Goal: Task Accomplishment & Management: Complete application form

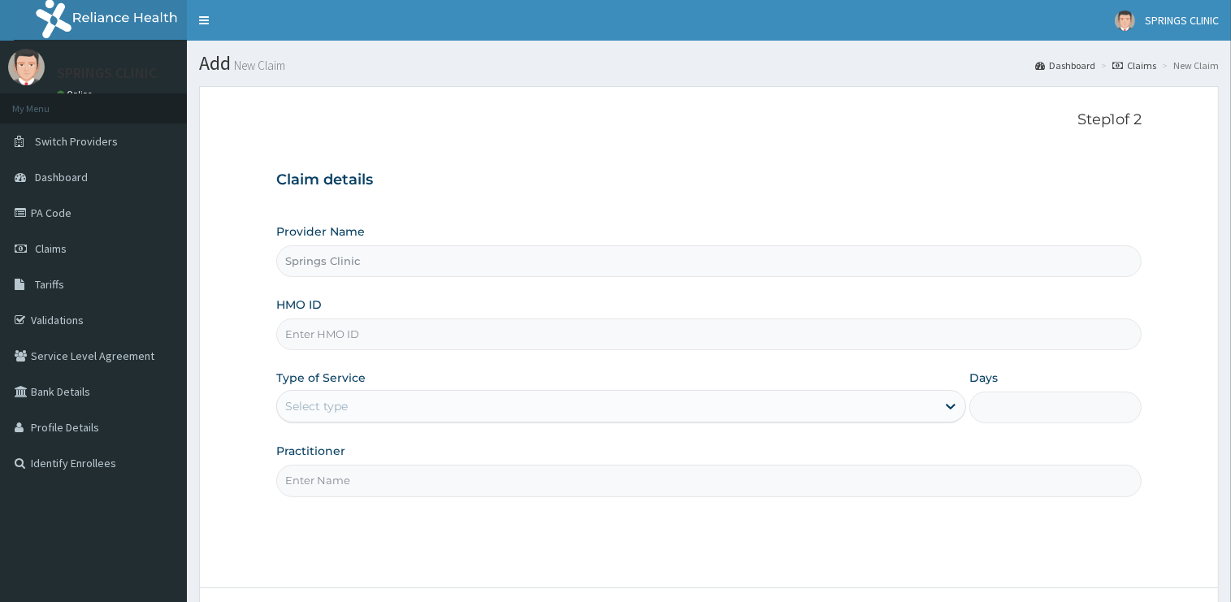
type input "Springs Clinic"
click at [372, 406] on div "Select type" at bounding box center [606, 406] width 659 height 26
paste input "VCP/10003/A"
click at [348, 336] on input "VCP/10003/A" at bounding box center [708, 335] width 865 height 32
type input "VCP/10003/C"
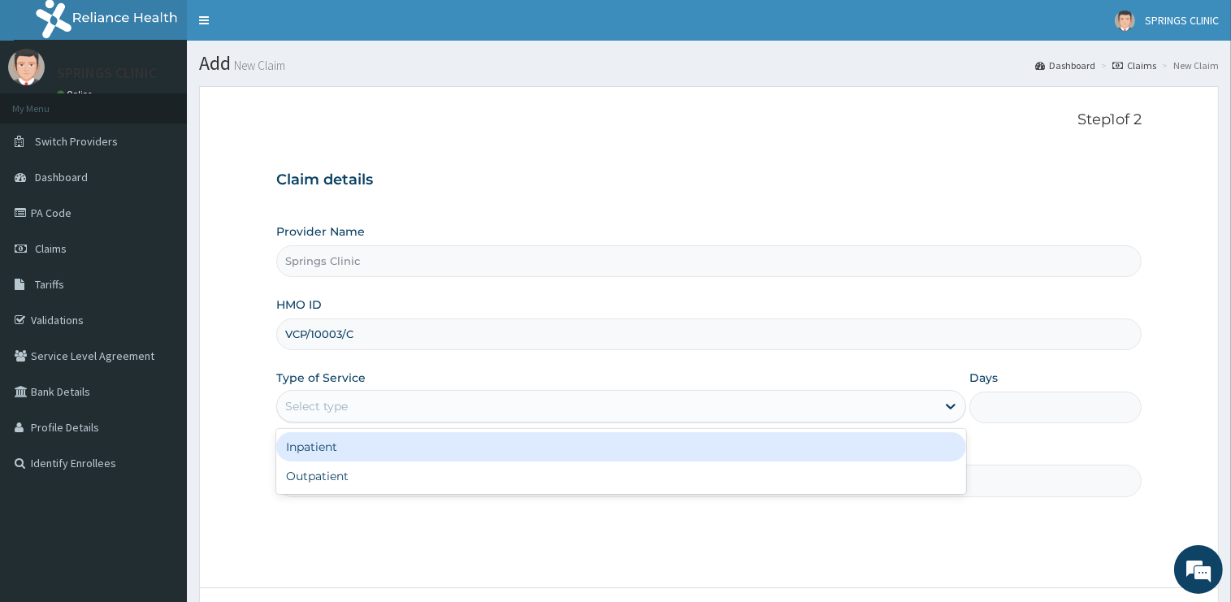
click at [368, 395] on div "Select type" at bounding box center [606, 406] width 659 height 26
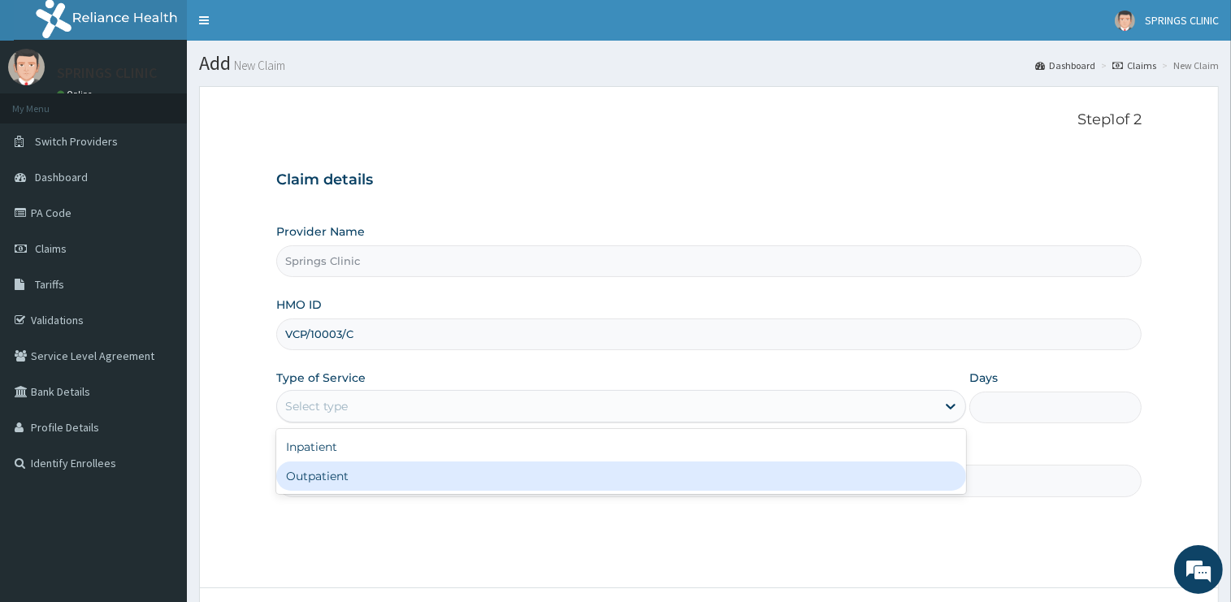
click at [360, 472] on div "Outpatient" at bounding box center [621, 476] width 690 height 29
type input "1"
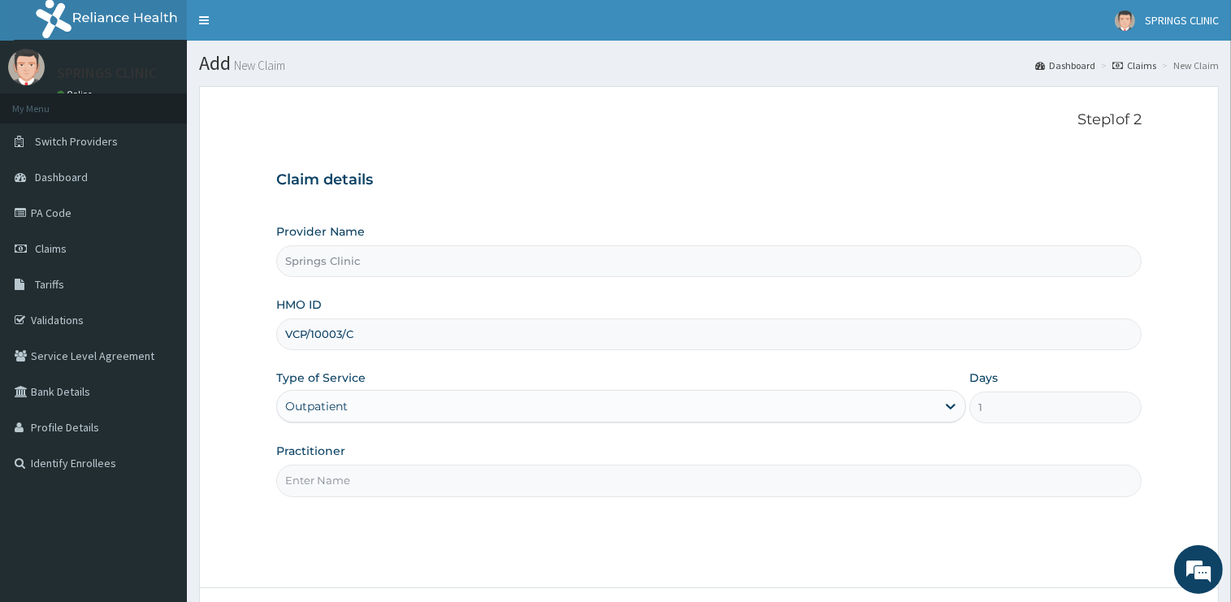
click at [360, 483] on input "Practitioner" at bounding box center [708, 481] width 865 height 32
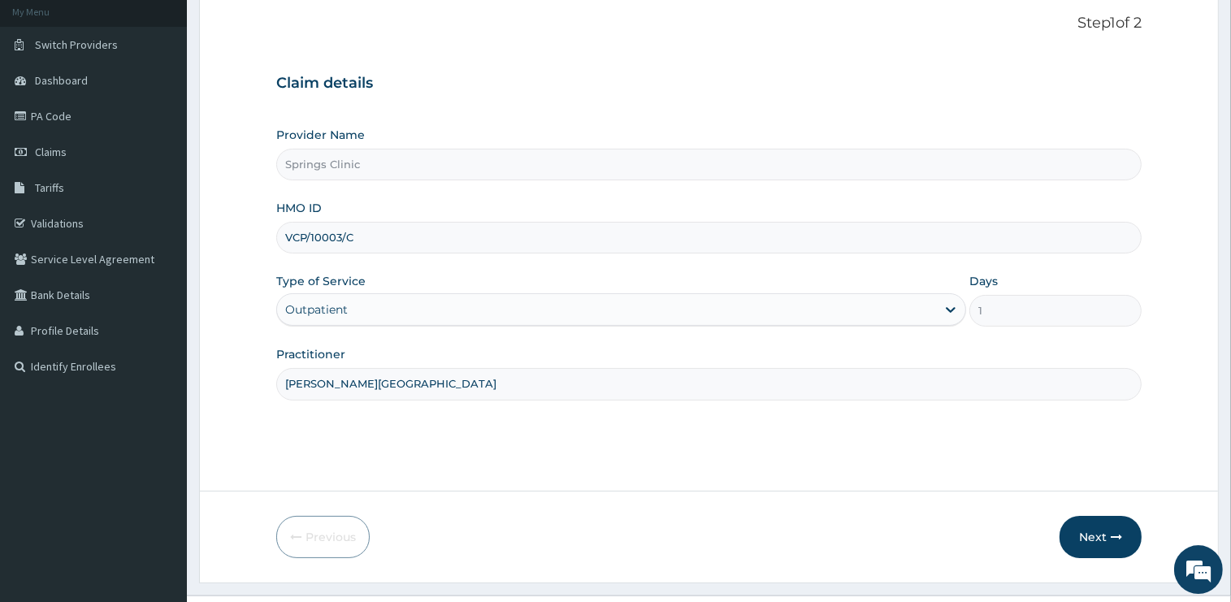
scroll to position [131, 0]
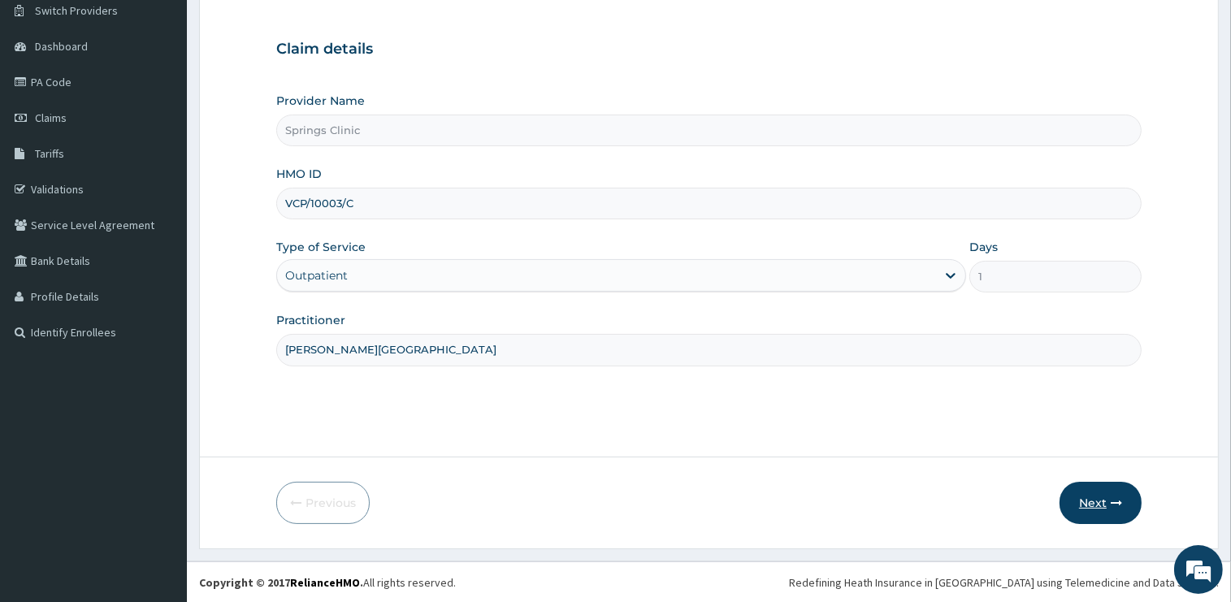
type input "[PERSON_NAME][GEOGRAPHIC_DATA]"
click at [1097, 503] on button "Next" at bounding box center [1101, 503] width 82 height 42
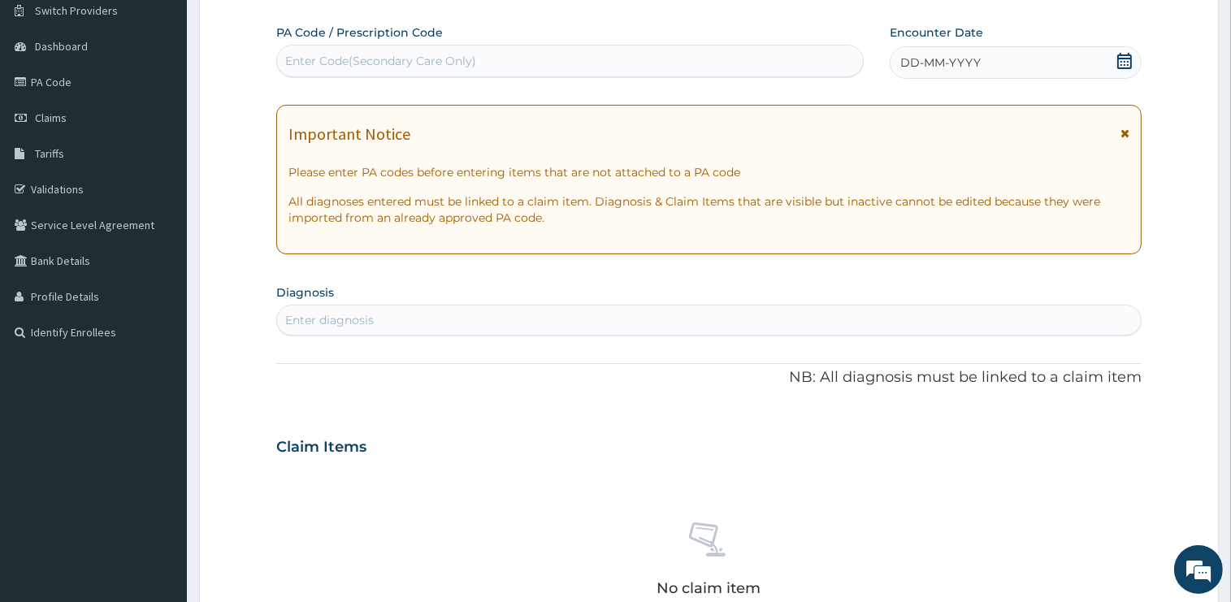
scroll to position [0, 0]
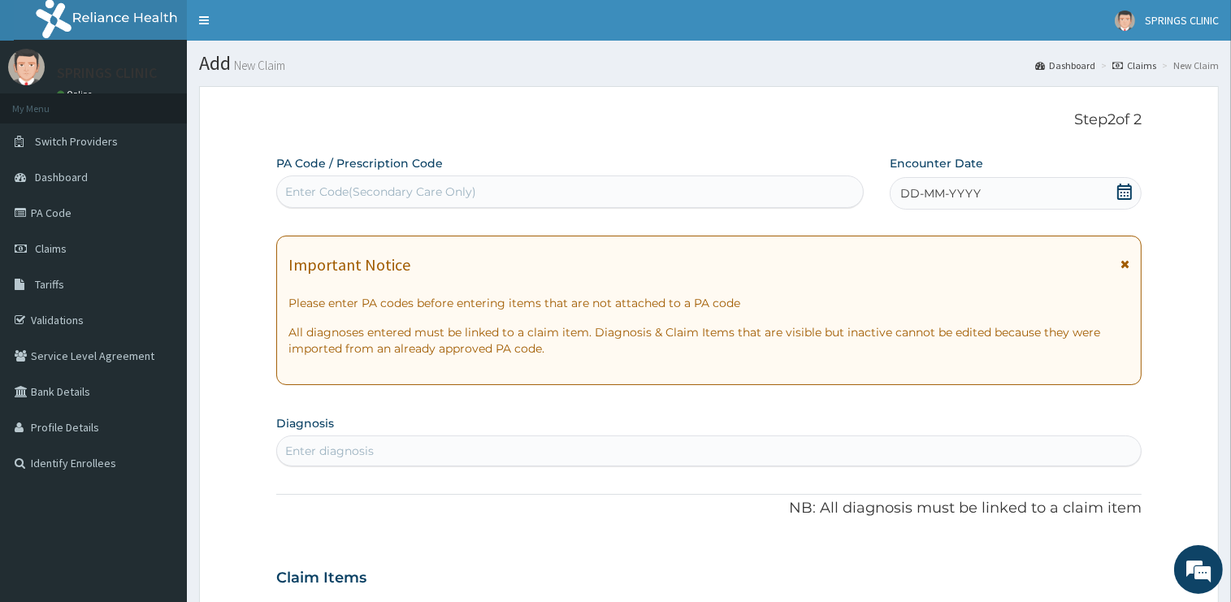
click at [1127, 190] on icon at bounding box center [1125, 192] width 16 height 16
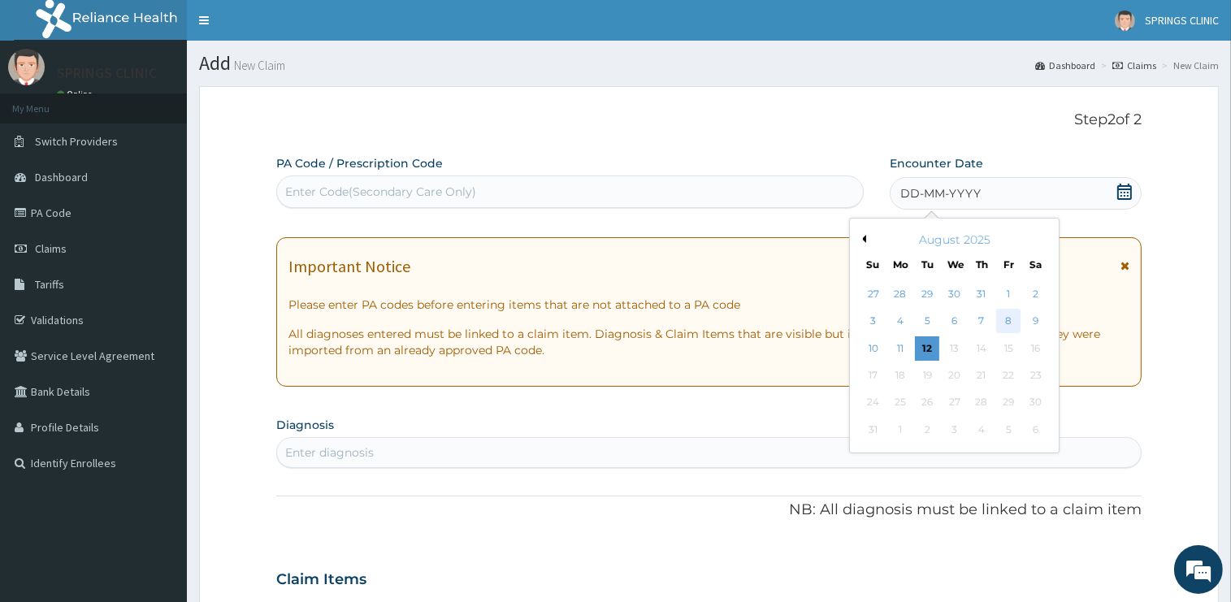
click at [1013, 321] on div "8" at bounding box center [1008, 322] width 24 height 24
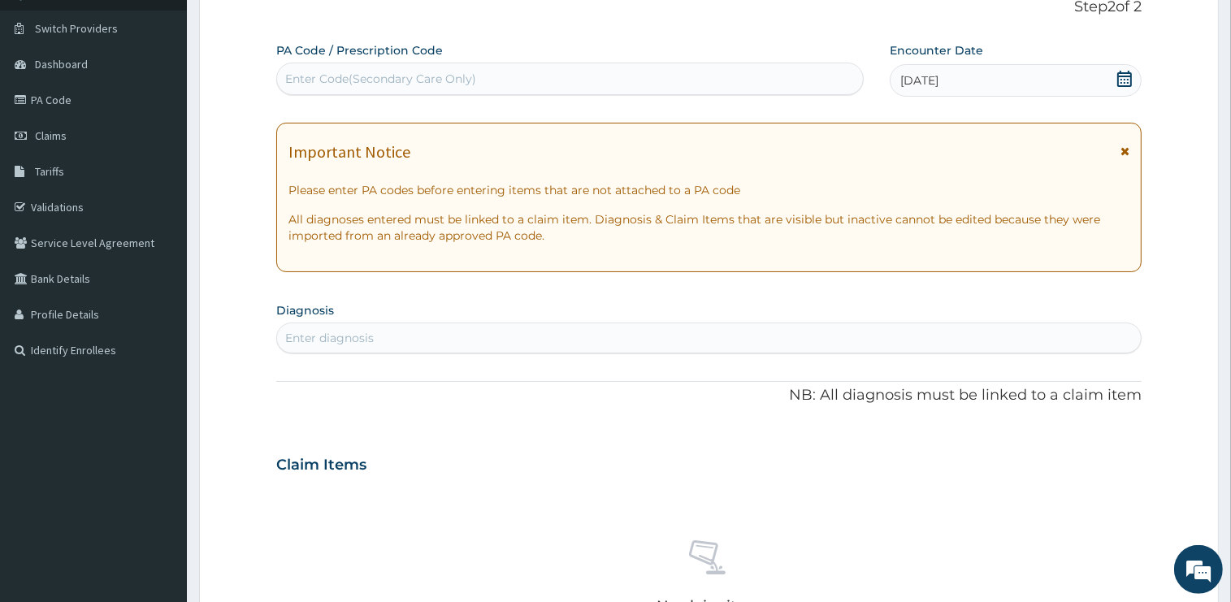
scroll to position [429, 0]
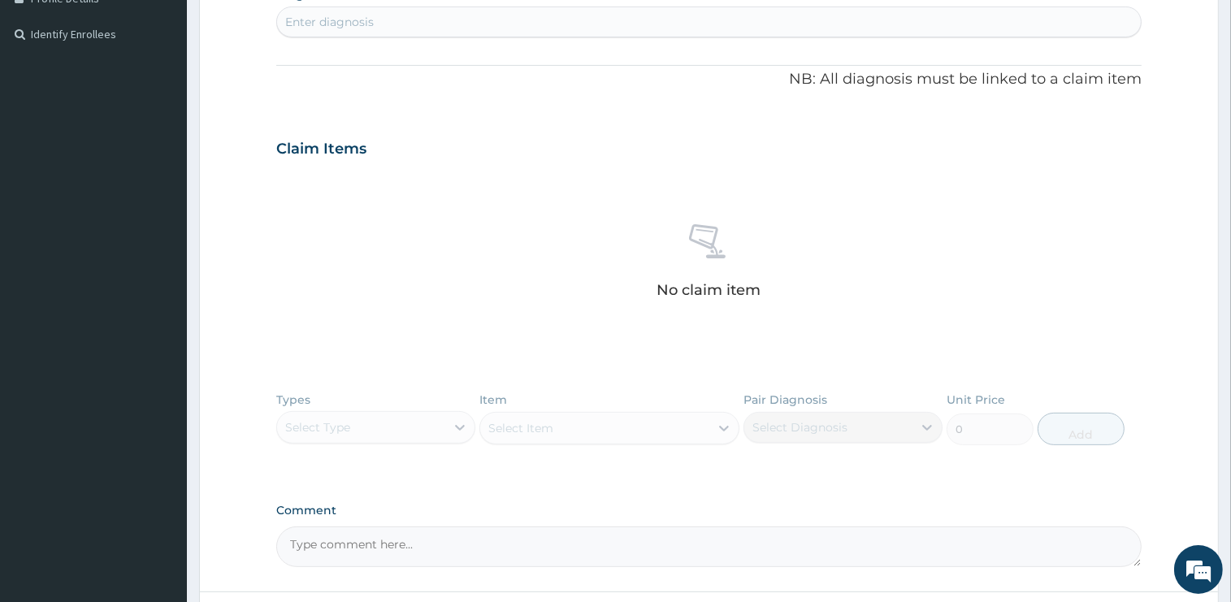
click at [343, 24] on div "Enter diagnosis" at bounding box center [329, 22] width 89 height 16
type input "[MEDICAL_DATA]"
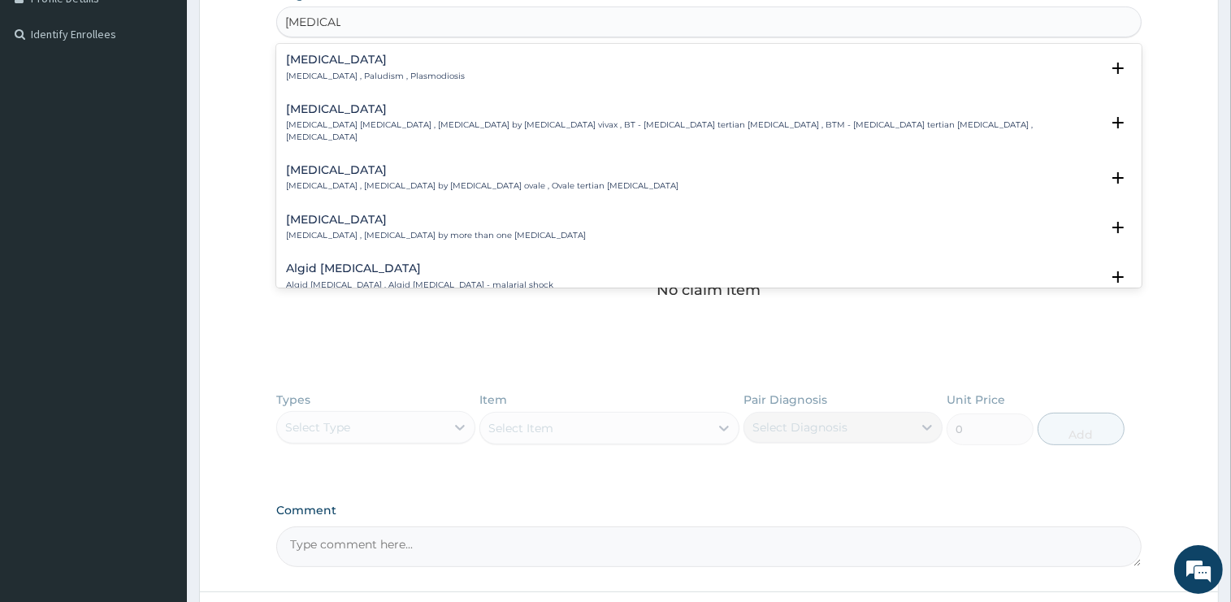
click at [304, 57] on h4 "Malaria" at bounding box center [375, 60] width 179 height 12
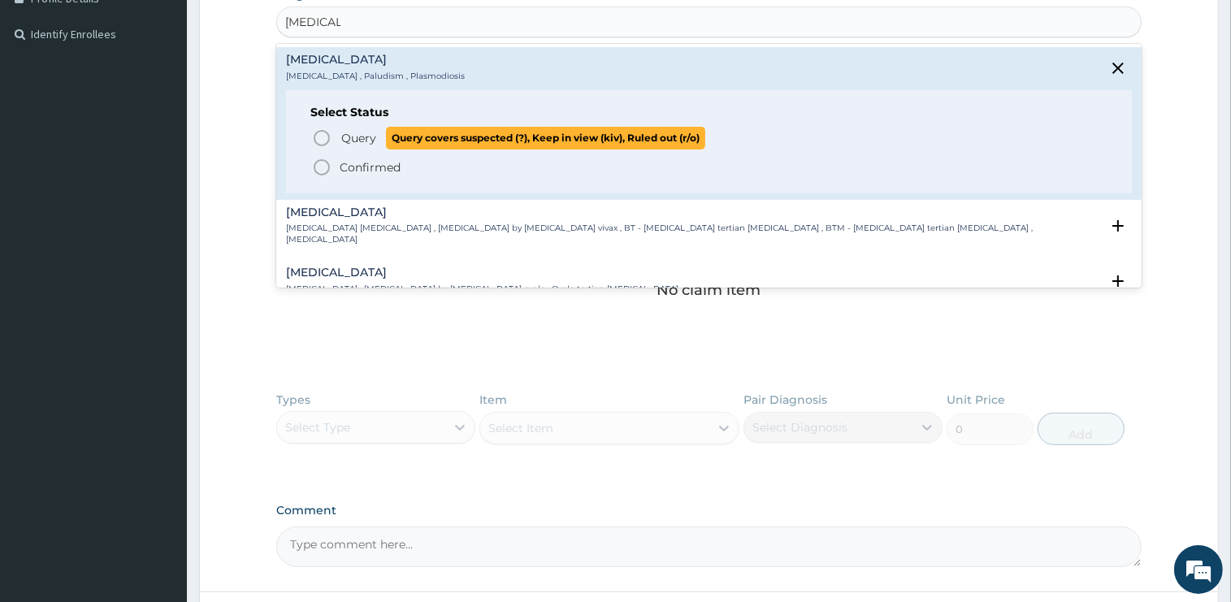
click at [358, 141] on span "Query" at bounding box center [358, 138] width 35 height 16
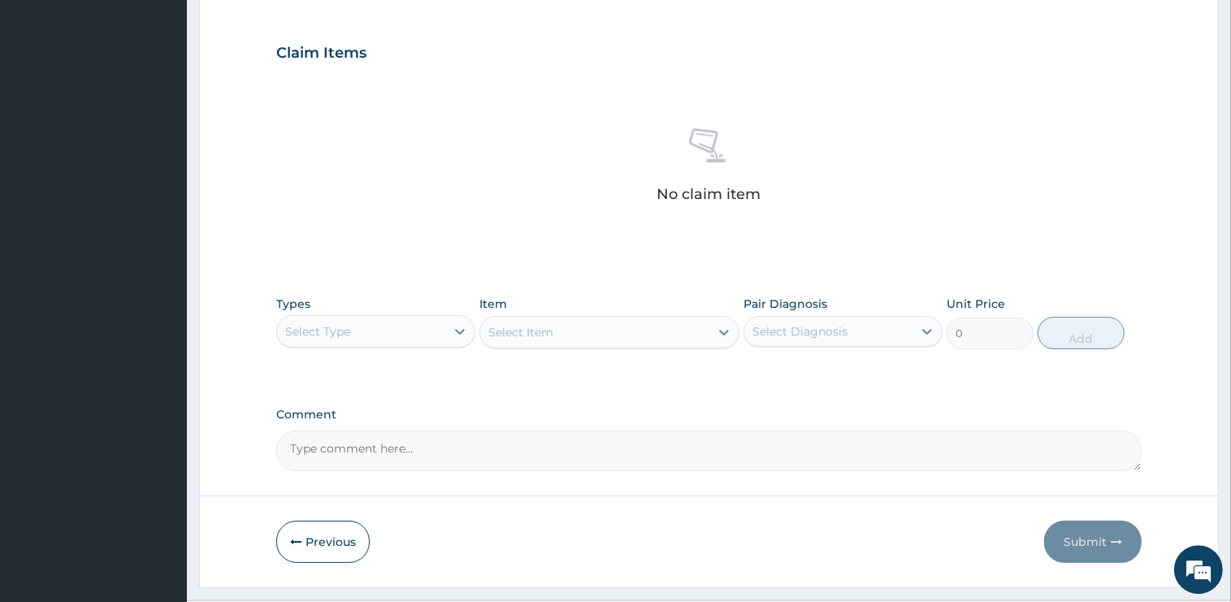
scroll to position [568, 0]
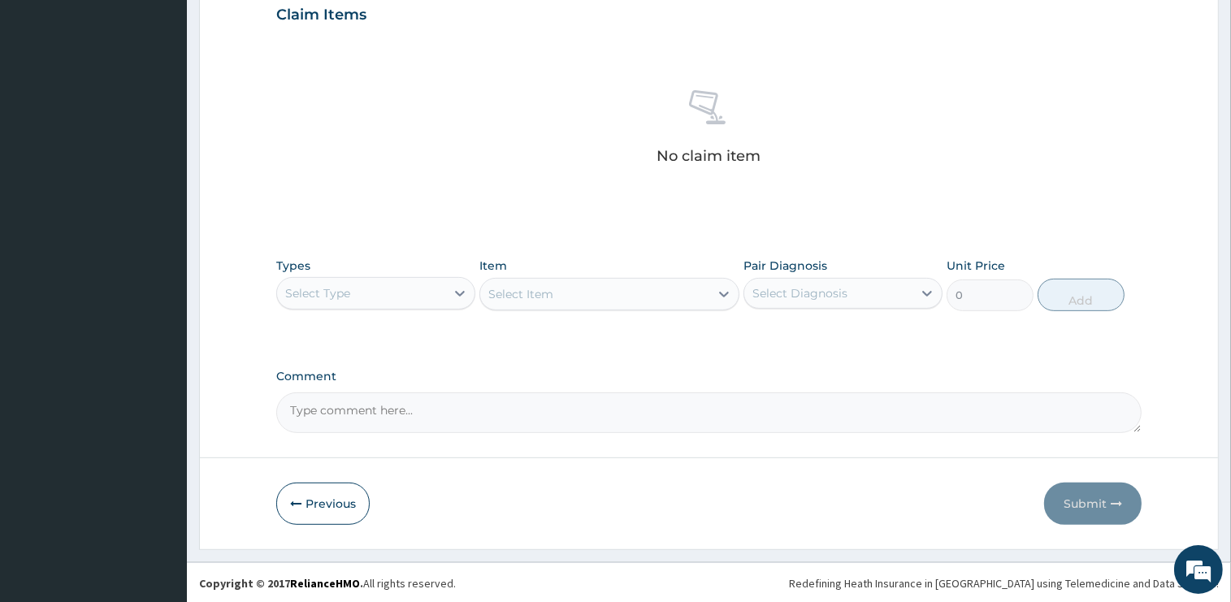
click at [371, 286] on div "Select Type" at bounding box center [361, 293] width 168 height 26
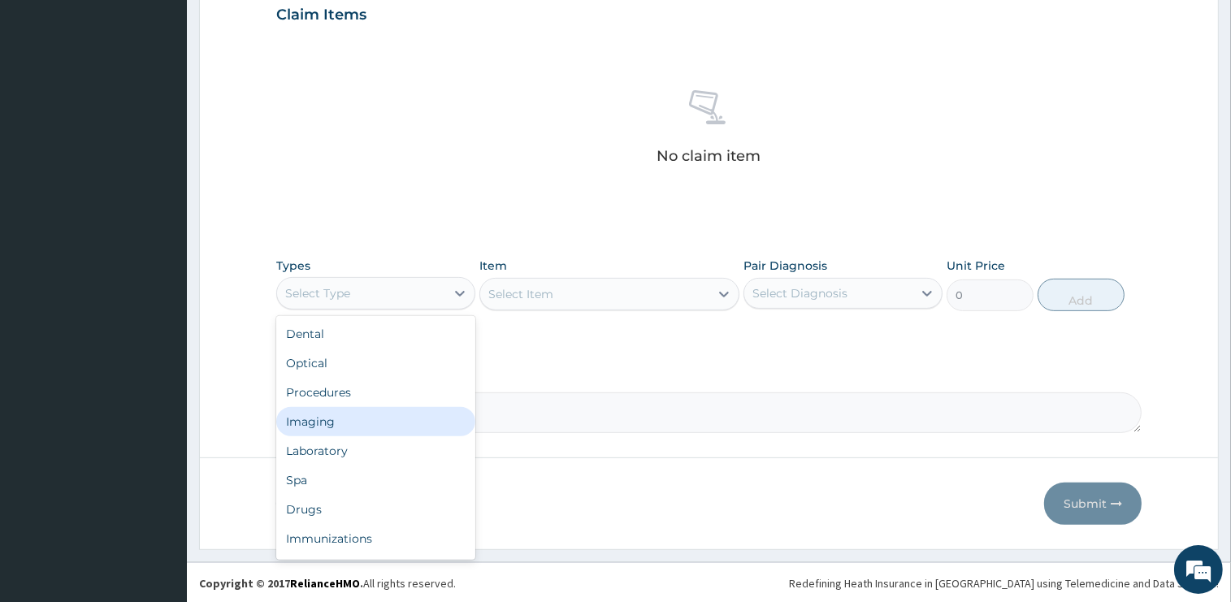
click at [356, 389] on div "Procedures" at bounding box center [375, 392] width 199 height 29
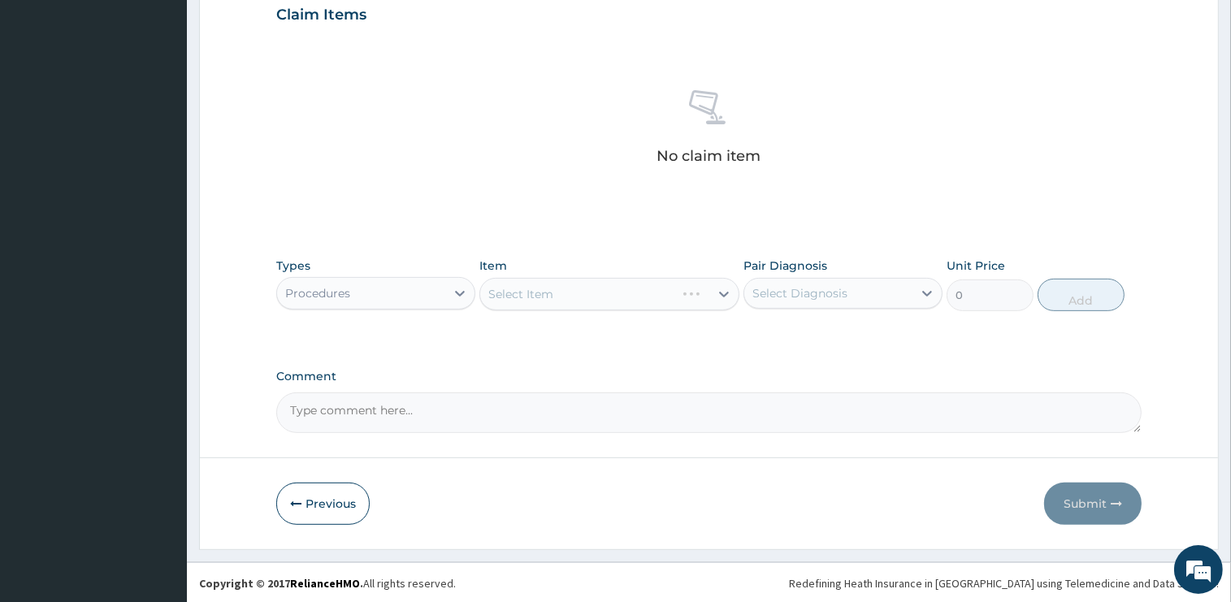
click at [592, 286] on div "Select Item" at bounding box center [609, 294] width 260 height 33
click at [550, 286] on div "Select Item" at bounding box center [520, 294] width 65 height 16
click at [554, 281] on div "Select Item" at bounding box center [594, 294] width 229 height 26
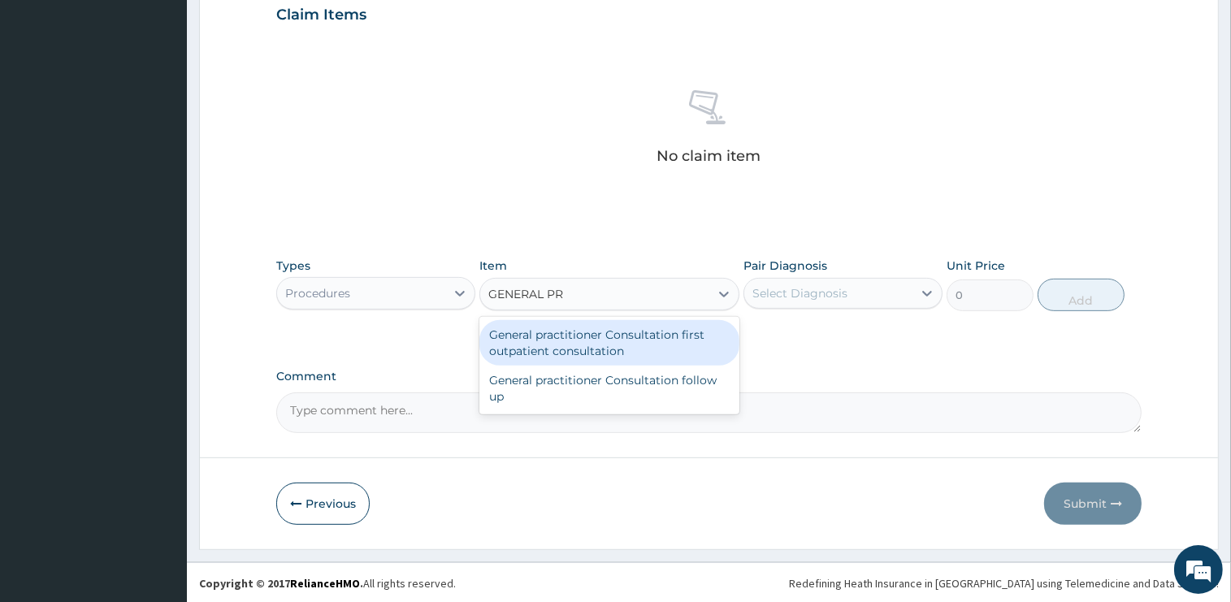
type input "GENERAL PRA"
click at [591, 332] on div "General practitioner Consultation first outpatient consultation" at bounding box center [609, 343] width 260 height 46
type input "2400"
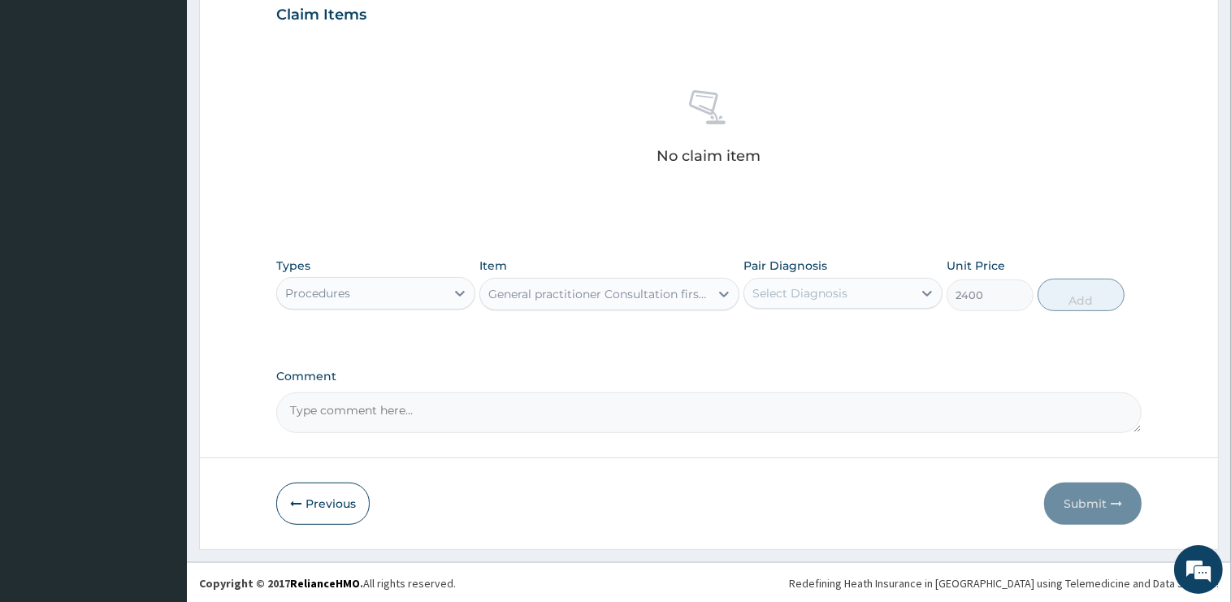
click at [862, 290] on div "Select Diagnosis" at bounding box center [828, 293] width 168 height 26
click at [837, 352] on div "Malaria" at bounding box center [843, 335] width 199 height 40
click at [851, 336] on div "Malaria" at bounding box center [843, 335] width 199 height 33
checkbox input "true"
click at [1066, 309] on button "Add" at bounding box center [1081, 295] width 87 height 33
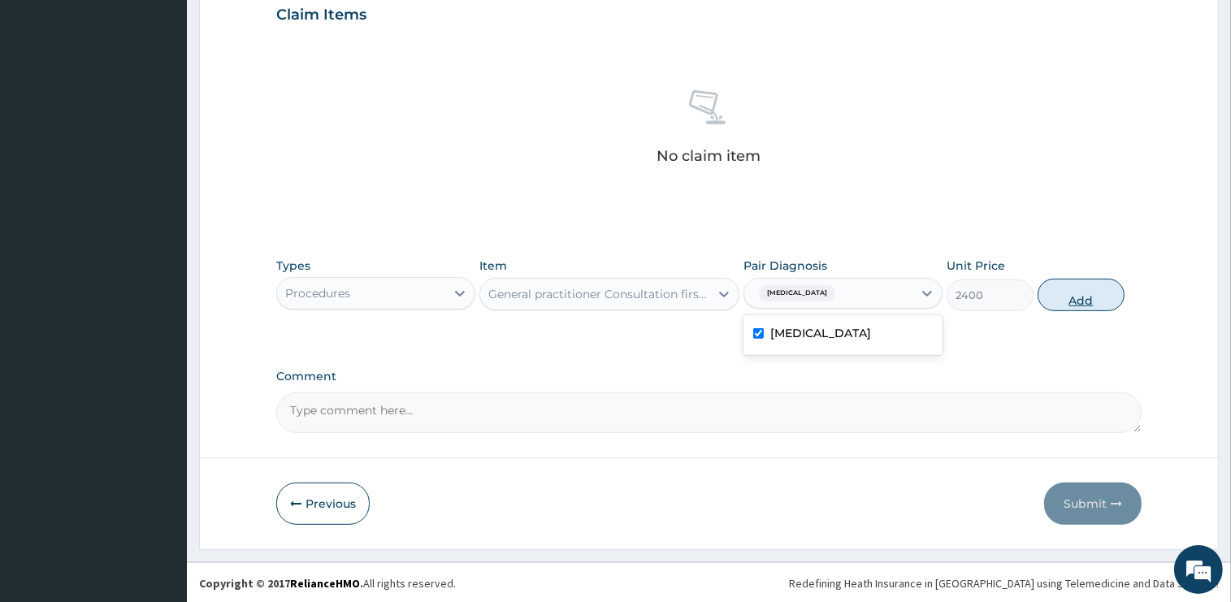
type input "0"
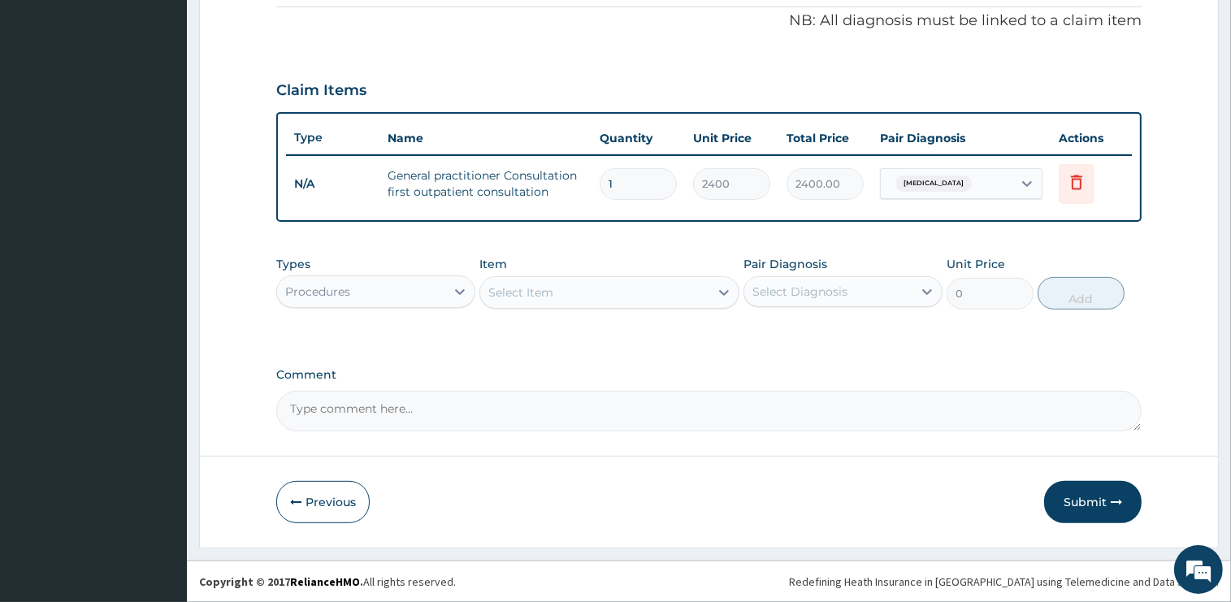
scroll to position [490, 0]
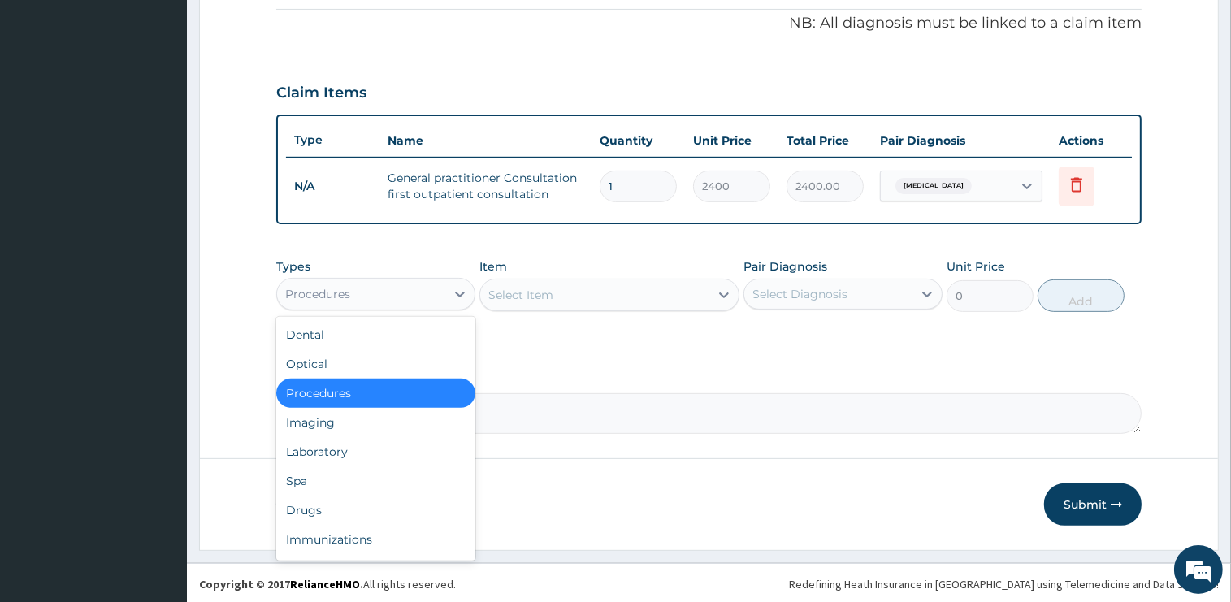
click at [361, 281] on div "Procedures" at bounding box center [361, 294] width 168 height 26
click at [332, 510] on div "Drugs" at bounding box center [375, 510] width 199 height 29
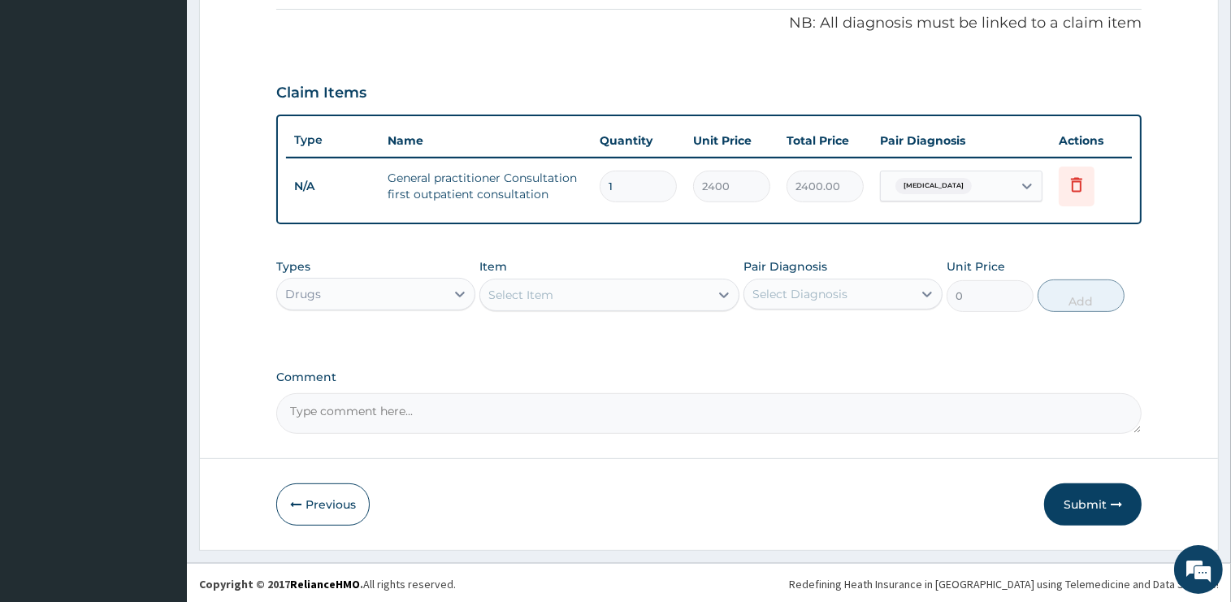
click at [589, 285] on div "Select Item" at bounding box center [594, 295] width 229 height 26
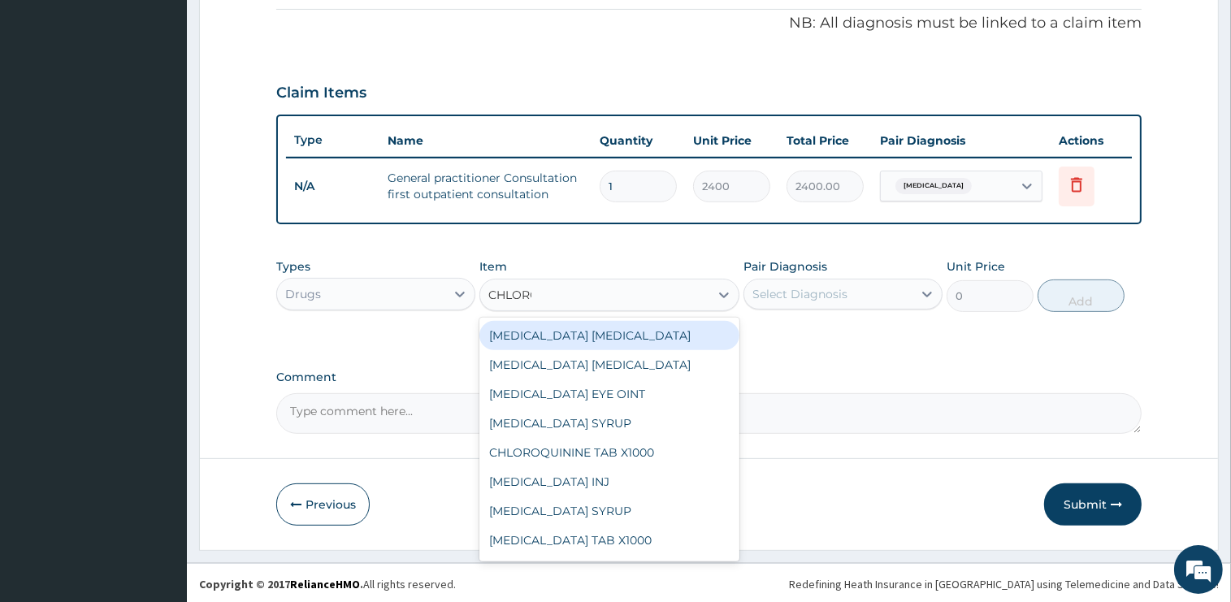
type input "CHLOROQ"
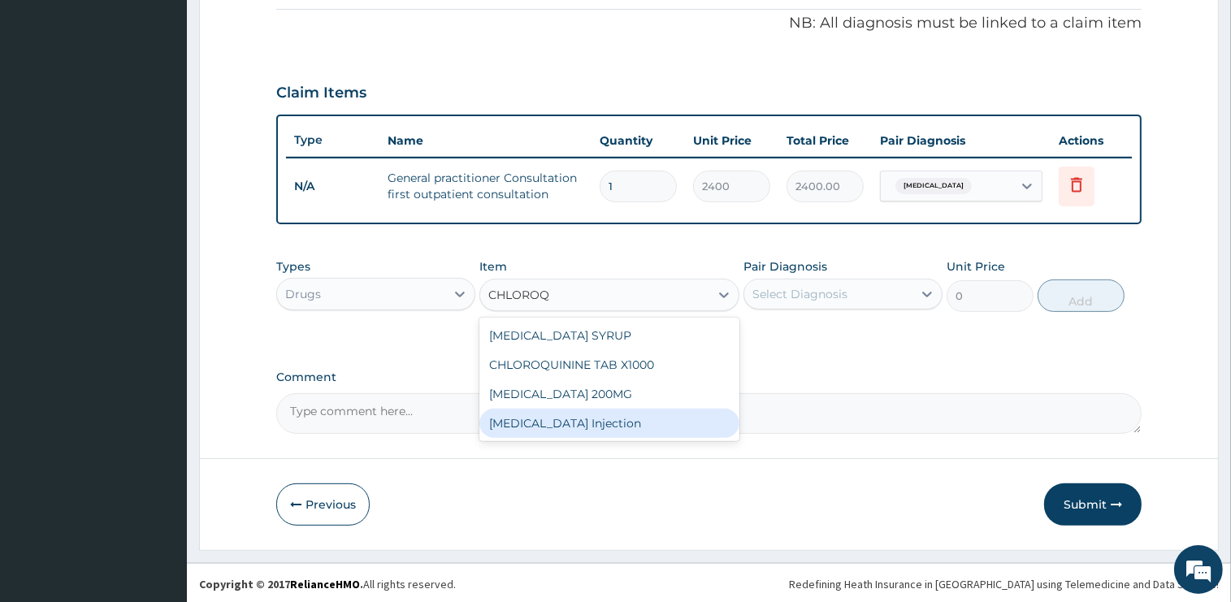
click at [596, 414] on div "Chloroquine Injection" at bounding box center [609, 423] width 260 height 29
type input "800"
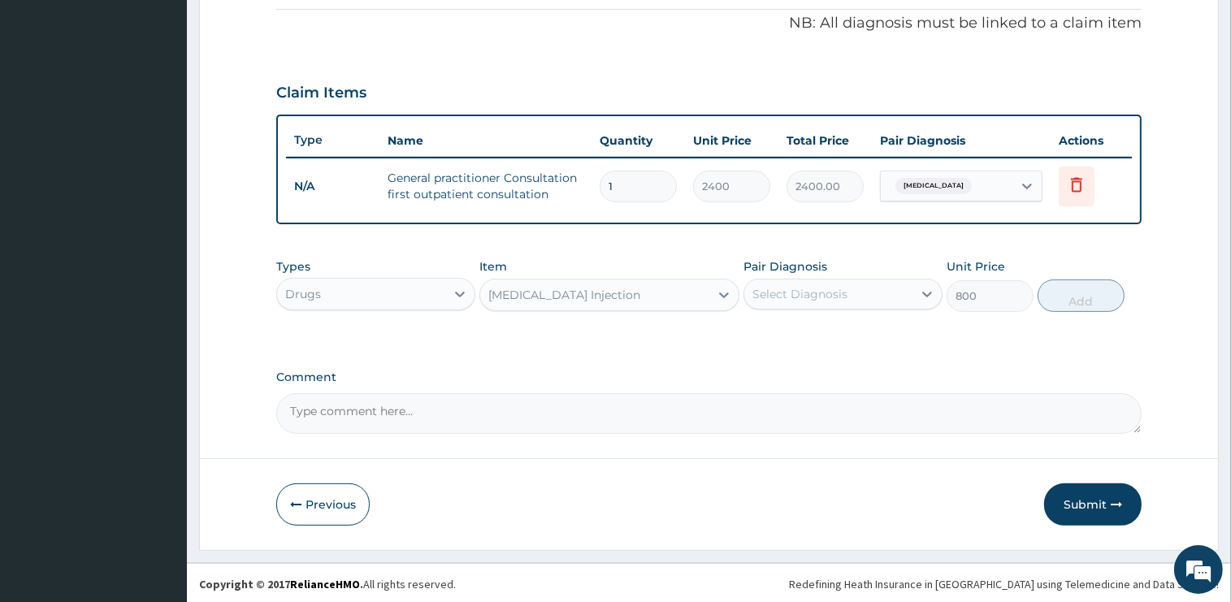
click at [814, 281] on div "Select Diagnosis" at bounding box center [828, 294] width 168 height 26
drag, startPoint x: 830, startPoint y: 334, endPoint x: 0, endPoint y: 249, distance: 834.1
click at [830, 335] on div "[MEDICAL_DATA]" at bounding box center [843, 335] width 199 height 33
checkbox input "true"
click at [1086, 296] on button "Add" at bounding box center [1081, 296] width 87 height 33
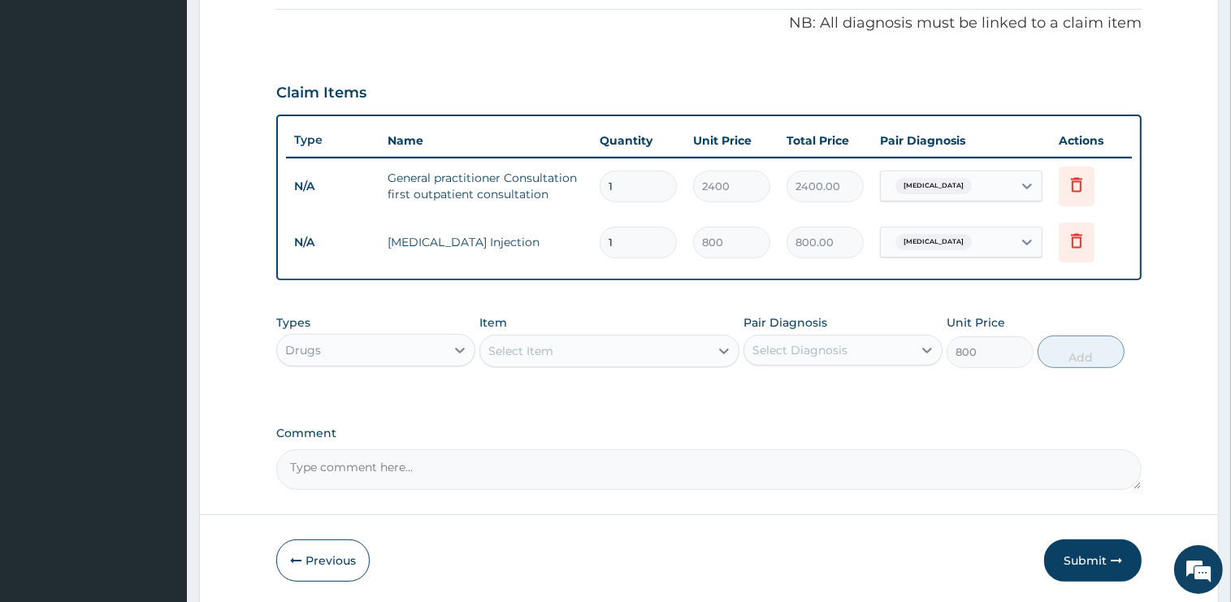
type input "0"
type input "0.00"
type input "3"
type input "2400.00"
type input "3"
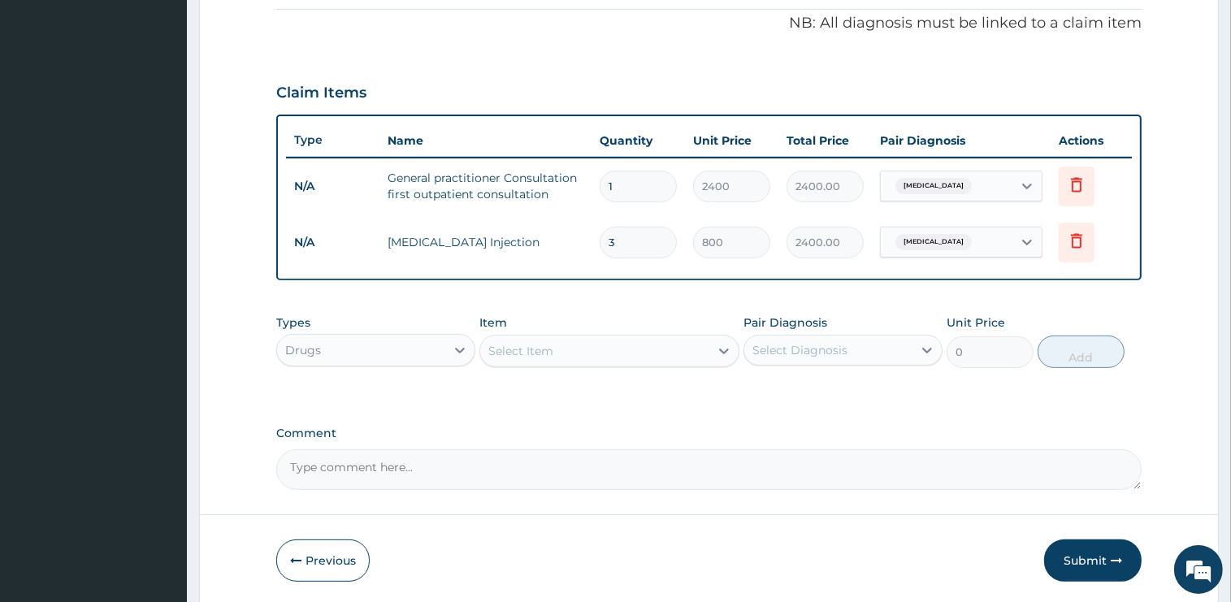
click at [574, 348] on div "Select Item" at bounding box center [594, 351] width 229 height 26
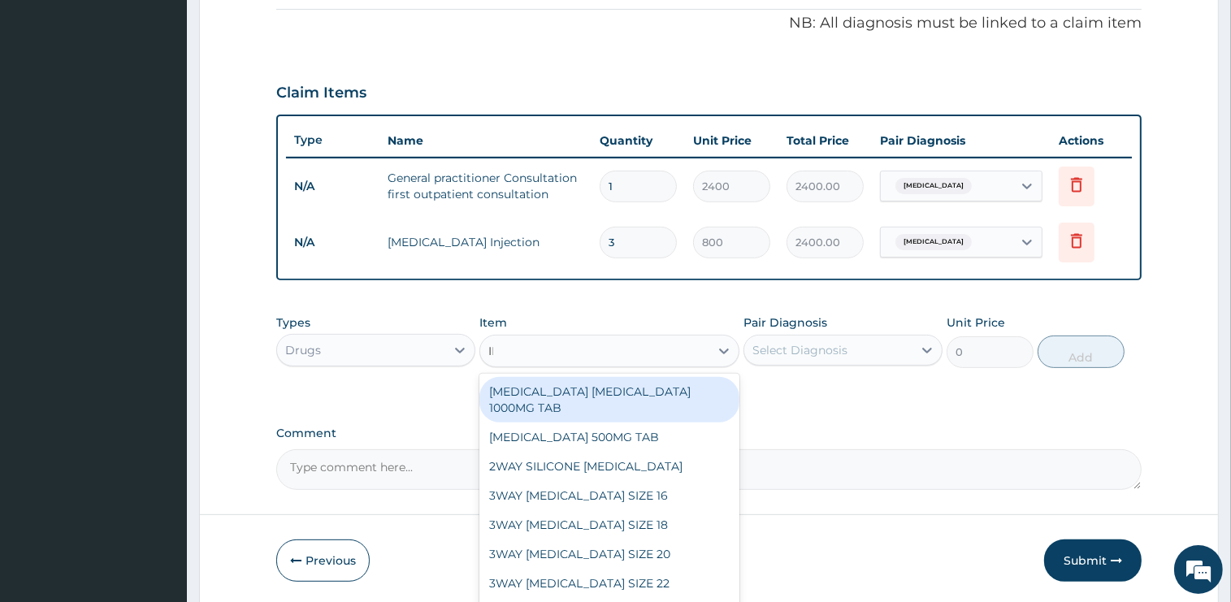
type input "IBU"
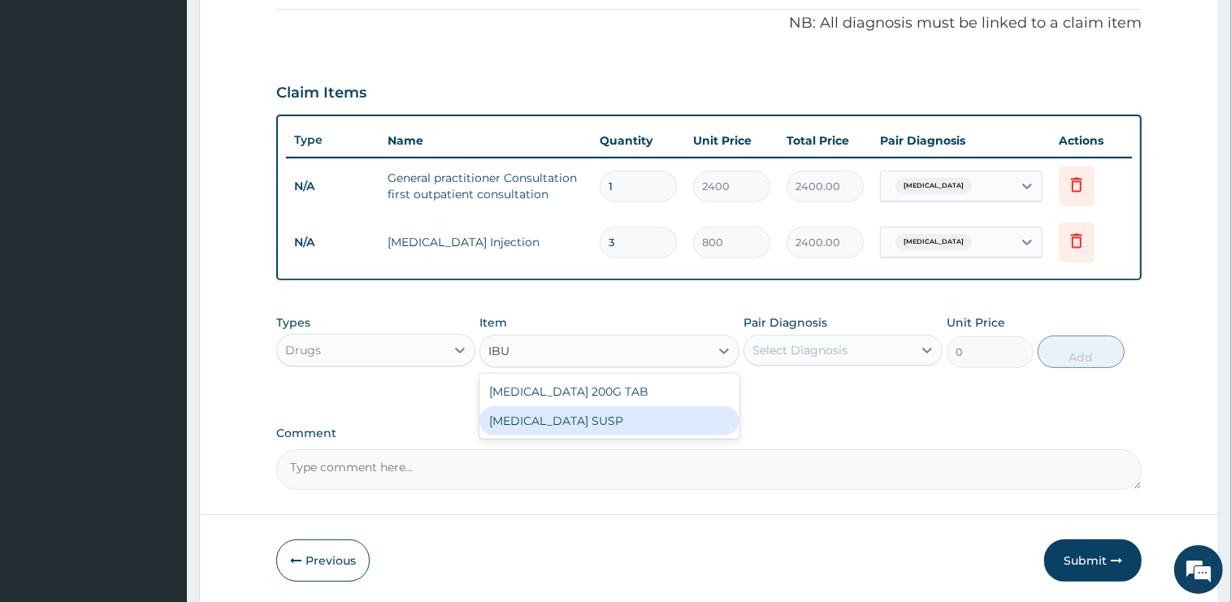
click at [614, 414] on div "[MEDICAL_DATA] SUSP" at bounding box center [609, 420] width 260 height 29
type input "750"
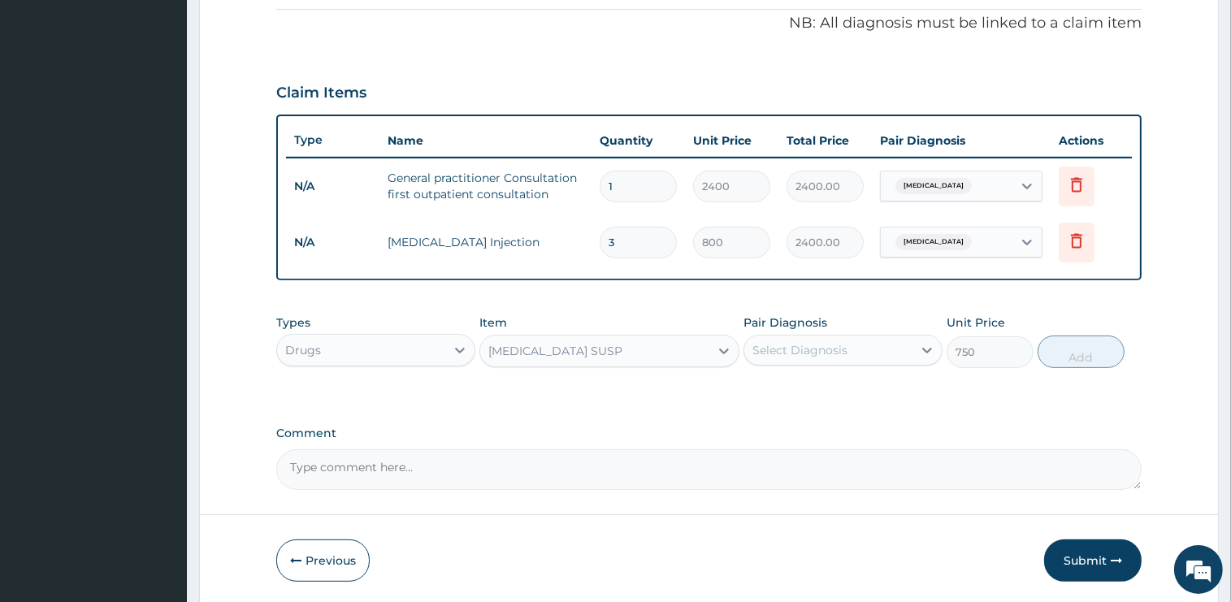
click at [840, 344] on div "Select Diagnosis" at bounding box center [799, 350] width 95 height 16
click at [799, 396] on div "[MEDICAL_DATA]" at bounding box center [843, 391] width 199 height 33
checkbox input "true"
click at [1078, 346] on button "Add" at bounding box center [1081, 352] width 87 height 33
type input "0"
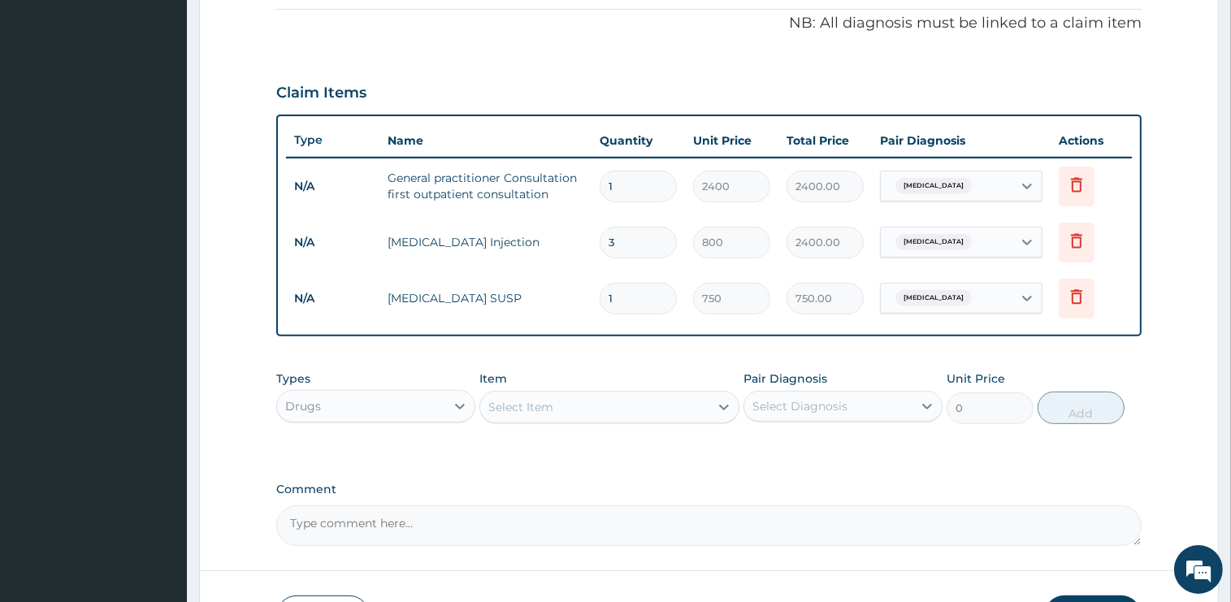
click at [602, 408] on div "Select Item" at bounding box center [594, 407] width 229 height 26
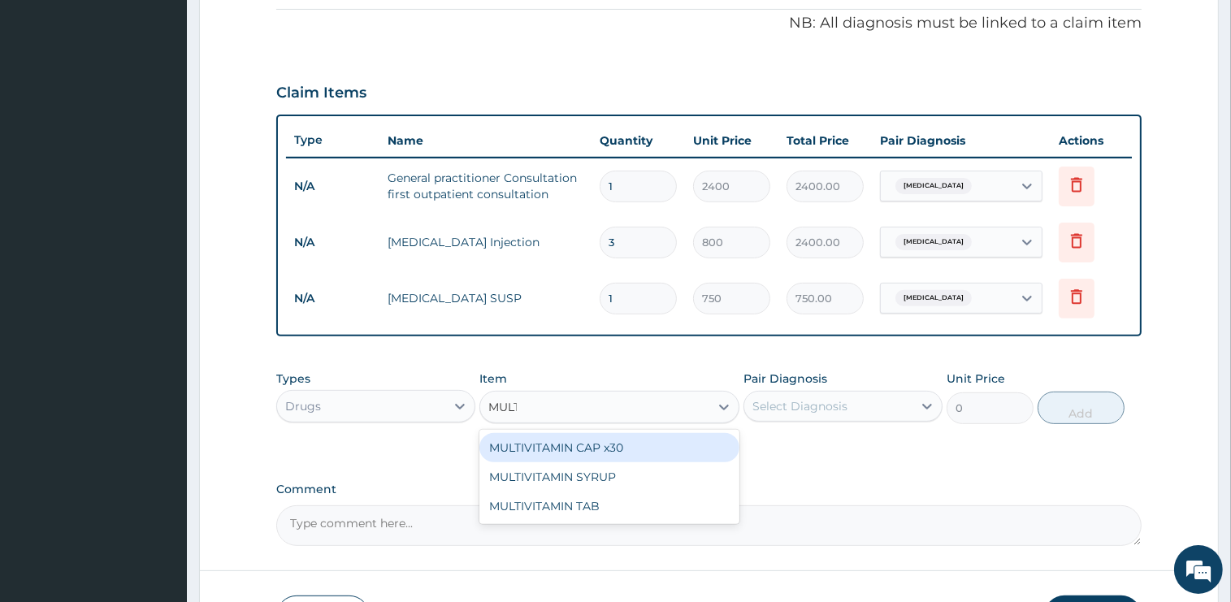
type input "MULTI"
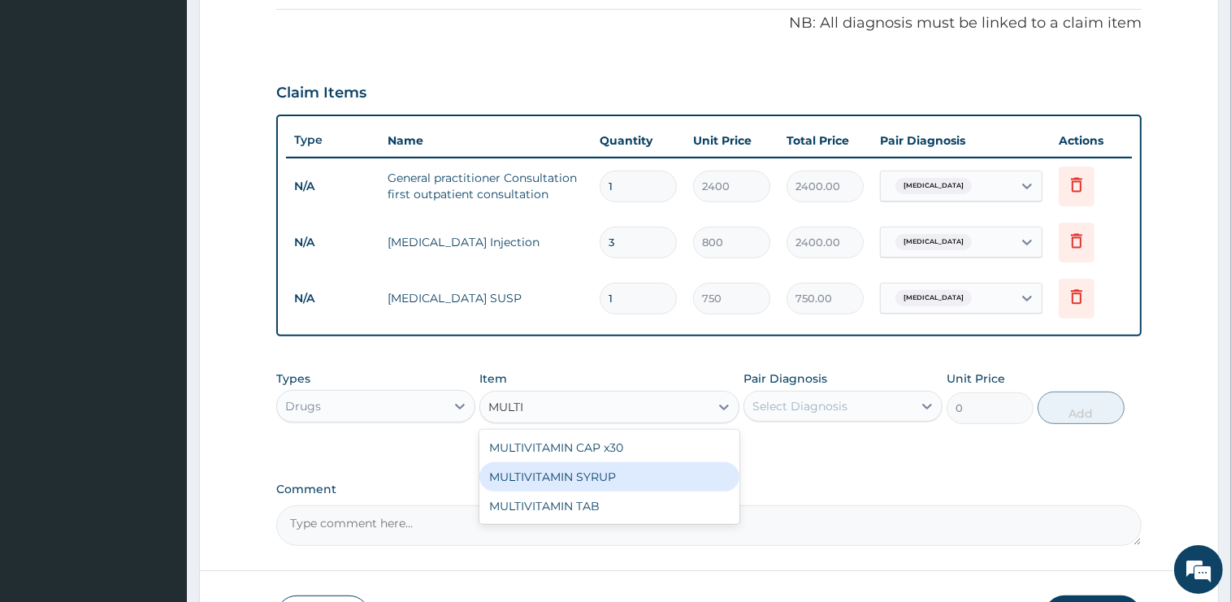
click at [626, 477] on div "MULTIVITAMIN SYRUP" at bounding box center [609, 476] width 260 height 29
type input "750"
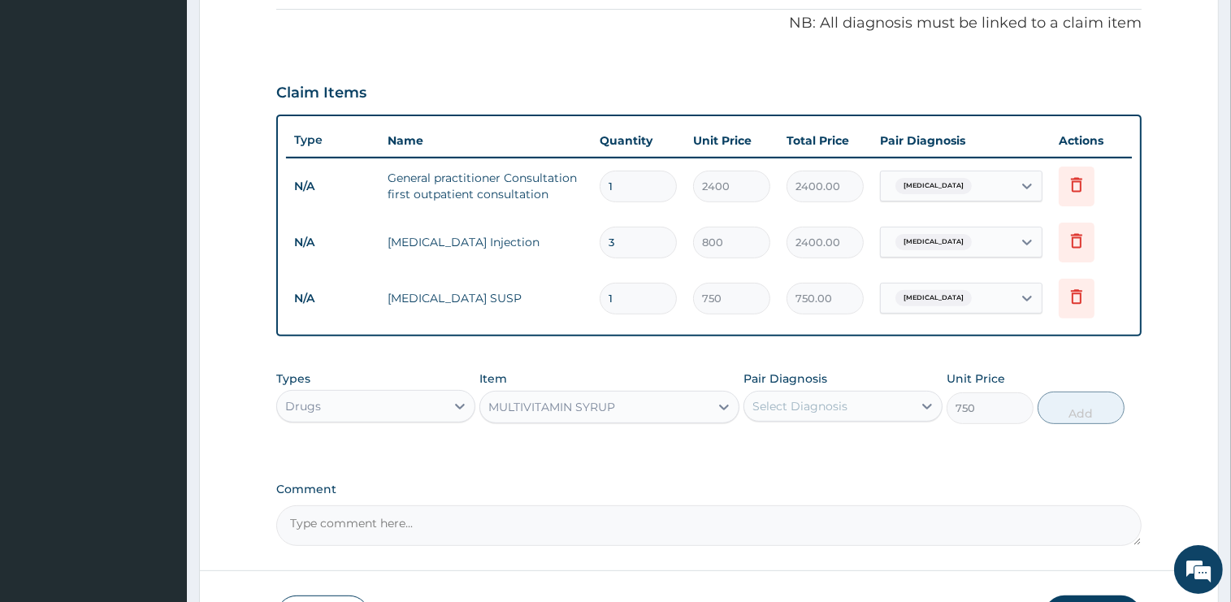
click at [834, 408] on div "Select Diagnosis" at bounding box center [799, 406] width 95 height 16
click at [836, 444] on div "[MEDICAL_DATA]" at bounding box center [843, 447] width 199 height 33
checkbox input "true"
click at [1069, 403] on button "Add" at bounding box center [1081, 408] width 87 height 33
type input "0"
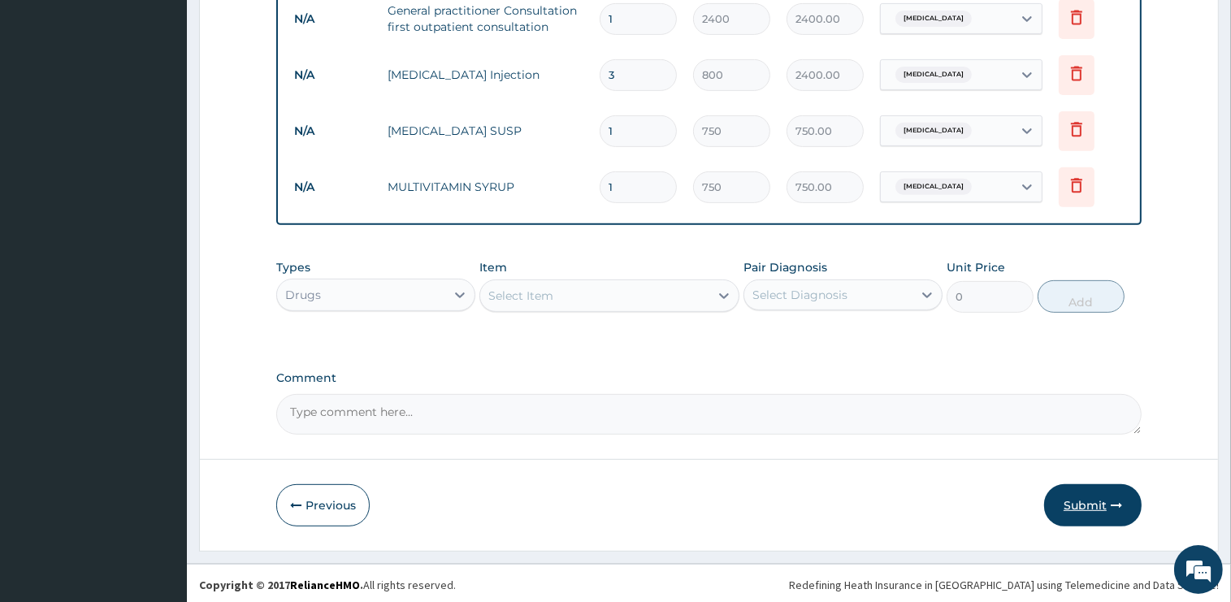
click at [1086, 501] on button "Submit" at bounding box center [1093, 505] width 98 height 42
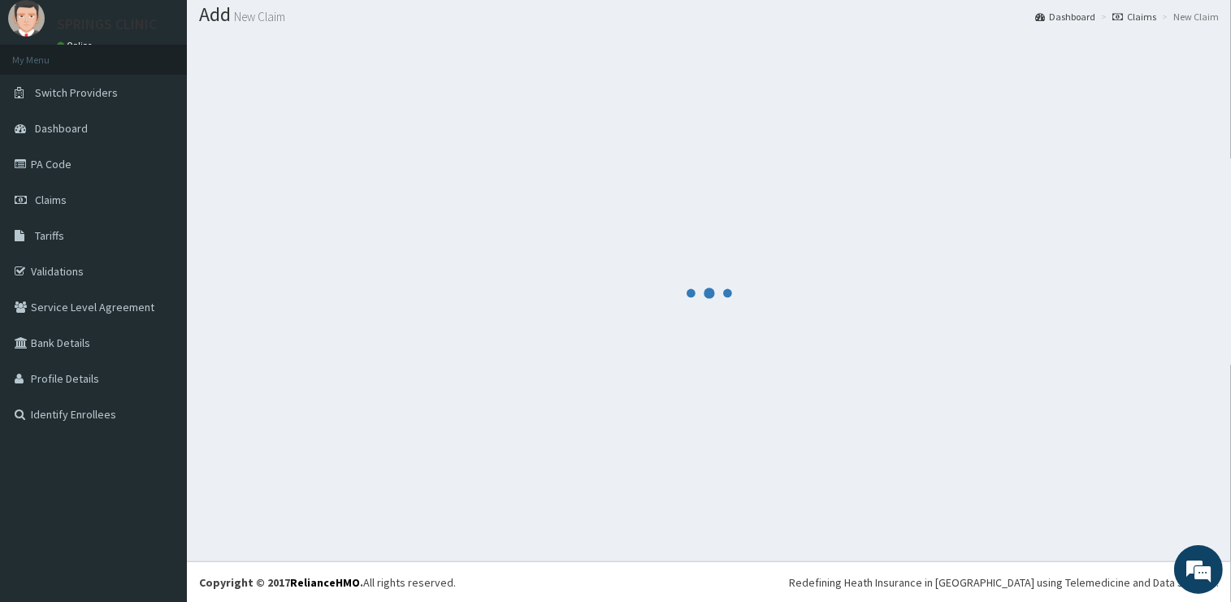
scroll to position [0, 0]
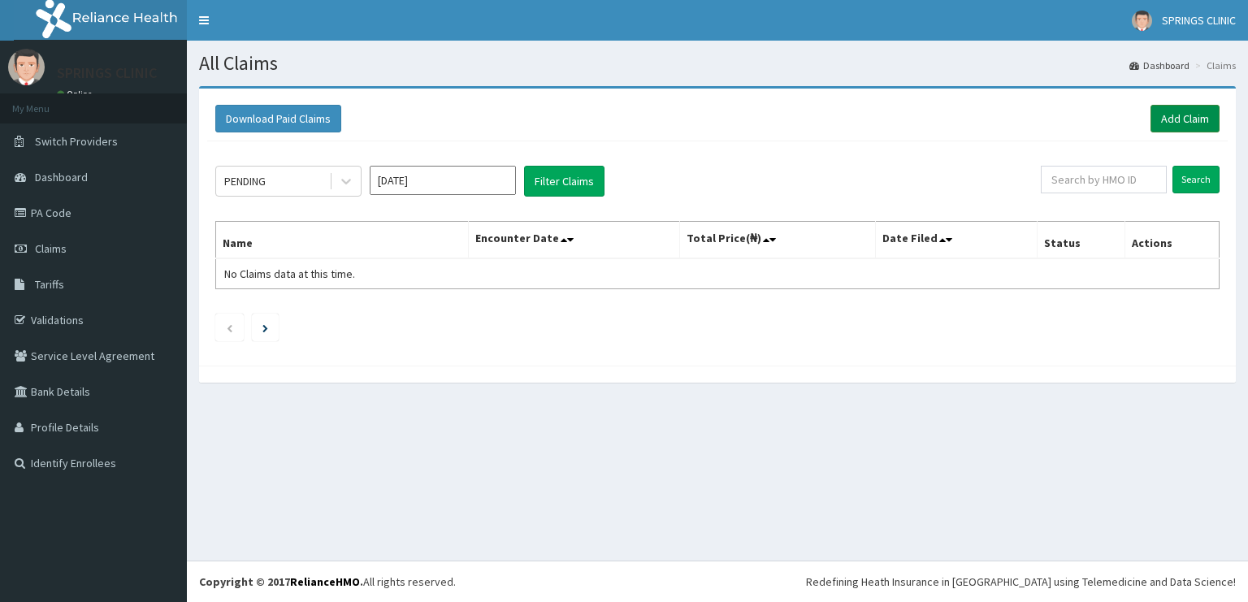
click at [1177, 115] on link "Add Claim" at bounding box center [1185, 119] width 69 height 28
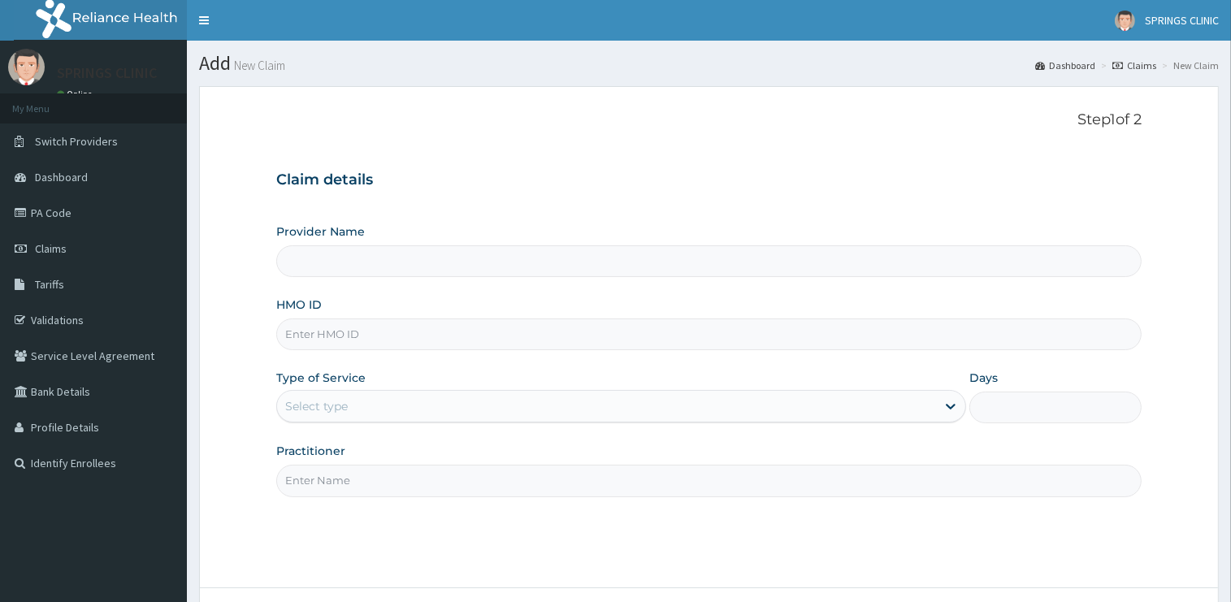
click at [342, 404] on div "Select type" at bounding box center [316, 406] width 63 height 16
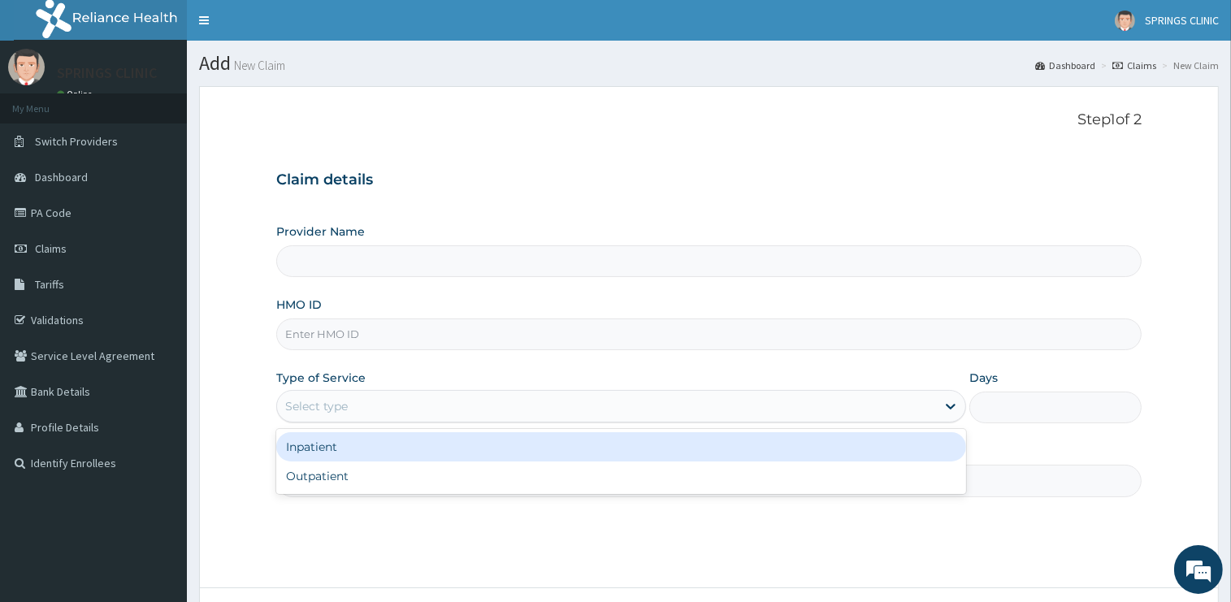
type input "Springs Clinic"
click at [327, 336] on input "HMO ID" at bounding box center [708, 335] width 865 height 32
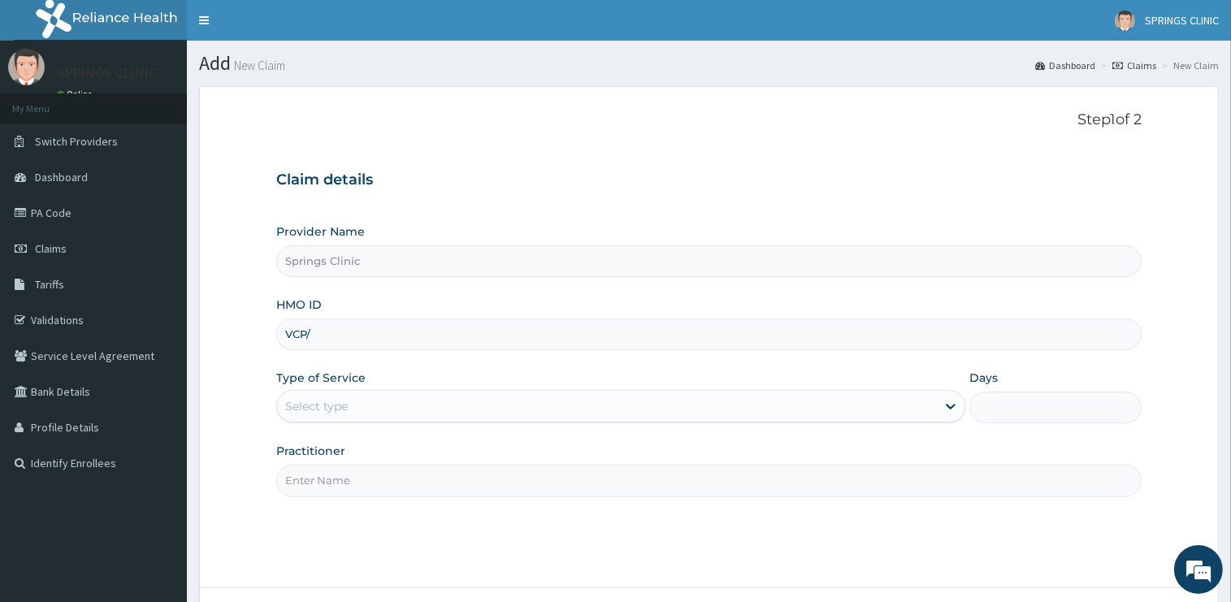
click at [366, 334] on input "VCP/" at bounding box center [708, 335] width 865 height 32
click at [257, 349] on form "Step 1 of 2 Claim details Provider Name Springs Clinic HMO ID VCP/ Type of Serv…" at bounding box center [709, 383] width 1020 height 594
click at [322, 341] on input "VCP/" at bounding box center [708, 335] width 865 height 32
drag, startPoint x: 372, startPoint y: 337, endPoint x: 251, endPoint y: 310, distance: 124.0
click at [276, 319] on input "VCP/10003/A" at bounding box center [708, 335] width 865 height 32
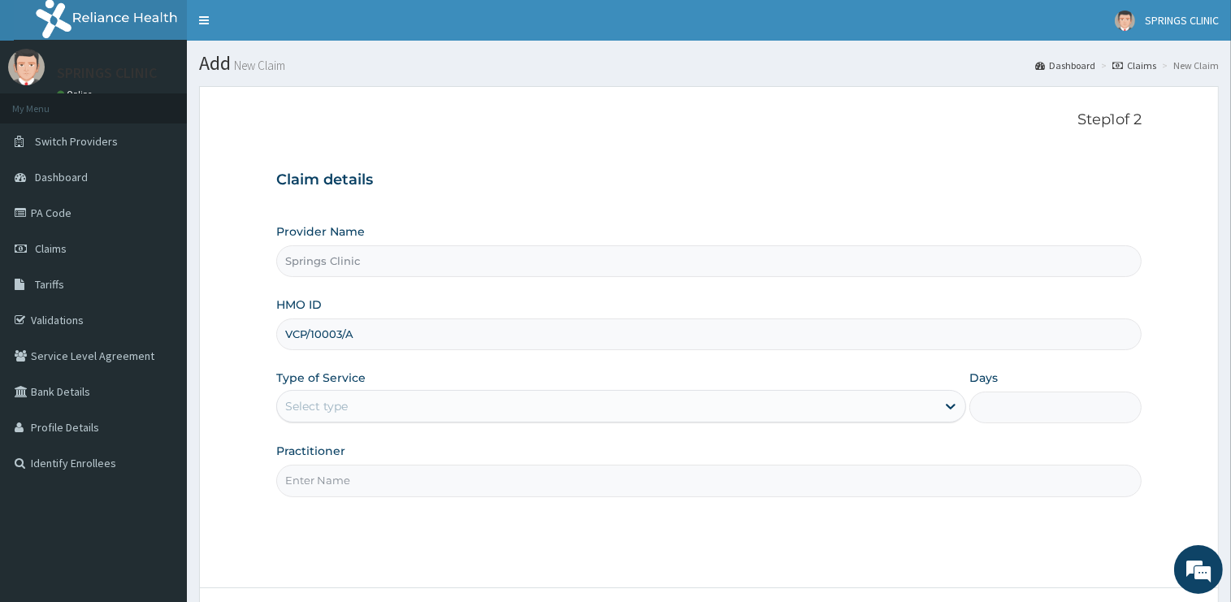
type input "VCP/10003/A"
click at [342, 414] on div "Select type" at bounding box center [606, 406] width 659 height 26
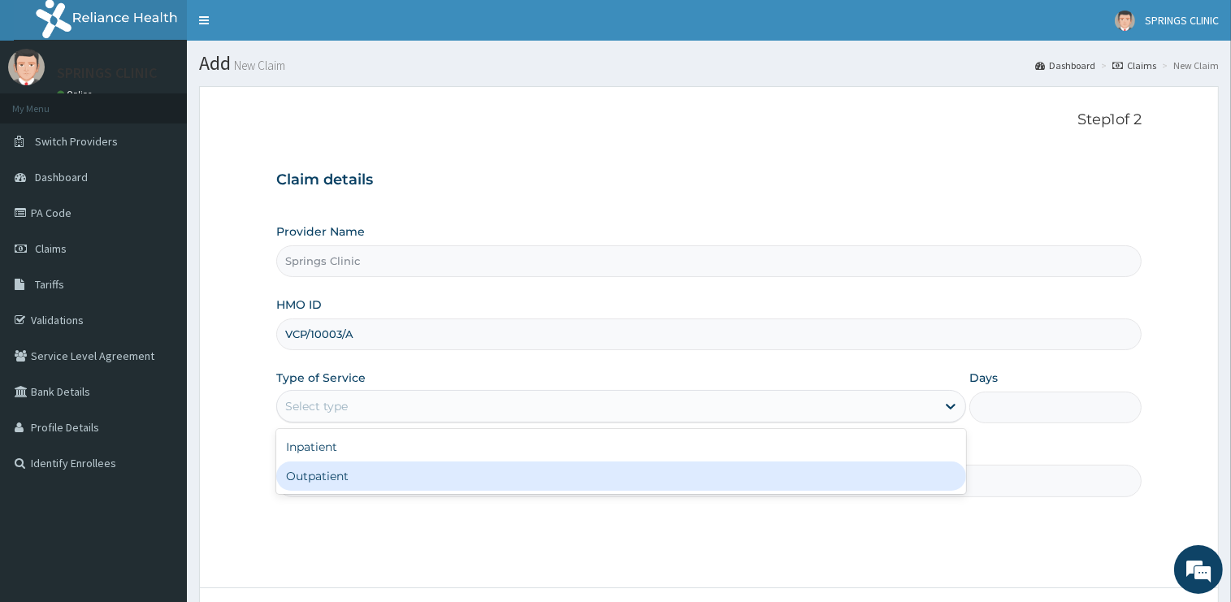
click at [340, 476] on div "Outpatient" at bounding box center [621, 476] width 690 height 29
type input "1"
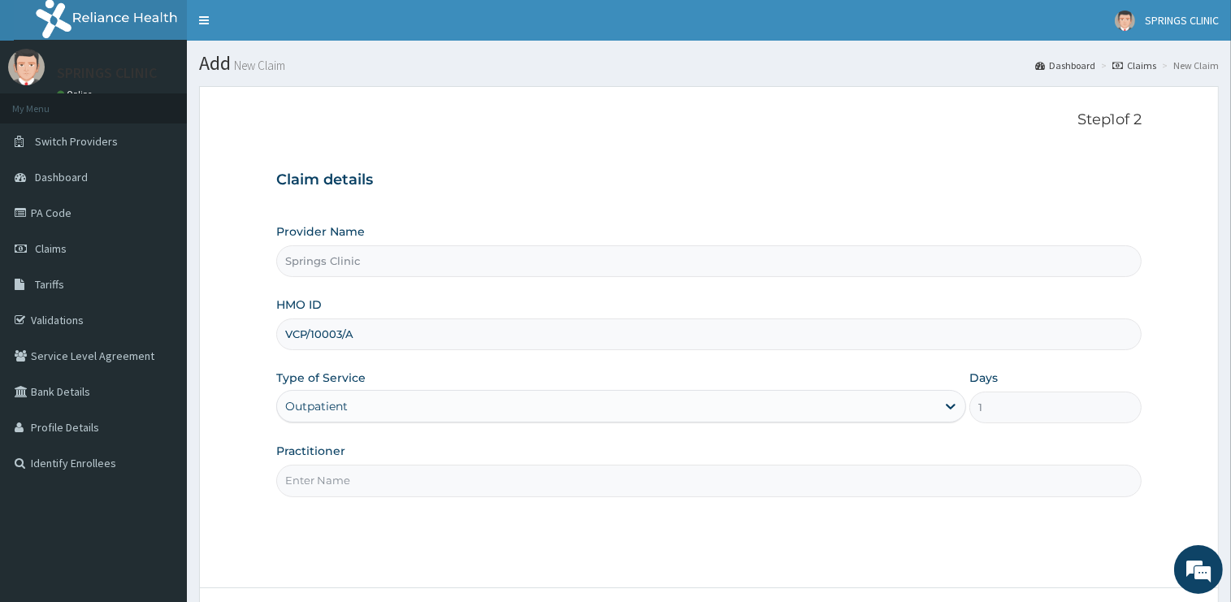
click at [335, 475] on input "Practitioner" at bounding box center [708, 481] width 865 height 32
drag, startPoint x: 335, startPoint y: 475, endPoint x: 338, endPoint y: 490, distance: 15.0
click at [335, 476] on input "Practitioner" at bounding box center [708, 481] width 865 height 32
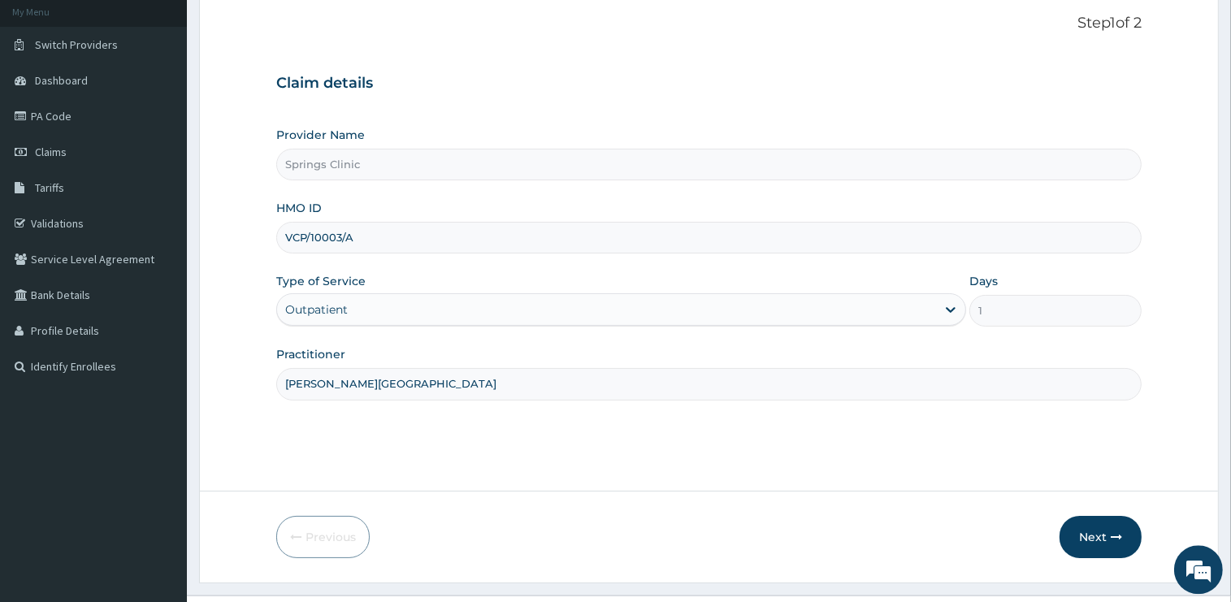
scroll to position [131, 0]
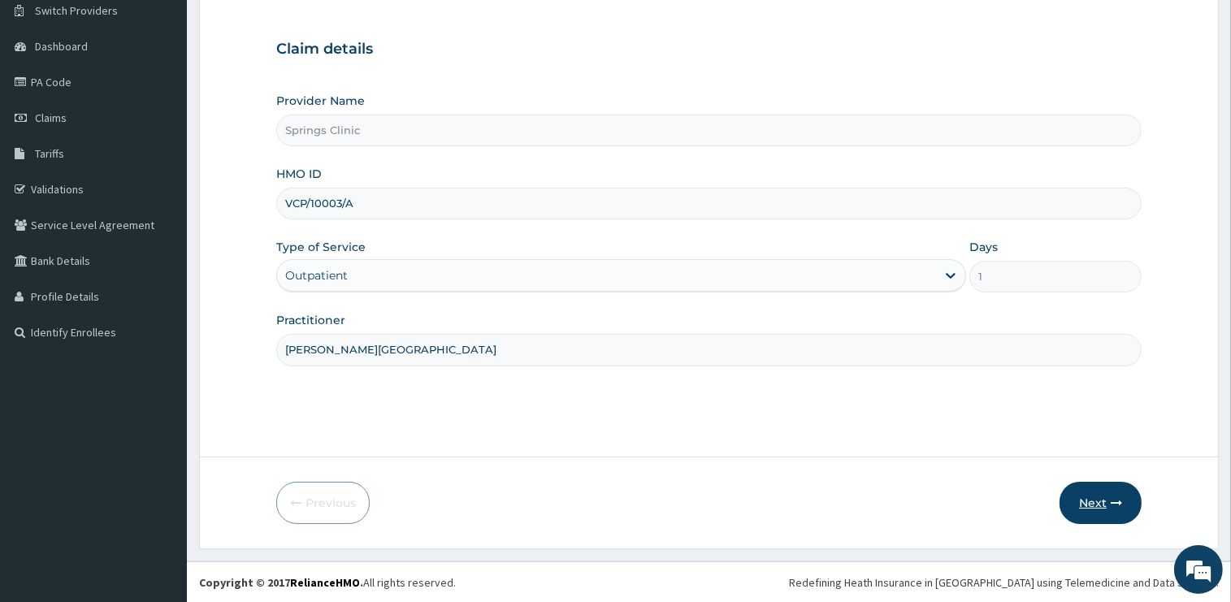
type input "DR BEN KUBA"
click at [1087, 504] on button "Next" at bounding box center [1101, 503] width 82 height 42
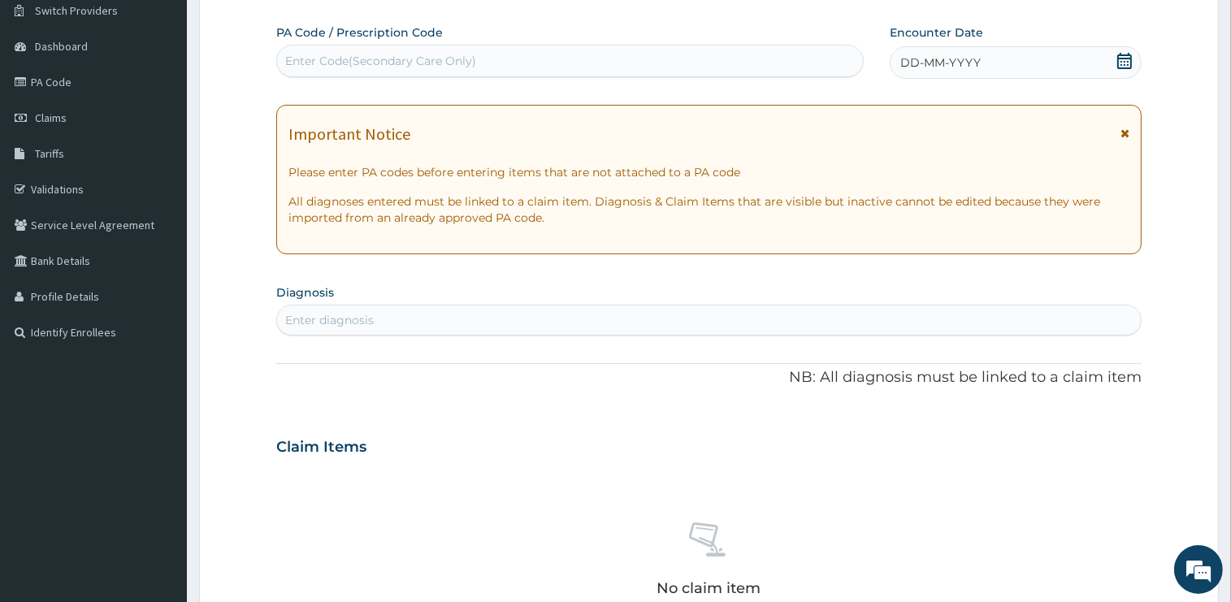
click at [1125, 65] on icon at bounding box center [1124, 61] width 15 height 16
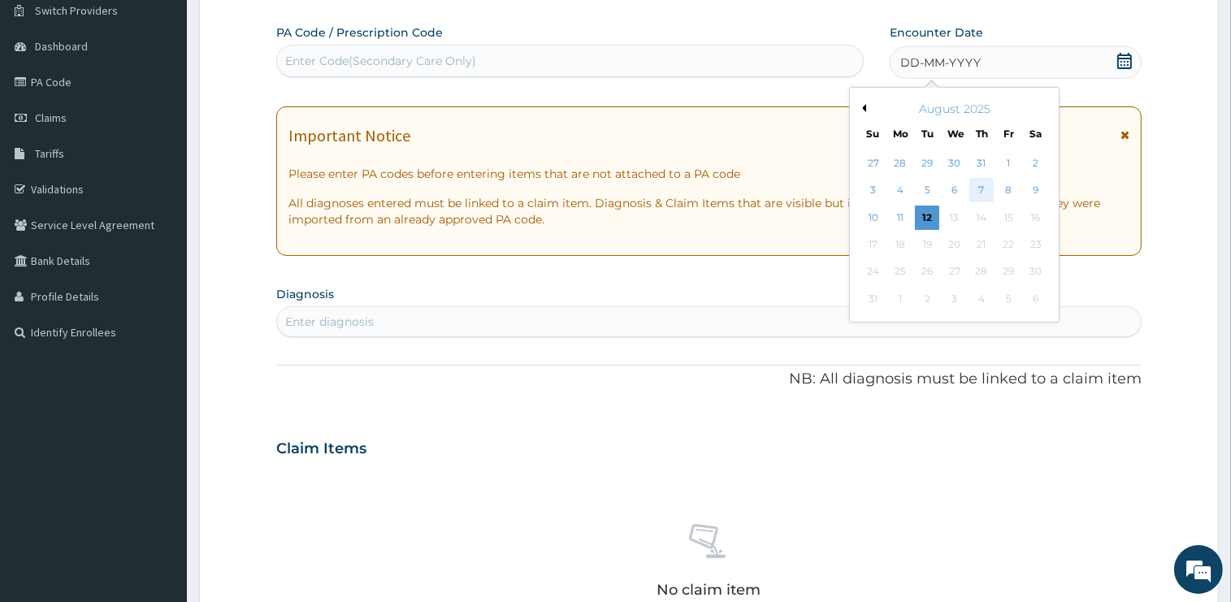
click at [981, 189] on div "7" at bounding box center [981, 191] width 24 height 24
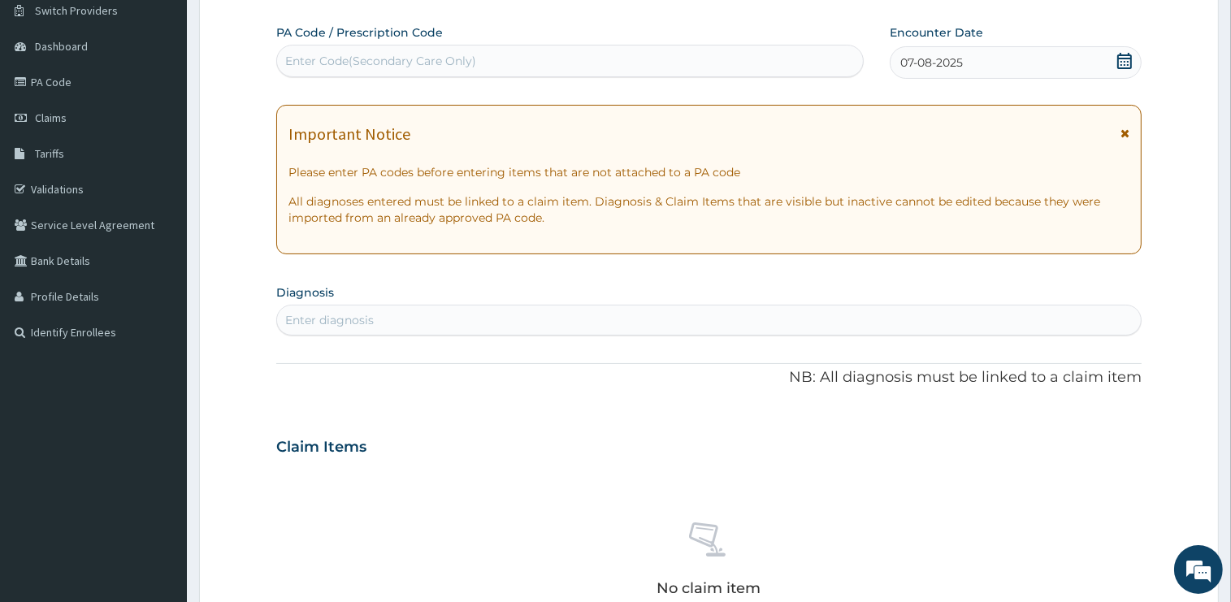
click at [362, 317] on div "Enter diagnosis" at bounding box center [329, 320] width 89 height 16
type input "MALARIA"
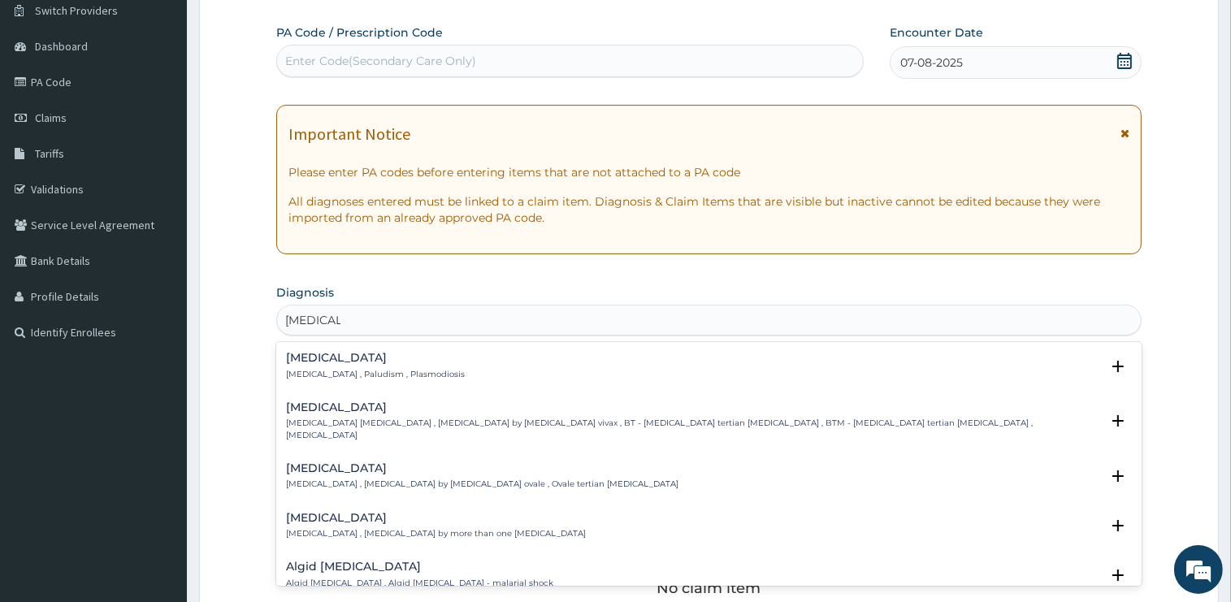
click at [314, 357] on h4 "[MEDICAL_DATA]" at bounding box center [375, 358] width 179 height 12
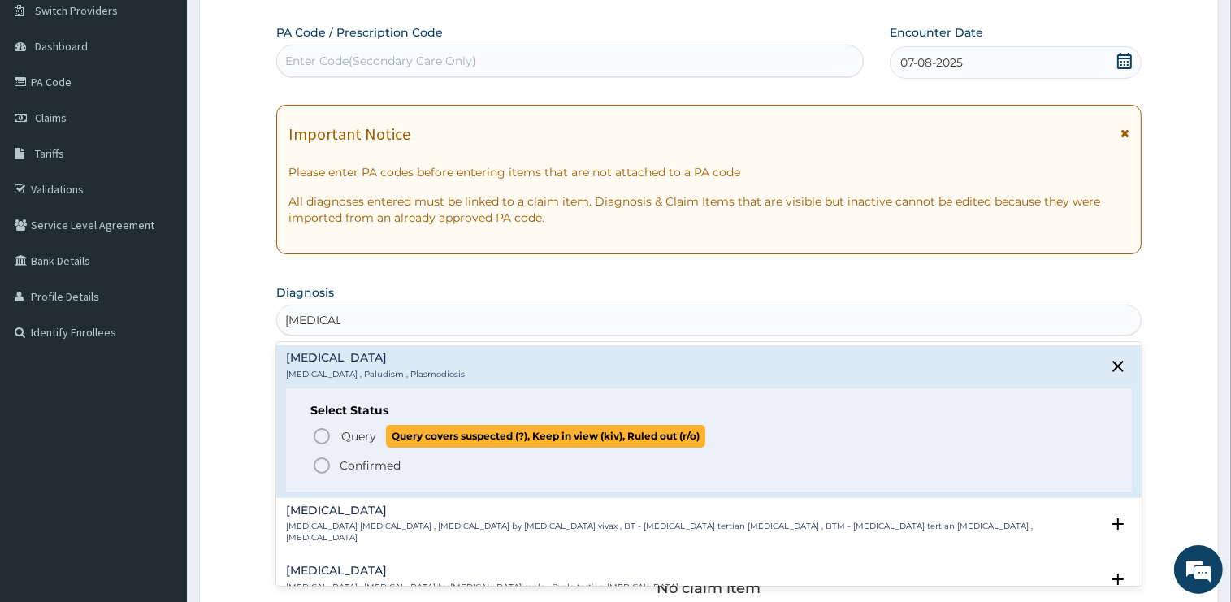
click at [359, 437] on span "Query" at bounding box center [358, 436] width 35 height 16
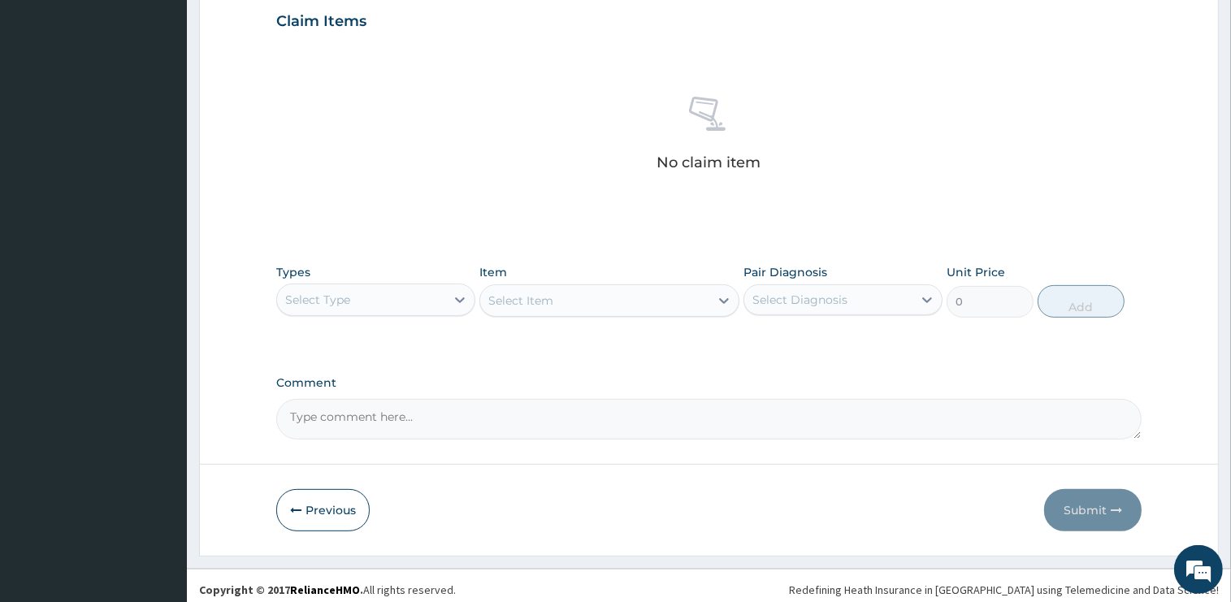
scroll to position [568, 0]
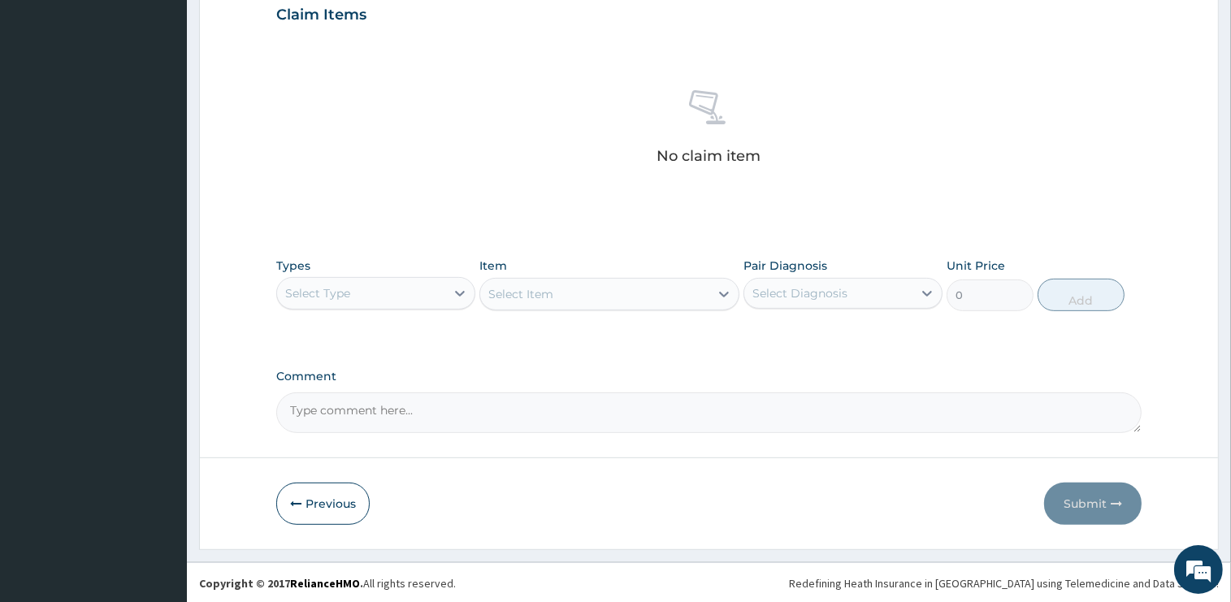
click at [322, 288] on div "Select Type" at bounding box center [317, 293] width 65 height 16
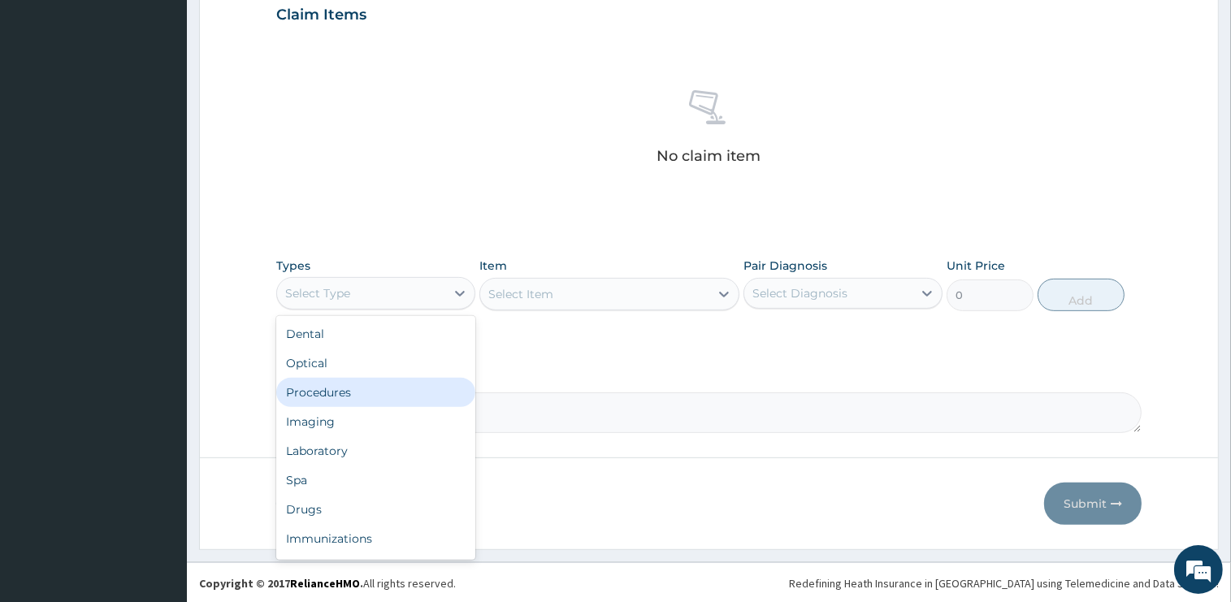
click at [346, 393] on div "Procedures" at bounding box center [375, 392] width 199 height 29
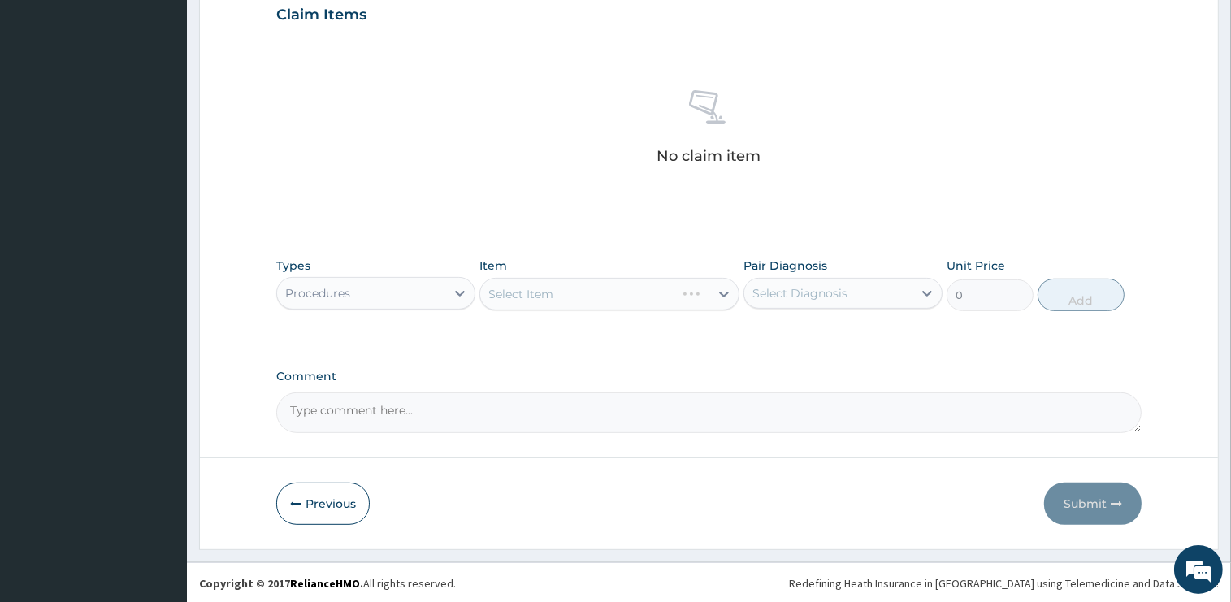
click at [566, 294] on div "Select Item" at bounding box center [609, 294] width 260 height 33
click at [566, 291] on div "Select Item" at bounding box center [594, 294] width 229 height 26
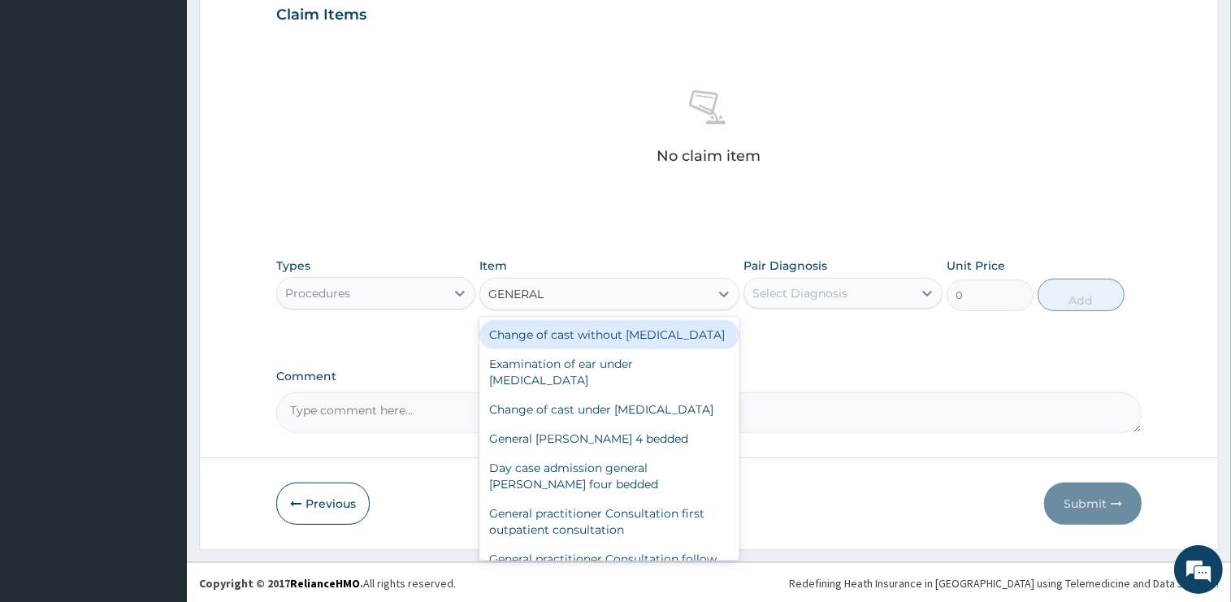
type input "GENERAL P"
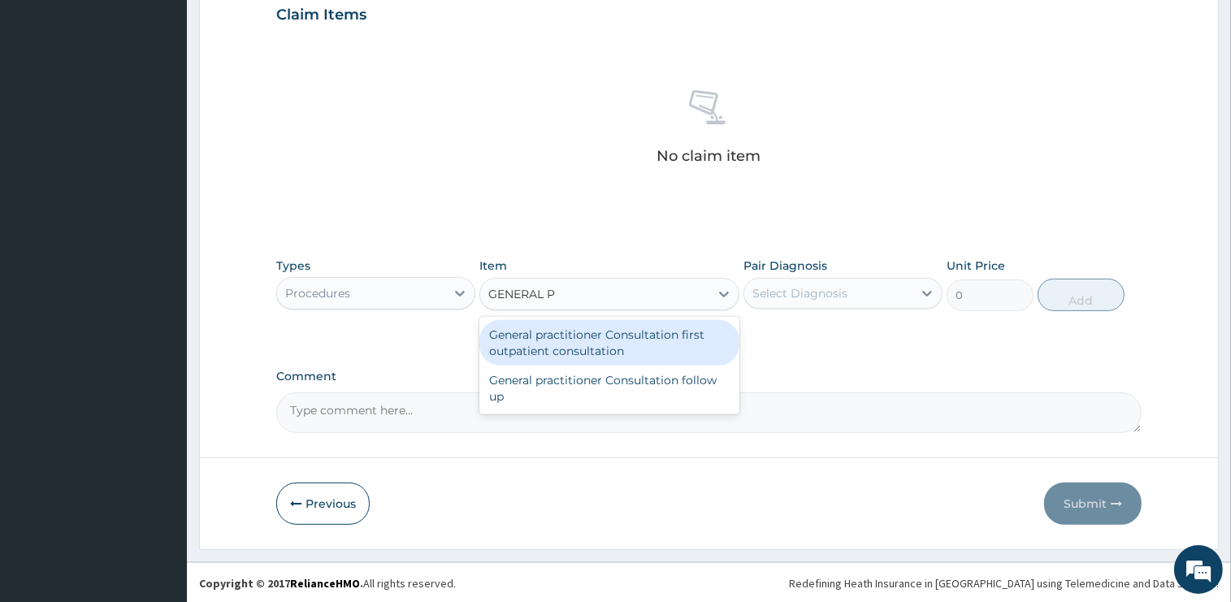
click at [616, 340] on div "General practitioner Consultation first outpatient consultation" at bounding box center [609, 343] width 260 height 46
type input "2400"
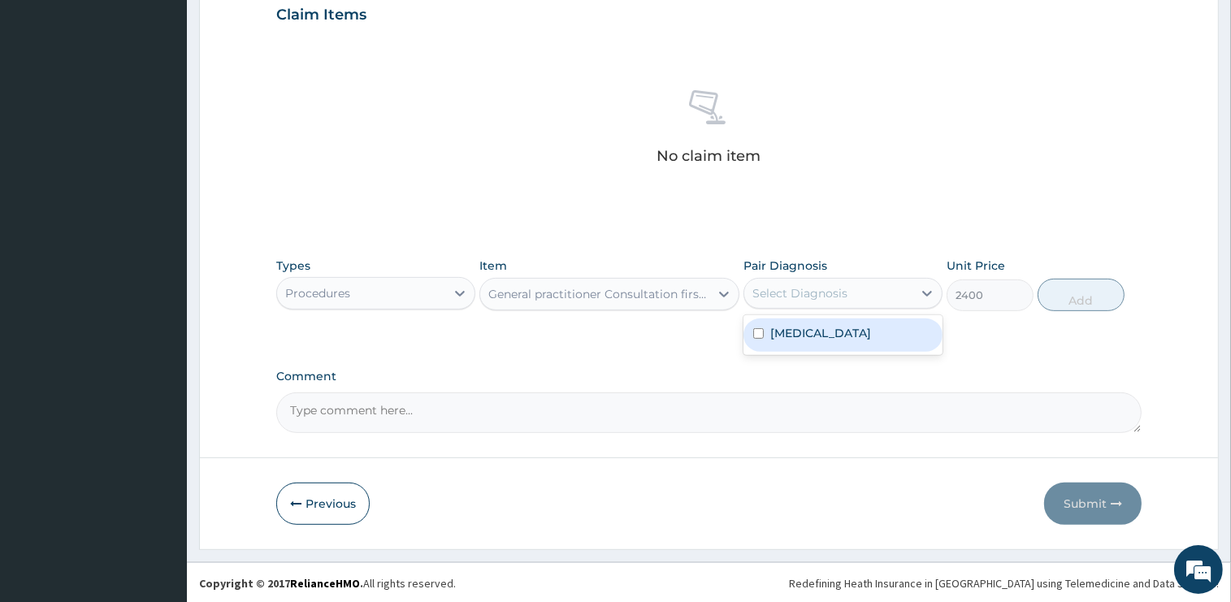
click at [865, 293] on div "Select Diagnosis" at bounding box center [828, 293] width 168 height 26
click at [844, 332] on div "[MEDICAL_DATA]" at bounding box center [843, 335] width 199 height 33
checkbox input "true"
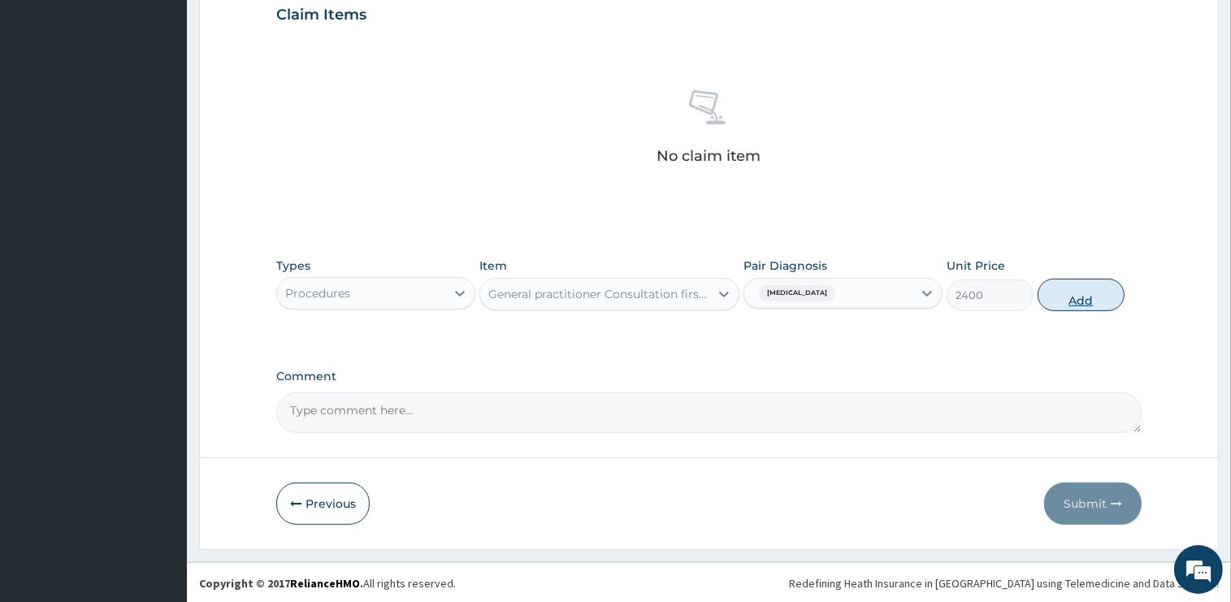
click at [1053, 294] on button "Add" at bounding box center [1081, 295] width 87 height 33
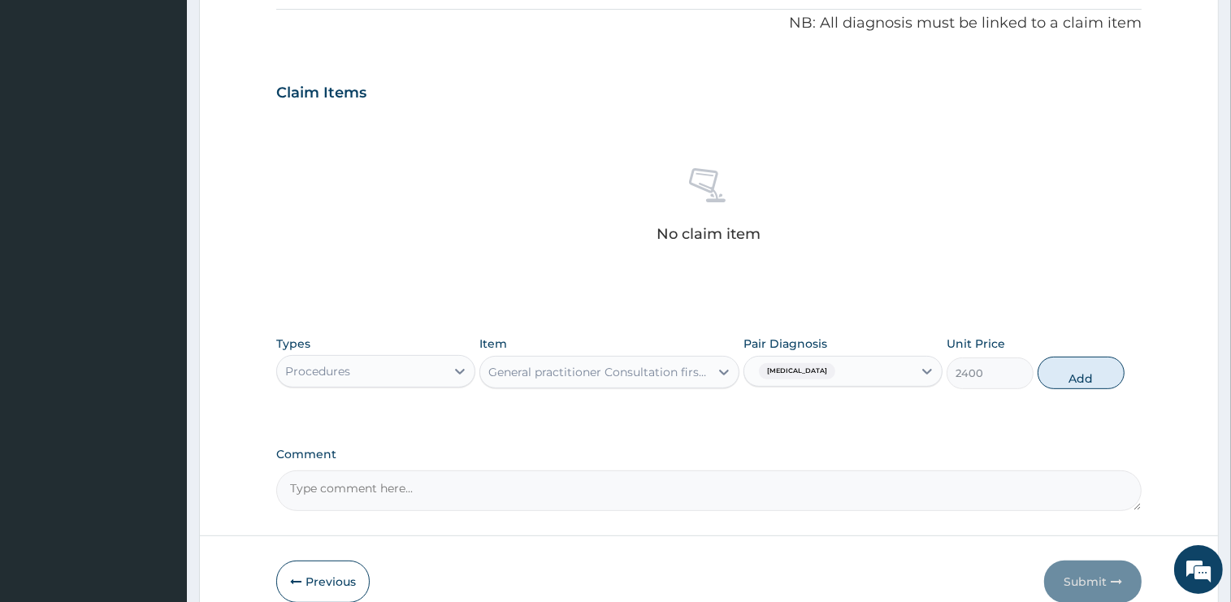
type input "0"
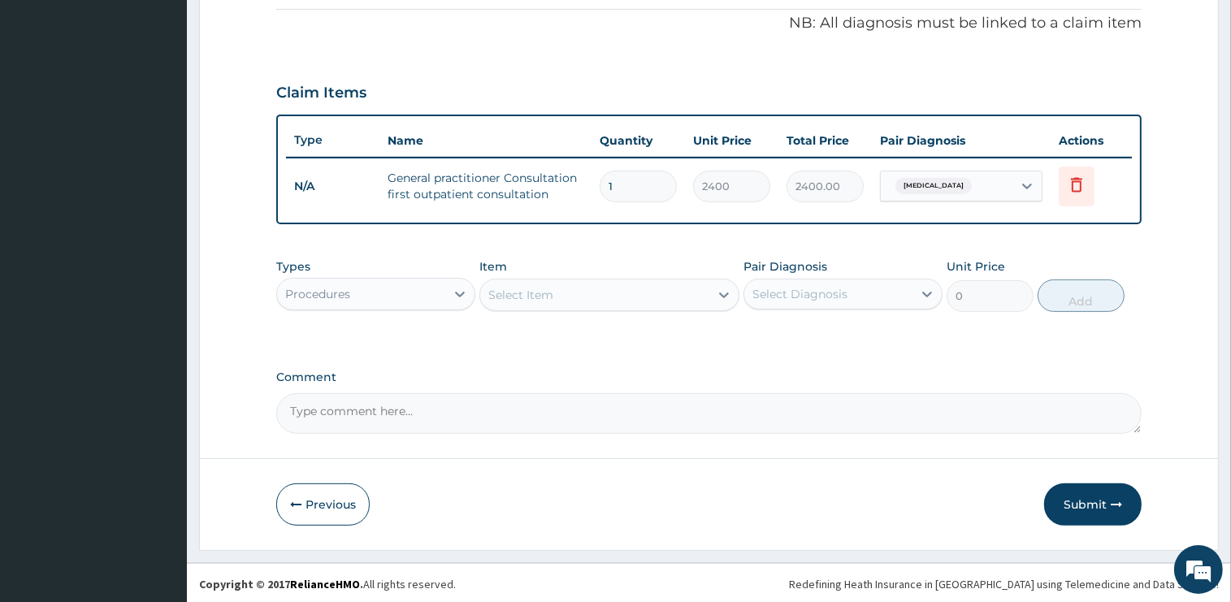
click at [364, 286] on div "Procedures" at bounding box center [361, 294] width 168 height 26
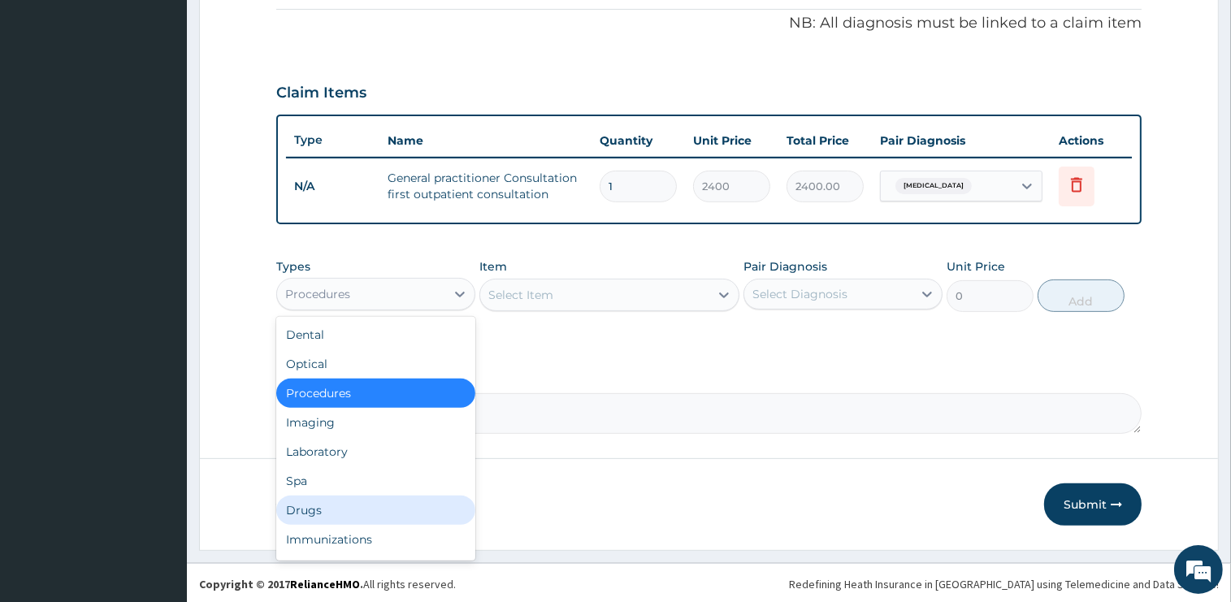
click at [313, 512] on div "Drugs" at bounding box center [375, 510] width 199 height 29
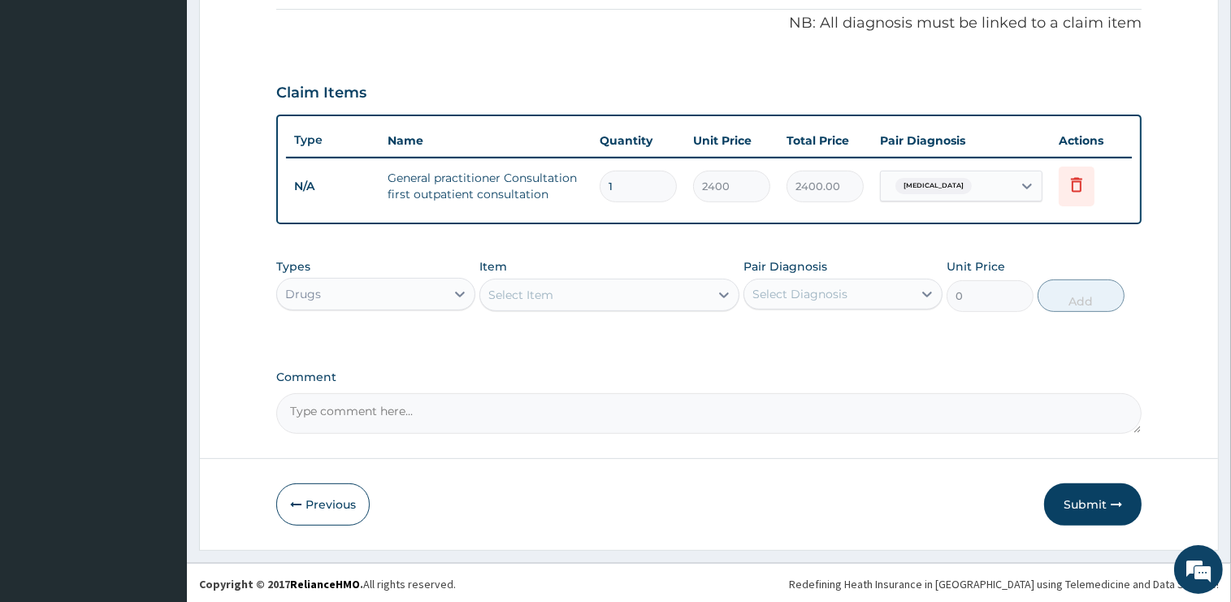
click at [607, 297] on div "Select Item" at bounding box center [594, 295] width 229 height 26
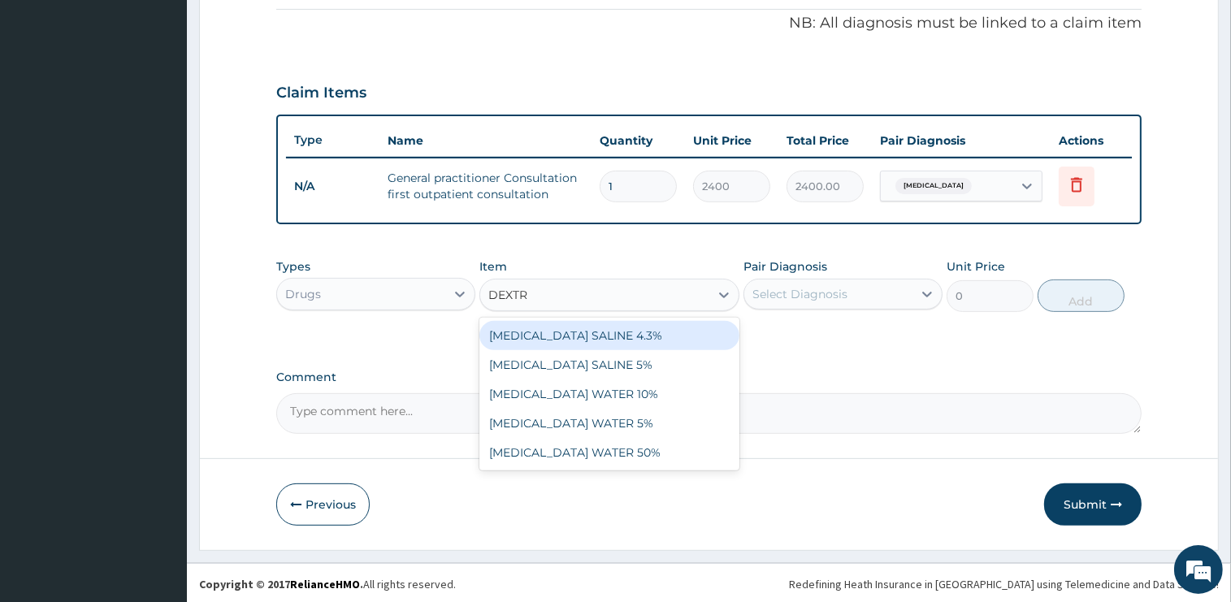
type input "DEXTRO"
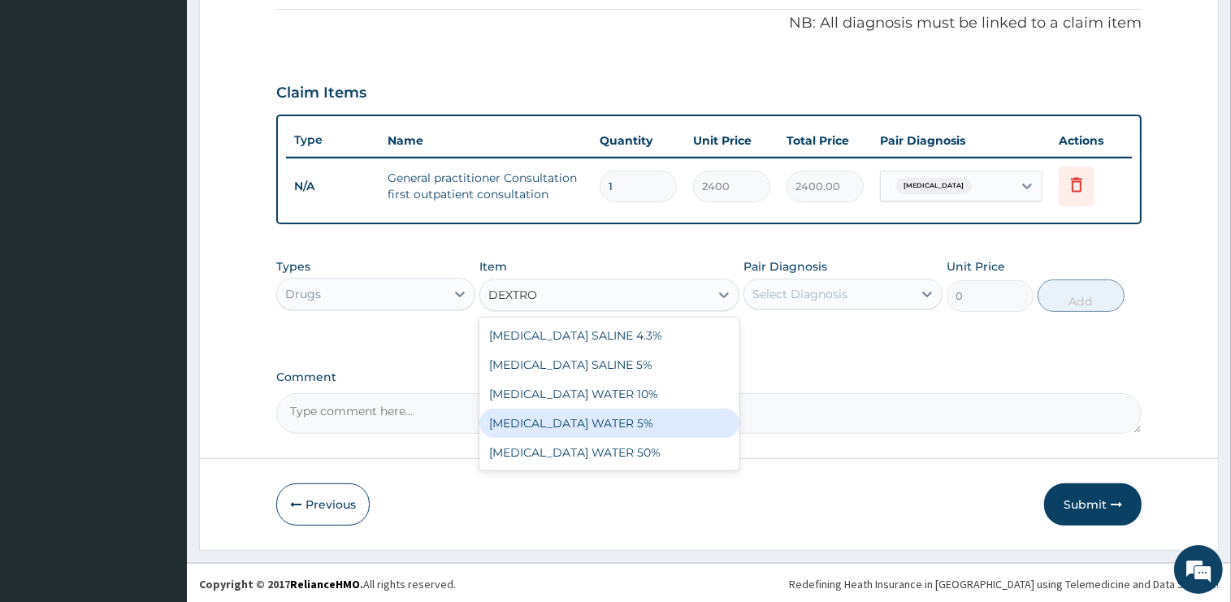
click at [617, 416] on div "DEXTROSE WATER 5%" at bounding box center [609, 423] width 260 height 29
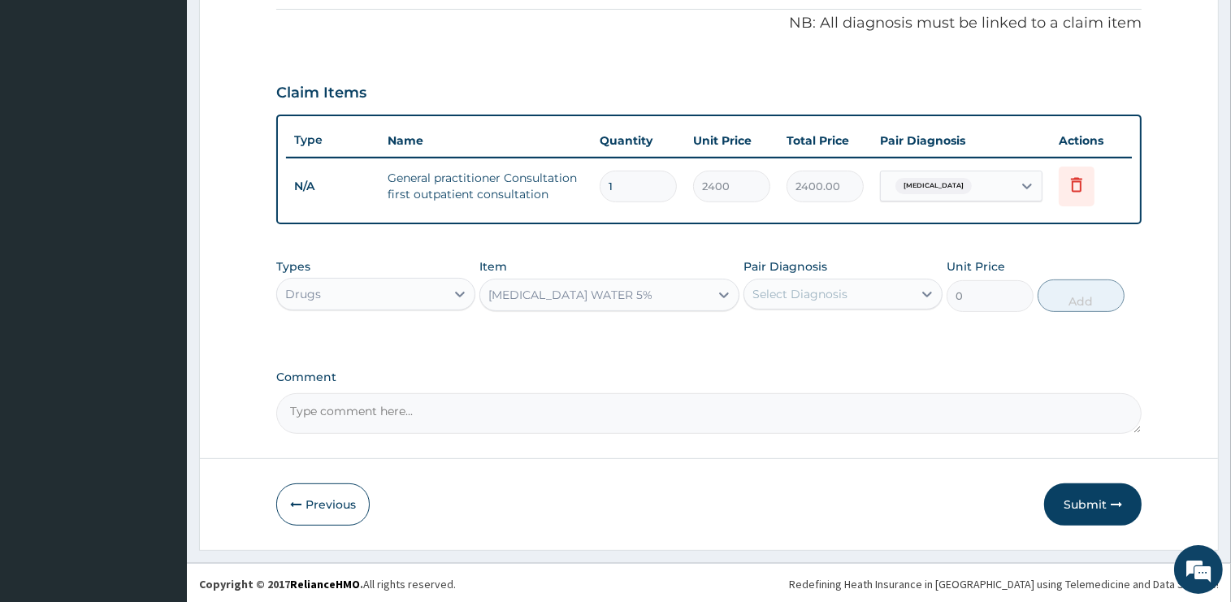
type input "1875"
click at [852, 289] on div "Select Diagnosis" at bounding box center [828, 294] width 168 height 26
click at [835, 340] on div "[MEDICAL_DATA]" at bounding box center [843, 335] width 199 height 33
checkbox input "true"
click at [1057, 299] on button "Add" at bounding box center [1081, 296] width 87 height 33
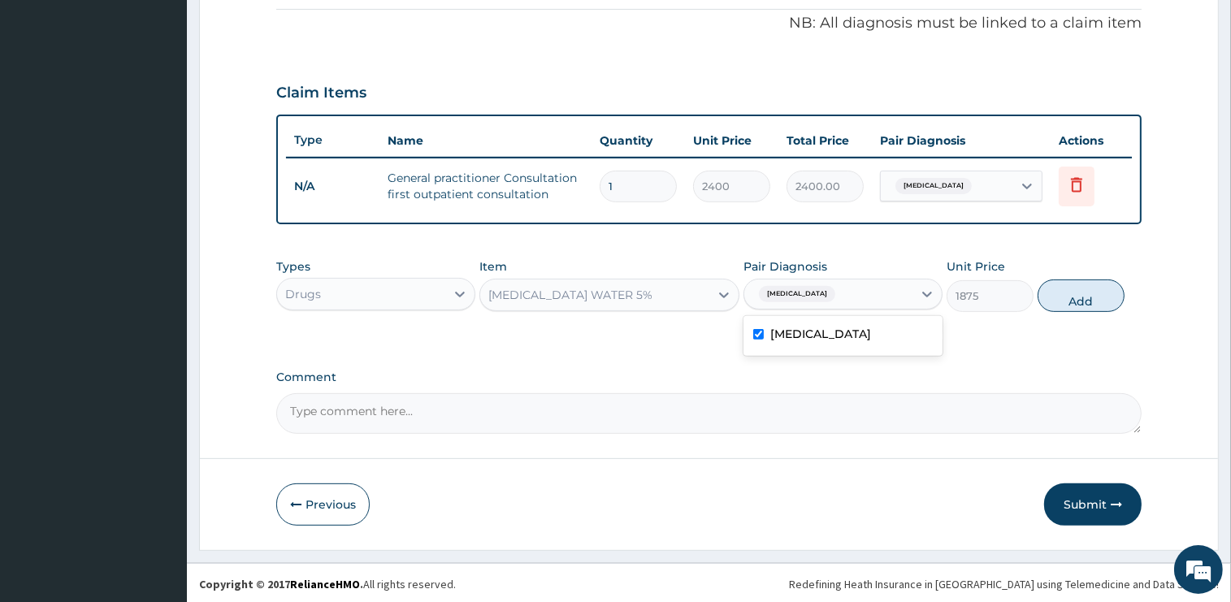
type input "0"
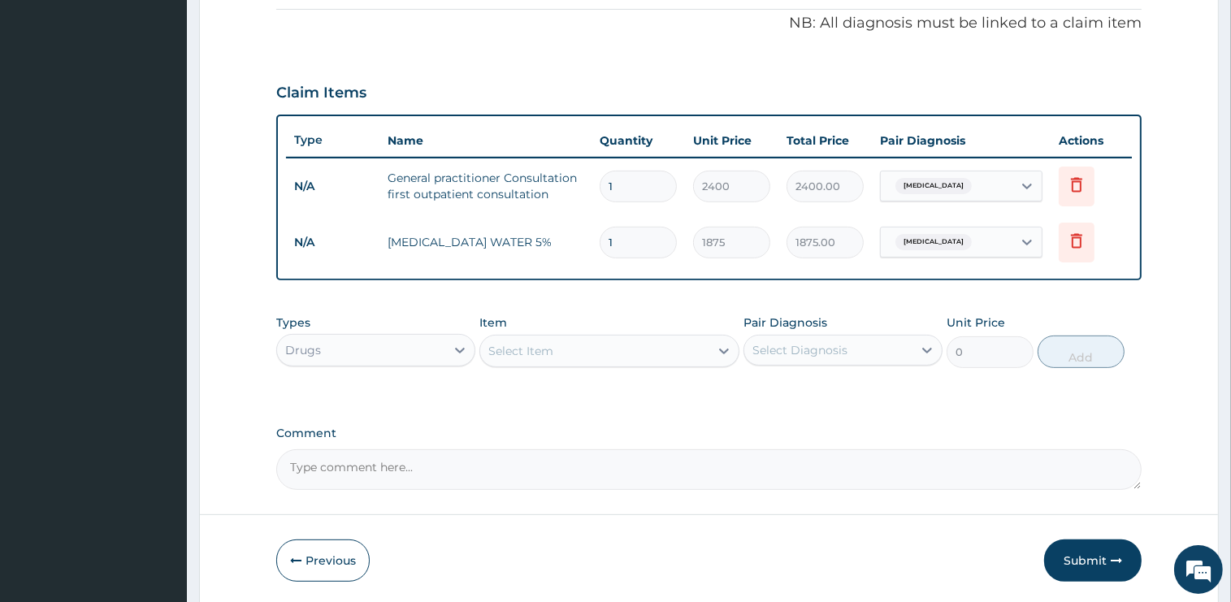
click at [600, 359] on div "Select Item" at bounding box center [594, 351] width 229 height 26
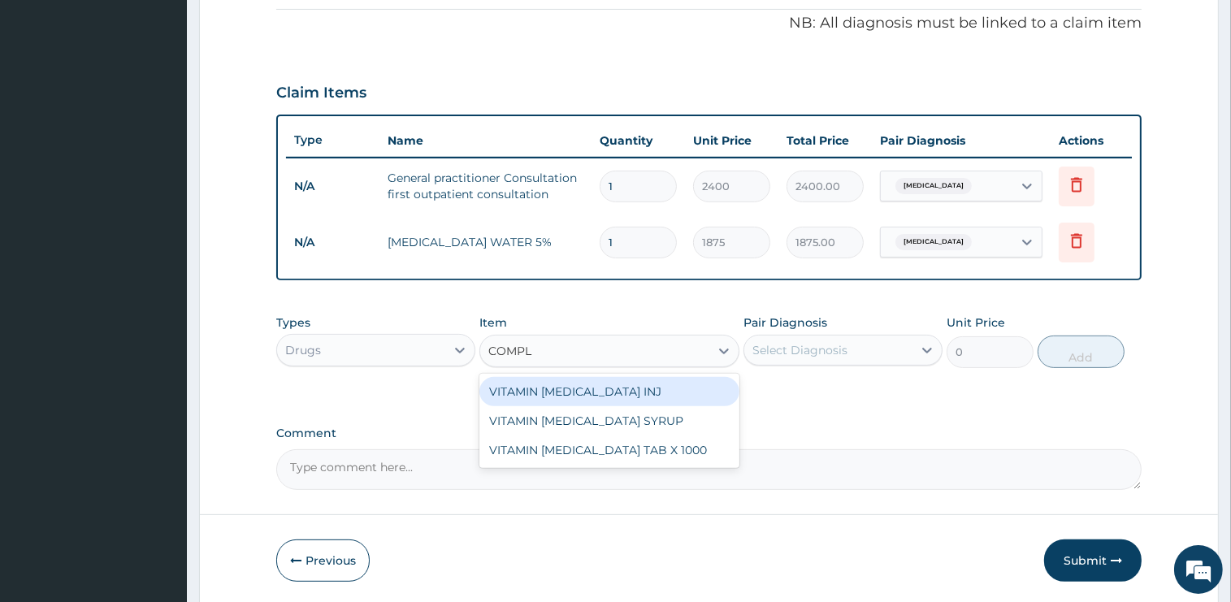
type input "COMPLE"
click at [629, 382] on div "VITAMIN [MEDICAL_DATA] INJ" at bounding box center [609, 391] width 260 height 29
type input "1000"
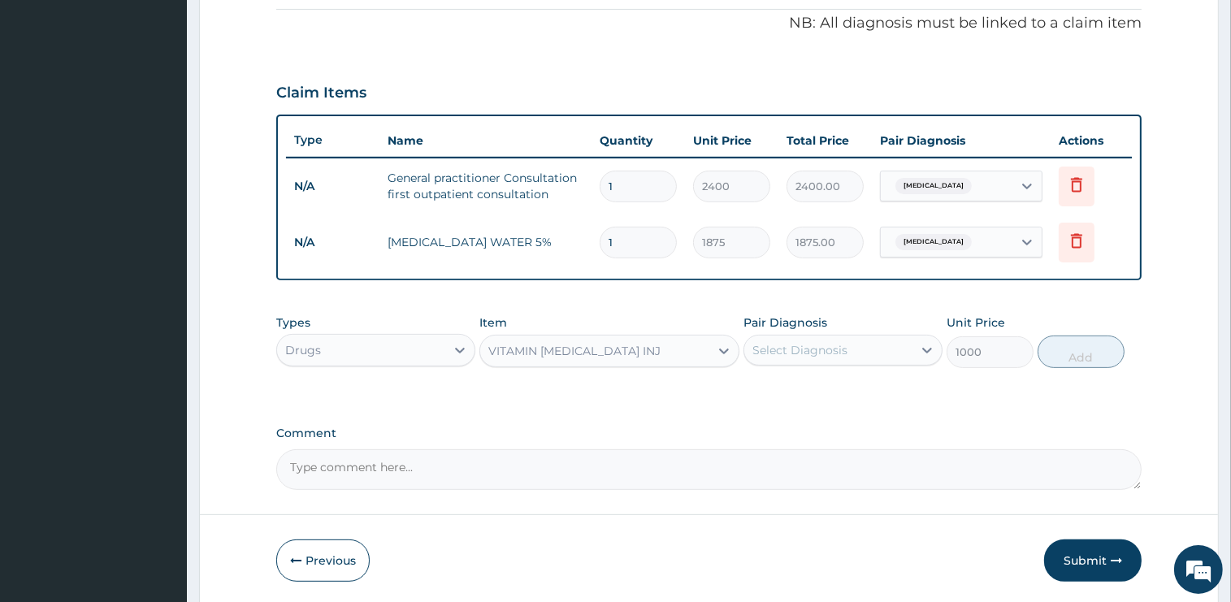
click at [868, 349] on div "Select Diagnosis" at bounding box center [828, 350] width 168 height 26
click at [829, 385] on div "[MEDICAL_DATA]" at bounding box center [843, 391] width 199 height 33
checkbox input "true"
click at [1073, 360] on button "Add" at bounding box center [1081, 352] width 87 height 33
type input "0"
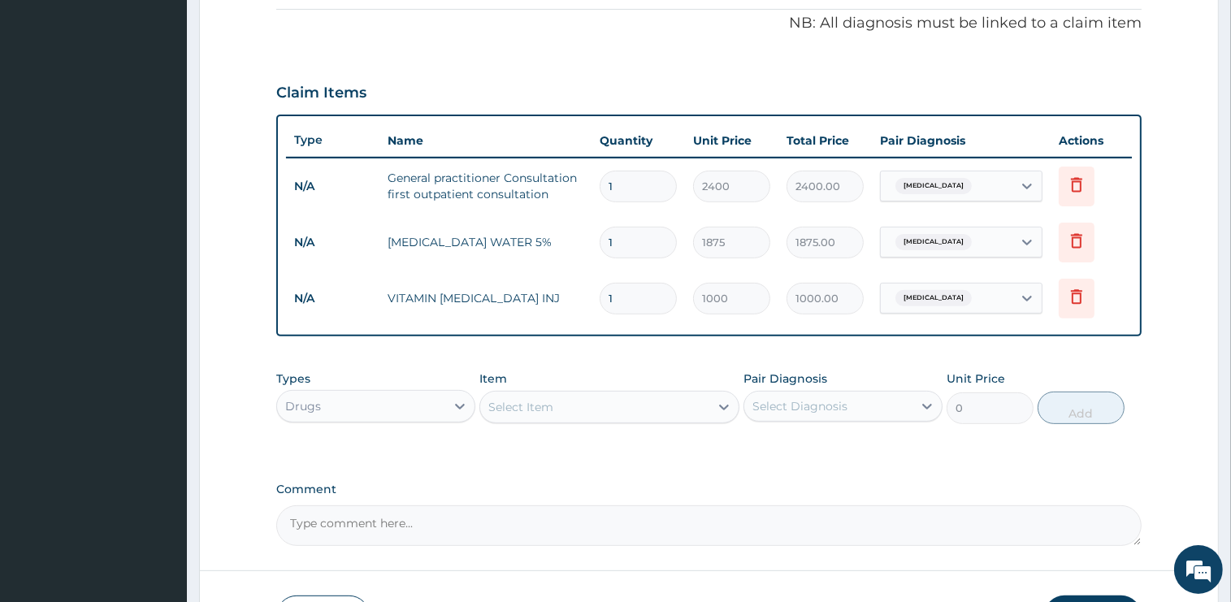
click at [592, 404] on div "Select Item" at bounding box center [594, 407] width 229 height 26
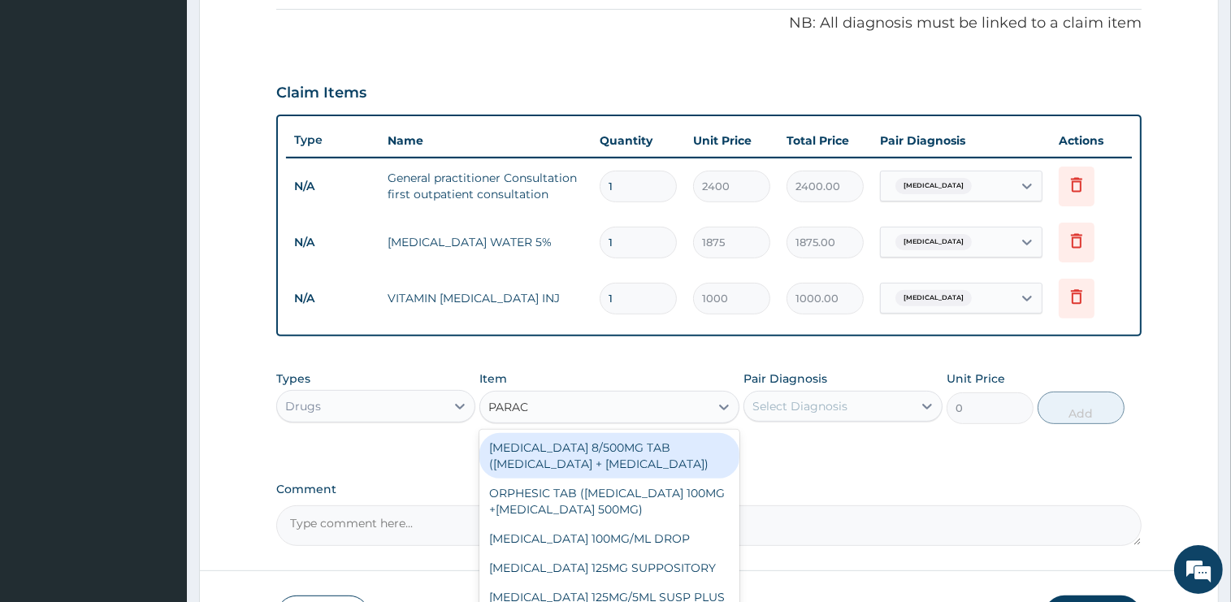
type input "PARACE"
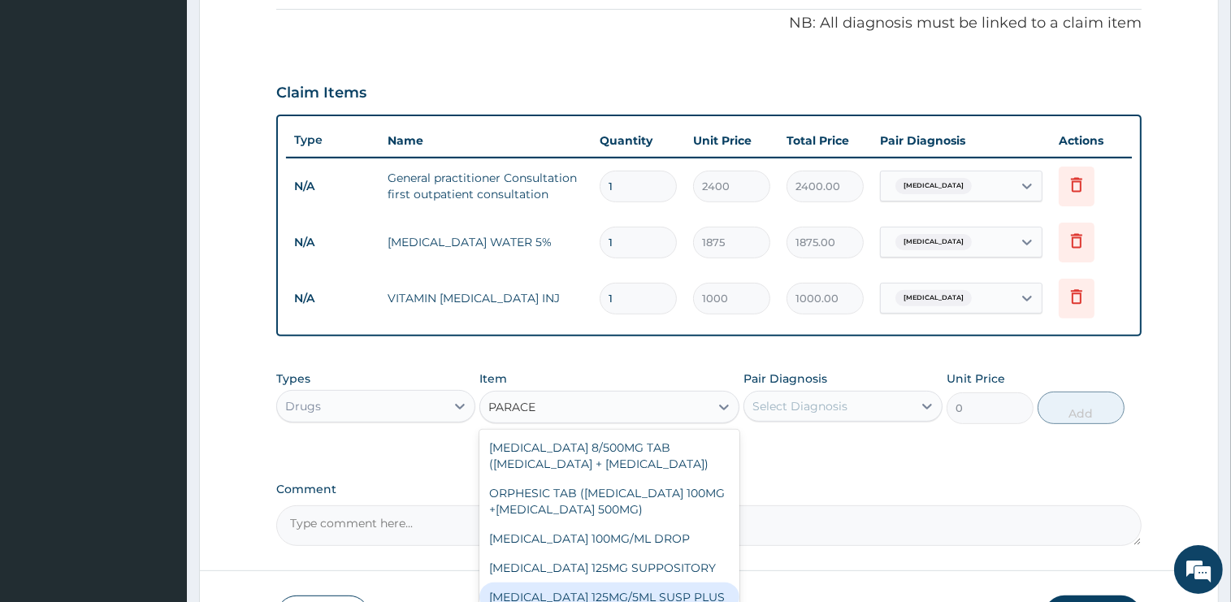
scroll to position [137, 0]
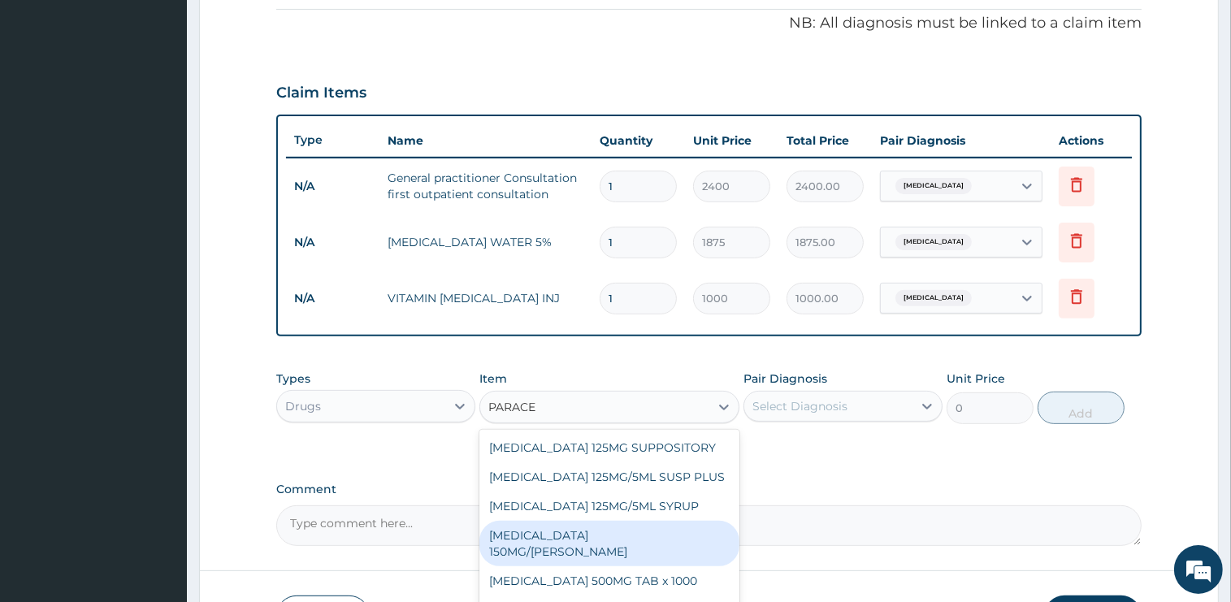
click at [630, 543] on div "[MEDICAL_DATA] 150MG/[PERSON_NAME]" at bounding box center [609, 544] width 260 height 46
type input "1035"
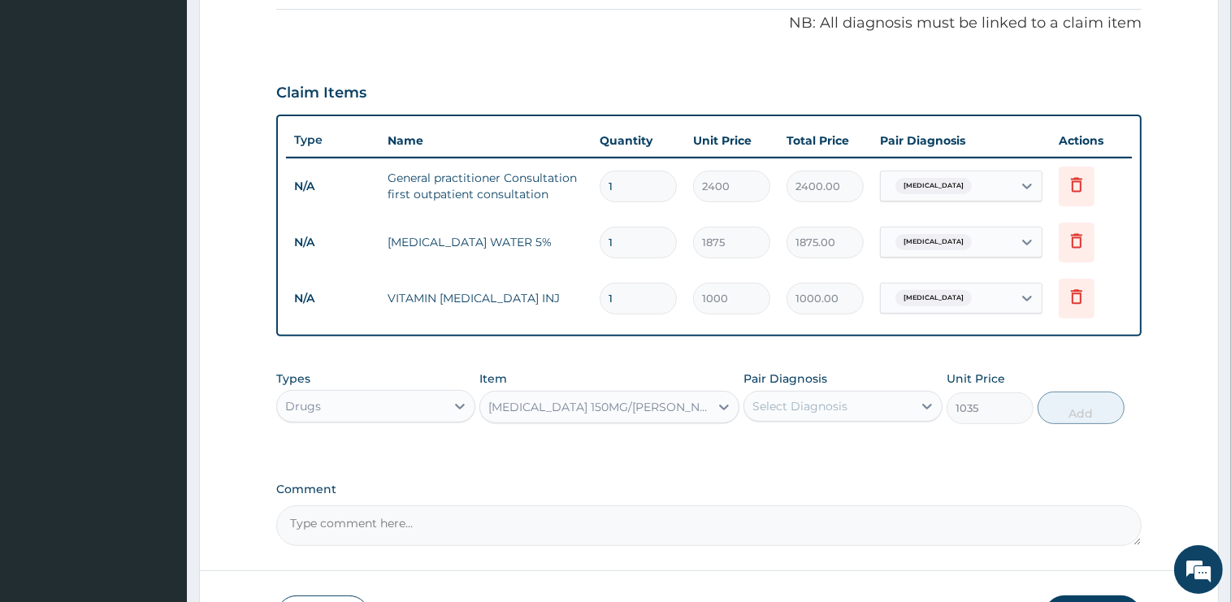
click at [796, 401] on div "Select Diagnosis" at bounding box center [799, 406] width 95 height 16
click at [788, 440] on label "[MEDICAL_DATA]" at bounding box center [820, 446] width 101 height 16
checkbox input "true"
click at [1077, 413] on button "Add" at bounding box center [1081, 408] width 87 height 33
type input "0"
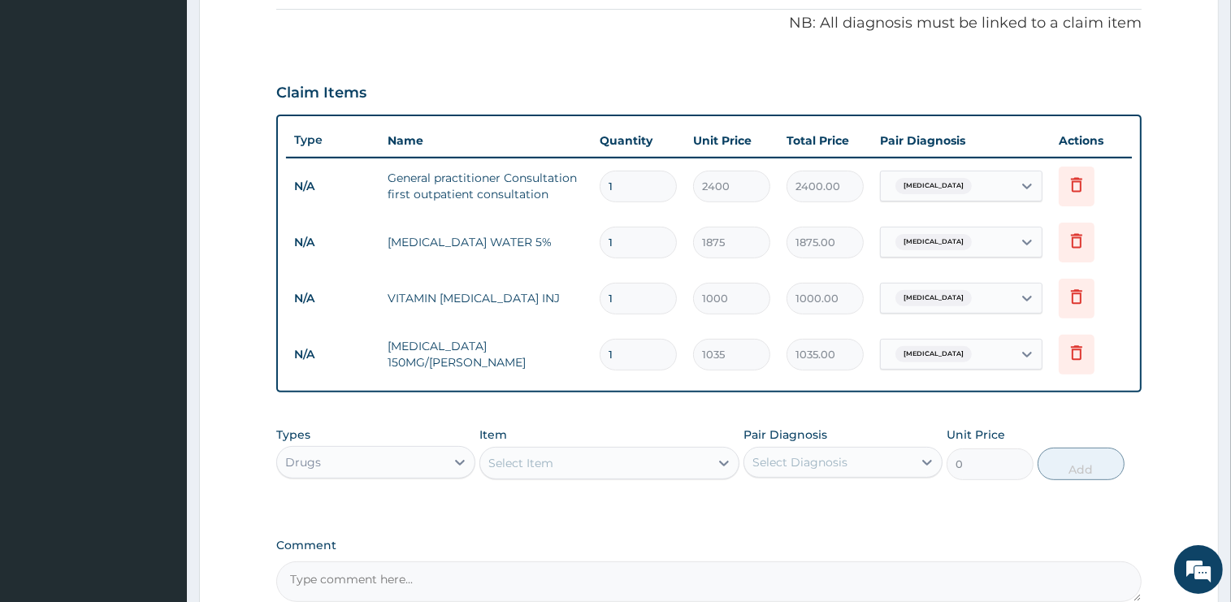
click at [580, 463] on div "Select Item" at bounding box center [594, 463] width 229 height 26
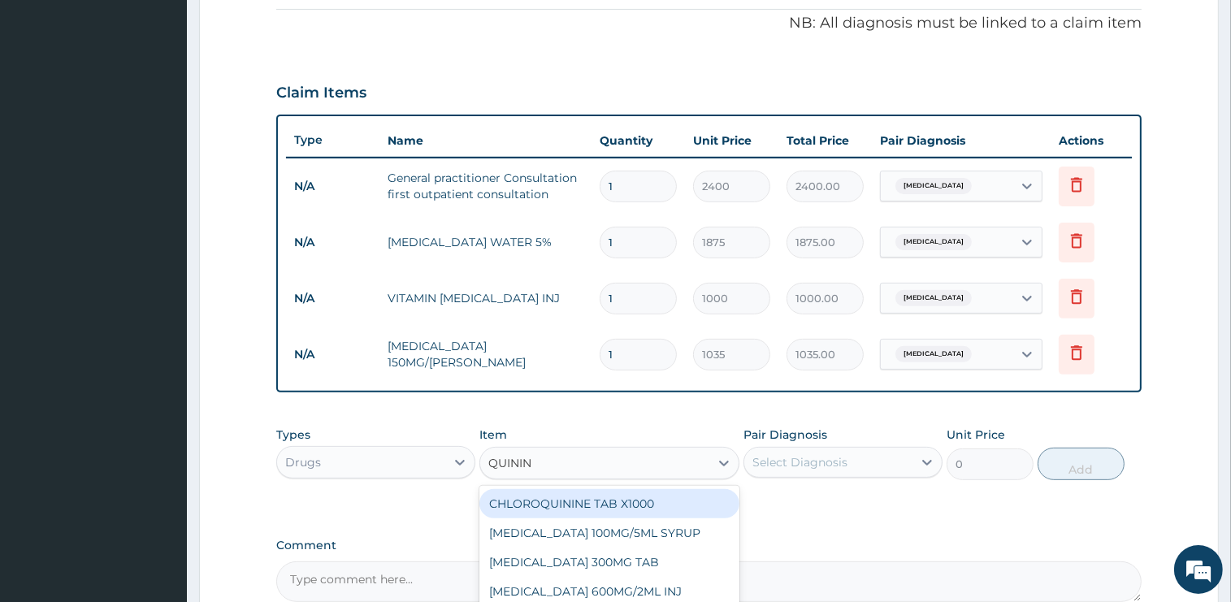
type input "QUININE"
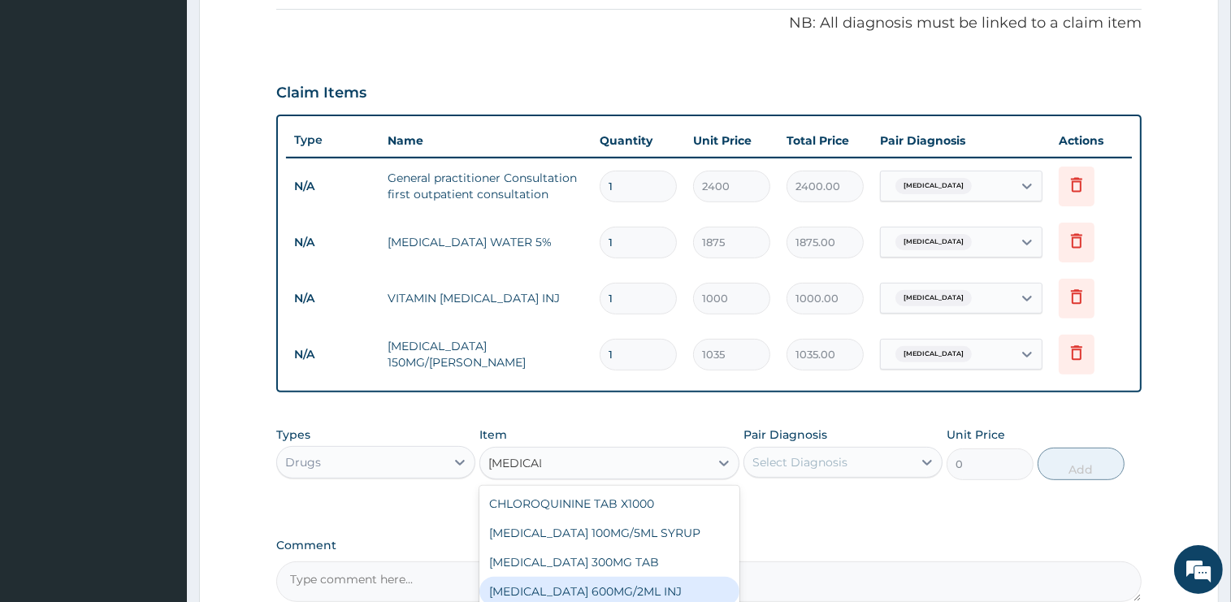
click at [607, 588] on div "[MEDICAL_DATA] 600MG/2ML INJ" at bounding box center [609, 591] width 260 height 29
type input "3000"
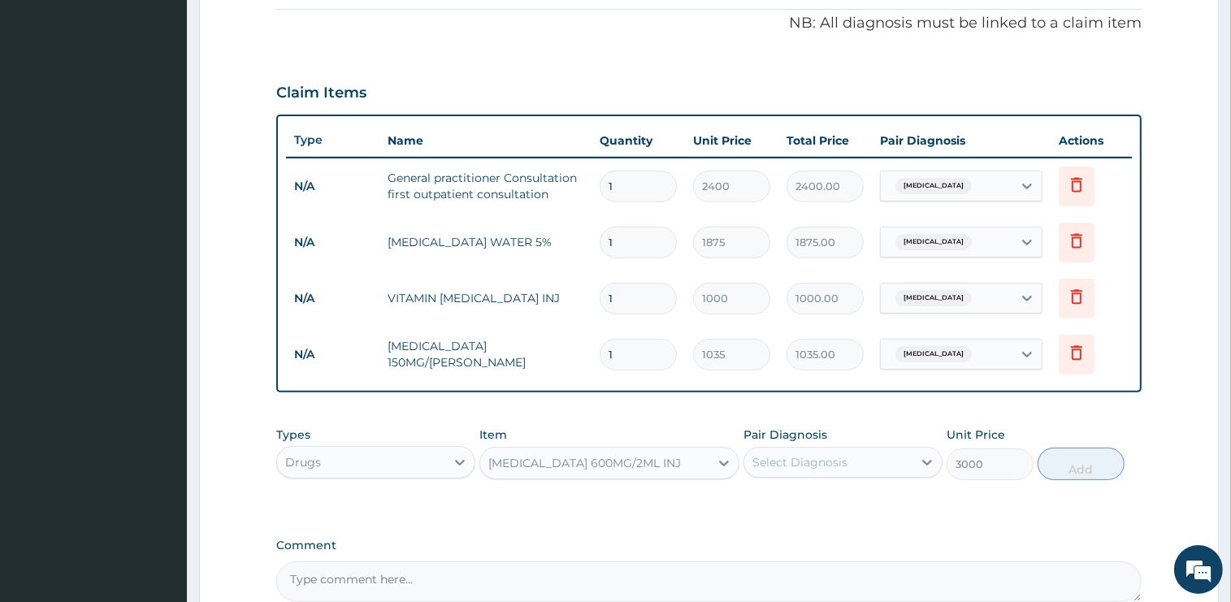
click at [821, 457] on div "Select Diagnosis" at bounding box center [799, 462] width 95 height 16
click at [821, 502] on div "[MEDICAL_DATA]" at bounding box center [843, 504] width 199 height 33
checkbox input "true"
click at [1054, 462] on button "Add" at bounding box center [1081, 464] width 87 height 33
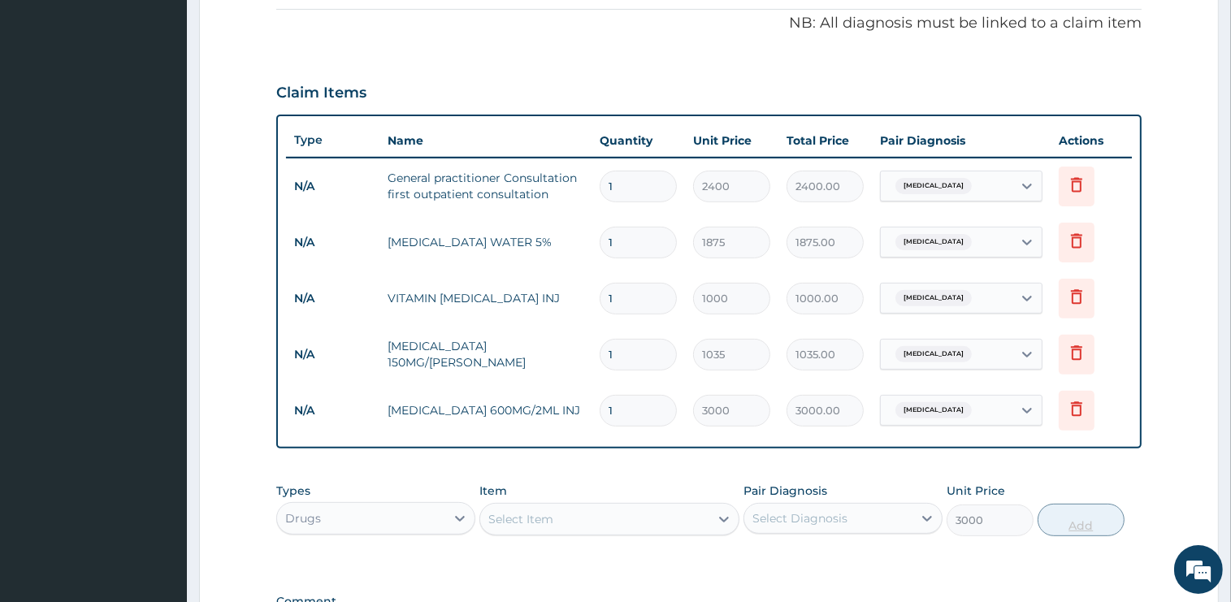
type input "0"
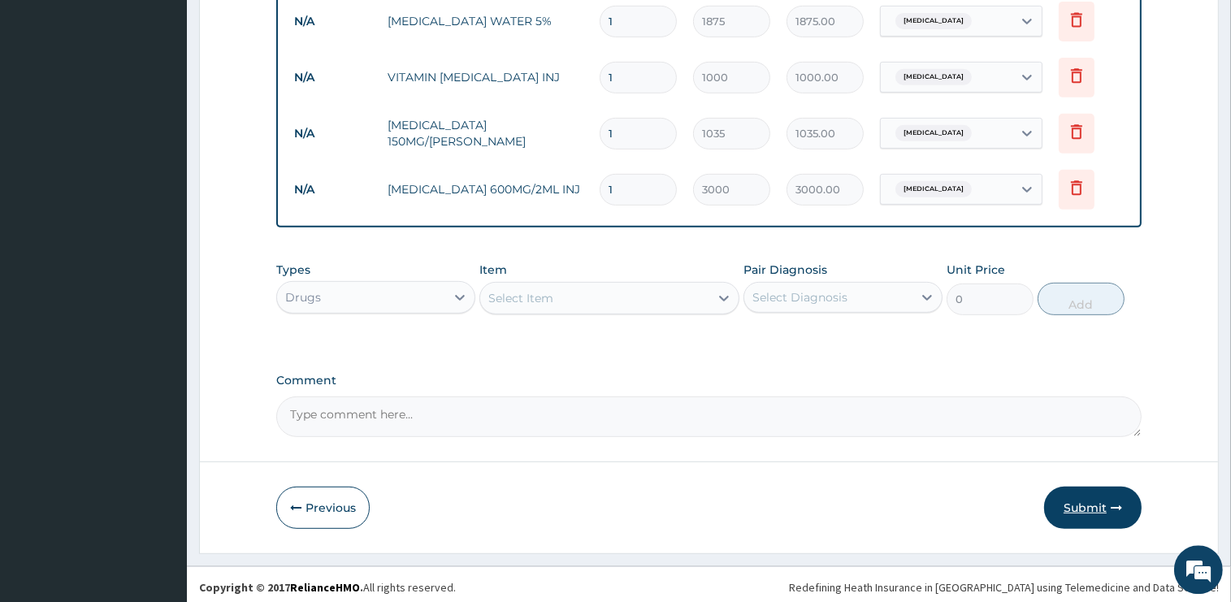
scroll to position [713, 0]
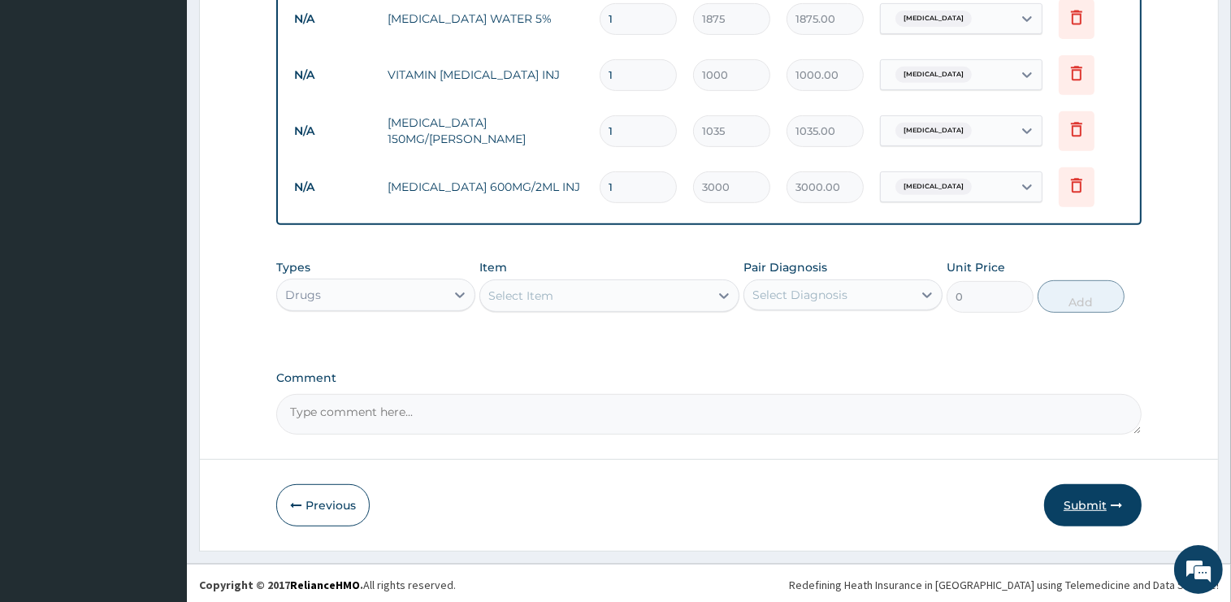
click at [1078, 505] on button "Submit" at bounding box center [1093, 505] width 98 height 42
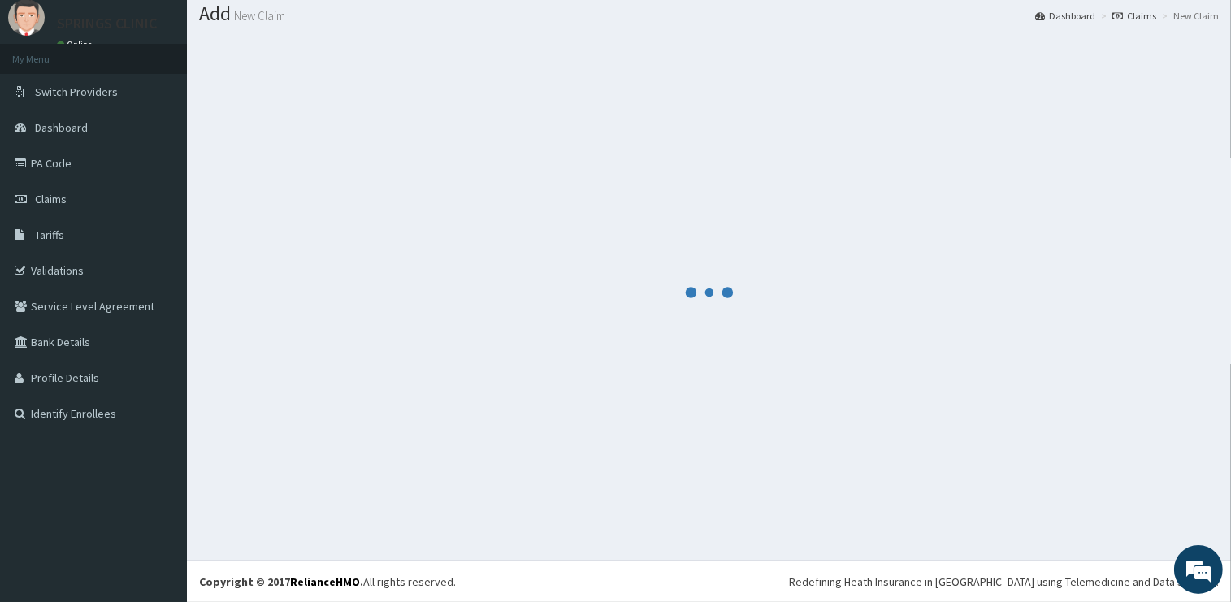
scroll to position [49, 0]
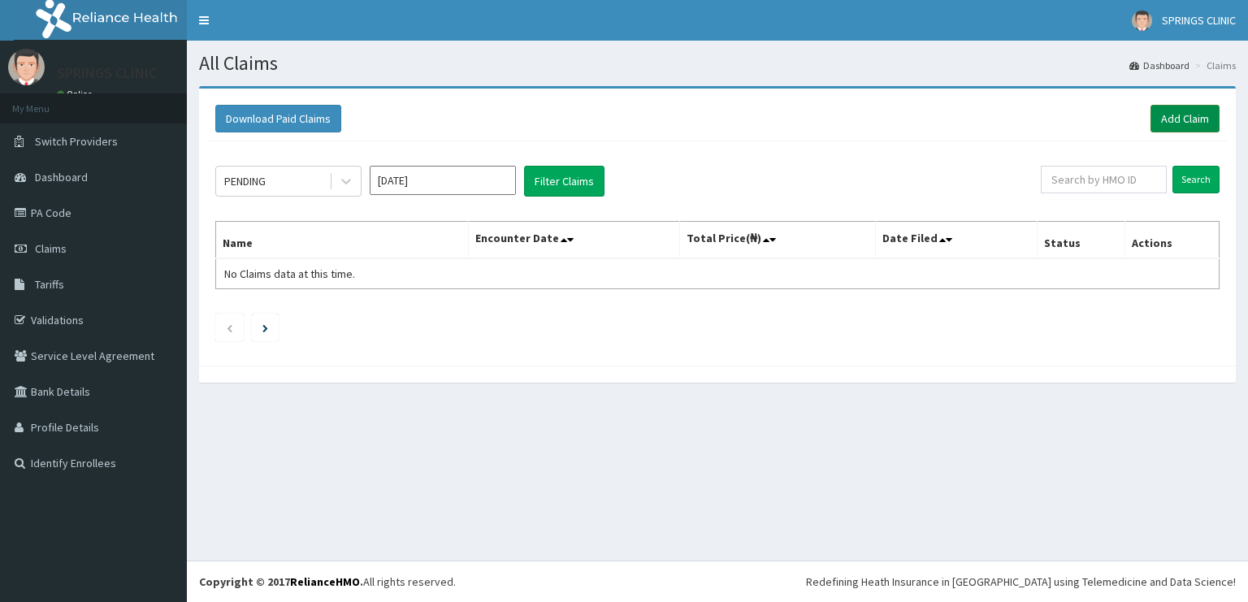
click at [1182, 119] on link "Add Claim" at bounding box center [1185, 119] width 69 height 28
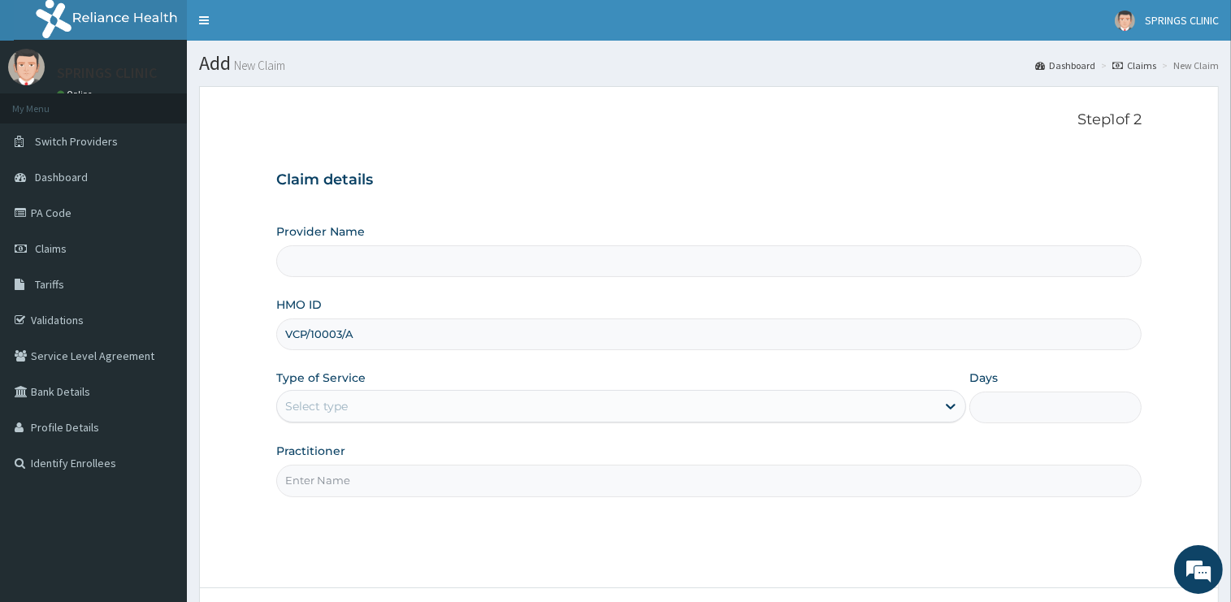
type input "Springs Clinic"
type input "VCP/10003/A"
click at [336, 411] on div "Select type" at bounding box center [316, 406] width 63 height 16
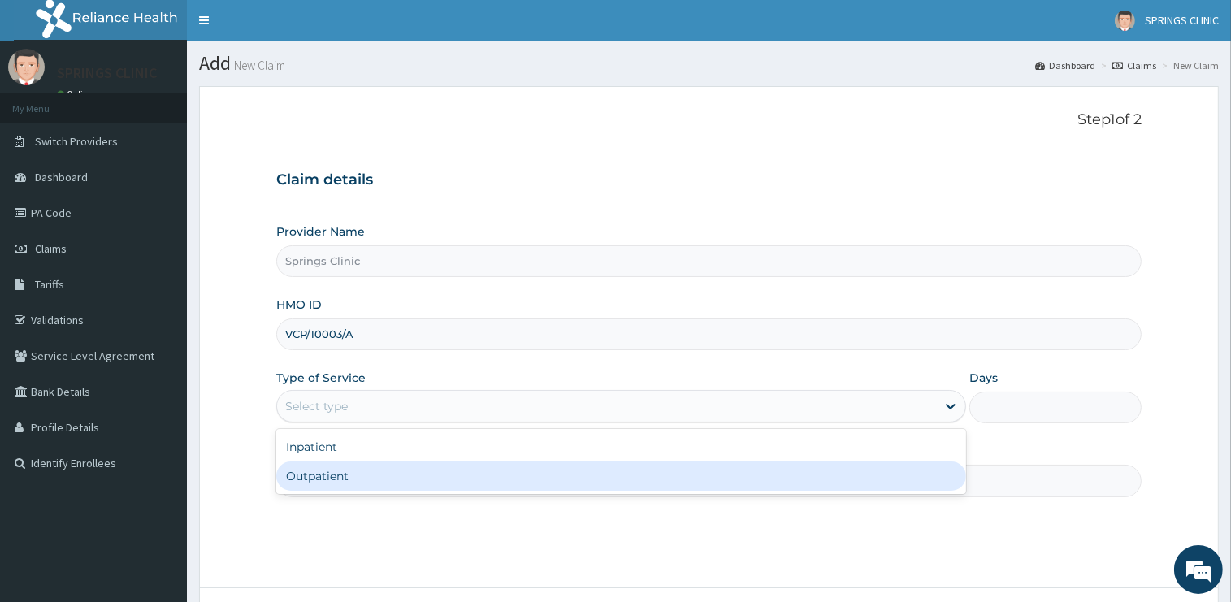
click at [336, 471] on div "Outpatient" at bounding box center [621, 476] width 690 height 29
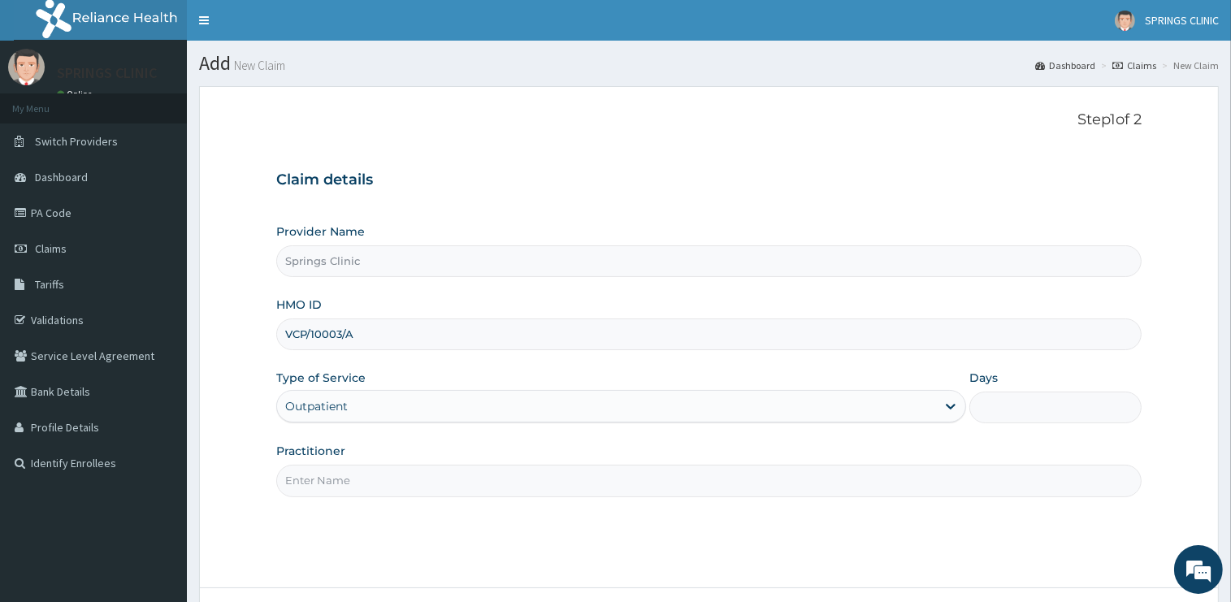
type input "1"
click at [336, 471] on input "Practitioner" at bounding box center [708, 481] width 865 height 32
drag, startPoint x: 336, startPoint y: 471, endPoint x: 333, endPoint y: 483, distance: 11.6
click at [334, 475] on input "Practitioner" at bounding box center [708, 481] width 865 height 32
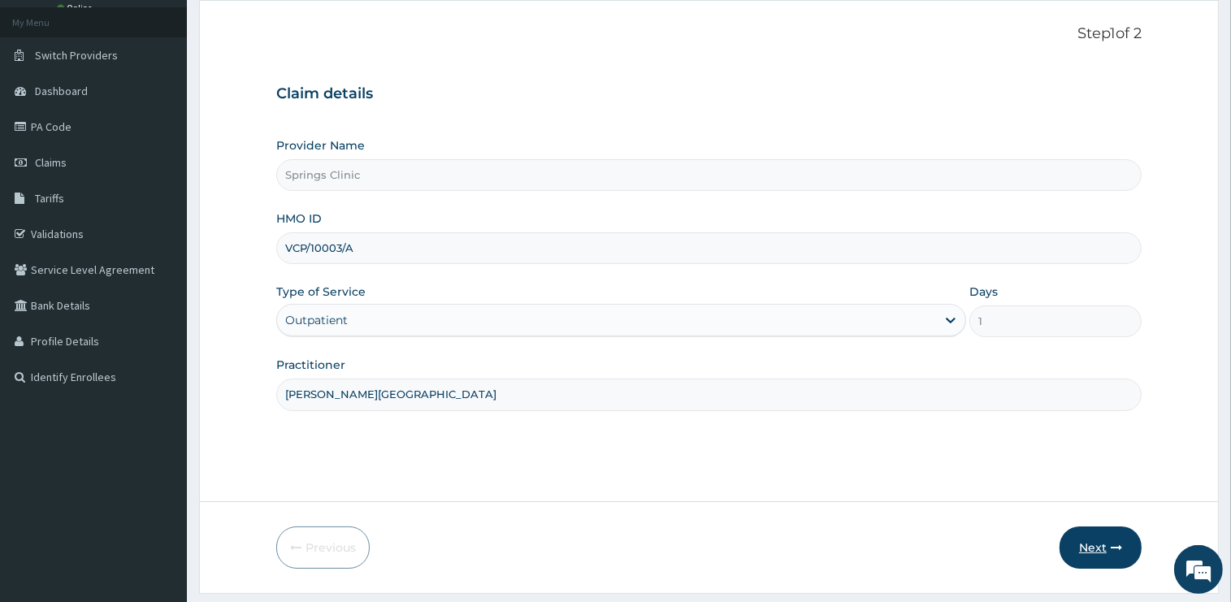
scroll to position [131, 0]
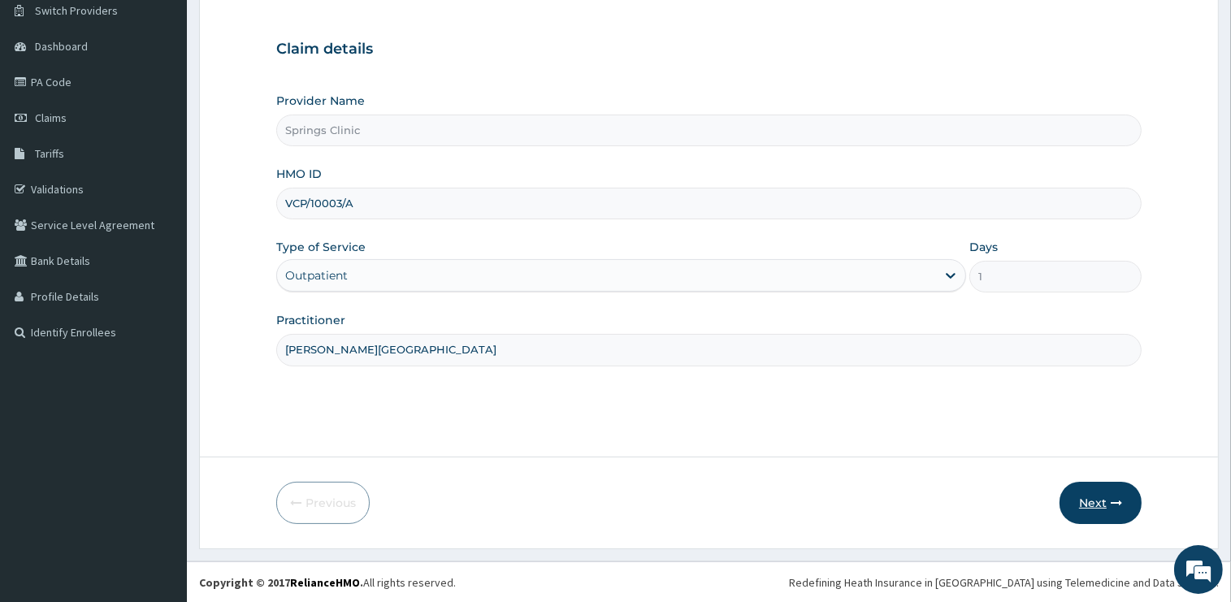
type input "[PERSON_NAME][GEOGRAPHIC_DATA]"
click at [1095, 503] on button "Next" at bounding box center [1101, 503] width 82 height 42
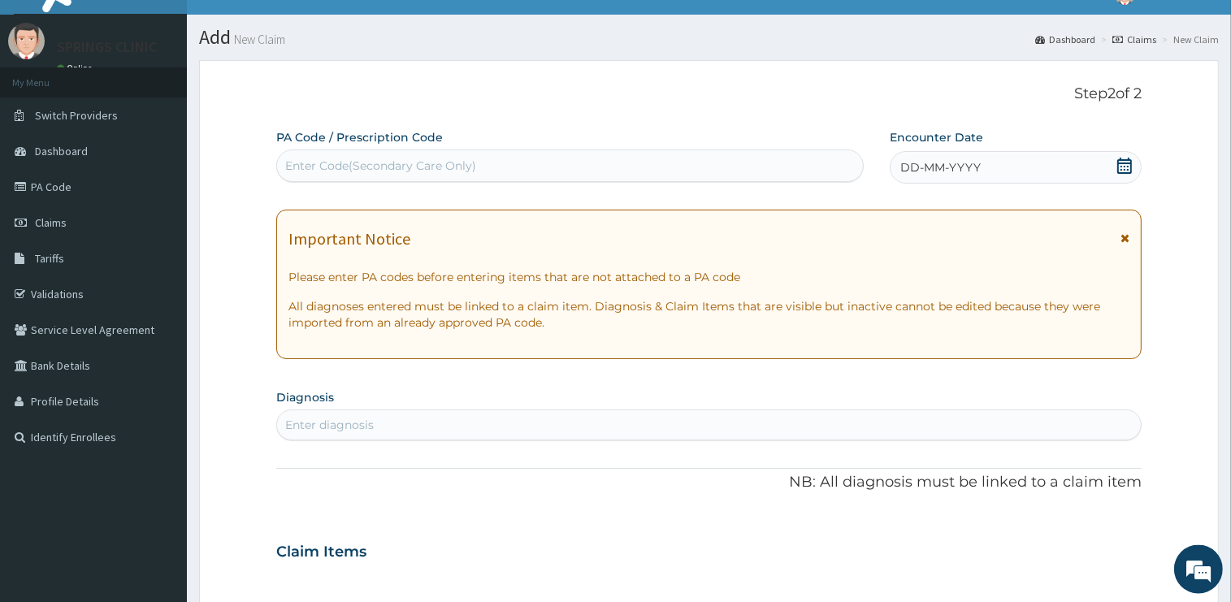
scroll to position [0, 0]
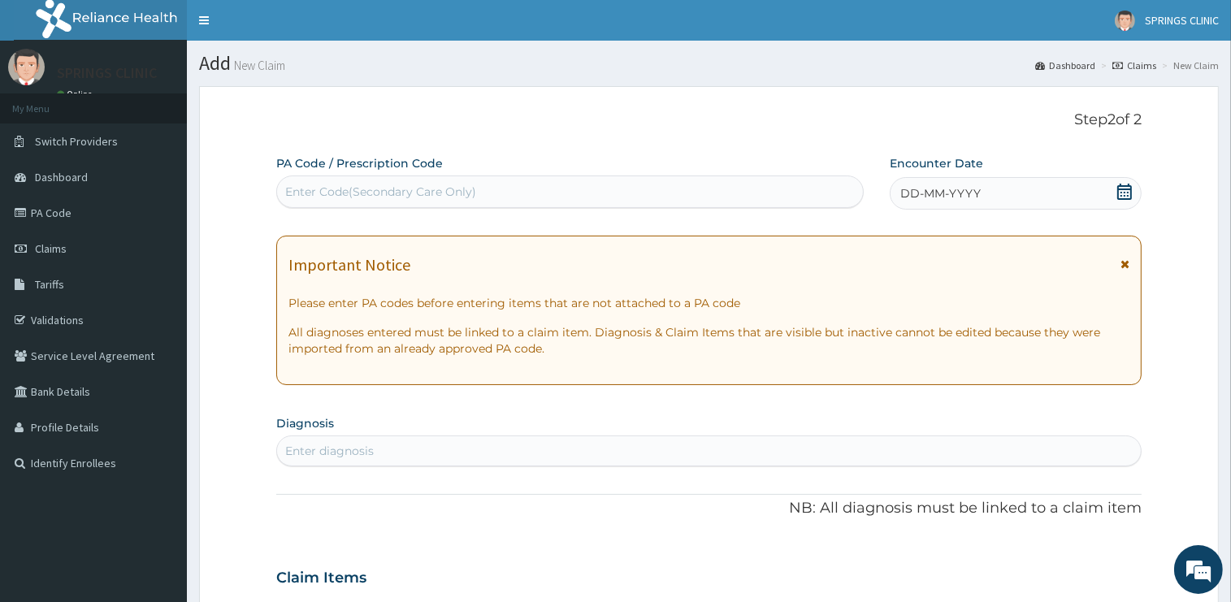
click at [1124, 192] on icon at bounding box center [1125, 192] width 16 height 16
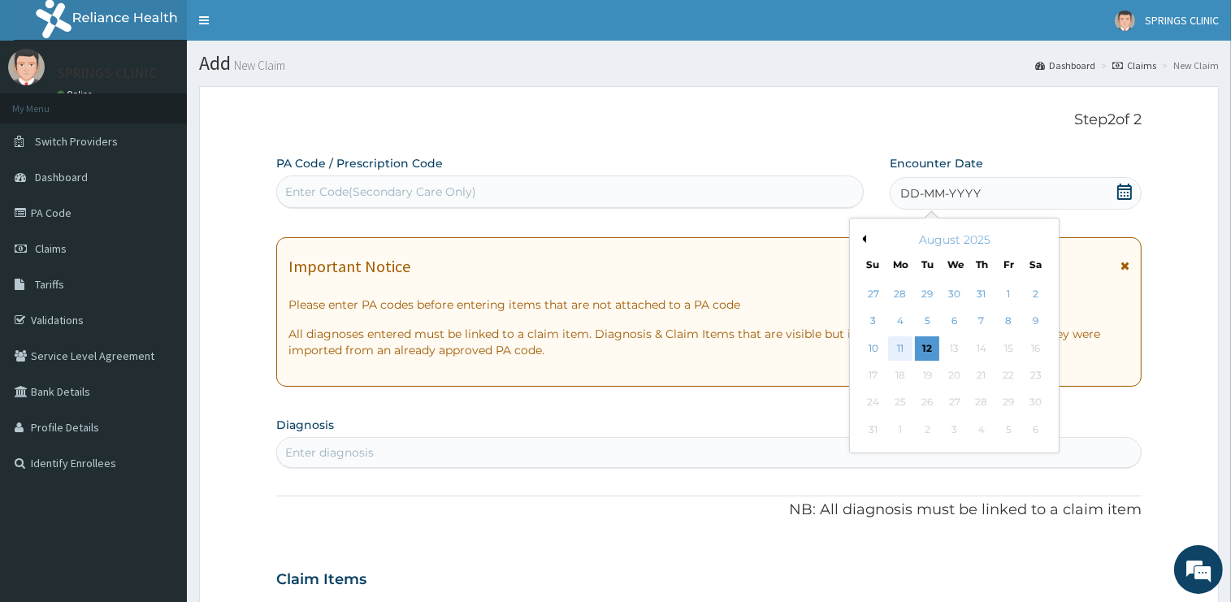
click at [902, 352] on div "11" at bounding box center [900, 348] width 24 height 24
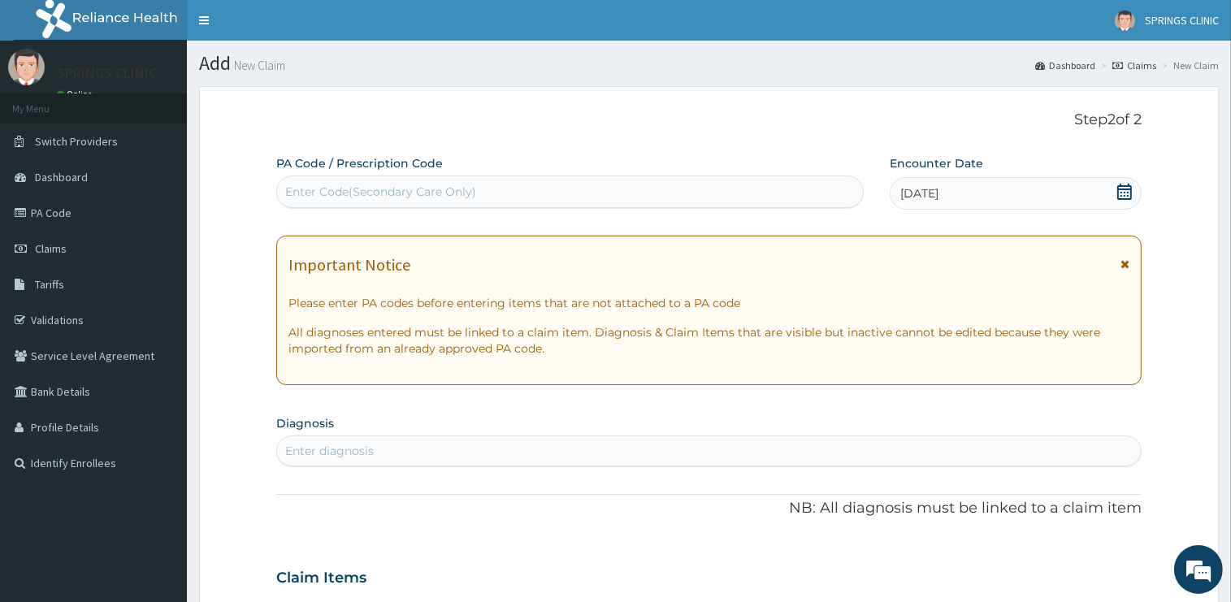
click at [353, 445] on div "Enter diagnosis" at bounding box center [329, 451] width 89 height 16
type input "[MEDICAL_DATA]"
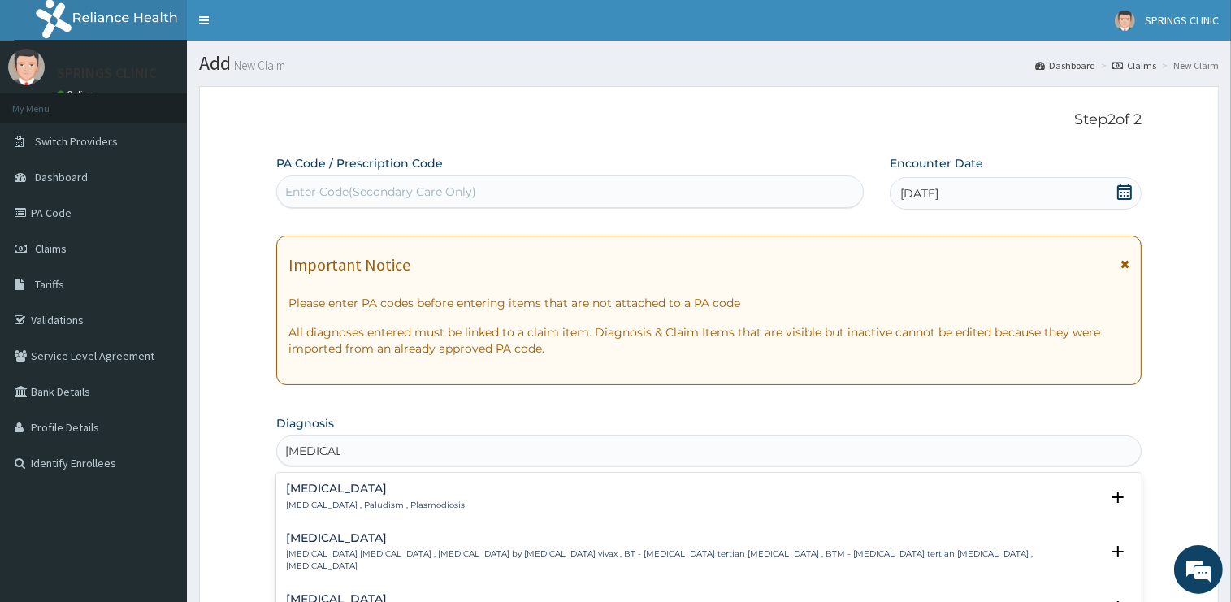
click at [314, 484] on h4 "Malaria" at bounding box center [375, 489] width 179 height 12
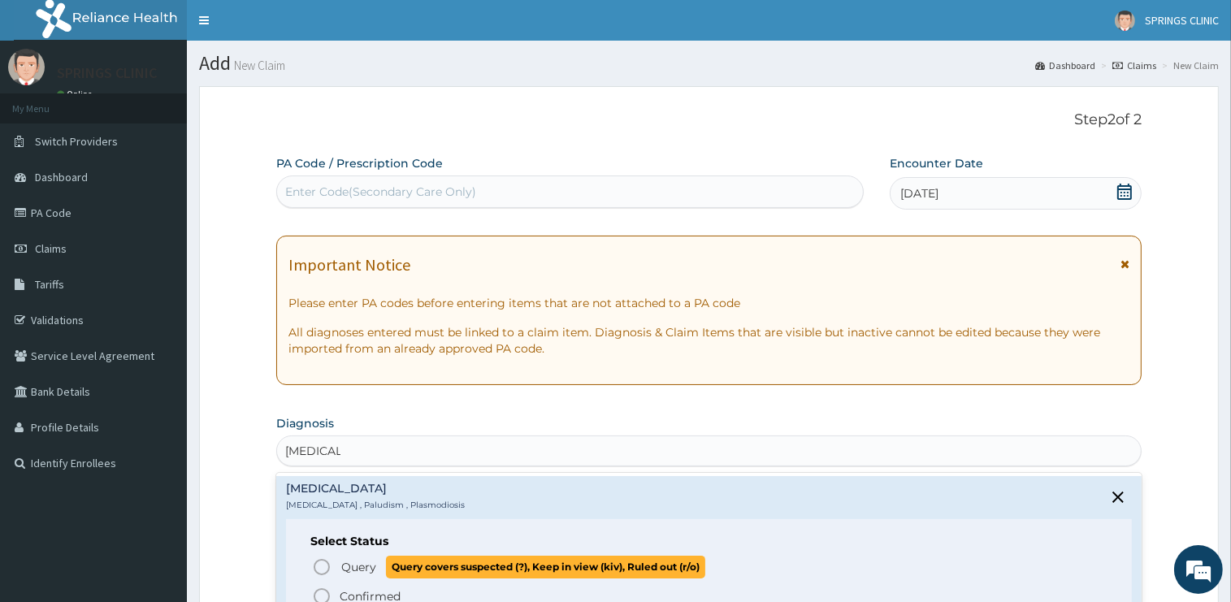
click at [353, 564] on span "Query" at bounding box center [358, 567] width 35 height 16
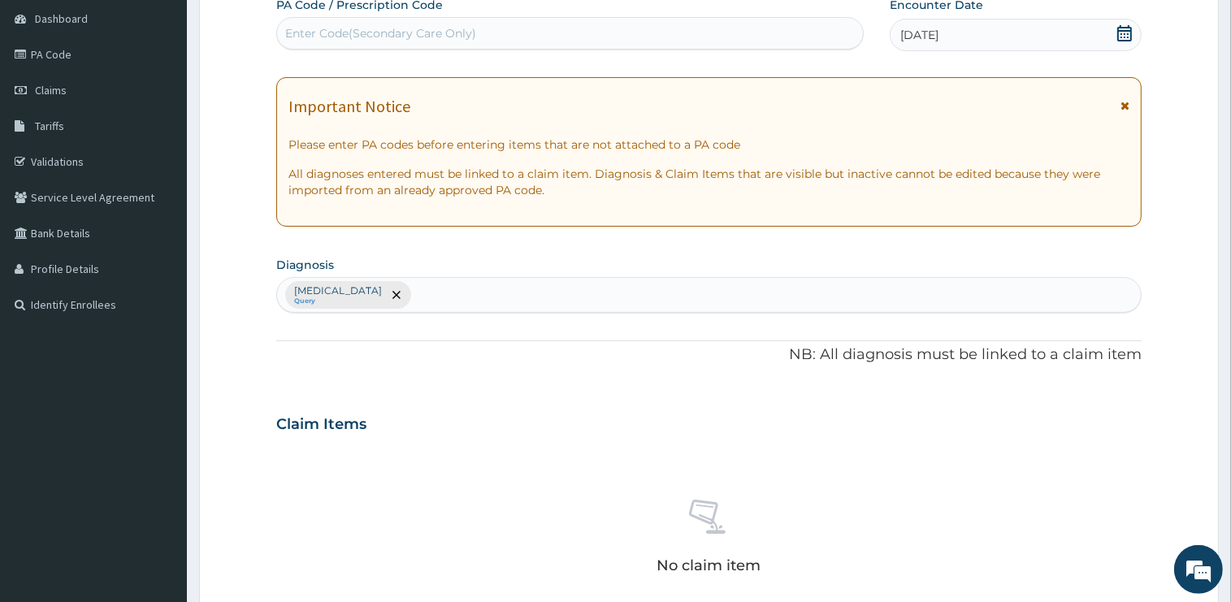
scroll to position [171, 0]
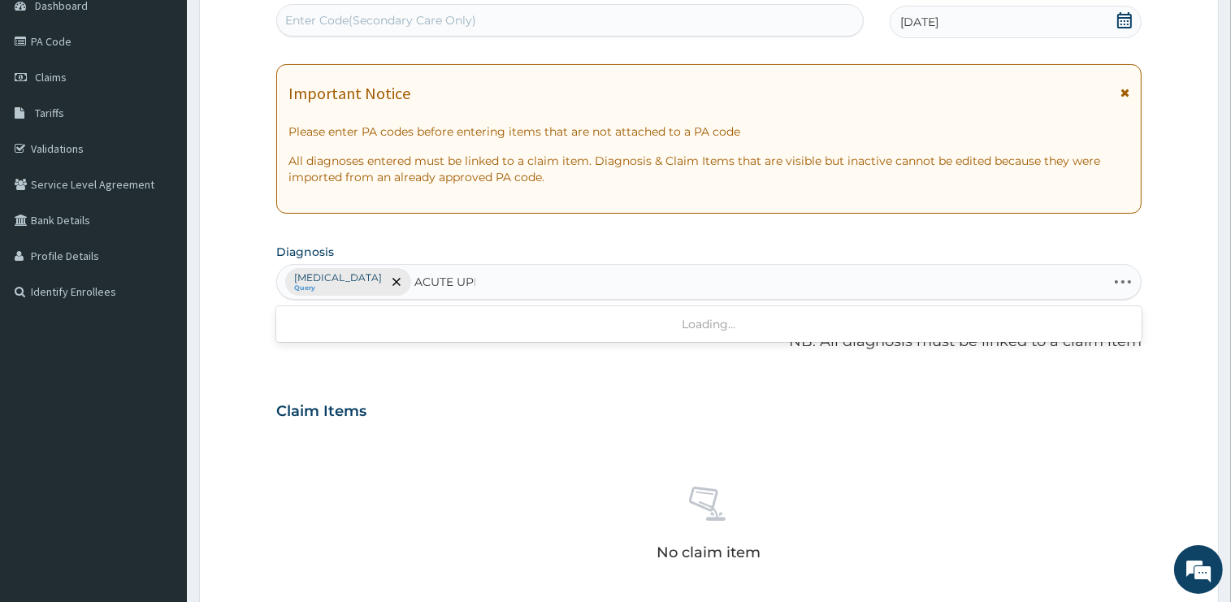
type input "ACUTE UPPER"
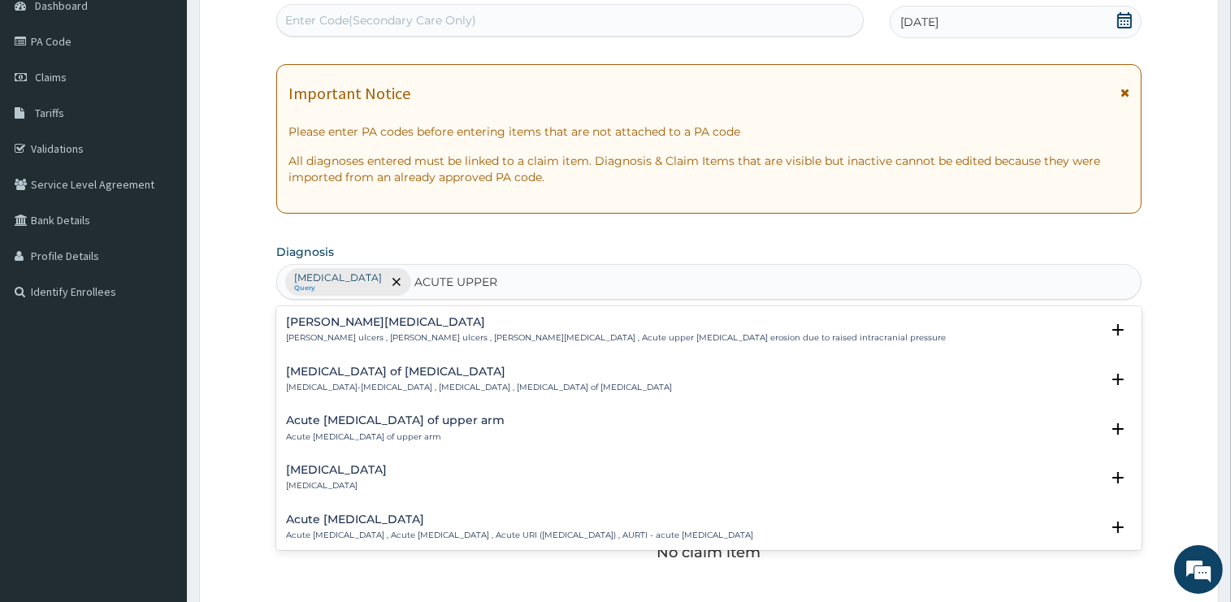
click at [366, 515] on h4 "Acute upper respiratory infection" at bounding box center [519, 520] width 467 height 12
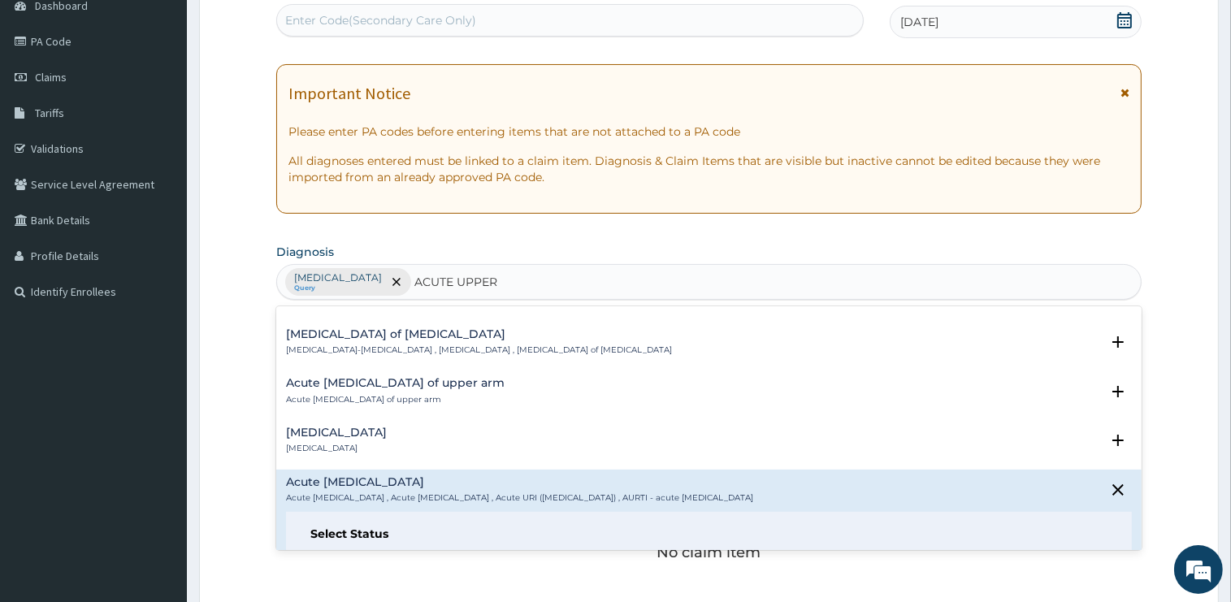
scroll to position [82, 0]
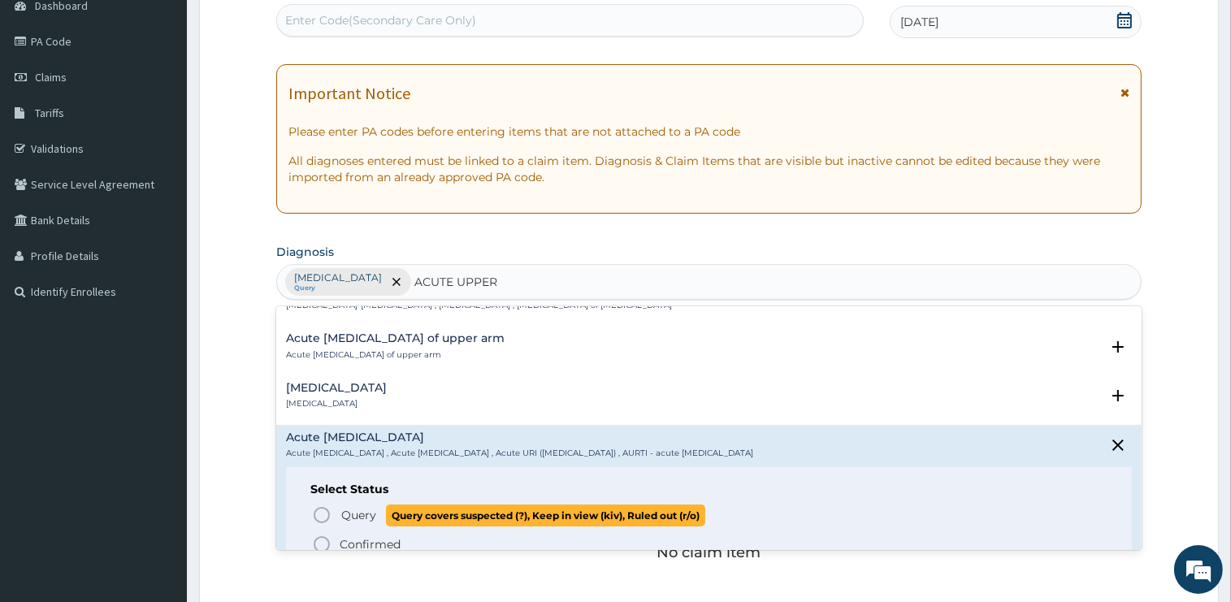
click at [359, 515] on span "Query" at bounding box center [358, 515] width 35 height 16
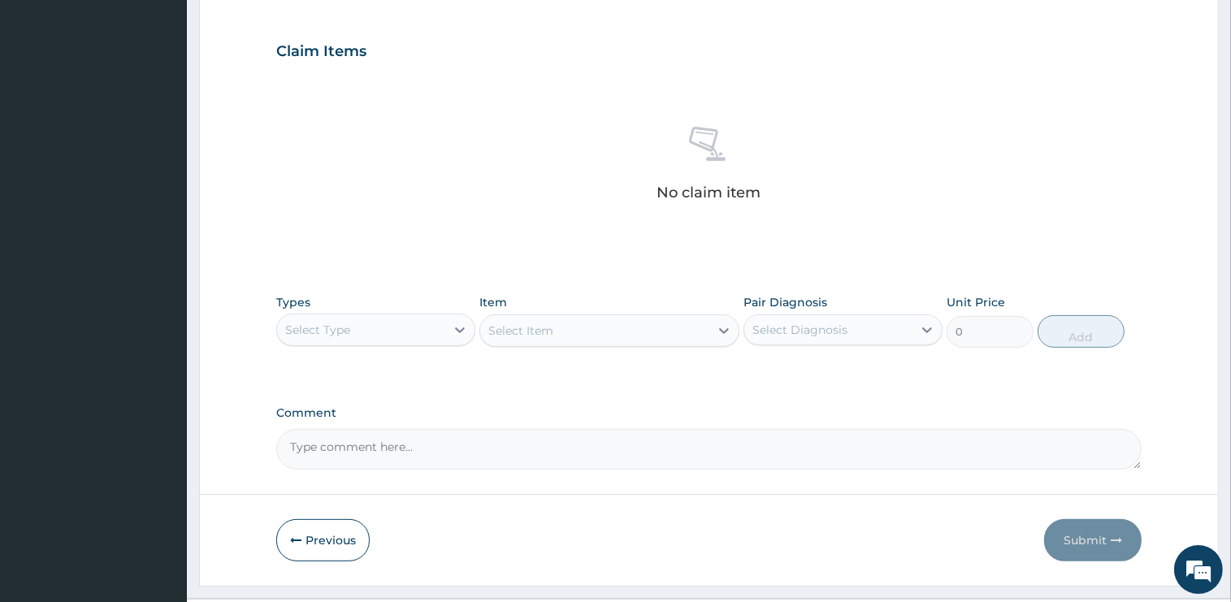
scroll to position [568, 0]
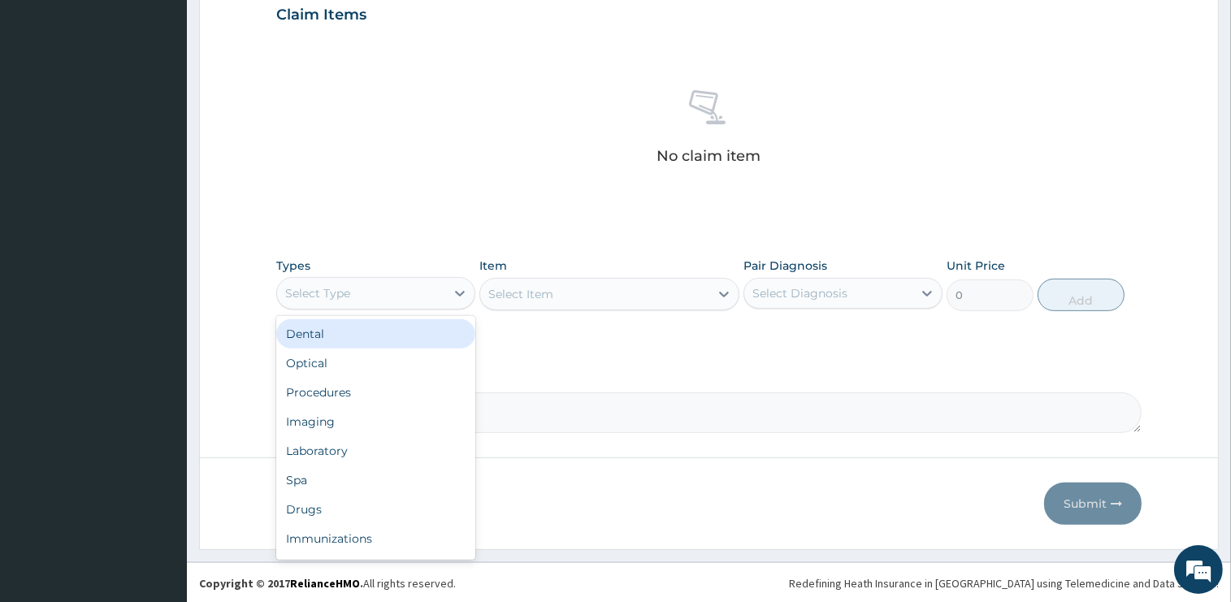
click at [321, 278] on div "Select Type" at bounding box center [375, 293] width 199 height 33
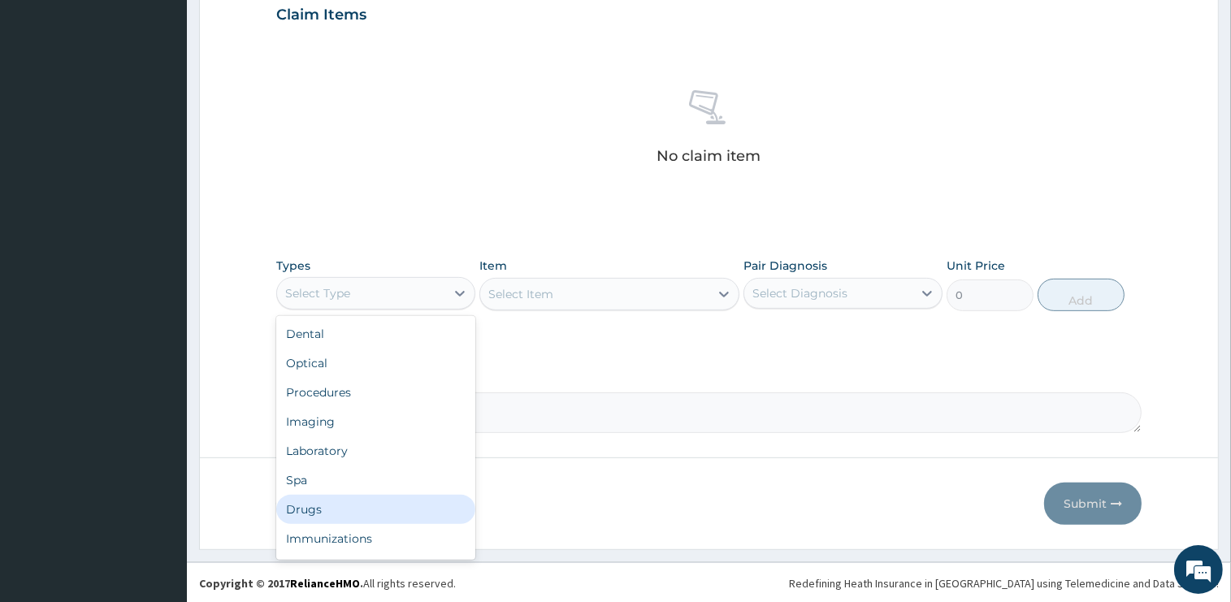
click at [308, 509] on div "Drugs" at bounding box center [375, 509] width 199 height 29
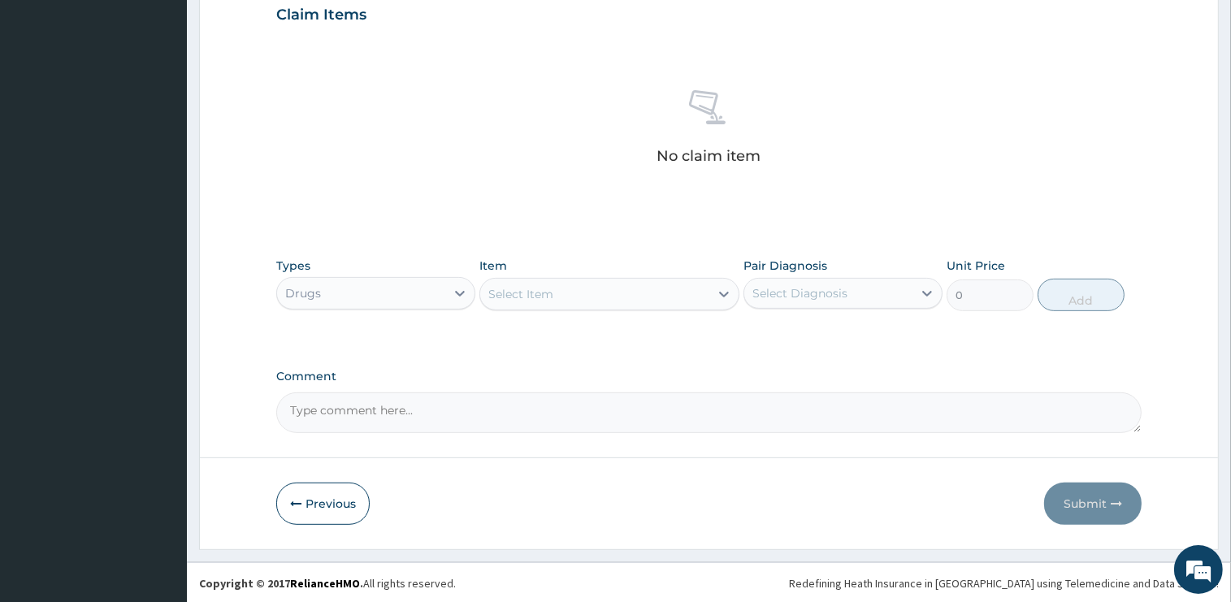
click at [600, 294] on div "Select Item" at bounding box center [594, 294] width 229 height 26
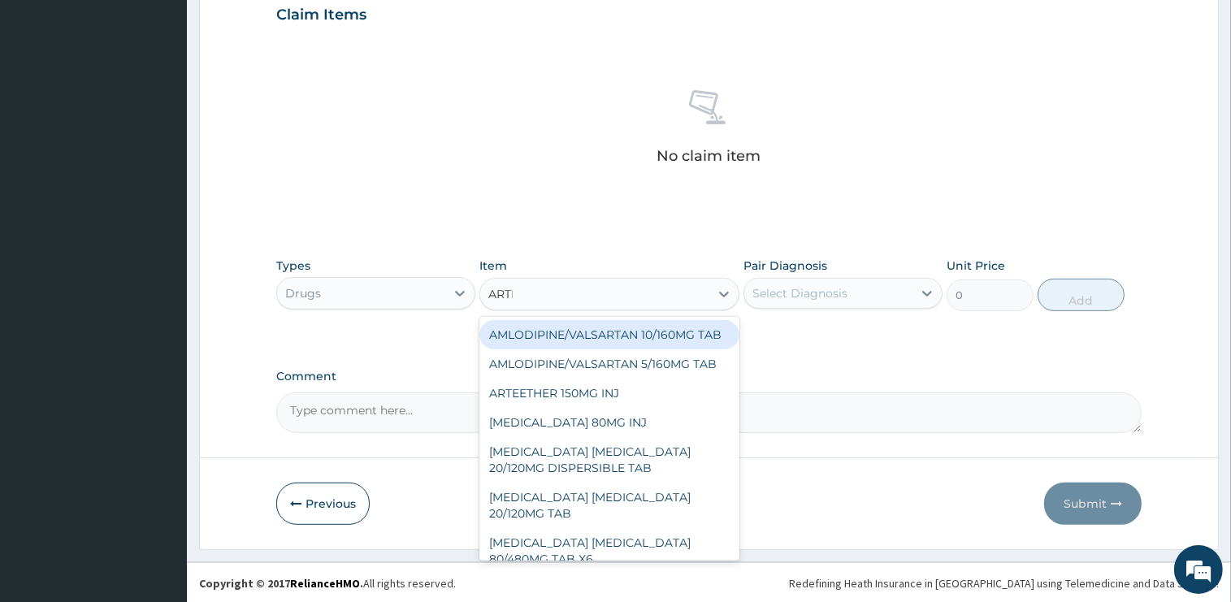
type input "ARTEME"
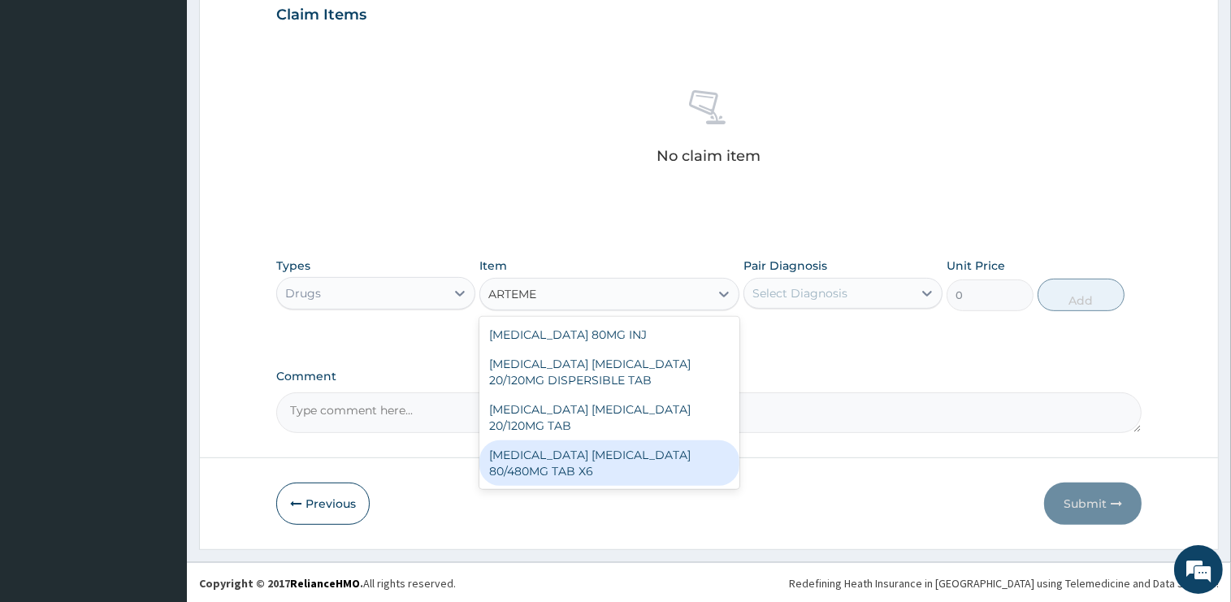
click at [668, 464] on div "[MEDICAL_DATA] [MEDICAL_DATA] 80/480MG TAB X6" at bounding box center [609, 463] width 260 height 46
type input "375"
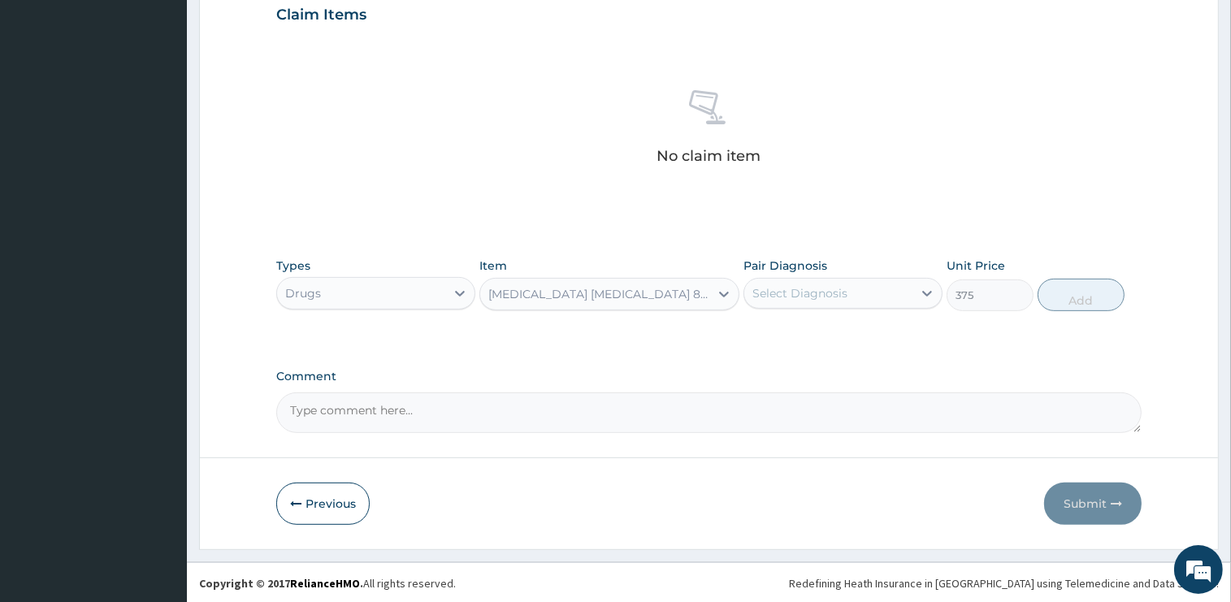
click at [874, 292] on div "Select Diagnosis" at bounding box center [828, 293] width 168 height 26
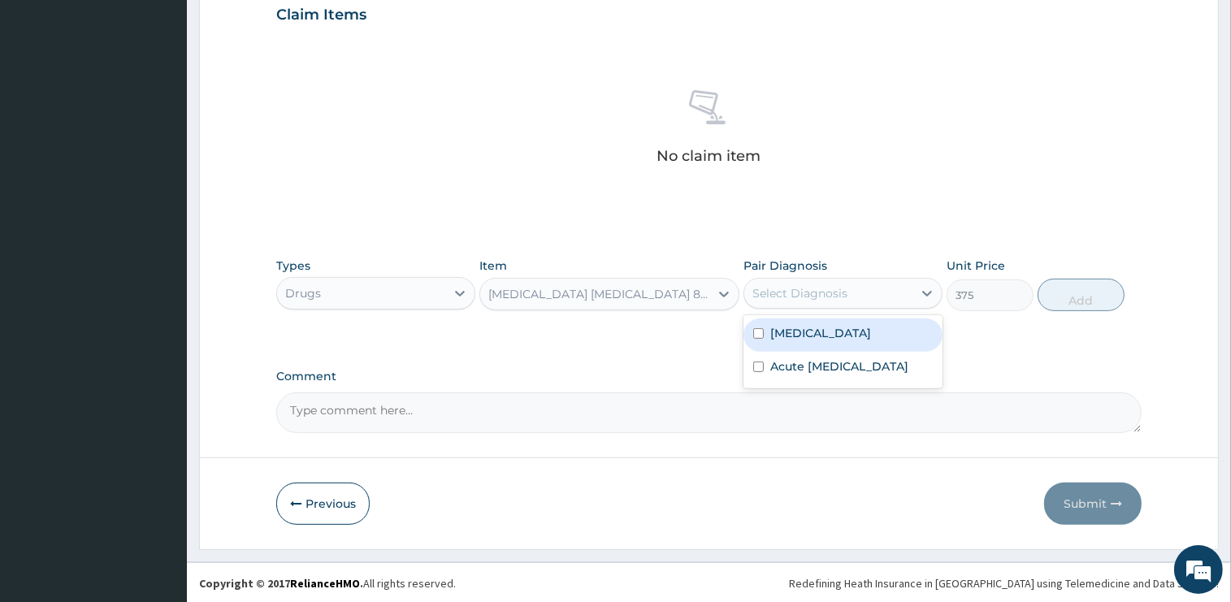
click at [826, 343] on div "[MEDICAL_DATA]" at bounding box center [843, 335] width 199 height 33
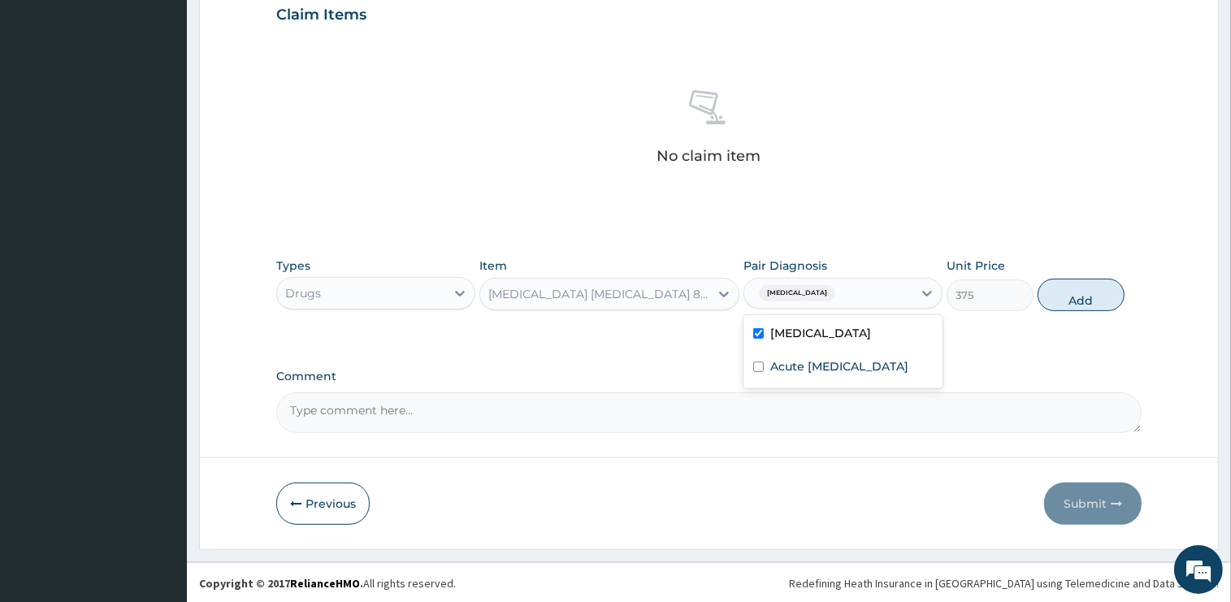
checkbox input "true"
click at [1069, 298] on button "Add" at bounding box center [1081, 295] width 87 height 33
type input "0"
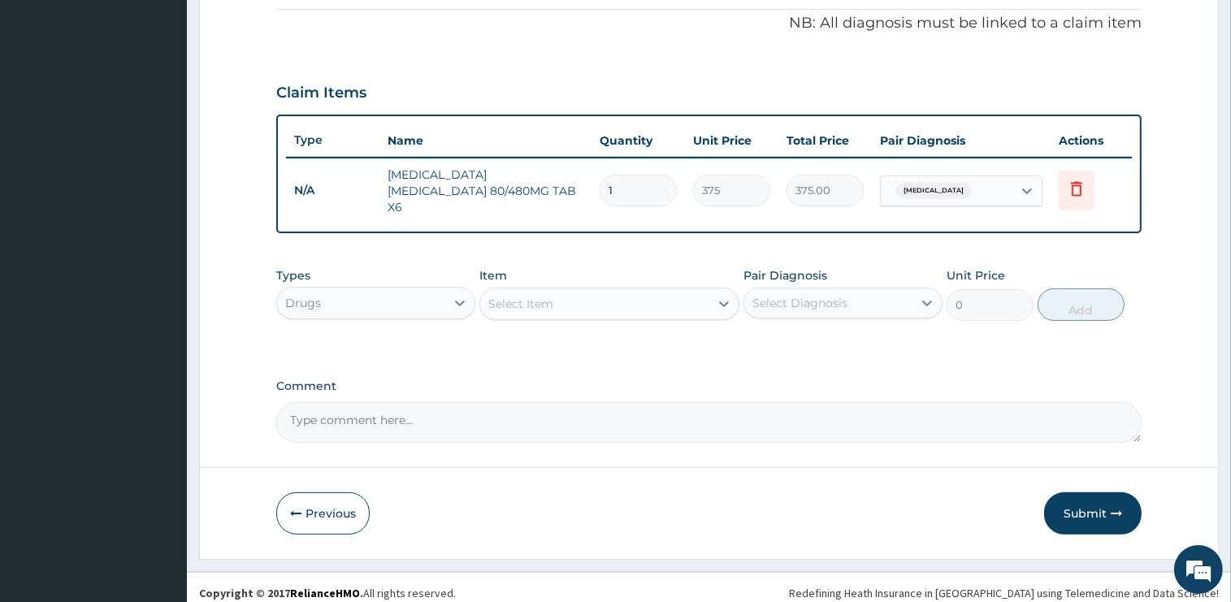
drag, startPoint x: 626, startPoint y: 192, endPoint x: 600, endPoint y: 196, distance: 26.3
click at [600, 196] on input "1" at bounding box center [638, 191] width 77 height 32
type input "6"
type input "2250.00"
type input "6"
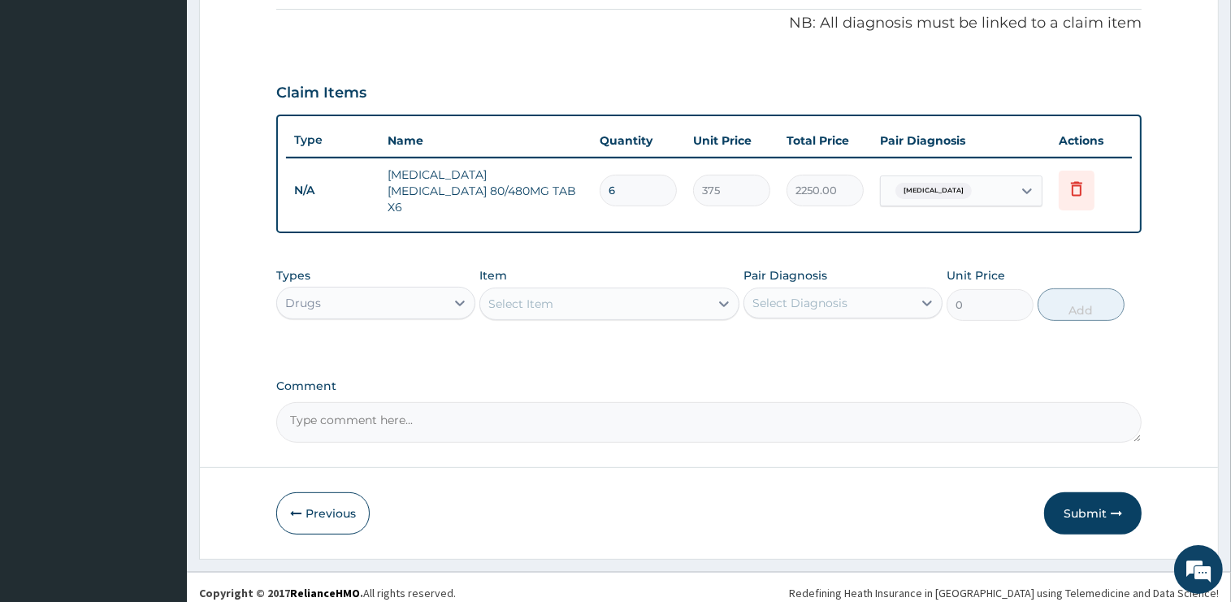
click at [587, 297] on div "Select Item" at bounding box center [594, 304] width 229 height 26
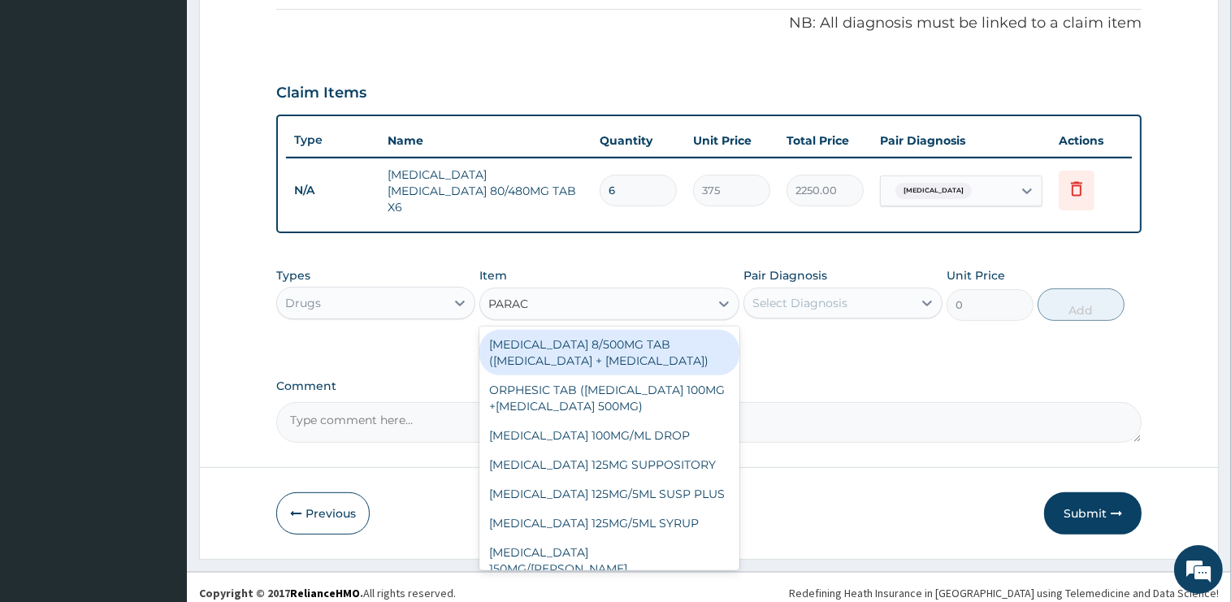
type input "PARACE"
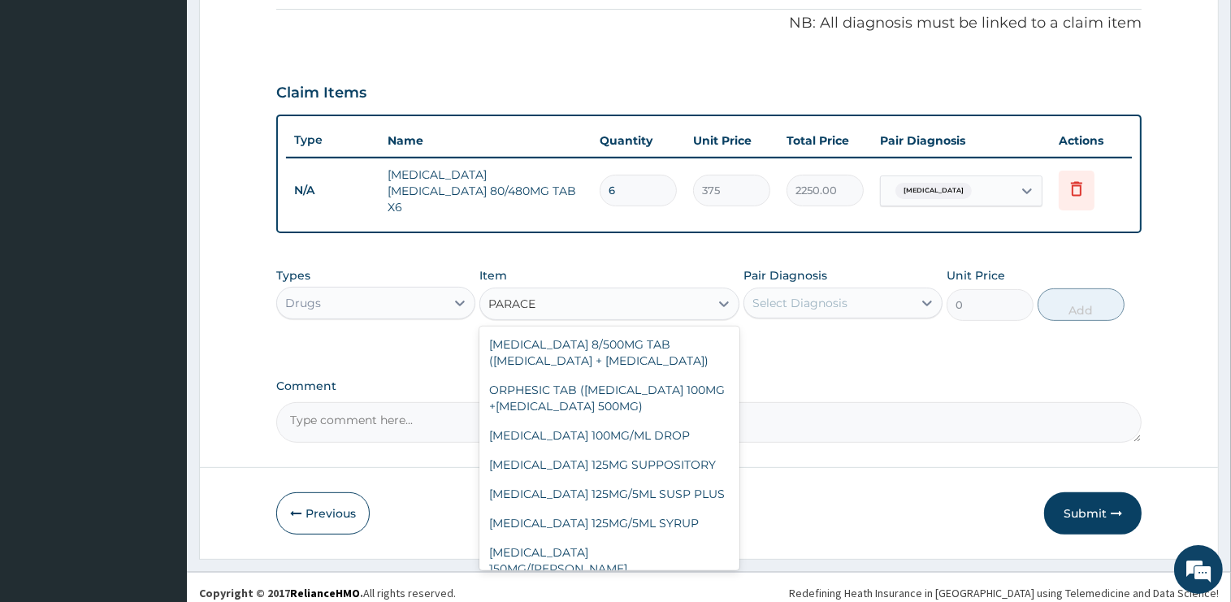
scroll to position [137, 0]
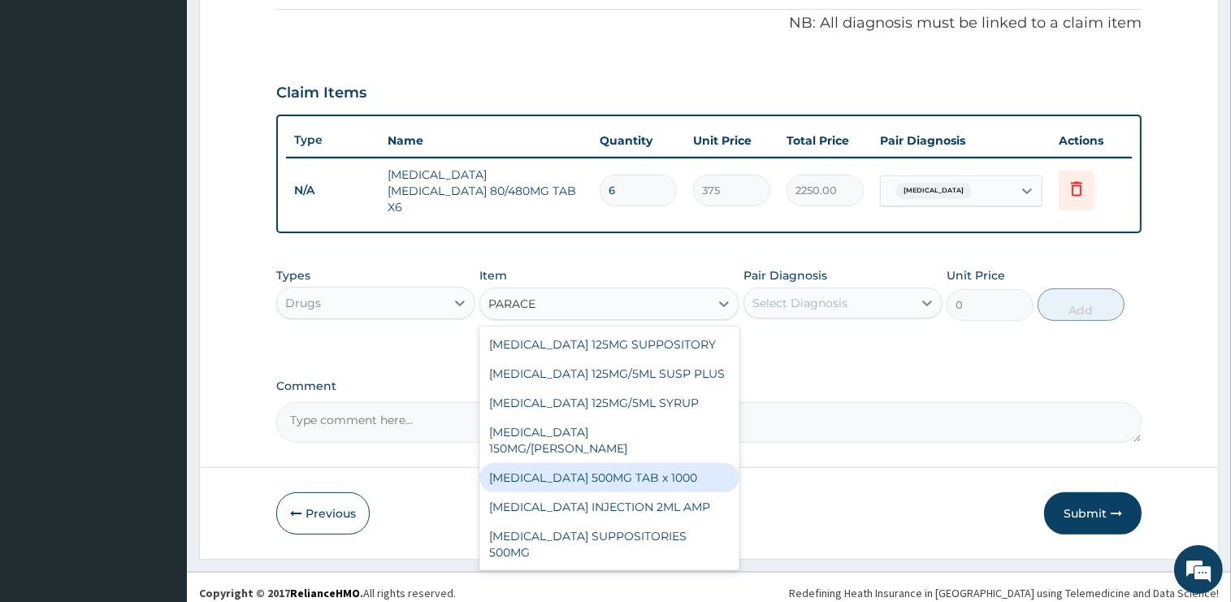
drag, startPoint x: 639, startPoint y: 452, endPoint x: 639, endPoint y: 477, distance: 25.2
click at [639, 477] on div "CO-CODAMOL 8/500MG TAB (CODEINE PHOSPHATE + PARACETAMOL) ORPHESIC TAB (ORPHENAD…" at bounding box center [609, 449] width 260 height 244
click at [639, 475] on div "[MEDICAL_DATA] 500MG TAB x 1000" at bounding box center [609, 477] width 260 height 29
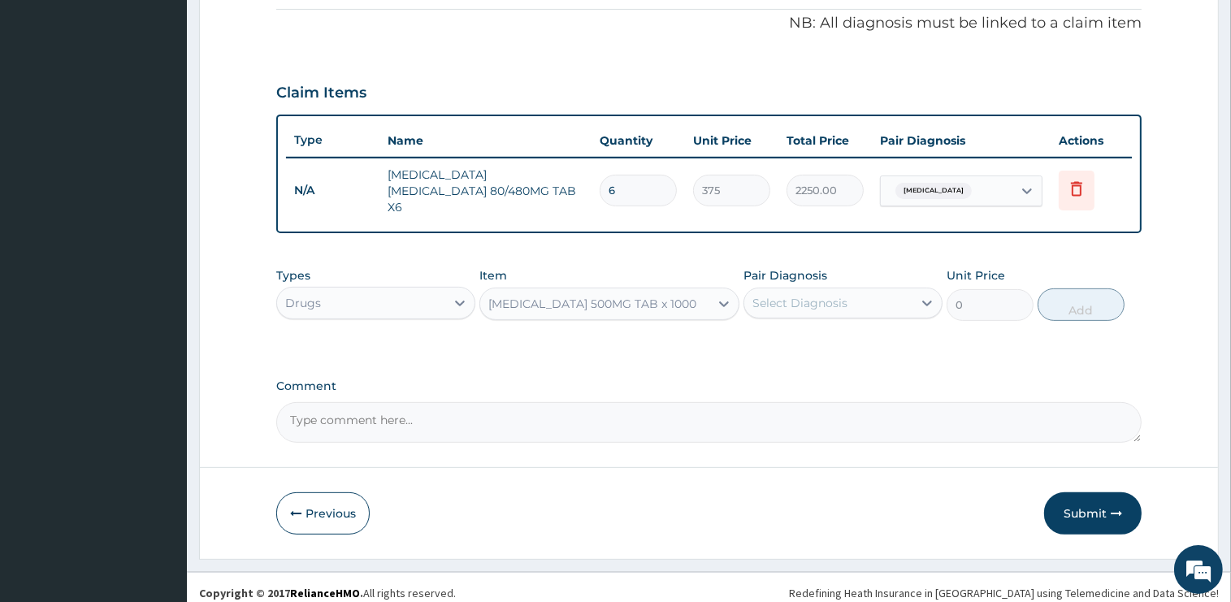
type input "15.75"
click at [827, 295] on div "Select Diagnosis" at bounding box center [799, 303] width 95 height 16
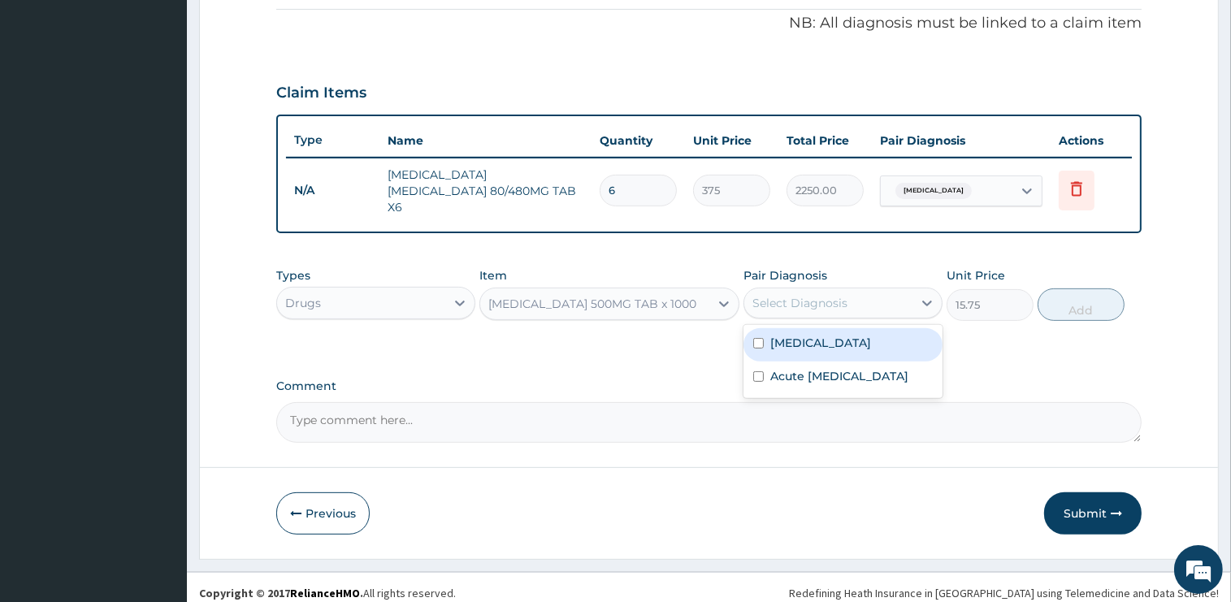
click at [824, 333] on div "[MEDICAL_DATA]" at bounding box center [843, 344] width 199 height 33
checkbox input "true"
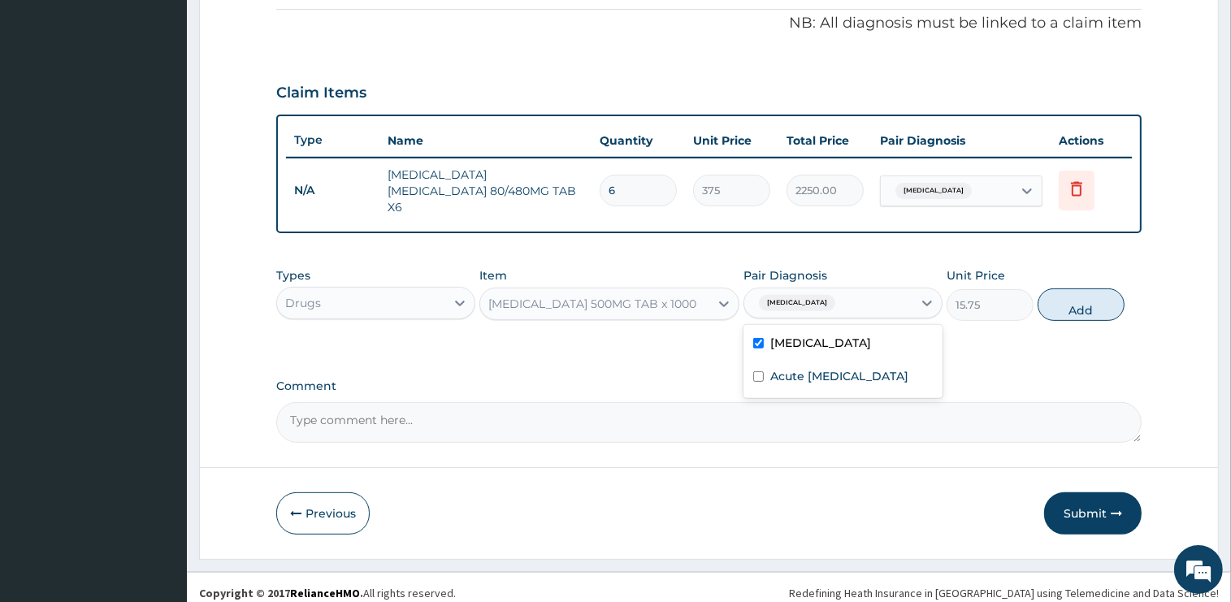
click at [1103, 296] on button "Add" at bounding box center [1081, 304] width 87 height 33
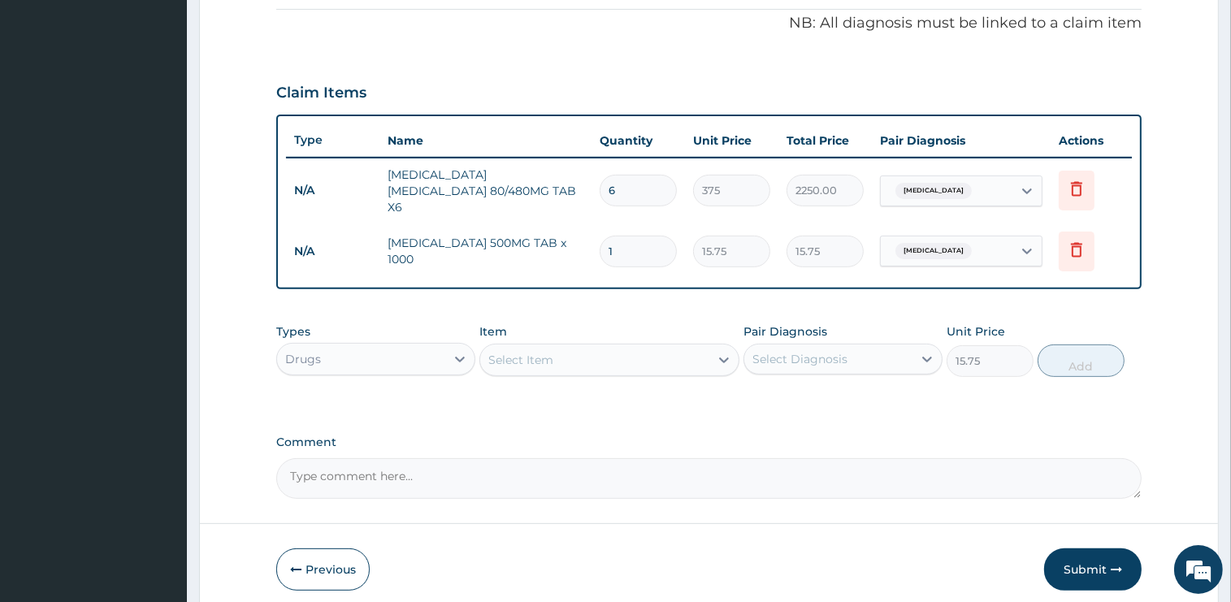
type input "0"
type input "12"
type input "189.00"
type input "12"
click at [581, 347] on div "Select Item" at bounding box center [594, 360] width 229 height 26
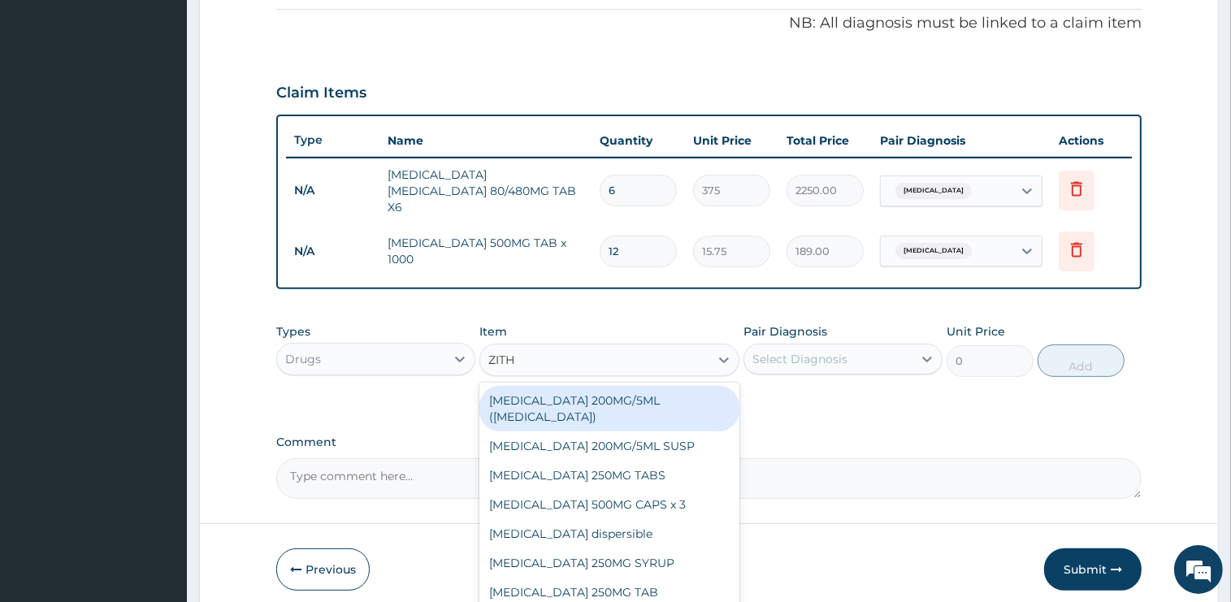
type input "ZITHR"
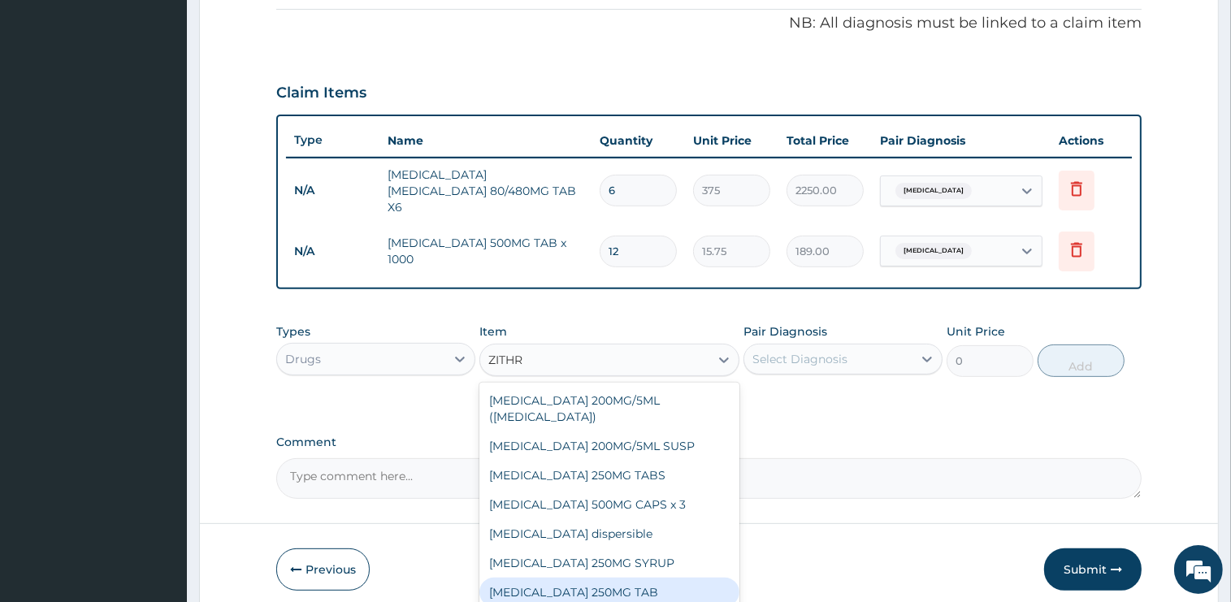
click at [595, 580] on div "[MEDICAL_DATA] 250MG TAB" at bounding box center [609, 592] width 260 height 29
type input "1575"
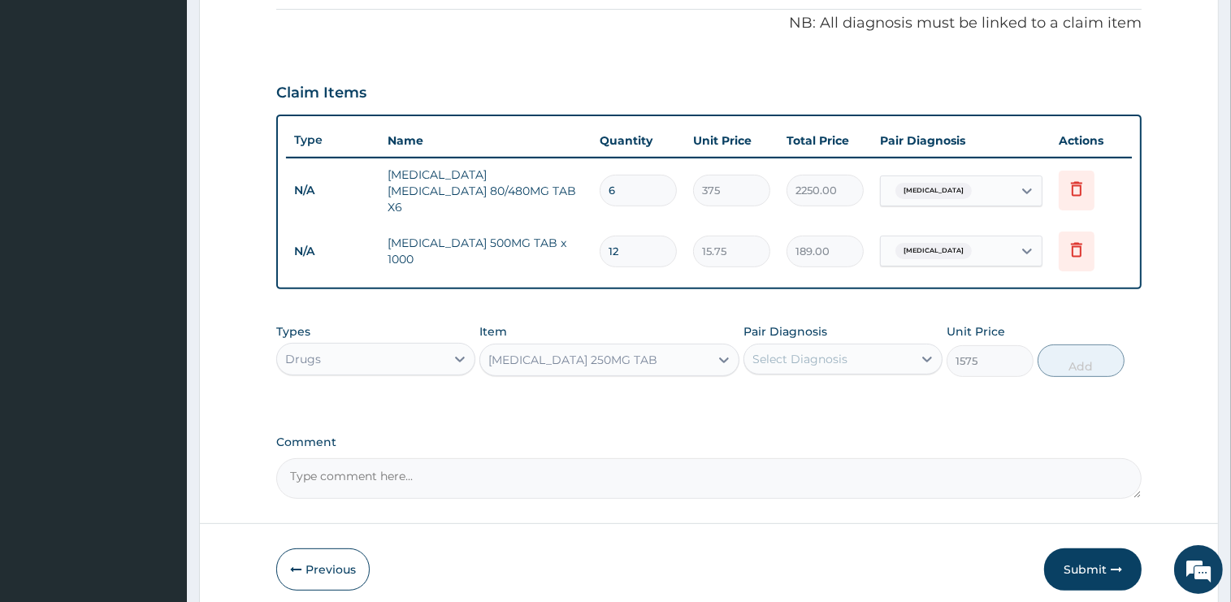
click at [853, 352] on div "Select Diagnosis" at bounding box center [828, 359] width 168 height 26
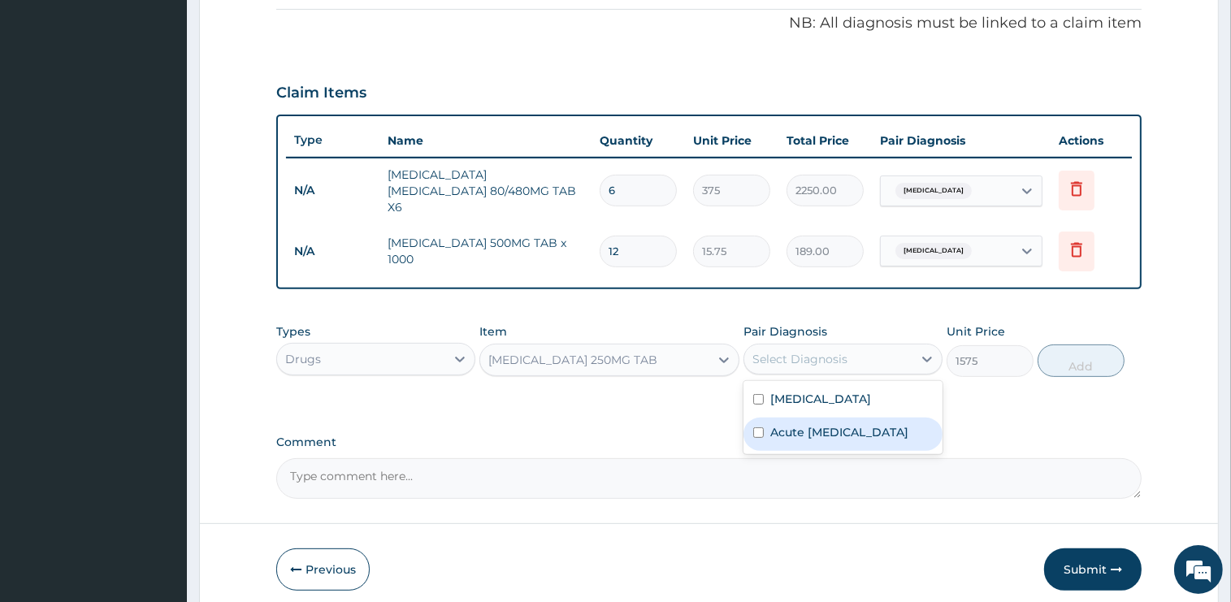
click at [839, 431] on label "Acute [MEDICAL_DATA]" at bounding box center [839, 432] width 138 height 16
checkbox input "true"
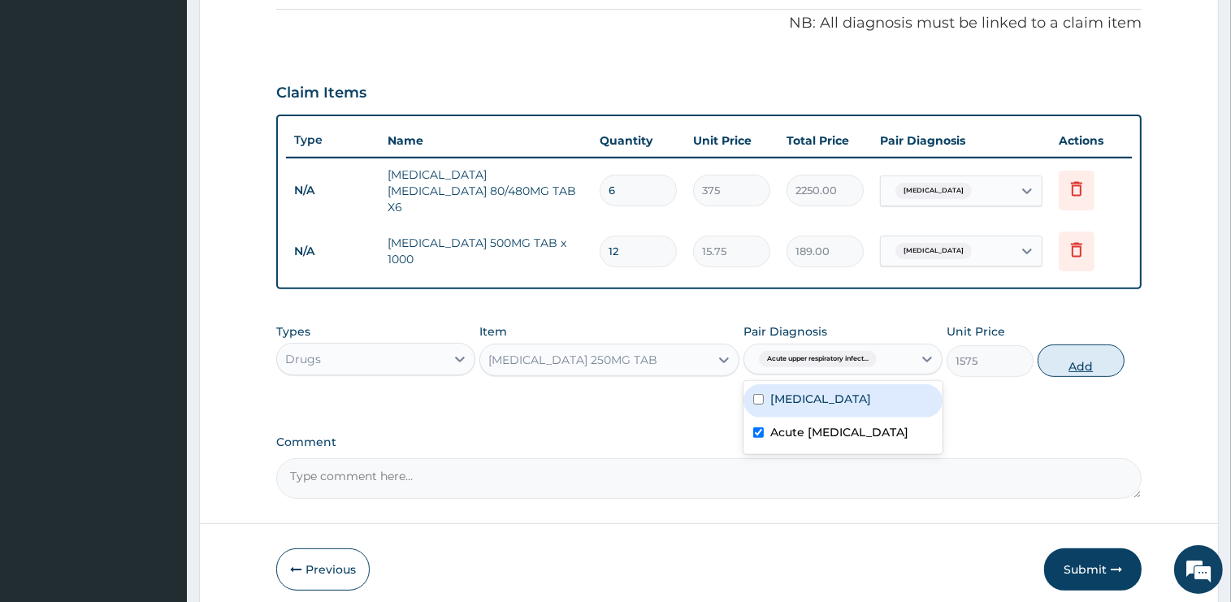
click at [1058, 355] on button "Add" at bounding box center [1081, 361] width 87 height 33
type input "0"
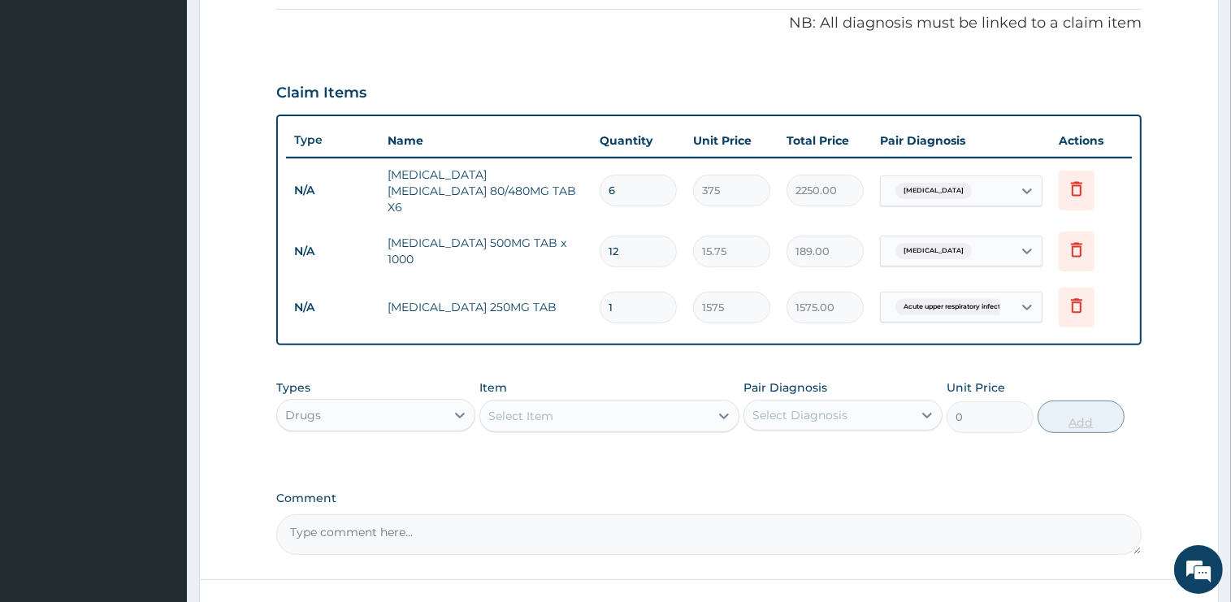
type input "0.00"
type input "6"
type input "9450.00"
type input "6"
click at [629, 408] on div "Select Item" at bounding box center [594, 416] width 229 height 26
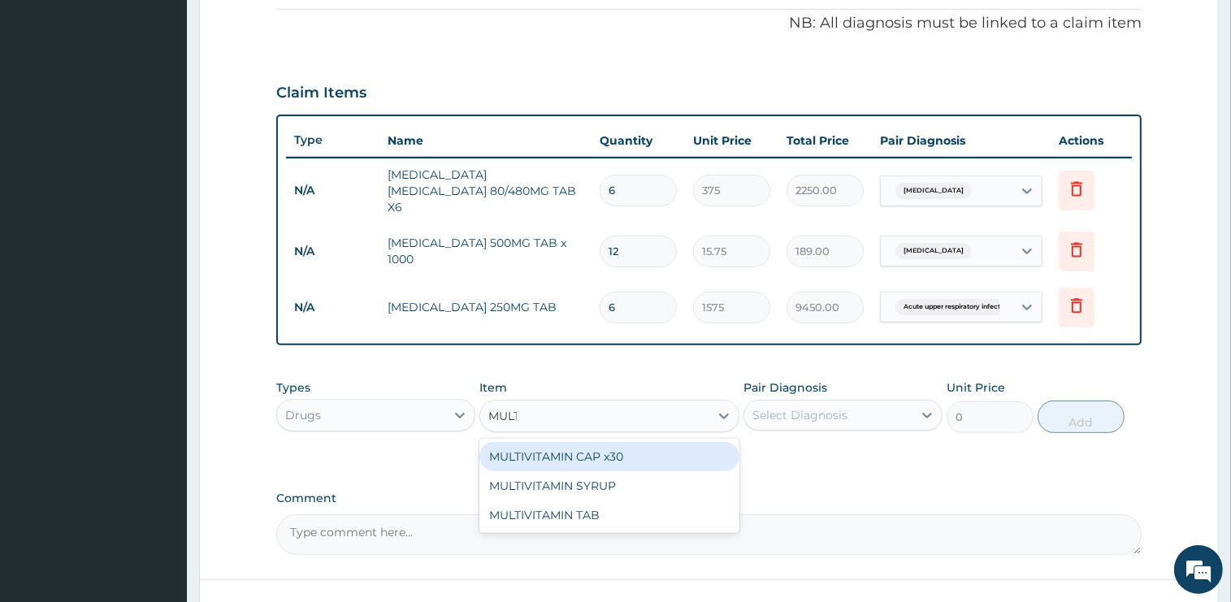
type input "MULTI"
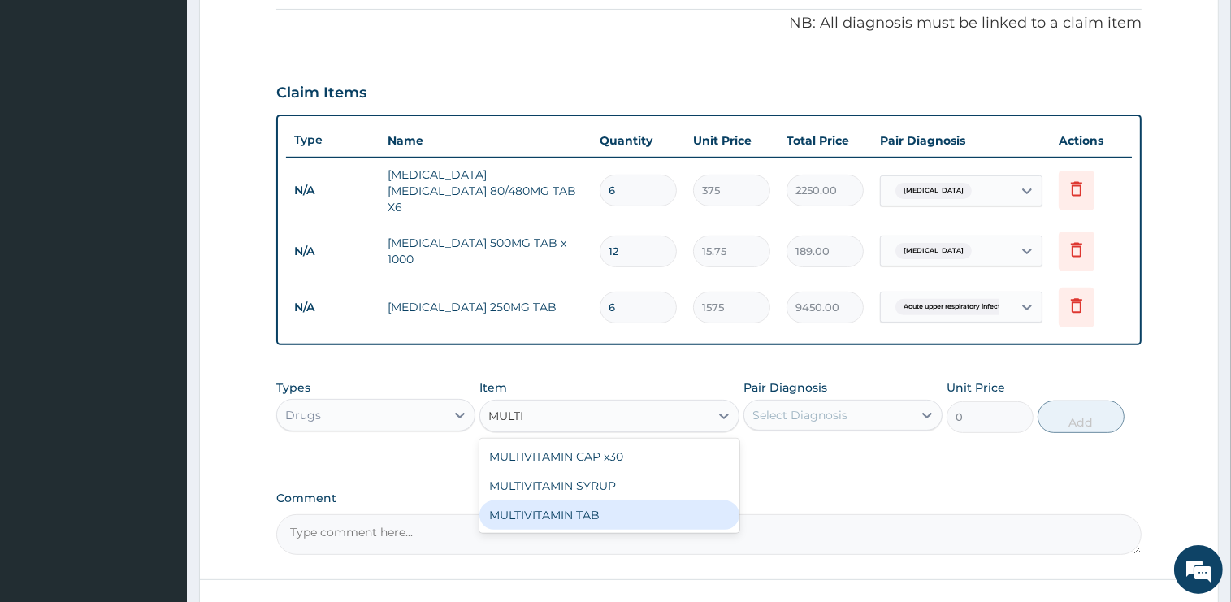
click at [610, 509] on div "MULTIVITAMIN TAB" at bounding box center [609, 515] width 260 height 29
type input "45"
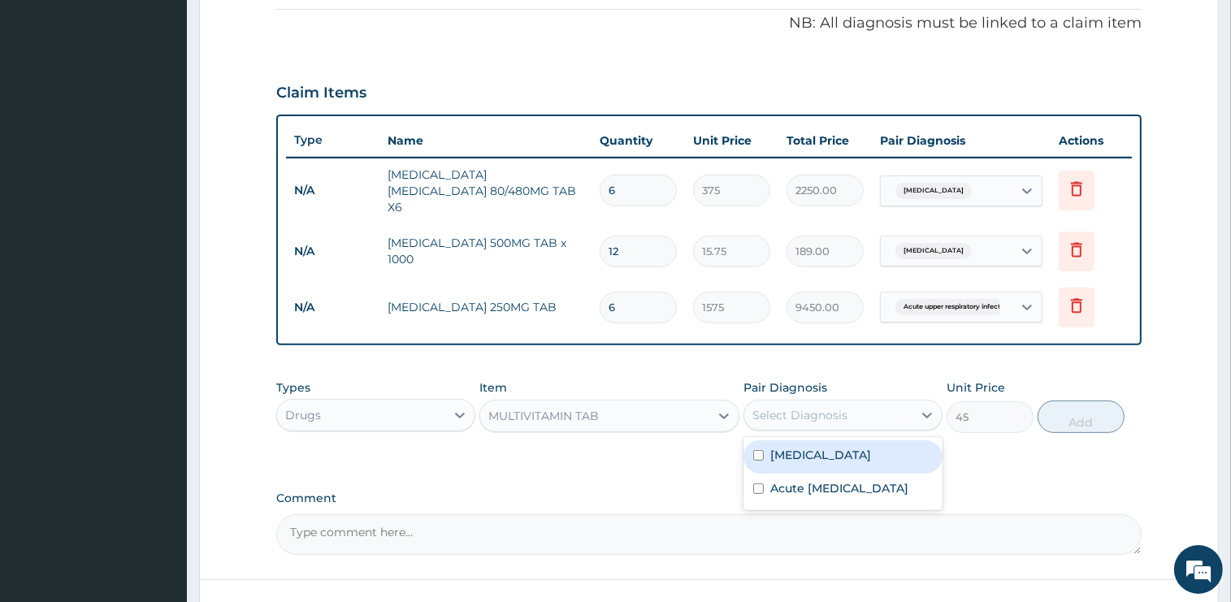
click at [835, 410] on div "Select Diagnosis" at bounding box center [799, 415] width 95 height 16
click at [821, 451] on div "[MEDICAL_DATA]" at bounding box center [843, 456] width 199 height 33
checkbox input "true"
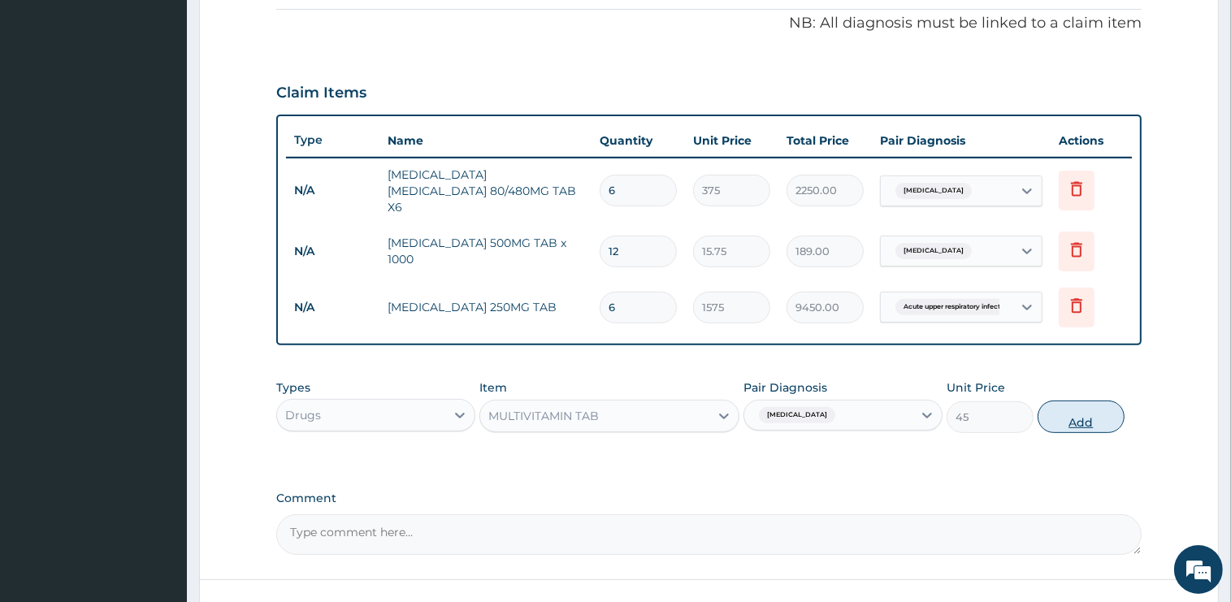
click at [1070, 401] on button "Add" at bounding box center [1081, 417] width 87 height 33
type input "0"
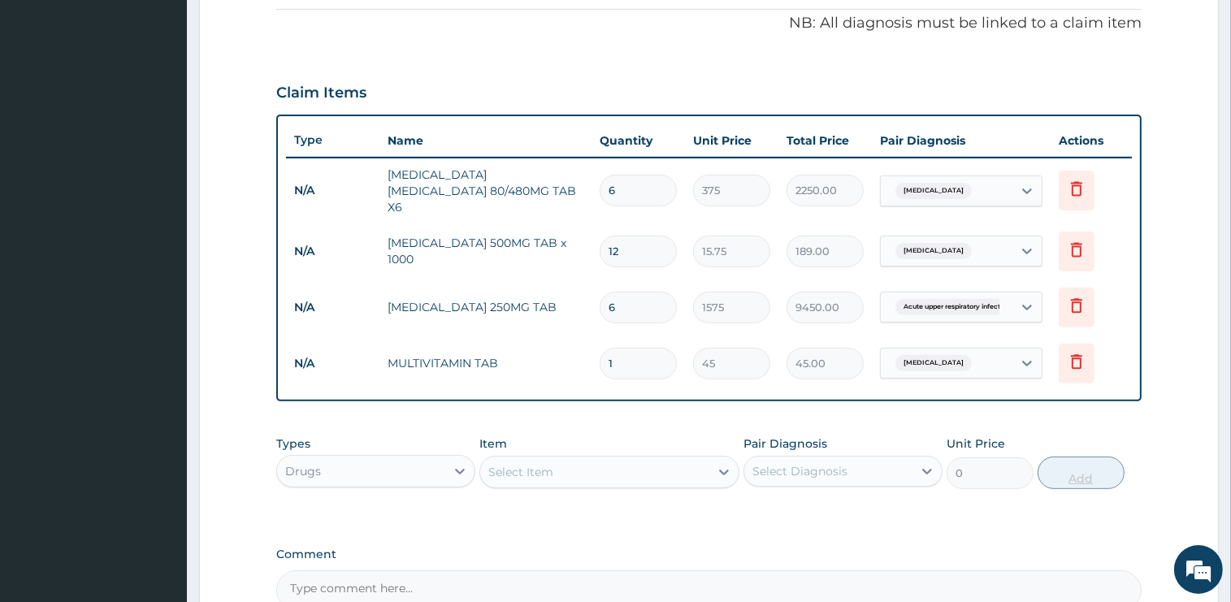
type input "10"
type input "450.00"
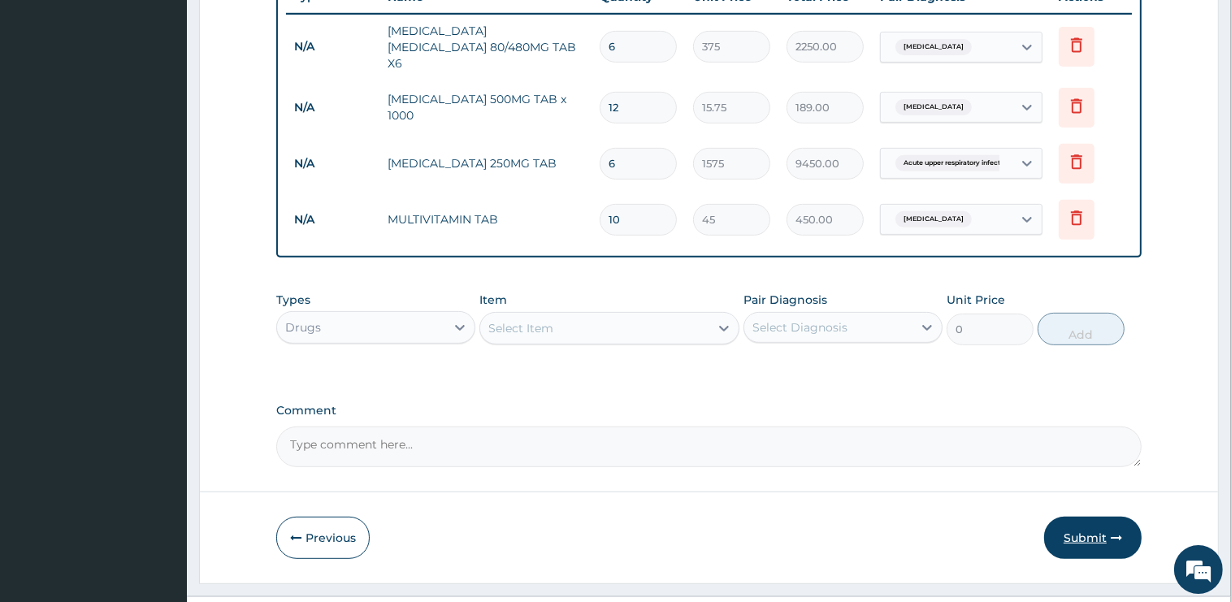
scroll to position [657, 0]
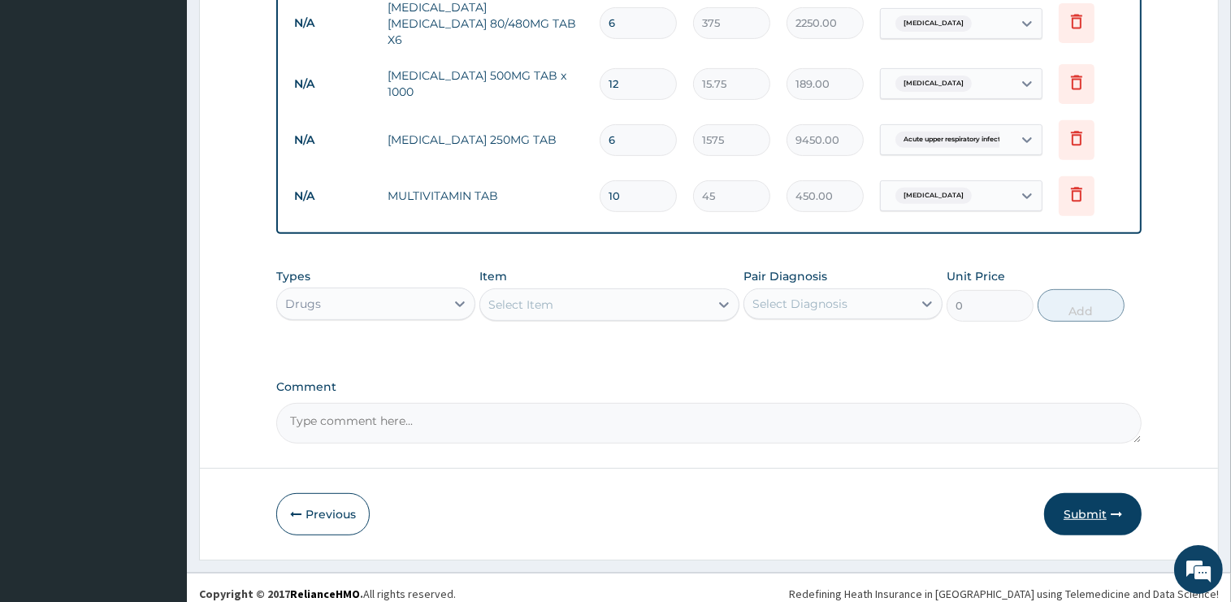
type input "10"
click at [1091, 504] on button "Submit" at bounding box center [1093, 514] width 98 height 42
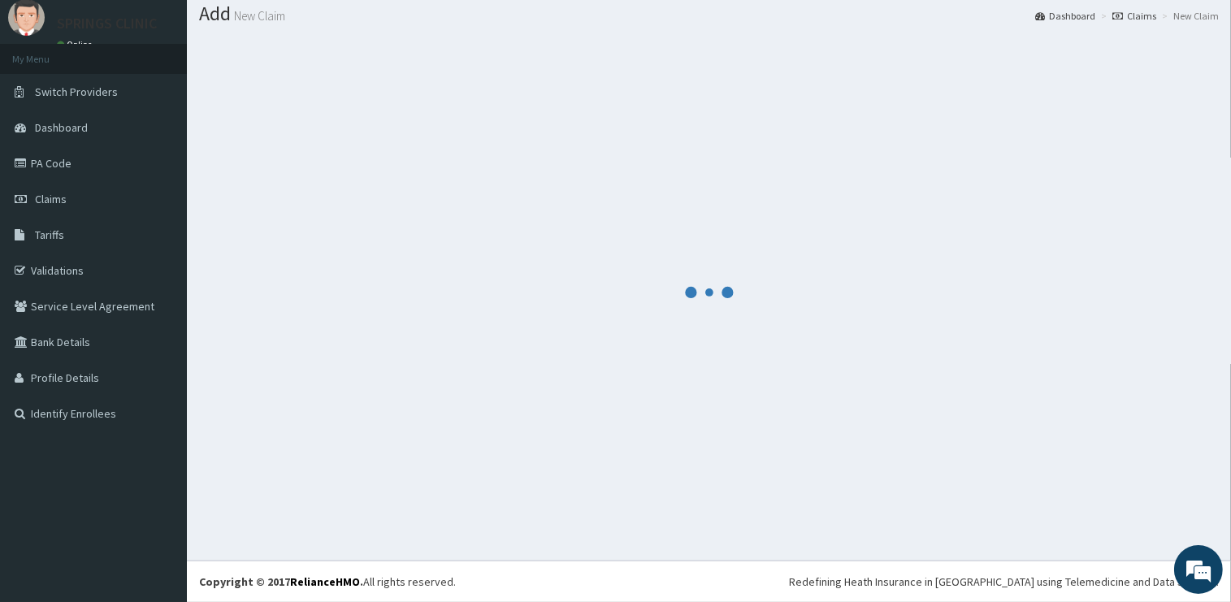
scroll to position [49, 0]
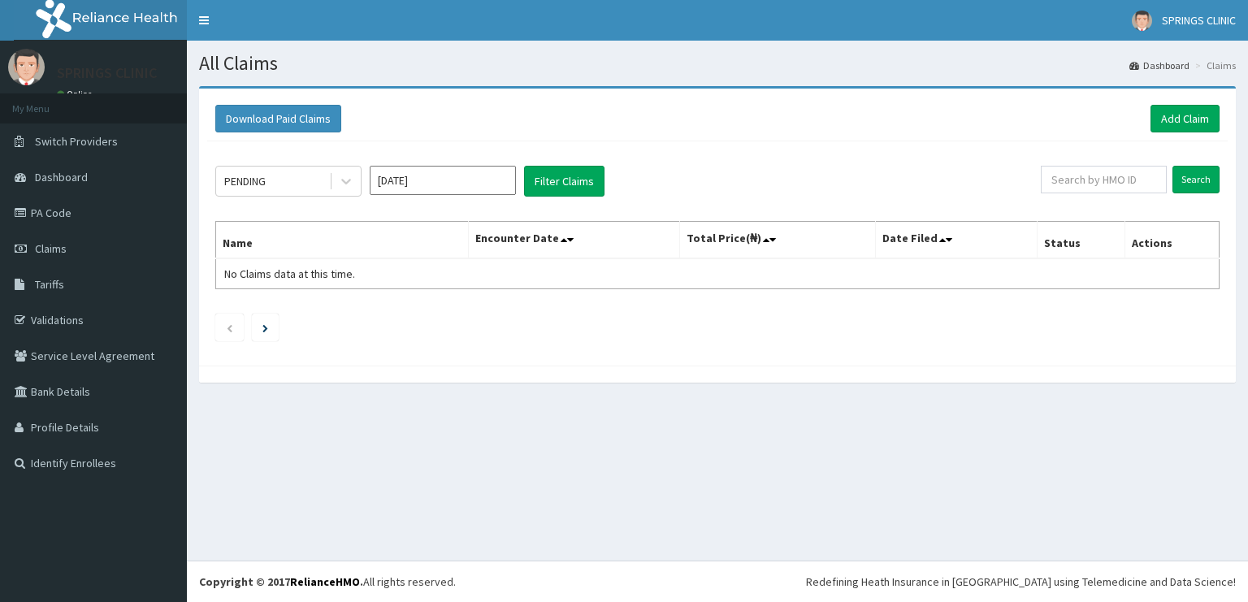
click at [1183, 119] on link "Add Claim" at bounding box center [1185, 119] width 69 height 28
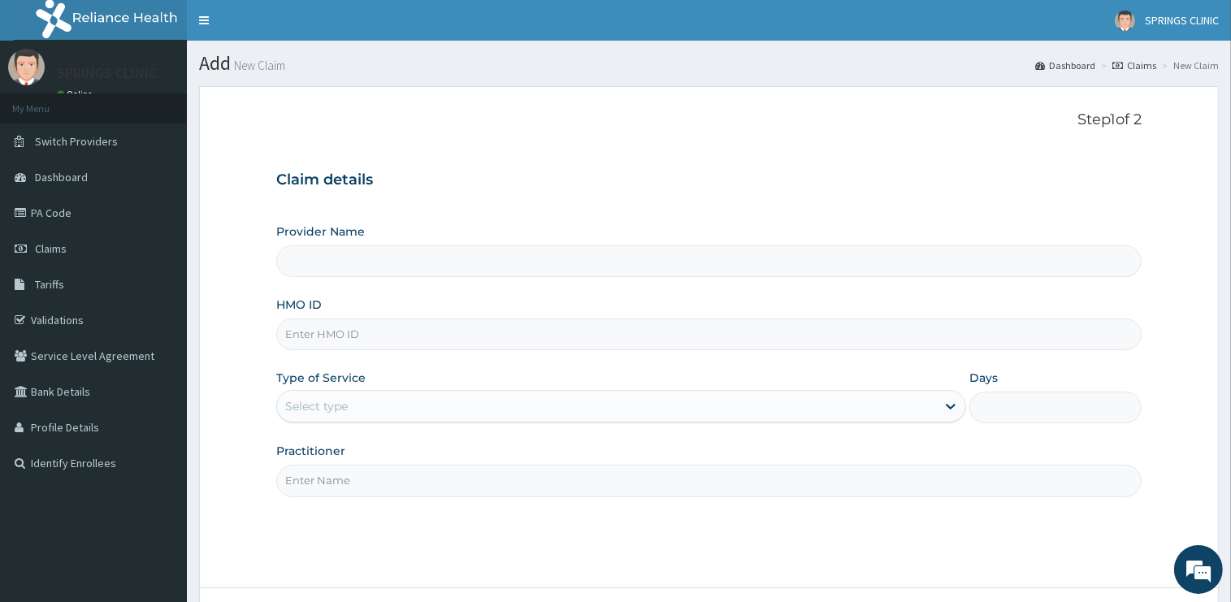
type input "VCP/10003/A"
type input "Springs Clinic"
drag, startPoint x: 353, startPoint y: 340, endPoint x: 345, endPoint y: 340, distance: 8.9
click at [345, 340] on input "VCP/10003/A" at bounding box center [708, 335] width 865 height 32
type input "VCP/10003/B"
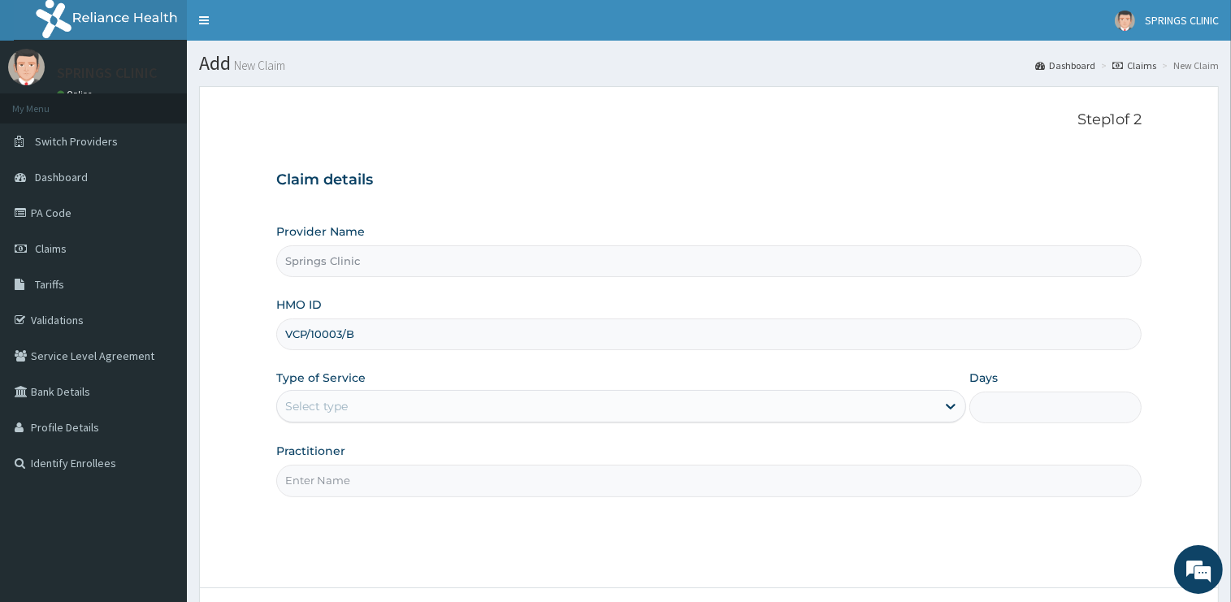
click at [347, 392] on div "Select type" at bounding box center [621, 406] width 690 height 33
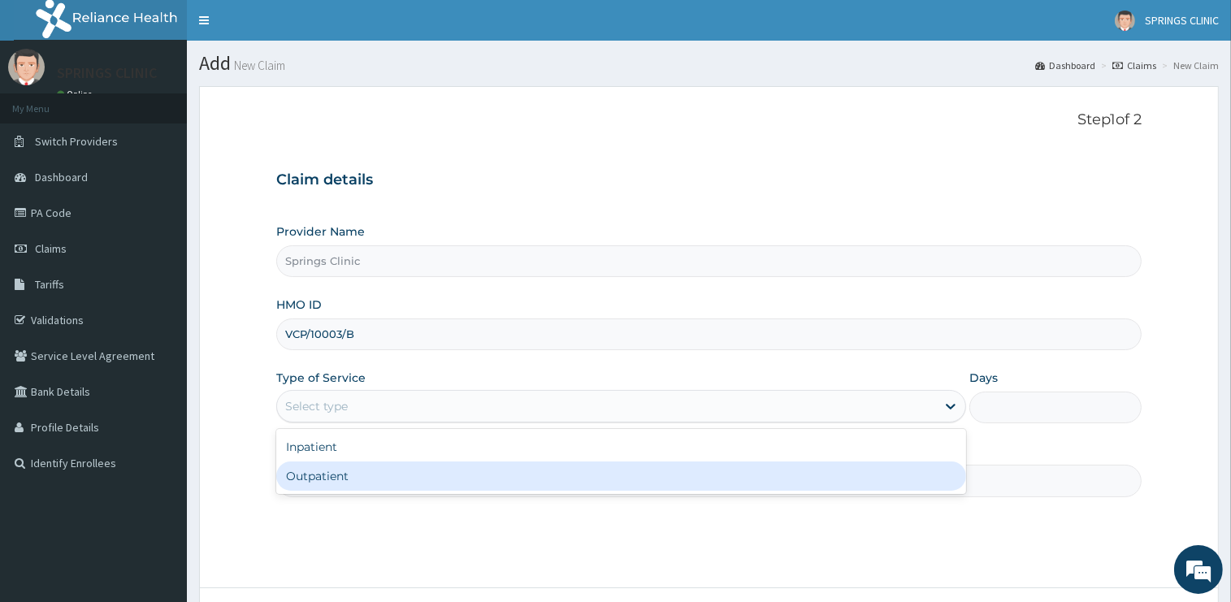
click at [352, 478] on div "Outpatient" at bounding box center [621, 476] width 690 height 29
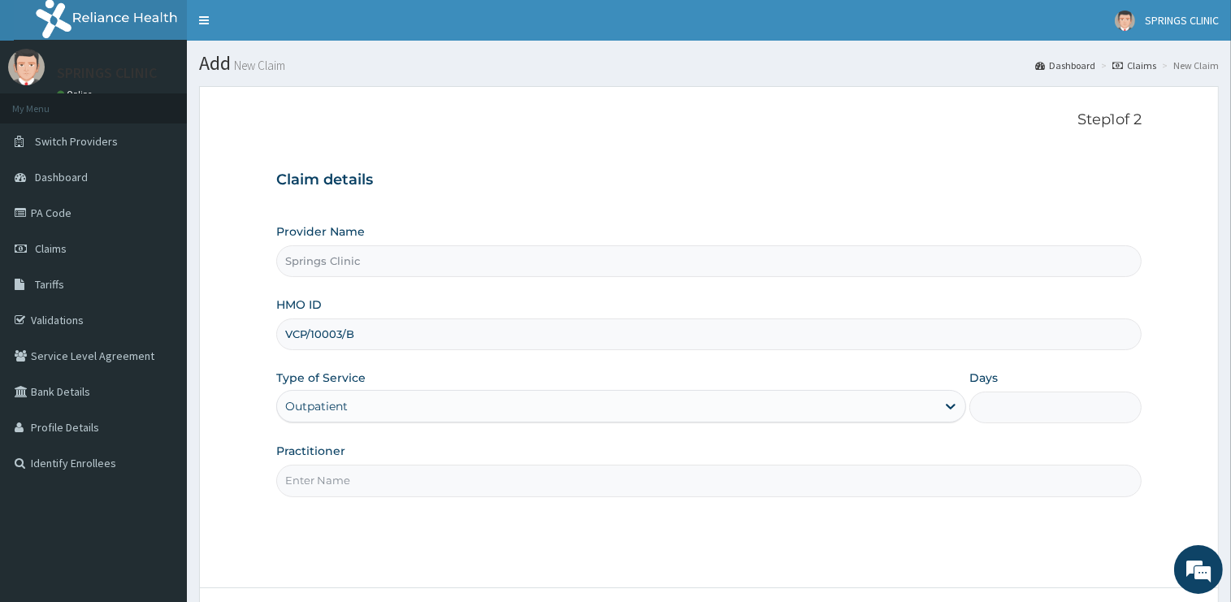
type input "1"
click at [352, 478] on input "Practitioner" at bounding box center [708, 481] width 865 height 32
drag, startPoint x: 352, startPoint y: 478, endPoint x: 353, endPoint y: 489, distance: 11.5
click at [352, 480] on input "Practitioner" at bounding box center [708, 481] width 865 height 32
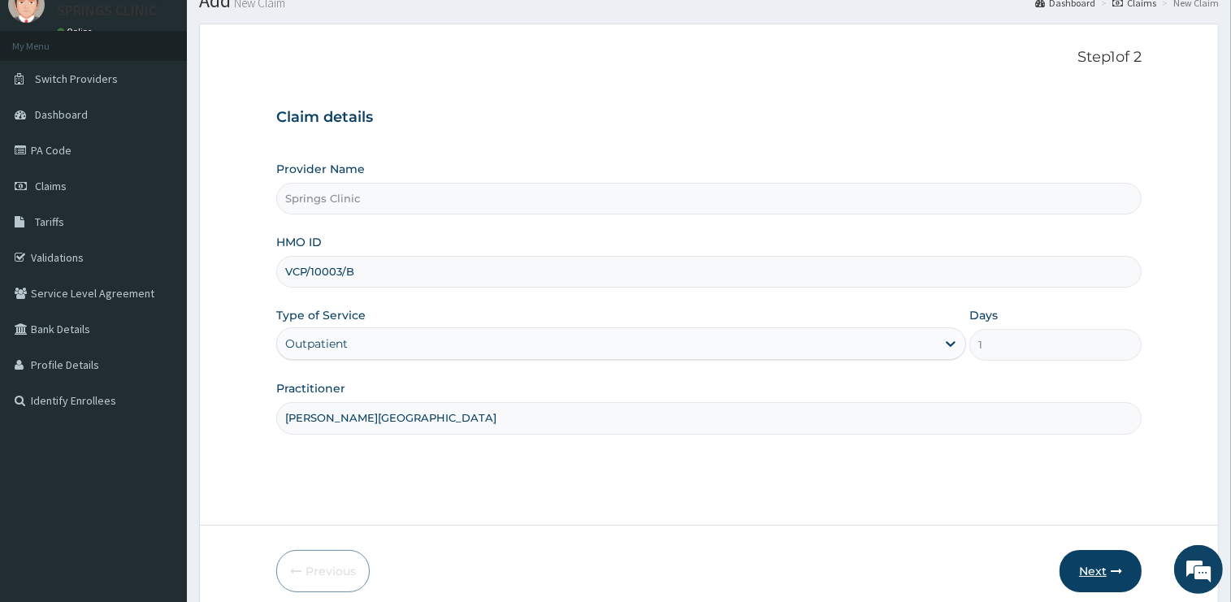
scroll to position [131, 0]
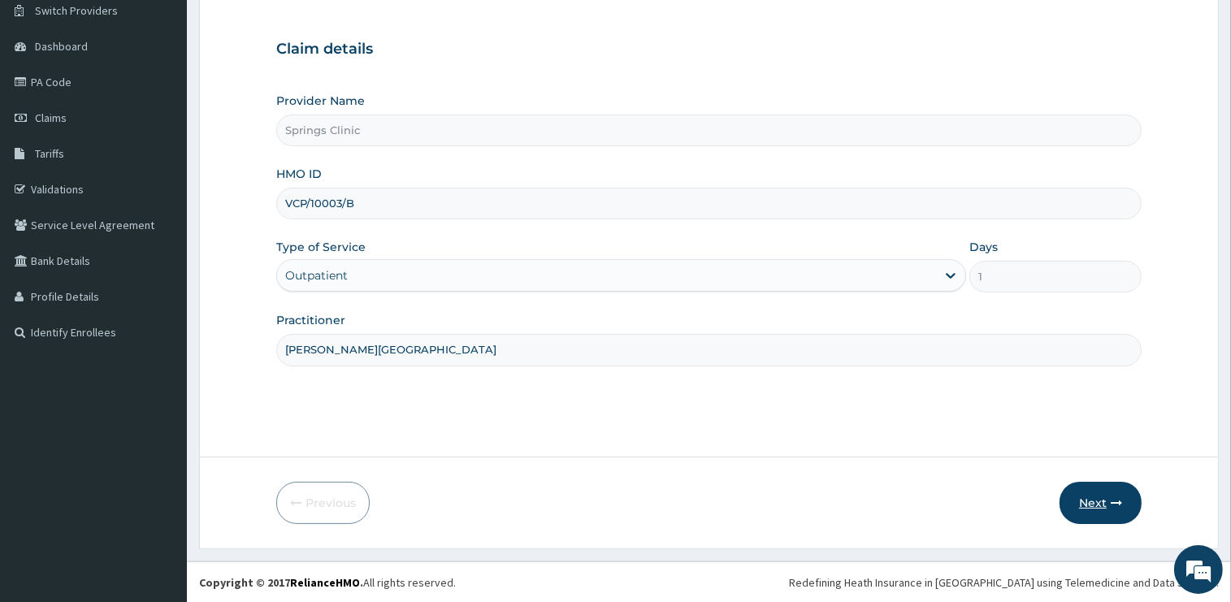
type input "[PERSON_NAME][GEOGRAPHIC_DATA]"
click at [1084, 504] on button "Next" at bounding box center [1101, 503] width 82 height 42
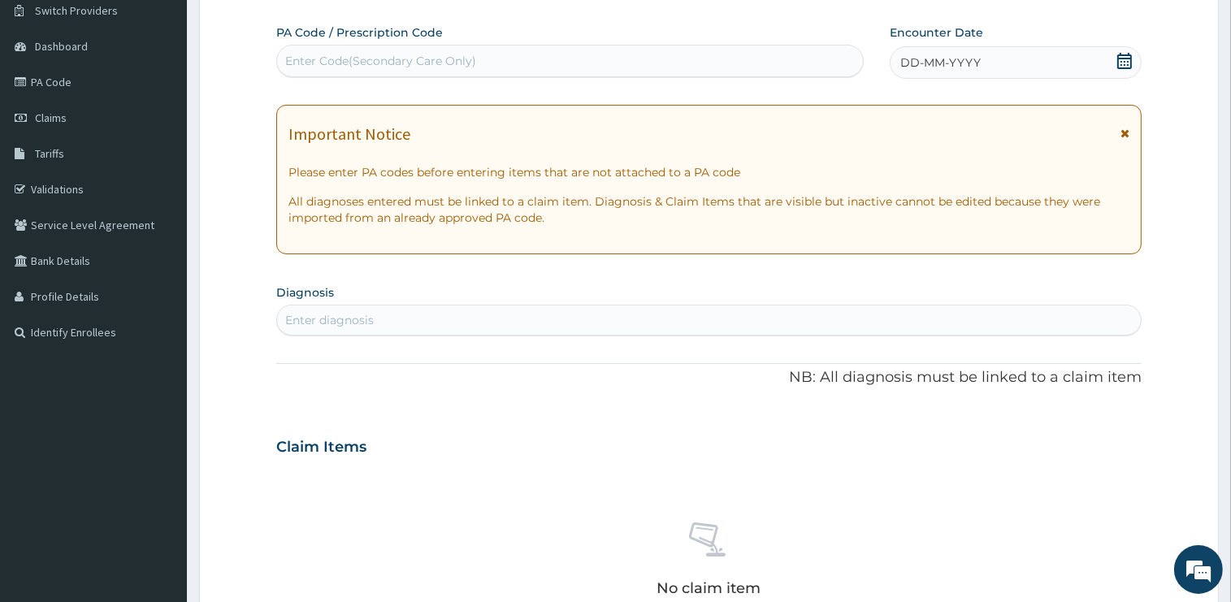
scroll to position [0, 0]
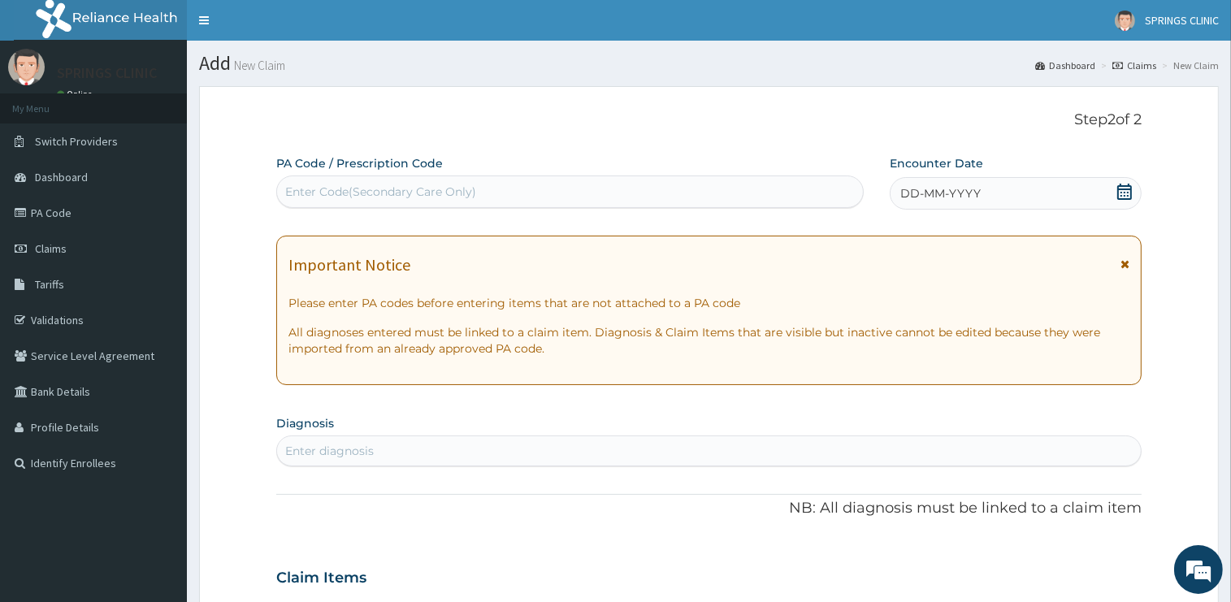
click at [1123, 187] on icon at bounding box center [1125, 192] width 16 height 16
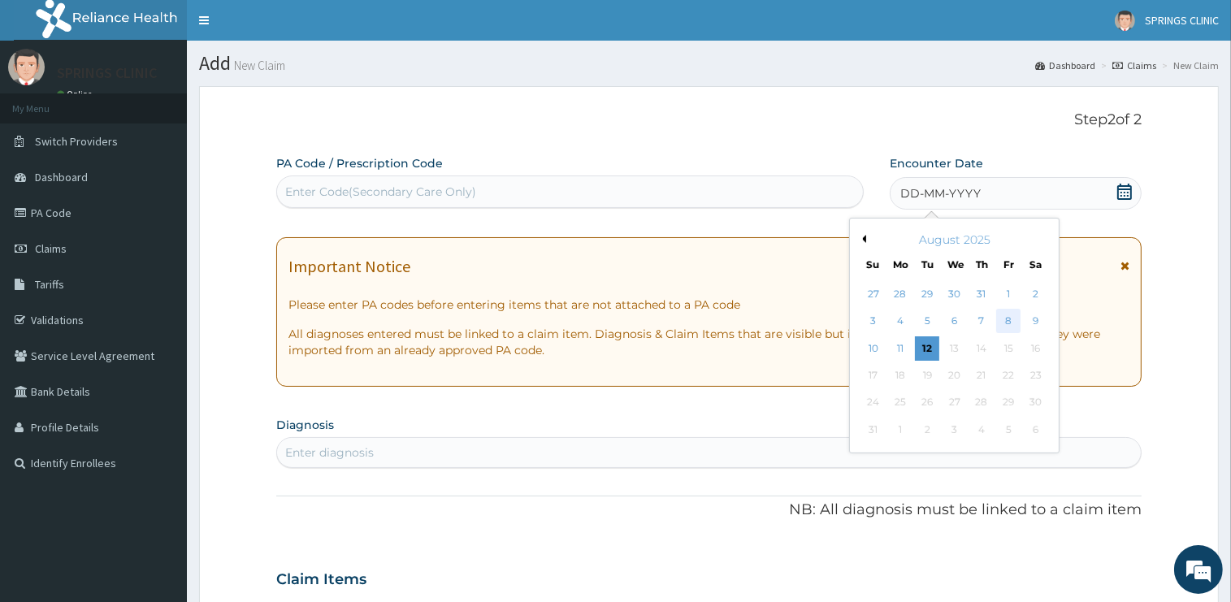
click at [1014, 319] on div "8" at bounding box center [1008, 322] width 24 height 24
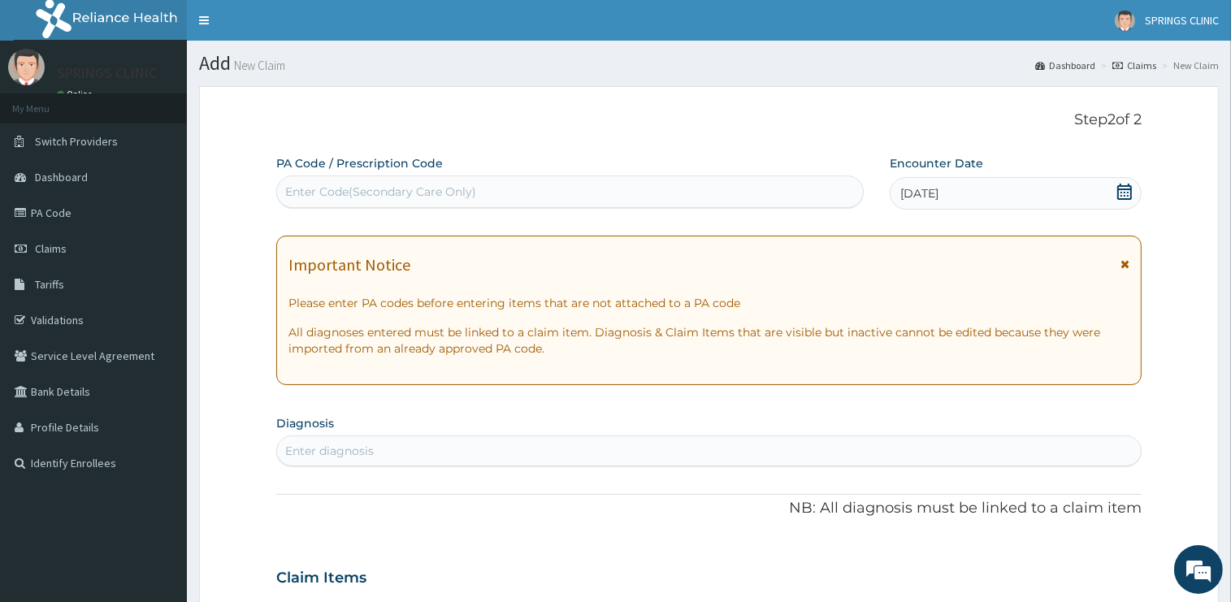
click at [377, 463] on div "Enter diagnosis" at bounding box center [709, 451] width 864 height 26
type input "[MEDICAL_DATA]"
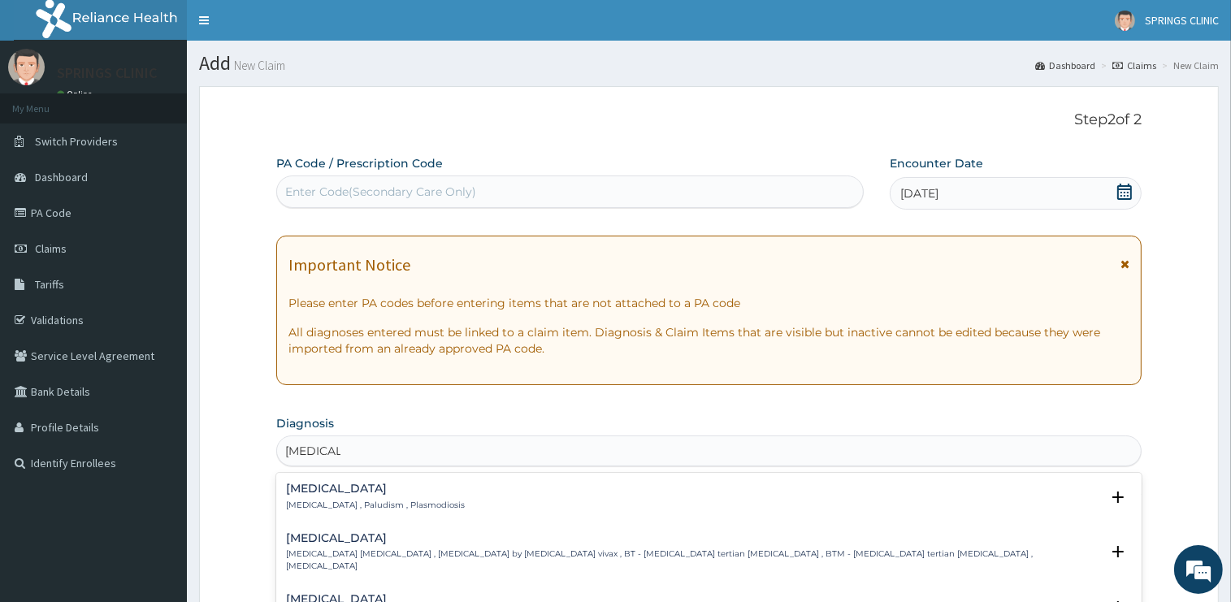
click at [312, 497] on div "[MEDICAL_DATA] [MEDICAL_DATA] , Paludism , Plasmodiosis" at bounding box center [375, 497] width 179 height 28
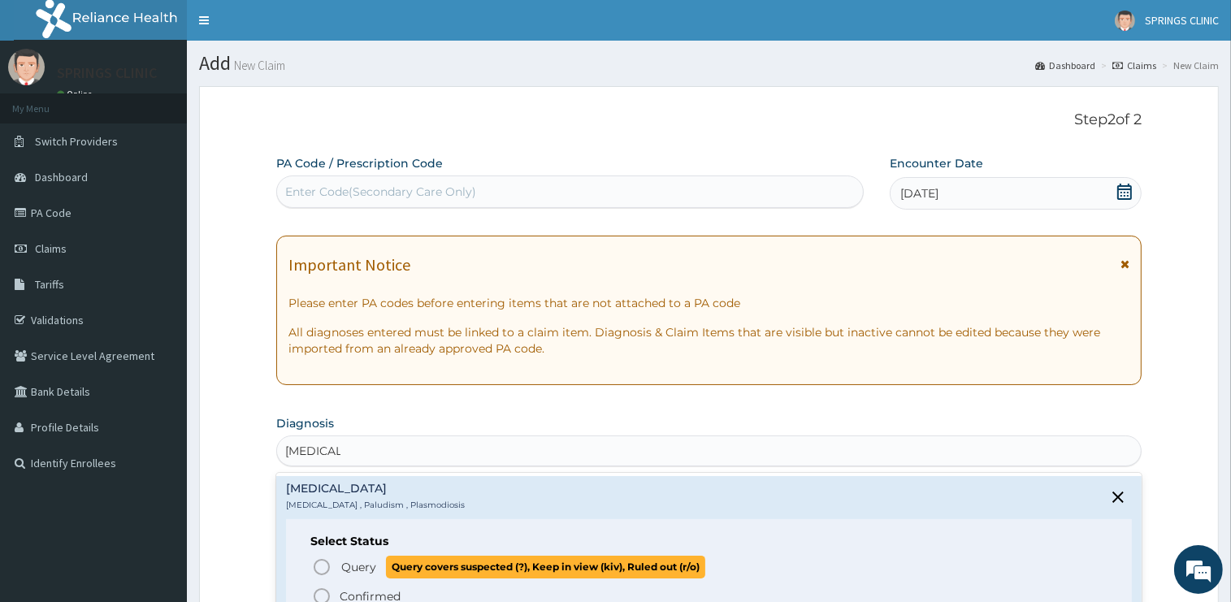
click at [356, 570] on span "Query" at bounding box center [358, 567] width 35 height 16
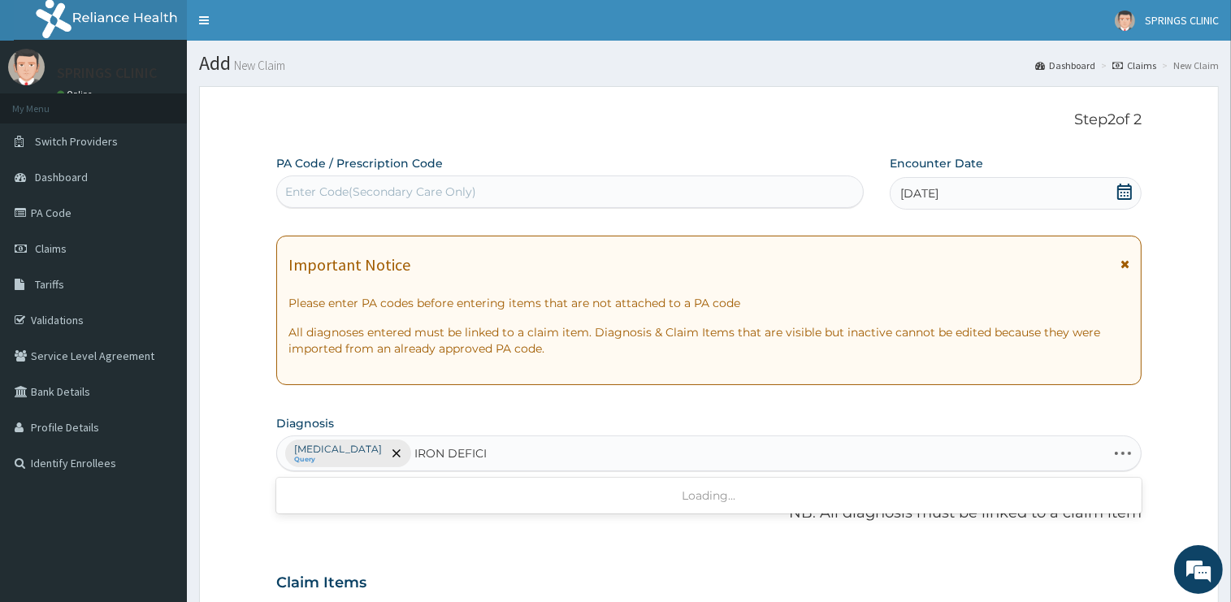
type input "IRON DEFICIE"
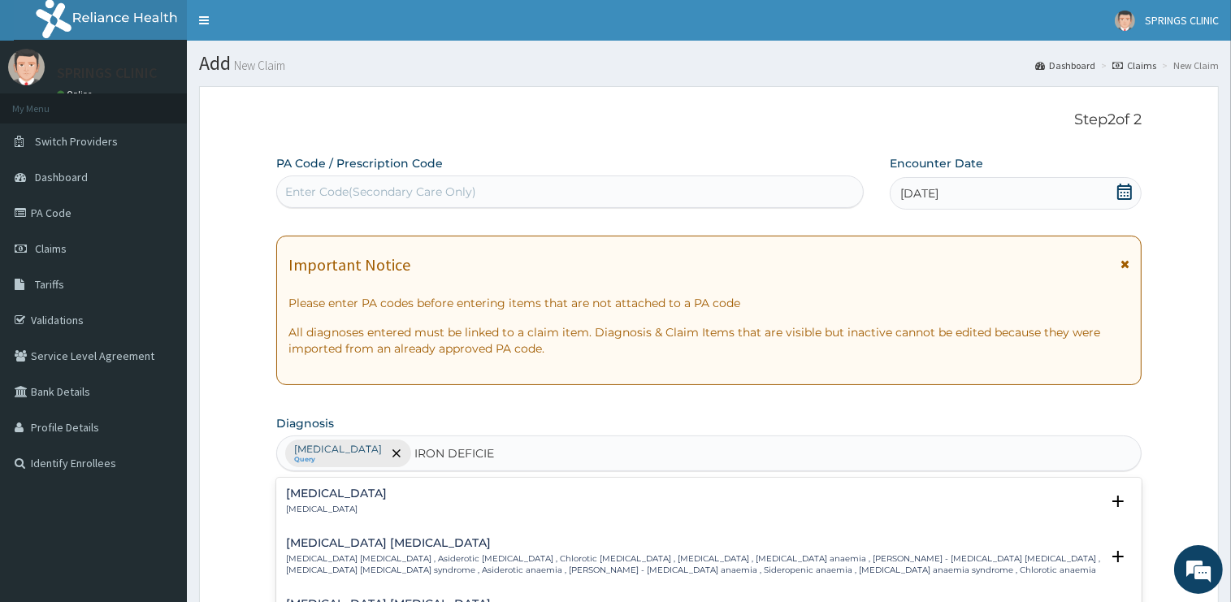
click at [365, 539] on h4 "Iron deficiency anemia" at bounding box center [693, 543] width 814 height 12
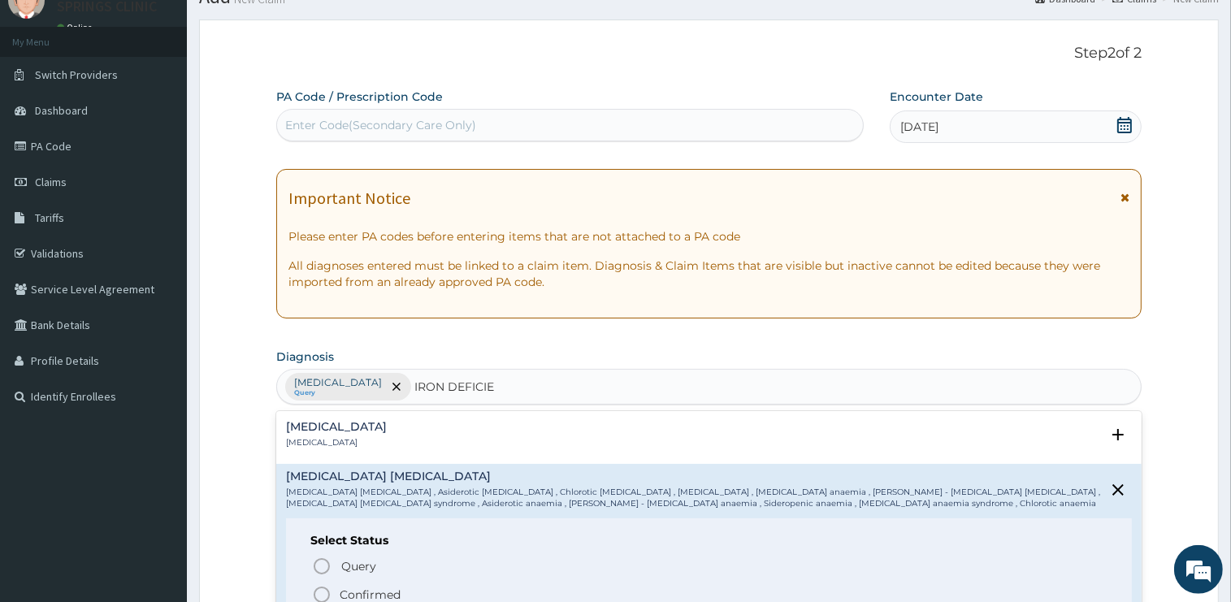
scroll to position [85, 0]
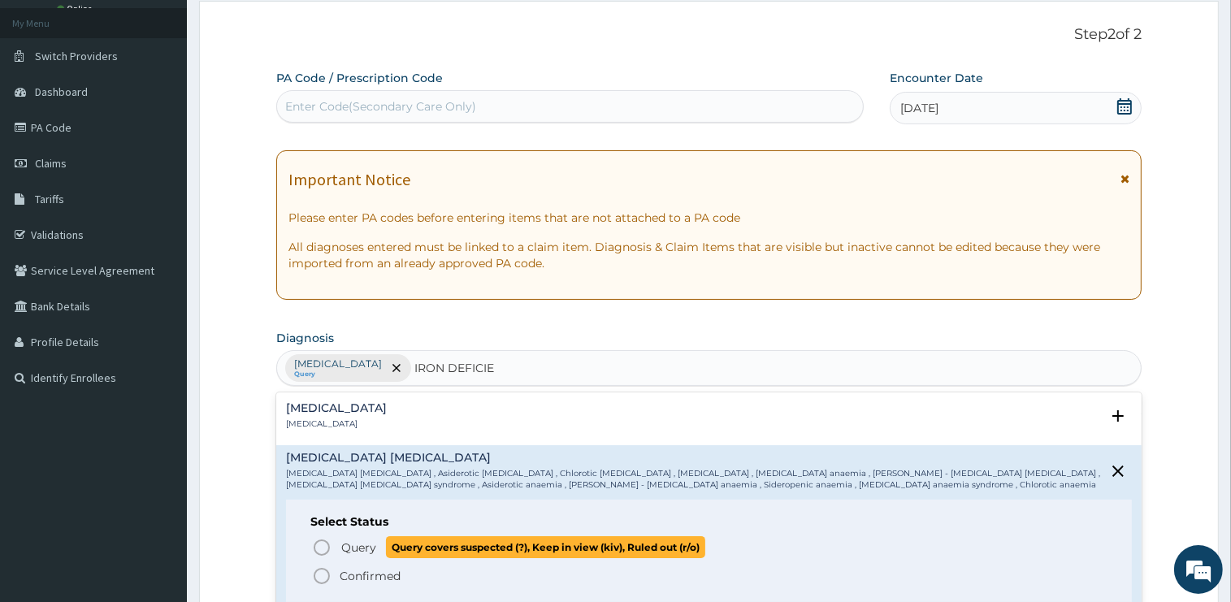
click at [349, 546] on span "Query" at bounding box center [358, 548] width 35 height 16
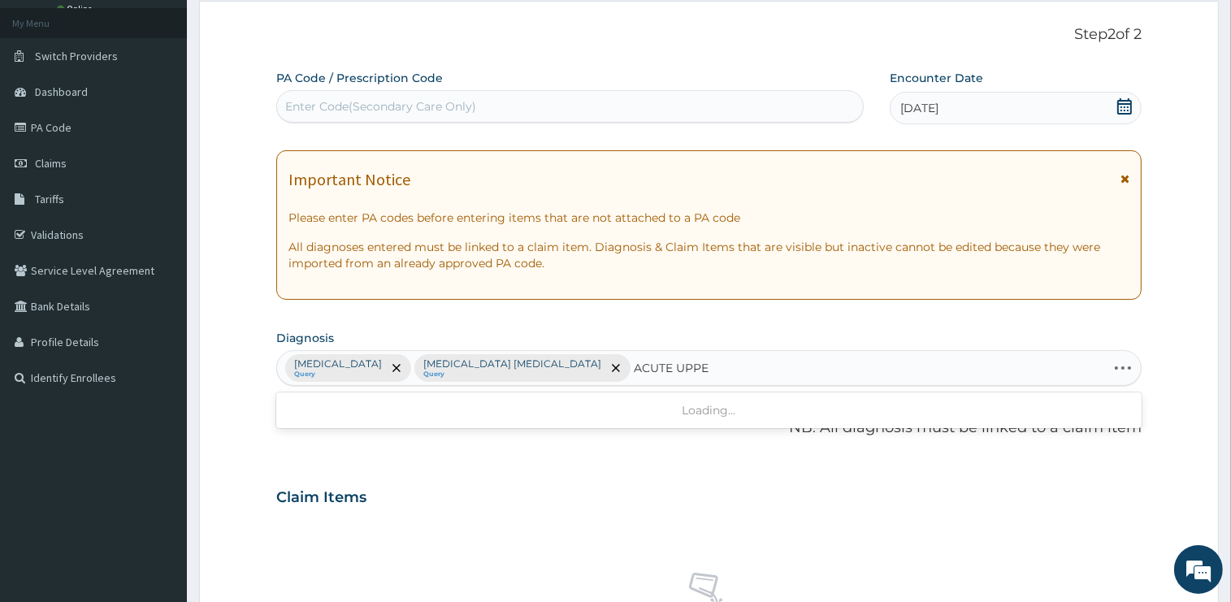
type input "ACUTE UPPER"
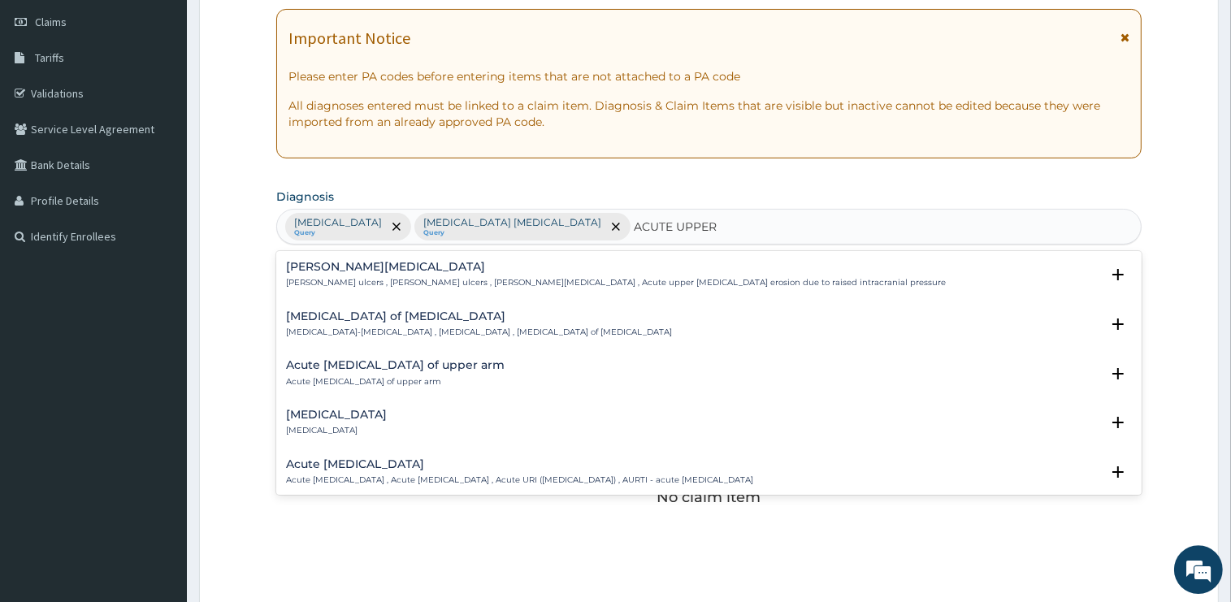
scroll to position [343, 0]
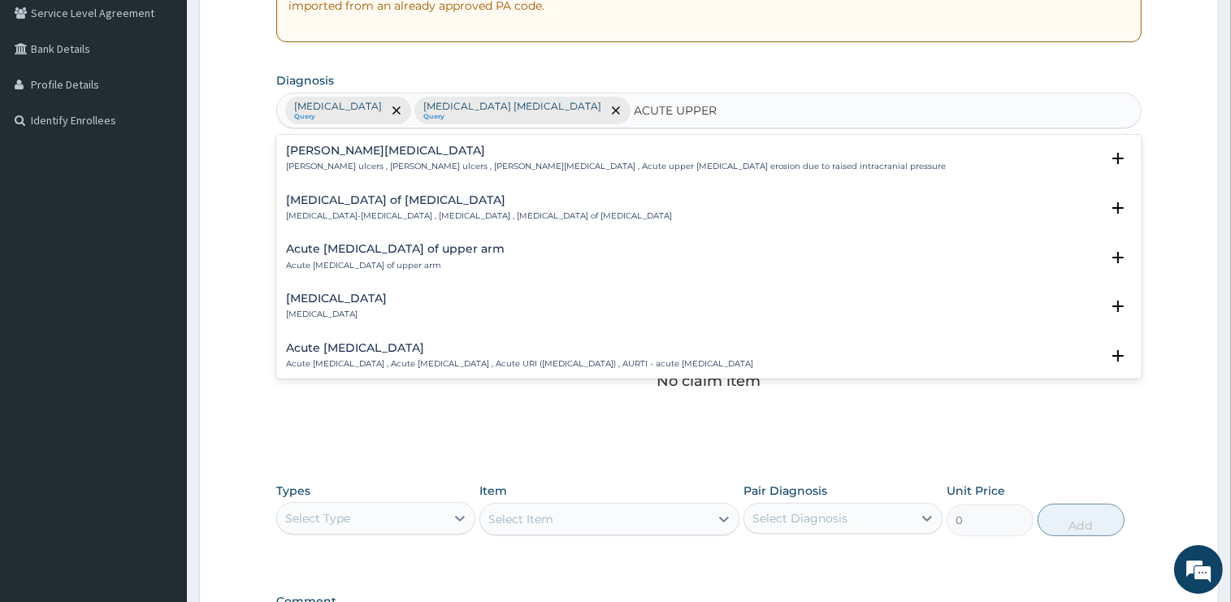
click at [385, 353] on h4 "Acute upper respiratory infection" at bounding box center [519, 348] width 467 height 12
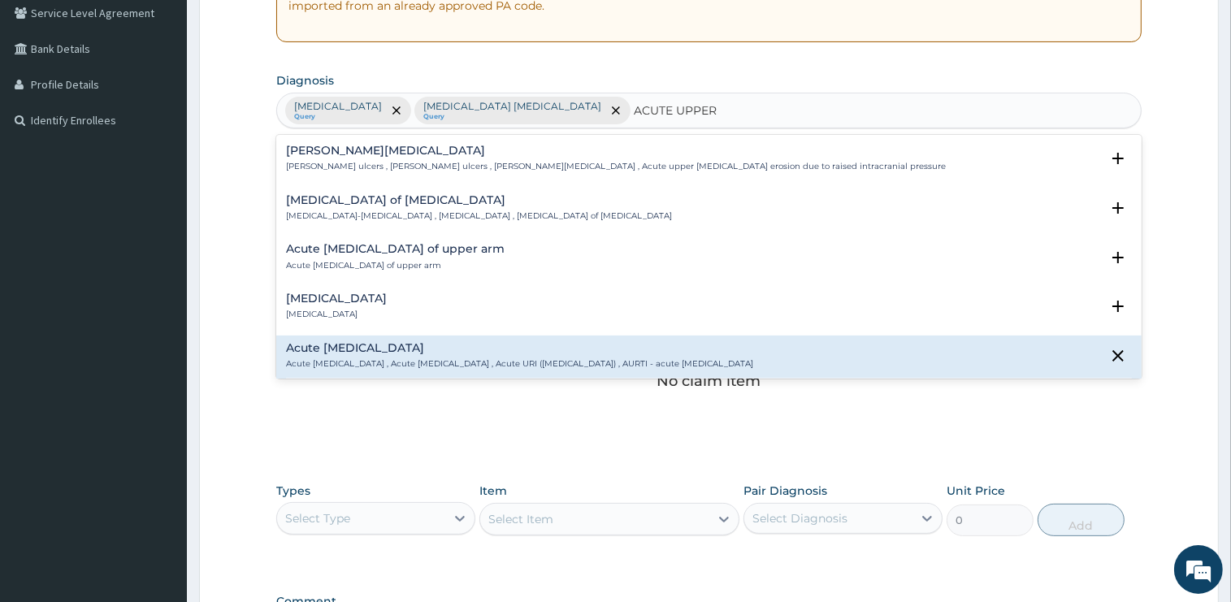
scroll to position [82, 0]
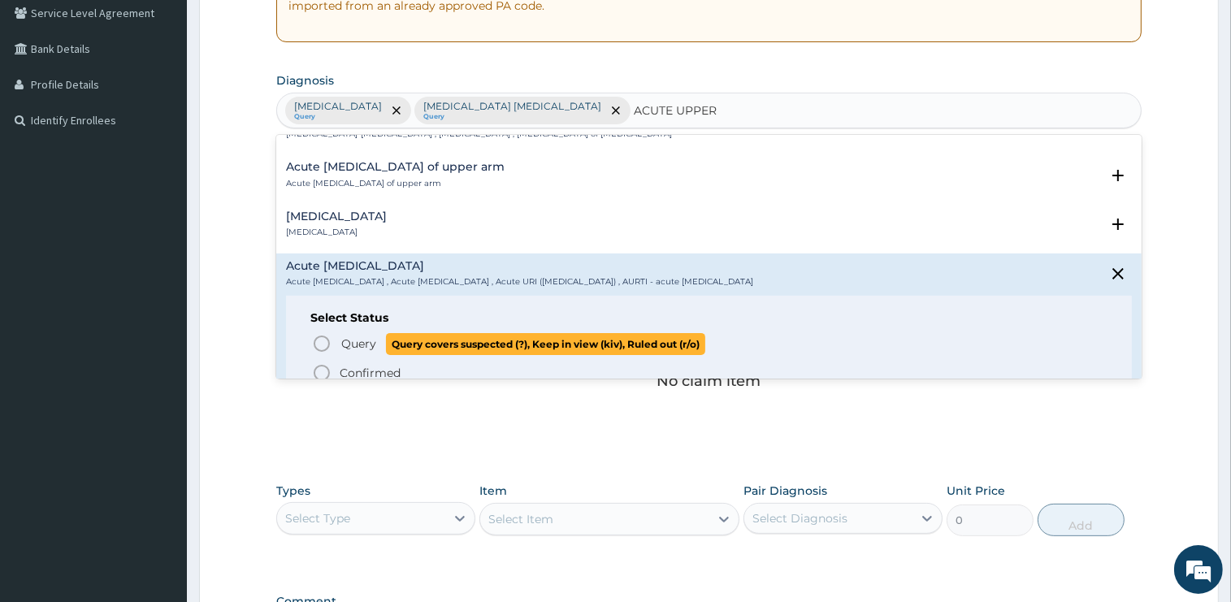
click at [369, 340] on span "Query" at bounding box center [358, 344] width 35 height 16
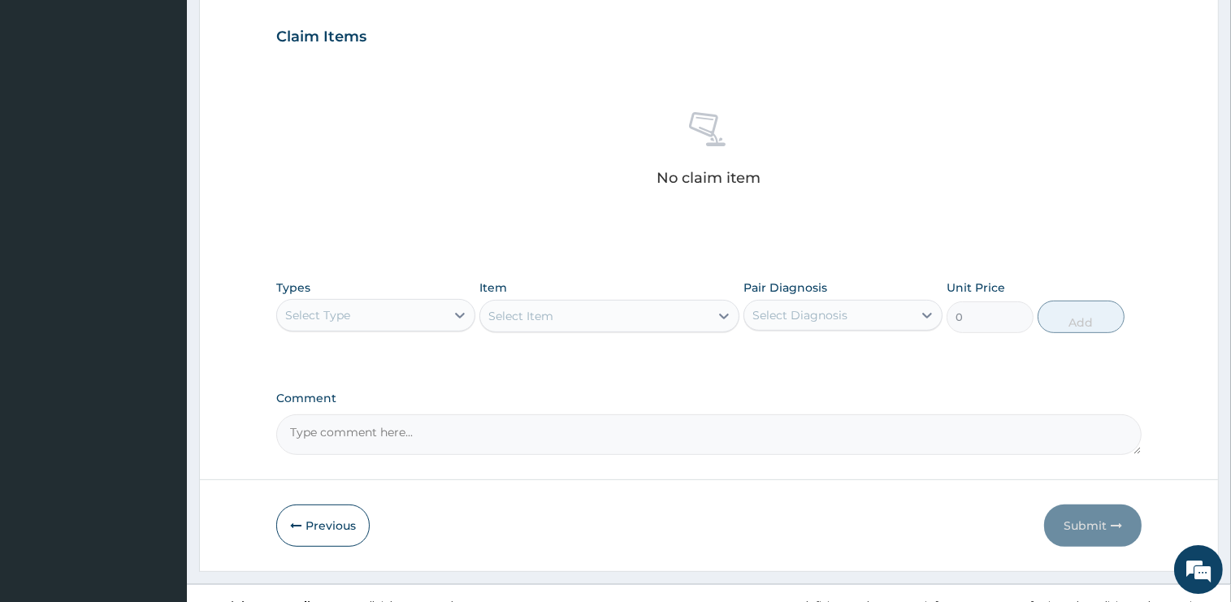
scroll to position [568, 0]
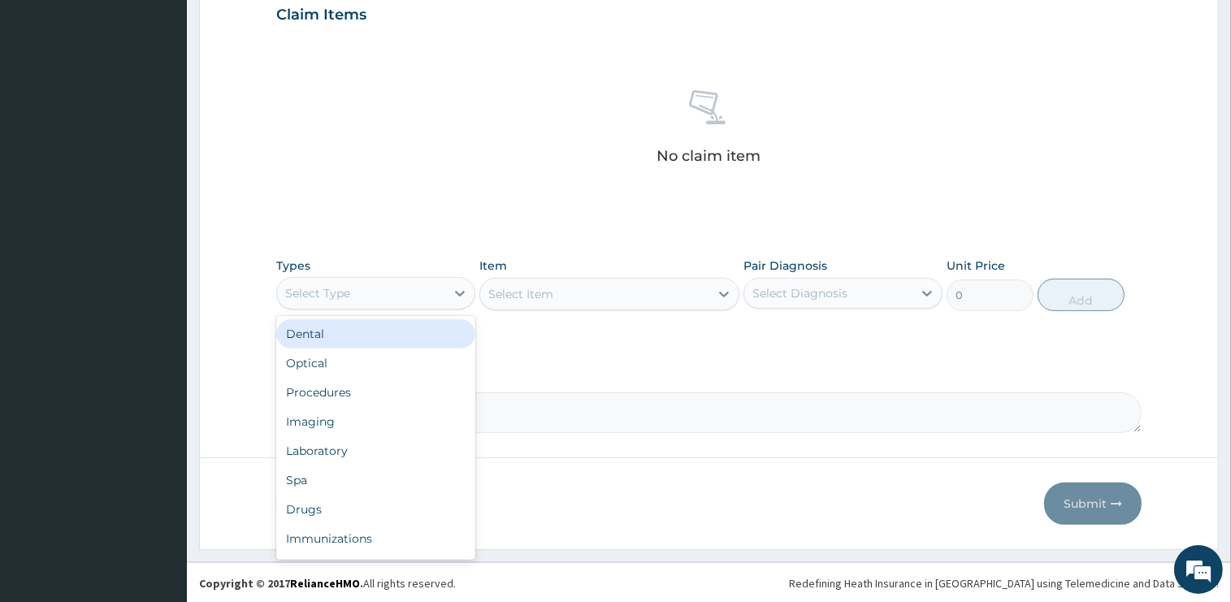
click at [369, 285] on div "Select Type" at bounding box center [361, 293] width 168 height 26
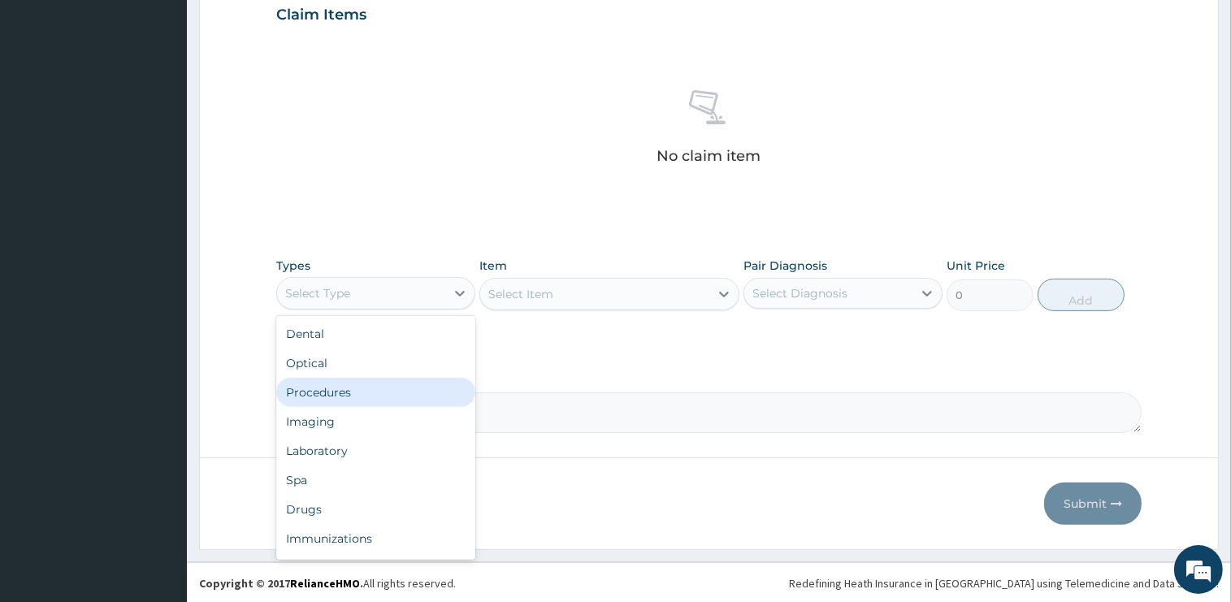
click at [353, 390] on div "Procedures" at bounding box center [375, 392] width 199 height 29
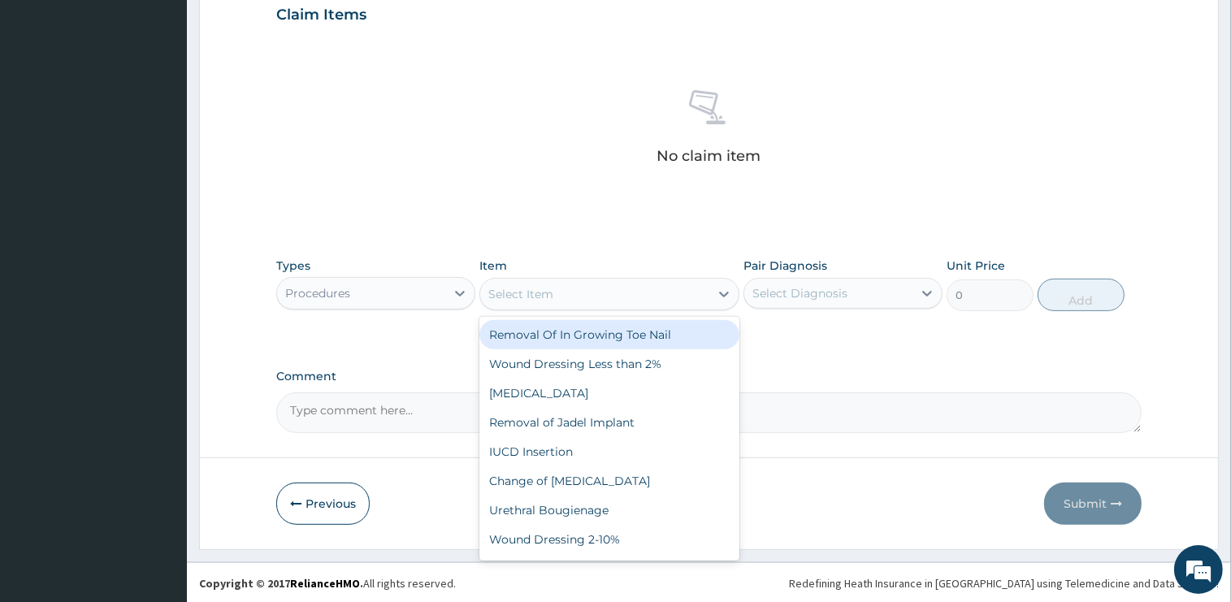
click at [570, 297] on div "Select Item" at bounding box center [594, 294] width 229 height 26
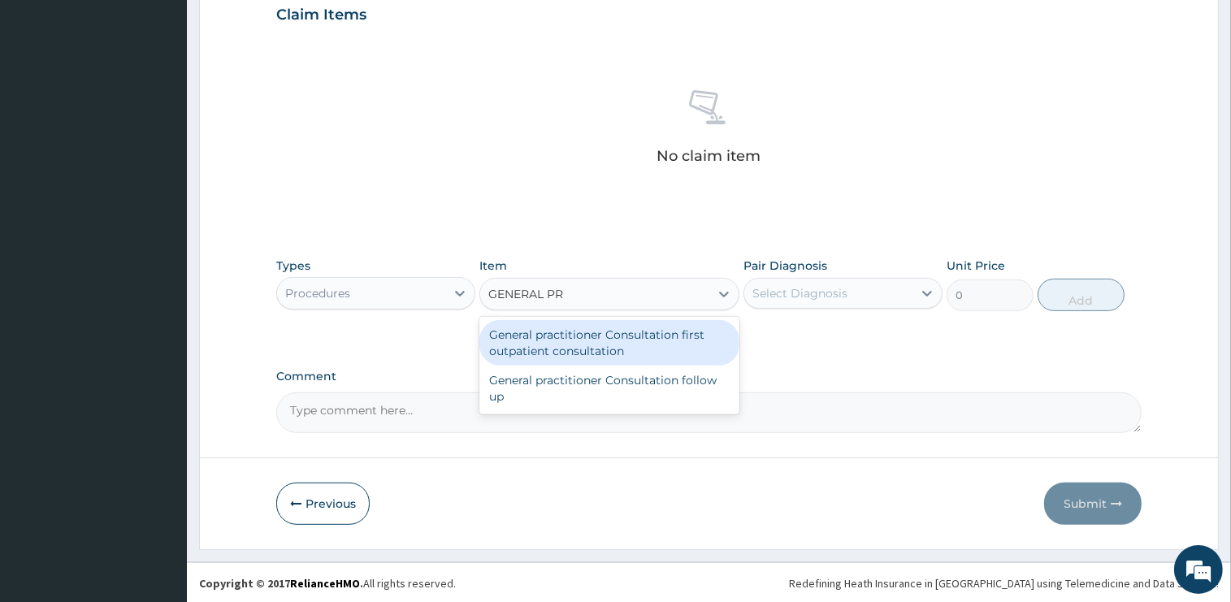
type input "GENERAL PRA"
click at [607, 337] on div "General practitioner Consultation first outpatient consultation" at bounding box center [609, 343] width 260 height 46
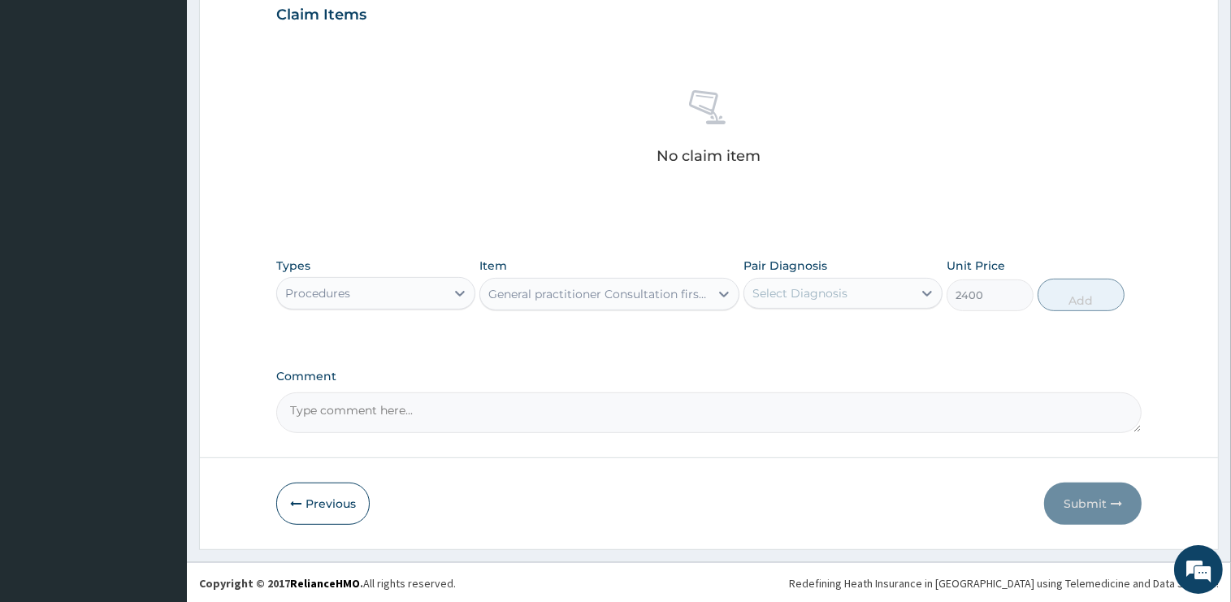
type input "2400"
click at [811, 298] on div "Select Diagnosis" at bounding box center [799, 293] width 95 height 16
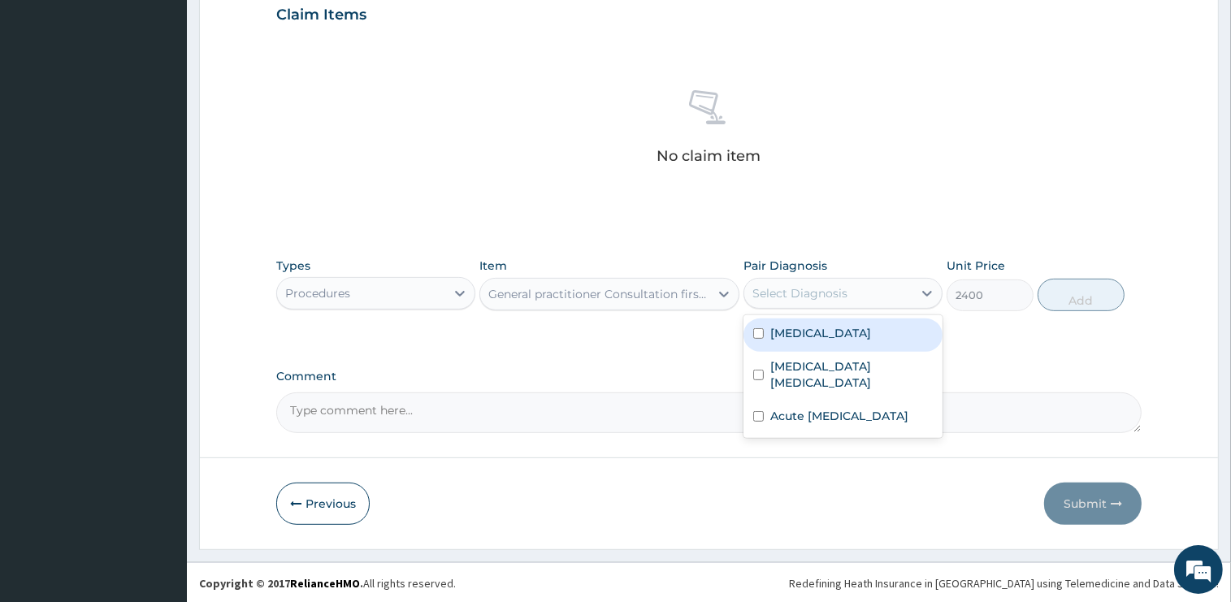
click at [817, 333] on div "[MEDICAL_DATA]" at bounding box center [843, 335] width 199 height 33
checkbox input "true"
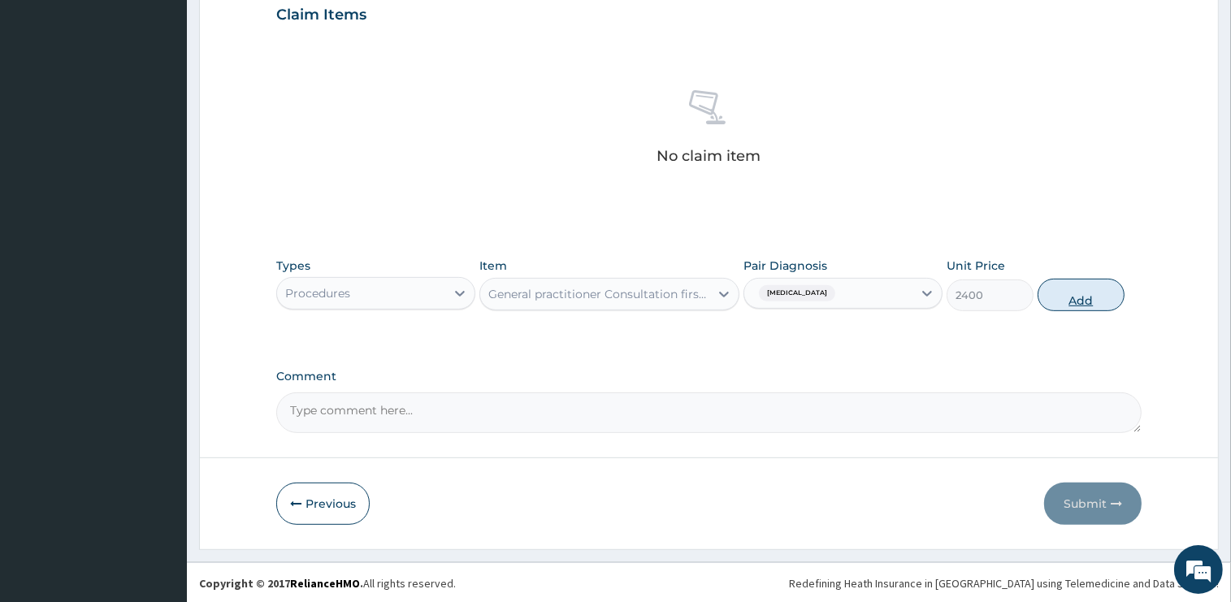
click at [1091, 291] on button "Add" at bounding box center [1081, 295] width 87 height 33
type input "0"
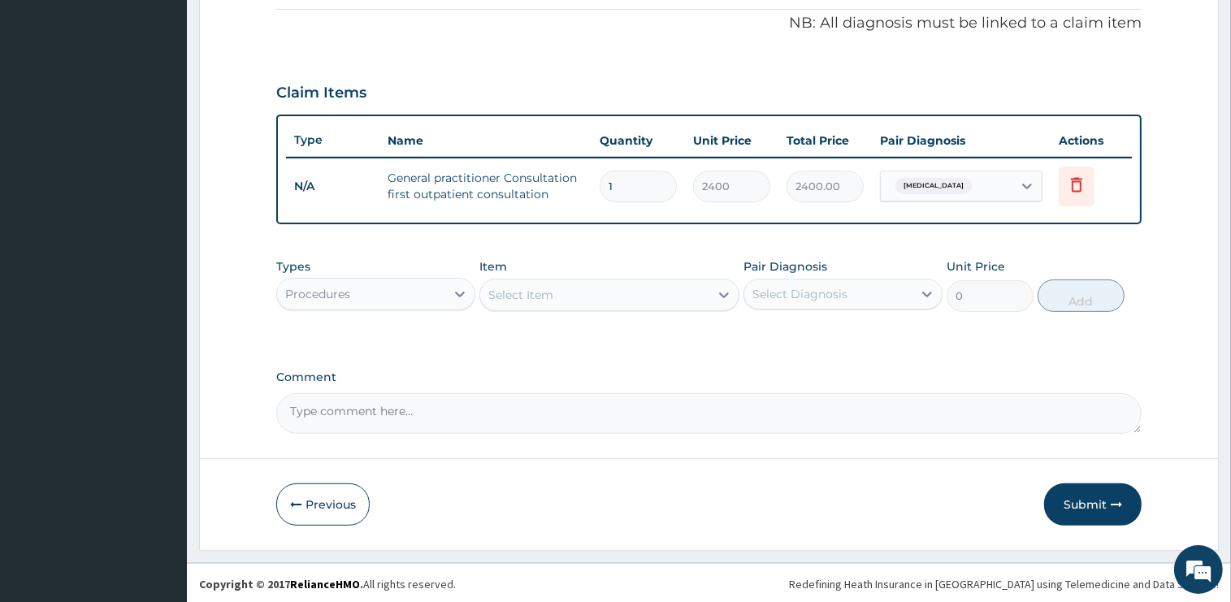
click at [376, 294] on div "Procedures" at bounding box center [361, 294] width 168 height 26
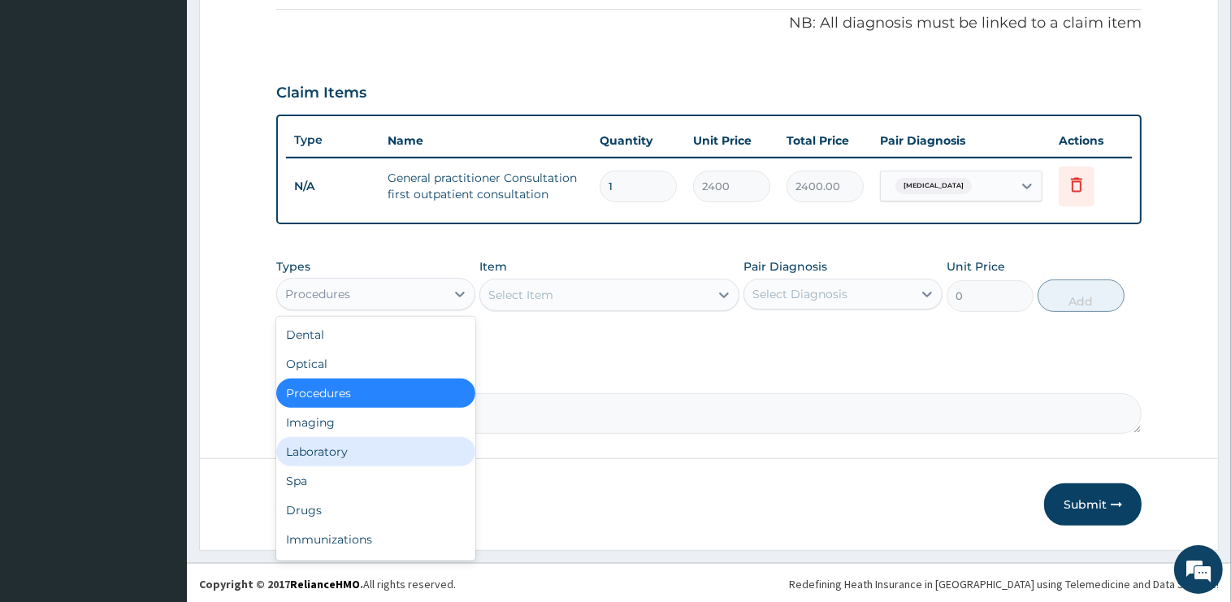
click at [336, 453] on div "Laboratory" at bounding box center [375, 451] width 199 height 29
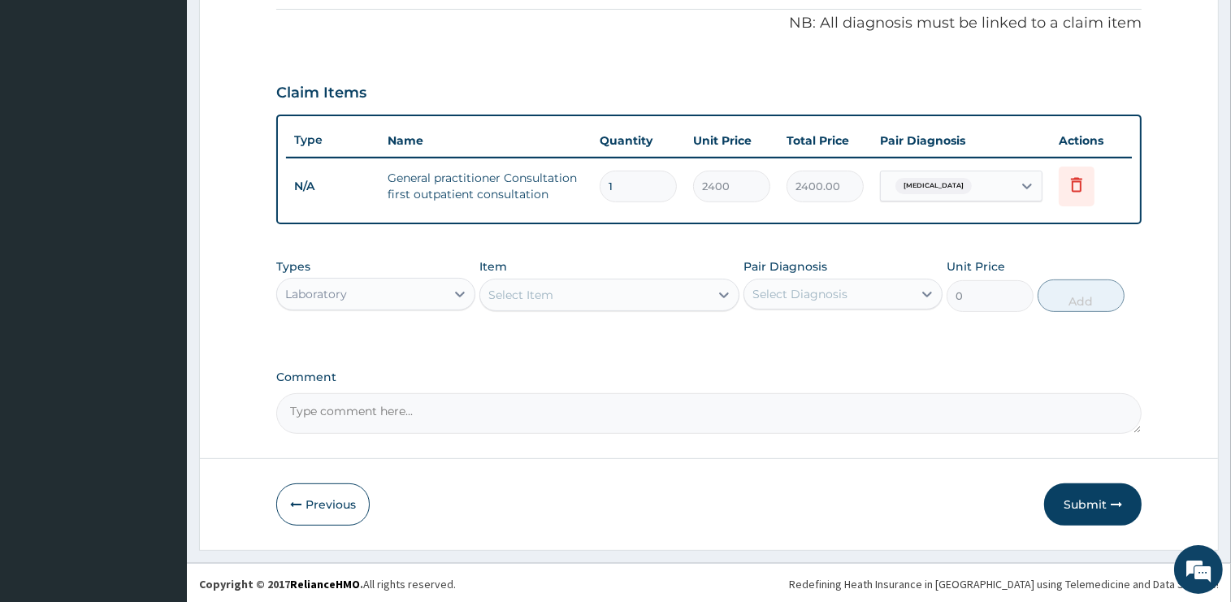
click at [570, 282] on div "Select Item" at bounding box center [594, 295] width 229 height 26
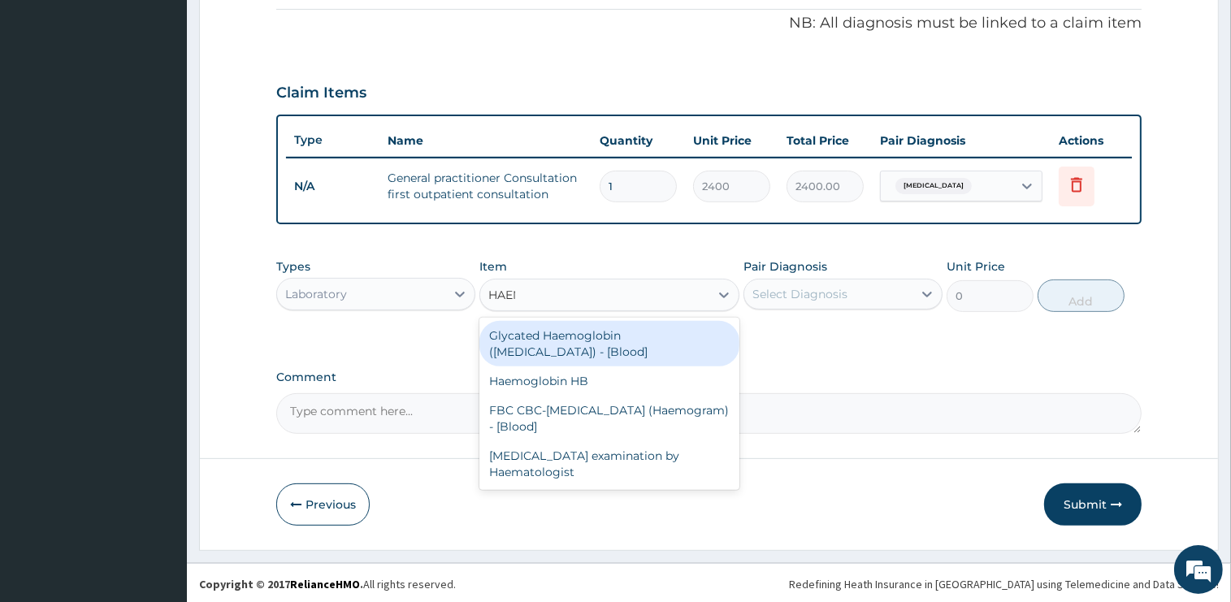
type input "HAEMO"
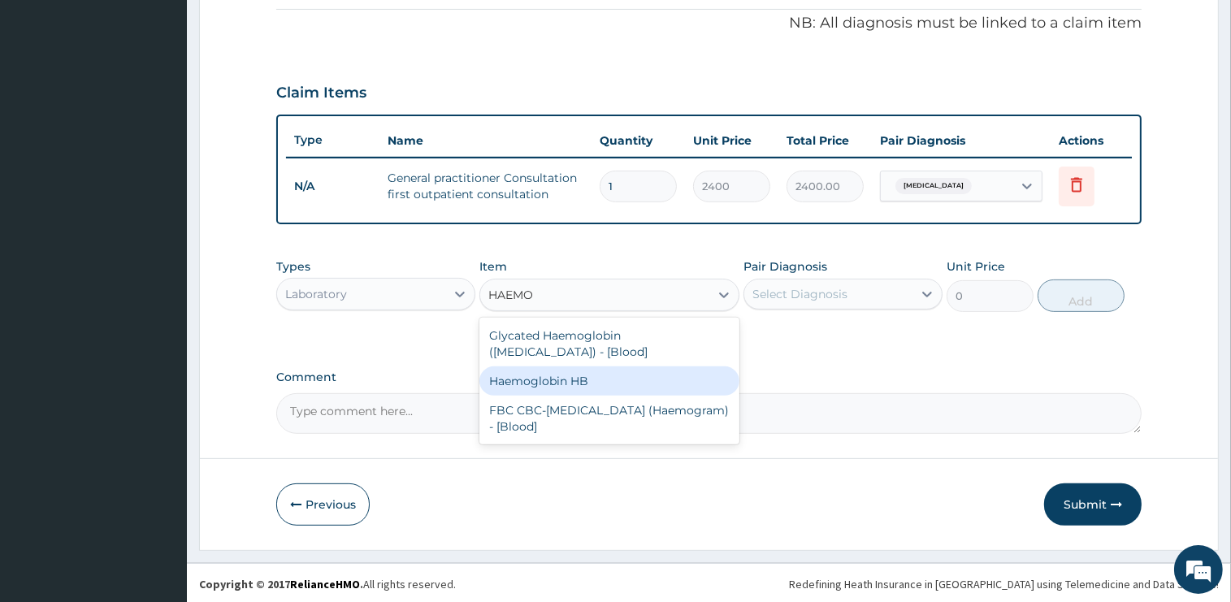
click at [614, 366] on div "Haemoglobin HB" at bounding box center [609, 380] width 260 height 29
type input "1500"
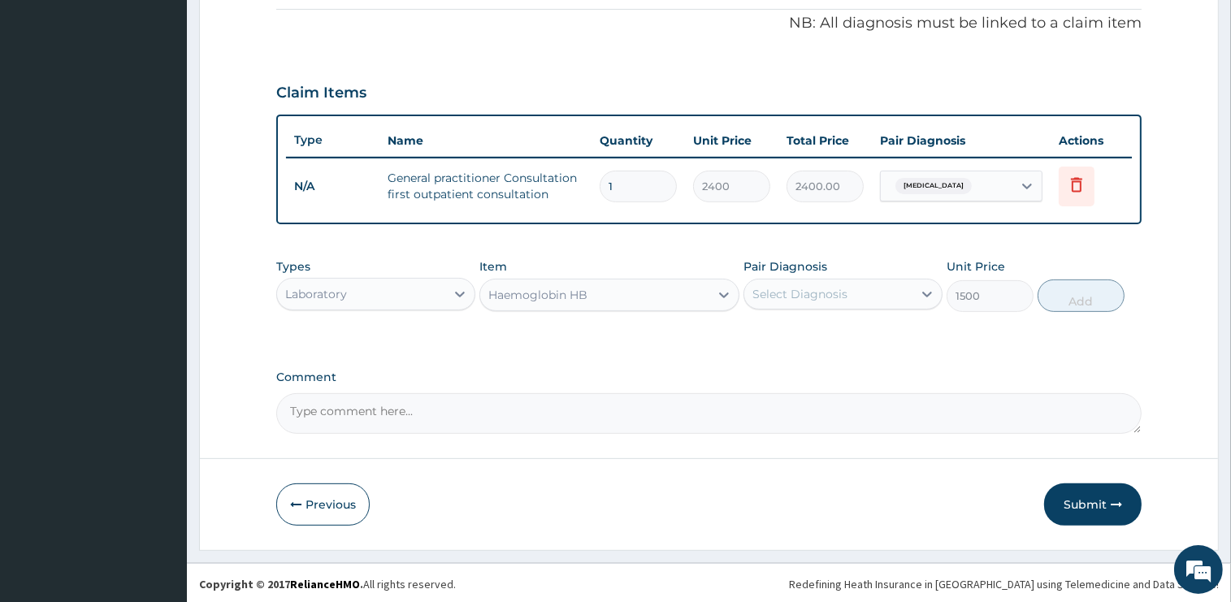
click at [880, 282] on div "Select Diagnosis" at bounding box center [828, 294] width 168 height 26
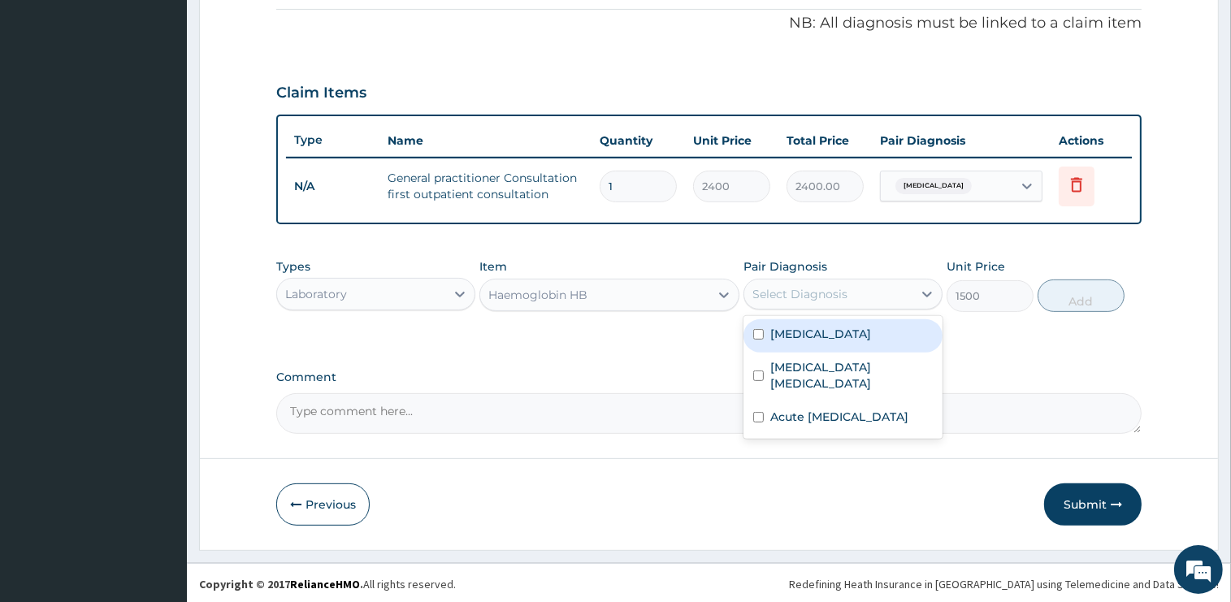
click at [866, 330] on div "Malaria" at bounding box center [843, 335] width 199 height 33
checkbox input "true"
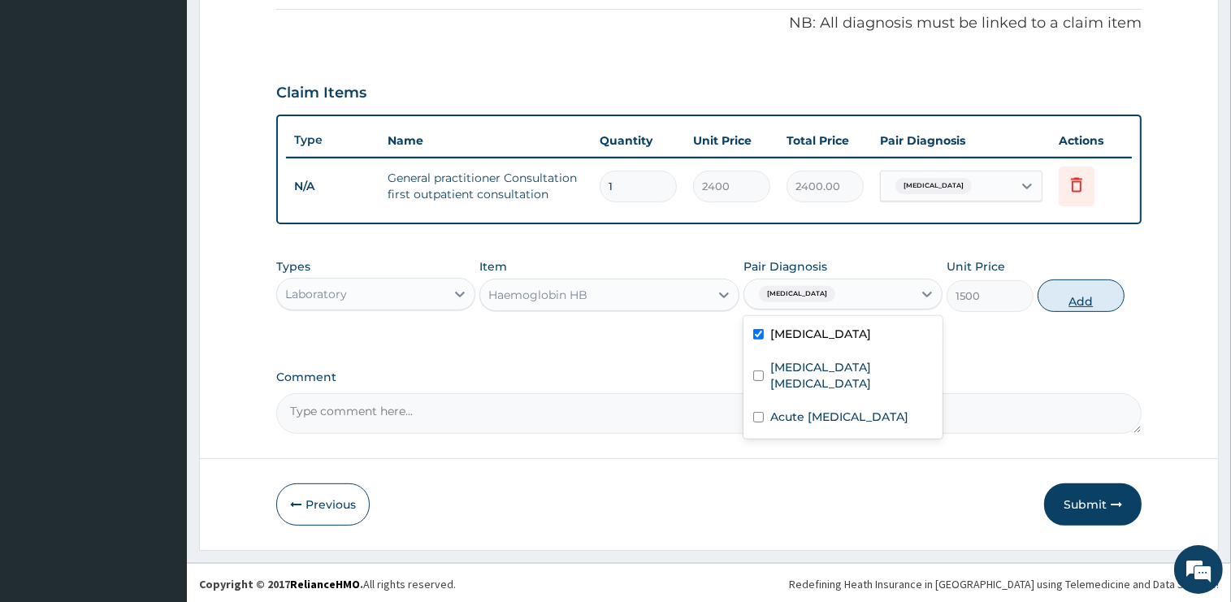
click at [1090, 288] on button "Add" at bounding box center [1081, 296] width 87 height 33
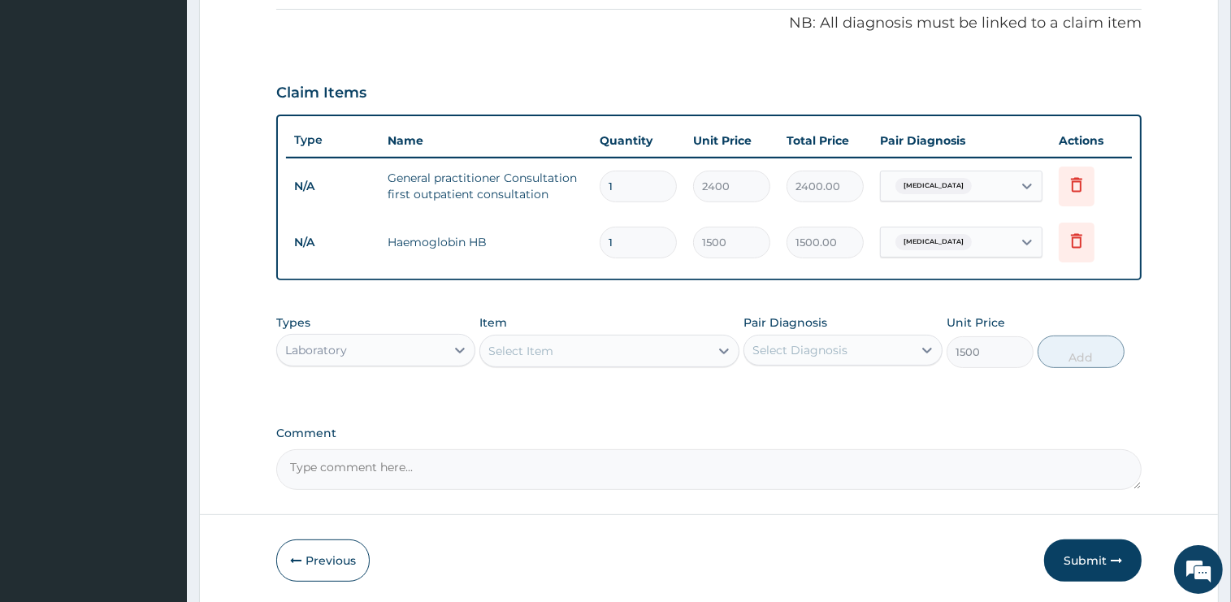
type input "0"
click at [547, 353] on div "Select Item" at bounding box center [520, 351] width 65 height 16
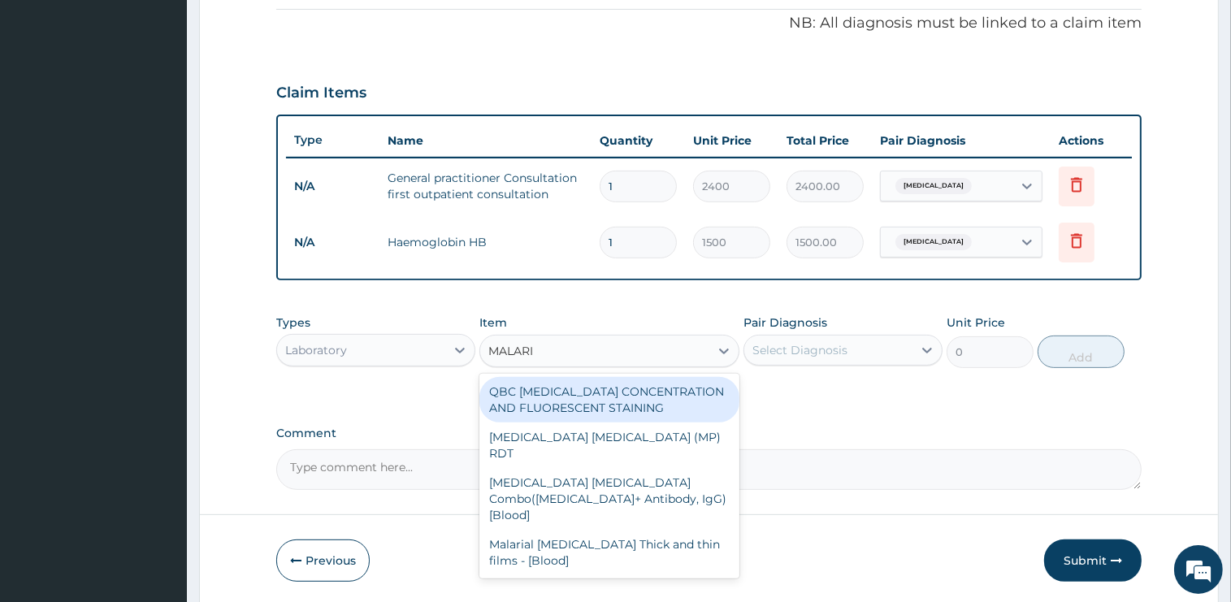
type input "MALARIA"
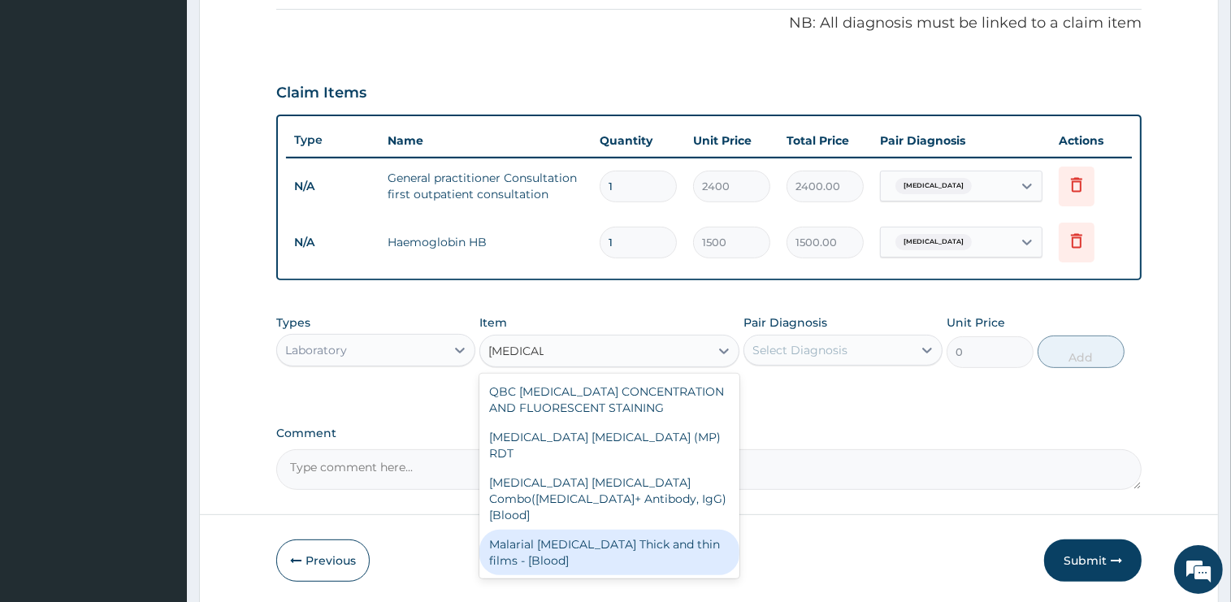
click at [644, 530] on div "Malarial Parasite Thick and thin films - [Blood]" at bounding box center [609, 553] width 260 height 46
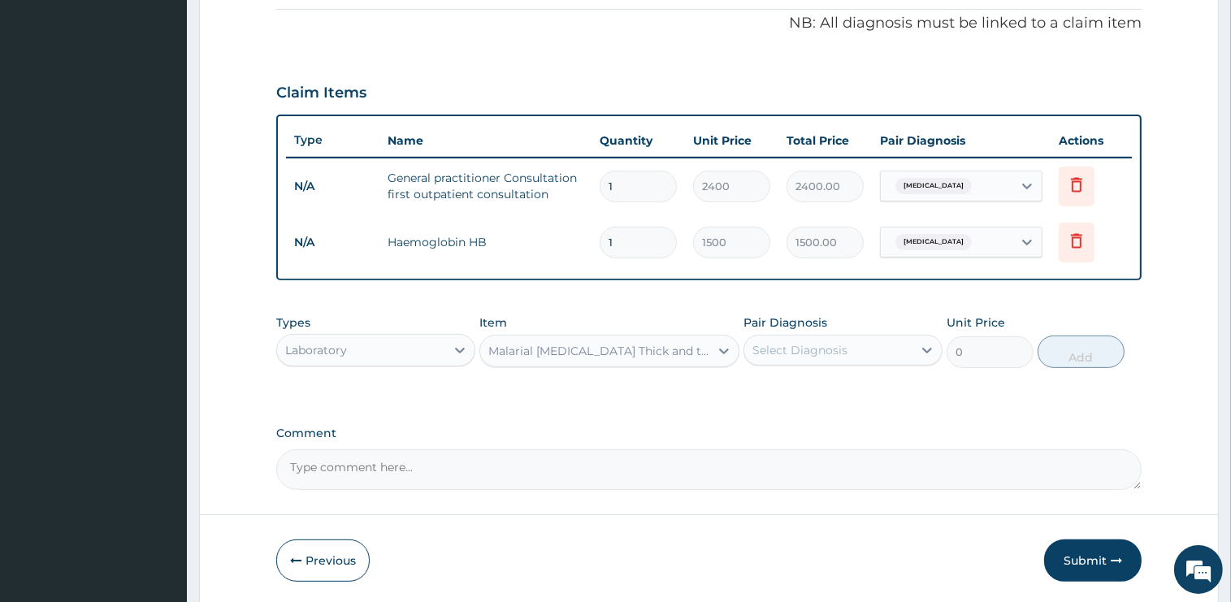
type input "1500"
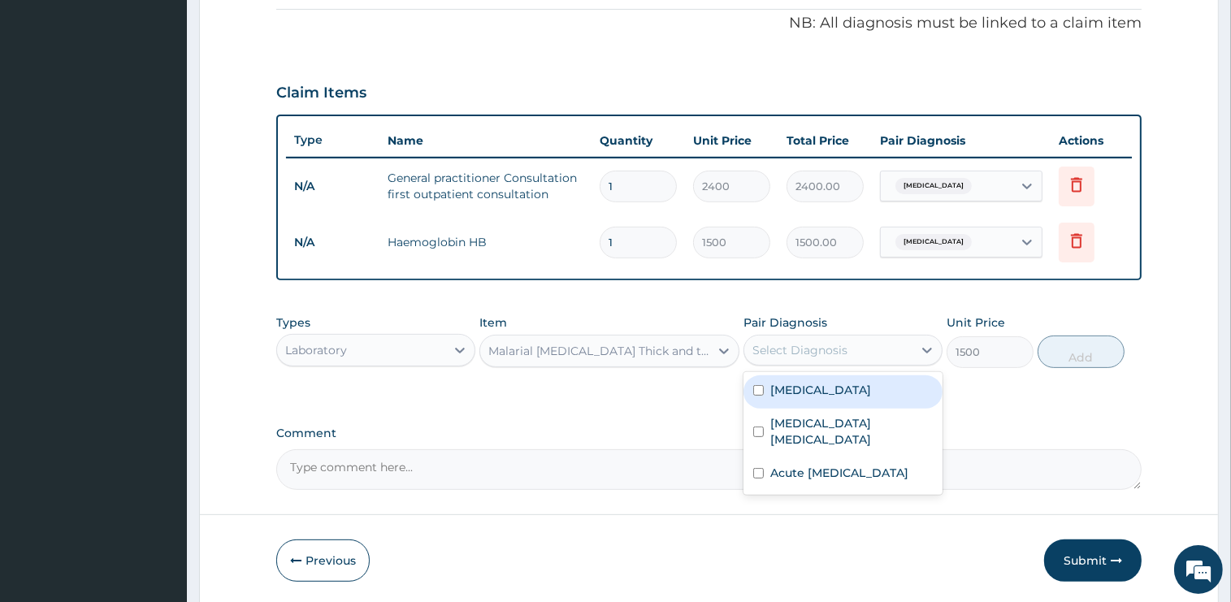
click at [827, 349] on div "Select Diagnosis" at bounding box center [799, 350] width 95 height 16
click at [823, 392] on div "Malaria" at bounding box center [843, 391] width 199 height 33
checkbox input "true"
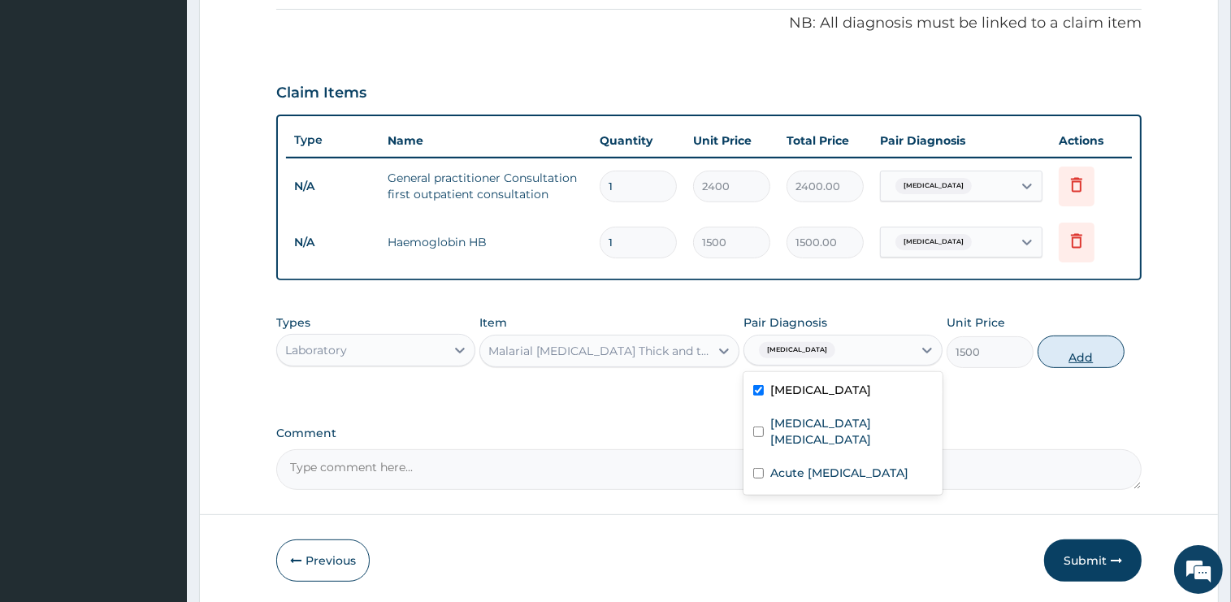
click at [1067, 350] on button "Add" at bounding box center [1081, 352] width 87 height 33
type input "0"
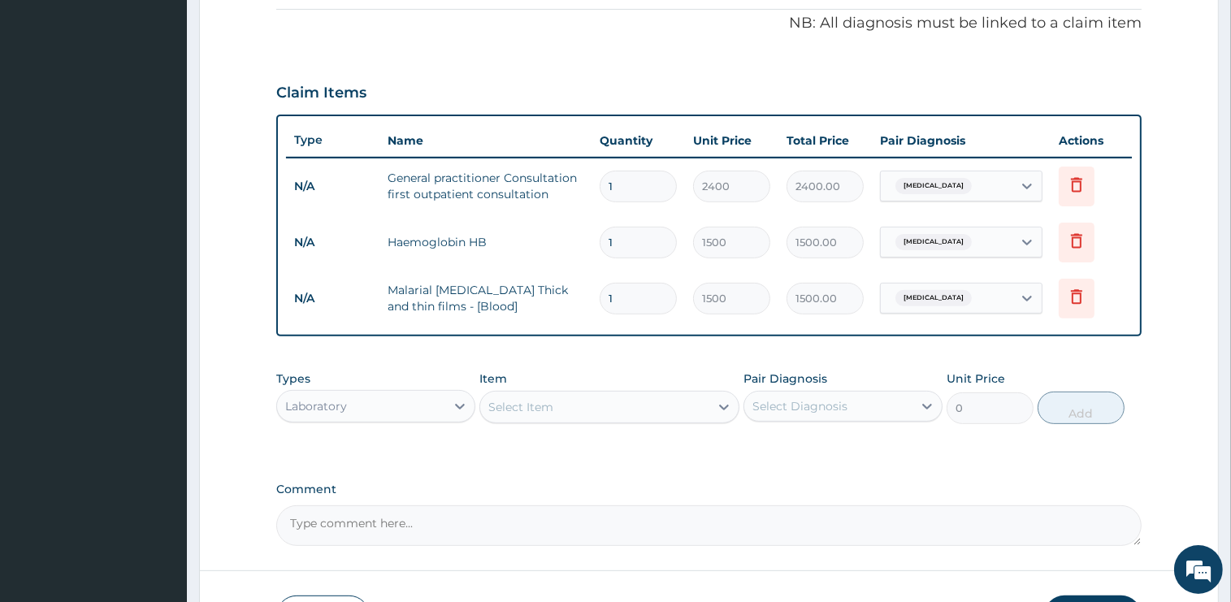
click at [408, 405] on div "Laboratory" at bounding box center [361, 406] width 168 height 26
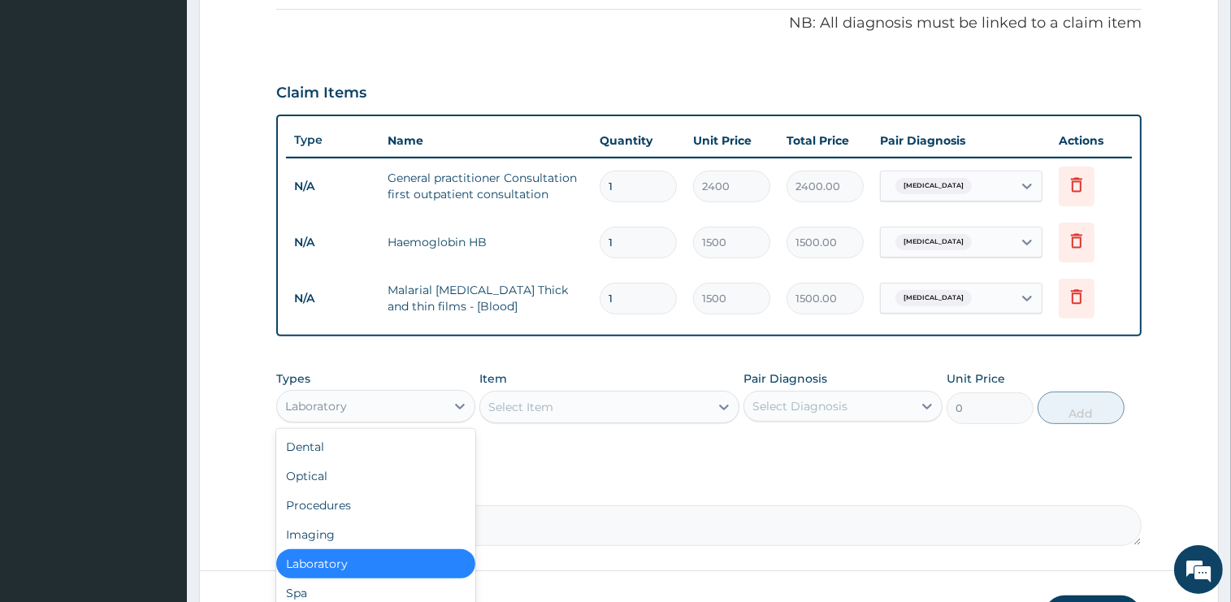
scroll to position [55, 0]
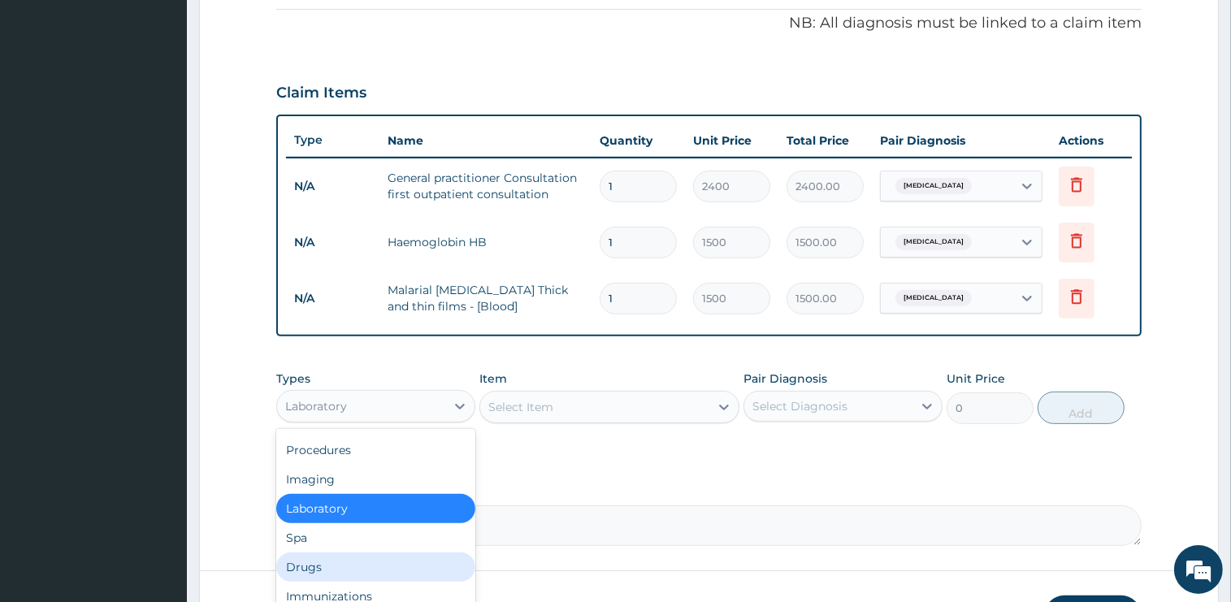
click at [320, 562] on div "Drugs" at bounding box center [375, 567] width 199 height 29
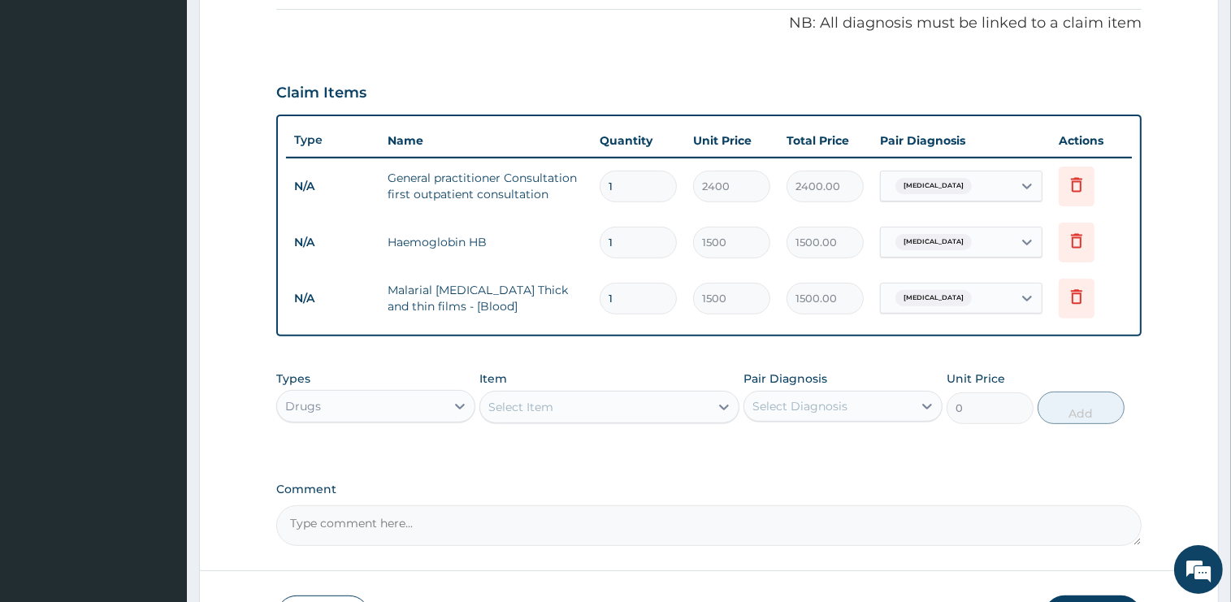
click at [552, 410] on div "Select Item" at bounding box center [520, 407] width 65 height 16
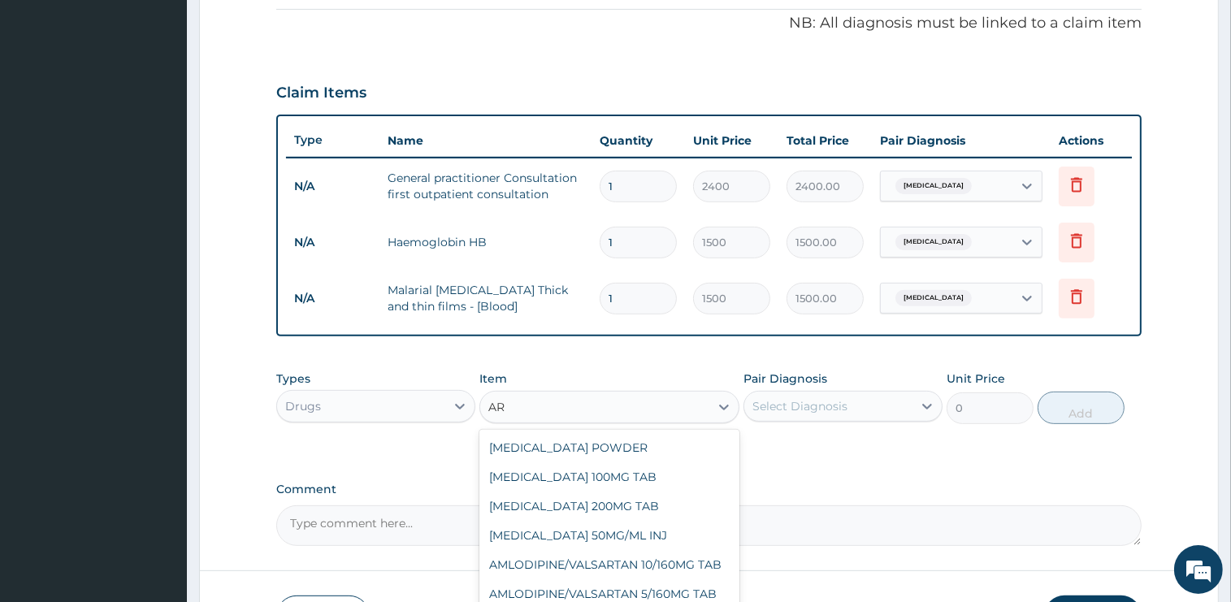
type input "A"
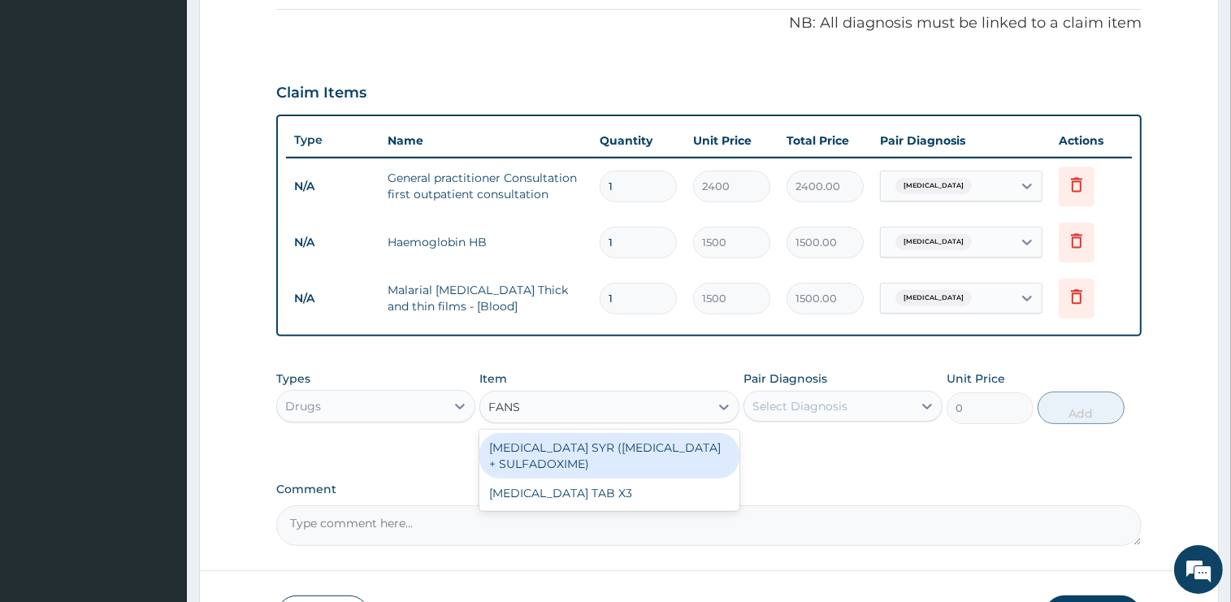
type input "FANSI"
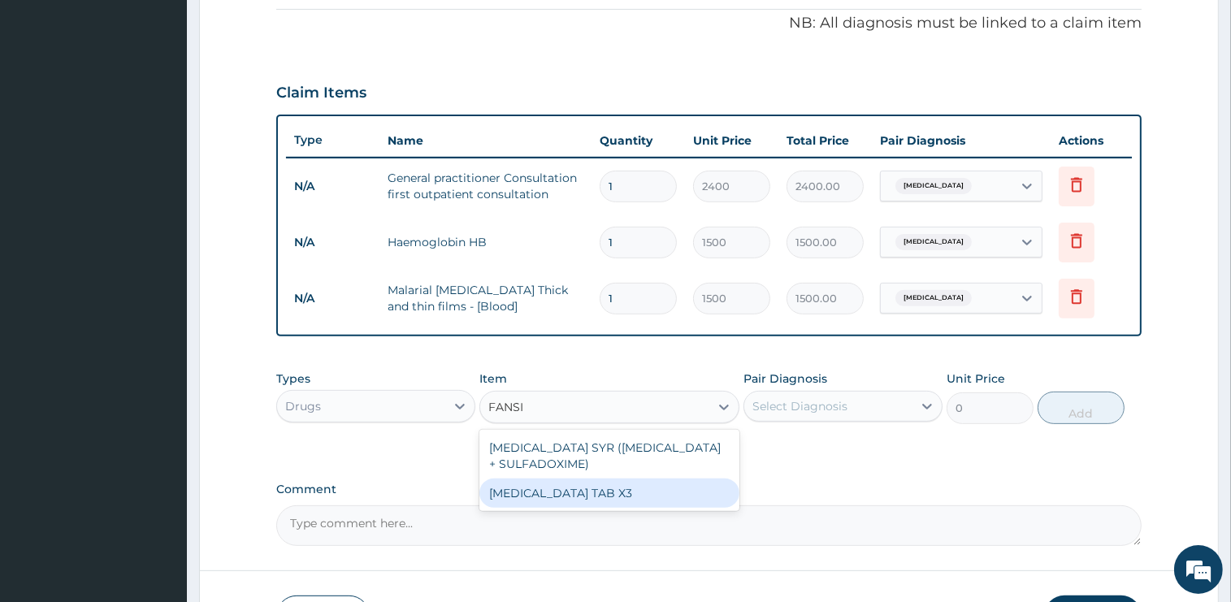
drag, startPoint x: 578, startPoint y: 489, endPoint x: 837, endPoint y: 426, distance: 266.9
click at [579, 489] on div "FANSIDAR TAB X3" at bounding box center [609, 493] width 260 height 29
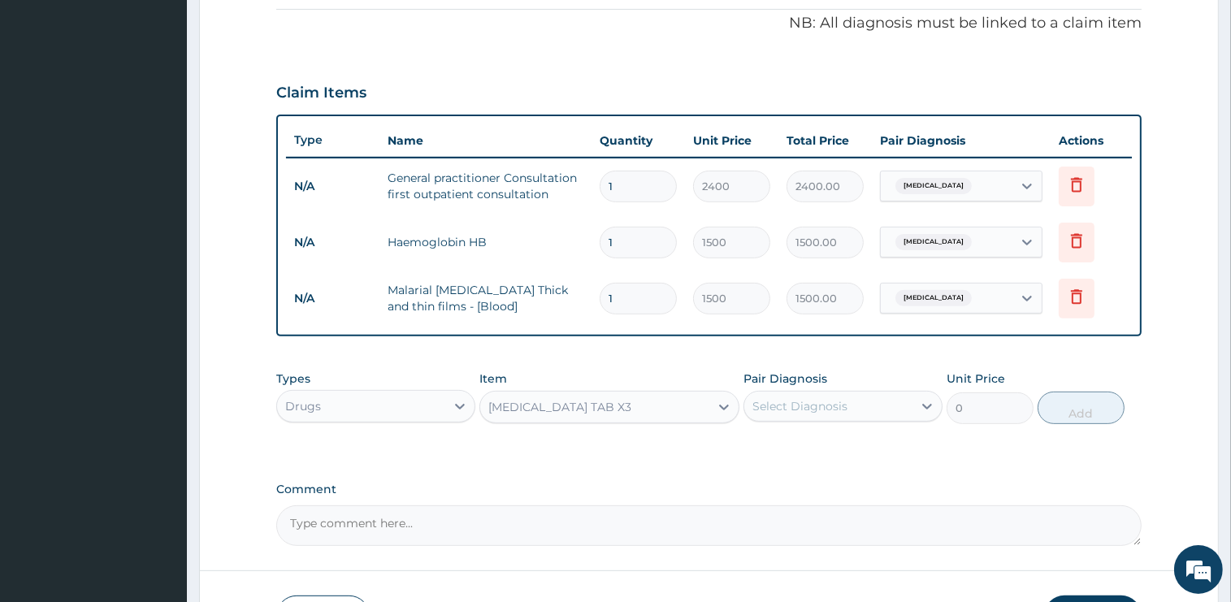
type input "300"
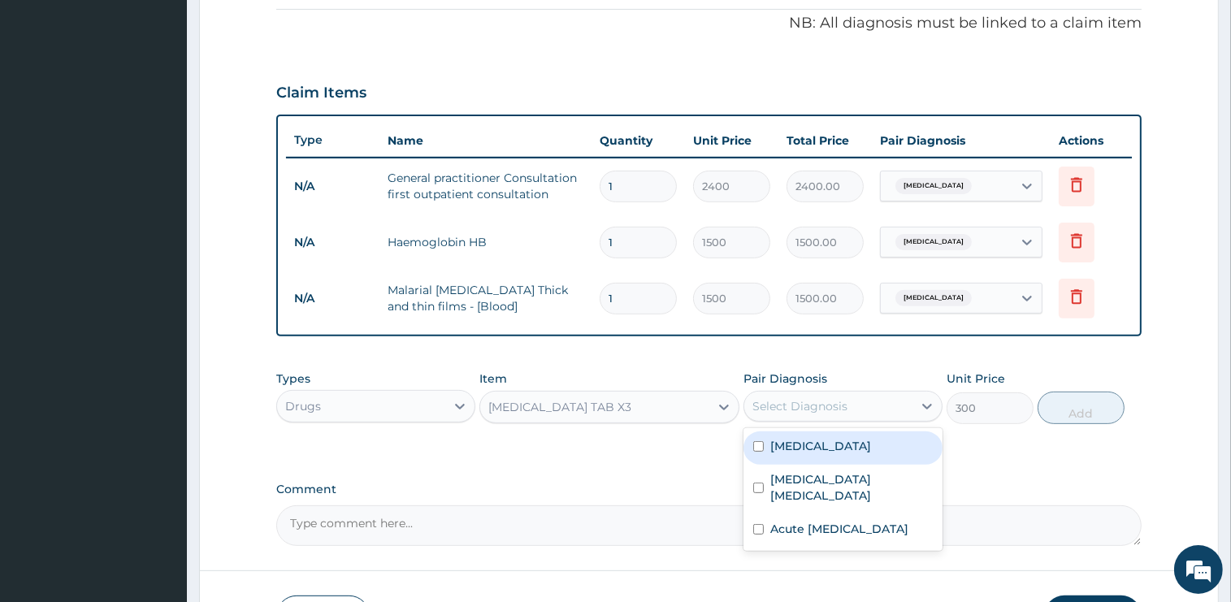
click at [850, 397] on div "Select Diagnosis" at bounding box center [828, 406] width 168 height 26
click at [826, 449] on div "Malaria" at bounding box center [843, 447] width 199 height 33
checkbox input "true"
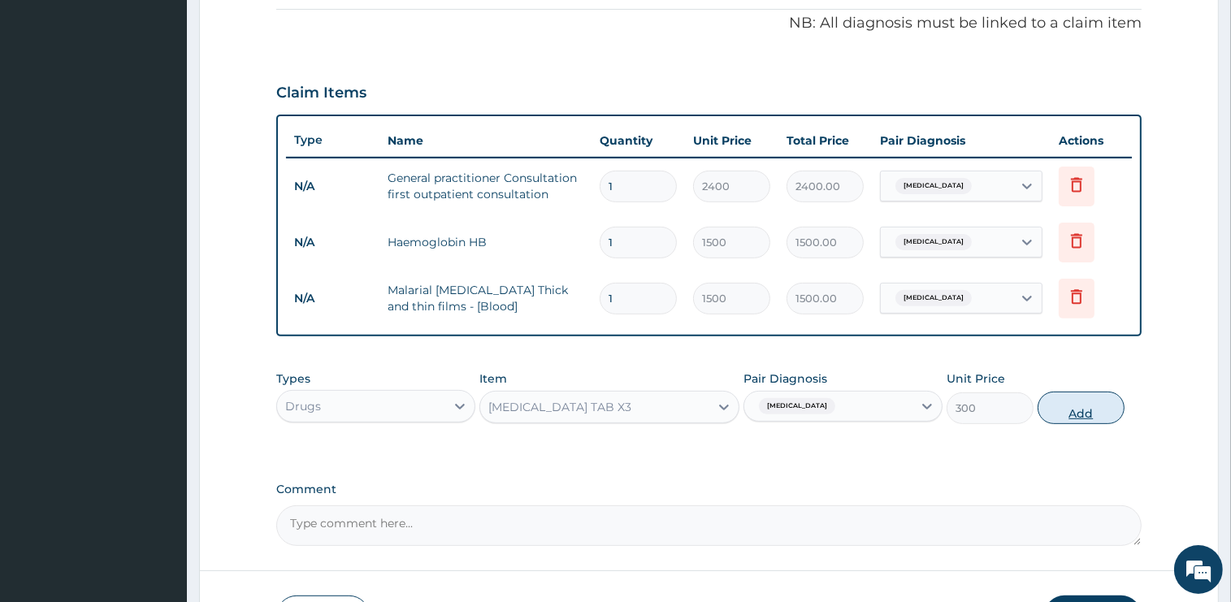
click at [1082, 401] on button "Add" at bounding box center [1081, 408] width 87 height 33
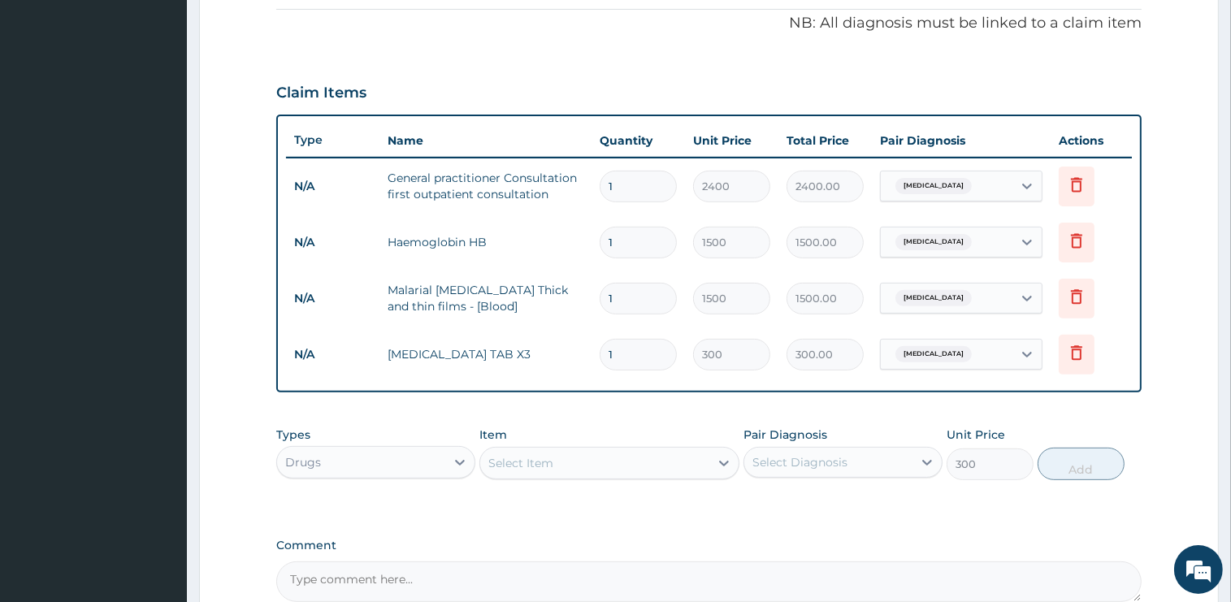
type input "0"
click at [564, 451] on div "Select Item" at bounding box center [594, 463] width 229 height 26
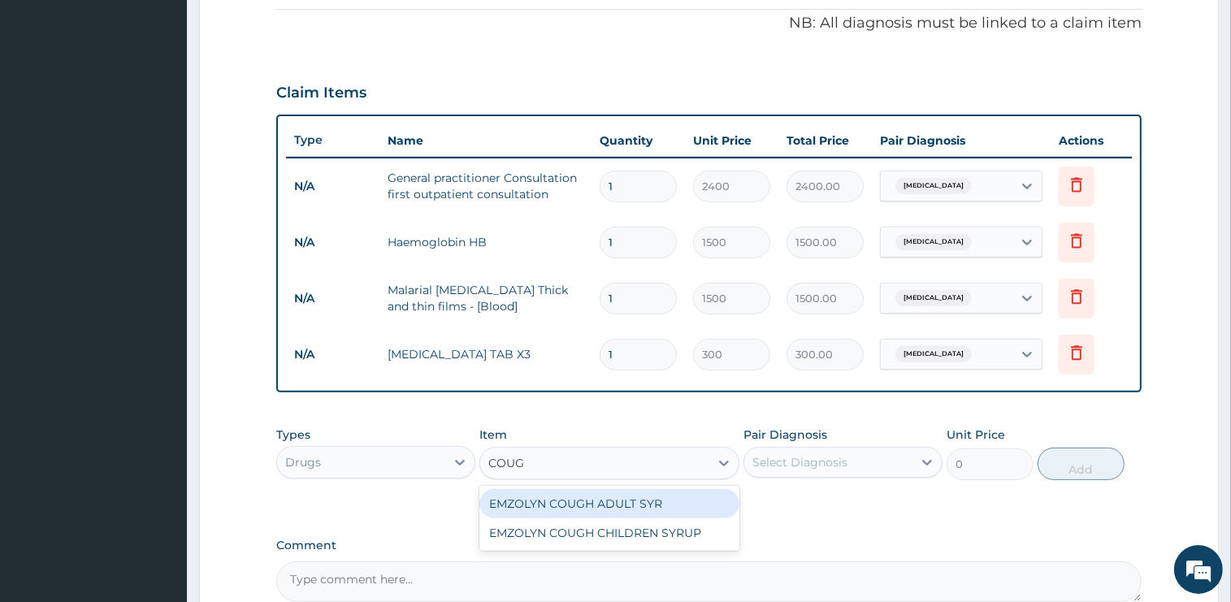
type input "COUGH"
click at [607, 496] on div "EMZOLYN COUGH ADULT SYR" at bounding box center [609, 503] width 260 height 29
type input "1050"
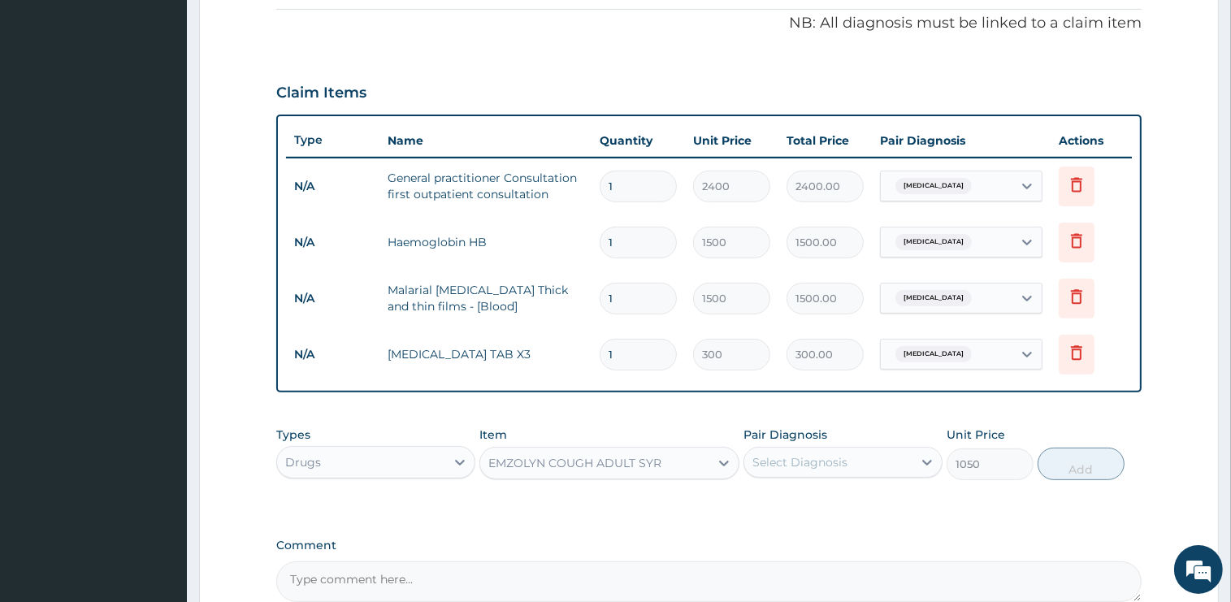
click at [837, 464] on div "Select Diagnosis" at bounding box center [799, 462] width 95 height 16
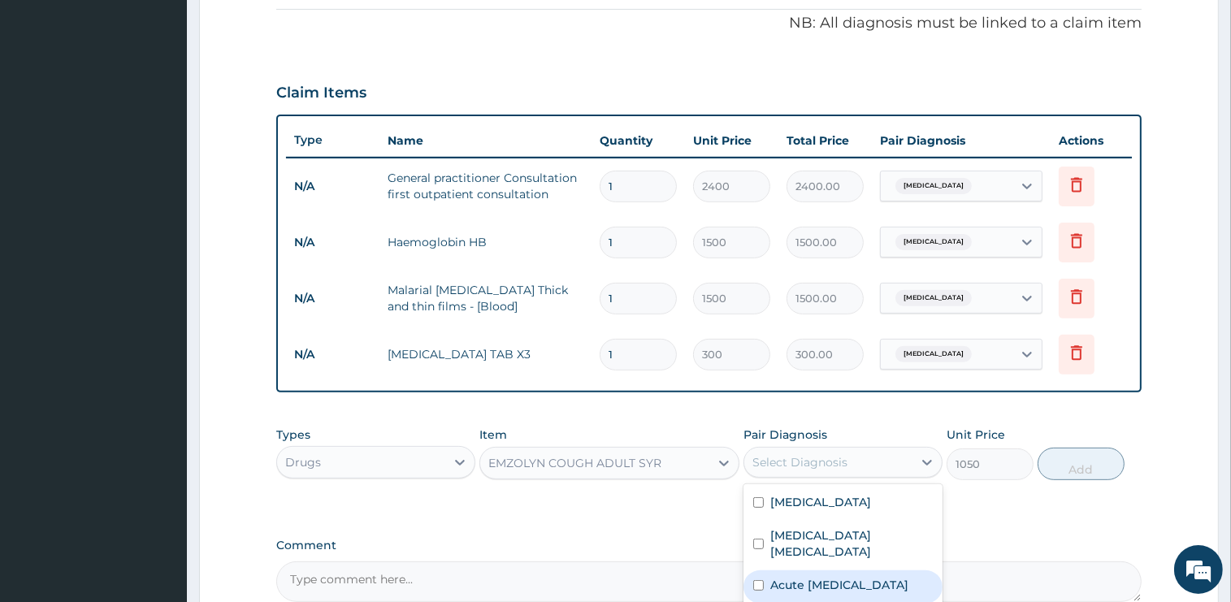
click at [814, 577] on label "Acute upper respiratory infection" at bounding box center [839, 585] width 138 height 16
checkbox input "true"
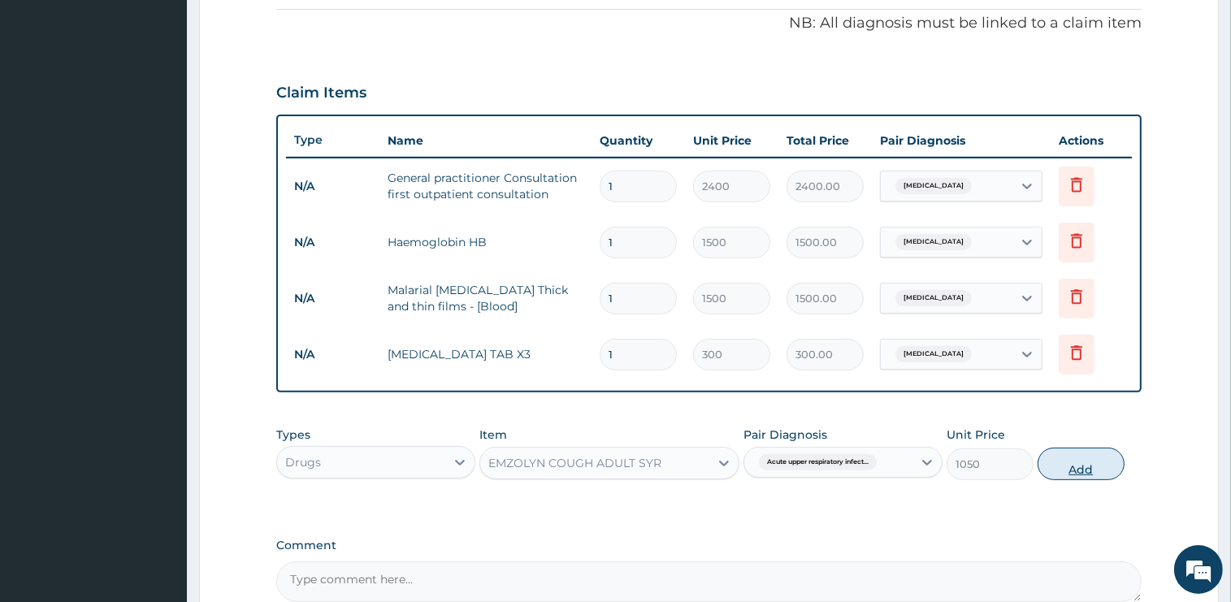
click at [1073, 459] on button "Add" at bounding box center [1081, 464] width 87 height 33
type input "0"
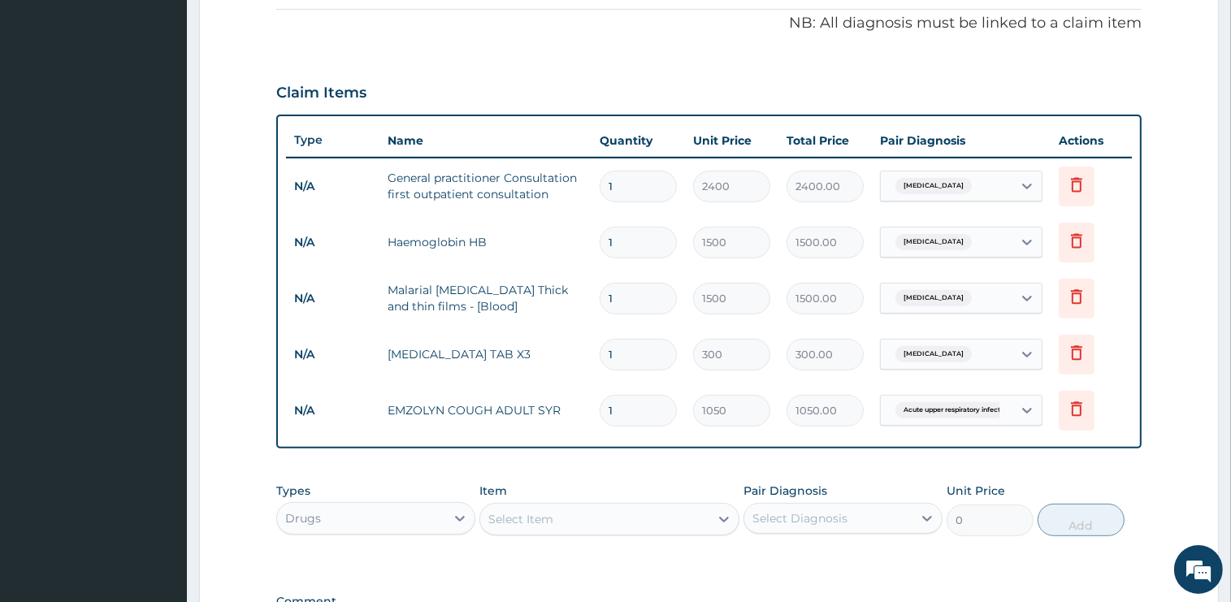
click at [562, 519] on div "Select Item" at bounding box center [594, 519] width 229 height 26
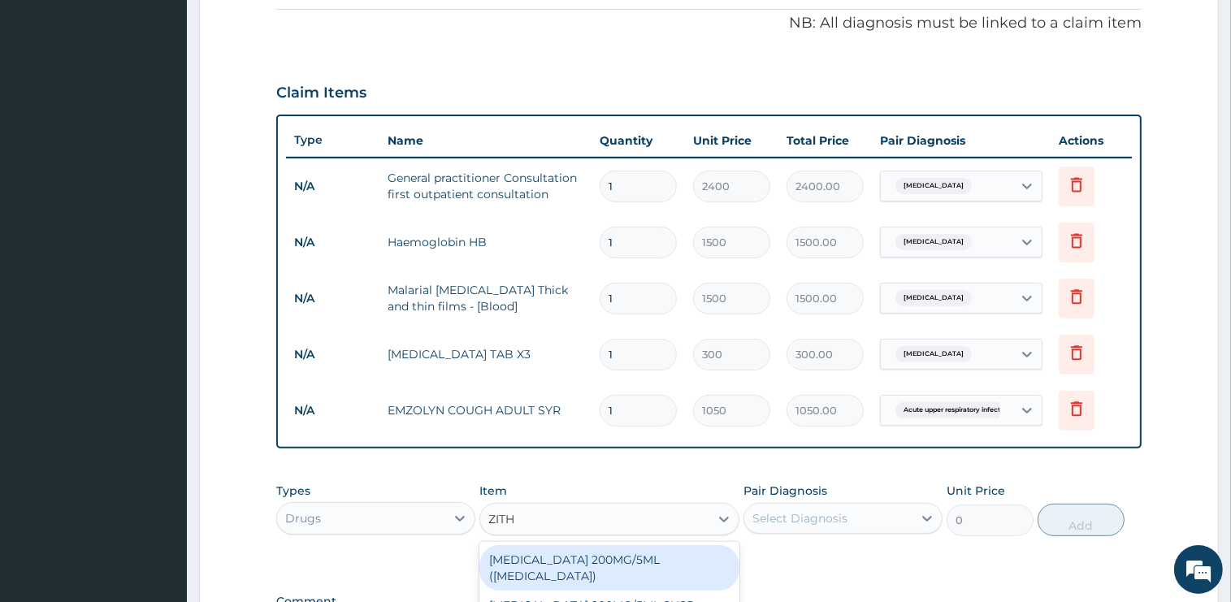
type input "ZITHR"
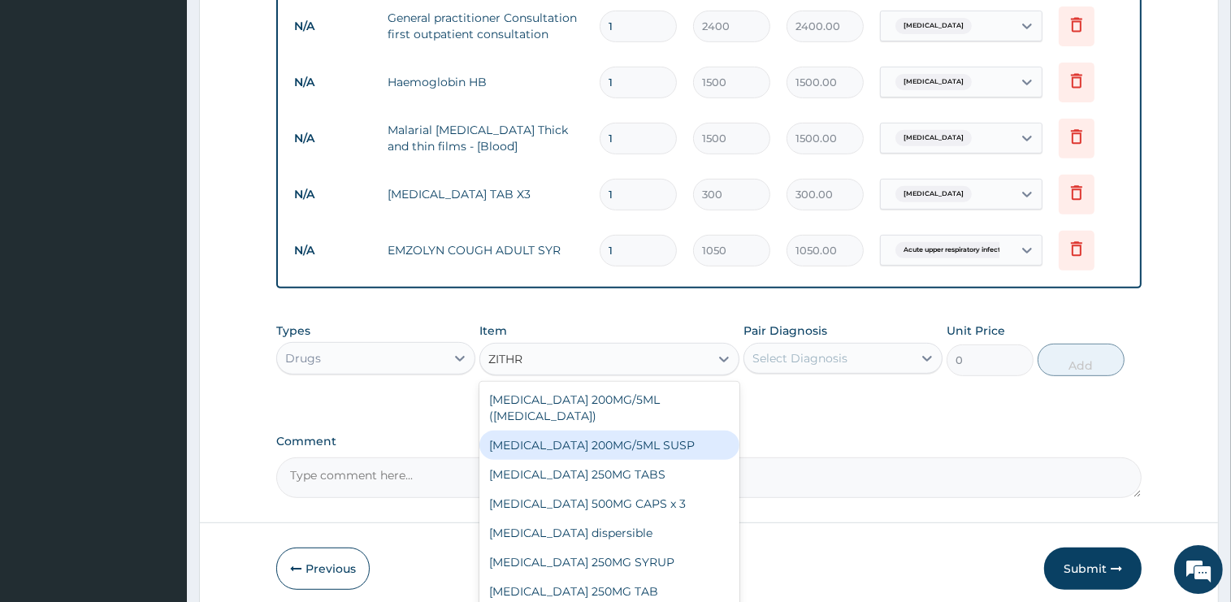
scroll to position [713, 0]
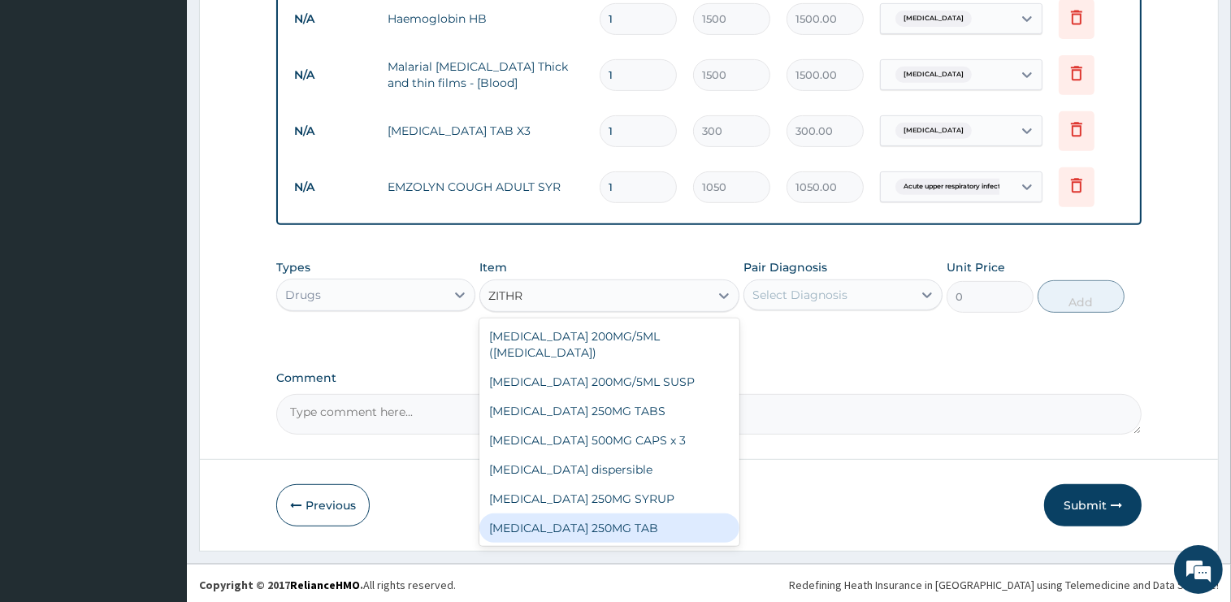
click at [594, 518] on div "ZITHROMAX 250MG TAB" at bounding box center [609, 528] width 260 height 29
type input "1575"
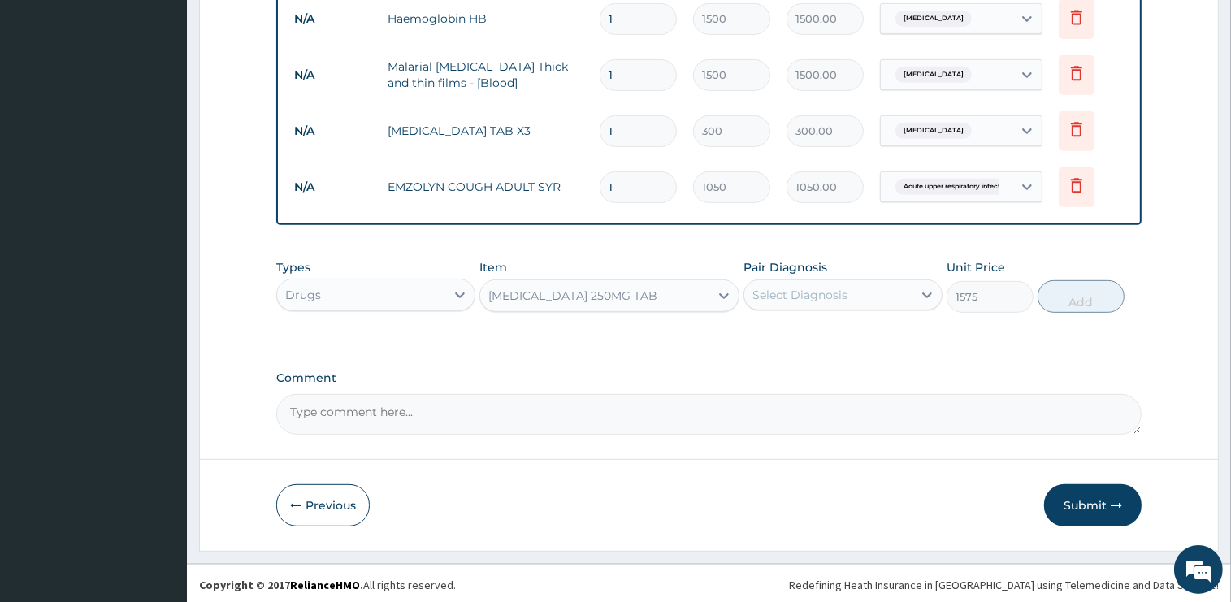
click at [832, 287] on div "Select Diagnosis" at bounding box center [799, 295] width 95 height 16
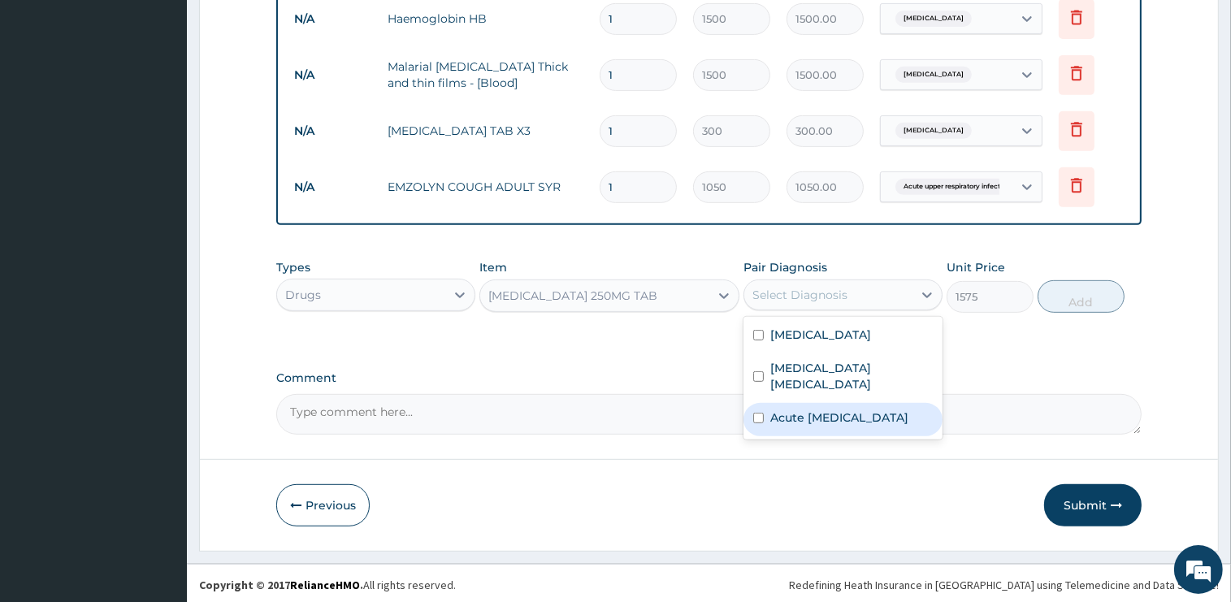
click at [829, 410] on label "Acute [MEDICAL_DATA]" at bounding box center [839, 418] width 138 height 16
checkbox input "true"
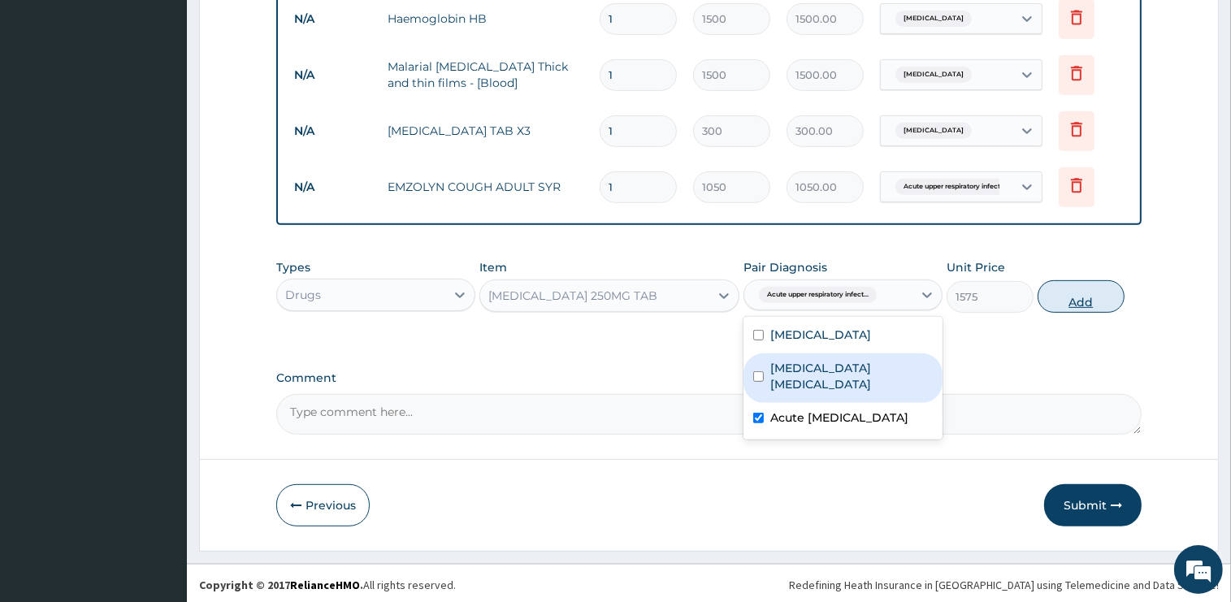
click at [1076, 284] on button "Add" at bounding box center [1081, 296] width 87 height 33
type input "0"
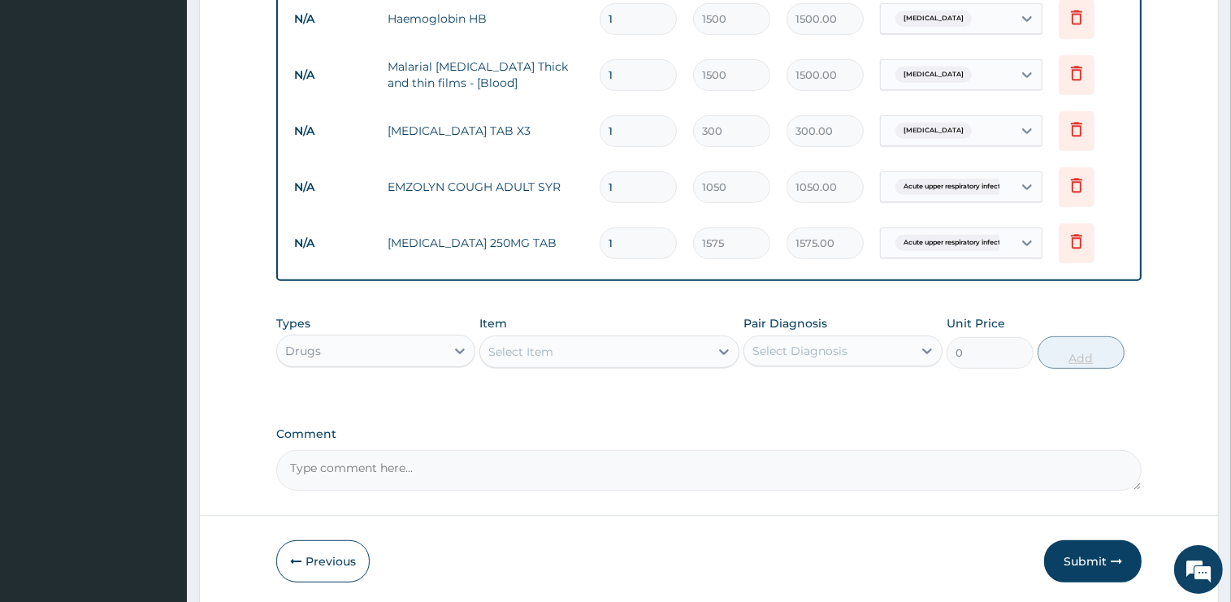
type input "0.00"
type input "6"
type input "9450.00"
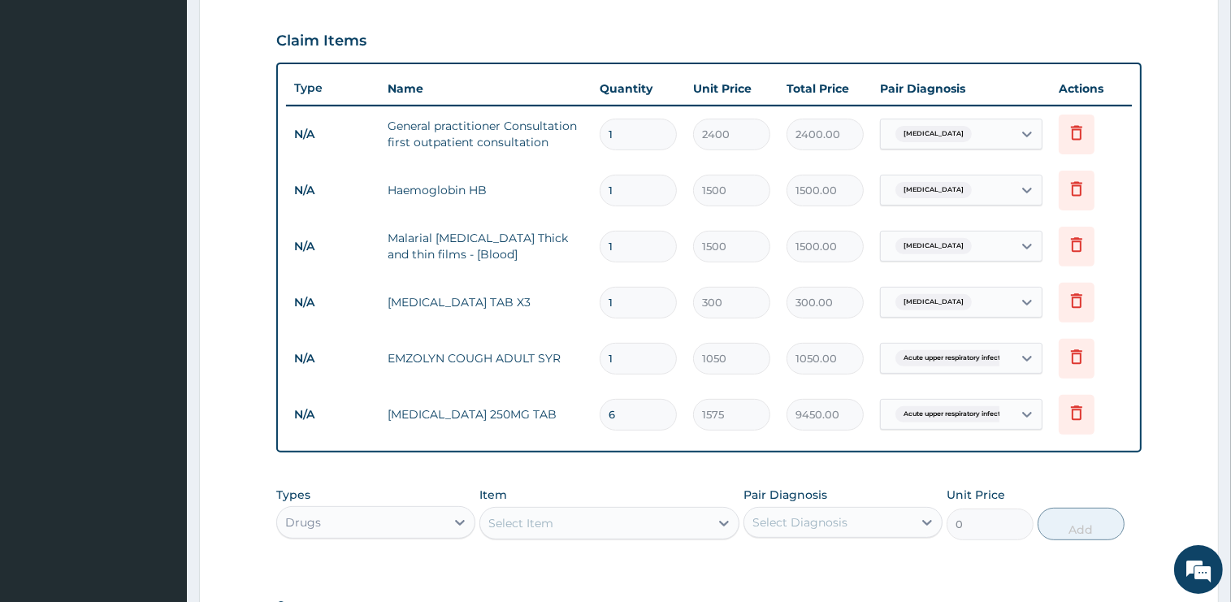
type input "6"
click at [622, 519] on div "Select Item" at bounding box center [594, 523] width 229 height 26
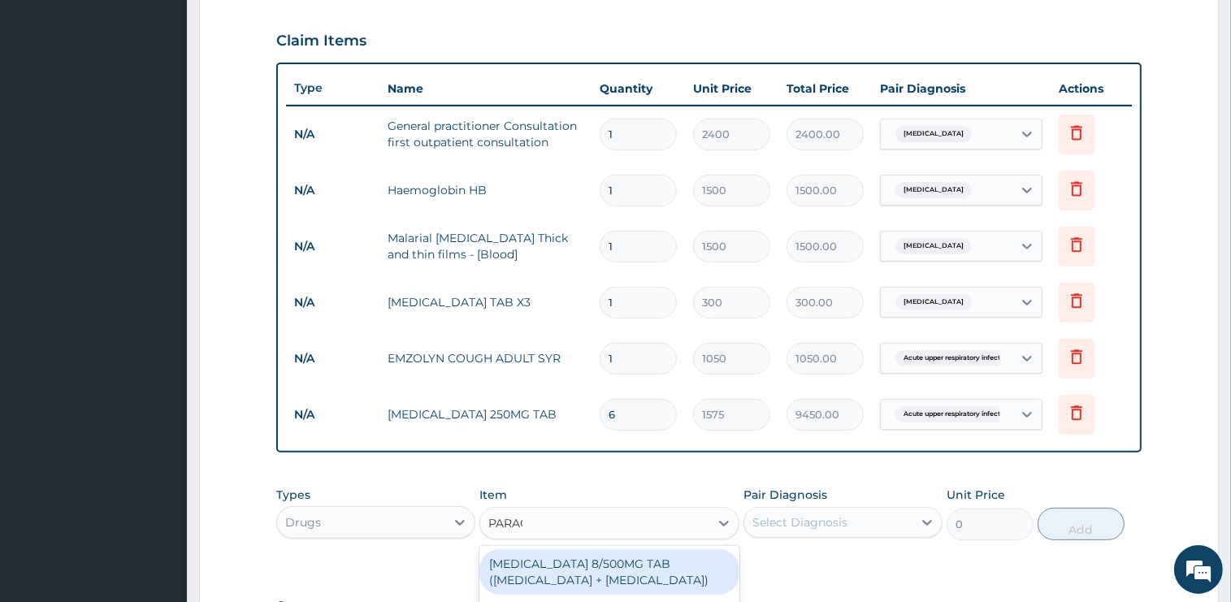
type input "PARACE"
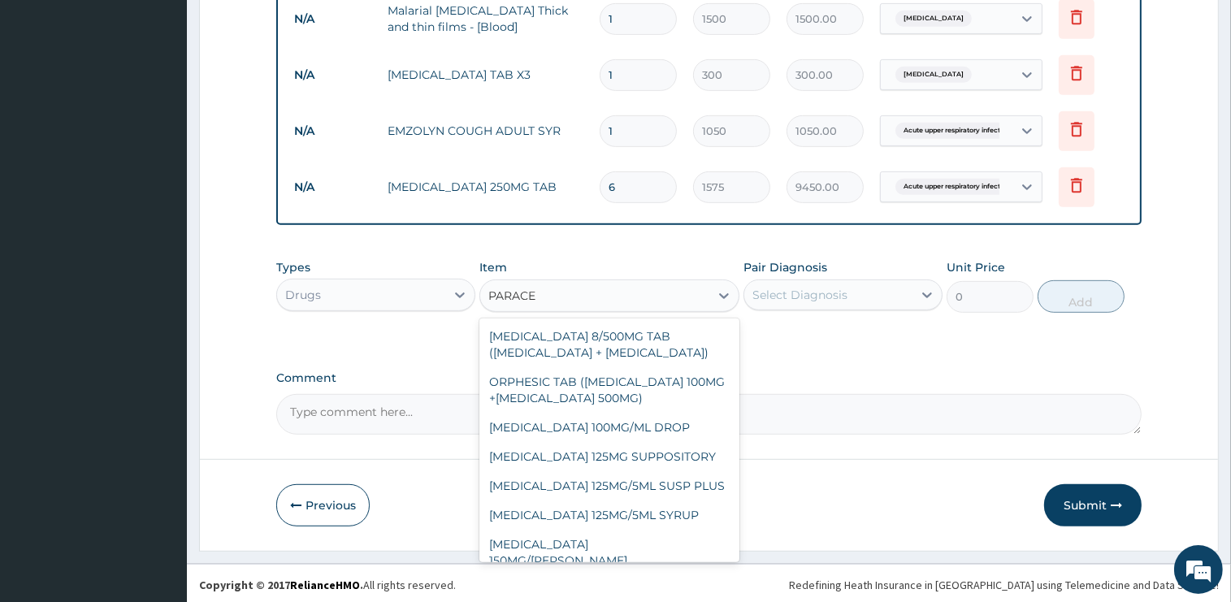
scroll to position [137, 0]
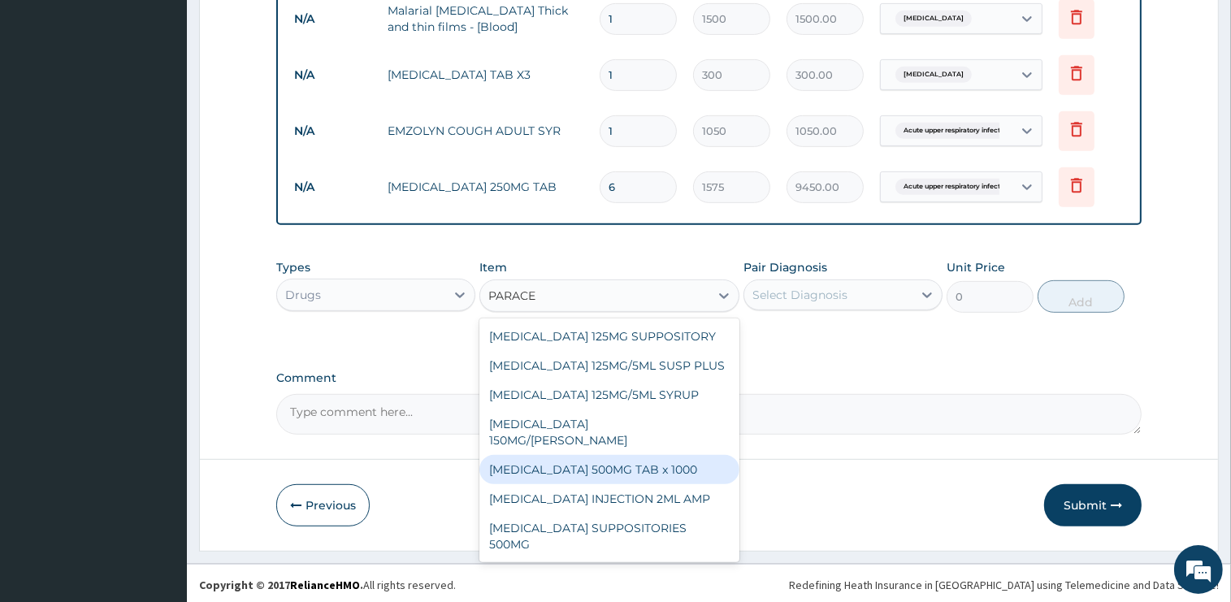
click at [640, 475] on div "[MEDICAL_DATA] 500MG TAB x 1000" at bounding box center [609, 469] width 260 height 29
type input "15.75"
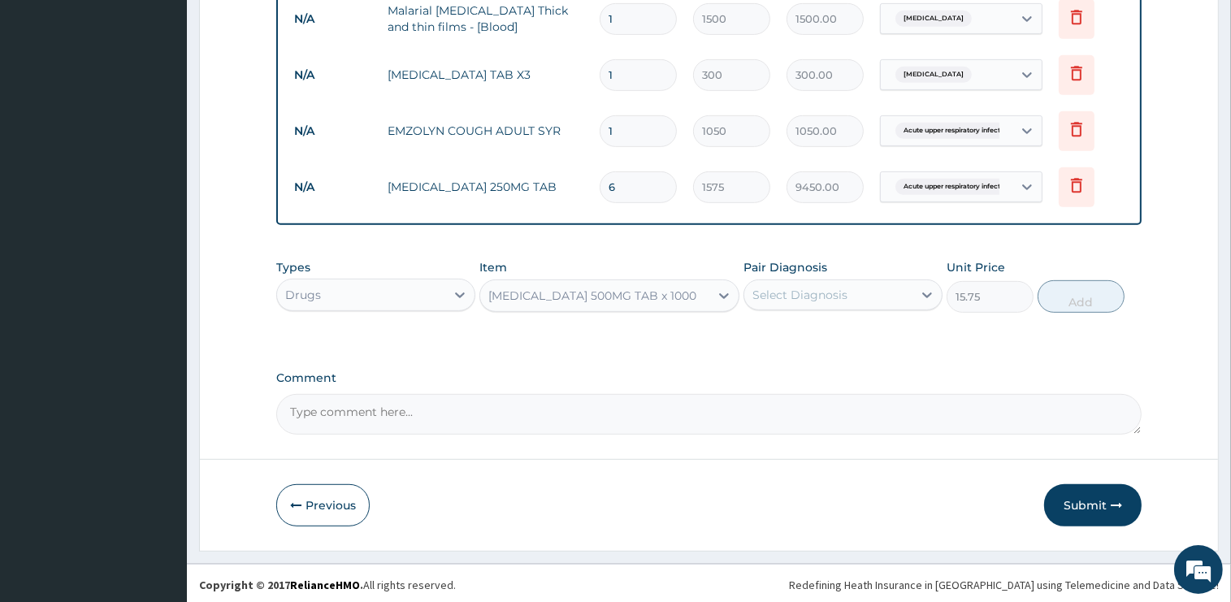
click at [834, 275] on div "Pair Diagnosis Select Diagnosis" at bounding box center [843, 286] width 199 height 54
click at [838, 297] on div "Select Diagnosis" at bounding box center [799, 295] width 95 height 16
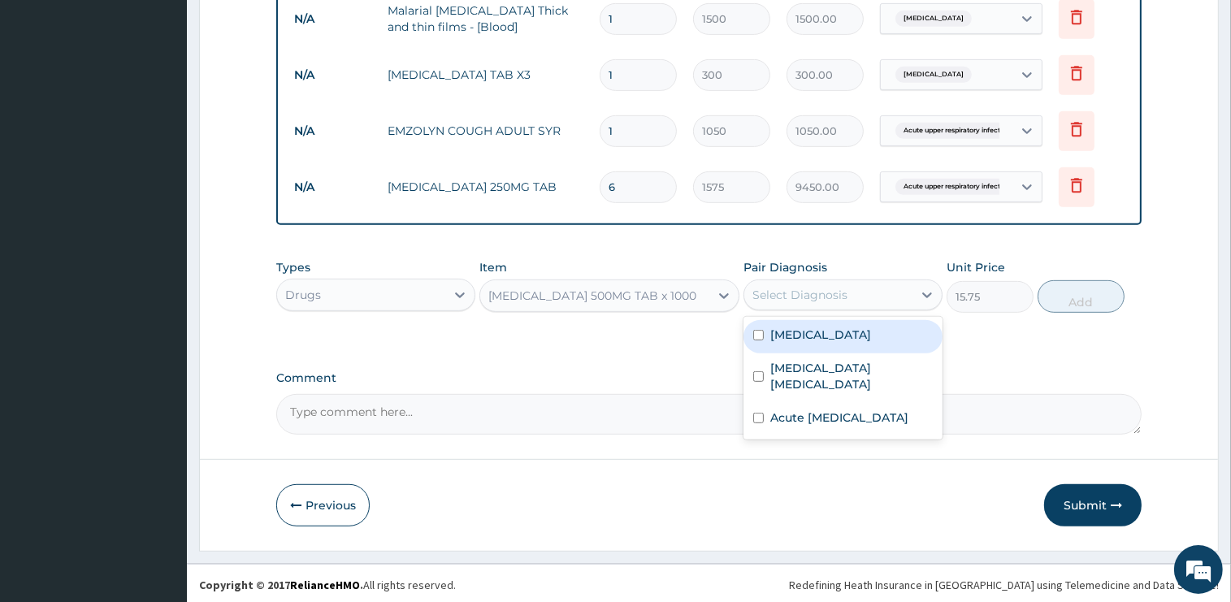
click at [835, 336] on div "[MEDICAL_DATA]" at bounding box center [843, 336] width 199 height 33
checkbox input "true"
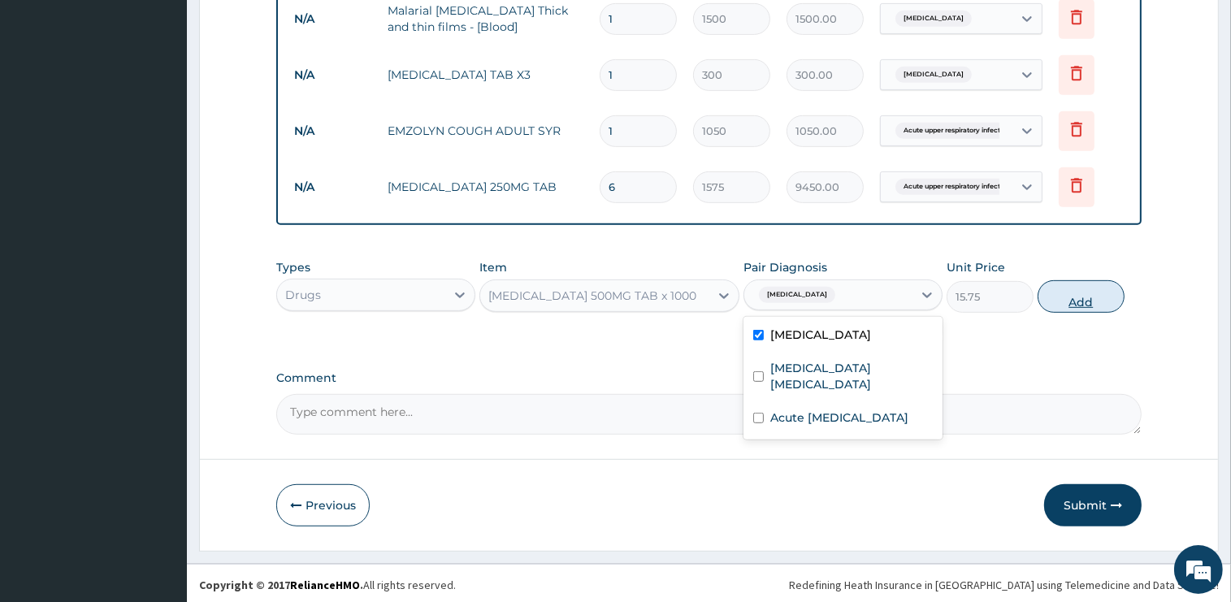
click at [1054, 301] on button "Add" at bounding box center [1081, 296] width 87 height 33
type input "0"
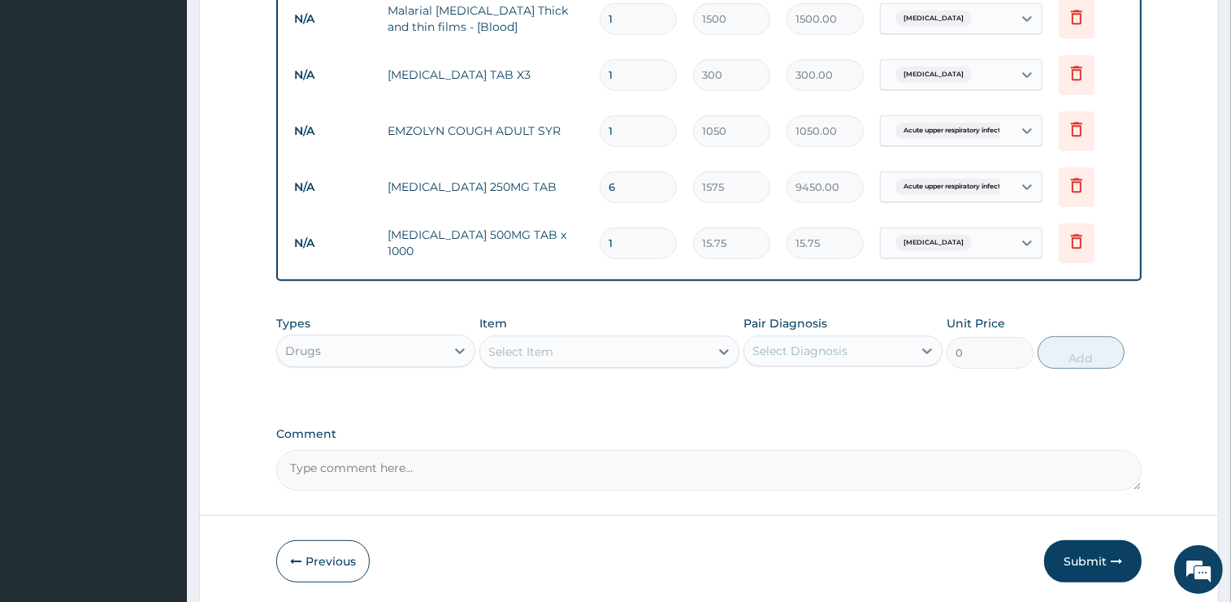
type input "12"
type input "189.00"
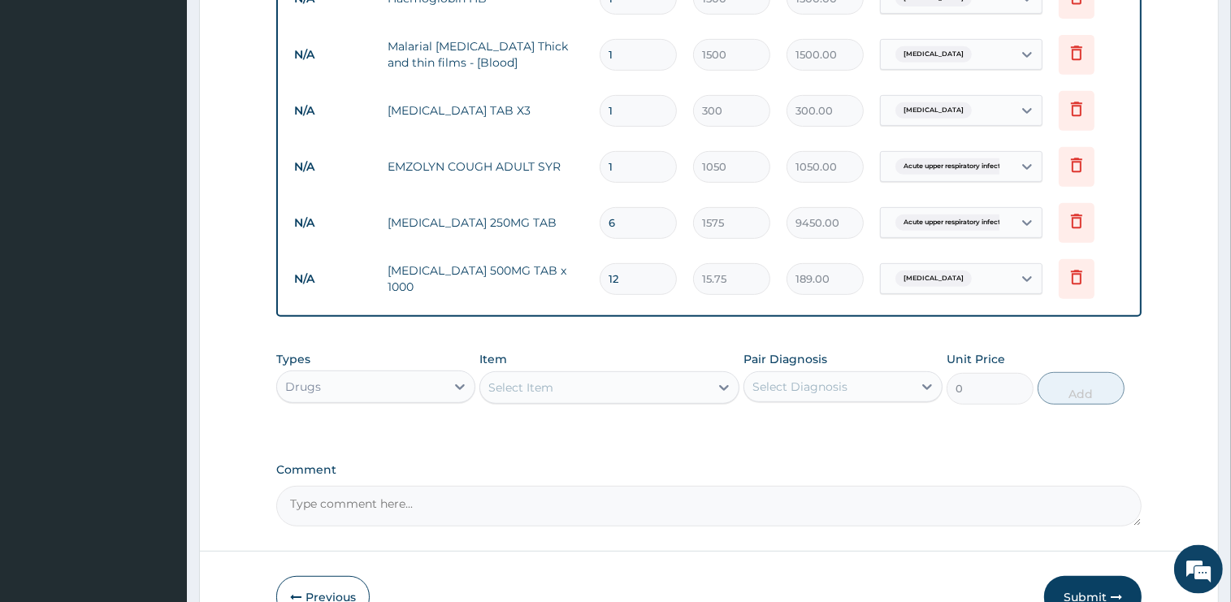
scroll to position [826, 0]
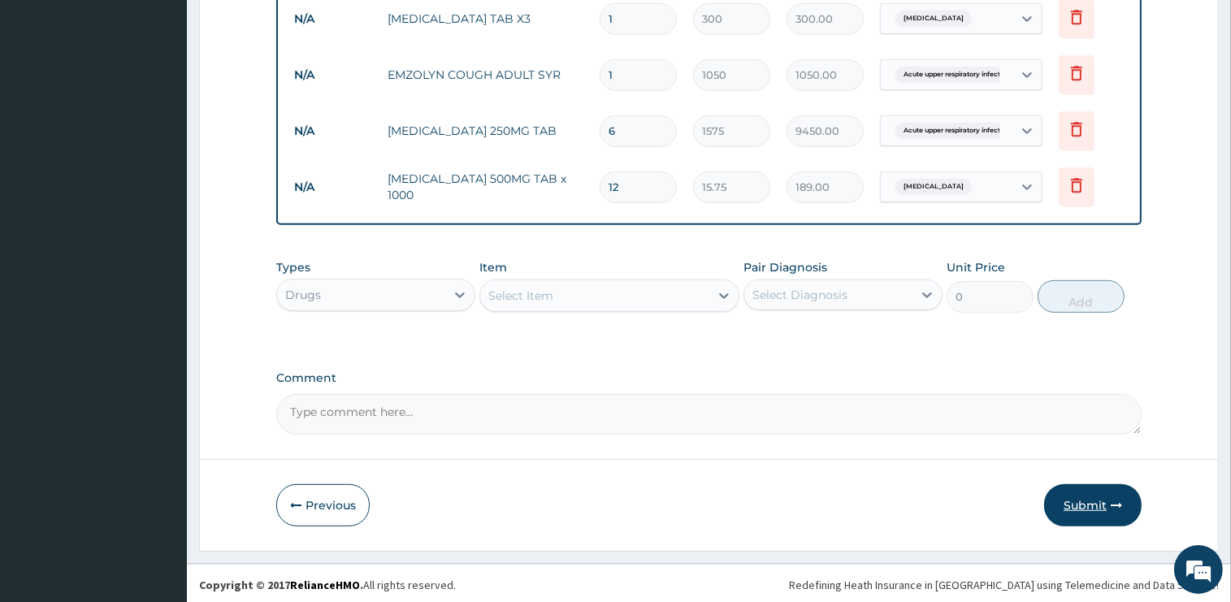
type input "12"
click at [1089, 499] on button "Submit" at bounding box center [1093, 505] width 98 height 42
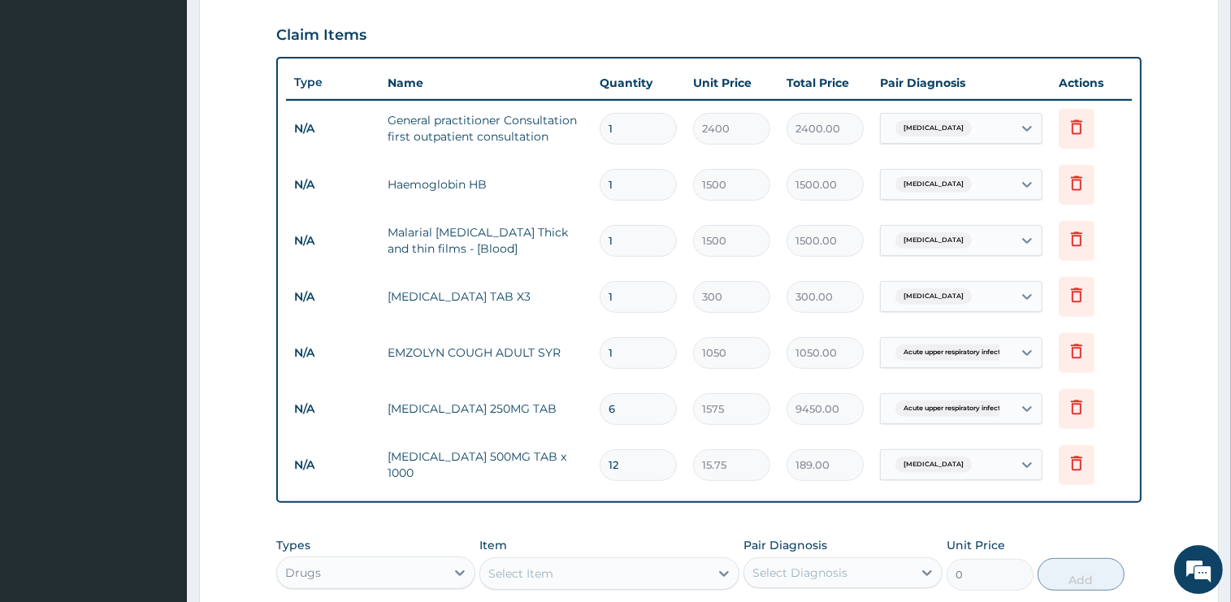
scroll to position [482, 0]
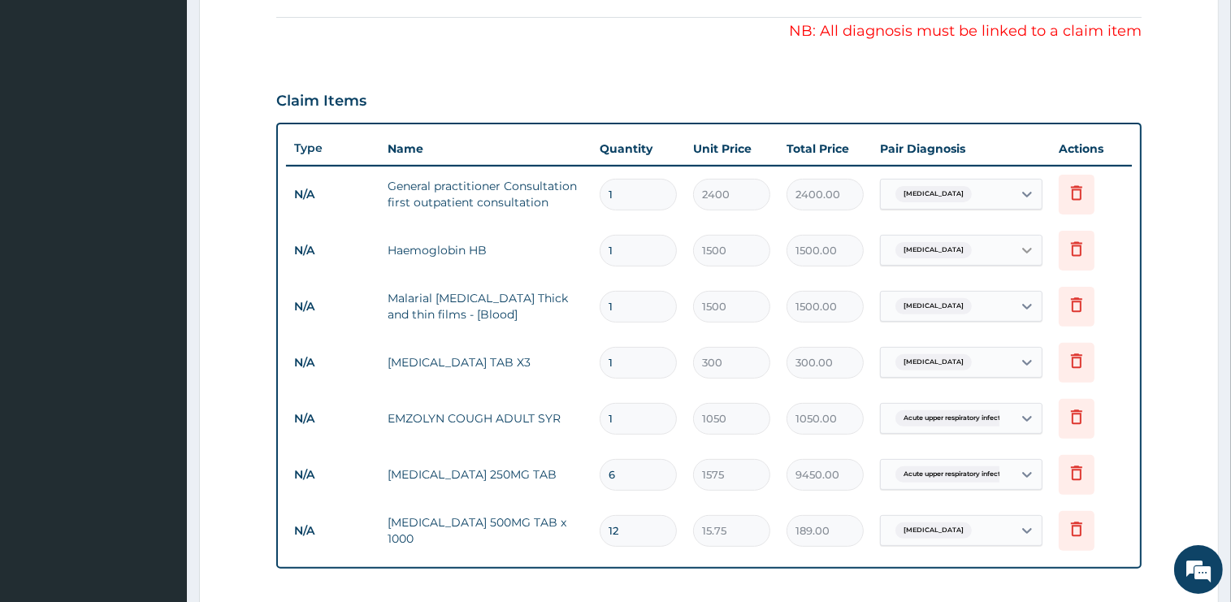
click at [1026, 248] on icon at bounding box center [1027, 251] width 10 height 6
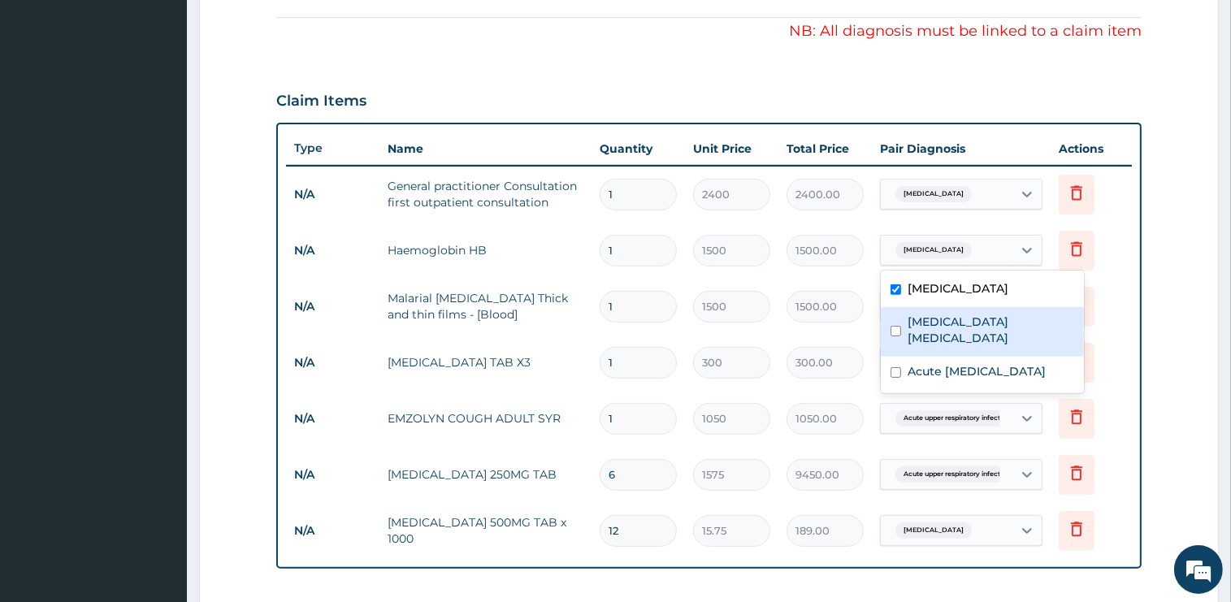
click at [896, 326] on input "checkbox" at bounding box center [896, 331] width 11 height 11
checkbox input "true"
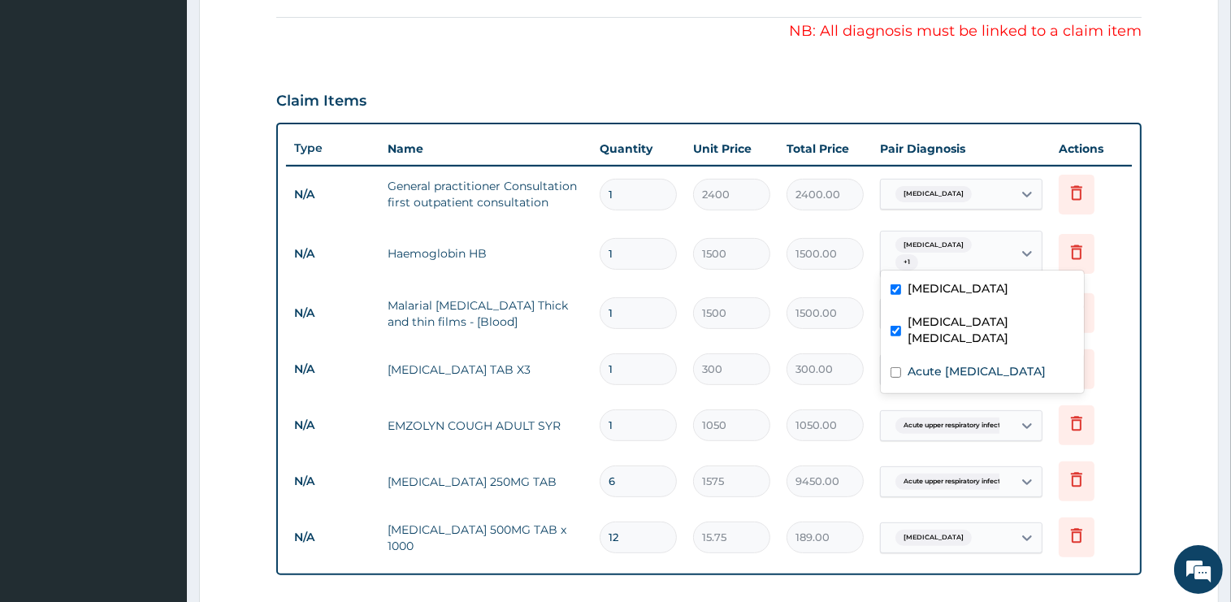
click at [899, 284] on input "checkbox" at bounding box center [896, 289] width 11 height 11
checkbox input "false"
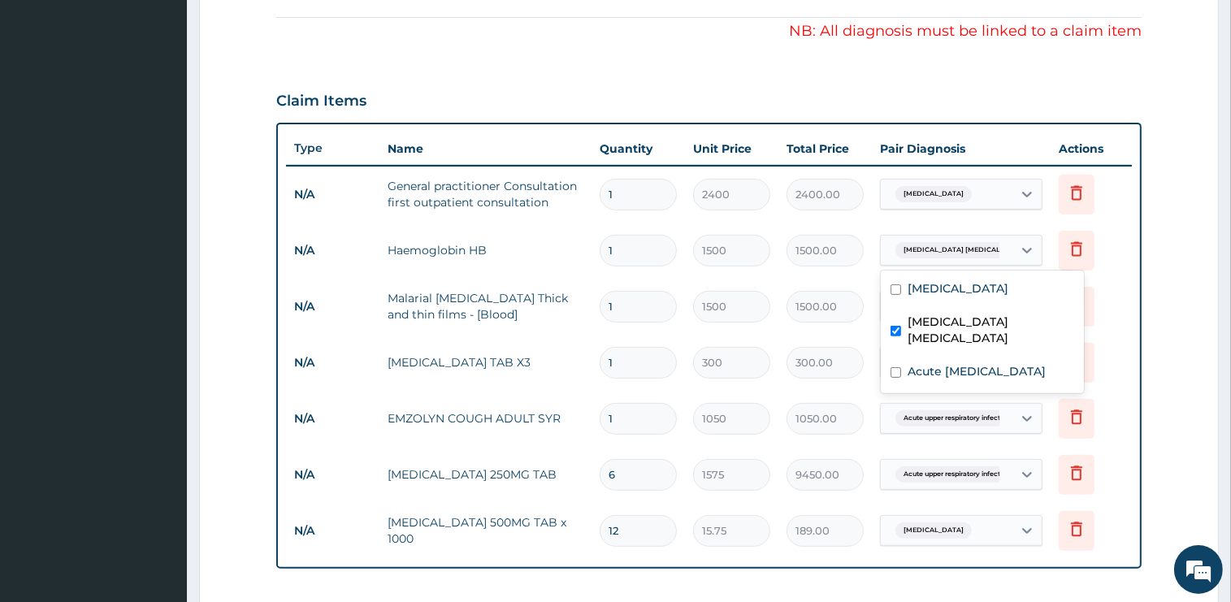
click at [1162, 320] on form "Step 2 of 2 PA Code / Prescription Code Enter Code(Secondary Care Only) Encount…" at bounding box center [709, 249] width 1020 height 1290
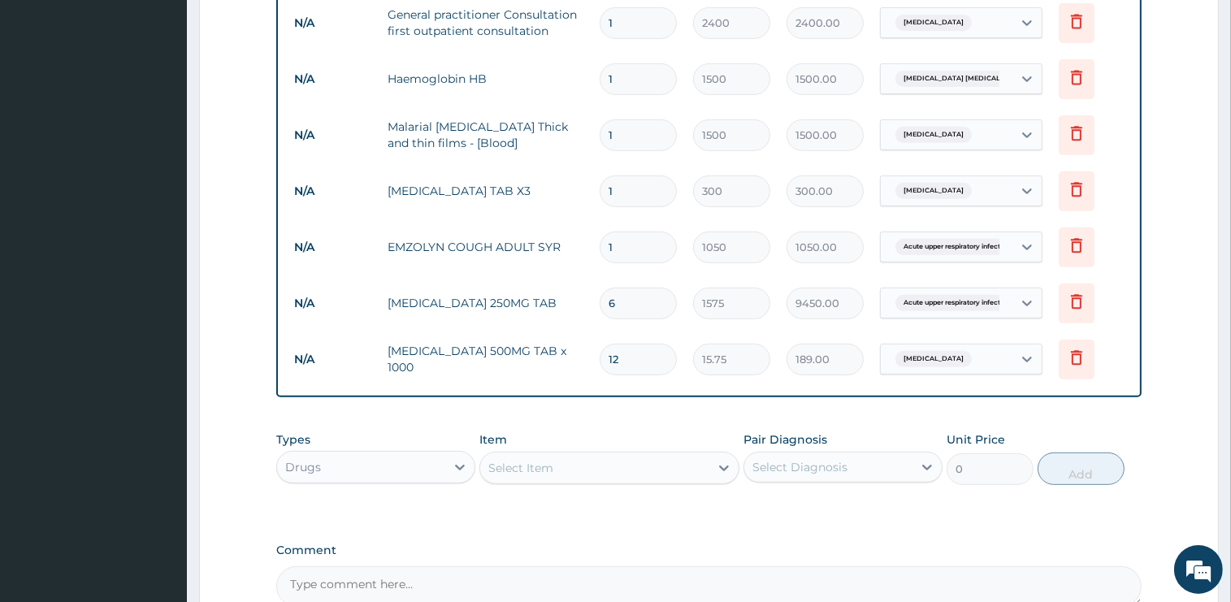
scroll to position [826, 0]
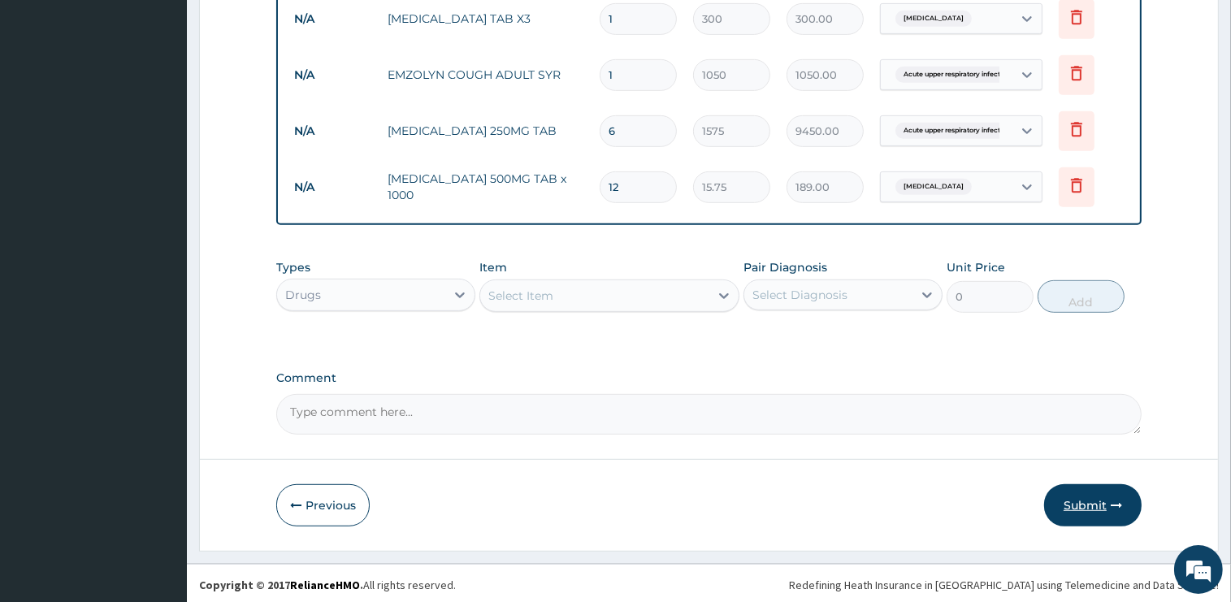
click at [1069, 503] on button "Submit" at bounding box center [1093, 505] width 98 height 42
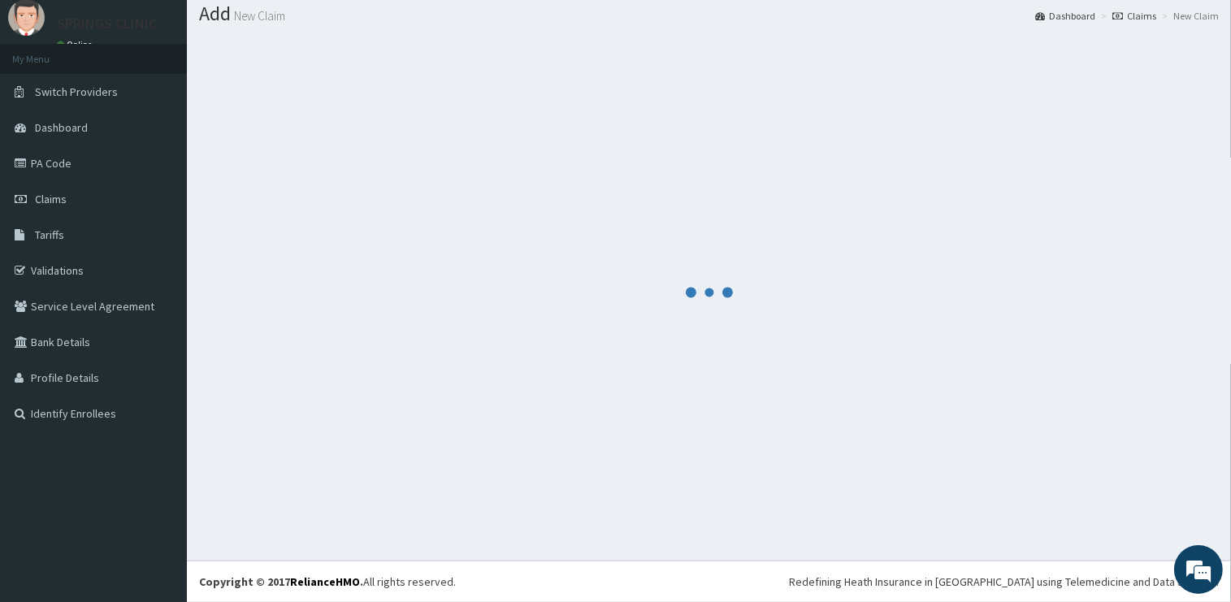
scroll to position [49, 0]
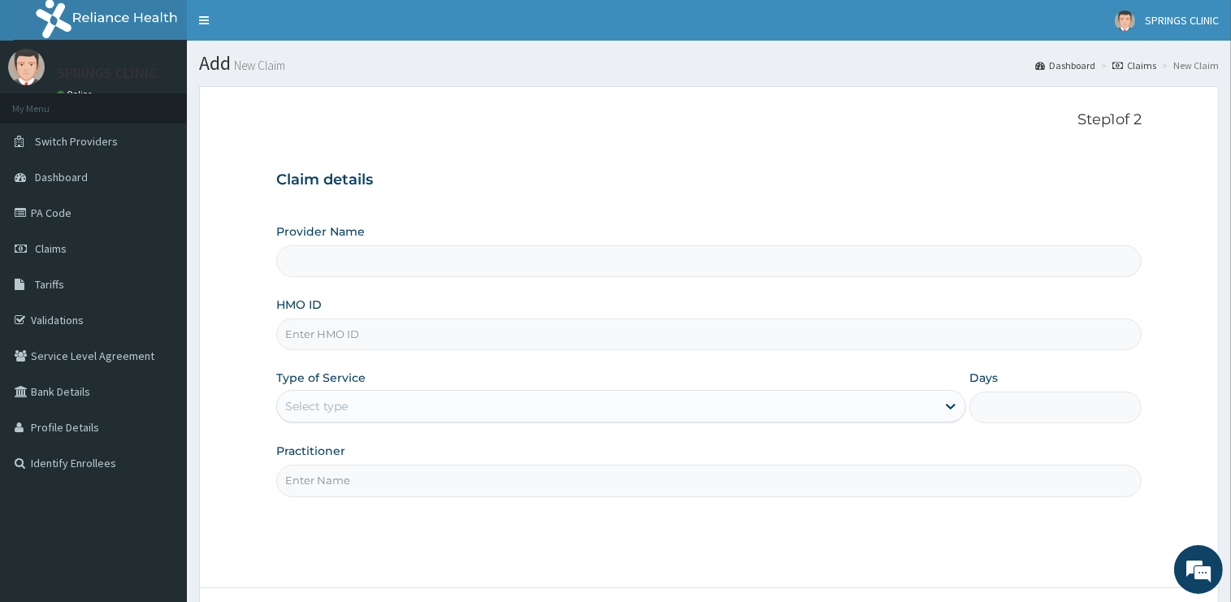
type input "VCP/10003/A"
type input "Springs Clinic"
drag, startPoint x: 350, startPoint y: 338, endPoint x: 349, endPoint y: 347, distance: 9.0
click at [347, 338] on input "VCP/10003/A" at bounding box center [708, 335] width 865 height 32
type input "VCP/10003/D"
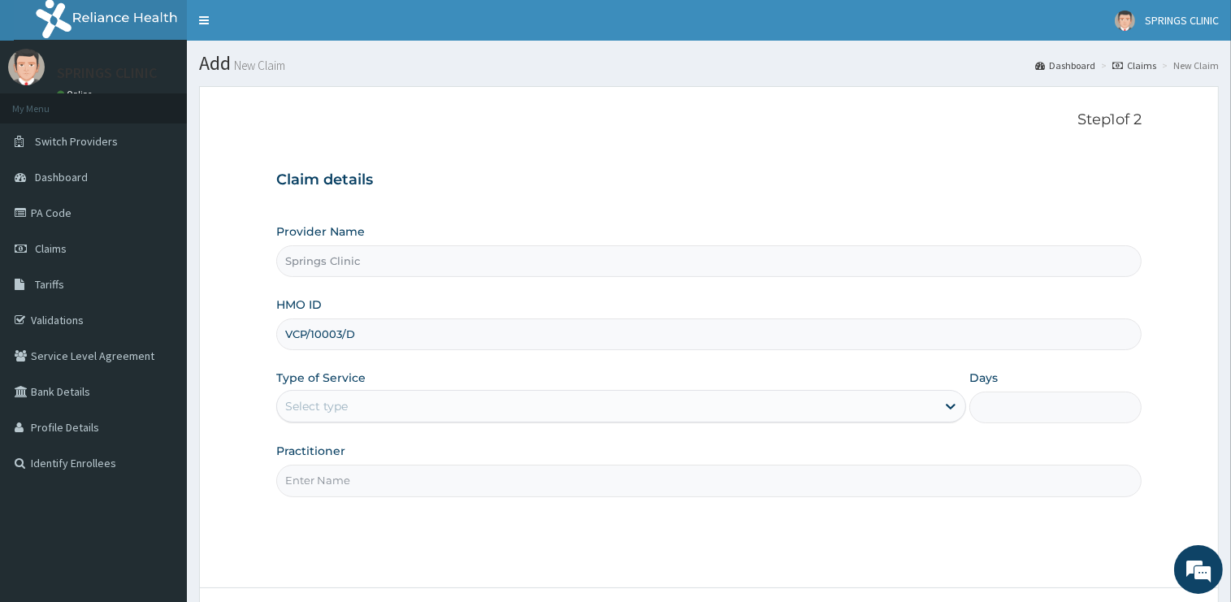
click at [343, 413] on div "Select type" at bounding box center [316, 406] width 63 height 16
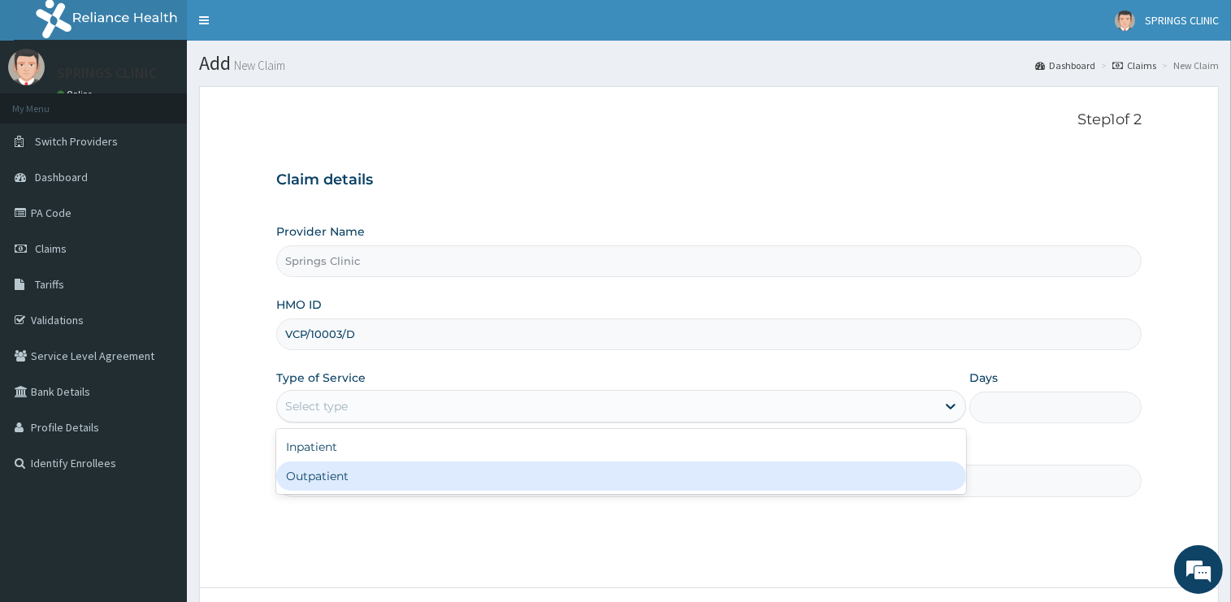
click at [331, 481] on div "Outpatient" at bounding box center [621, 476] width 690 height 29
type input "1"
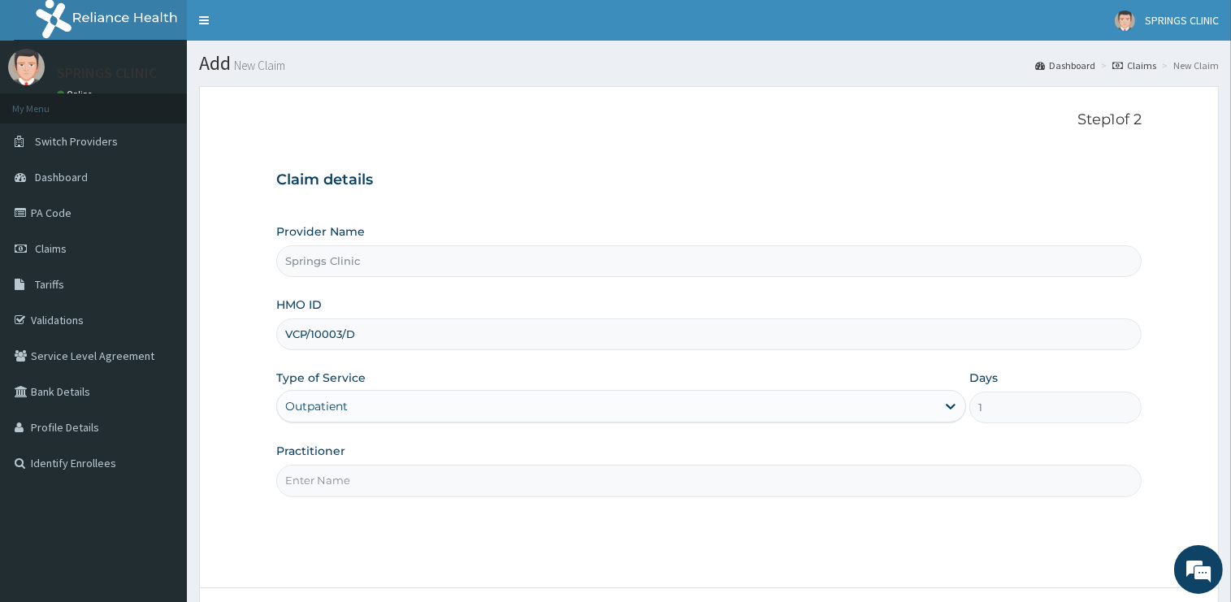
click at [333, 479] on input "Practitioner" at bounding box center [708, 481] width 865 height 32
type input "[PERSON_NAME][GEOGRAPHIC_DATA]"
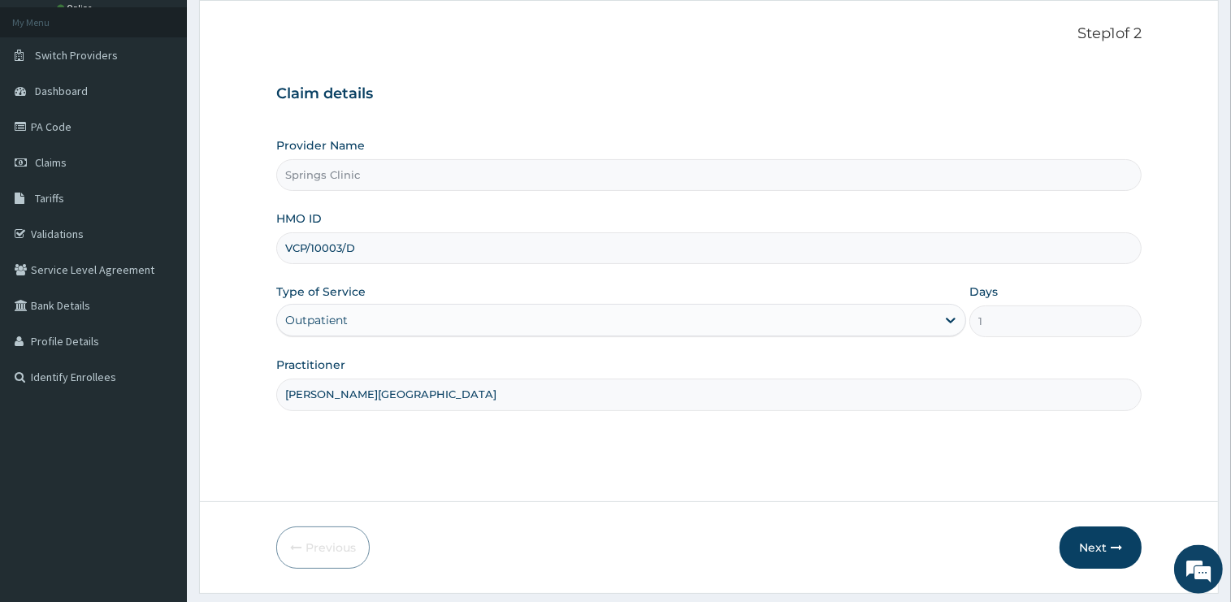
scroll to position [131, 0]
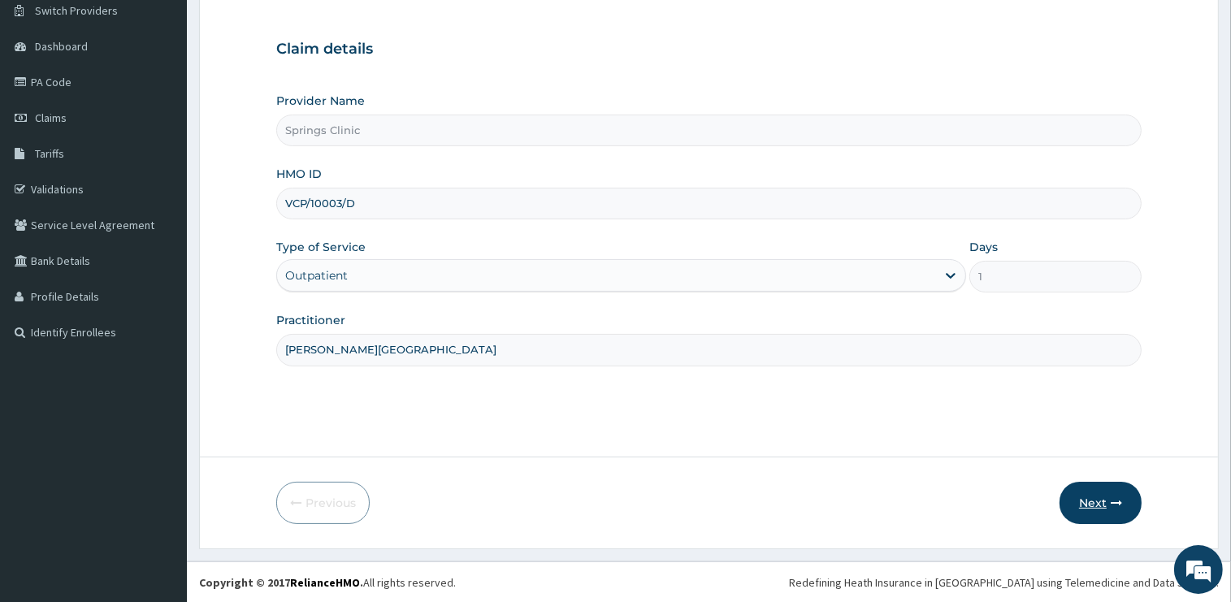
click at [1092, 505] on button "Next" at bounding box center [1101, 503] width 82 height 42
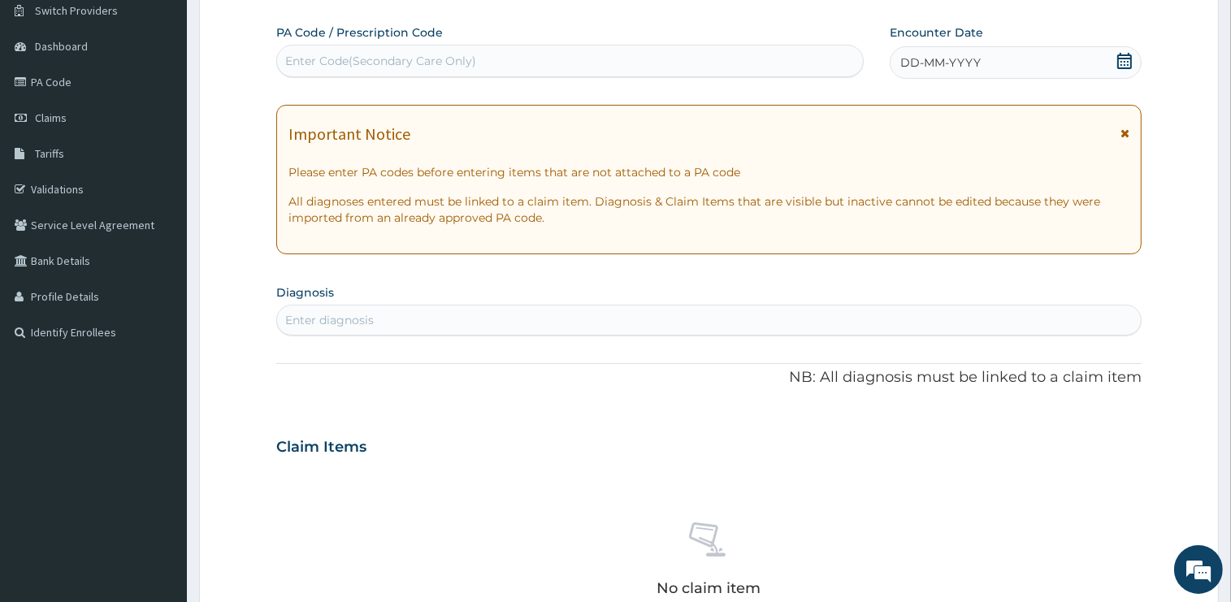
scroll to position [0, 0]
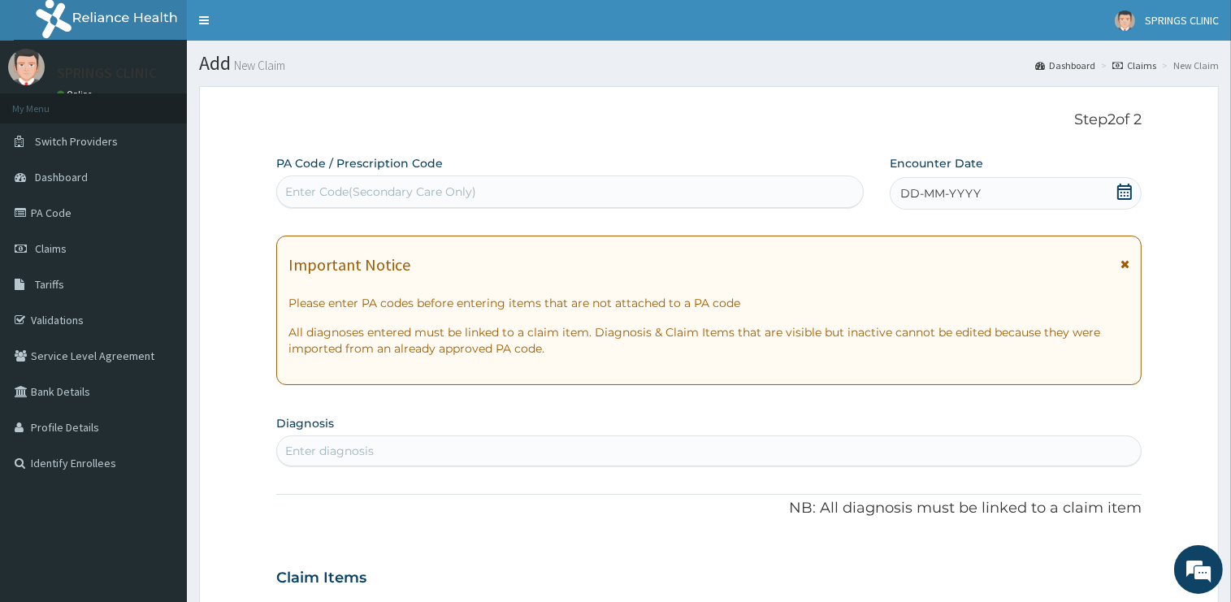
click at [1124, 193] on icon at bounding box center [1125, 192] width 16 height 16
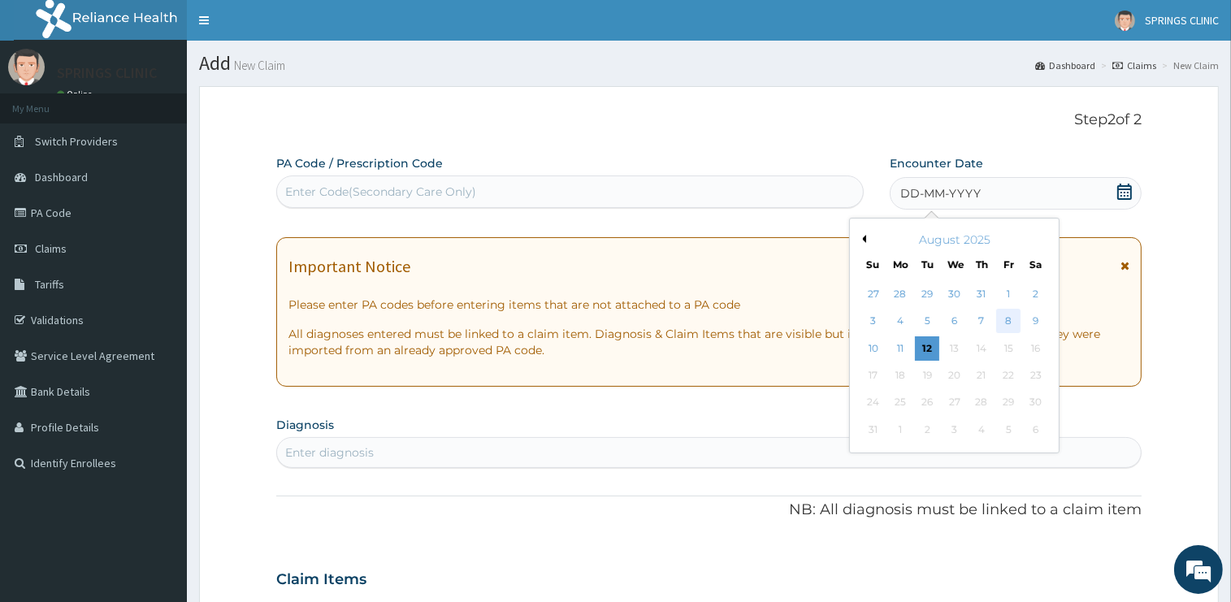
click at [1018, 323] on div "8" at bounding box center [1008, 322] width 24 height 24
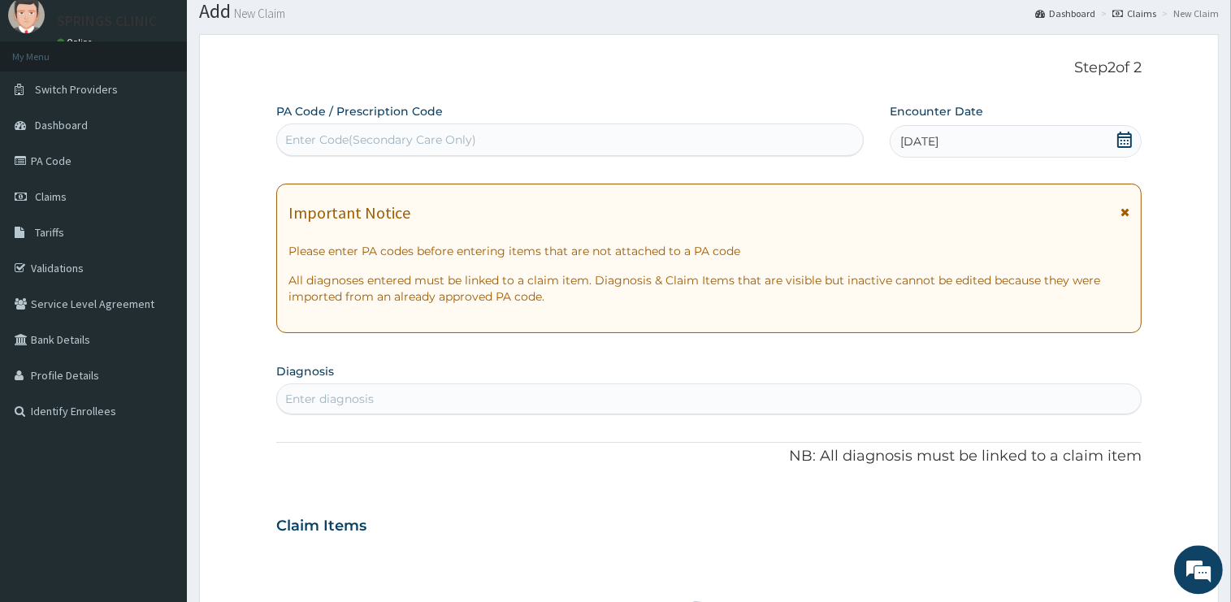
scroll to position [257, 0]
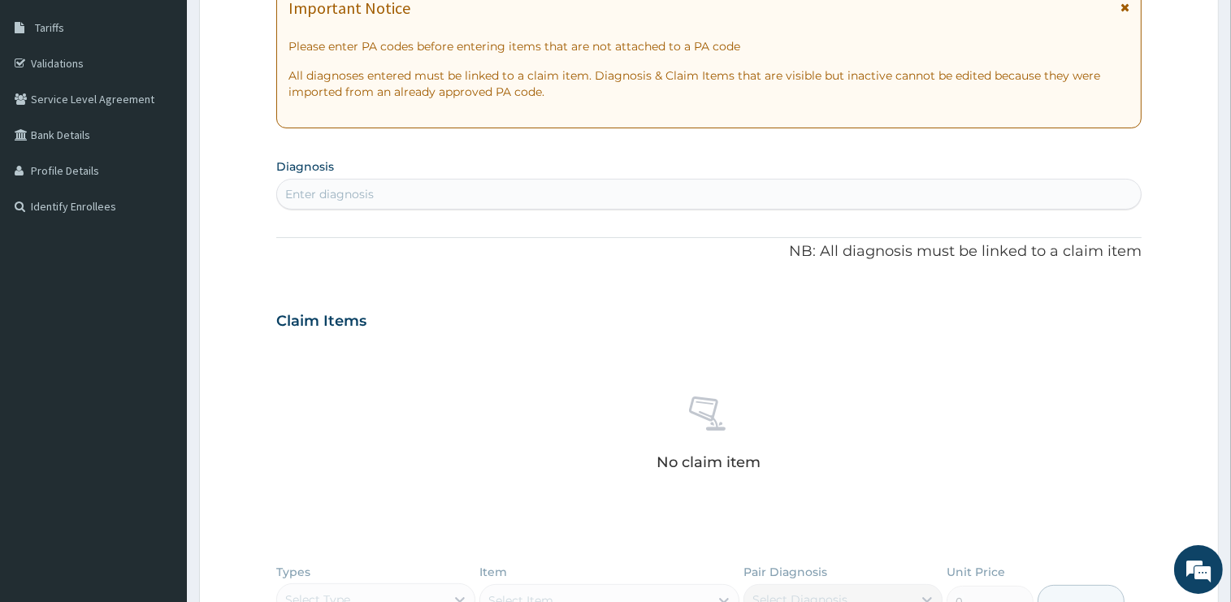
click at [416, 190] on div "Enter diagnosis" at bounding box center [709, 194] width 864 height 26
type input "[MEDICAL_DATA]"
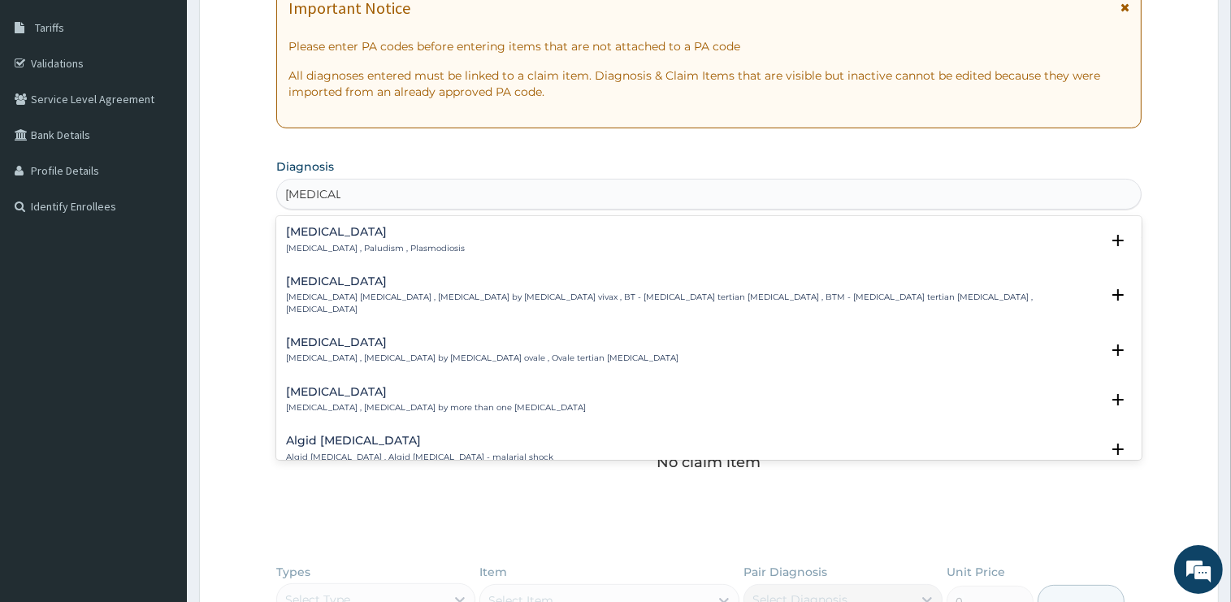
click at [313, 227] on h4 "[MEDICAL_DATA]" at bounding box center [375, 232] width 179 height 12
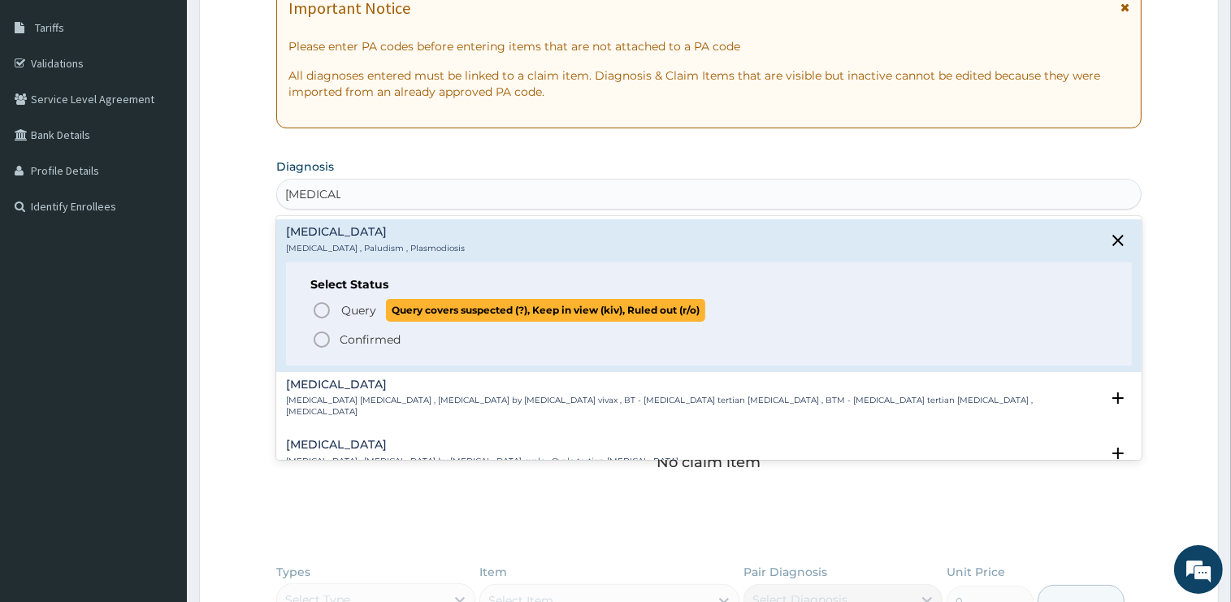
click at [353, 306] on span "Query" at bounding box center [358, 310] width 35 height 16
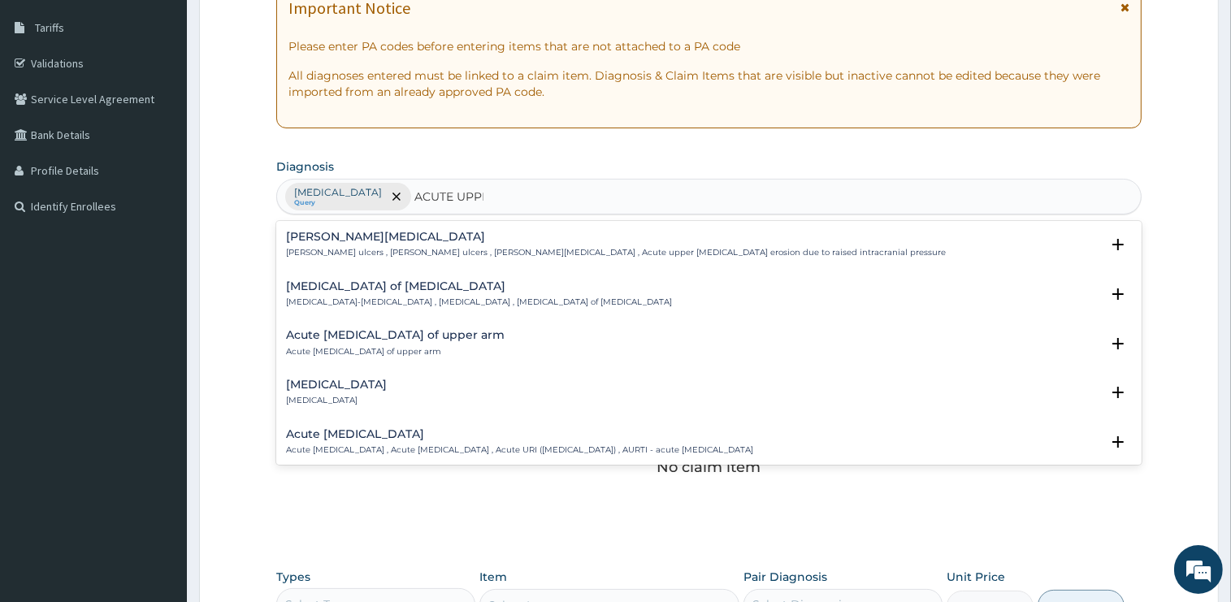
type input "ACUTE UPPER"
click at [431, 439] on h4 "Acute upper respiratory infection" at bounding box center [519, 434] width 467 height 12
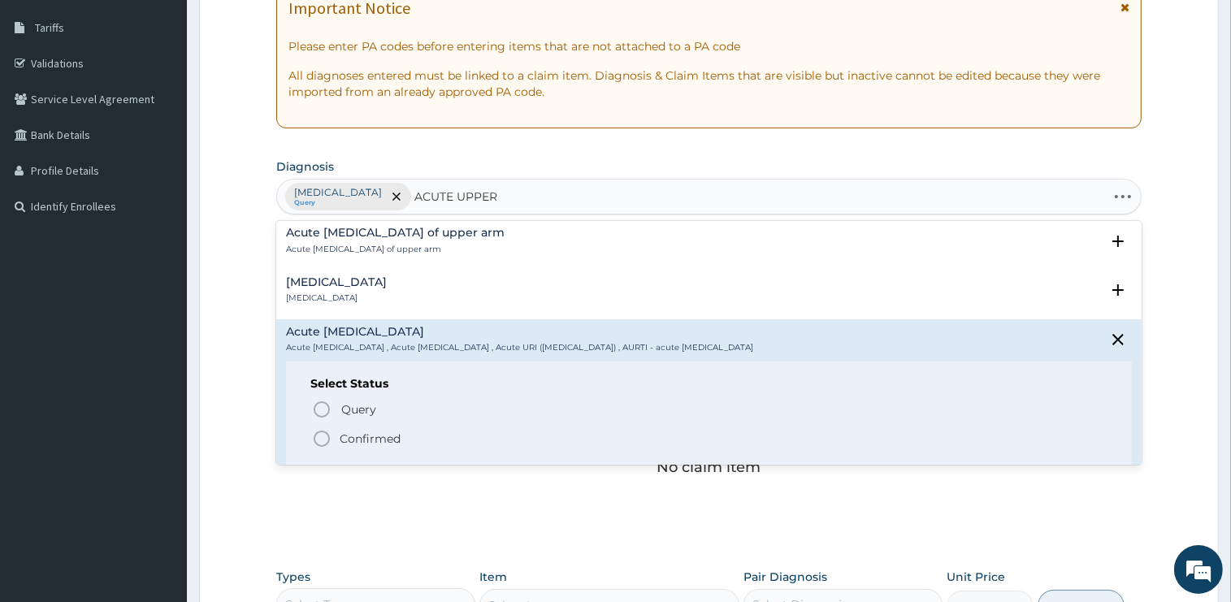
scroll to position [164, 0]
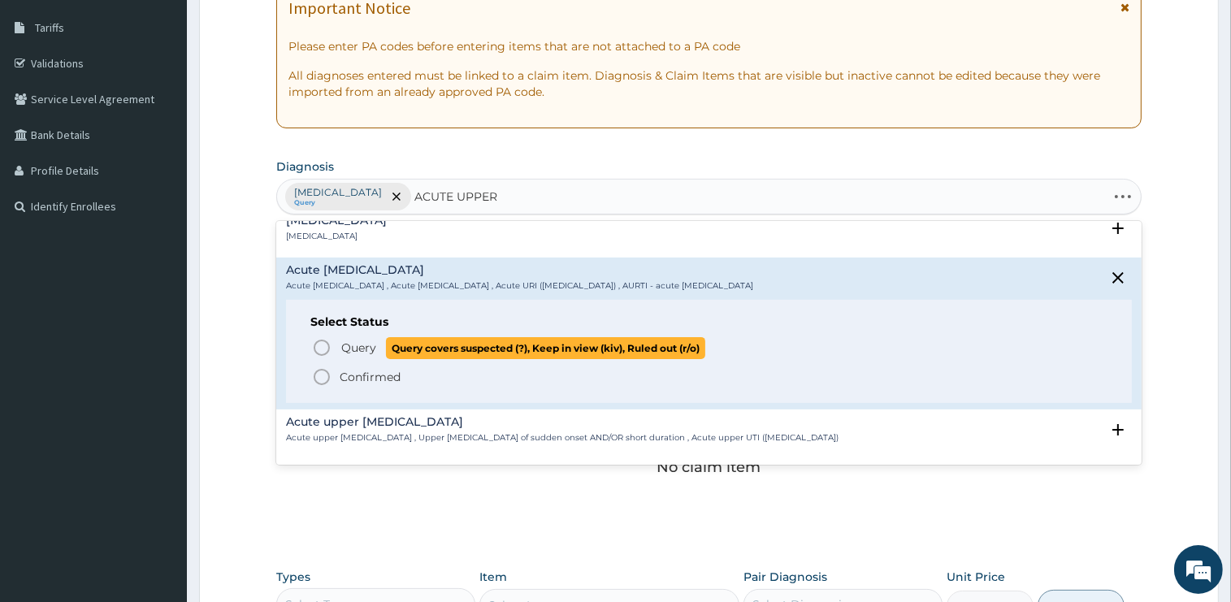
click at [366, 345] on span "Query" at bounding box center [358, 348] width 35 height 16
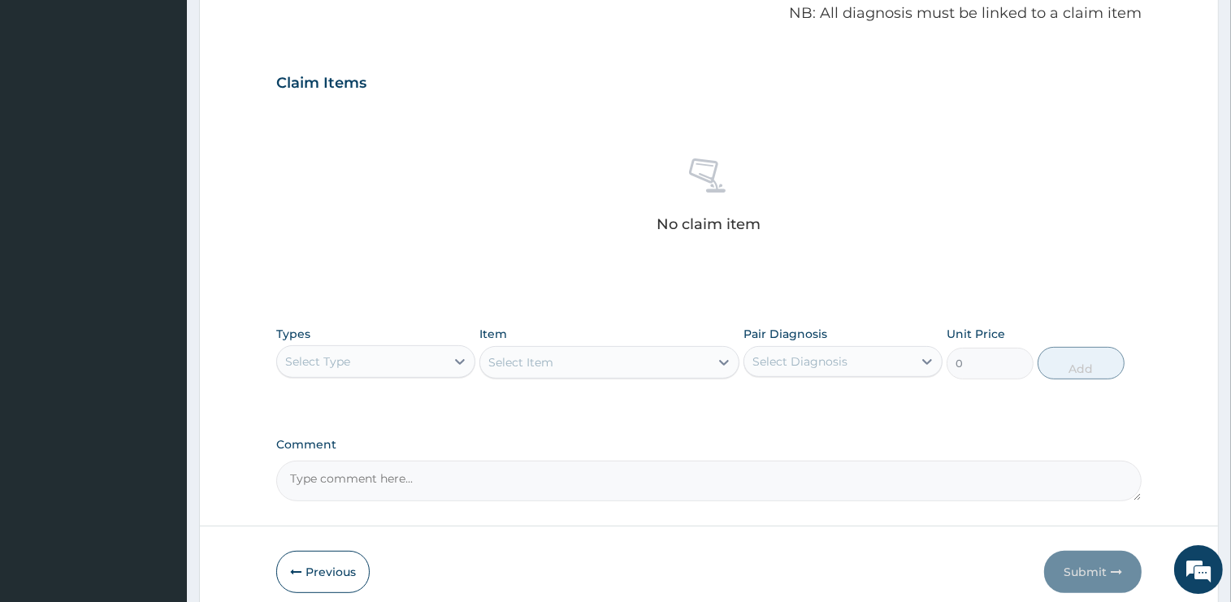
scroll to position [568, 0]
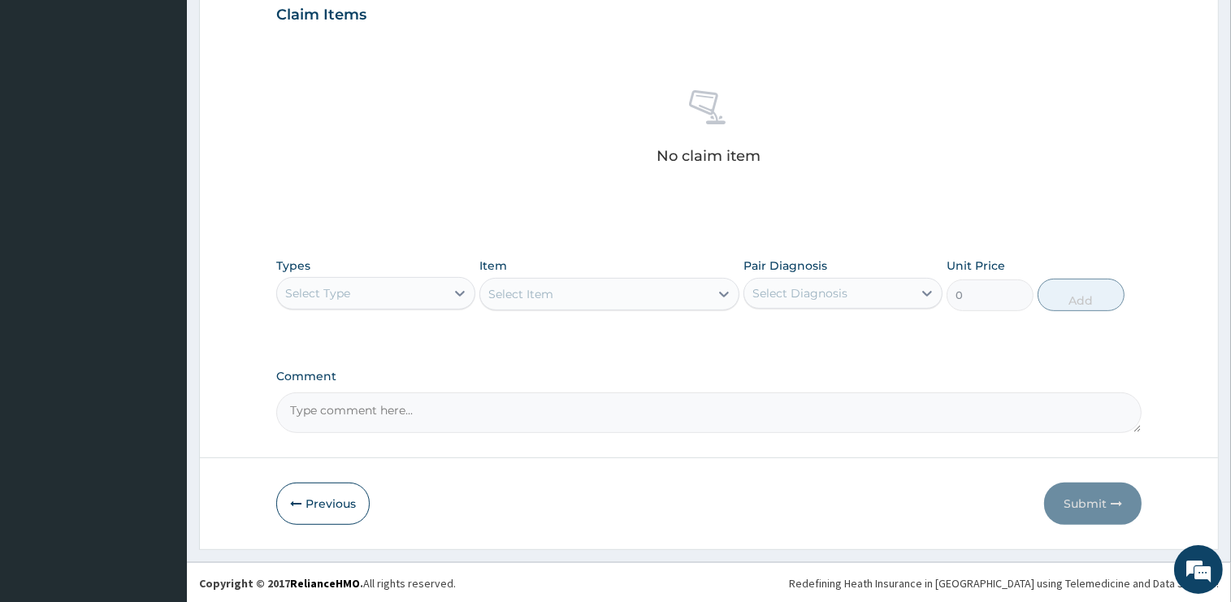
click at [388, 286] on div "Select Type" at bounding box center [361, 293] width 168 height 26
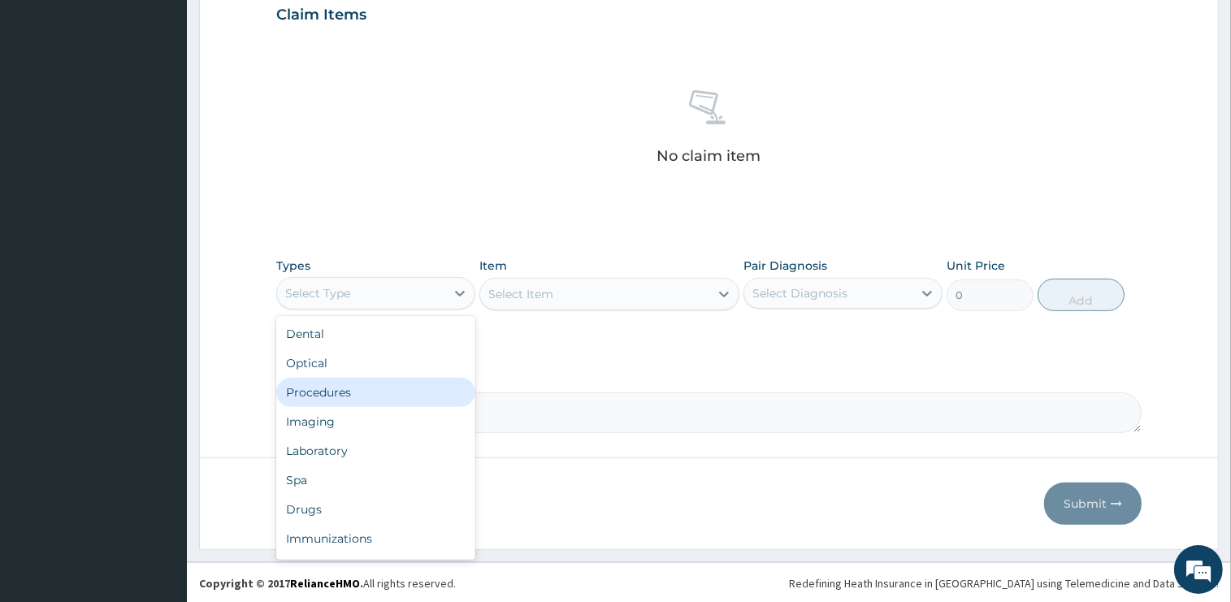
click at [340, 392] on div "Procedures" at bounding box center [375, 392] width 199 height 29
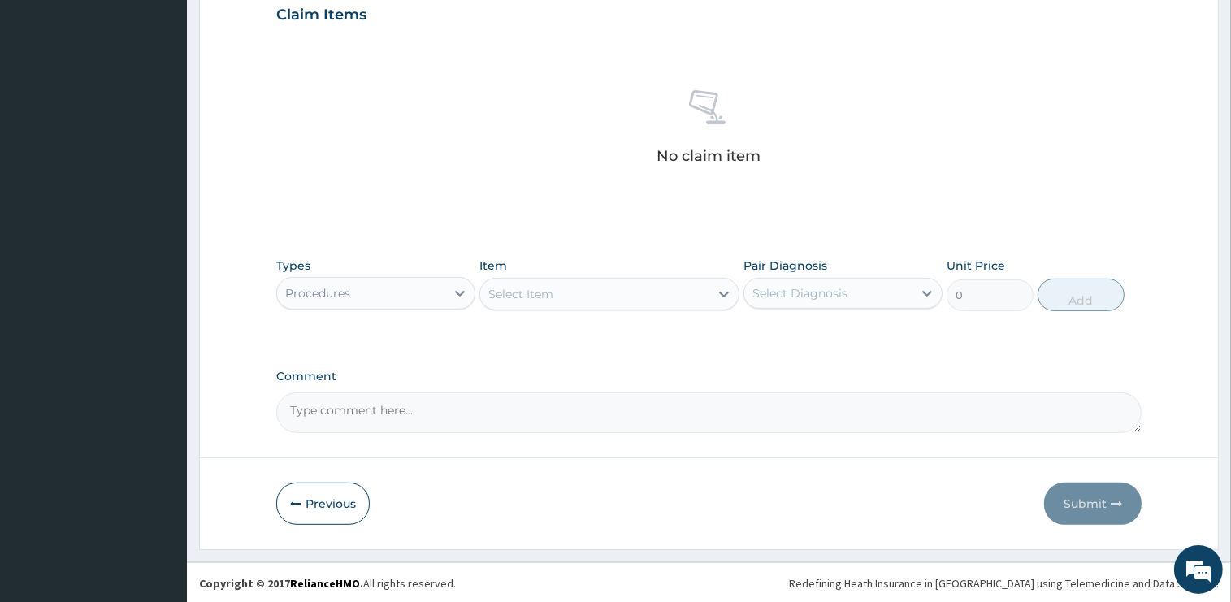
click at [588, 285] on div "Select Item" at bounding box center [594, 294] width 229 height 26
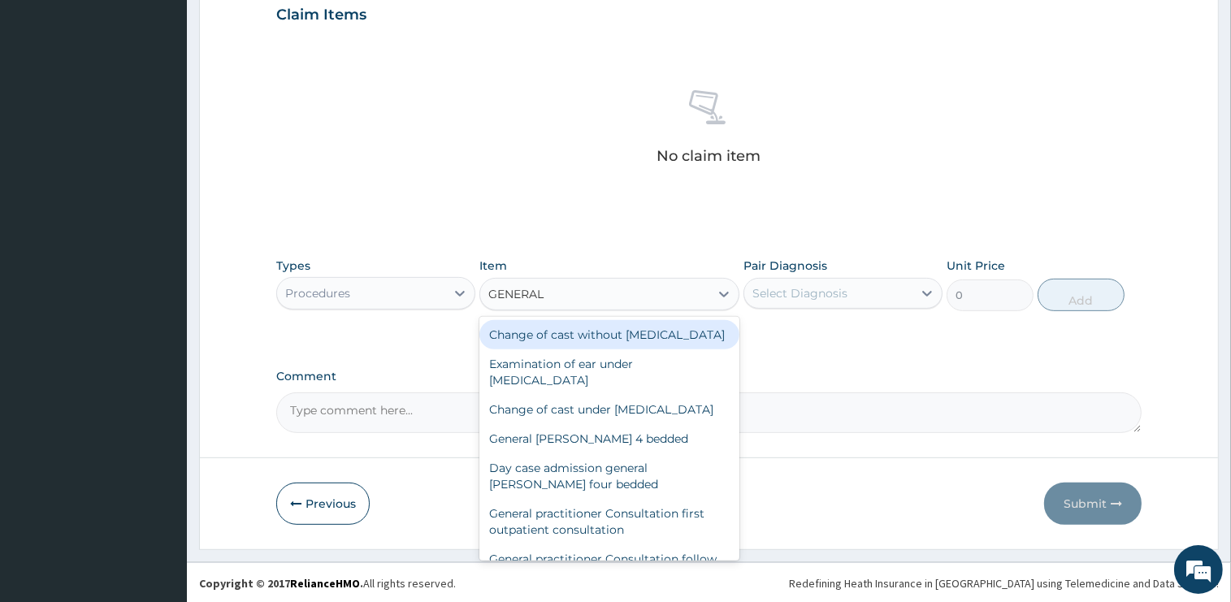
type input "GENERAL P"
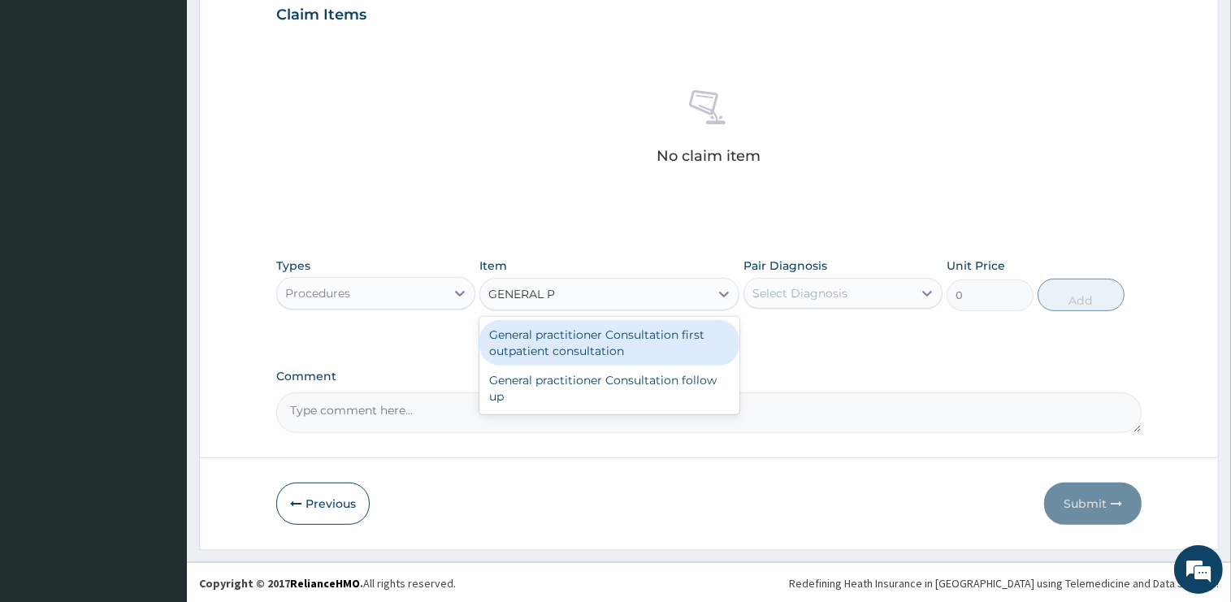
click at [709, 336] on div "General practitioner Consultation first outpatient consultation" at bounding box center [609, 343] width 260 height 46
type input "2400"
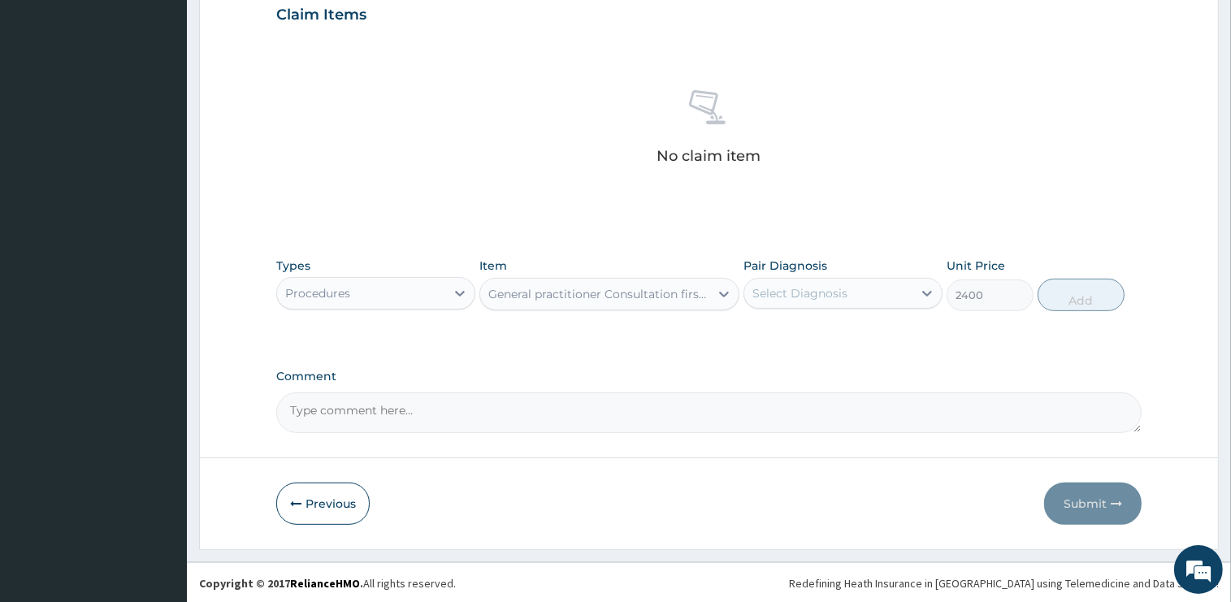
drag, startPoint x: 804, startPoint y: 293, endPoint x: 810, endPoint y: 312, distance: 20.3
click at [804, 293] on div "Select Diagnosis" at bounding box center [799, 293] width 95 height 16
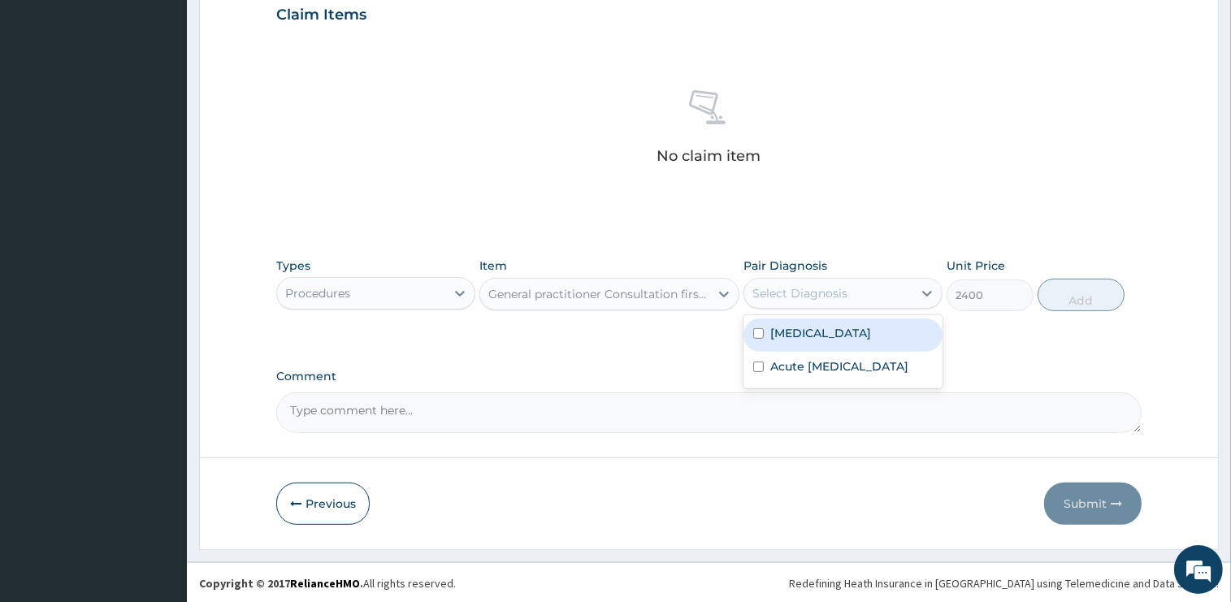
click at [808, 336] on label "[MEDICAL_DATA]" at bounding box center [820, 333] width 101 height 16
checkbox input "true"
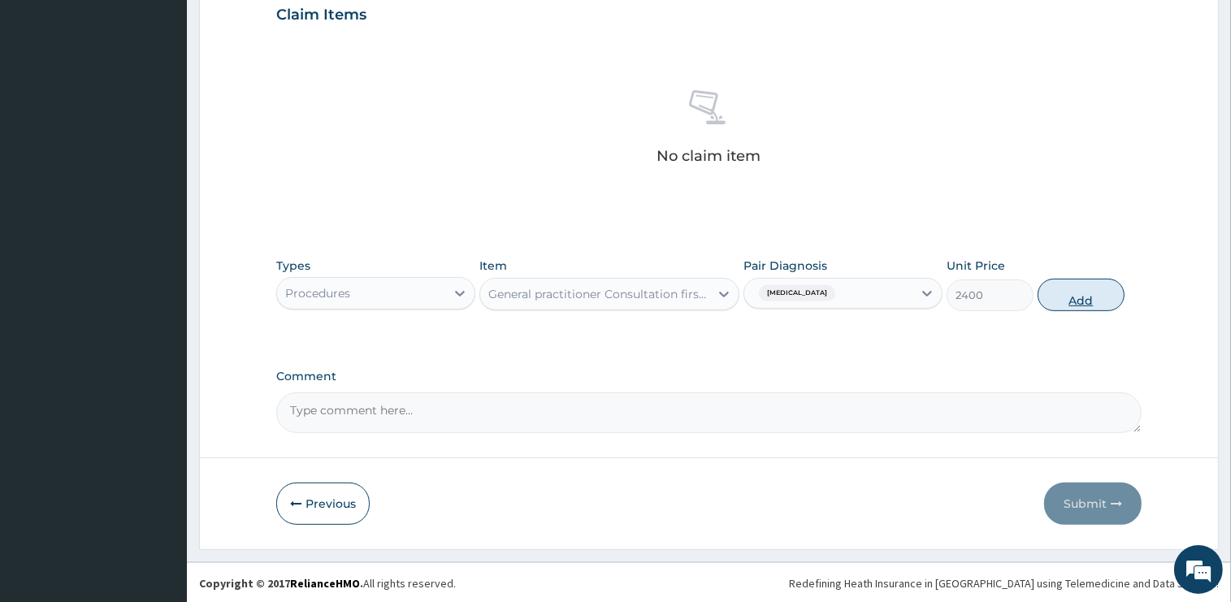
click at [1065, 294] on button "Add" at bounding box center [1081, 295] width 87 height 33
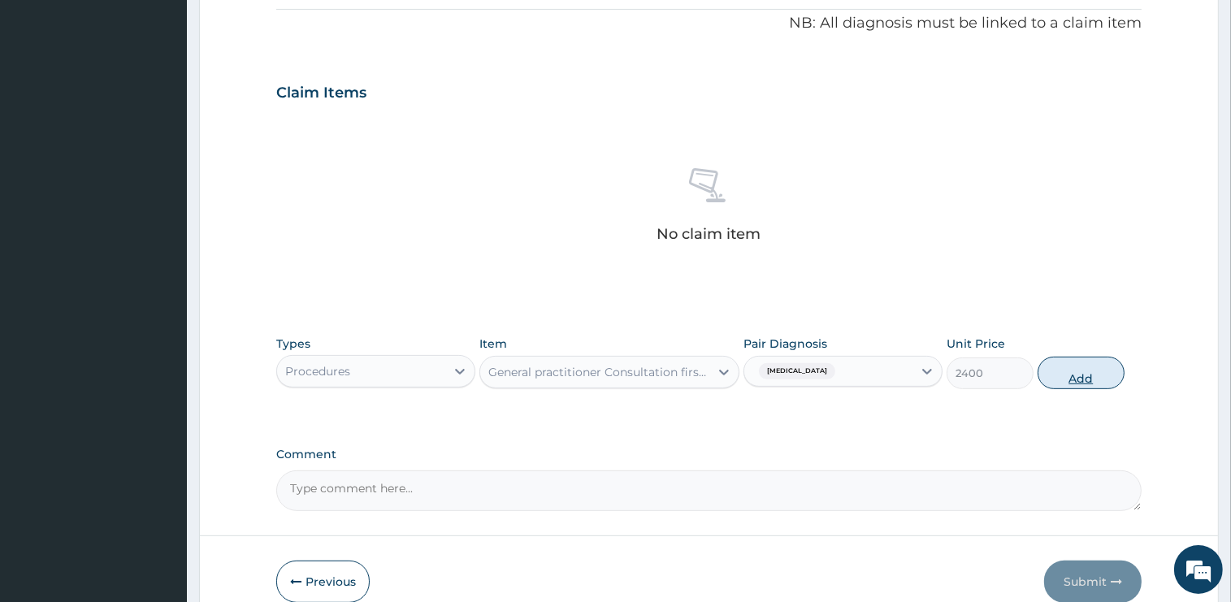
type input "0"
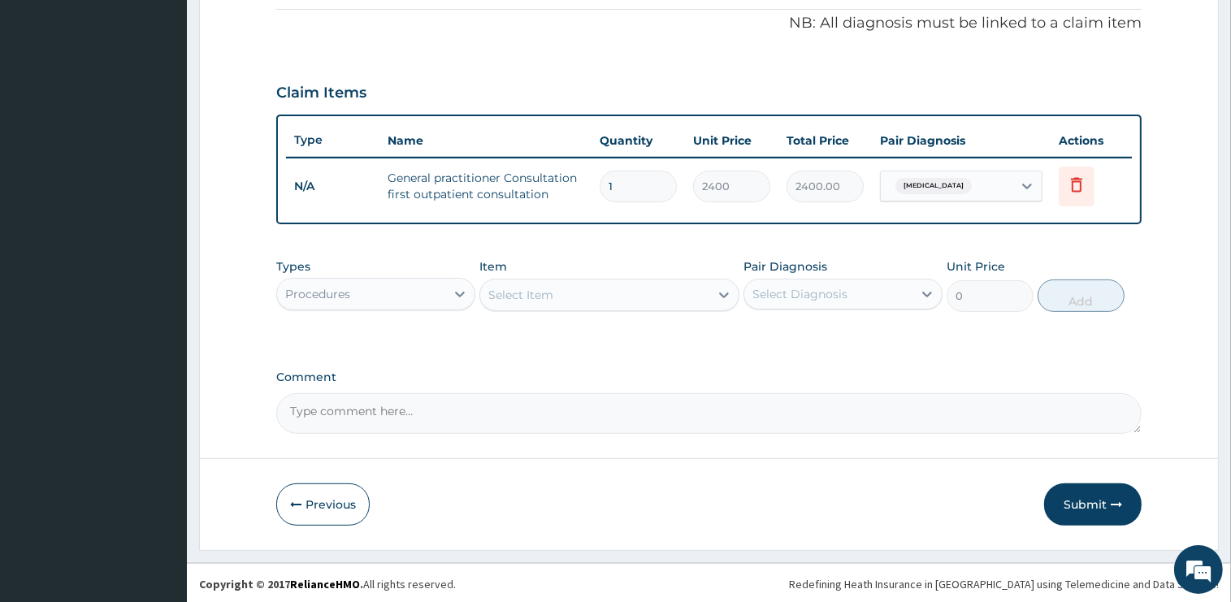
click at [418, 293] on div "Procedures" at bounding box center [361, 294] width 168 height 26
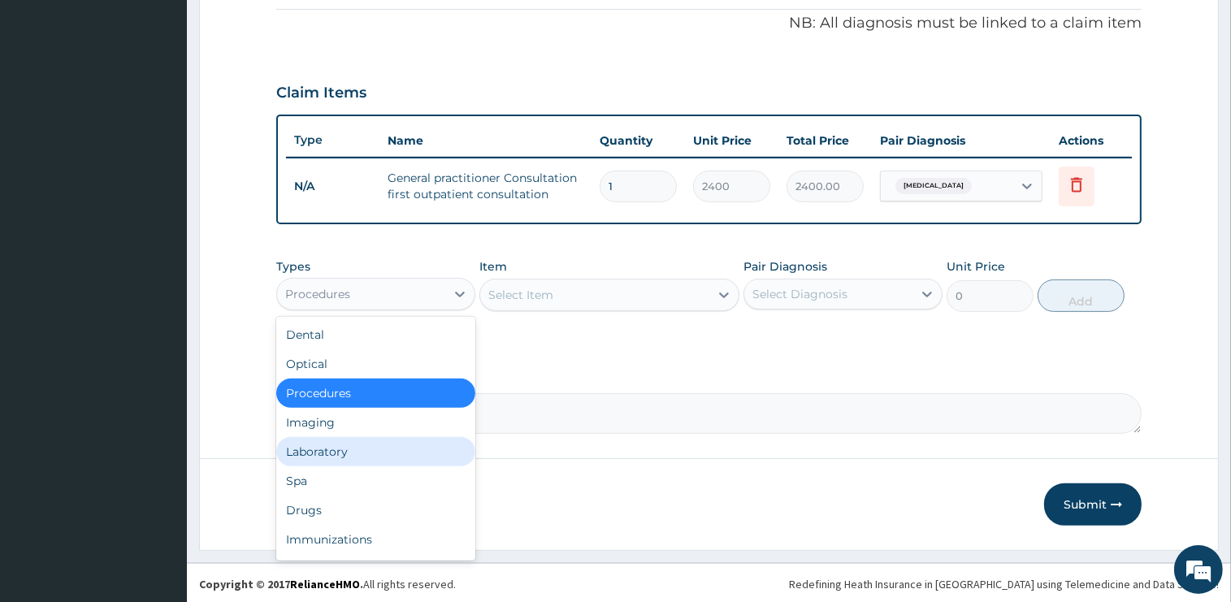
scroll to position [55, 0]
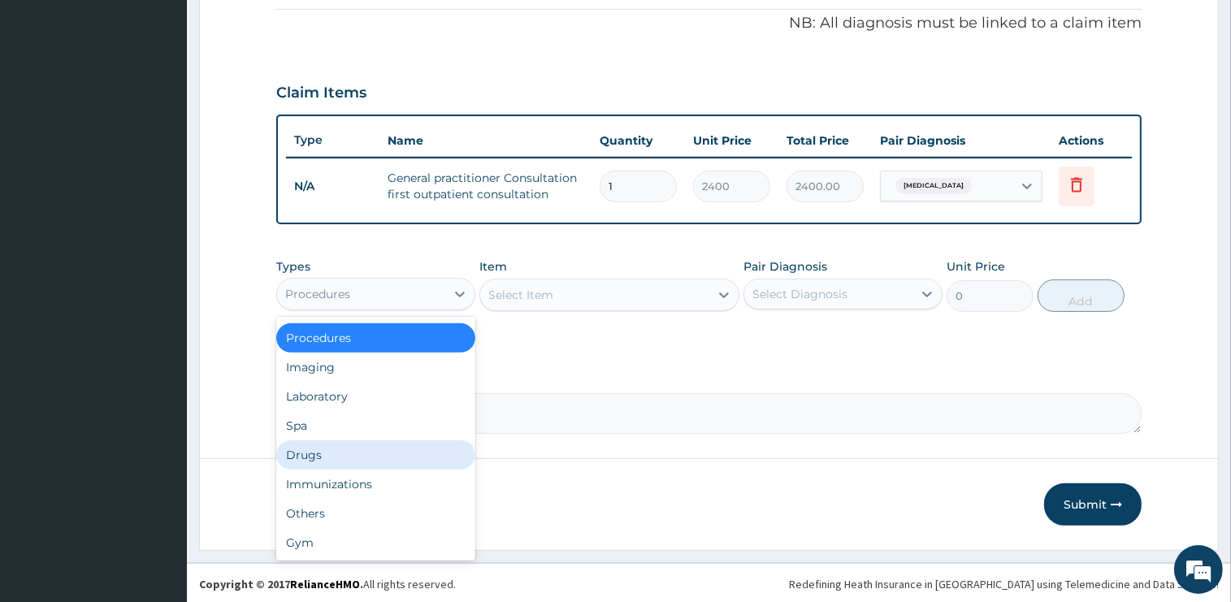
click at [327, 457] on div "Drugs" at bounding box center [375, 454] width 199 height 29
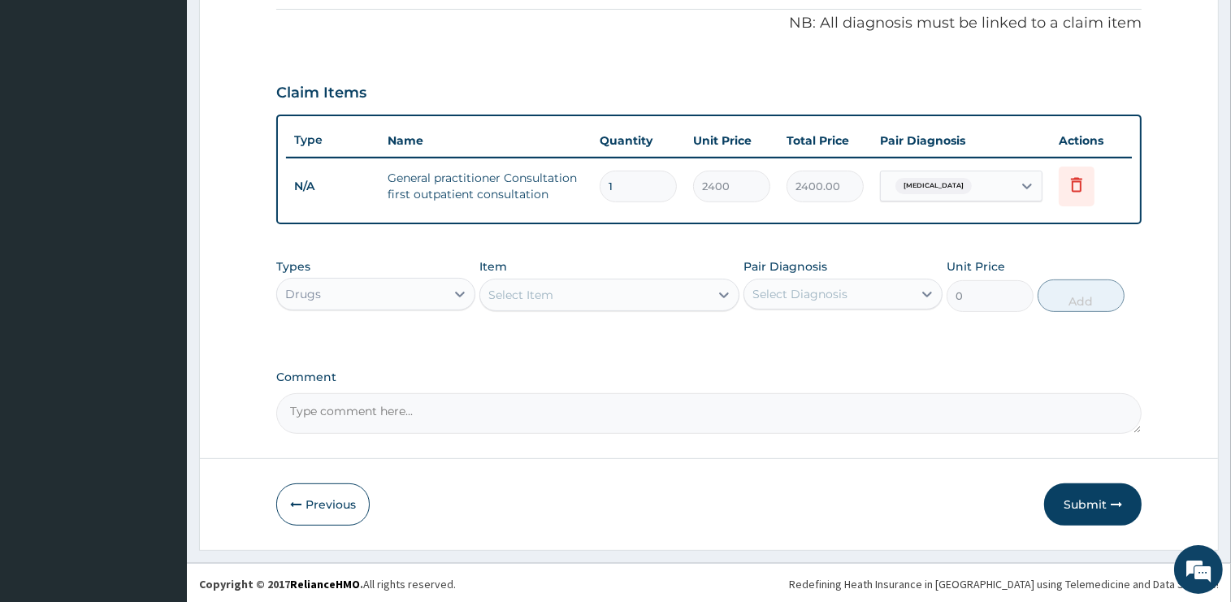
click at [588, 301] on div "Select Item" at bounding box center [594, 295] width 229 height 26
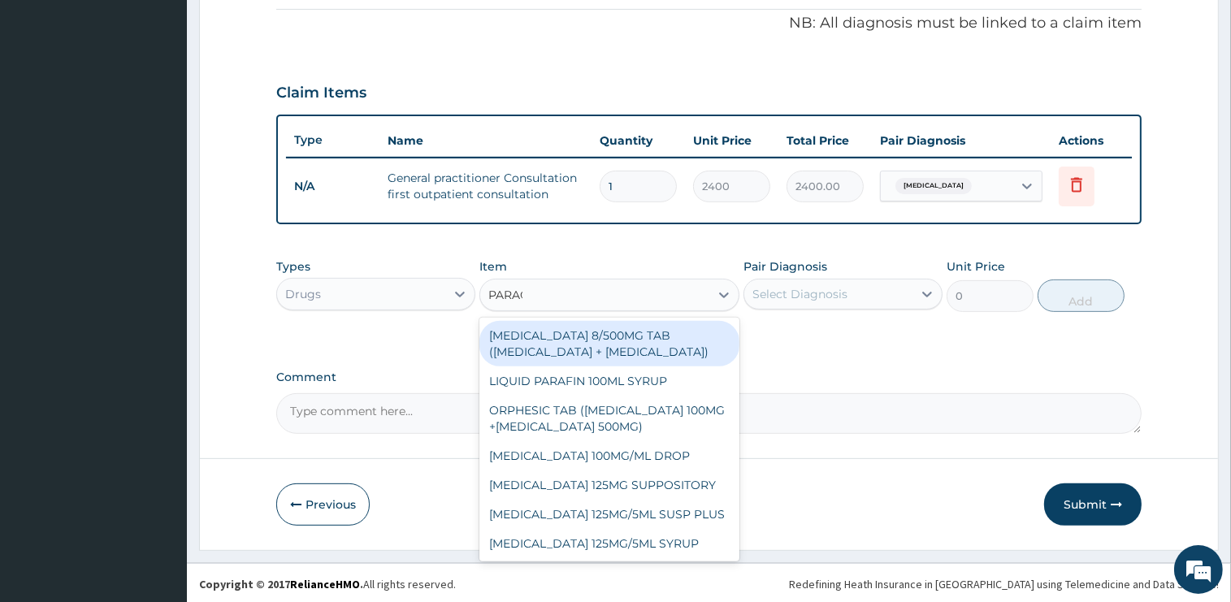
type input "PARACE"
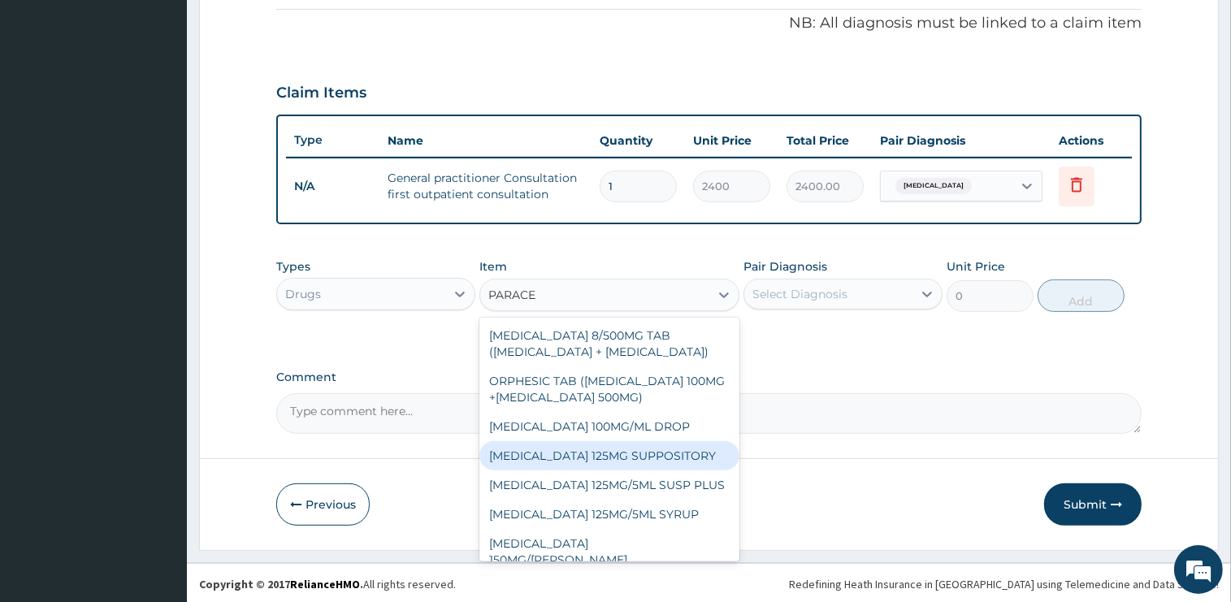
scroll to position [137, 0]
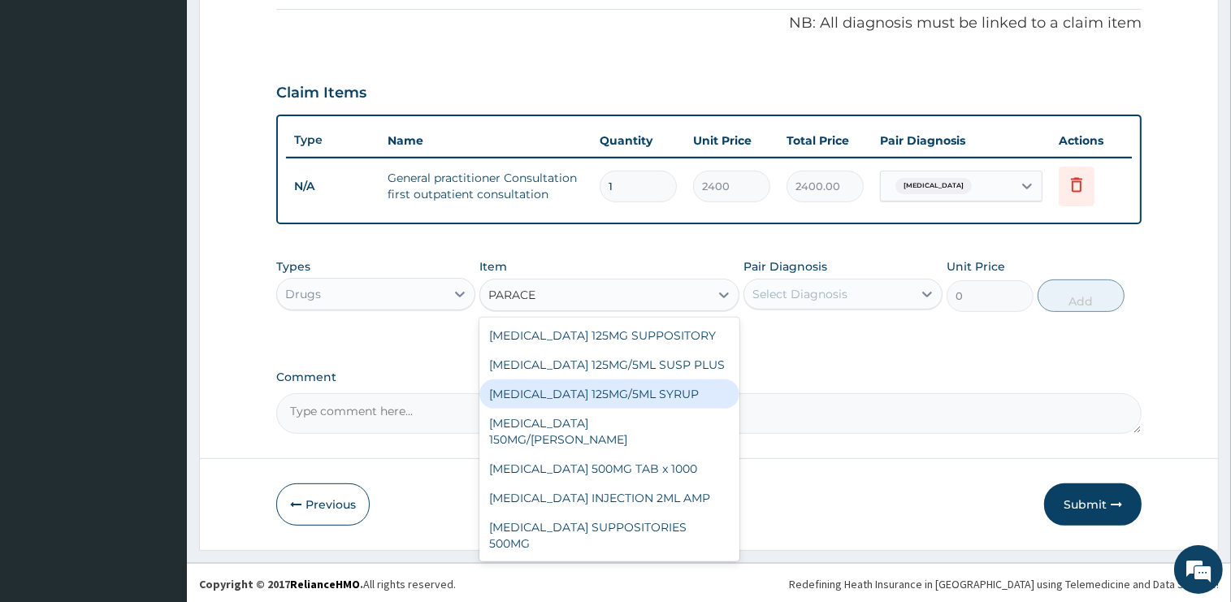
drag, startPoint x: 650, startPoint y: 440, endPoint x: 657, endPoint y: 417, distance: 24.7
click at [657, 417] on div "CO-CODAMOL 8/500MG TAB (CODEINE PHOSPHATE + PARACETAMOL) ORPHESIC TAB (ORPHENAD…" at bounding box center [609, 440] width 260 height 244
click at [658, 409] on div "PARACETAMOL 125MG/5ML SYRUP" at bounding box center [609, 393] width 260 height 29
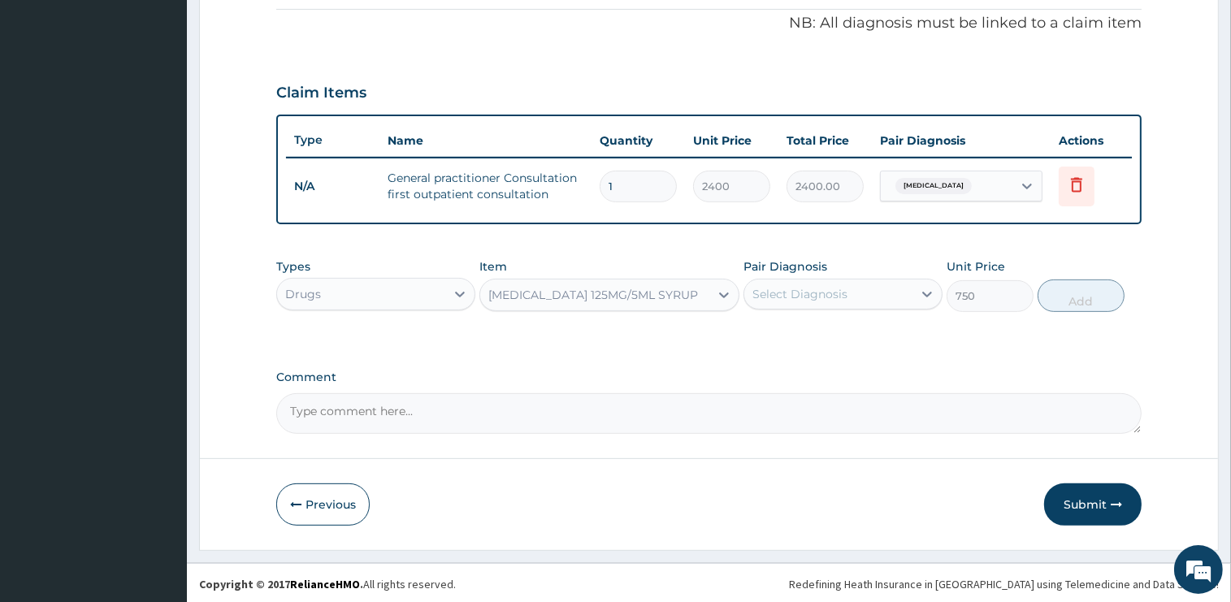
click at [640, 297] on div "PARACETAMOL 125MG/5ML SYRUP" at bounding box center [593, 295] width 210 height 16
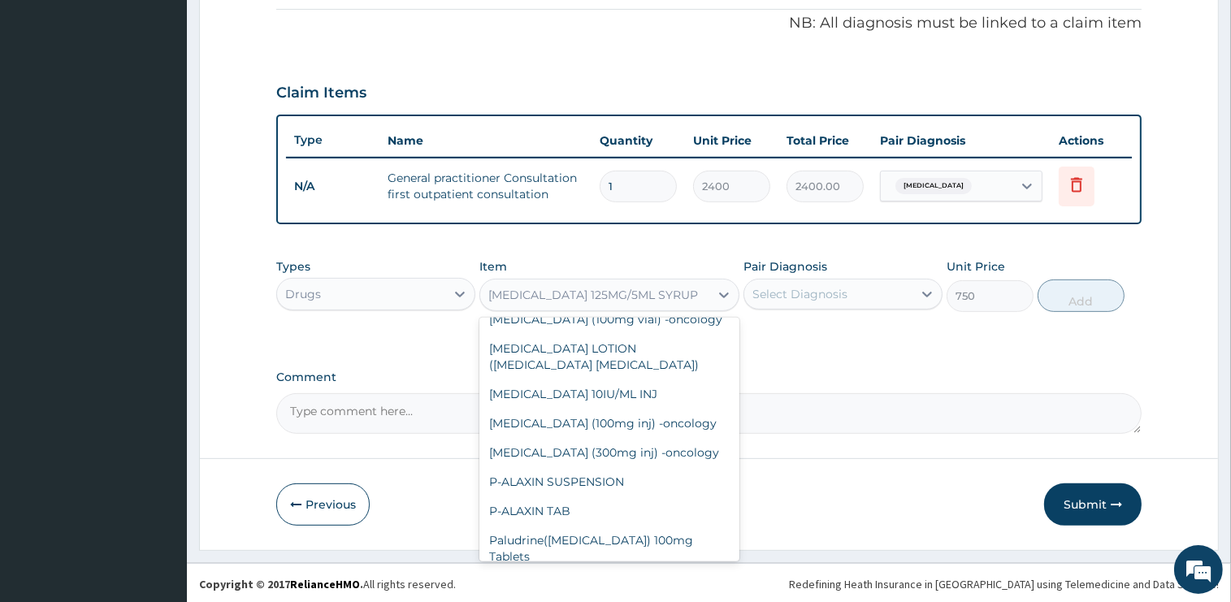
scroll to position [21864, 0]
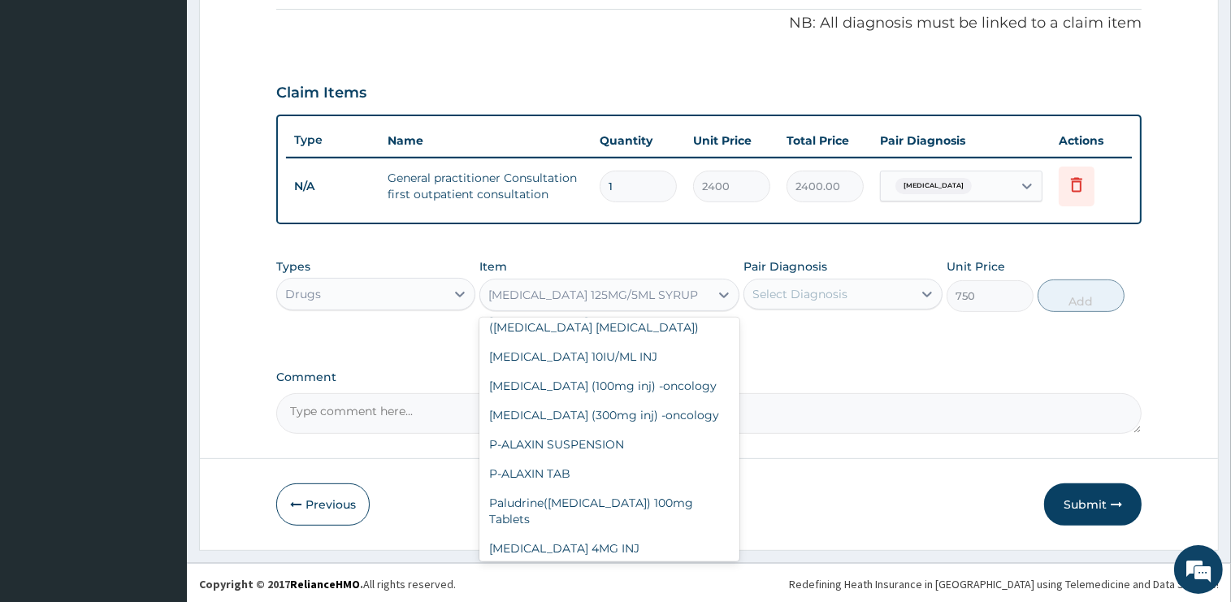
type input "1000"
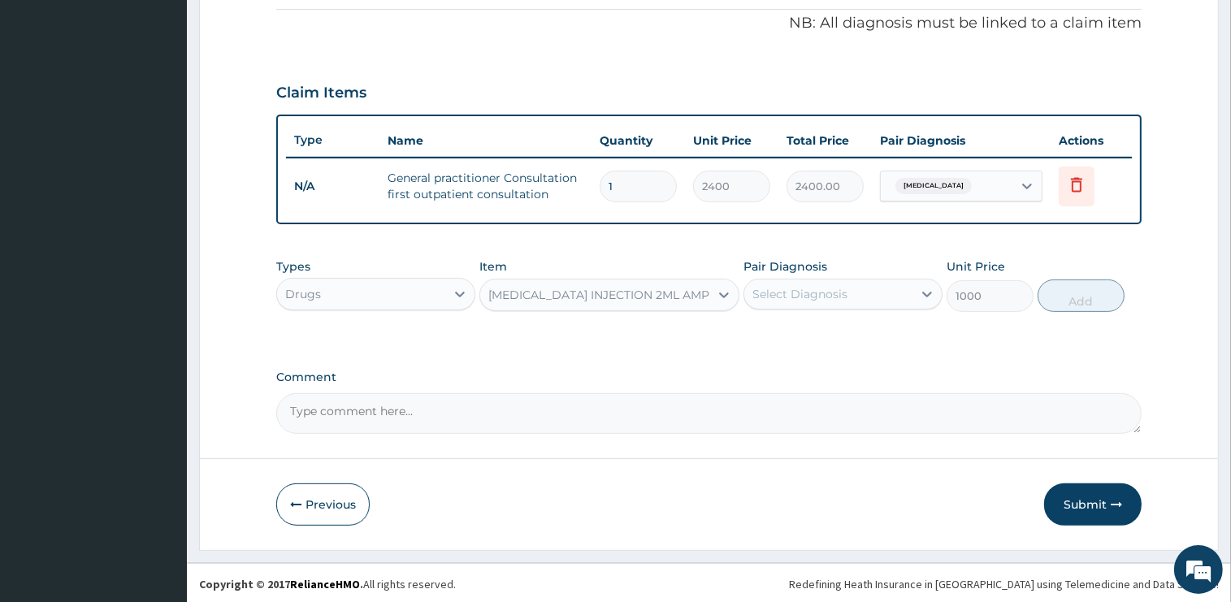
click at [803, 288] on div "Select Diagnosis" at bounding box center [799, 294] width 95 height 16
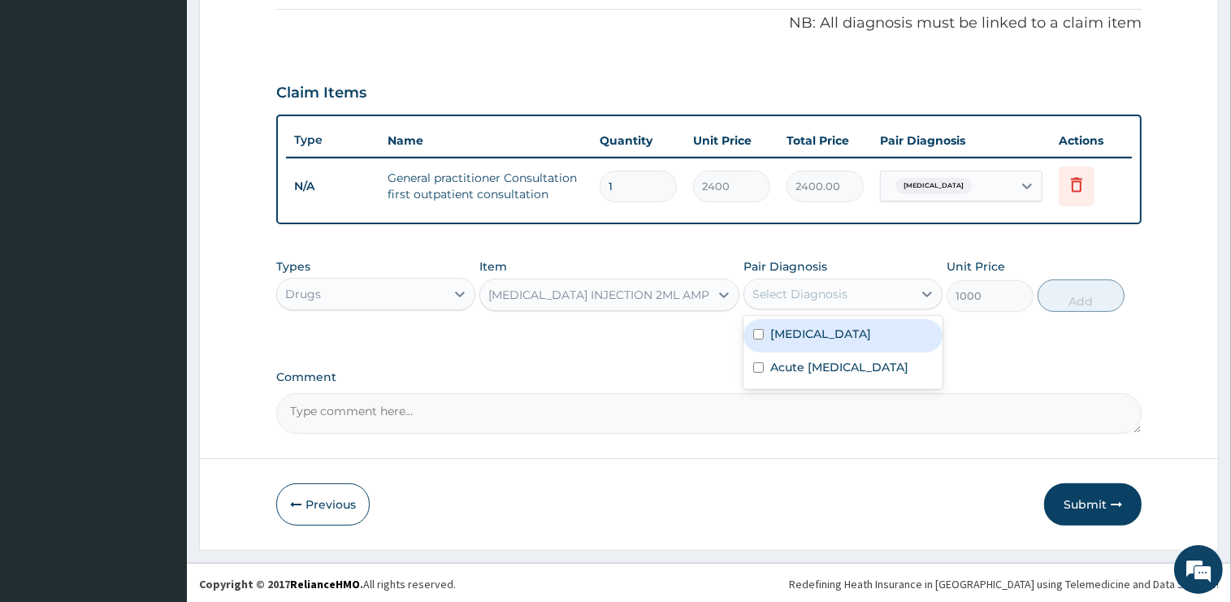
click at [811, 336] on label "[MEDICAL_DATA]" at bounding box center [820, 334] width 101 height 16
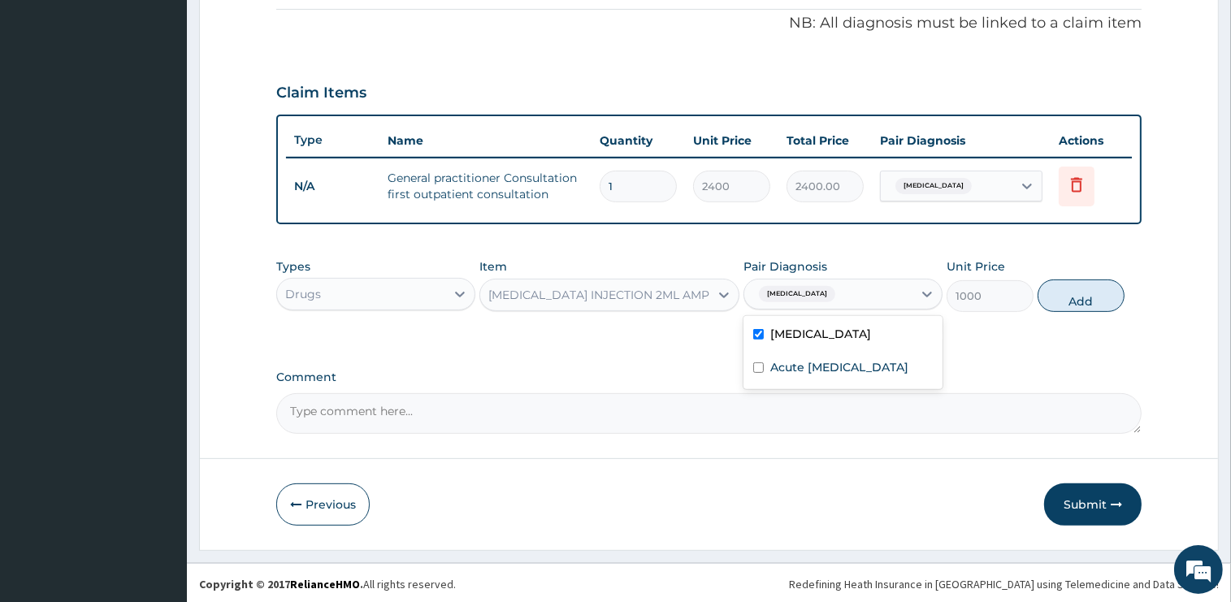
checkbox input "true"
click at [1114, 294] on button "Add" at bounding box center [1081, 296] width 87 height 33
type input "0"
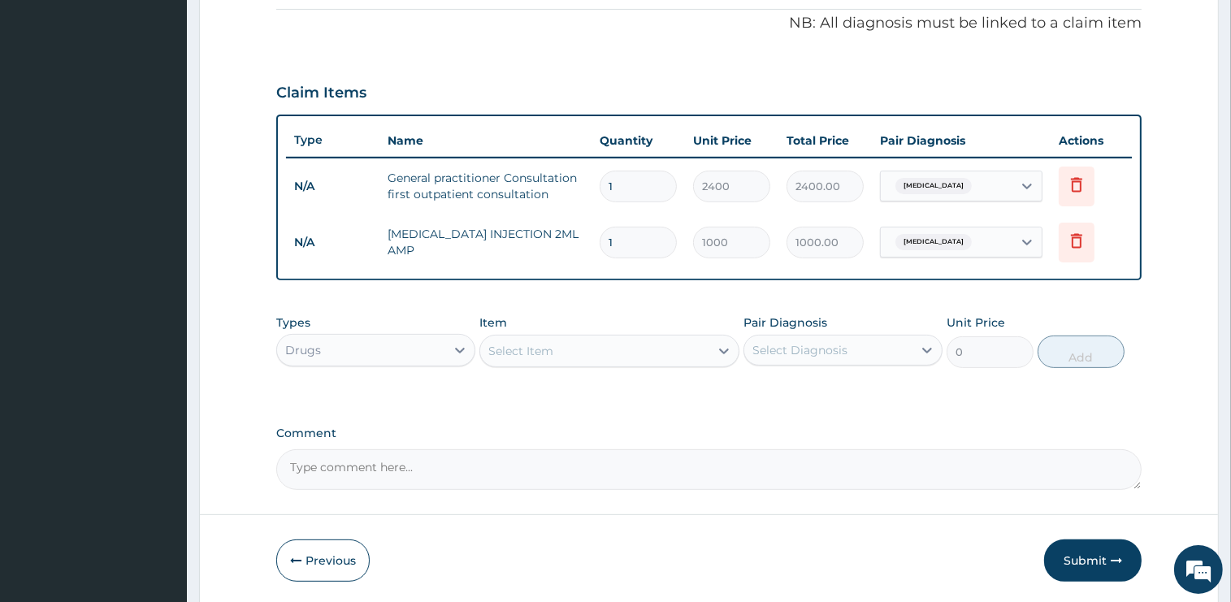
click at [620, 349] on div "Select Item" at bounding box center [594, 351] width 229 height 26
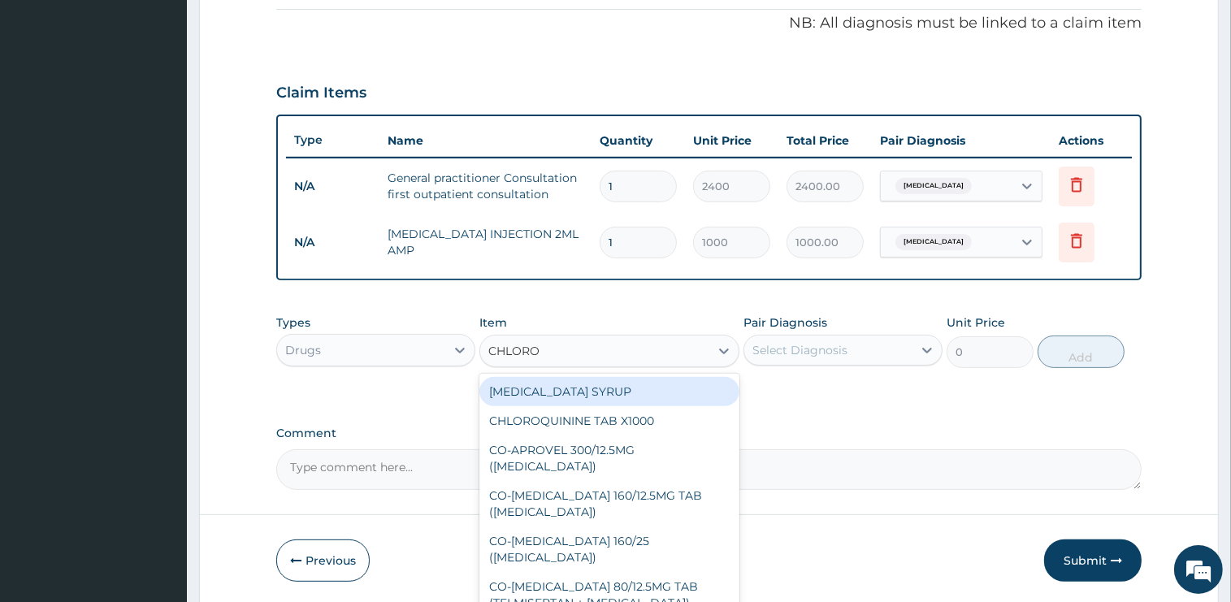
type input "CHLOROQ"
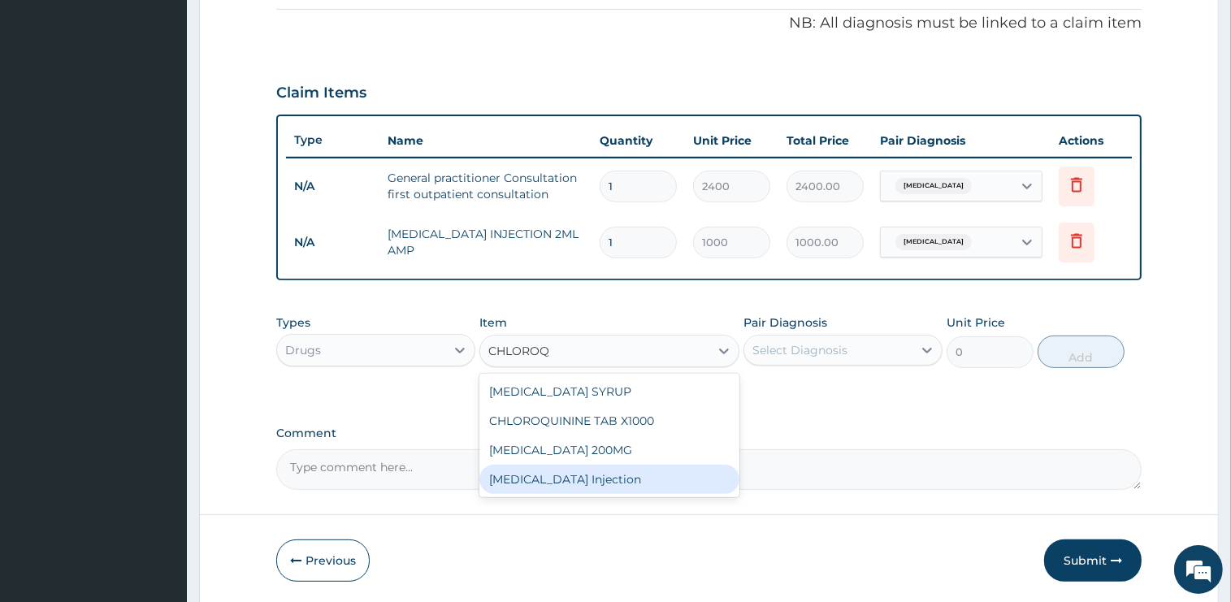
click at [618, 479] on div "Chloroquine Injection" at bounding box center [609, 479] width 260 height 29
type input "800"
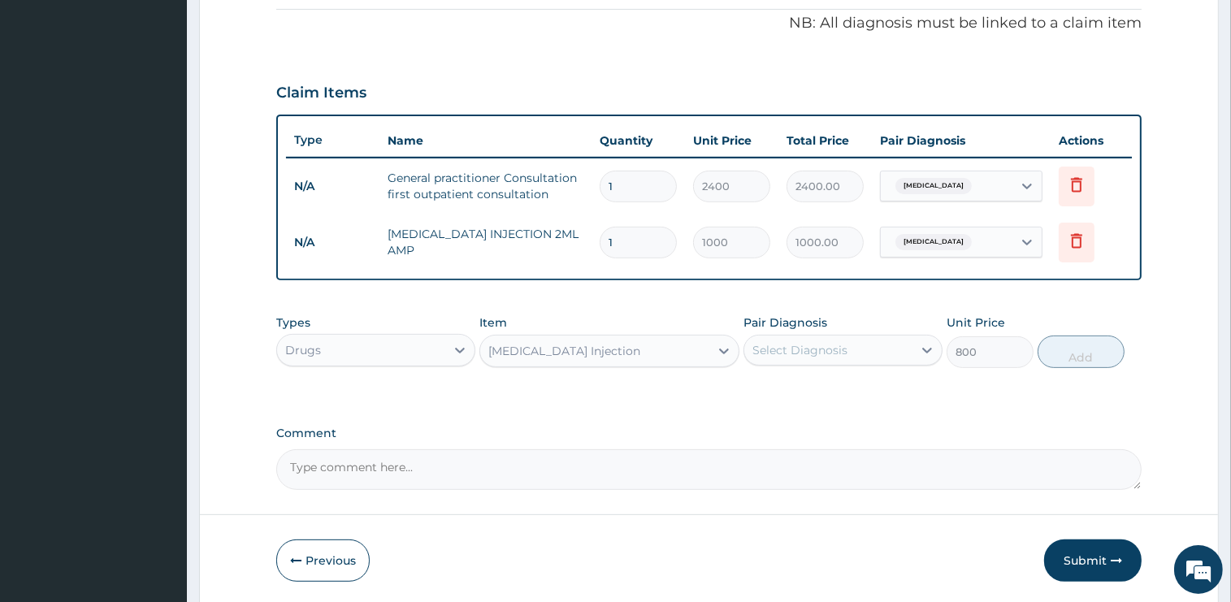
click at [823, 343] on div "Select Diagnosis" at bounding box center [799, 350] width 95 height 16
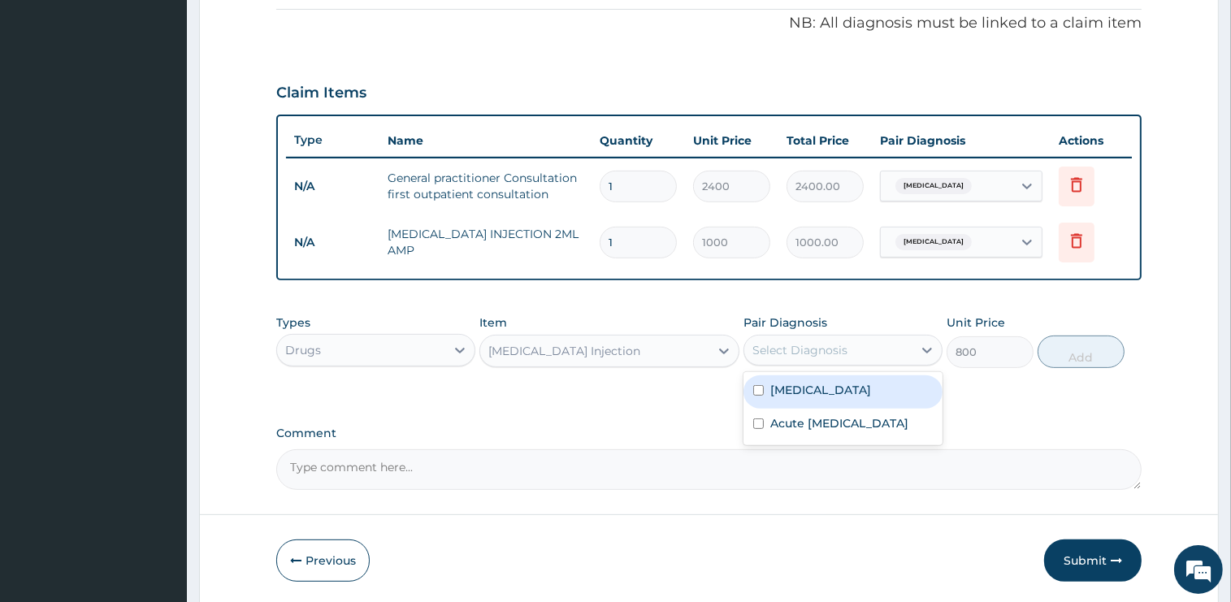
click at [818, 388] on div "[MEDICAL_DATA]" at bounding box center [843, 391] width 199 height 33
checkbox input "true"
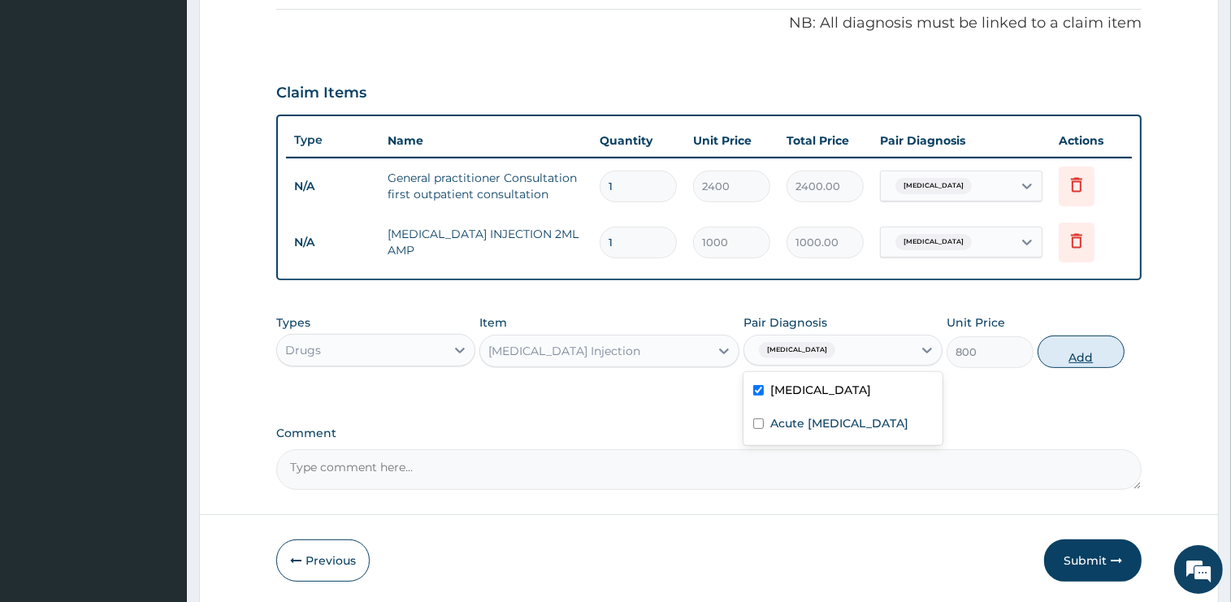
click at [1059, 346] on button "Add" at bounding box center [1081, 352] width 87 height 33
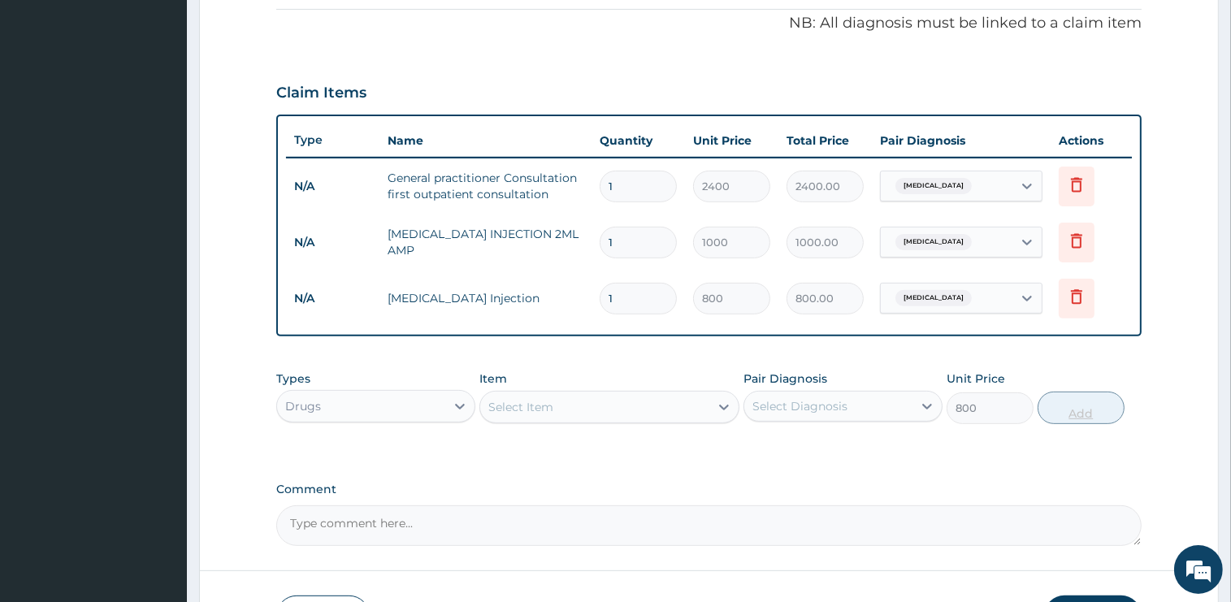
type input "0"
type input "0.00"
type input "3"
type input "2400.00"
type input "3"
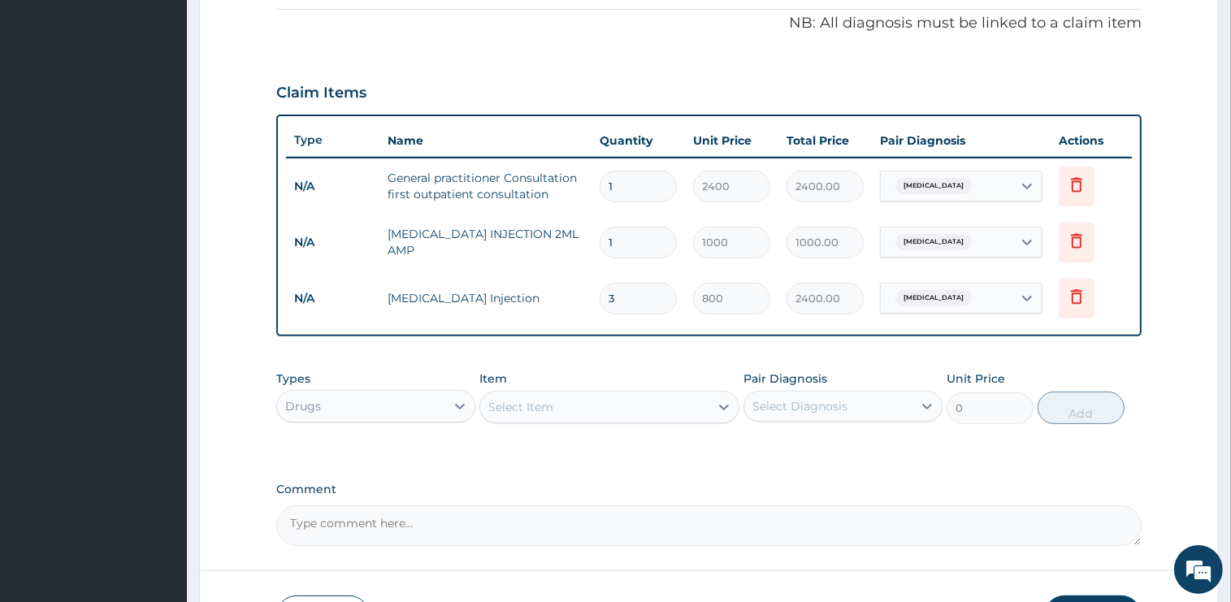
click at [579, 406] on div "Select Item" at bounding box center [594, 407] width 229 height 26
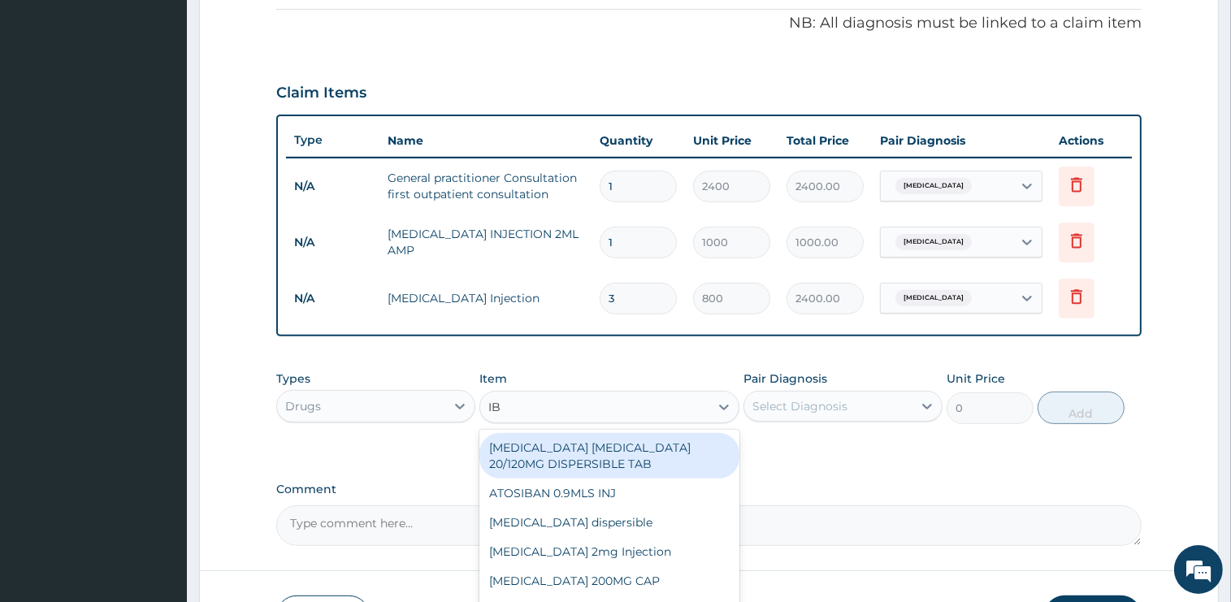
type input "IBU"
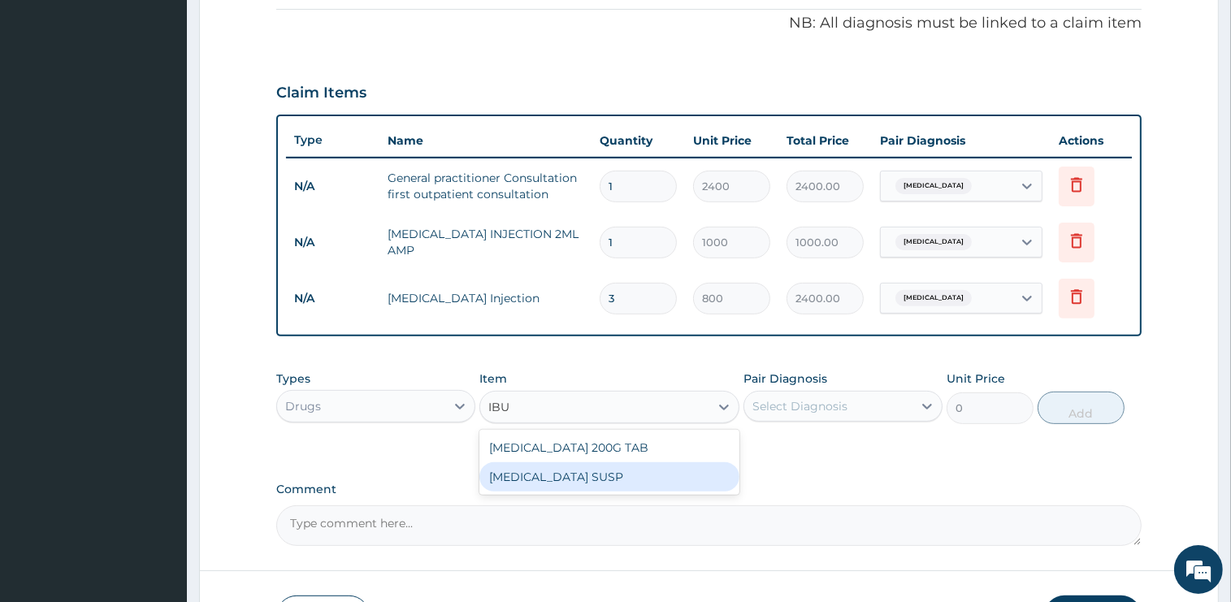
click at [602, 469] on div "IBUPROFEN SUSP" at bounding box center [609, 476] width 260 height 29
type input "750"
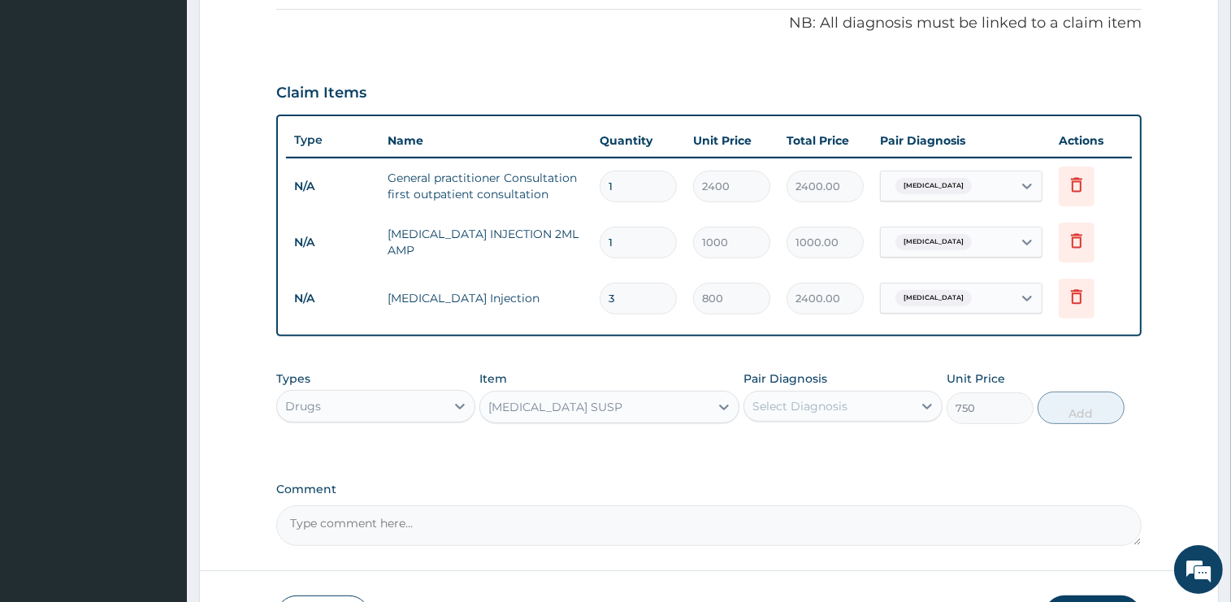
click at [835, 407] on div "Select Diagnosis" at bounding box center [799, 406] width 95 height 16
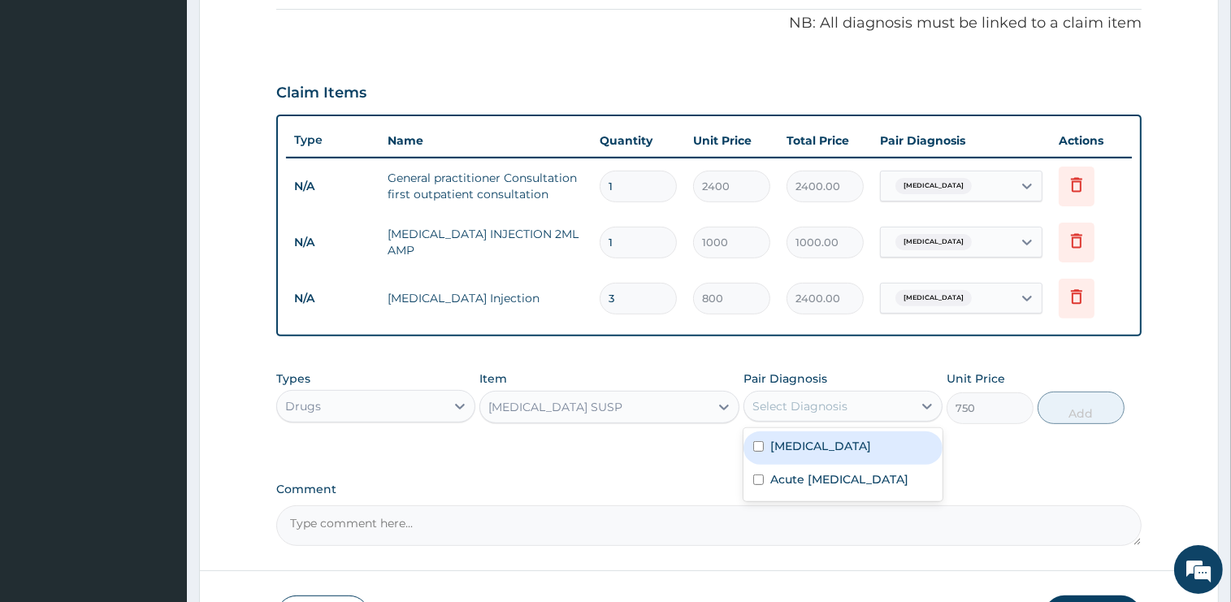
click at [827, 450] on div "[MEDICAL_DATA]" at bounding box center [843, 447] width 199 height 33
checkbox input "true"
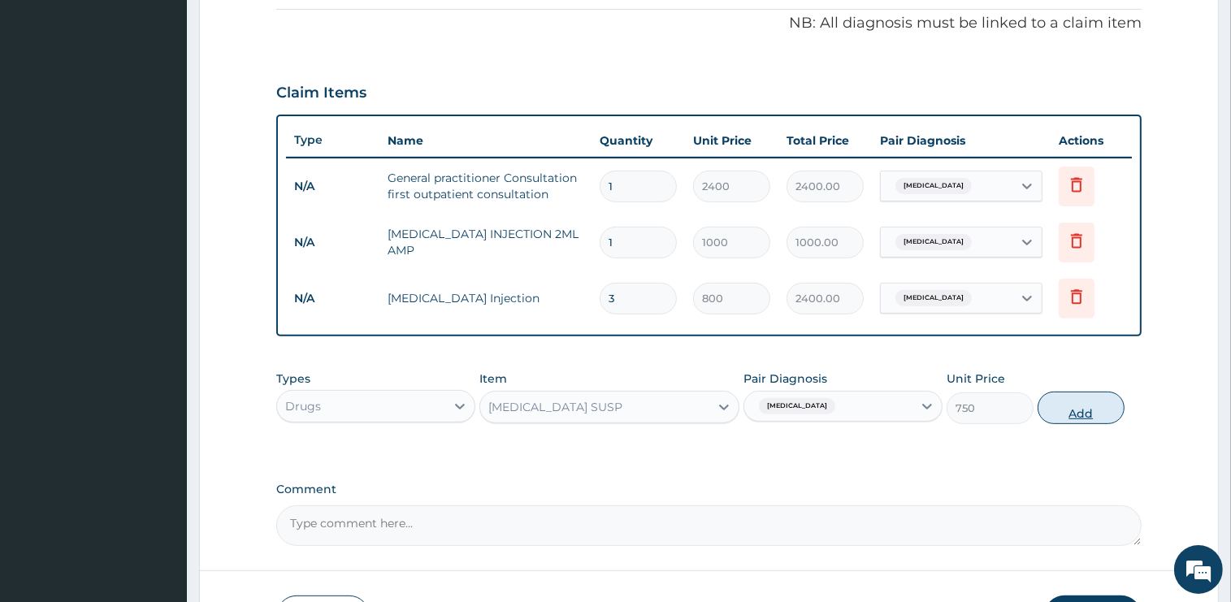
click at [1081, 410] on button "Add" at bounding box center [1081, 408] width 87 height 33
type input "0"
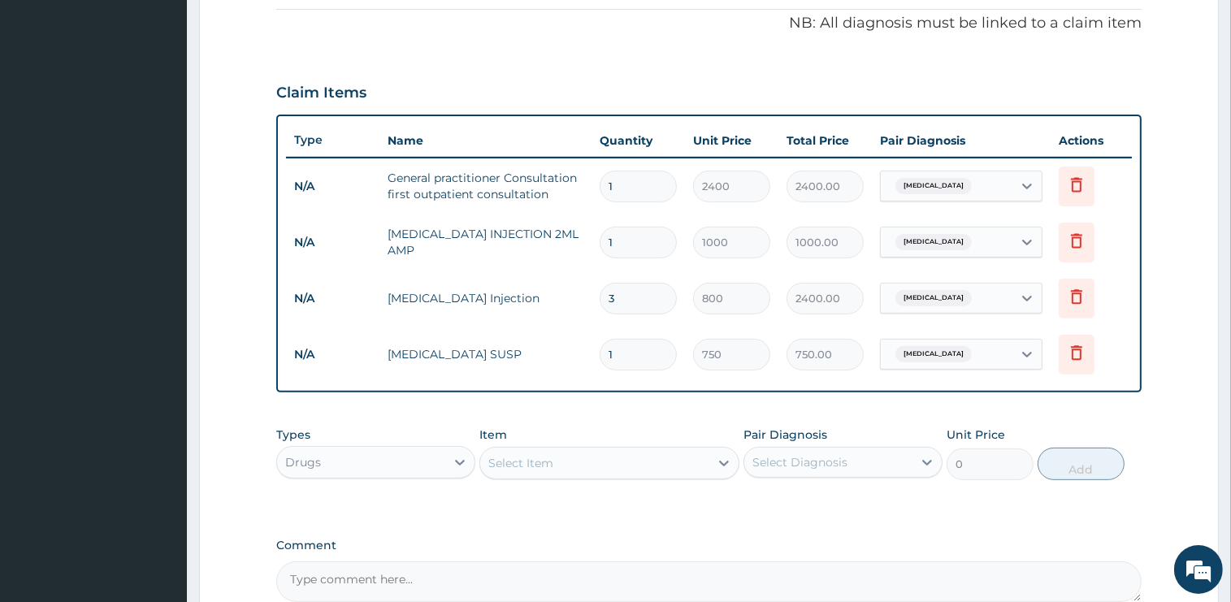
click at [614, 454] on div "Select Item" at bounding box center [594, 463] width 229 height 26
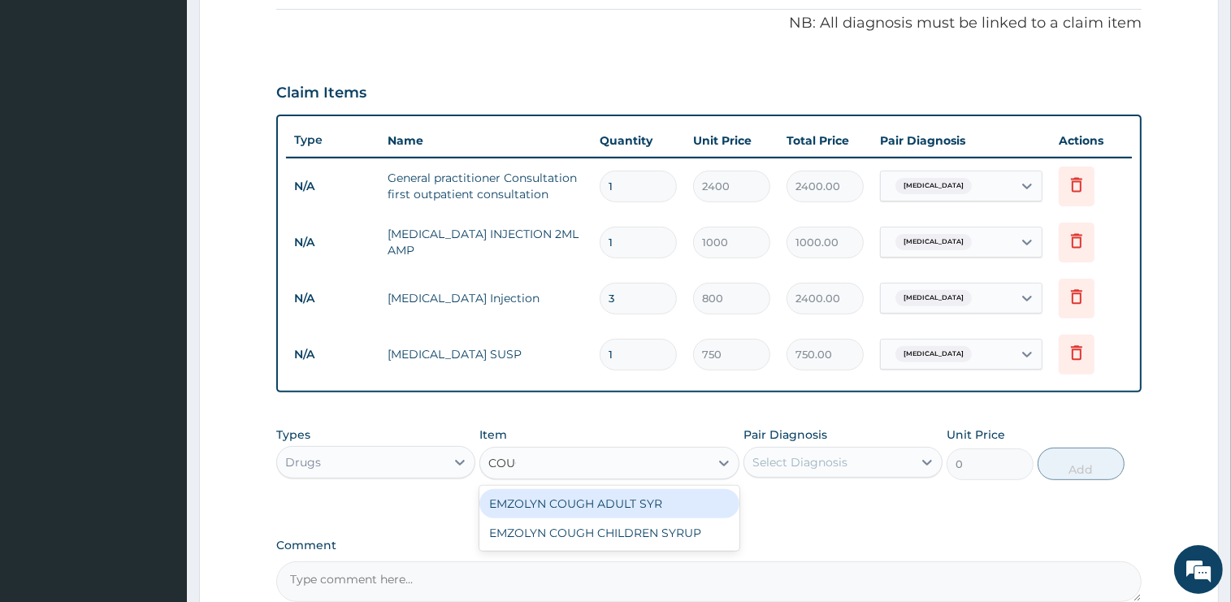
type input "COUGH"
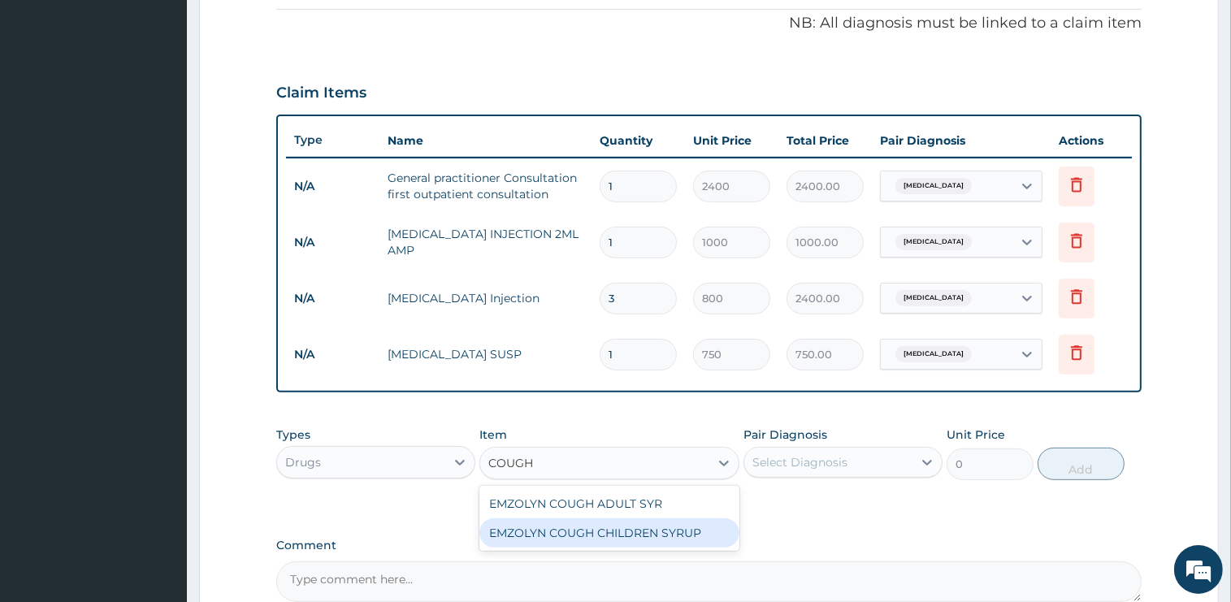
click at [639, 532] on div "EMZOLYN COUGH CHILDREN SYRUP" at bounding box center [609, 532] width 260 height 29
type input "750"
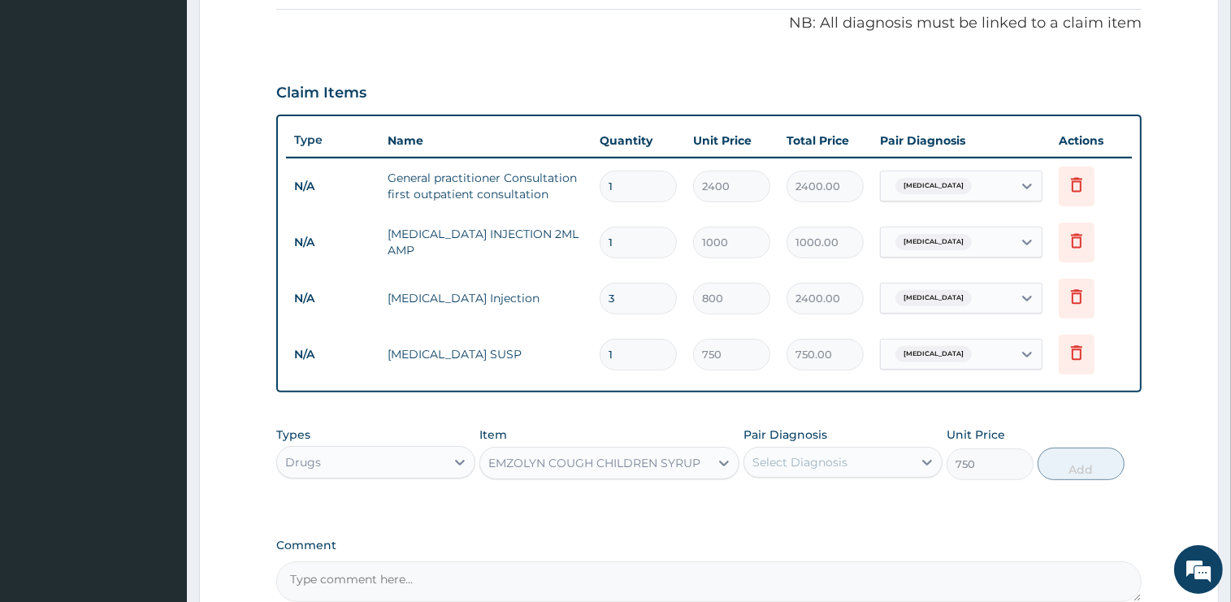
click at [832, 468] on div "Select Diagnosis" at bounding box center [828, 462] width 168 height 26
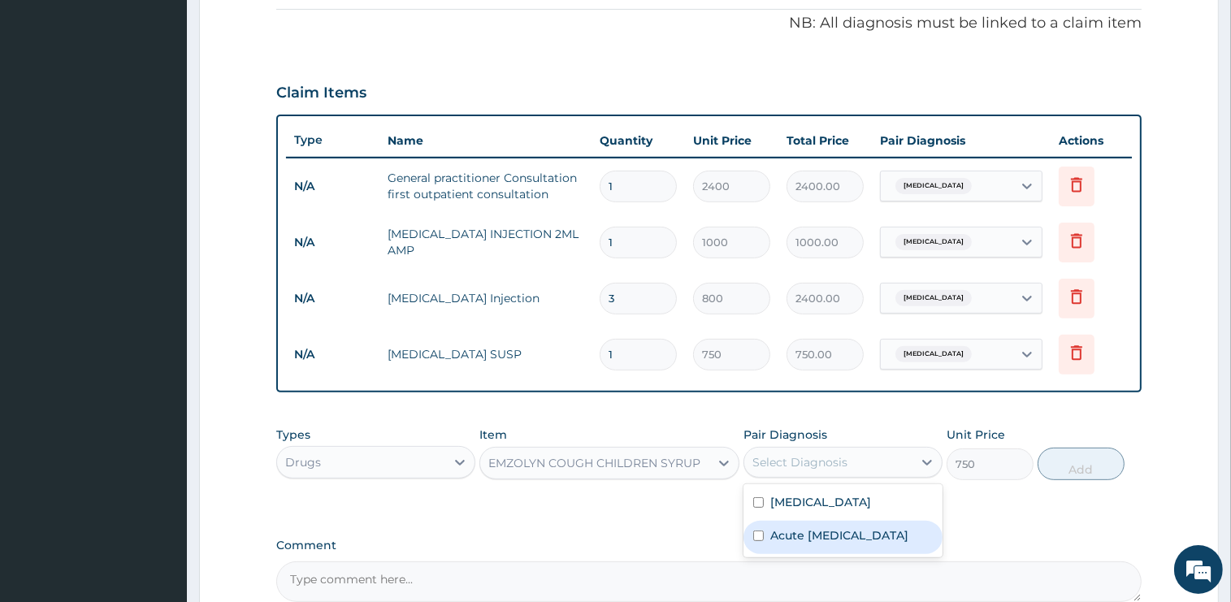
click at [843, 541] on label "Acute upper respiratory infection" at bounding box center [839, 535] width 138 height 16
checkbox input "true"
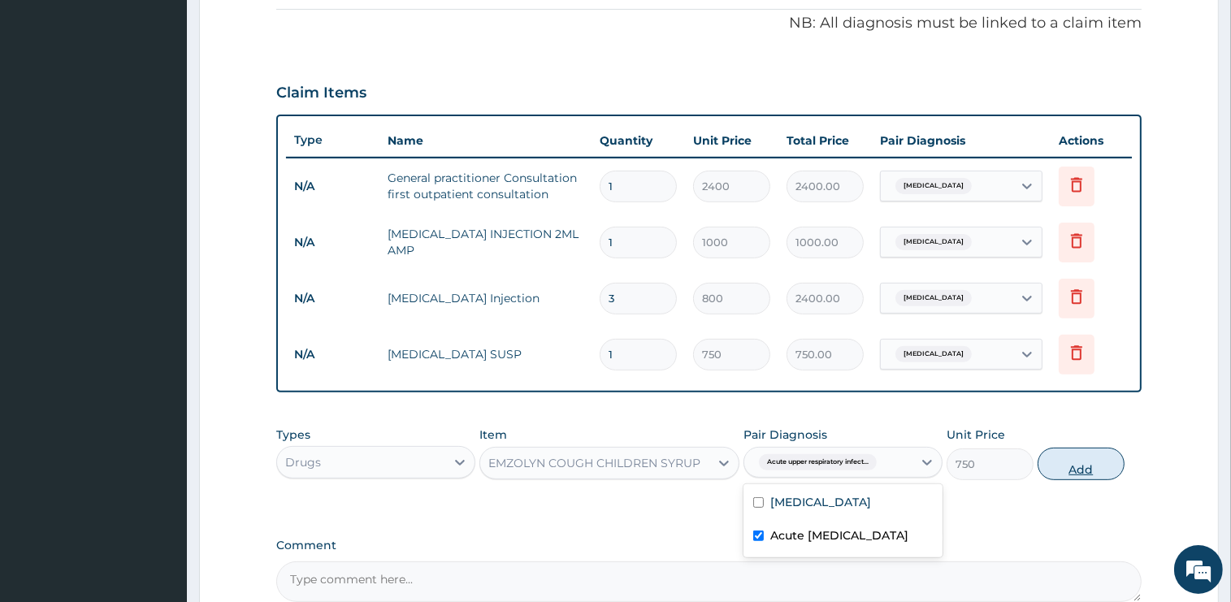
click at [1052, 462] on button "Add" at bounding box center [1081, 464] width 87 height 33
type input "0"
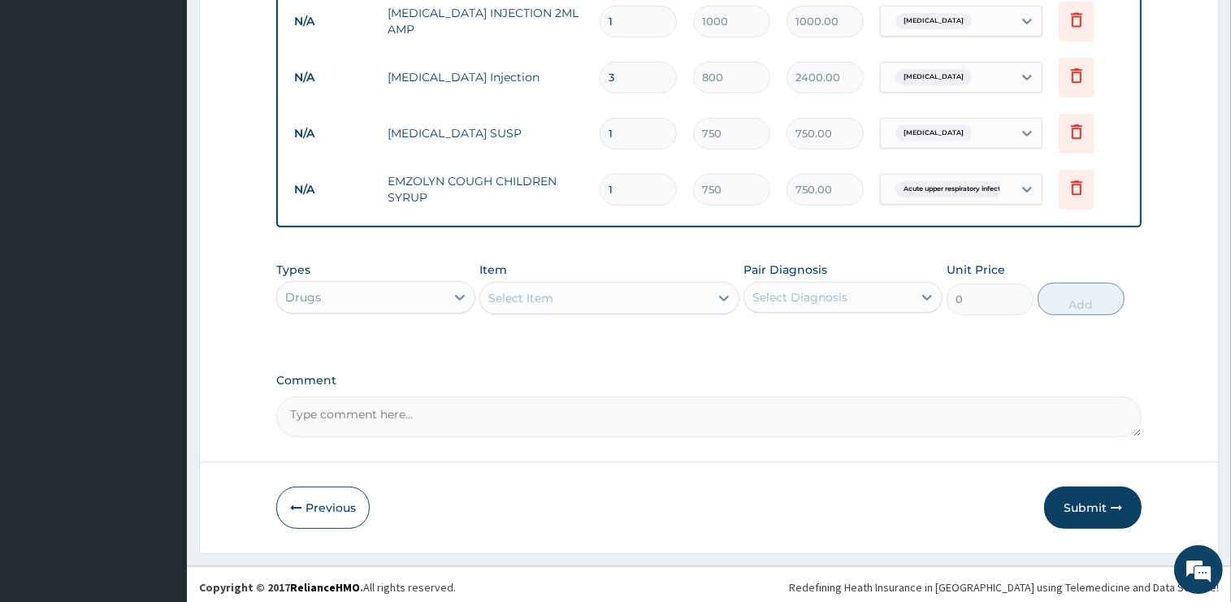
scroll to position [713, 0]
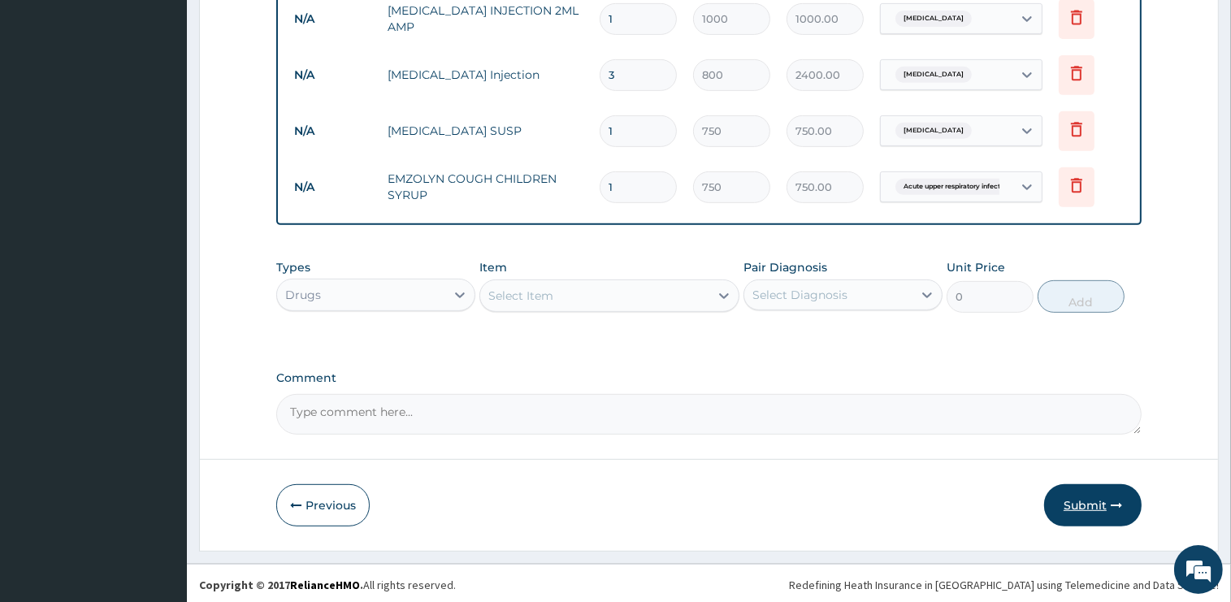
click at [1076, 503] on button "Submit" at bounding box center [1093, 505] width 98 height 42
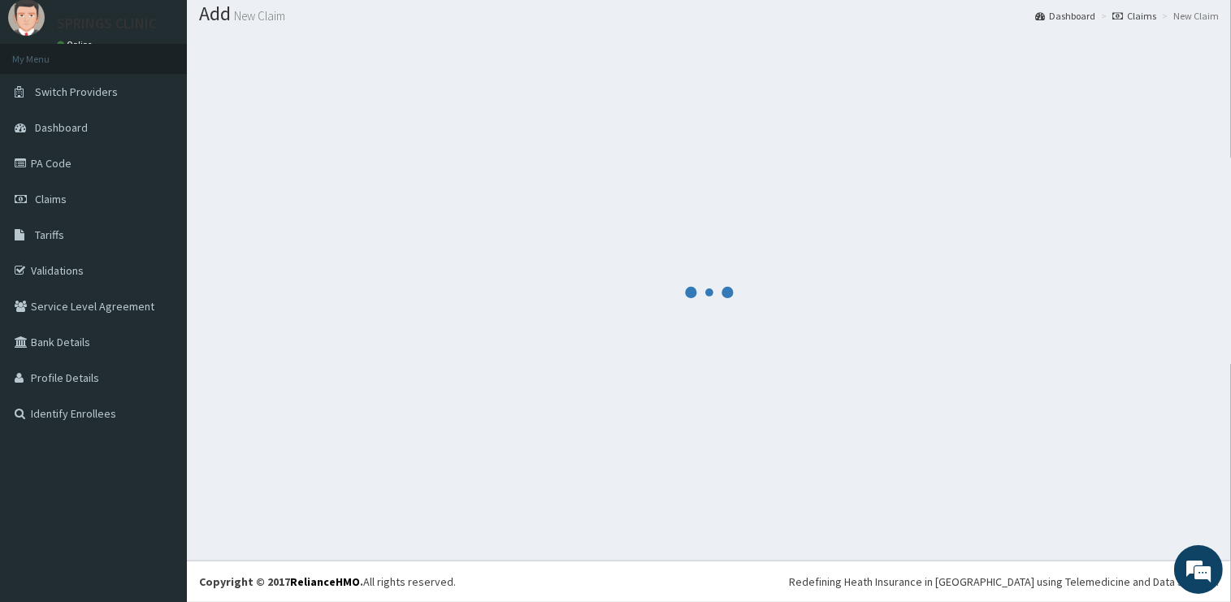
scroll to position [49, 0]
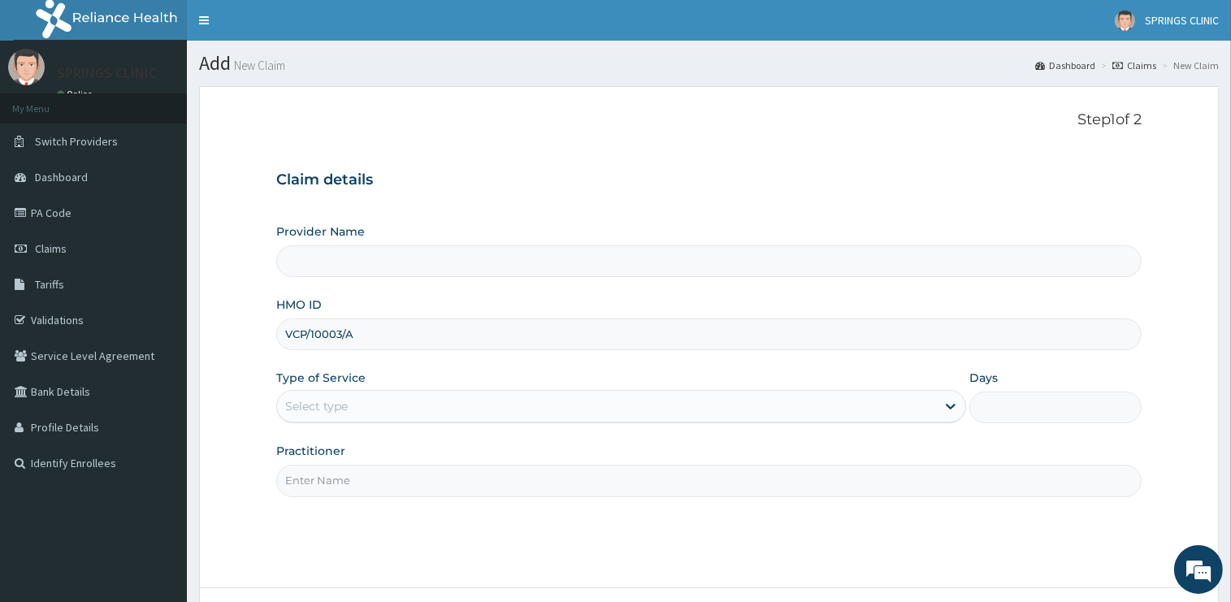
drag, startPoint x: 357, startPoint y: 340, endPoint x: 346, endPoint y: 340, distance: 10.6
click at [346, 340] on input "VCP/10003/A" at bounding box center [708, 335] width 865 height 32
type input "VCP/10003/C"
type input "Springs Clinic"
type input "VCP/10003/C"
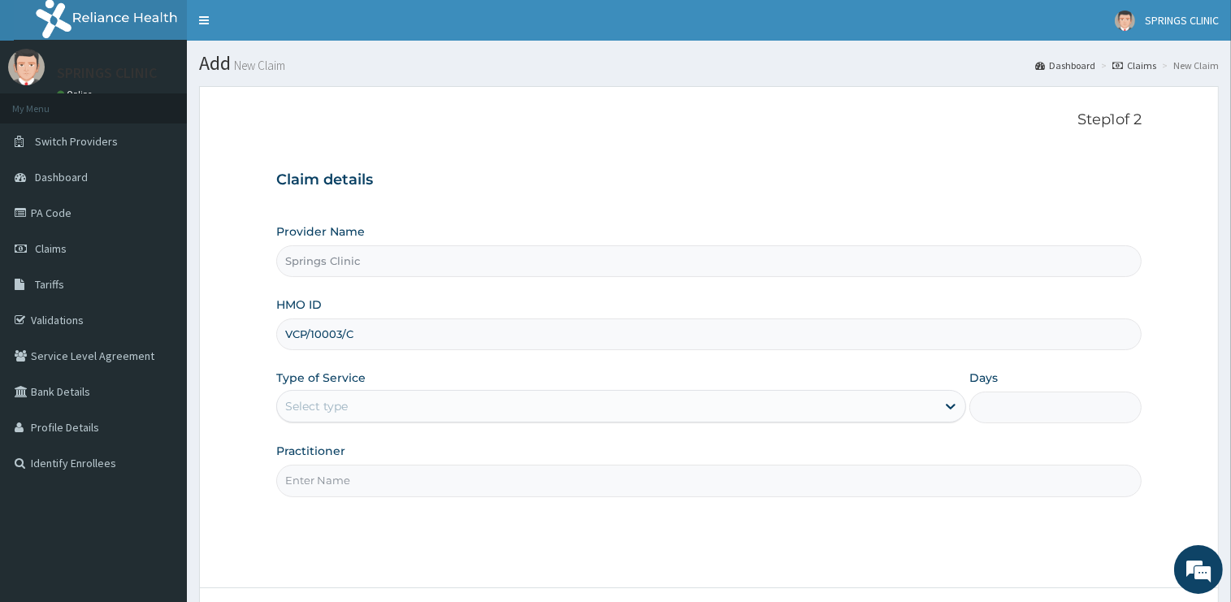
drag, startPoint x: 340, startPoint y: 401, endPoint x: 343, endPoint y: 420, distance: 19.0
click at [340, 401] on div "Select type" at bounding box center [316, 406] width 63 height 16
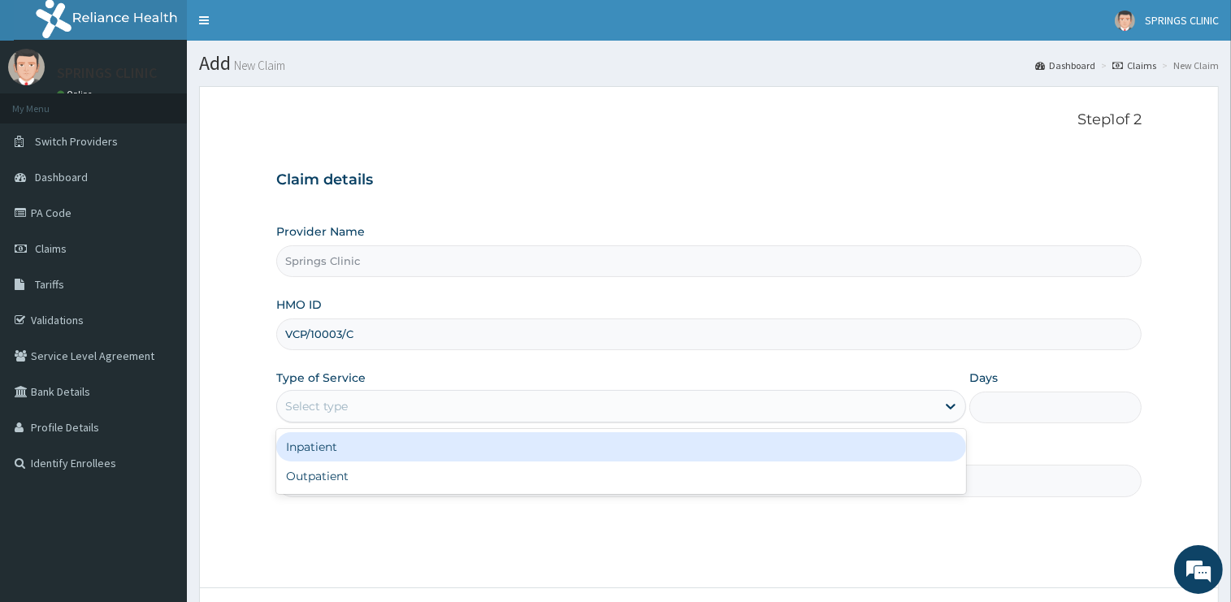
click at [335, 479] on div "Outpatient" at bounding box center [621, 476] width 690 height 29
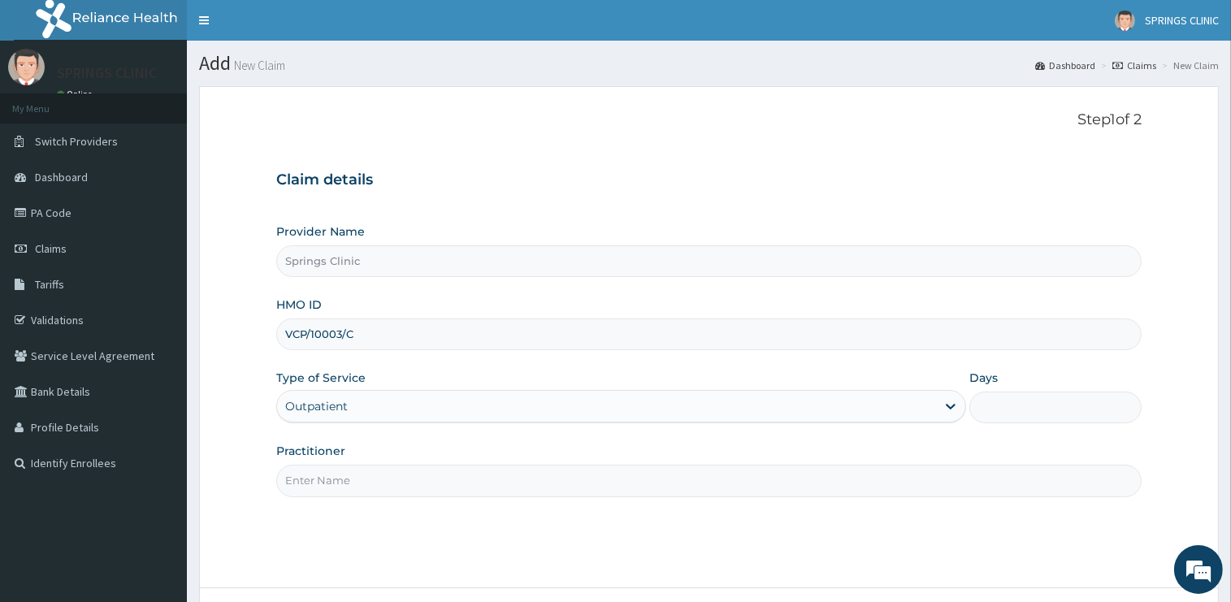
type input "1"
click at [335, 479] on input "Practitioner" at bounding box center [708, 481] width 865 height 32
click at [335, 481] on input "Practitioner" at bounding box center [708, 481] width 865 height 32
type input "[PERSON_NAME][GEOGRAPHIC_DATA]"
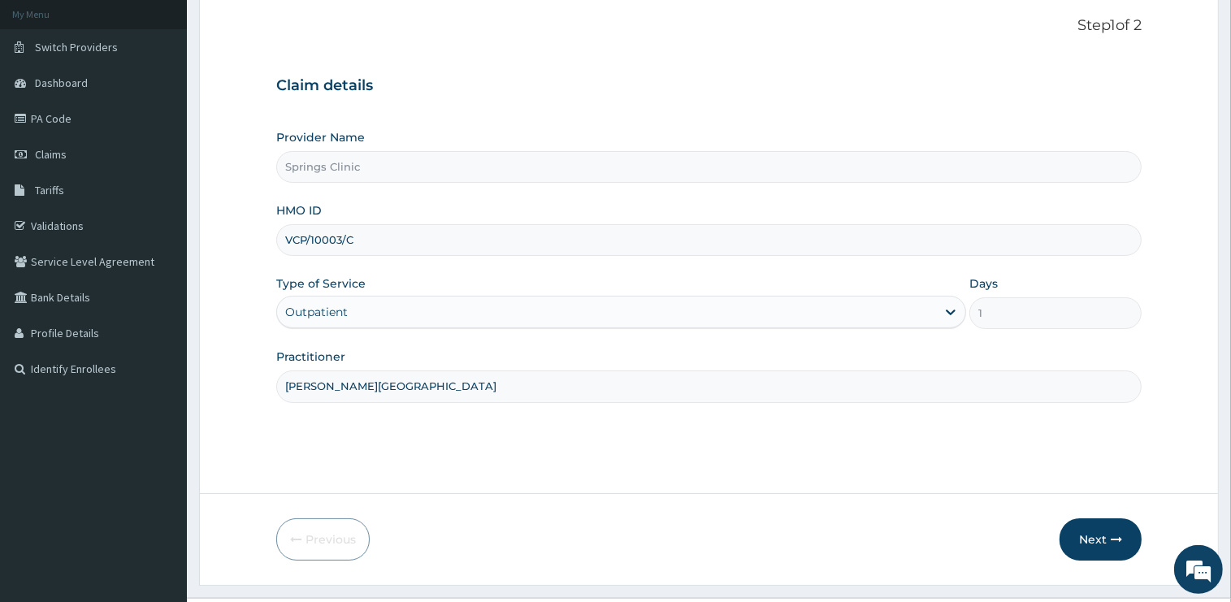
scroll to position [131, 0]
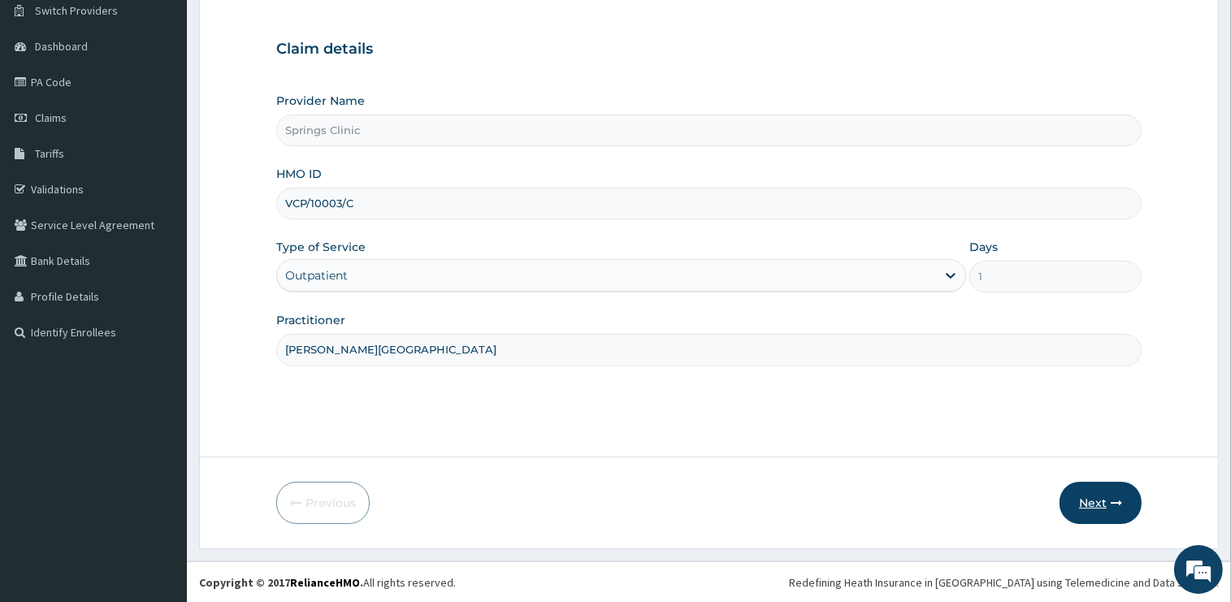
click at [1099, 505] on button "Next" at bounding box center [1101, 503] width 82 height 42
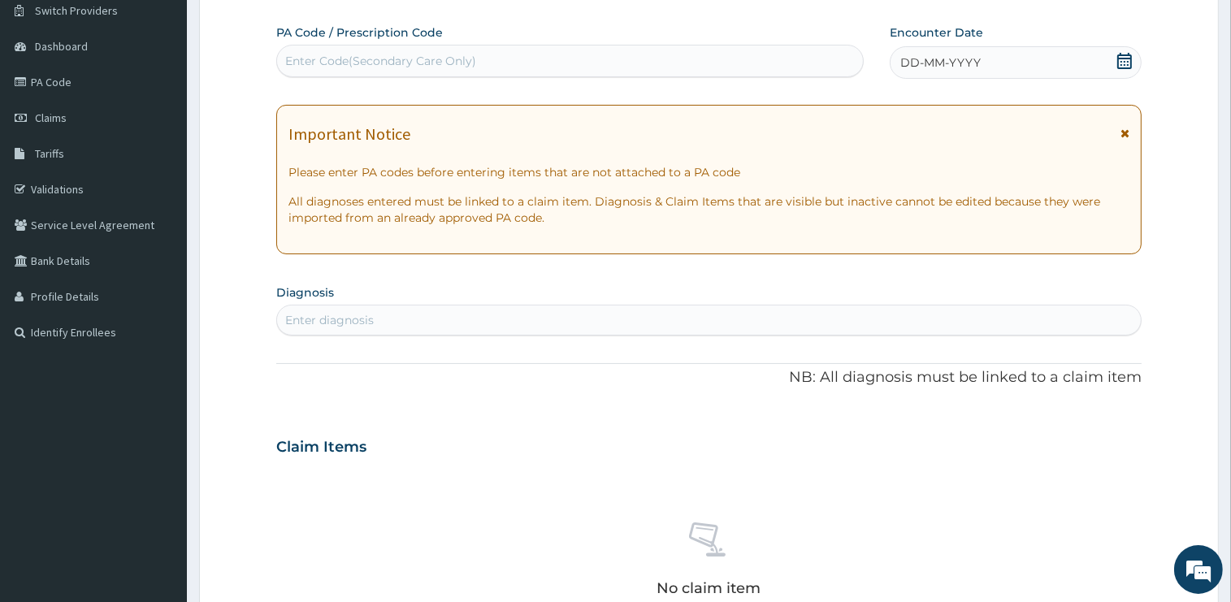
scroll to position [0, 0]
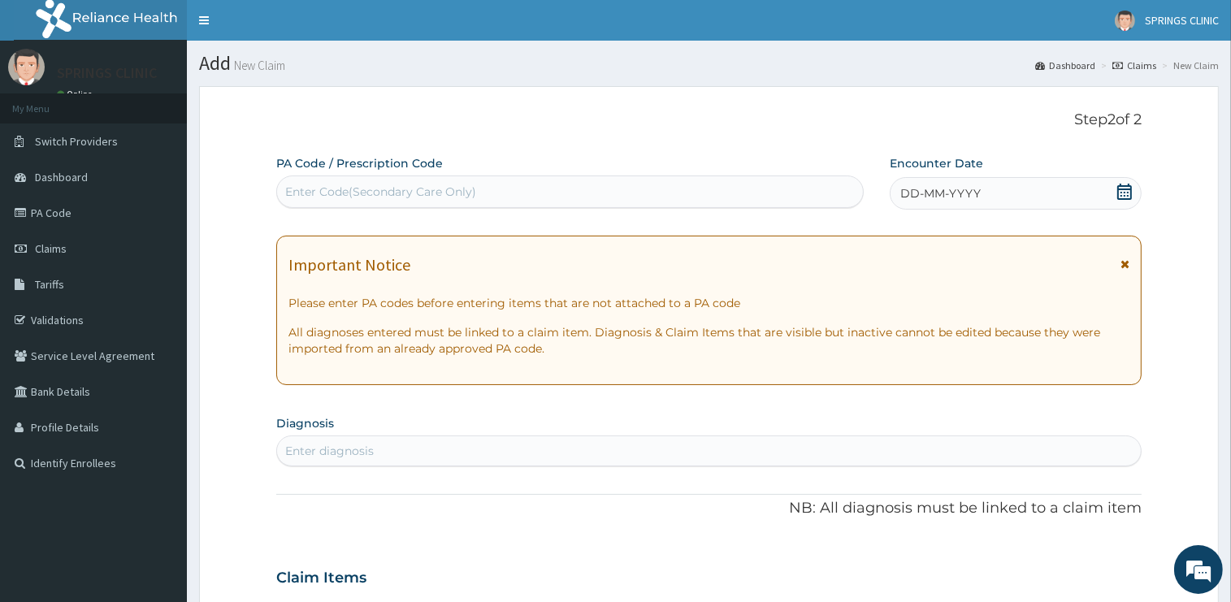
click at [1129, 194] on icon at bounding box center [1125, 192] width 16 height 16
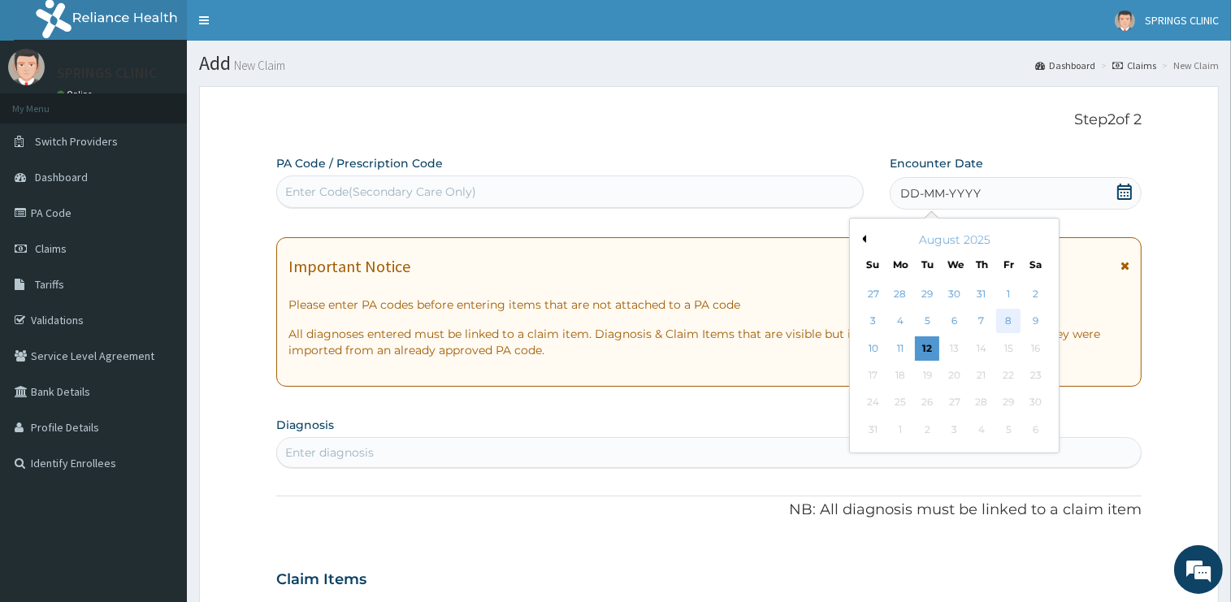
click at [1013, 320] on div "8" at bounding box center [1008, 322] width 24 height 24
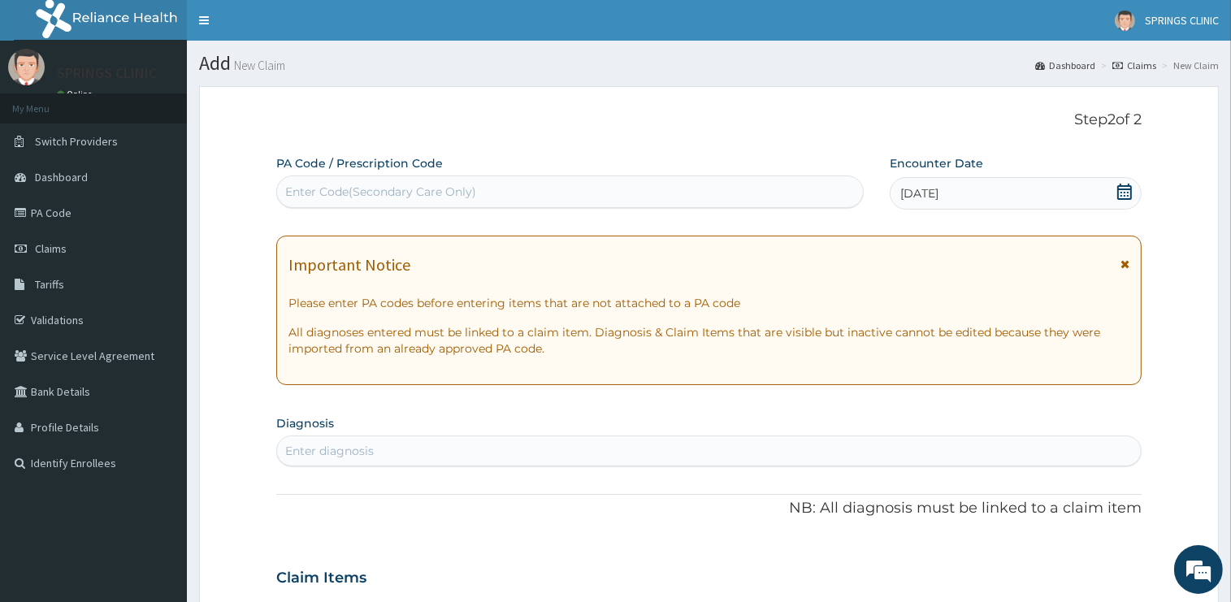
click at [520, 456] on div "Enter diagnosis" at bounding box center [709, 451] width 864 height 26
type input "[MEDICAL_DATA]"
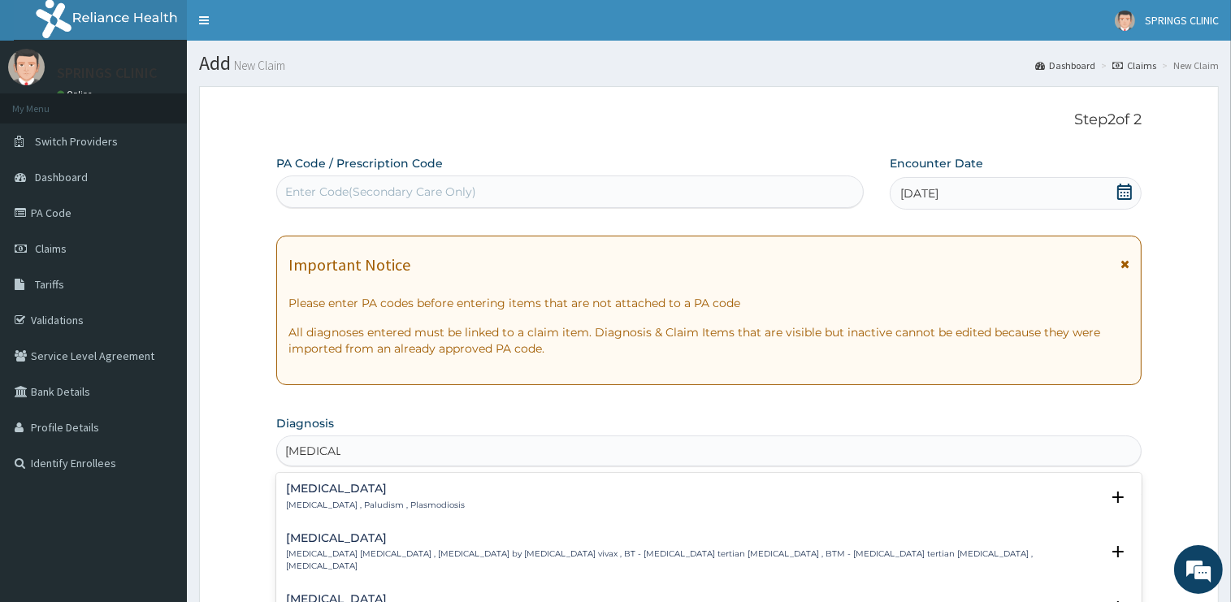
click at [310, 492] on h4 "[MEDICAL_DATA]" at bounding box center [375, 489] width 179 height 12
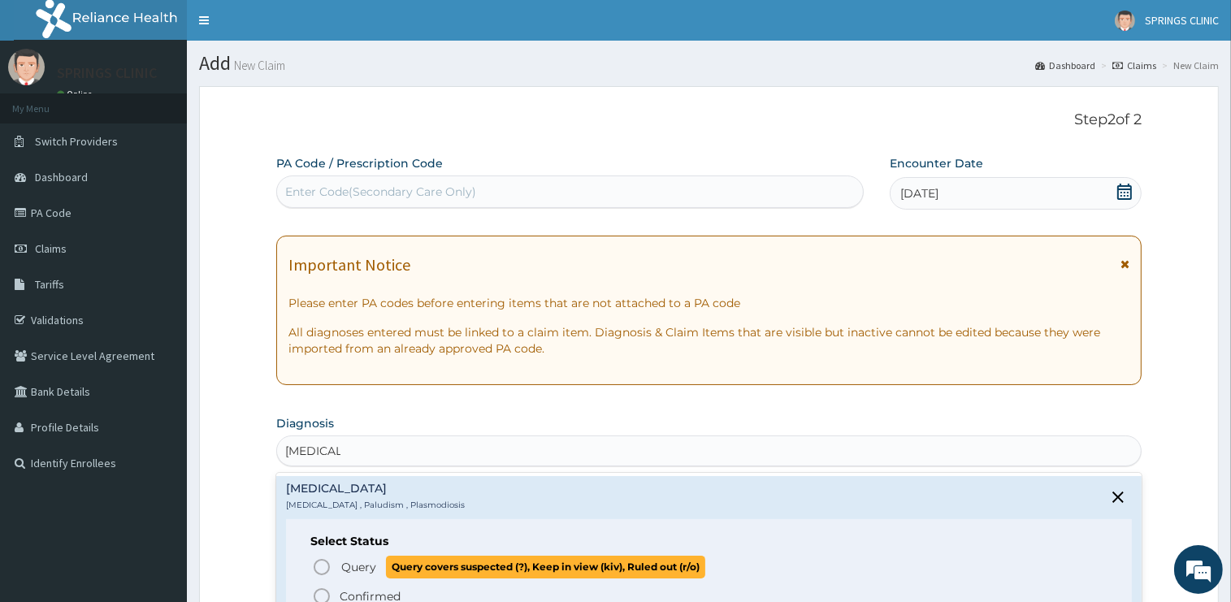
click at [350, 568] on span "Query" at bounding box center [358, 567] width 35 height 16
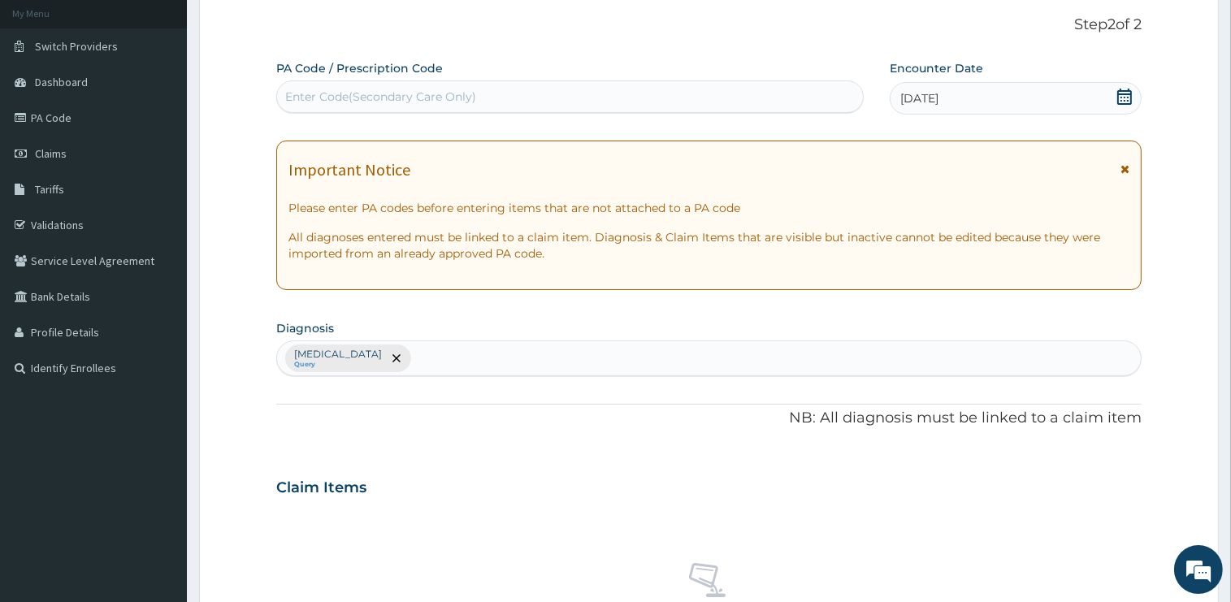
scroll to position [343, 0]
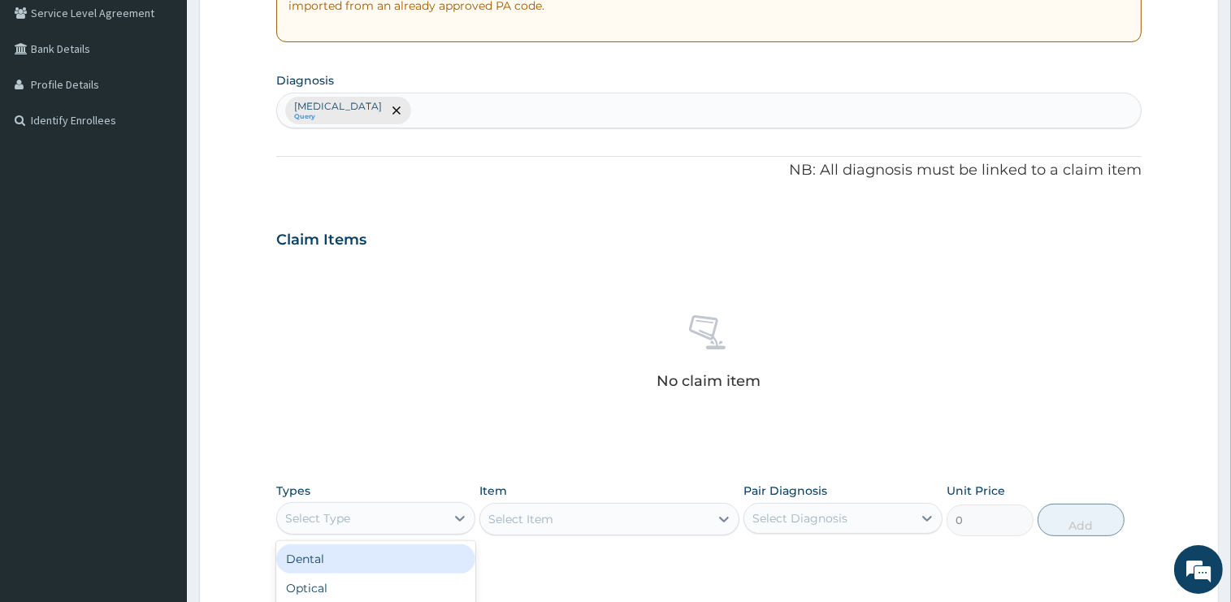
click at [358, 524] on div "Select Type" at bounding box center [361, 518] width 168 height 26
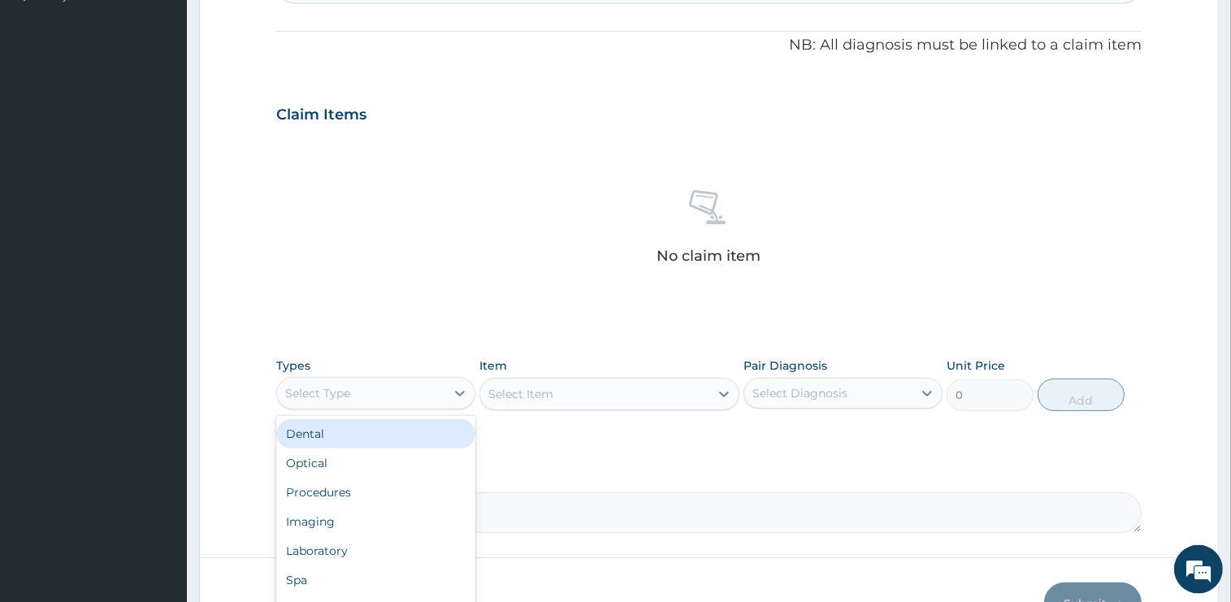
scroll to position [568, 0]
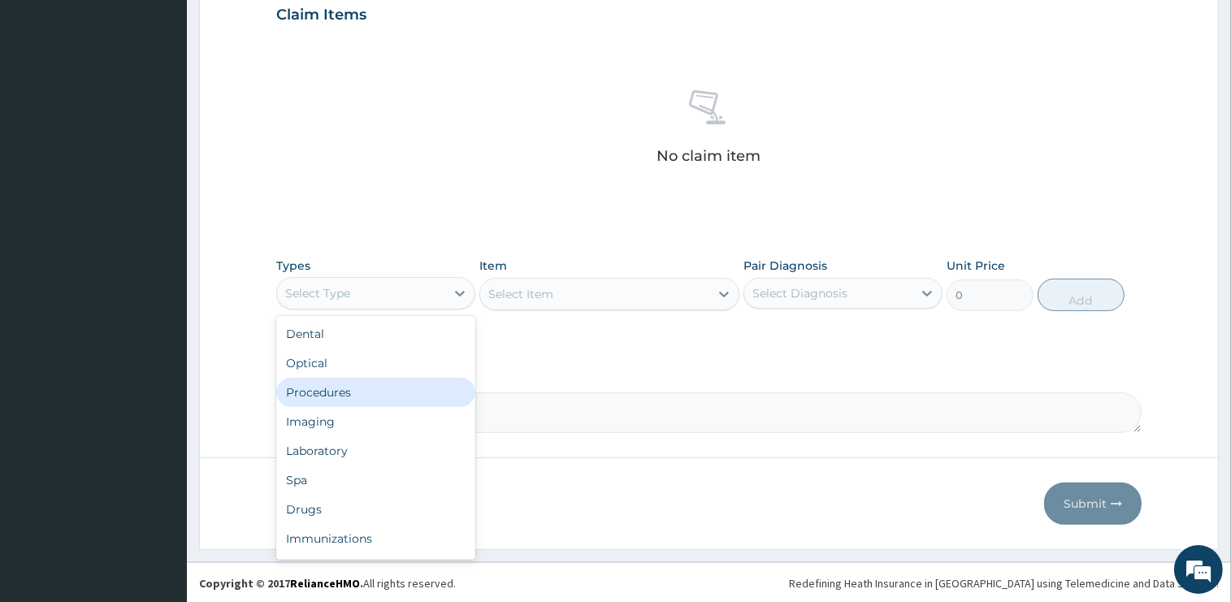
click at [348, 388] on div "Procedures" at bounding box center [375, 392] width 199 height 29
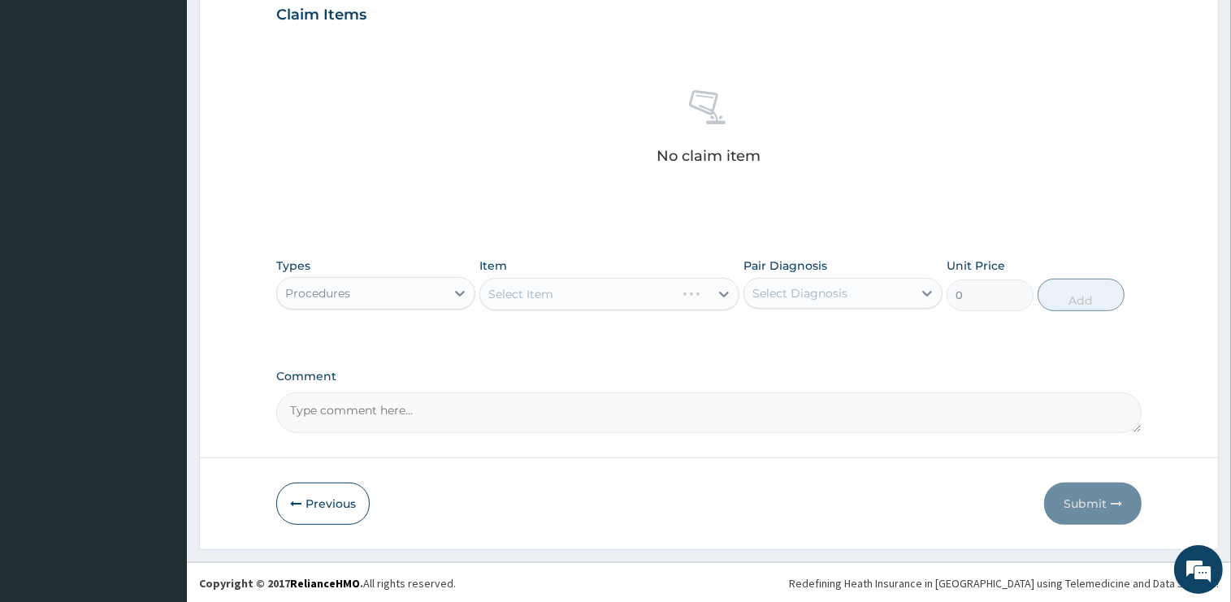
click at [622, 301] on div "Select Item" at bounding box center [609, 294] width 260 height 33
click at [613, 223] on div "PA Code / Prescription Code Enter Code(Secondary Care Only) Encounter Date [DAT…" at bounding box center [708, 10] width 865 height 846
click at [355, 286] on div "Procedures" at bounding box center [361, 293] width 168 height 26
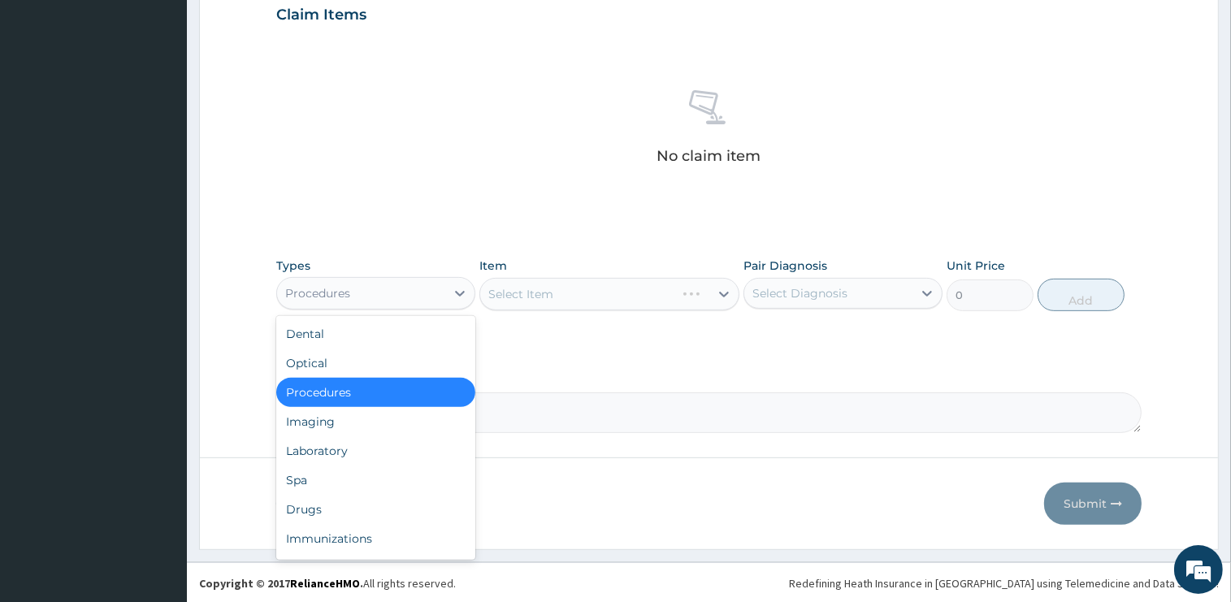
click at [371, 237] on div "PA Code / Prescription Code Enter Code(Secondary Care Only) Encounter Date [DAT…" at bounding box center [708, 10] width 865 height 846
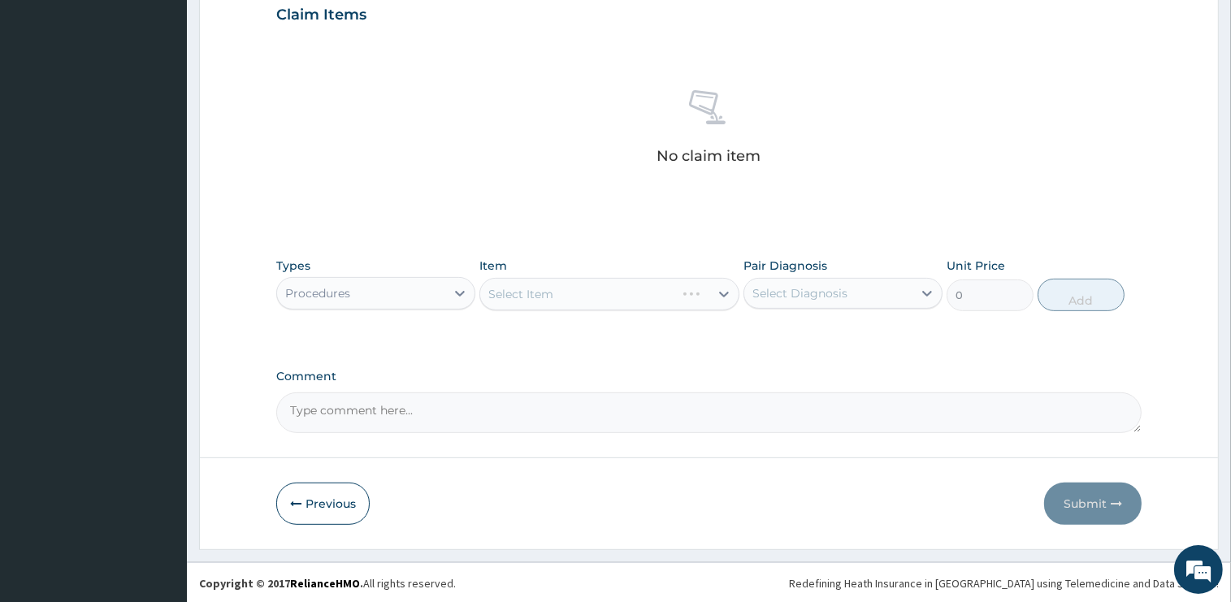
click at [574, 293] on div "Select Item" at bounding box center [609, 294] width 260 height 33
click at [599, 239] on div "PA Code / Prescription Code Enter Code(Secondary Care Only) Encounter Date [DAT…" at bounding box center [708, 10] width 865 height 846
click at [613, 285] on div "Select Item" at bounding box center [609, 294] width 260 height 33
click at [622, 291] on div "Select Item" at bounding box center [609, 294] width 260 height 33
click at [660, 245] on div "PA Code / Prescription Code Enter Code(Secondary Care Only) Encounter Date [DAT…" at bounding box center [708, 10] width 865 height 846
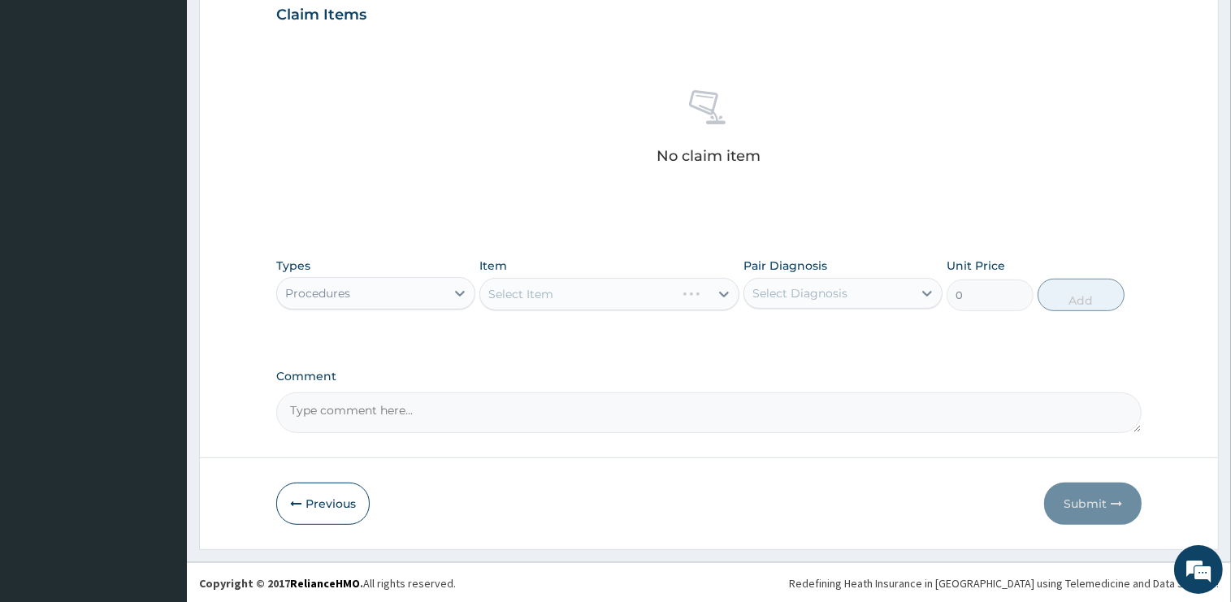
click at [612, 298] on div "Select Item" at bounding box center [609, 294] width 260 height 33
click at [799, 288] on div "Select Diagnosis" at bounding box center [799, 293] width 95 height 16
click at [661, 255] on div "Types Procedures Item Select Item Pair Diagnosis Select Diagnosis Unit Price 0 …" at bounding box center [708, 284] width 865 height 70
click at [787, 285] on div "Select Diagnosis" at bounding box center [799, 293] width 95 height 16
click at [783, 340] on label "[MEDICAL_DATA]" at bounding box center [820, 333] width 101 height 16
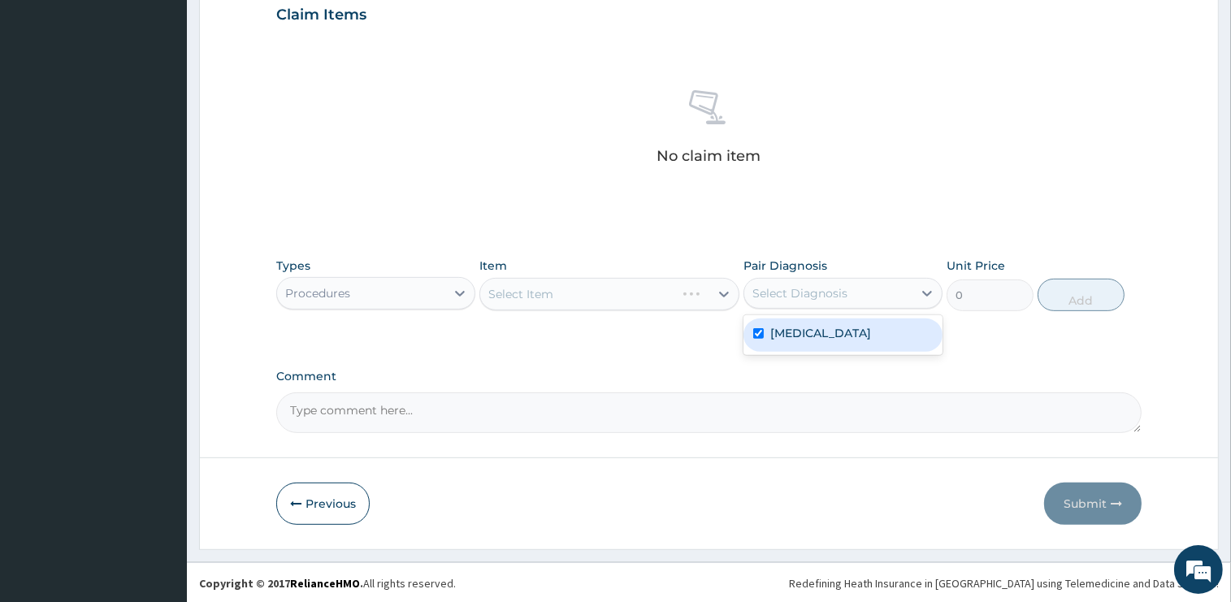
checkbox input "true"
click at [789, 263] on label "Pair Diagnosis" at bounding box center [786, 266] width 84 height 16
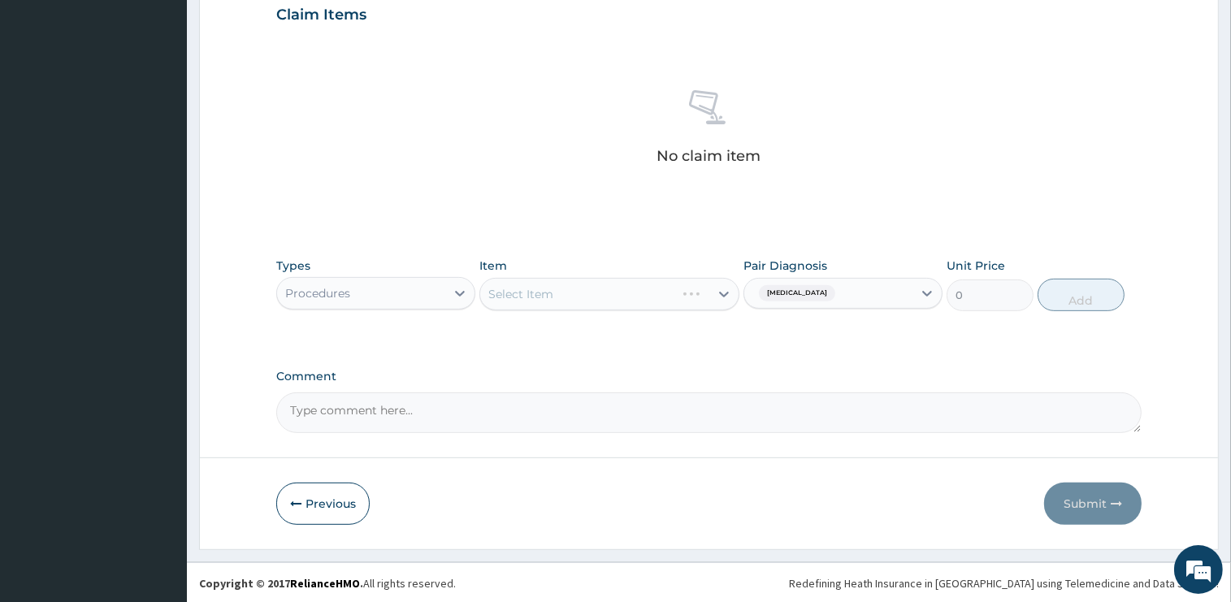
click at [627, 290] on div "Select Item" at bounding box center [609, 294] width 260 height 33
click at [627, 261] on div "Item Select Item" at bounding box center [609, 285] width 260 height 54
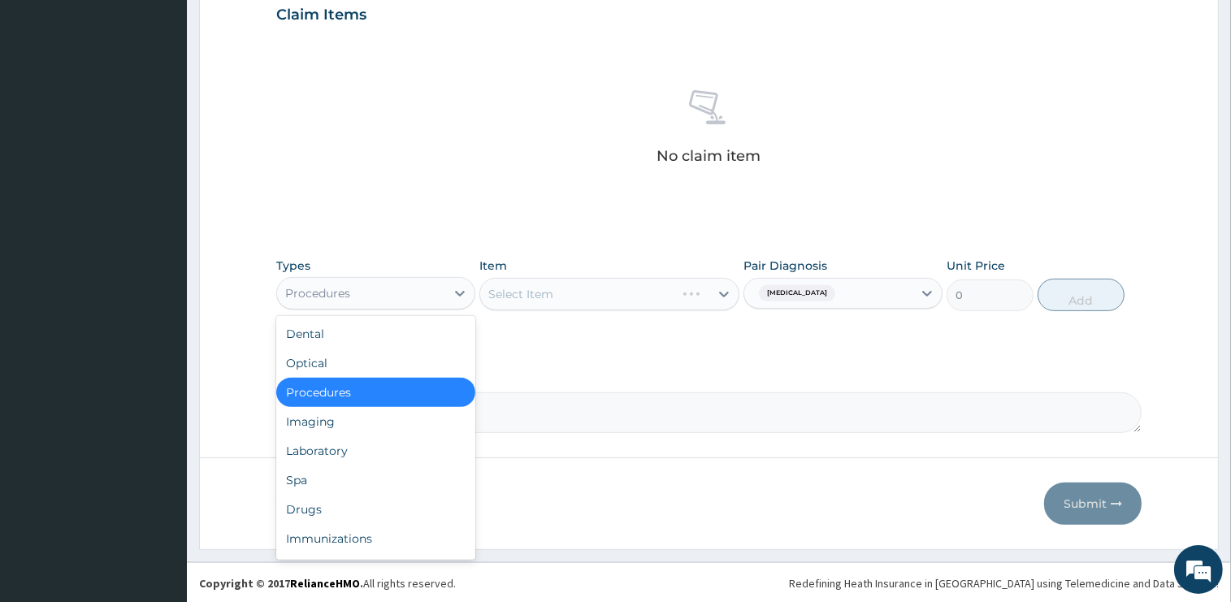
click at [333, 289] on div "Procedures" at bounding box center [317, 293] width 65 height 16
click at [310, 514] on div "Drugs" at bounding box center [375, 509] width 199 height 29
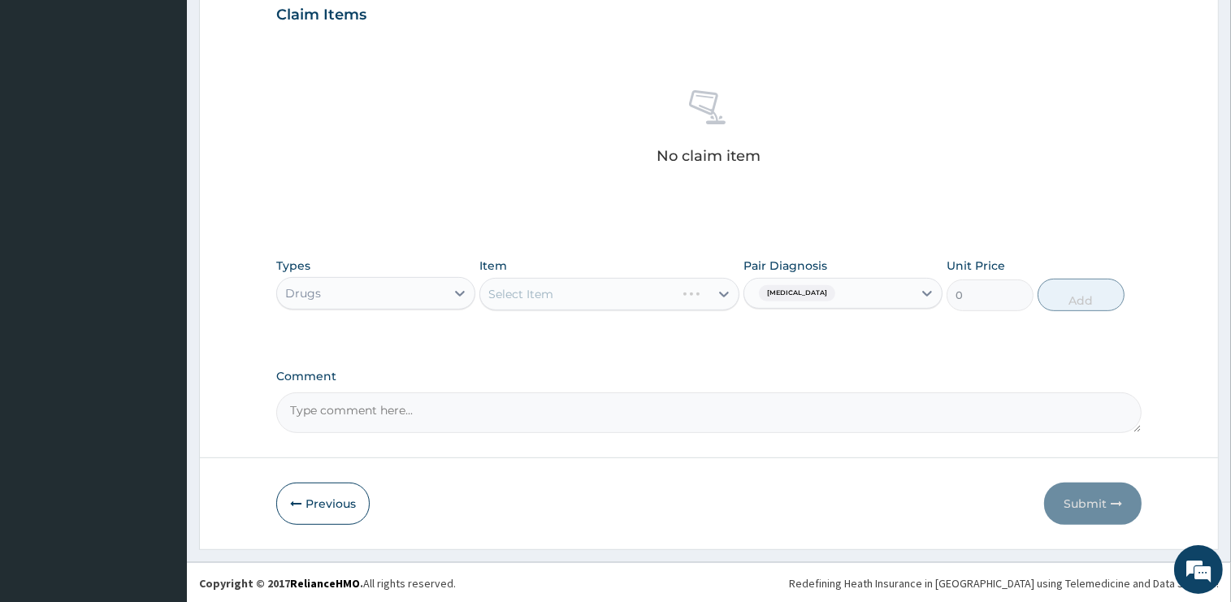
click at [343, 291] on div "Drugs" at bounding box center [361, 293] width 168 height 26
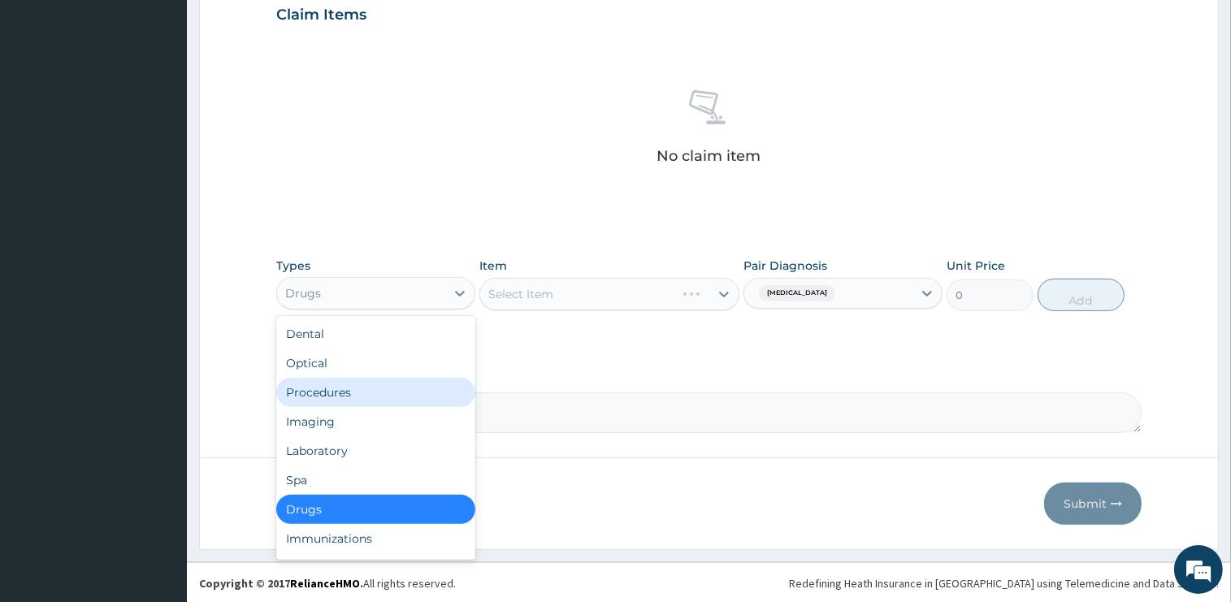
click at [337, 388] on div "Procedures" at bounding box center [375, 392] width 199 height 29
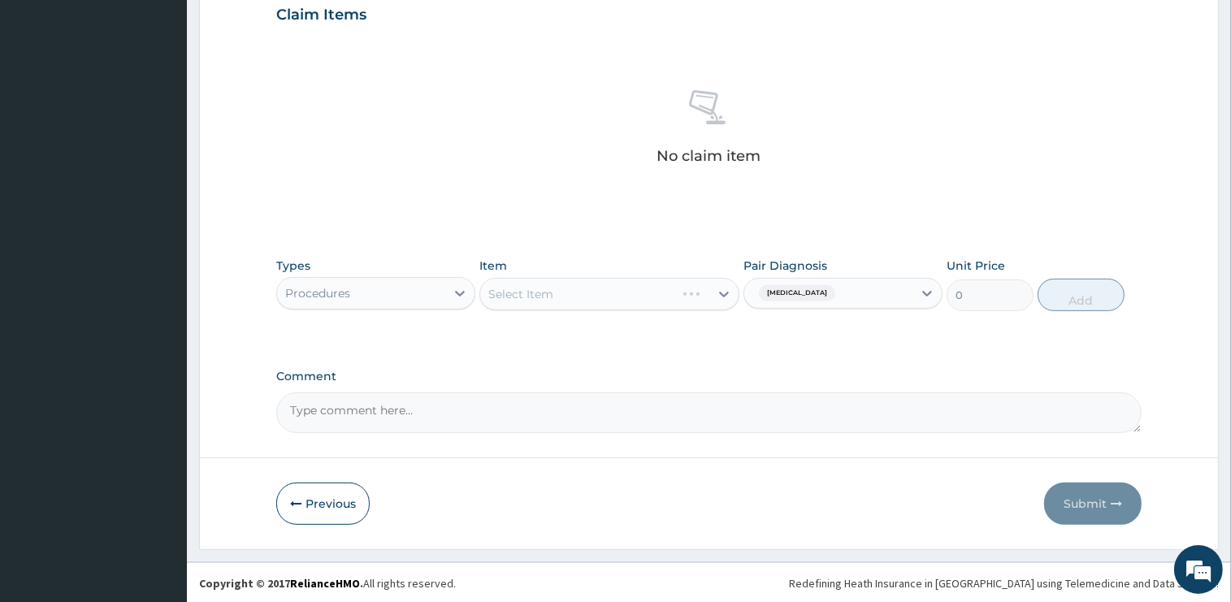
click at [629, 294] on div "Select Item" at bounding box center [609, 294] width 260 height 33
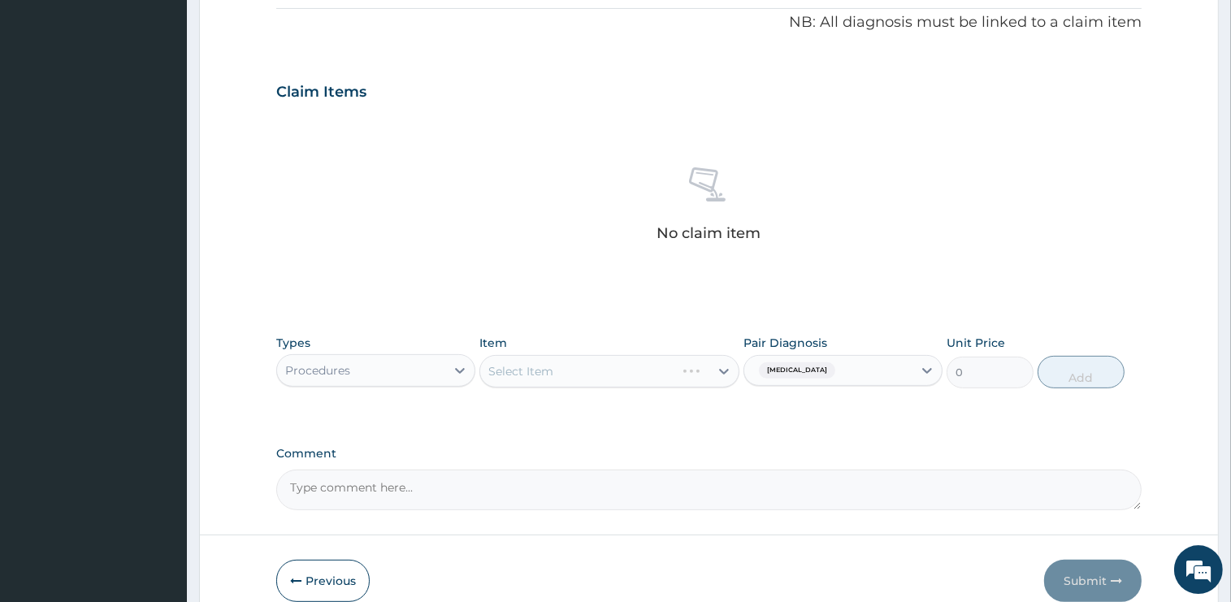
scroll to position [514, 0]
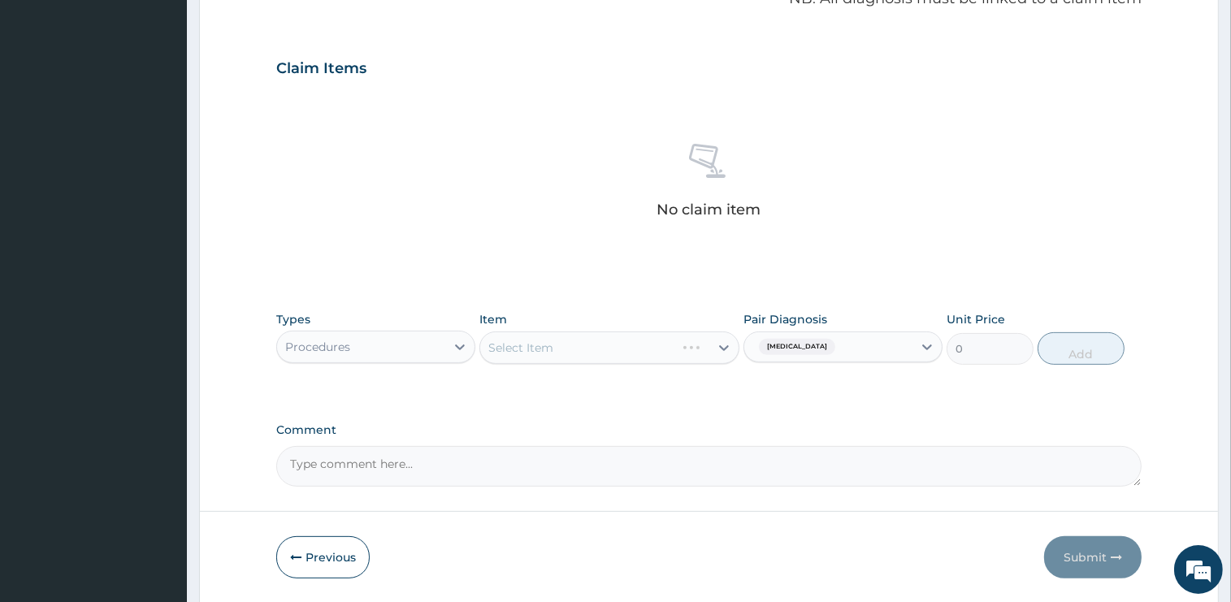
click at [536, 345] on div "Select Item" at bounding box center [609, 348] width 260 height 33
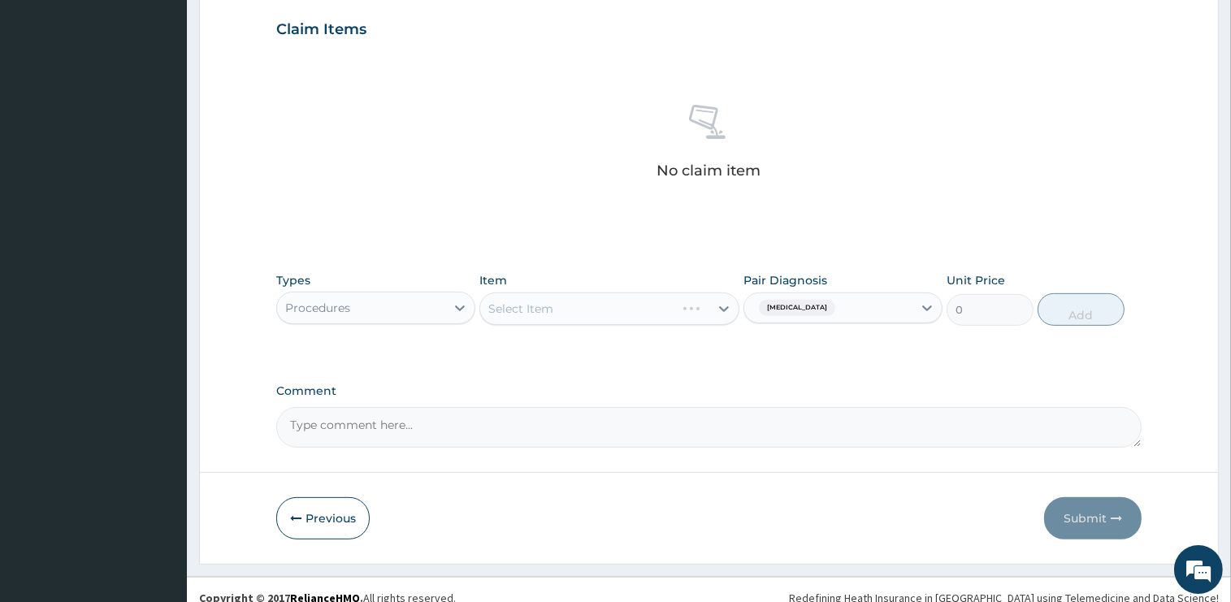
scroll to position [568, 0]
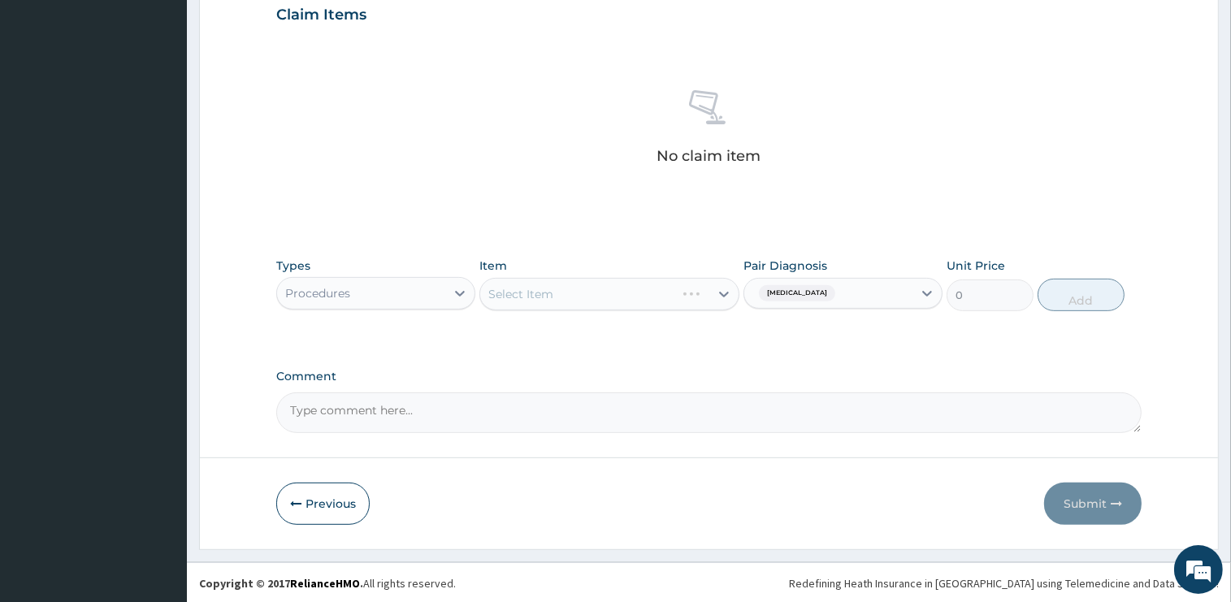
click at [725, 295] on div "Select Item" at bounding box center [609, 294] width 260 height 33
click at [536, 299] on div "Select Item" at bounding box center [609, 294] width 260 height 33
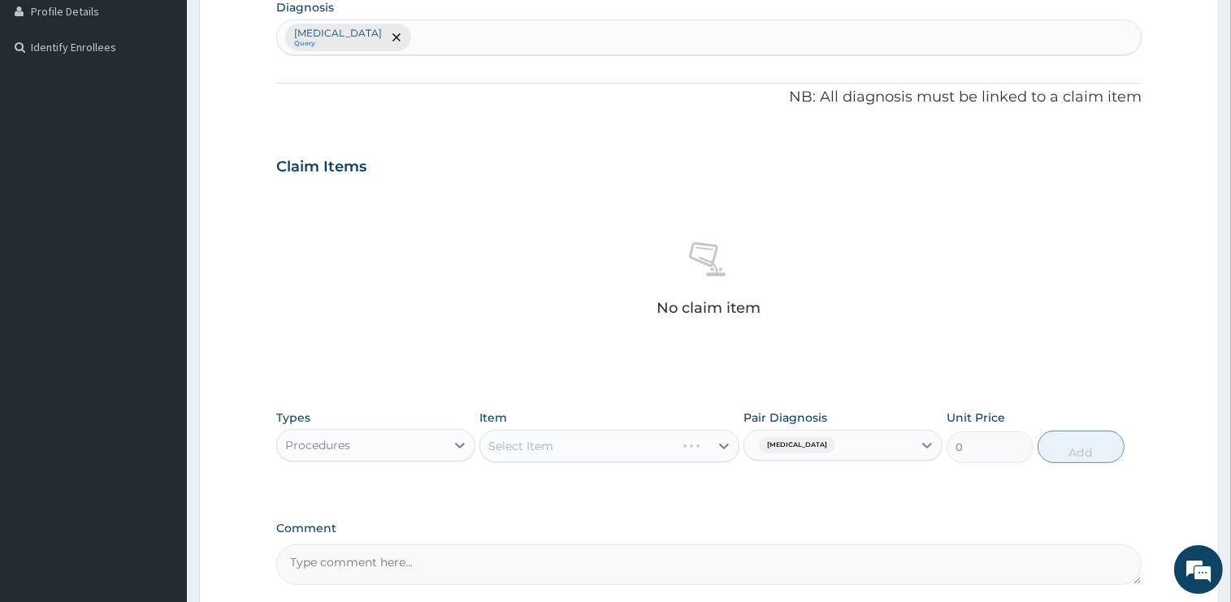
scroll to position [397, 0]
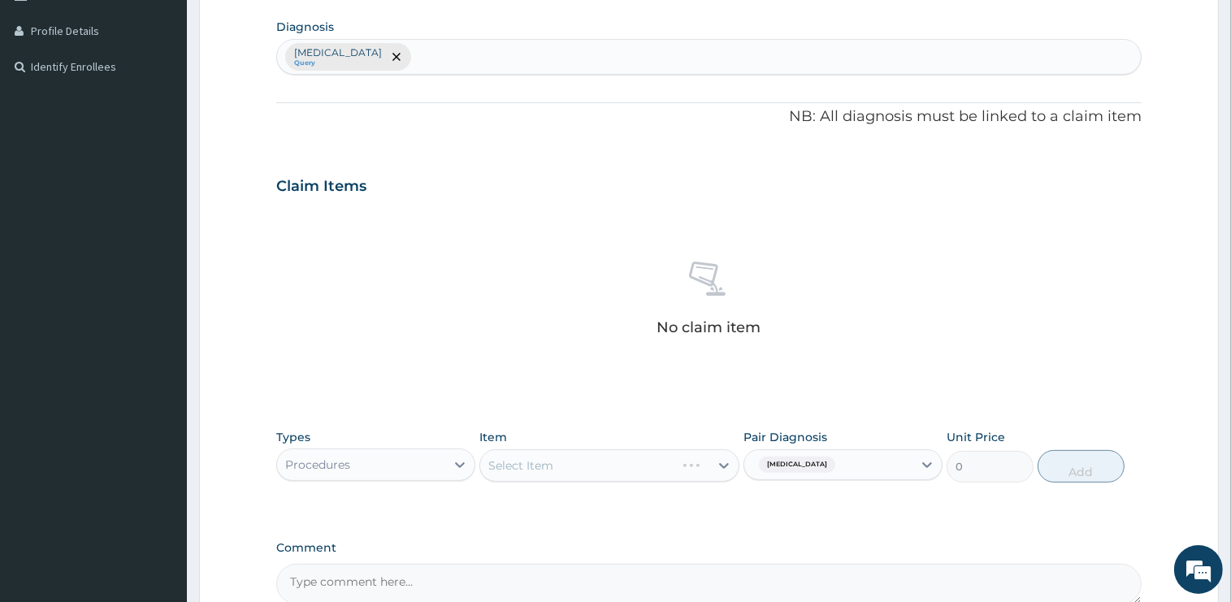
click at [609, 472] on div "Select Item" at bounding box center [609, 465] width 260 height 33
click at [405, 59] on div "[MEDICAL_DATA] Query" at bounding box center [709, 57] width 864 height 34
click at [590, 473] on div "Select Item" at bounding box center [609, 465] width 260 height 33
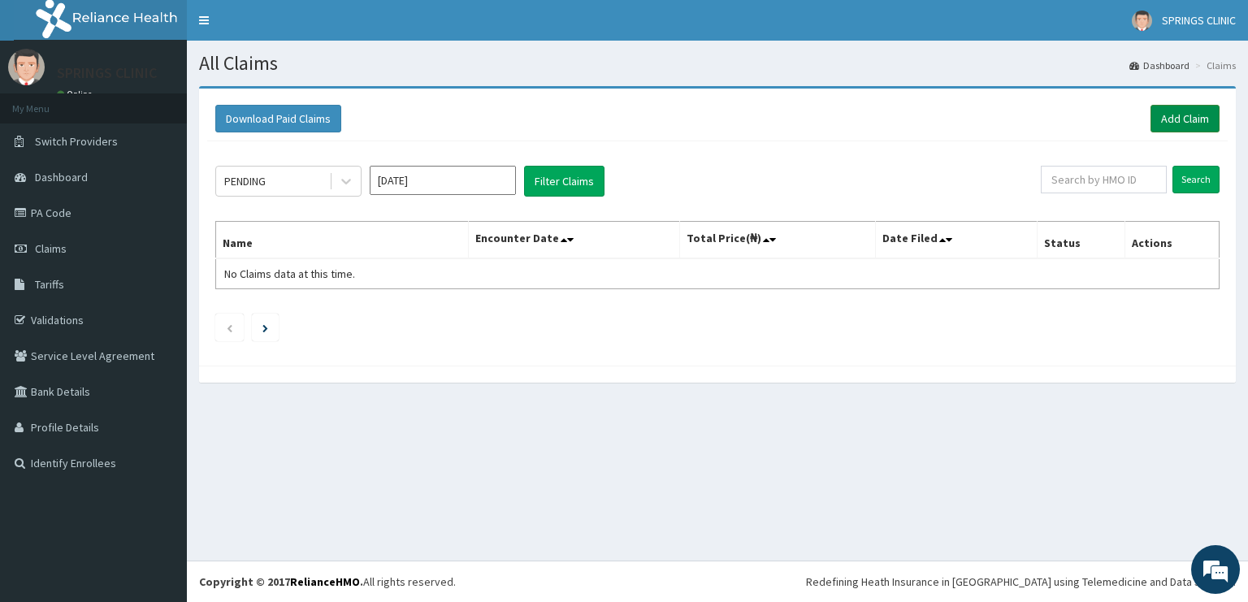
click at [1191, 123] on link "Add Claim" at bounding box center [1185, 119] width 69 height 28
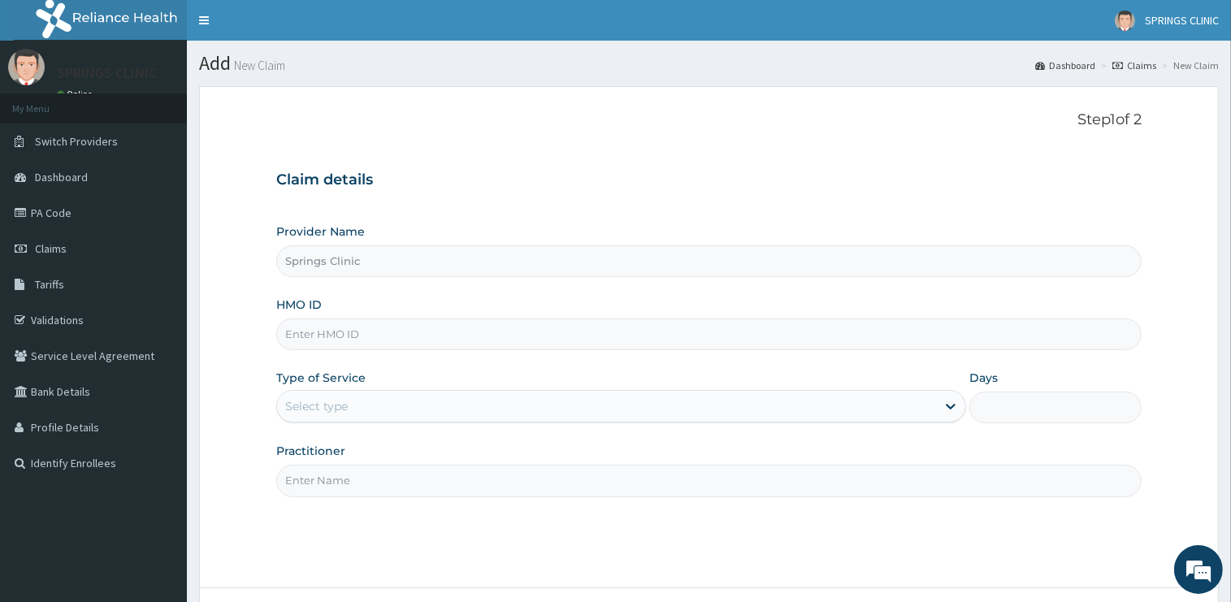
type input "Springs Clinic"
click at [505, 336] on input "HMO ID" at bounding box center [708, 335] width 865 height 32
type input "DAL/10565/A"
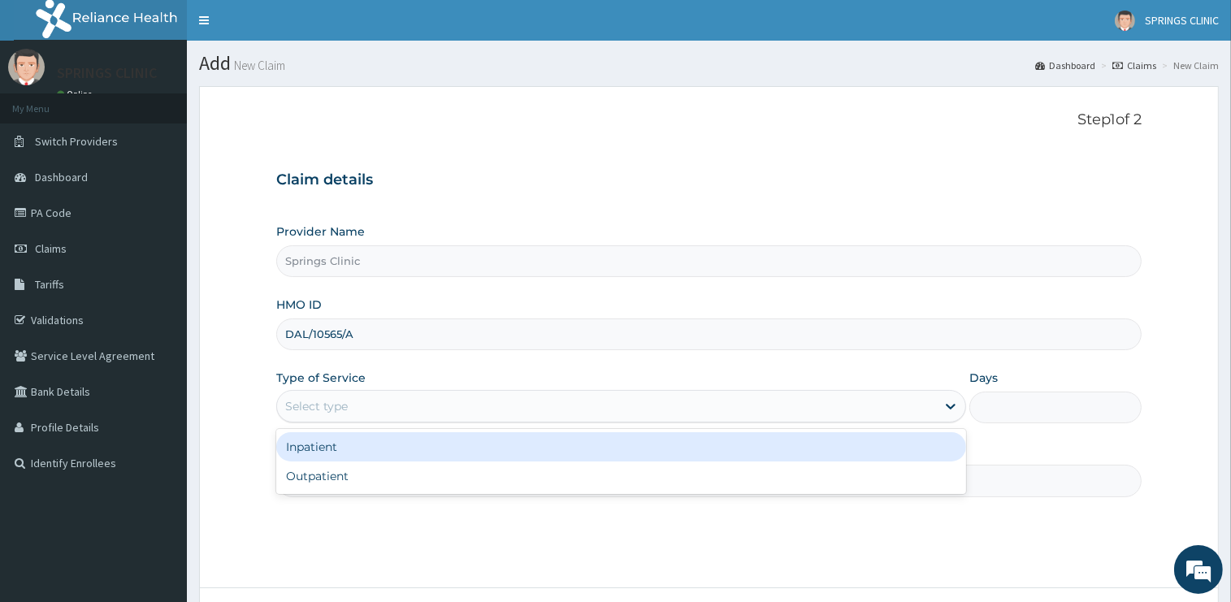
click at [408, 408] on div "Select type" at bounding box center [606, 406] width 659 height 26
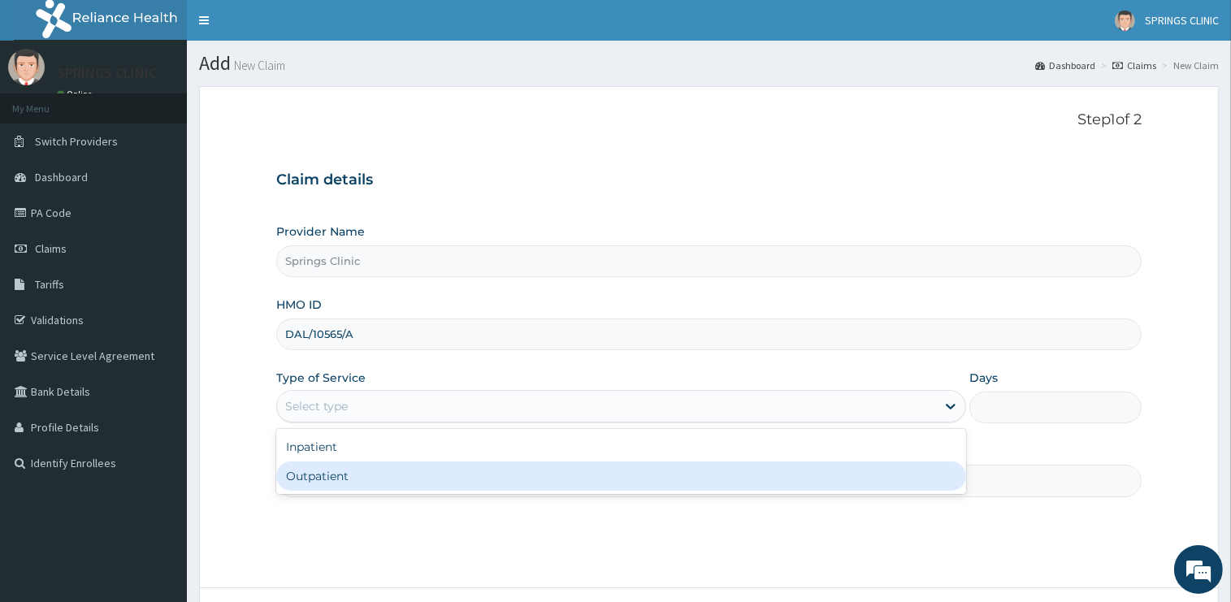
drag, startPoint x: 371, startPoint y: 479, endPoint x: 353, endPoint y: 489, distance: 21.1
click at [372, 480] on div "Outpatient" at bounding box center [621, 476] width 690 height 29
type input "1"
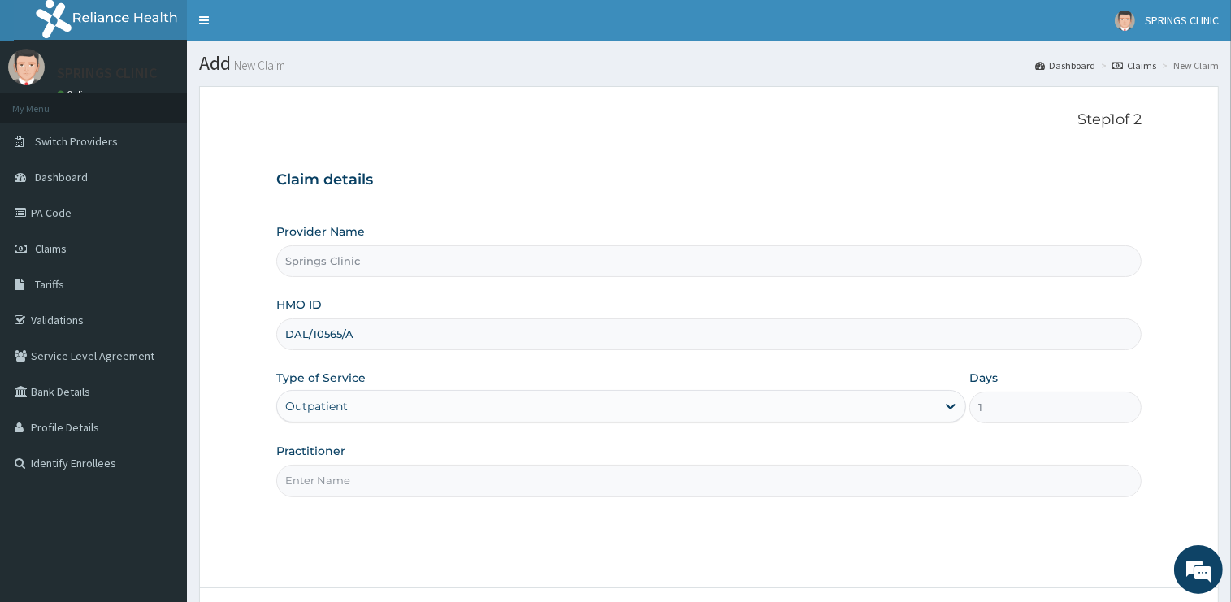
click at [351, 489] on input "Practitioner" at bounding box center [708, 481] width 865 height 32
click at [350, 489] on input "Practitioner" at bounding box center [708, 481] width 865 height 32
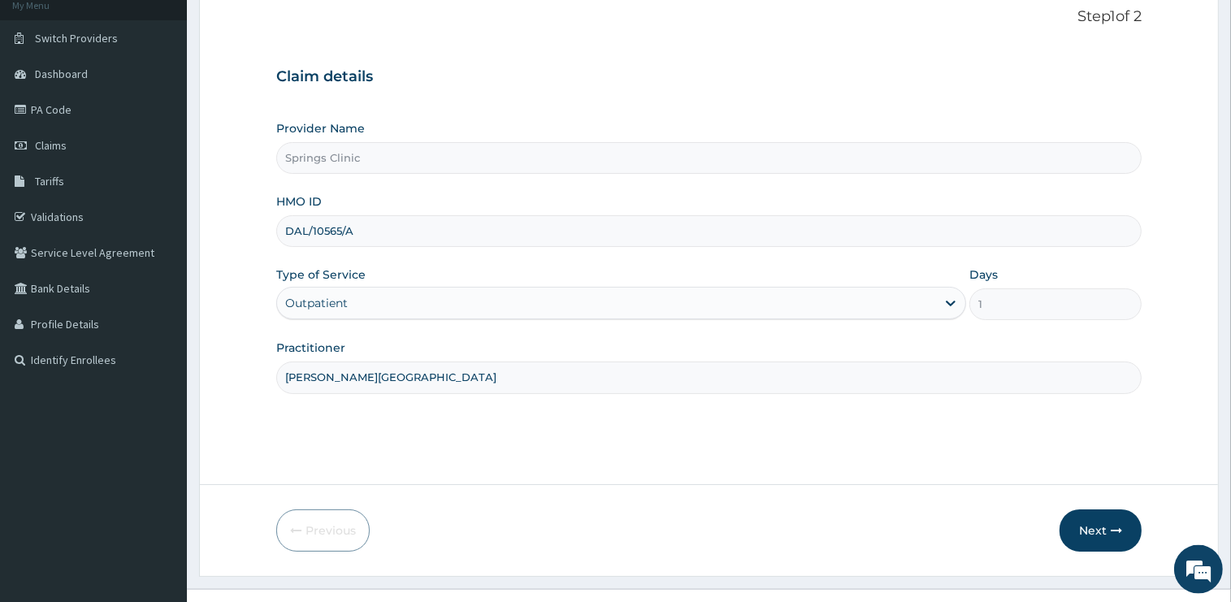
scroll to position [131, 0]
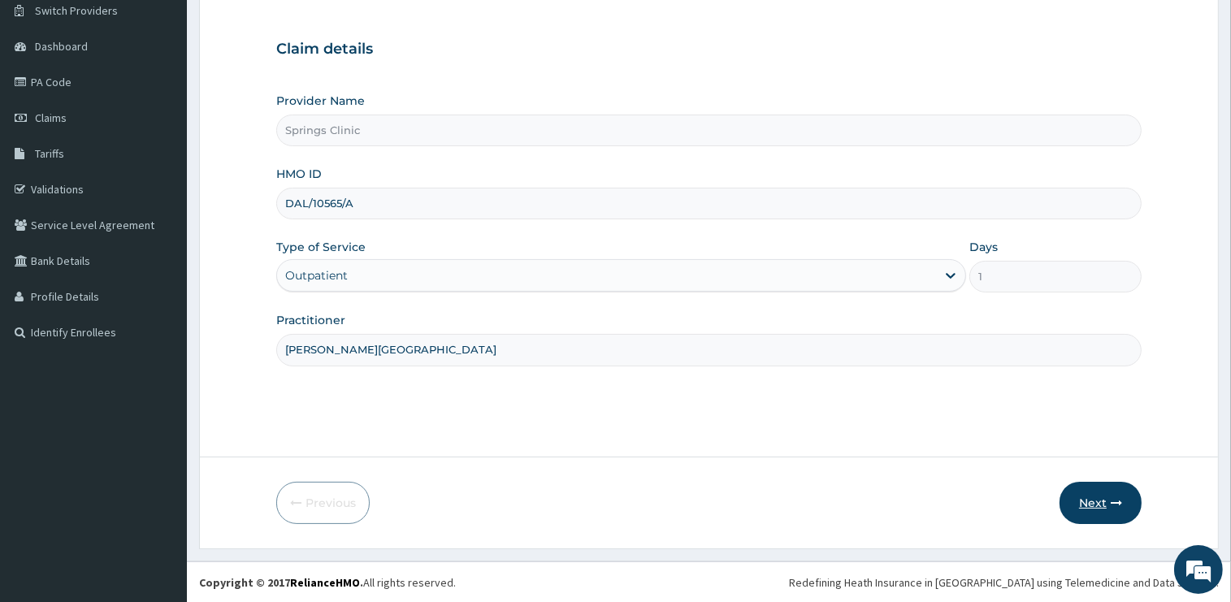
type input "DR BEN KUBA"
click at [1080, 506] on button "Next" at bounding box center [1101, 503] width 82 height 42
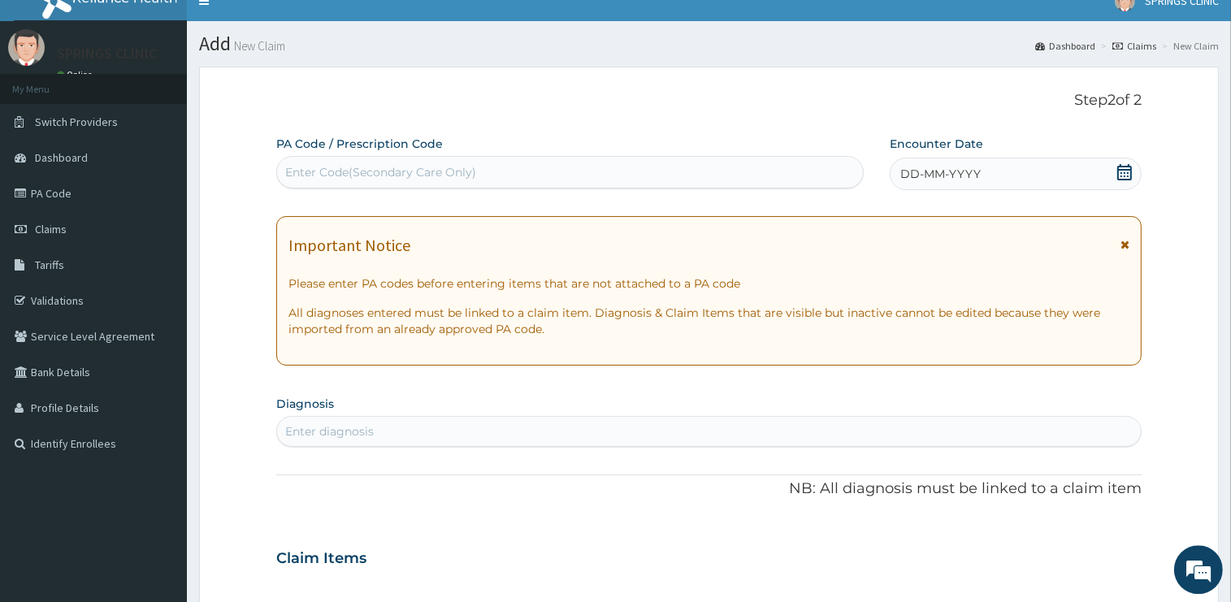
scroll to position [0, 0]
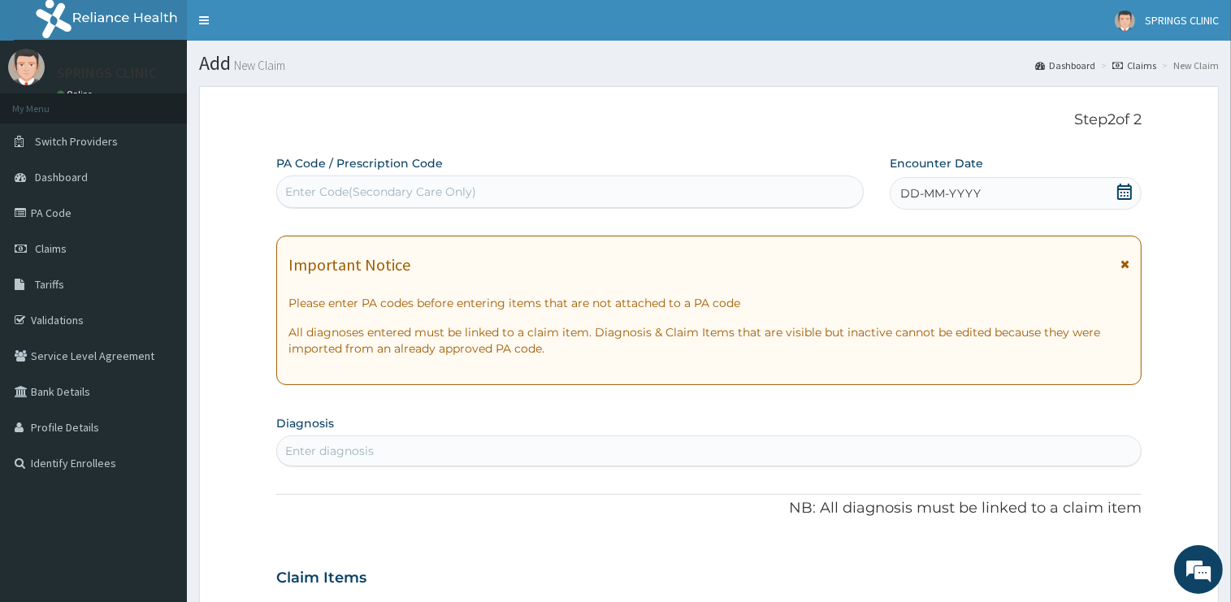
click at [1120, 193] on icon at bounding box center [1125, 192] width 16 height 16
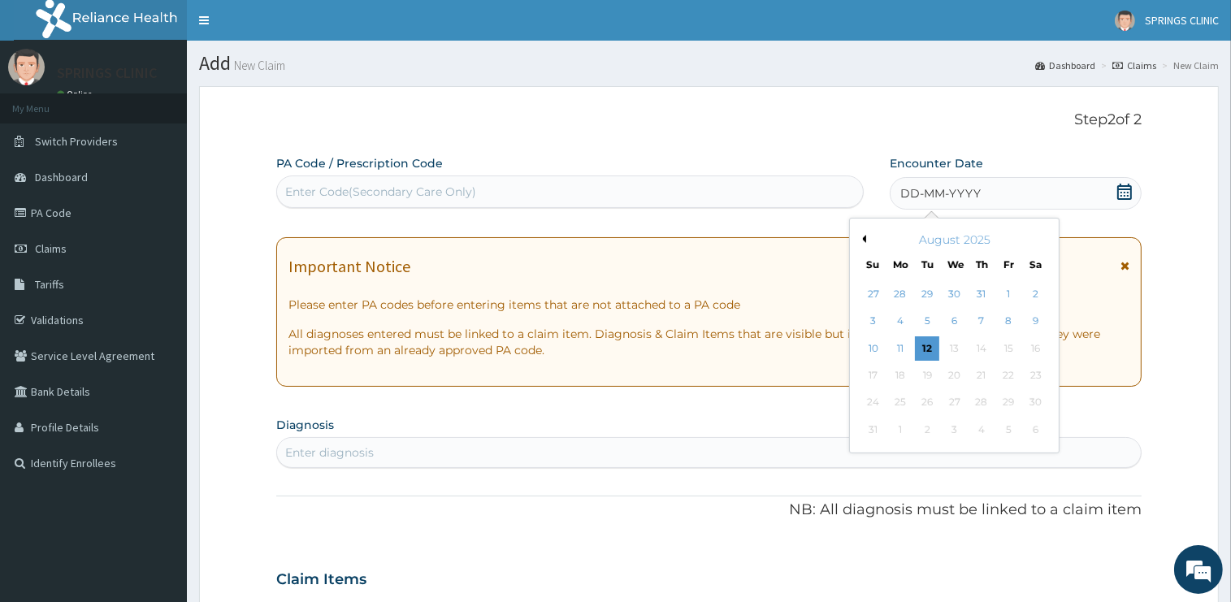
click at [902, 345] on div "11" at bounding box center [900, 348] width 24 height 24
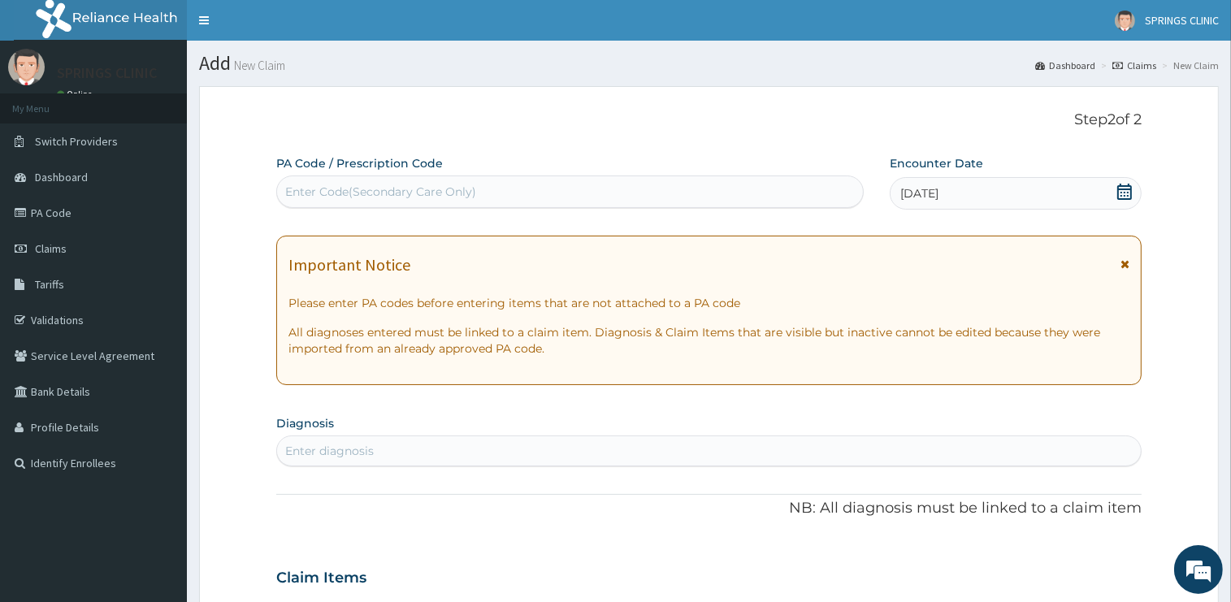
click at [410, 453] on div "Enter diagnosis" at bounding box center [709, 451] width 864 height 26
type input "MYALGIA"
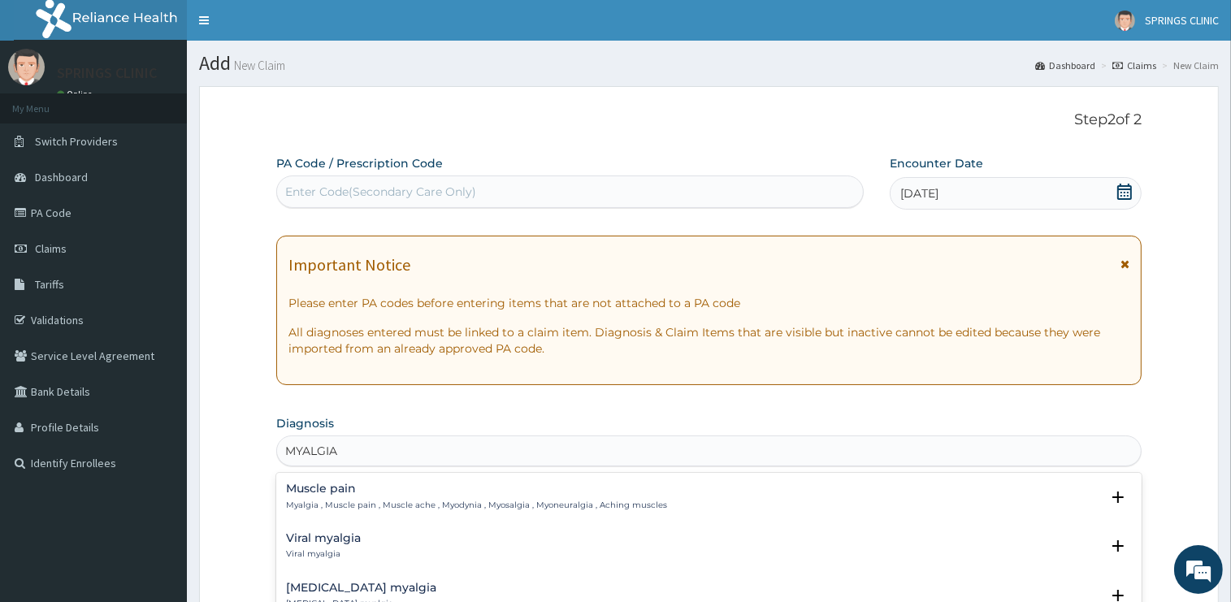
click at [340, 490] on h4 "Muscle pain" at bounding box center [476, 489] width 381 height 12
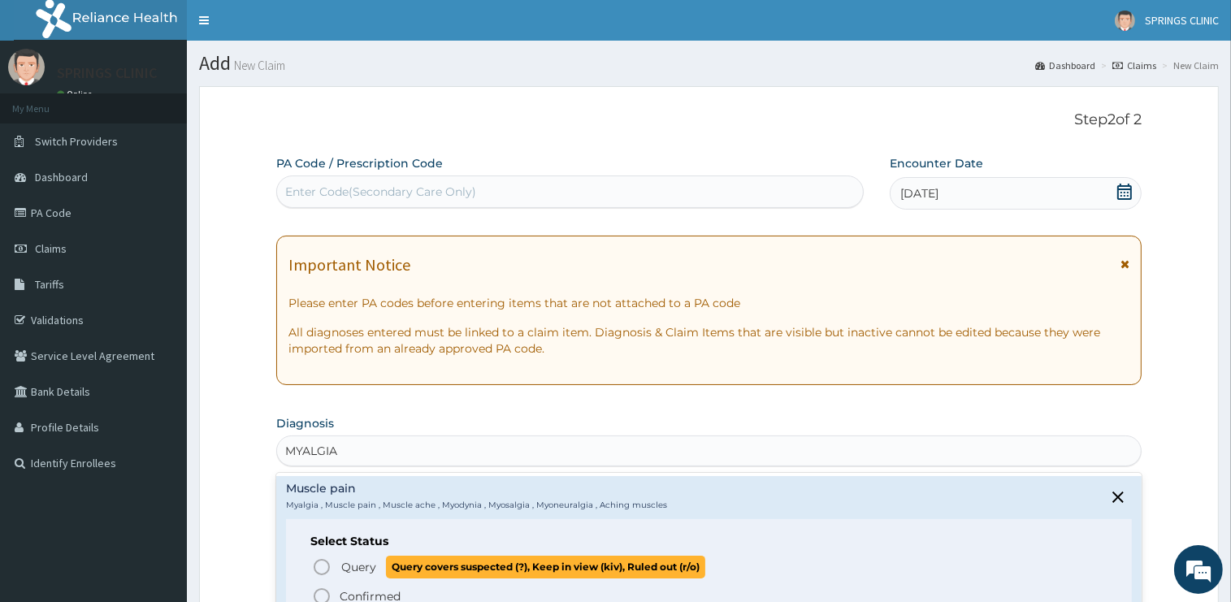
click at [353, 567] on span "Query" at bounding box center [358, 567] width 35 height 16
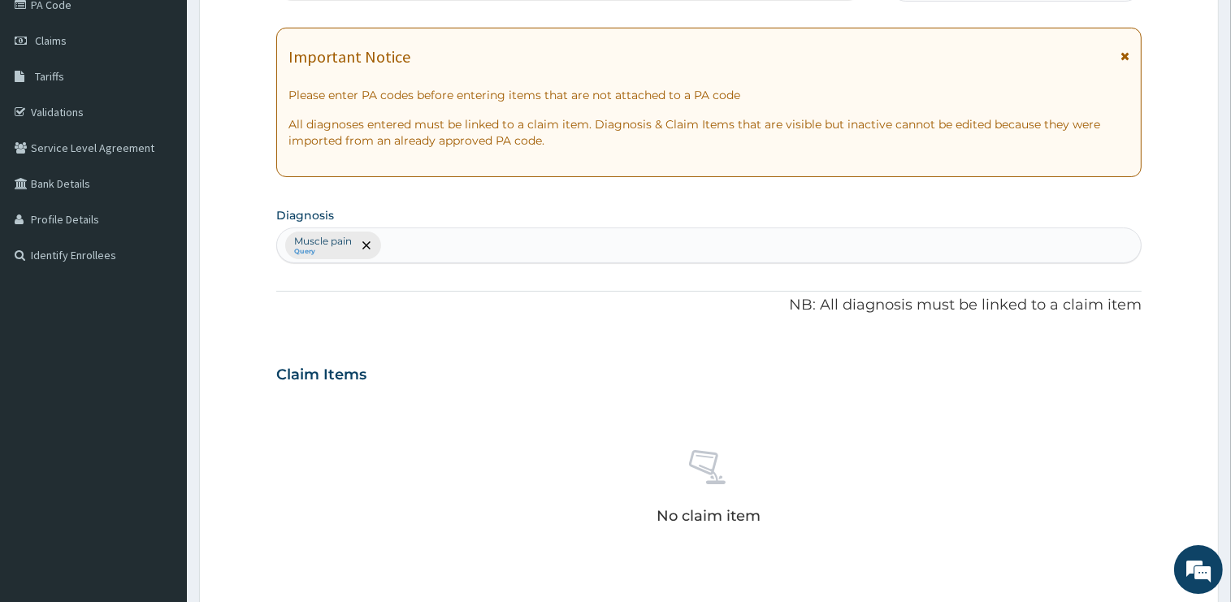
scroll to position [257, 0]
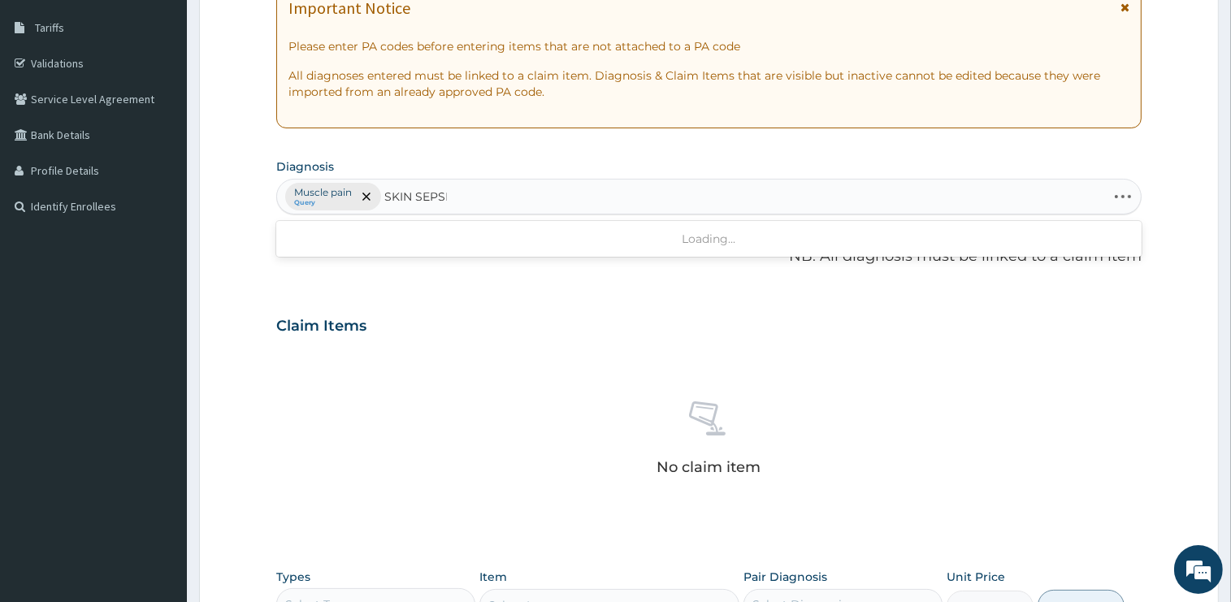
type input "SKIN SEPSIS"
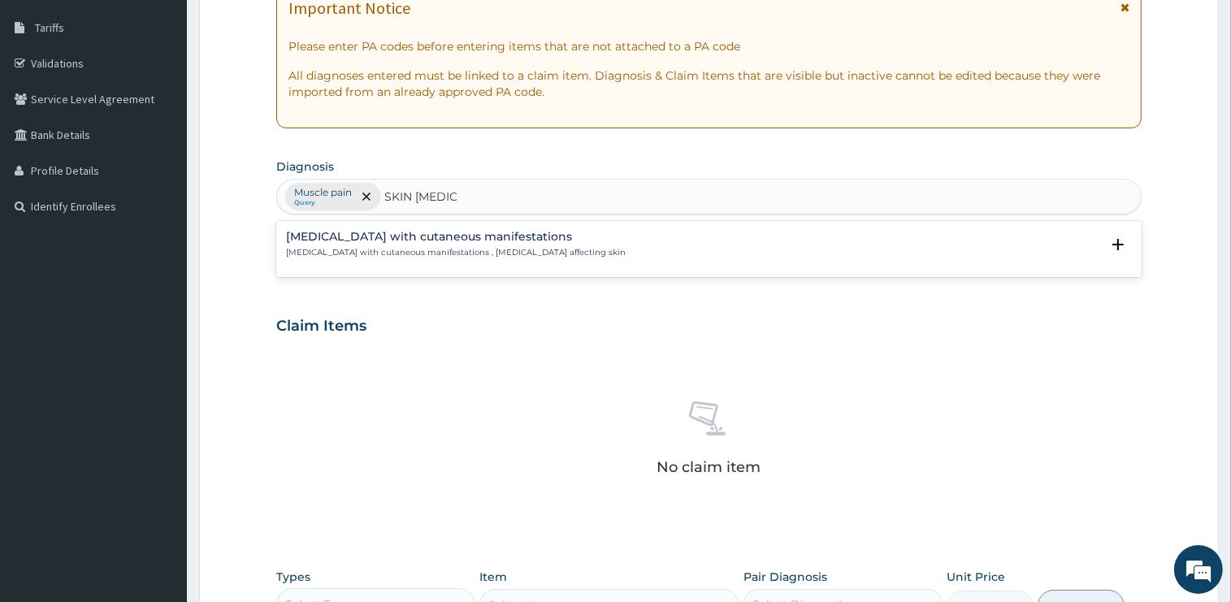
click at [386, 236] on h4 "Sepsis with cutaneous manifestations" at bounding box center [456, 237] width 340 height 12
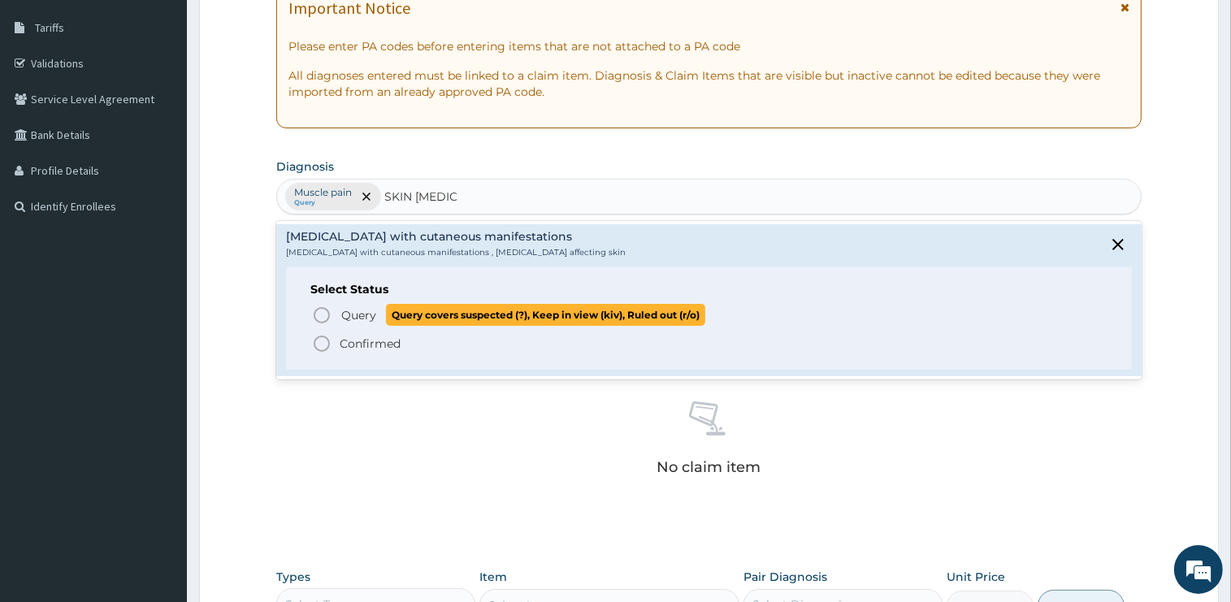
click at [365, 314] on span "Query" at bounding box center [358, 315] width 35 height 16
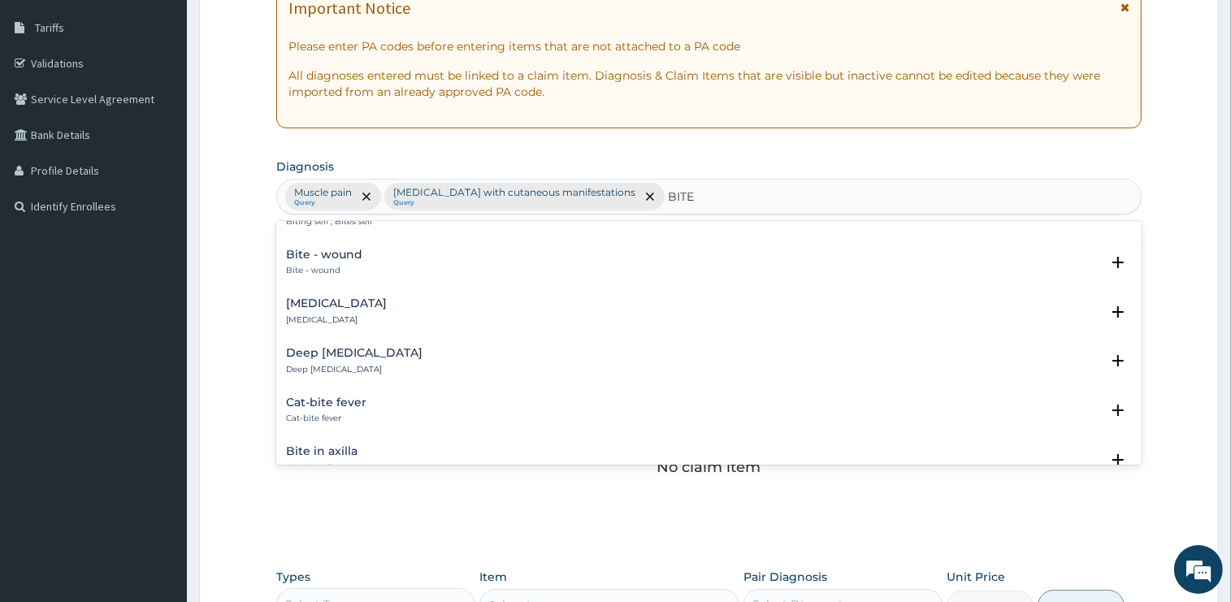
scroll to position [410, 0]
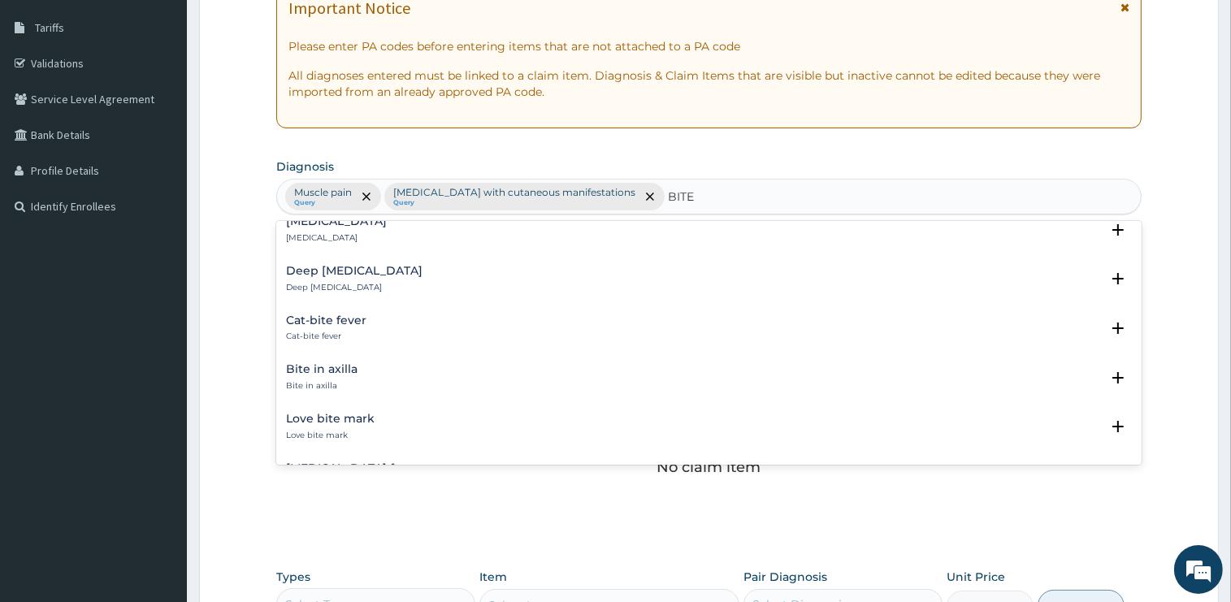
type input "BITE"
click at [312, 495] on div "No claim item" at bounding box center [708, 441] width 865 height 187
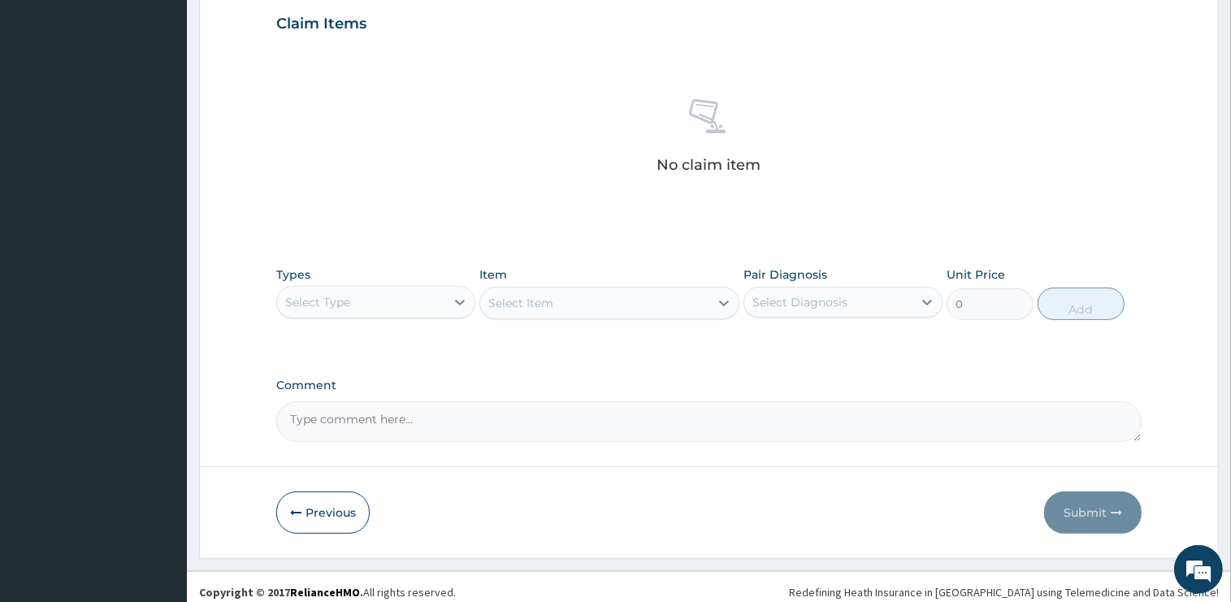
scroll to position [568, 0]
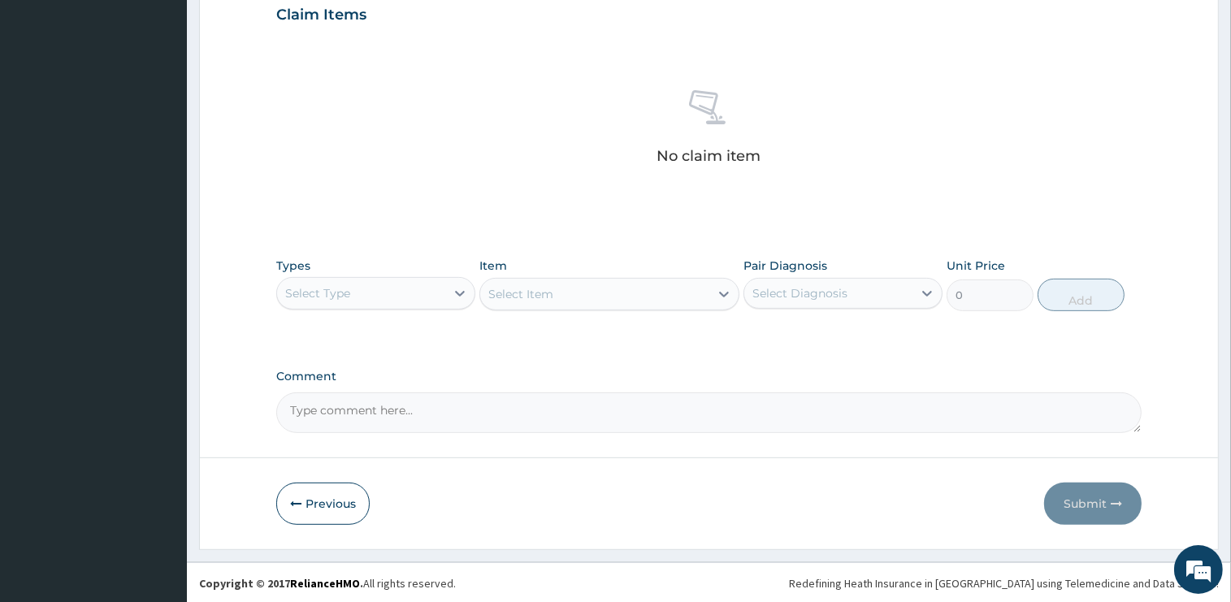
click at [352, 280] on div "Select Type" at bounding box center [361, 293] width 168 height 26
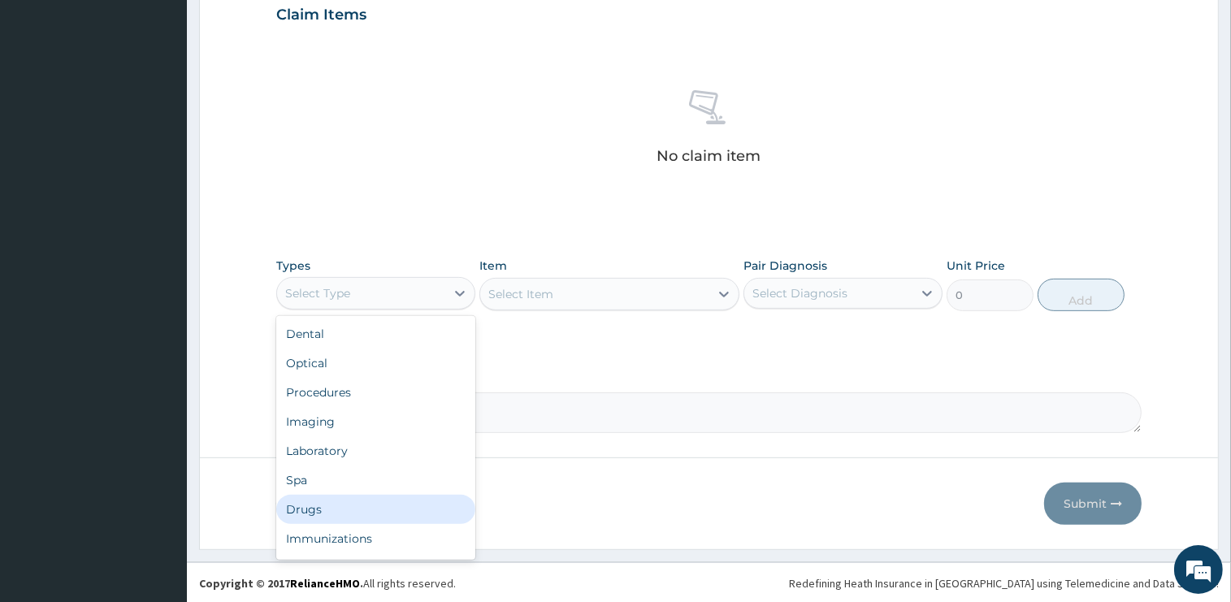
click at [314, 503] on div "Drugs" at bounding box center [375, 509] width 199 height 29
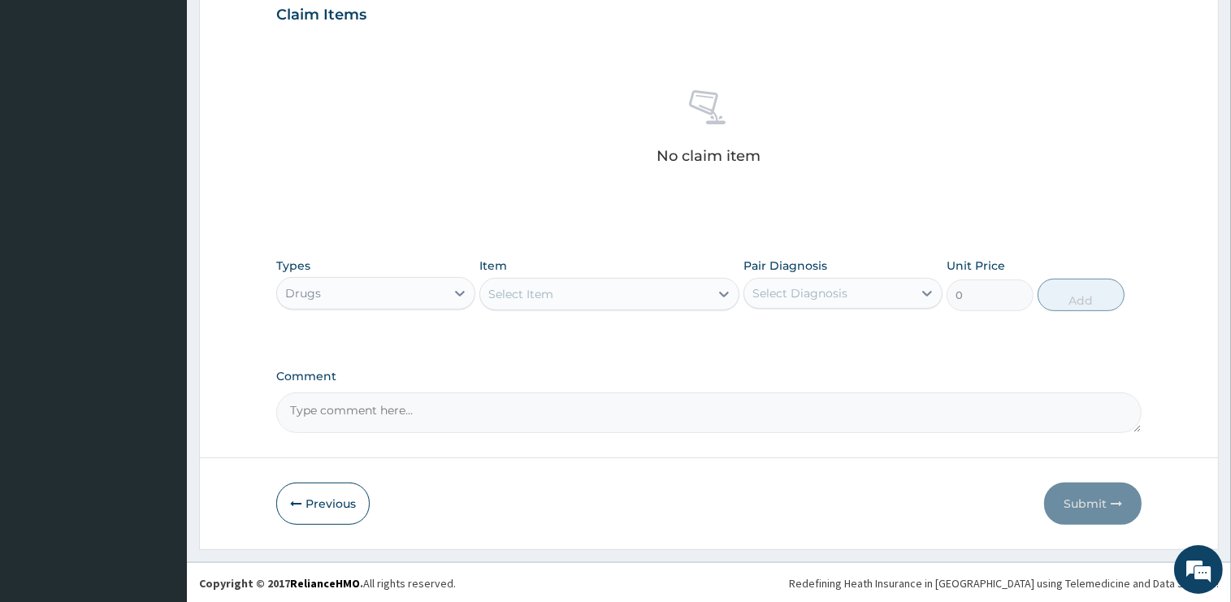
click at [557, 306] on div "Select Item" at bounding box center [609, 294] width 260 height 33
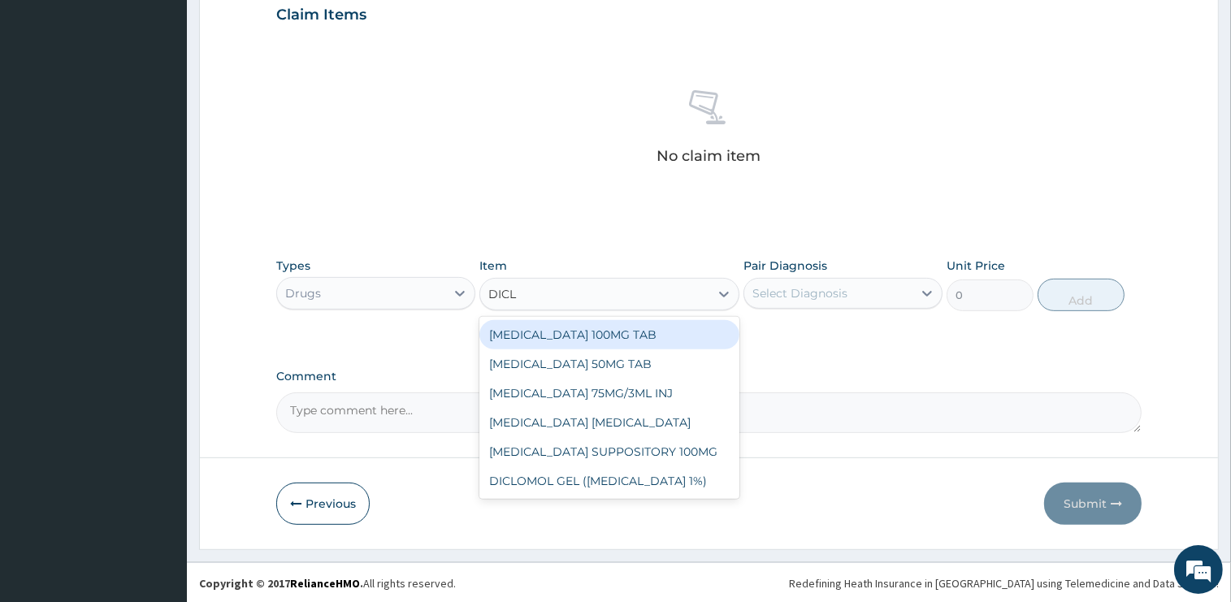
type input "DICLO"
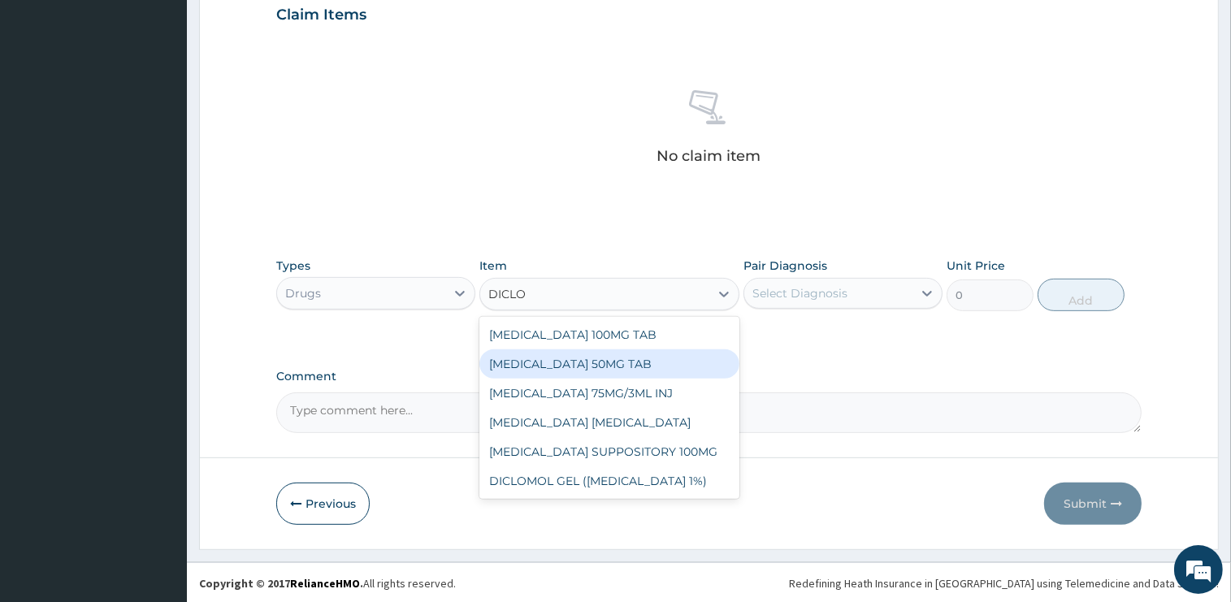
click at [608, 364] on div "DICLOFENAC 50MG TAB" at bounding box center [609, 363] width 260 height 29
type input "75"
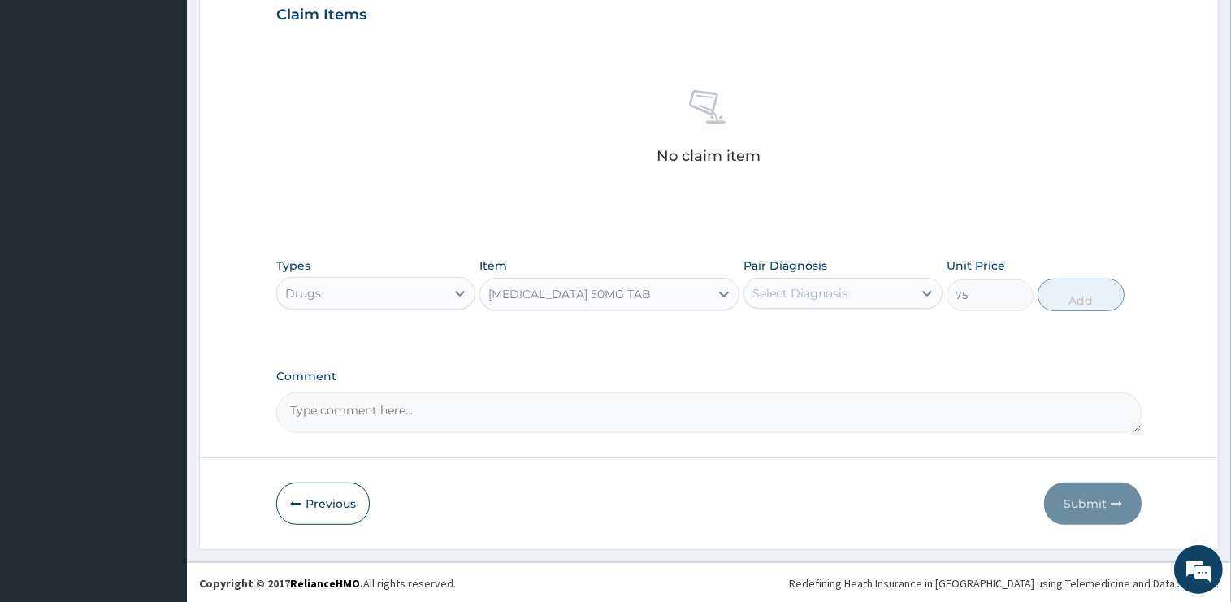
click at [824, 297] on div "Select Diagnosis" at bounding box center [799, 293] width 95 height 16
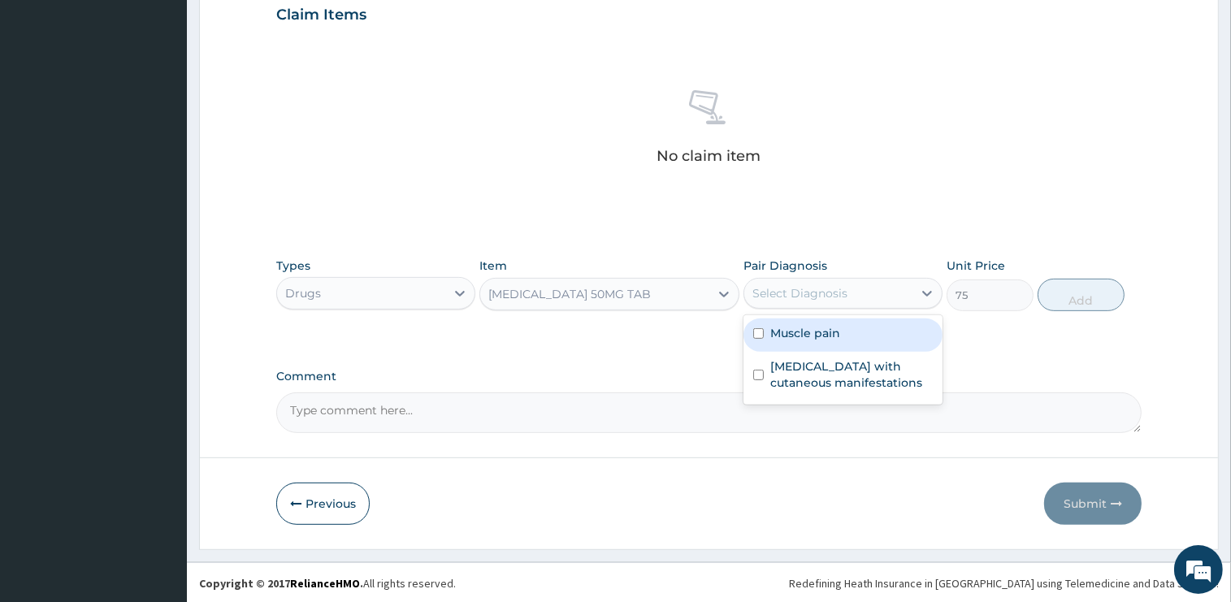
click at [819, 336] on label "Muscle pain" at bounding box center [805, 333] width 70 height 16
checkbox input "true"
click at [1043, 300] on button "Add" at bounding box center [1081, 295] width 87 height 33
type input "0"
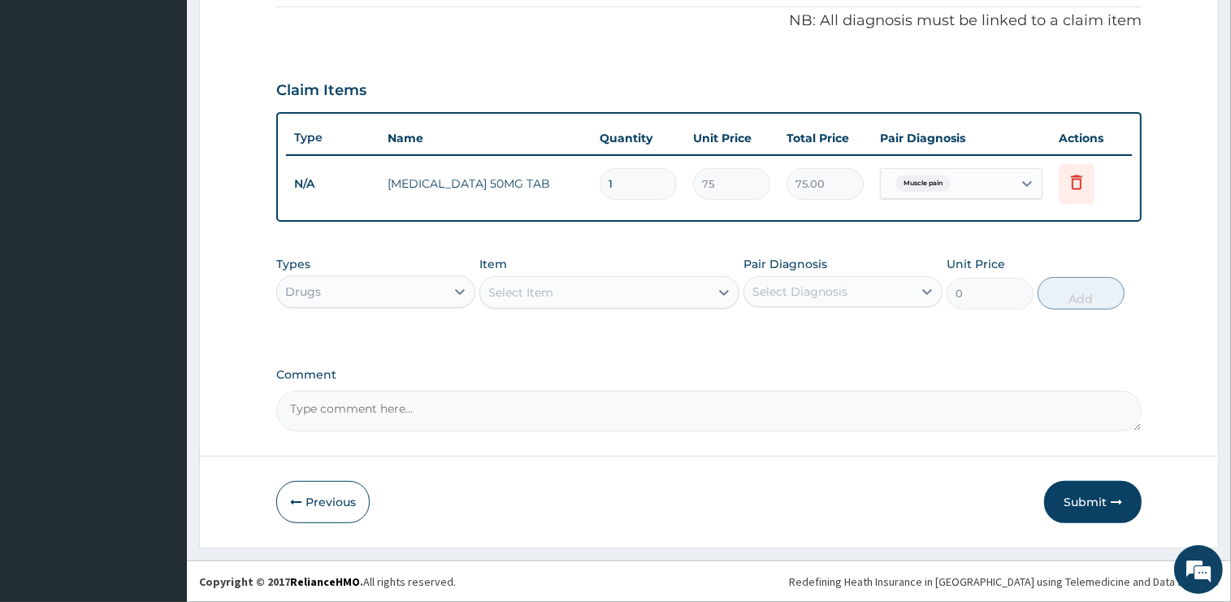
scroll to position [490, 0]
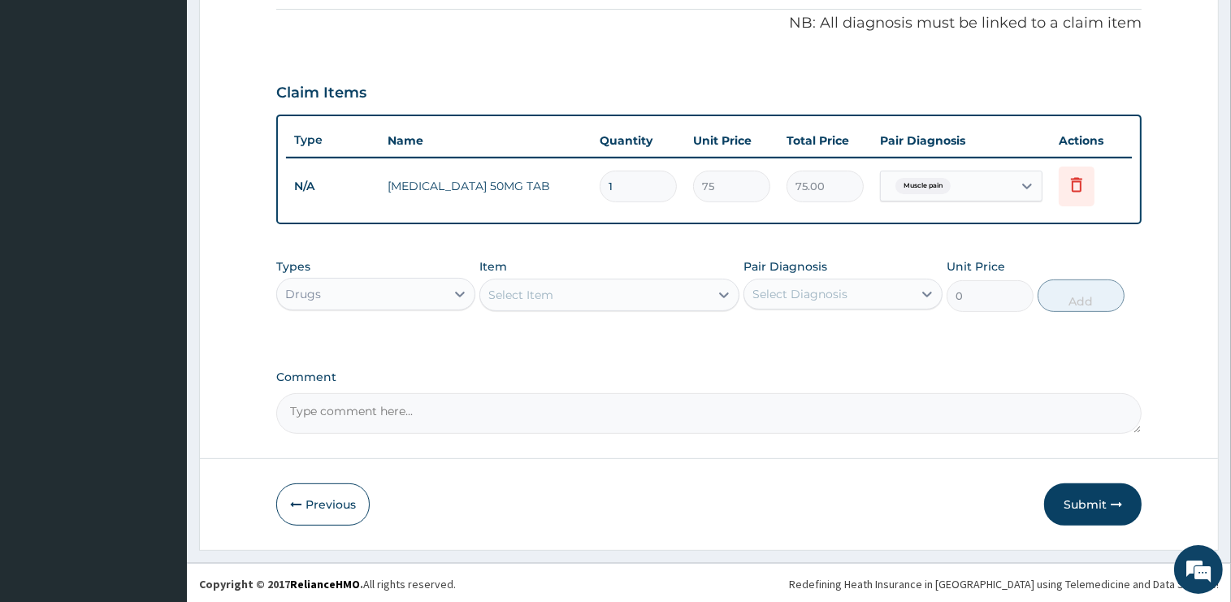
type input "10"
type input "750.00"
type input "10"
click at [574, 307] on div "Select Item" at bounding box center [609, 295] width 260 height 33
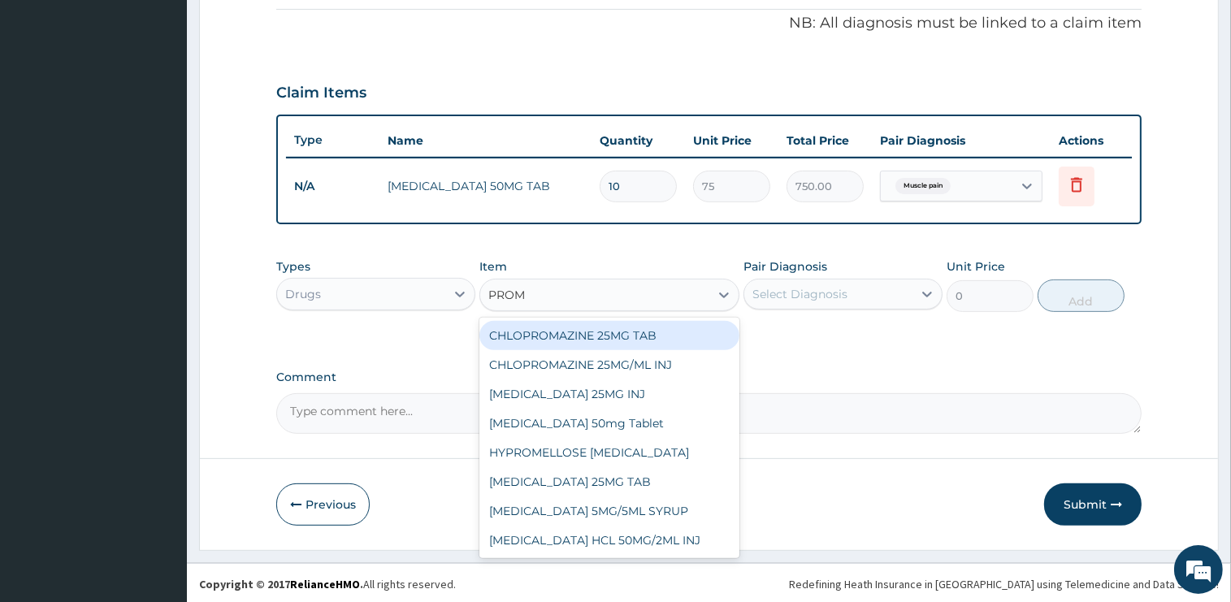
type input "PROME"
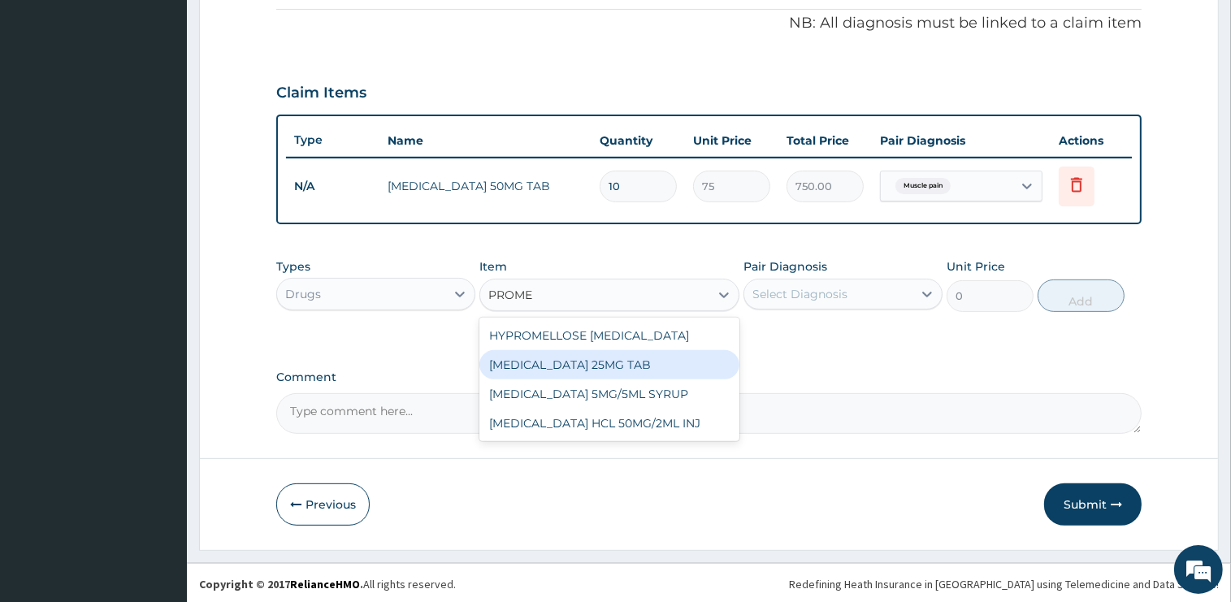
click at [597, 368] on div "PROMETHAZINE 25MG TAB" at bounding box center [609, 364] width 260 height 29
type input "75"
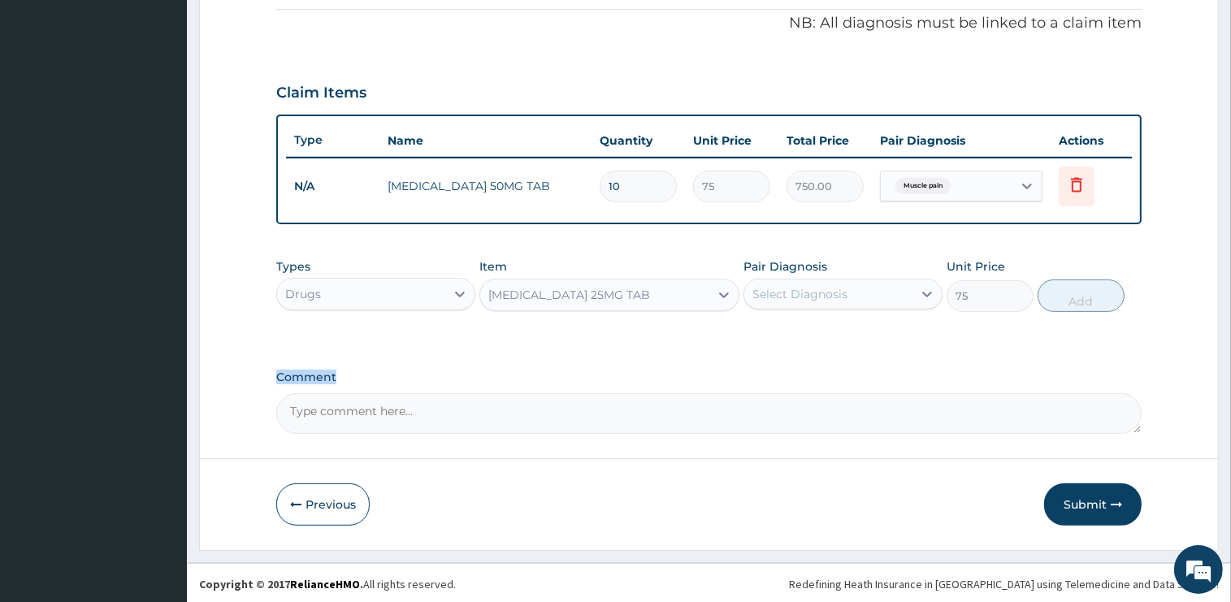
click at [597, 371] on label "Comment" at bounding box center [708, 378] width 865 height 14
click at [597, 393] on textarea "Comment" at bounding box center [708, 413] width 865 height 41
click at [834, 303] on div "Select Diagnosis" at bounding box center [828, 294] width 168 height 26
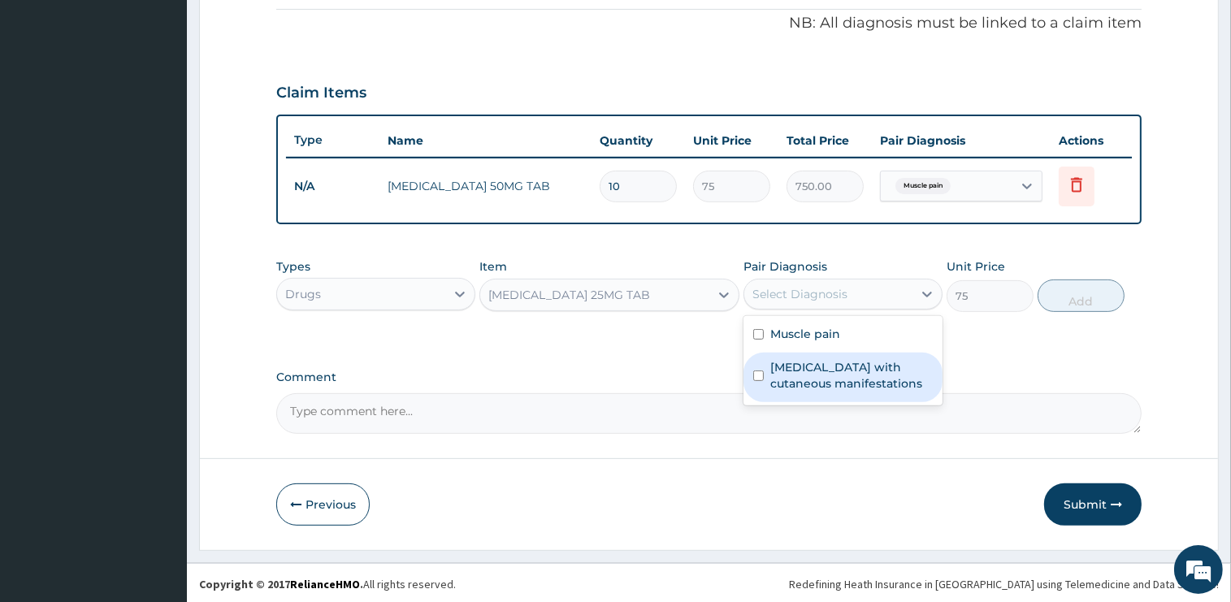
click at [818, 366] on label "Sepsis with cutaneous manifestations" at bounding box center [851, 375] width 163 height 33
checkbox input "true"
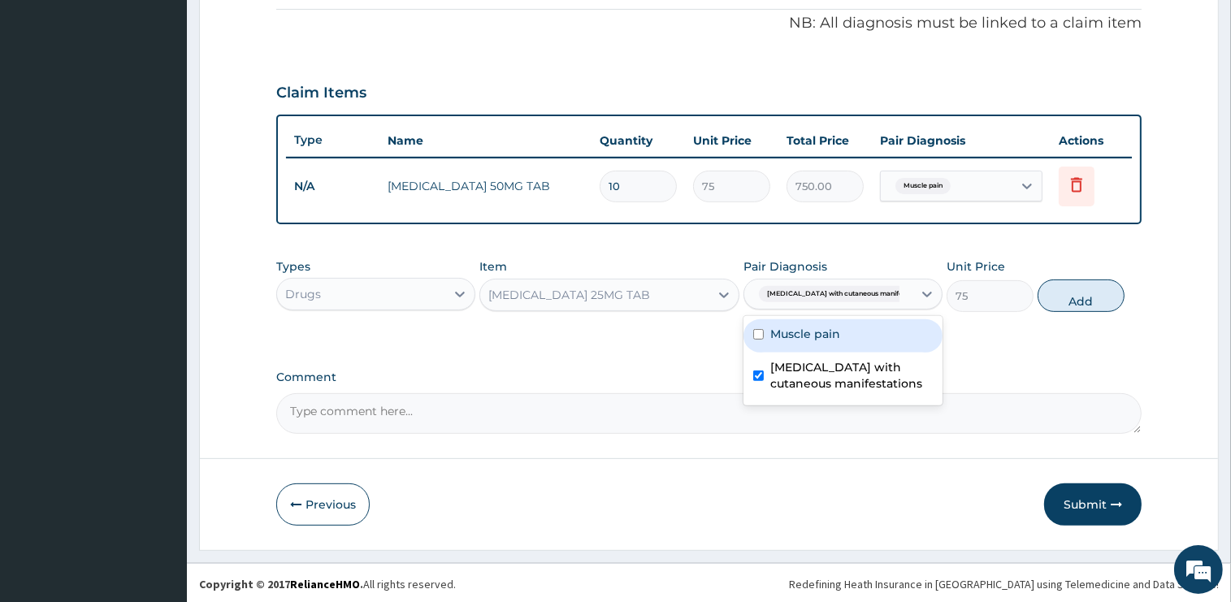
drag, startPoint x: 1083, startPoint y: 299, endPoint x: 961, endPoint y: 318, distance: 123.3
click at [1082, 301] on button "Add" at bounding box center [1081, 296] width 87 height 33
type input "0"
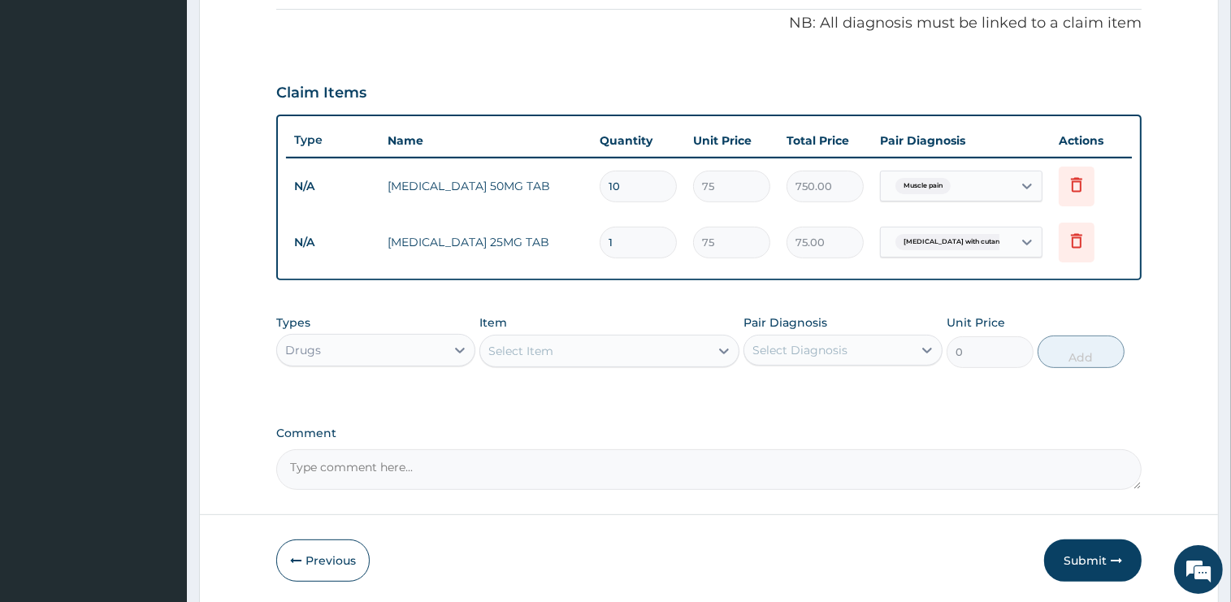
type input "10"
type input "750.00"
type input "10"
click at [571, 350] on div "Select Item" at bounding box center [594, 351] width 229 height 26
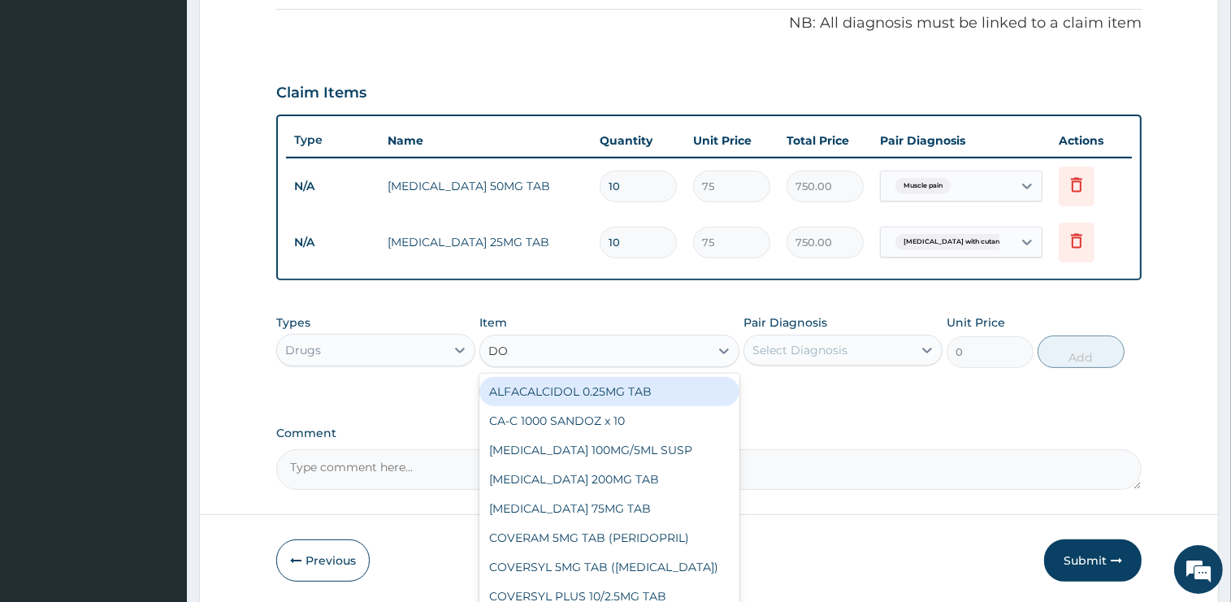
type input "DOXY"
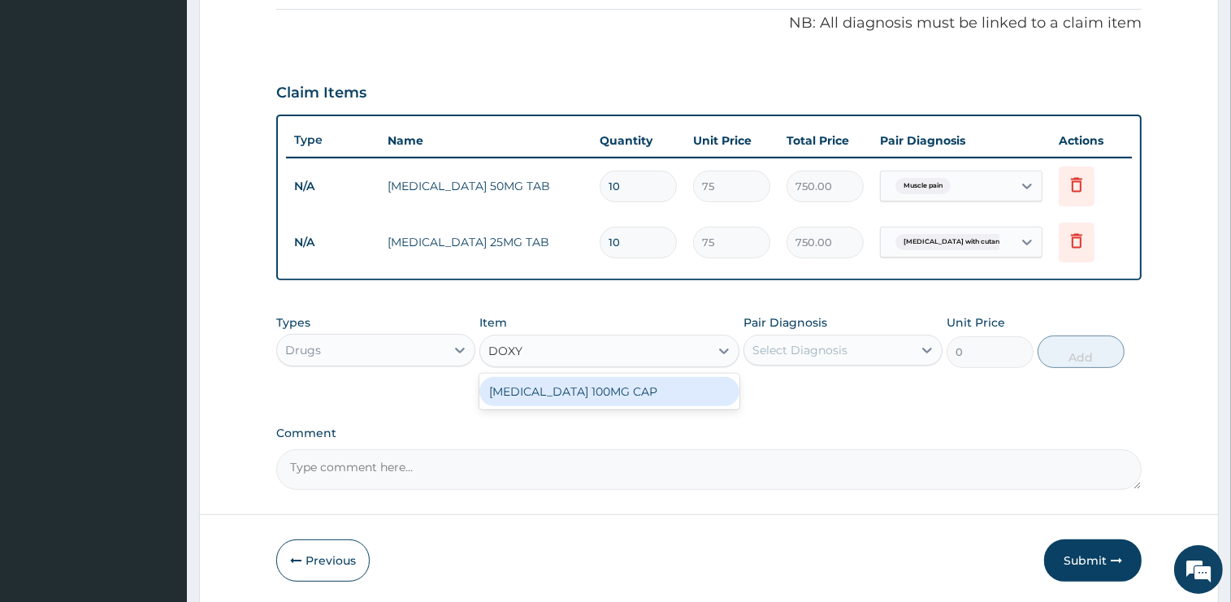
click at [618, 395] on div "DOXYCYCLINE 100MG CAP" at bounding box center [609, 391] width 260 height 29
type input "50"
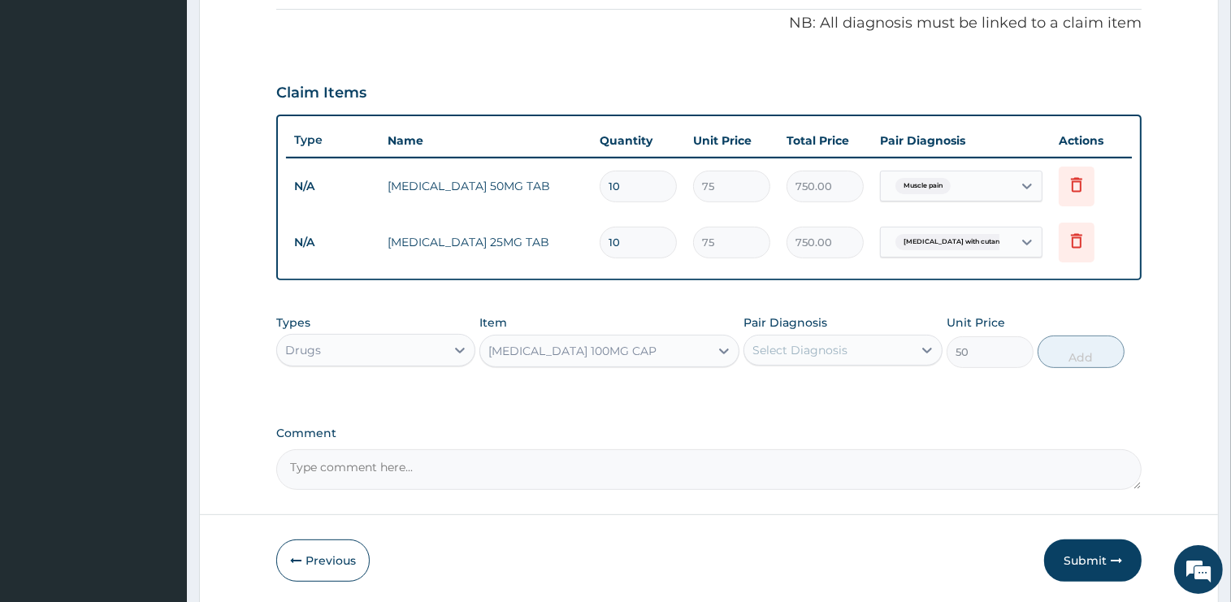
click at [843, 344] on div "Select Diagnosis" at bounding box center [799, 350] width 95 height 16
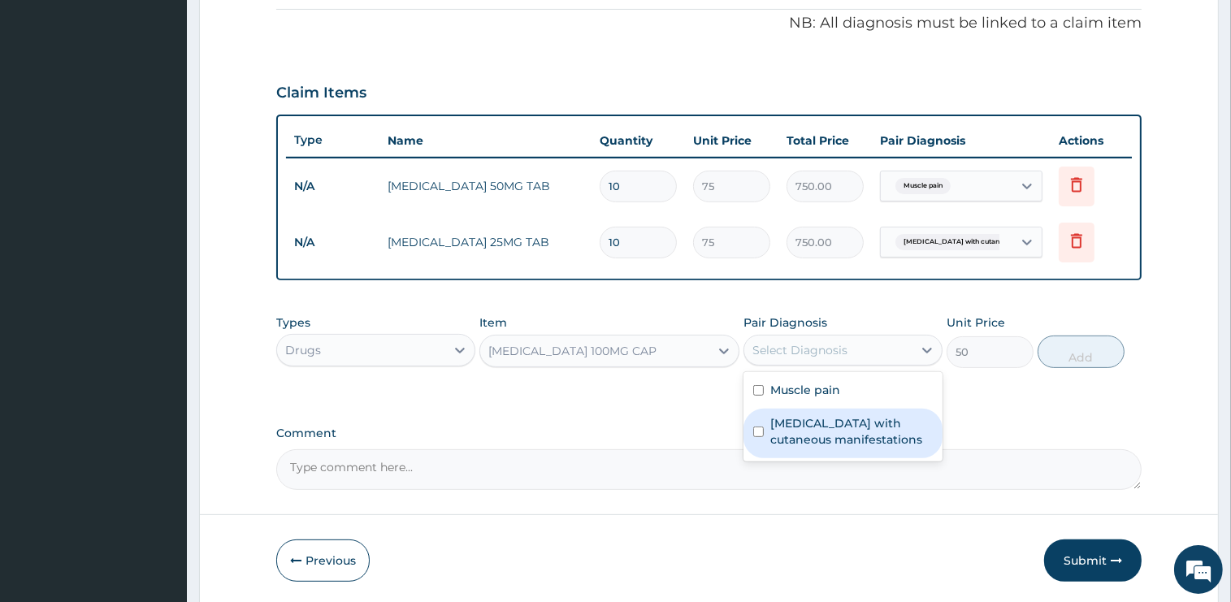
click at [846, 421] on label "Sepsis with cutaneous manifestations" at bounding box center [851, 431] width 163 height 33
checkbox input "true"
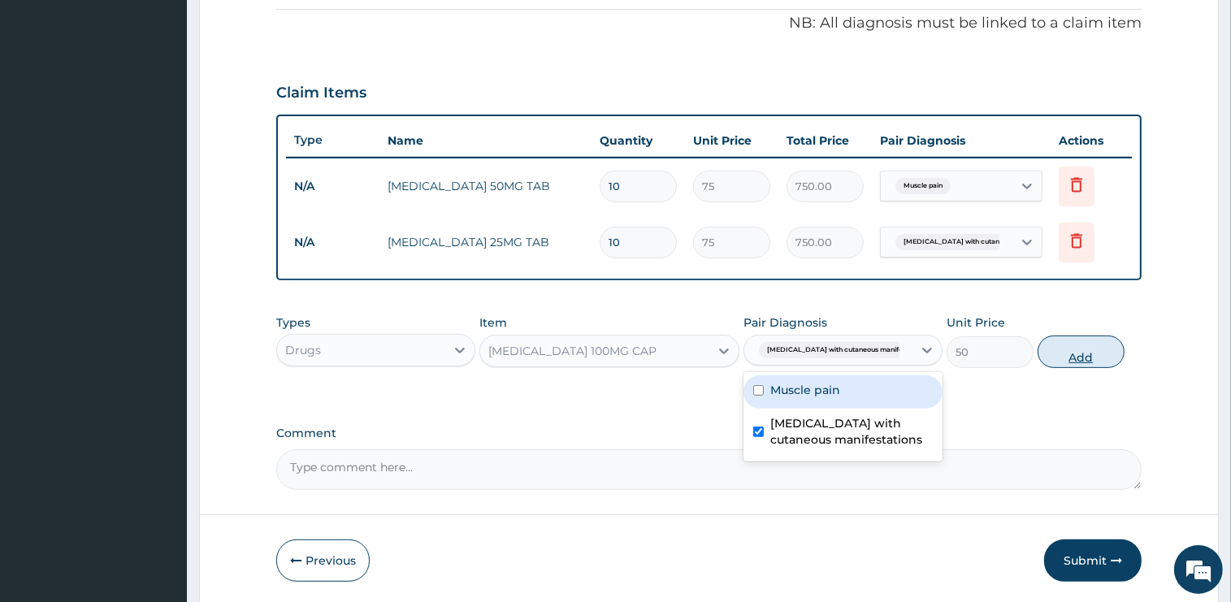
click at [1081, 353] on button "Add" at bounding box center [1081, 352] width 87 height 33
type input "0"
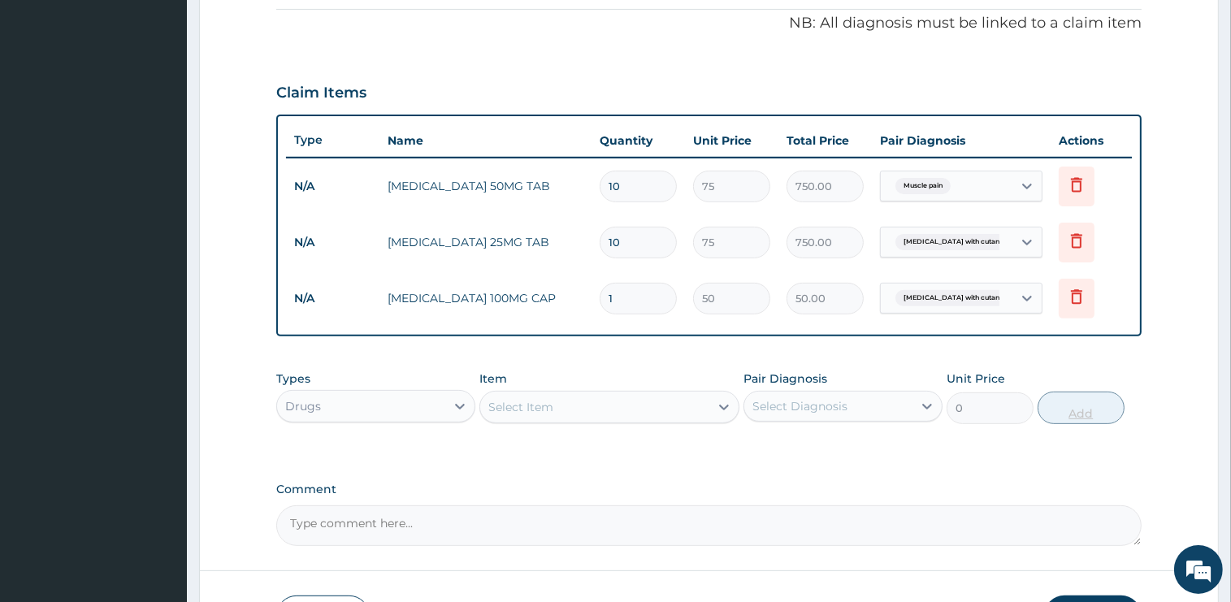
type input "10"
type input "500.00"
type input "10"
click at [621, 409] on div "Select Item" at bounding box center [594, 407] width 229 height 26
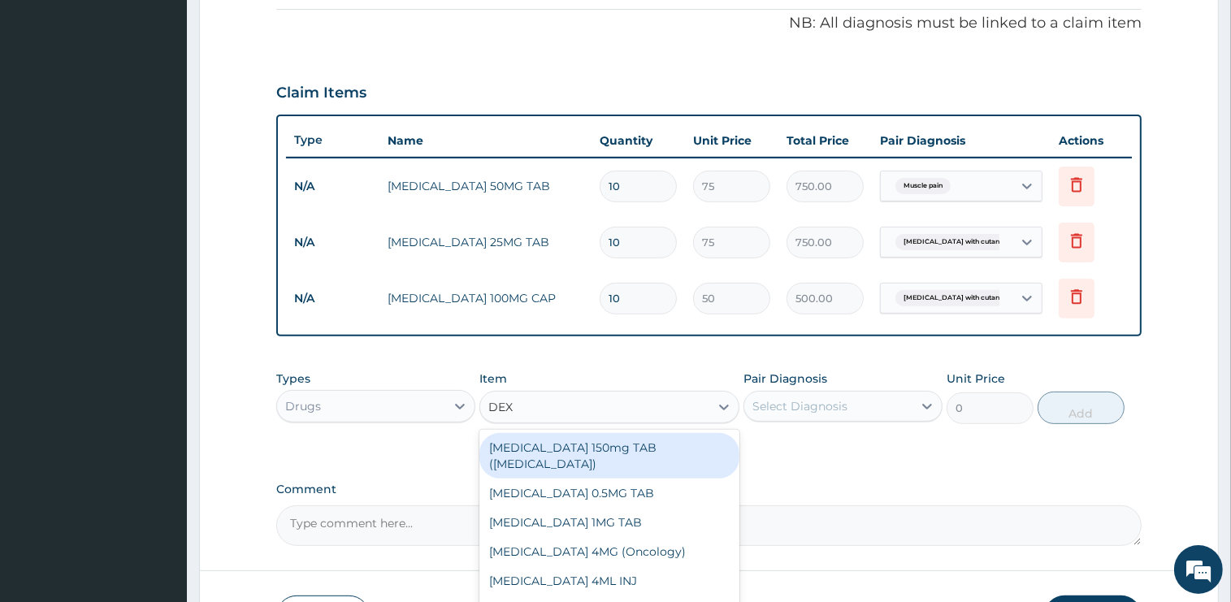
type input "DEXA"
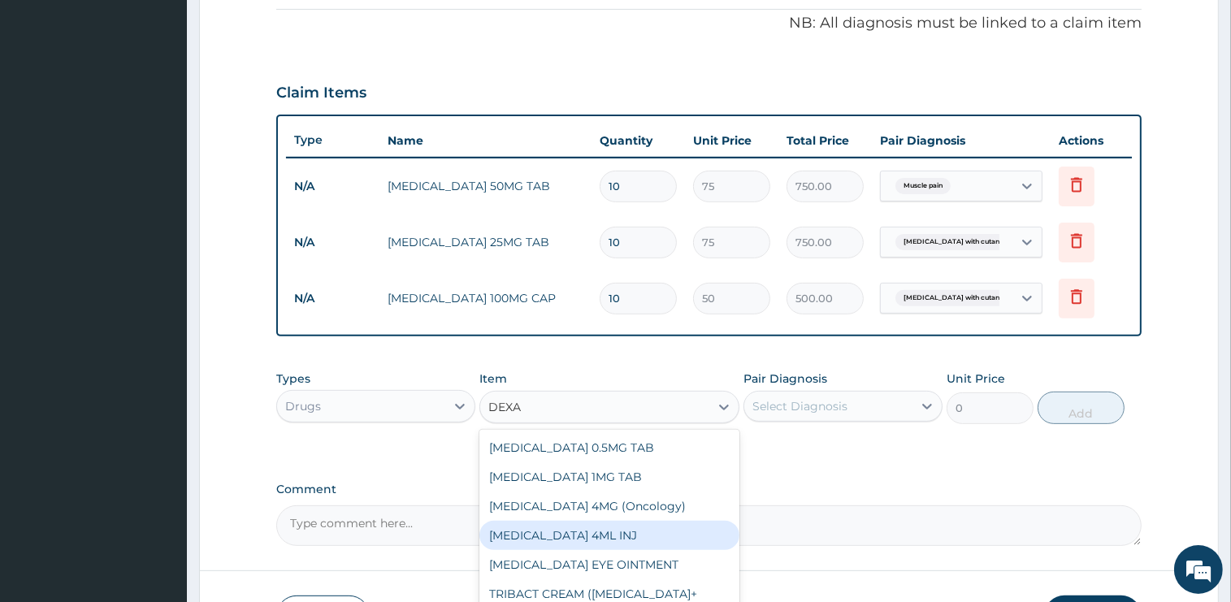
click at [613, 537] on div "DEXAMETHASONE 4ML INJ" at bounding box center [609, 535] width 260 height 29
type input "1000"
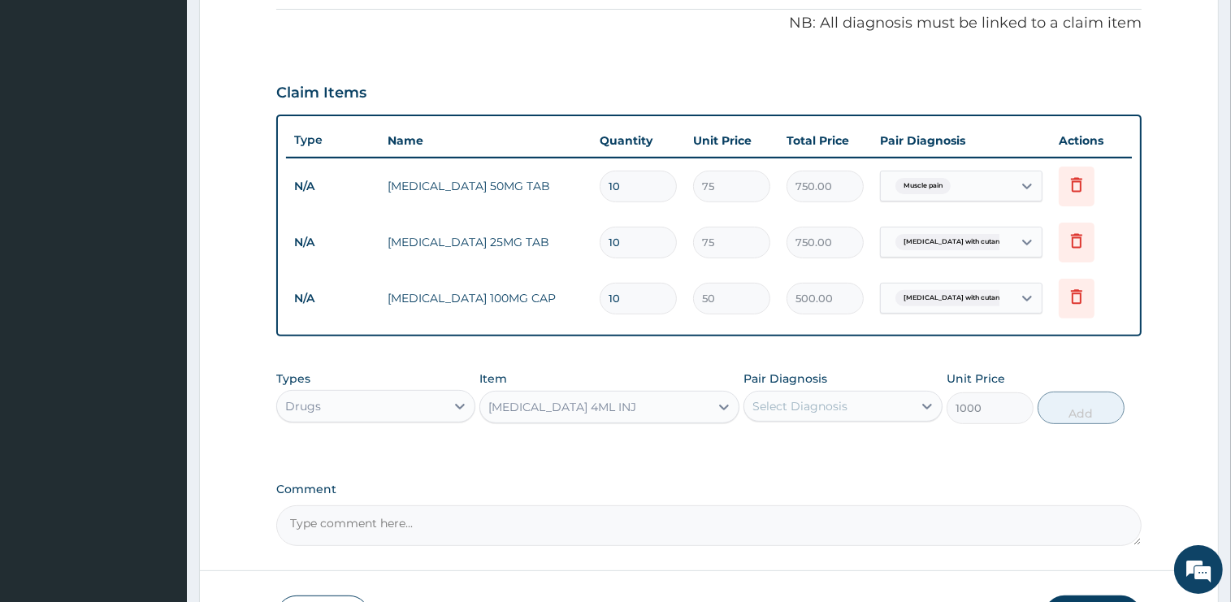
click at [809, 401] on div "Select Diagnosis" at bounding box center [799, 406] width 95 height 16
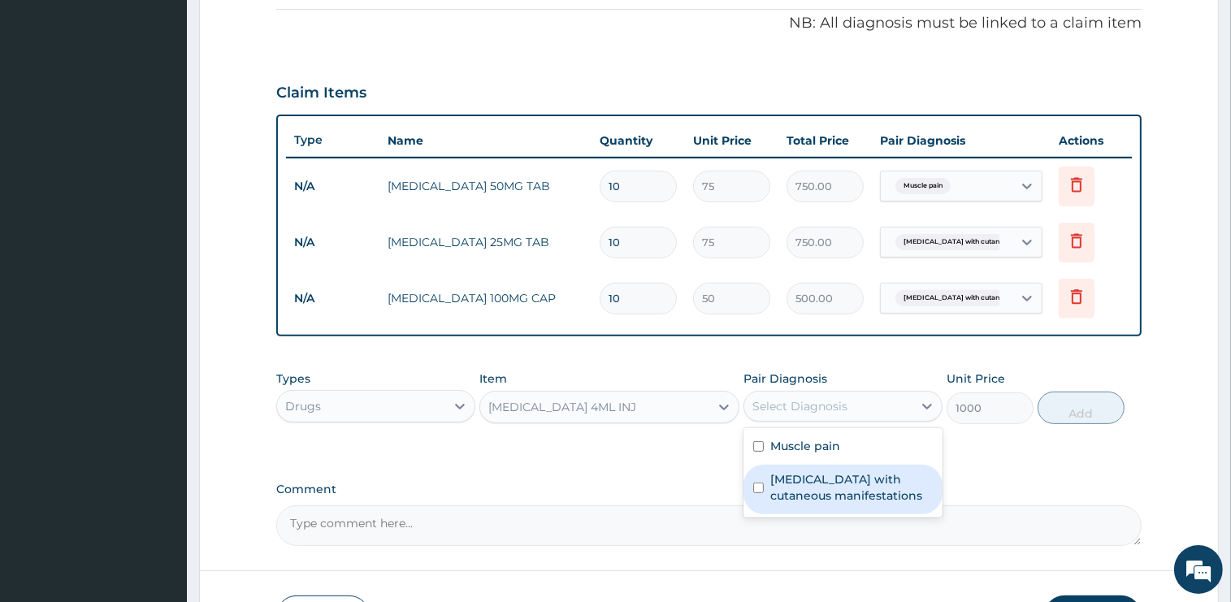
click at [801, 484] on label "Sepsis with cutaneous manifestations" at bounding box center [851, 487] width 163 height 33
checkbox input "true"
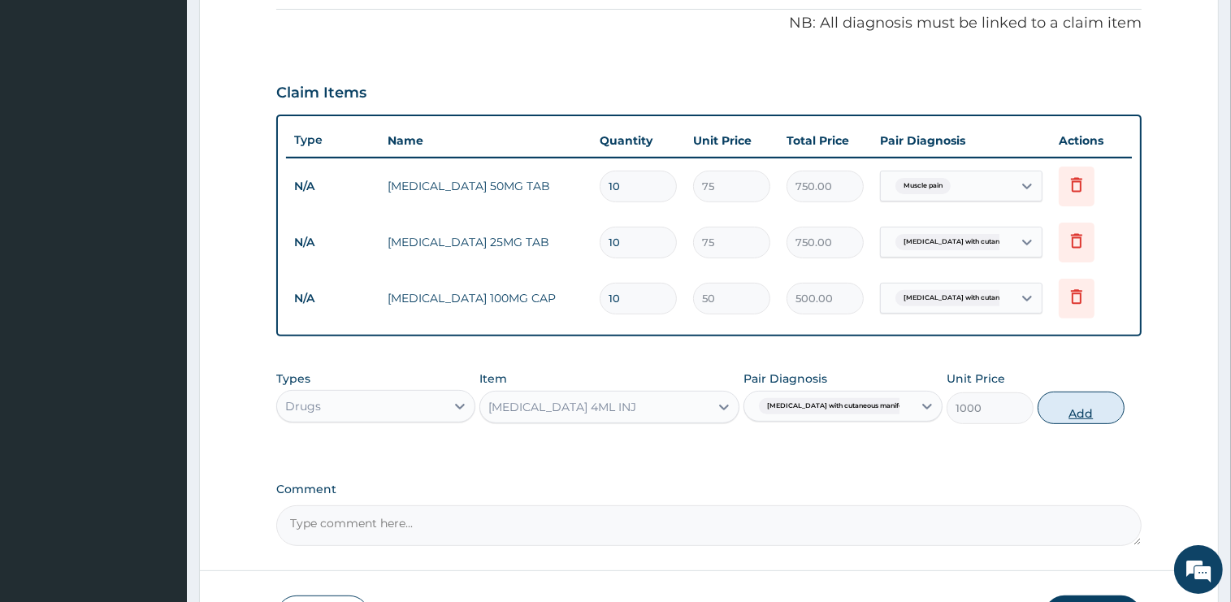
click at [1078, 414] on button "Add" at bounding box center [1081, 408] width 87 height 33
type input "0"
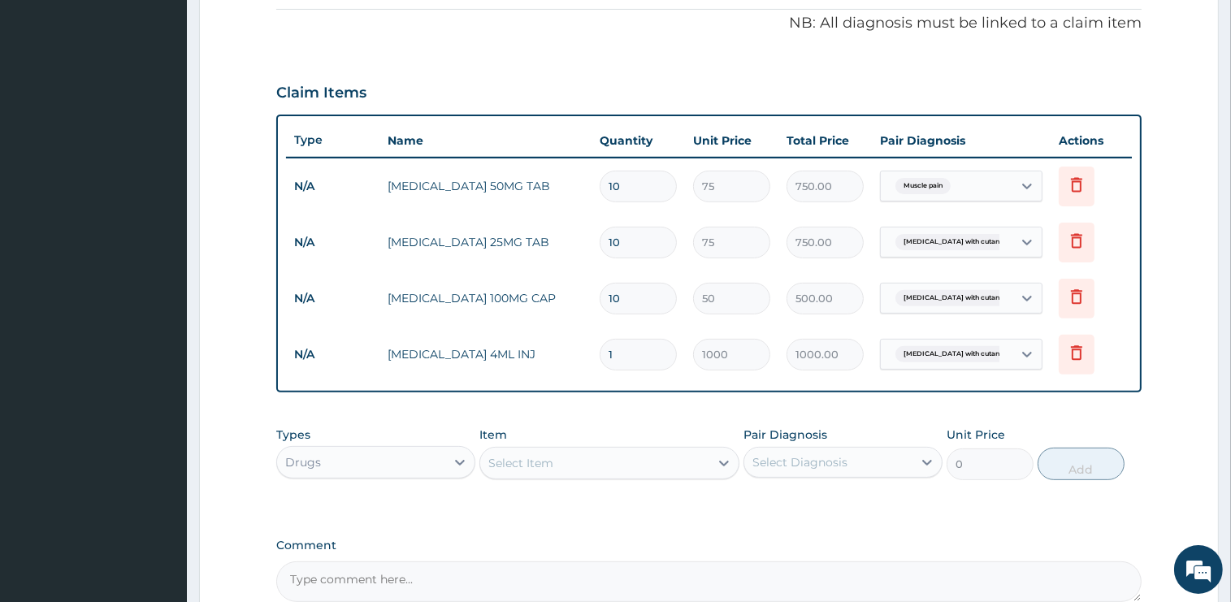
click at [578, 431] on div "Item Select Item" at bounding box center [609, 454] width 260 height 54
click at [601, 460] on div "Select Item" at bounding box center [594, 463] width 229 height 26
click at [616, 427] on div "Item Select Item" at bounding box center [609, 454] width 260 height 54
click at [612, 462] on div "Select Item" at bounding box center [594, 463] width 229 height 26
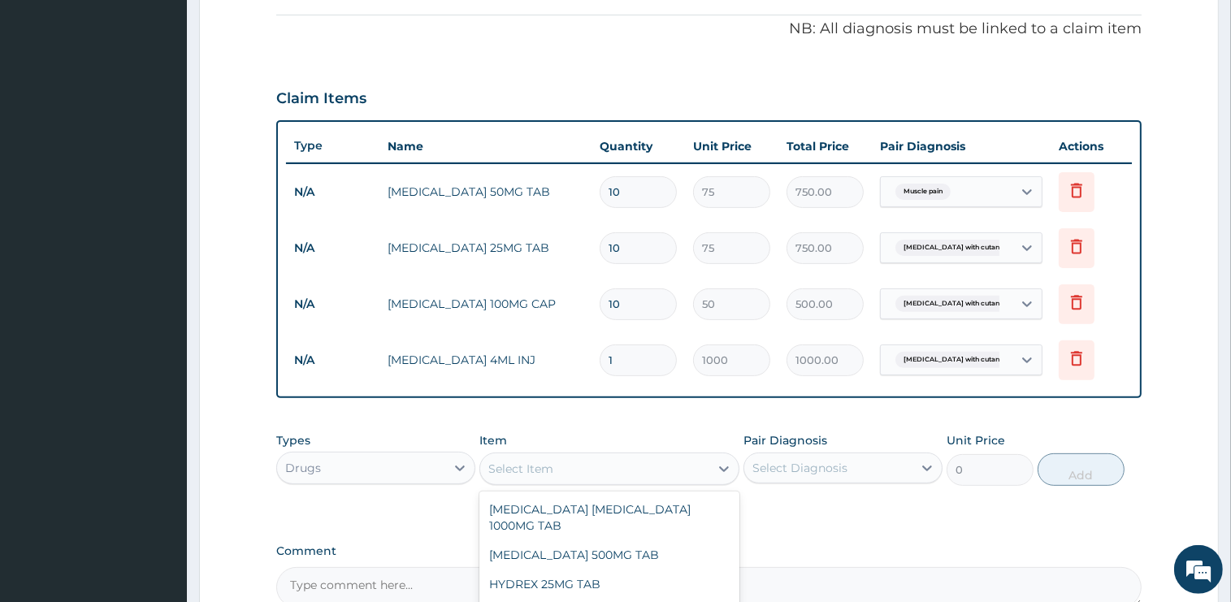
scroll to position [657, 0]
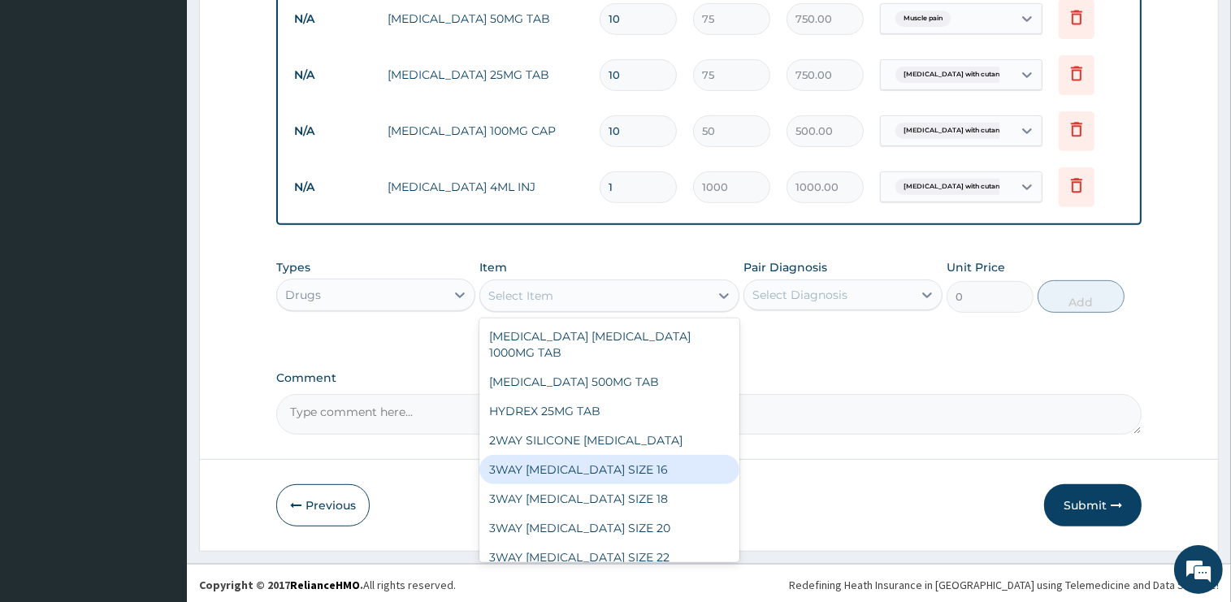
click at [757, 371] on label "Comment" at bounding box center [708, 378] width 865 height 14
click at [757, 394] on textarea "Comment" at bounding box center [708, 414] width 865 height 41
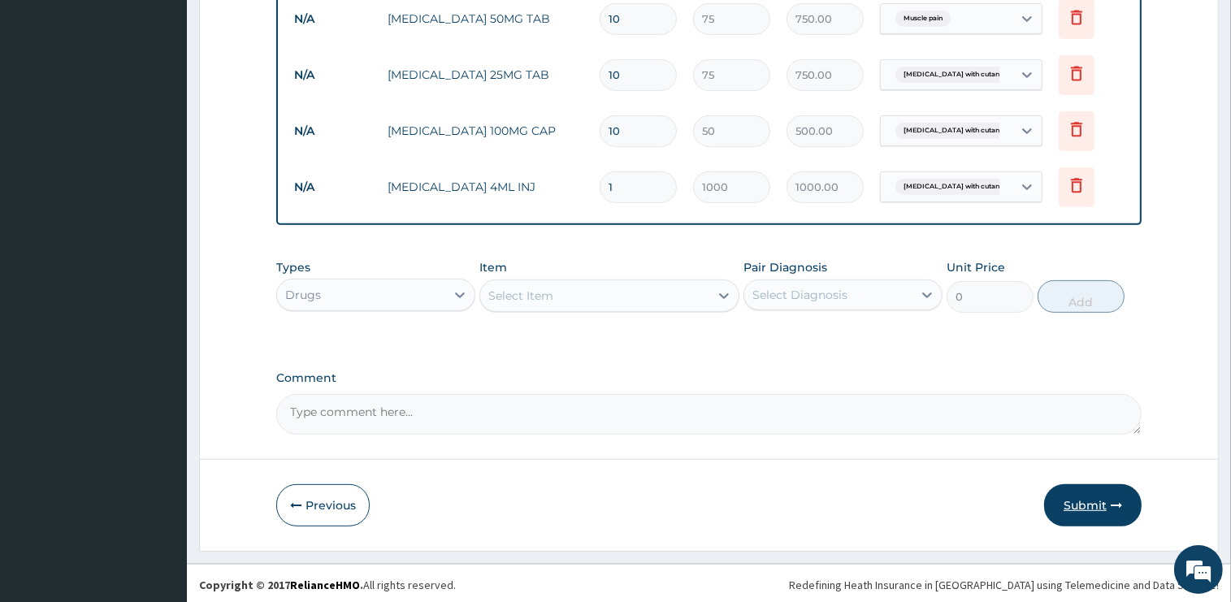
click at [1090, 501] on button "Submit" at bounding box center [1093, 505] width 98 height 42
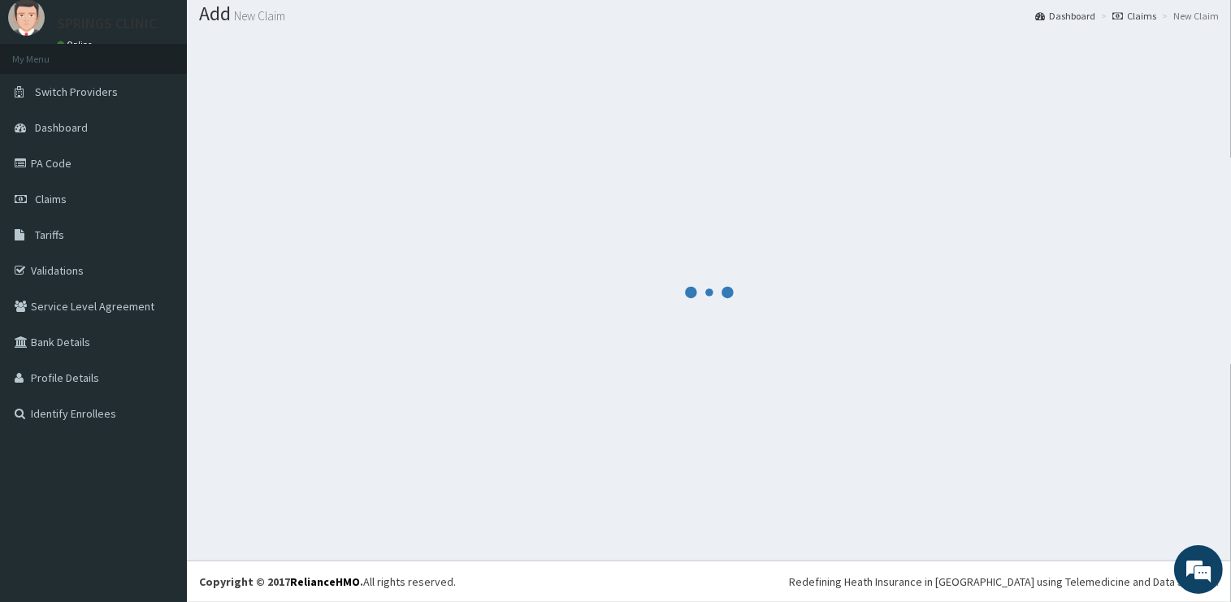
scroll to position [49, 0]
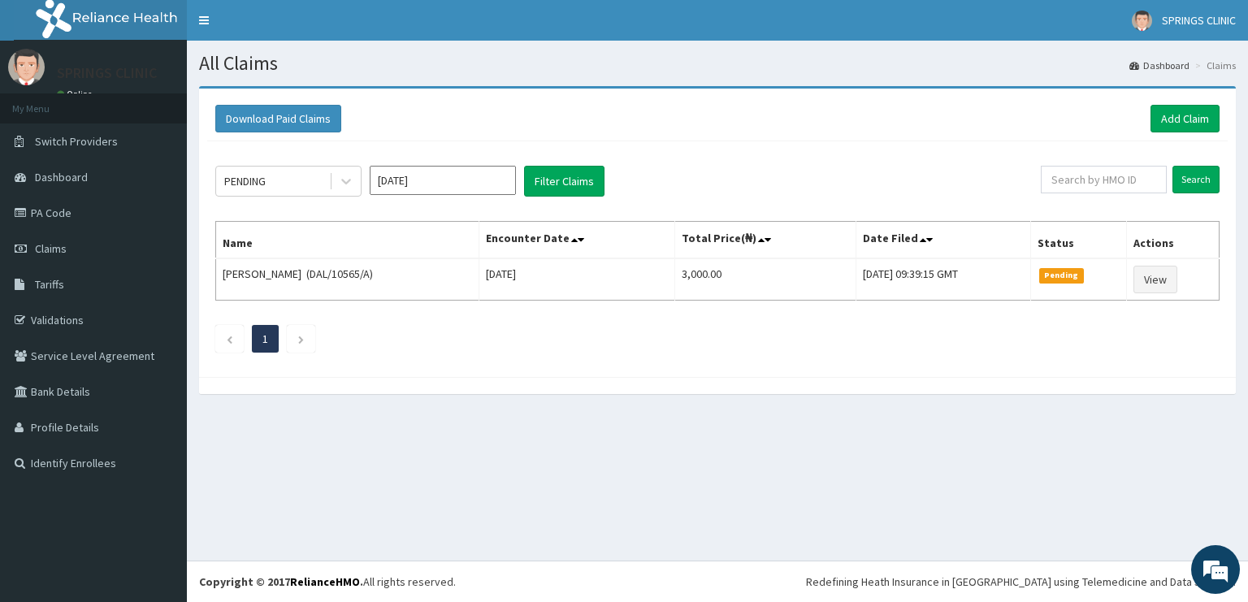
drag, startPoint x: 1187, startPoint y: 88, endPoint x: 1188, endPoint y: 103, distance: 15.5
click at [1188, 89] on div "Download Paid Claims Add Claim × Note you can only download claims within a max…" at bounding box center [717, 240] width 1037 height 308
click at [1188, 107] on link "Add Claim" at bounding box center [1185, 119] width 69 height 28
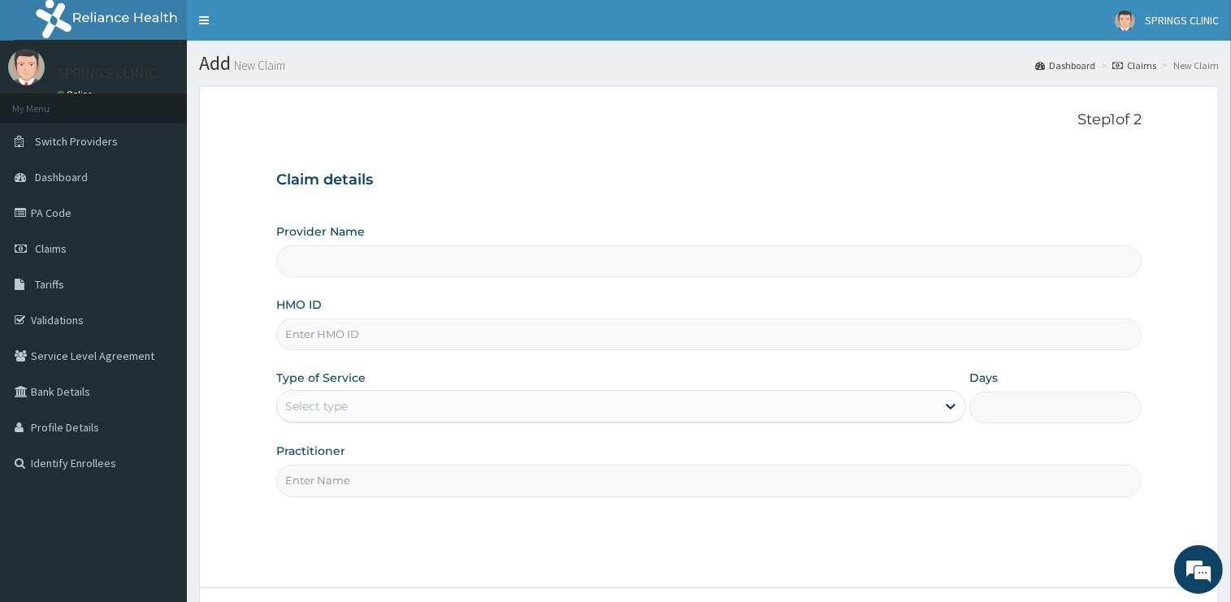
type input "Springs Clinic"
click at [320, 330] on input "HMO ID" at bounding box center [708, 335] width 865 height 32
type input "DAL/10565/A"
click at [327, 405] on div "Select type" at bounding box center [316, 406] width 63 height 16
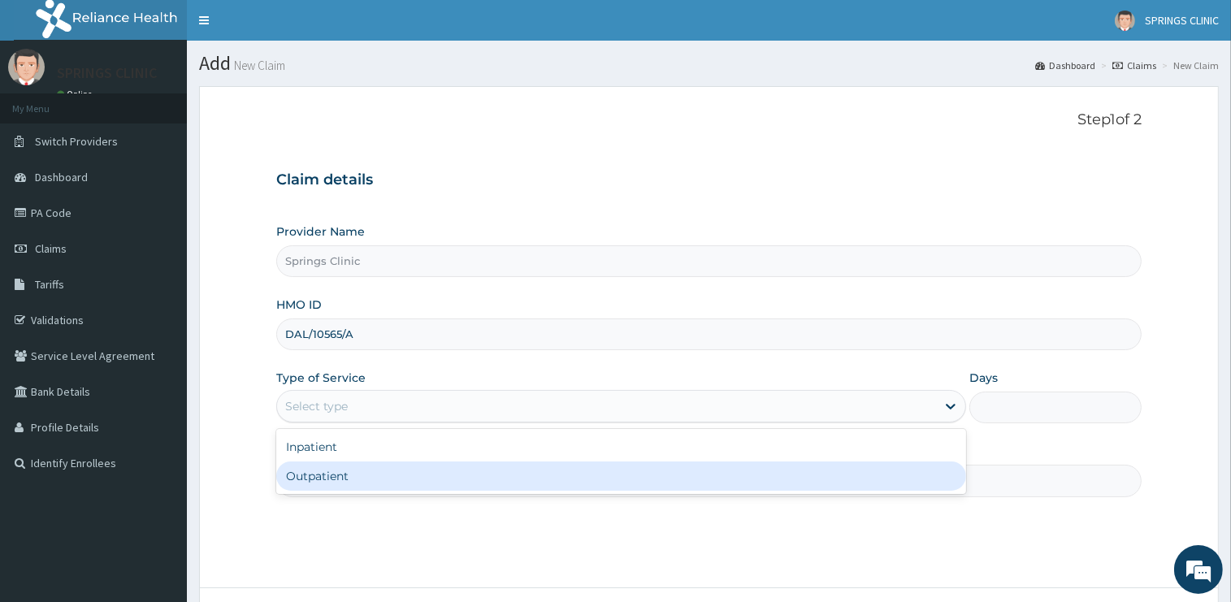
click at [322, 483] on div "Outpatient" at bounding box center [621, 476] width 690 height 29
type input "1"
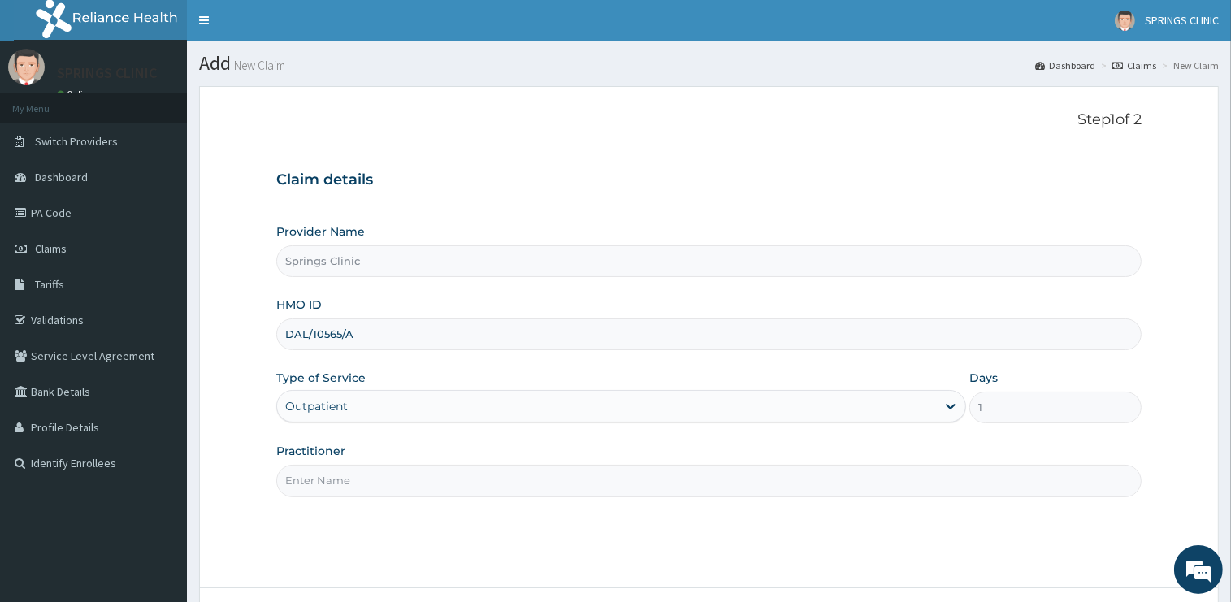
drag, startPoint x: 364, startPoint y: 336, endPoint x: 280, endPoint y: 337, distance: 83.7
click at [276, 329] on input "DAL/10565/A" at bounding box center [708, 335] width 865 height 32
click at [364, 479] on input "Practitioner" at bounding box center [708, 481] width 865 height 32
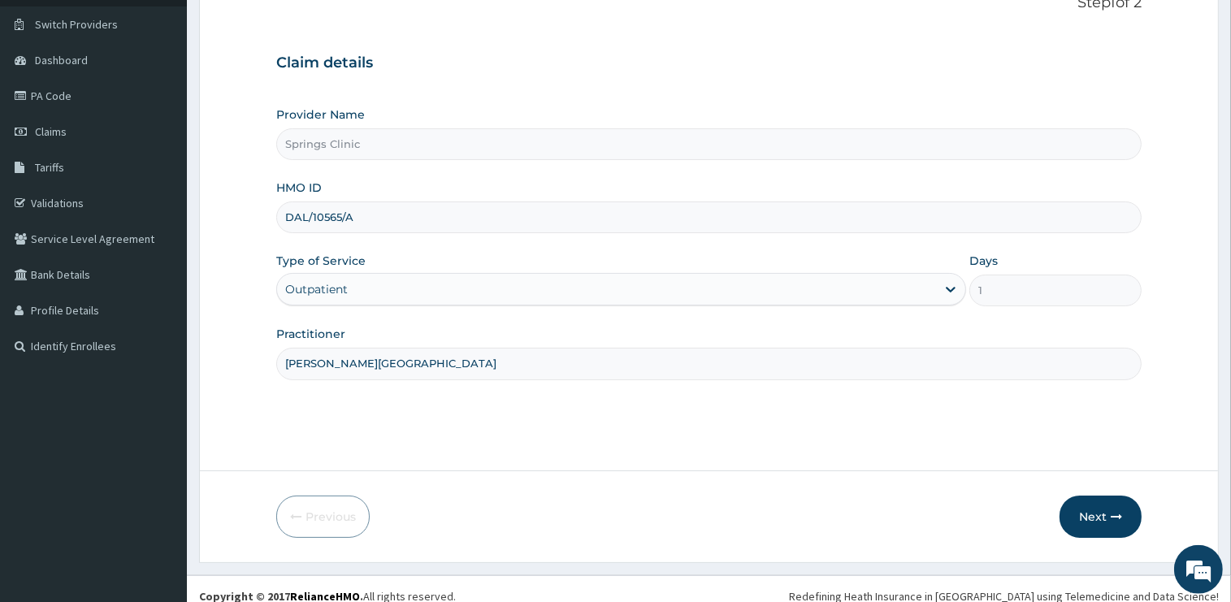
scroll to position [131, 0]
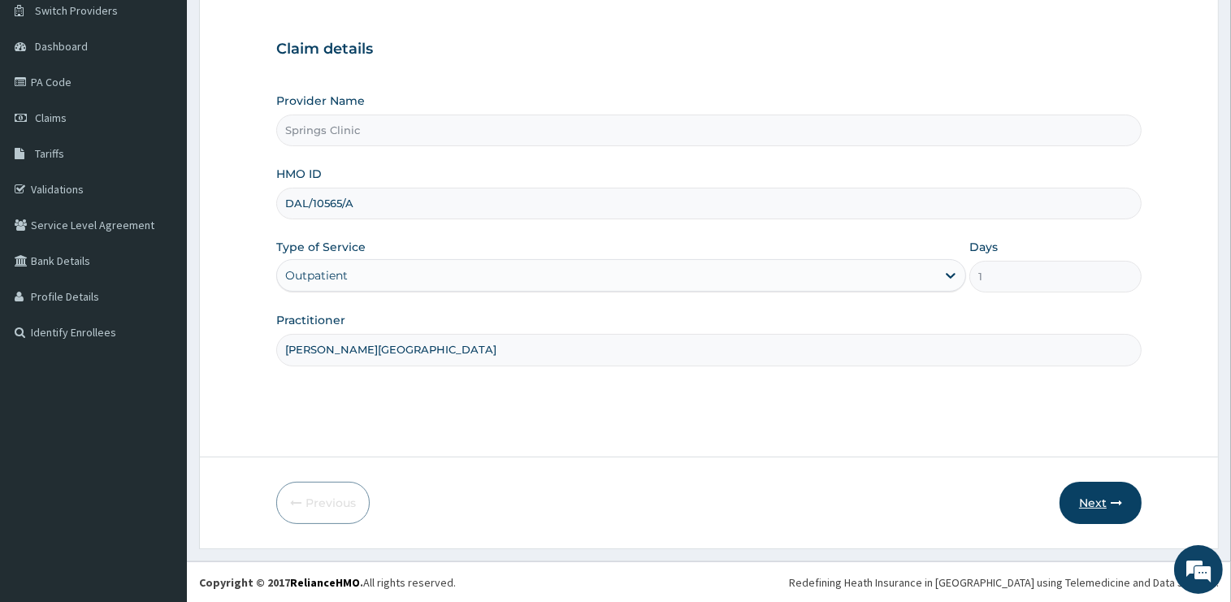
type input "DR BEN KUBA"
click at [1096, 505] on button "Next" at bounding box center [1101, 503] width 82 height 42
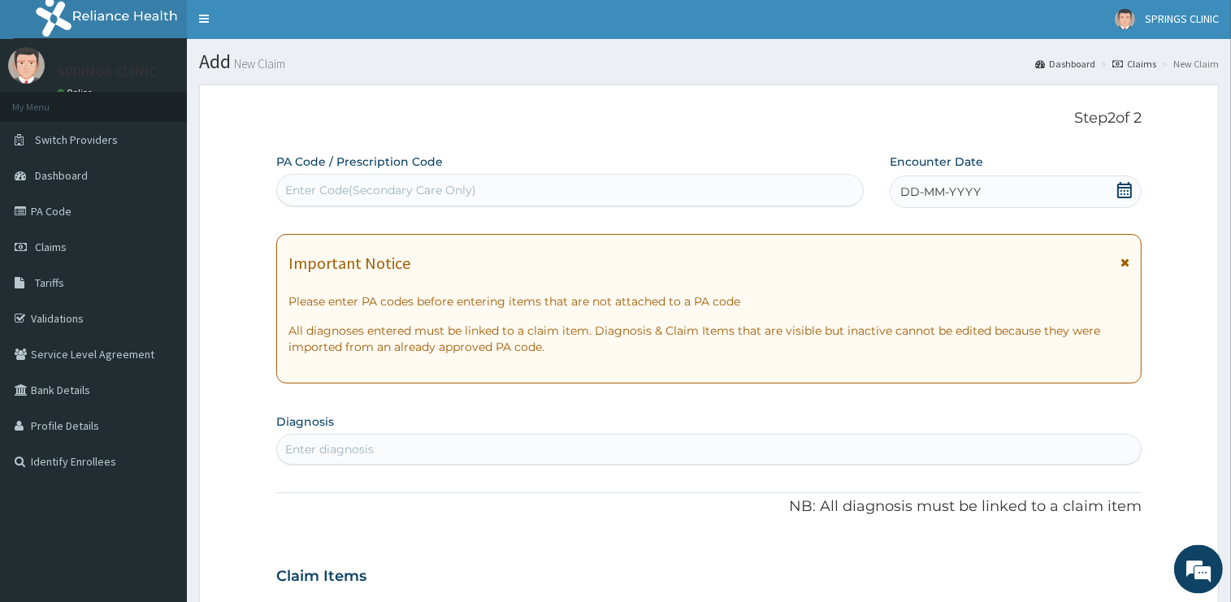
scroll to position [0, 0]
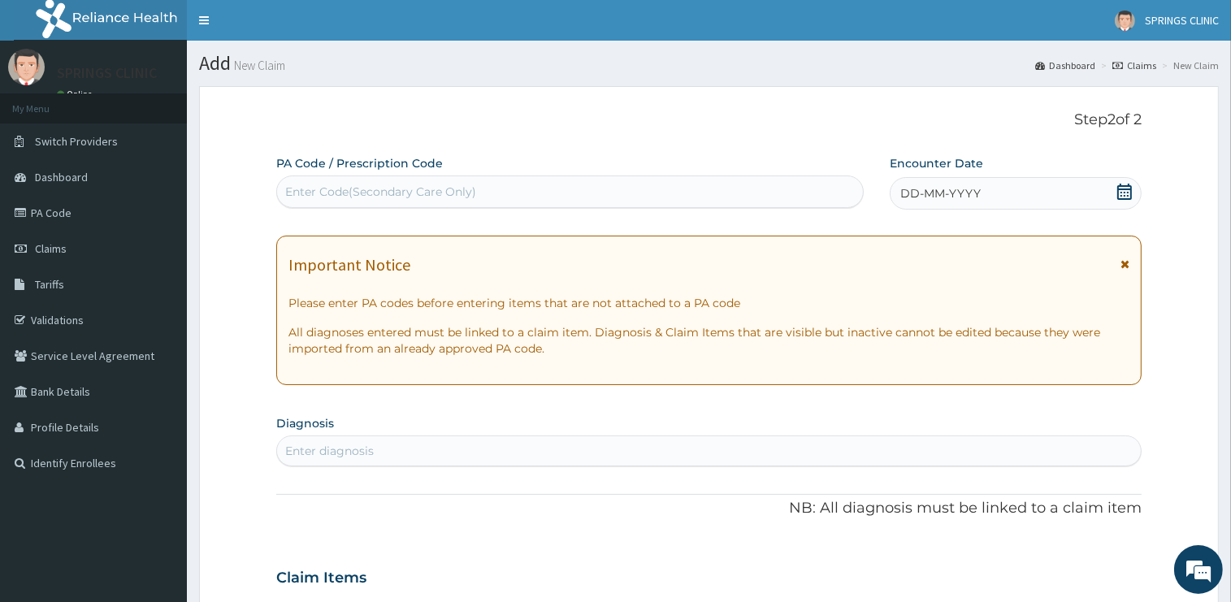
click at [1130, 192] on icon at bounding box center [1125, 192] width 16 height 16
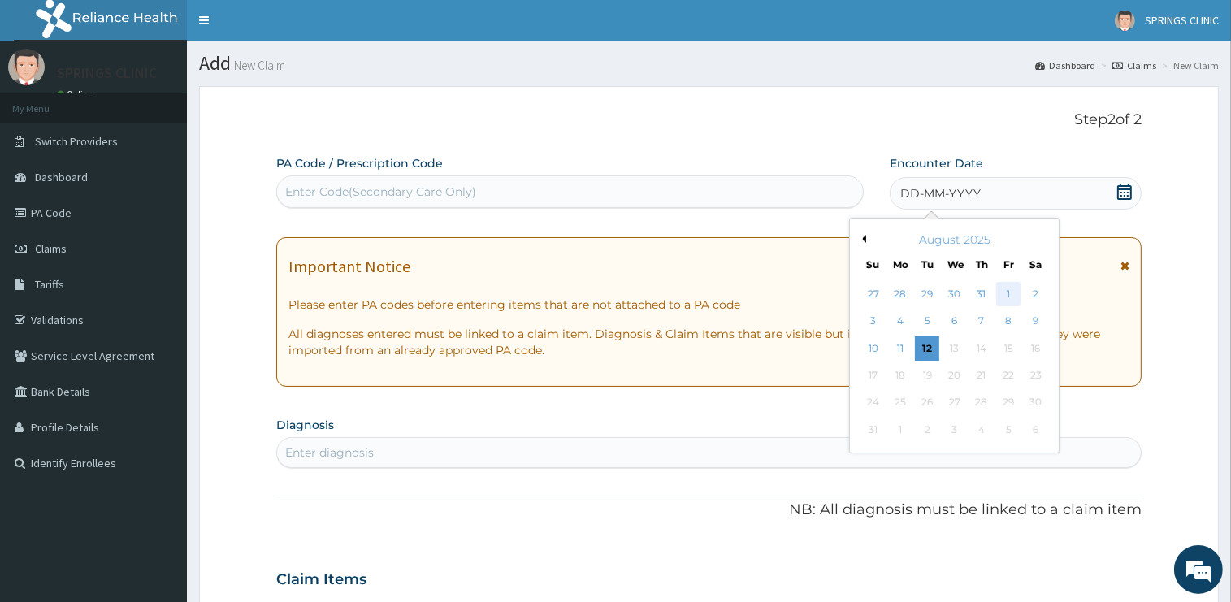
click at [1013, 292] on div "1" at bounding box center [1008, 294] width 24 height 24
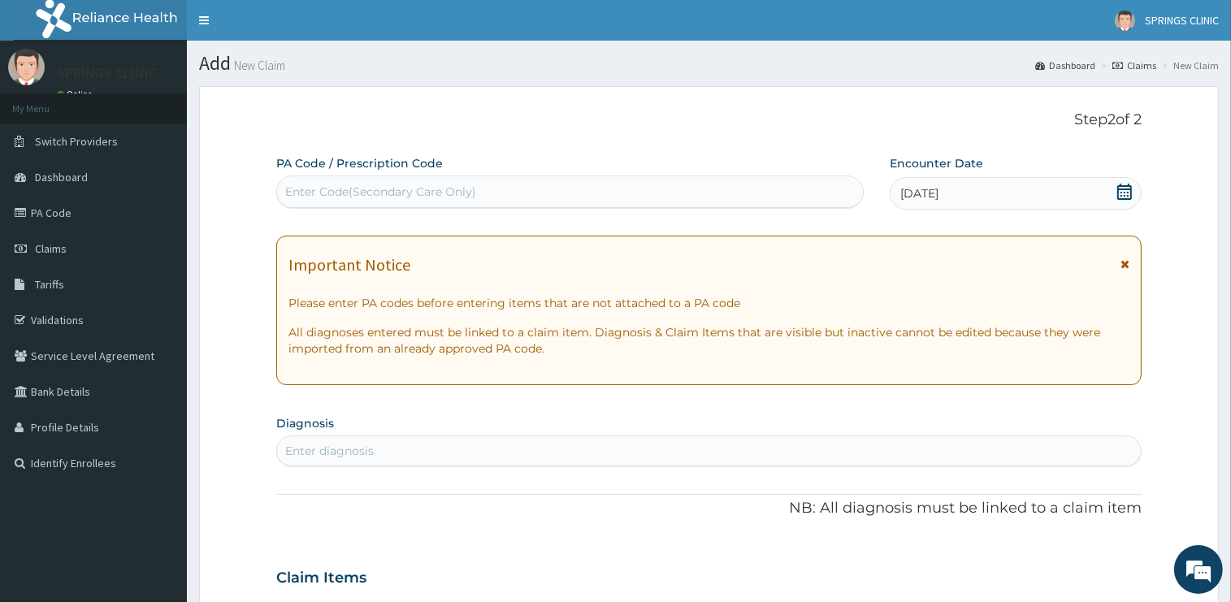
click at [357, 452] on div "Enter diagnosis" at bounding box center [329, 451] width 89 height 16
type input "MALARIA"
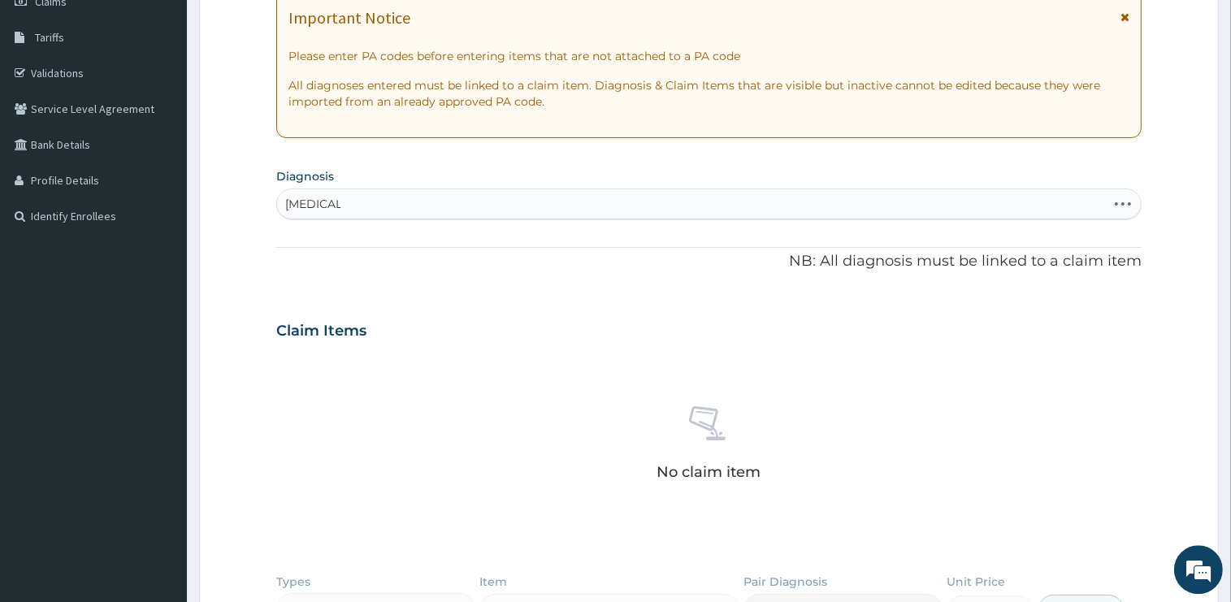
scroll to position [257, 0]
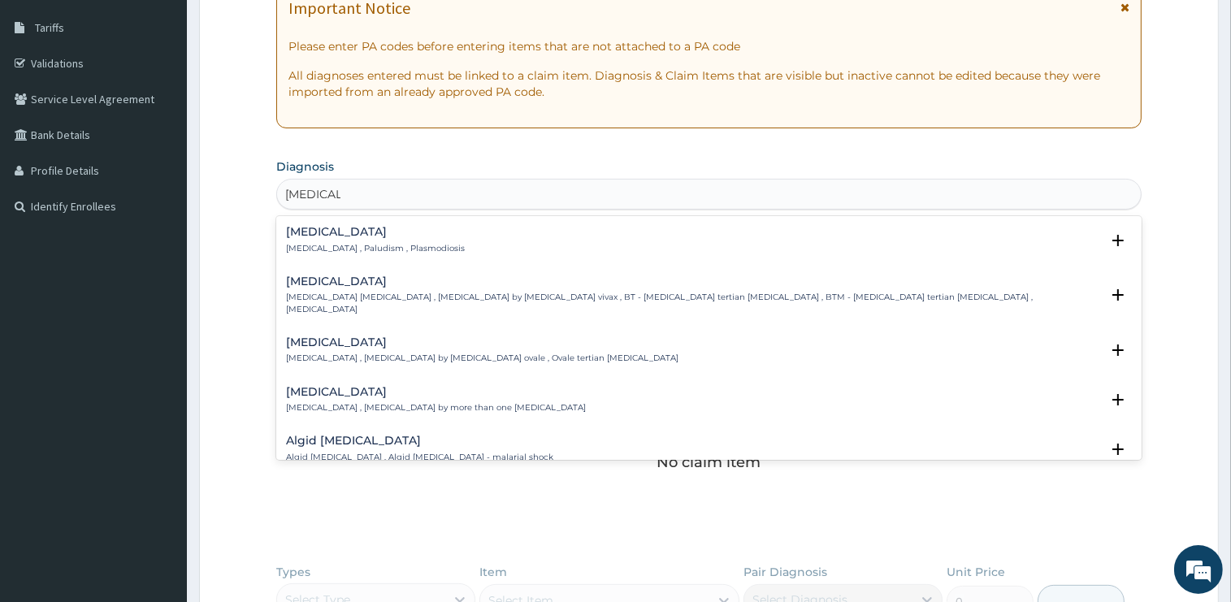
click at [310, 240] on div "Malaria Malaria , Paludism , Plasmodiosis" at bounding box center [375, 240] width 179 height 28
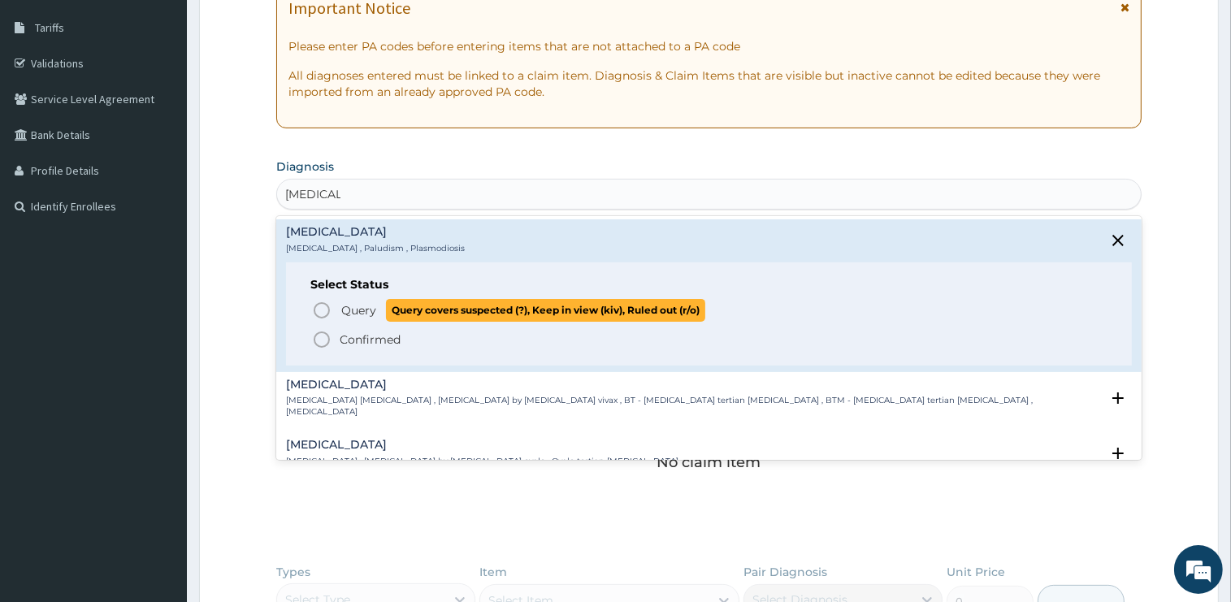
click at [368, 307] on span "Query" at bounding box center [358, 310] width 35 height 16
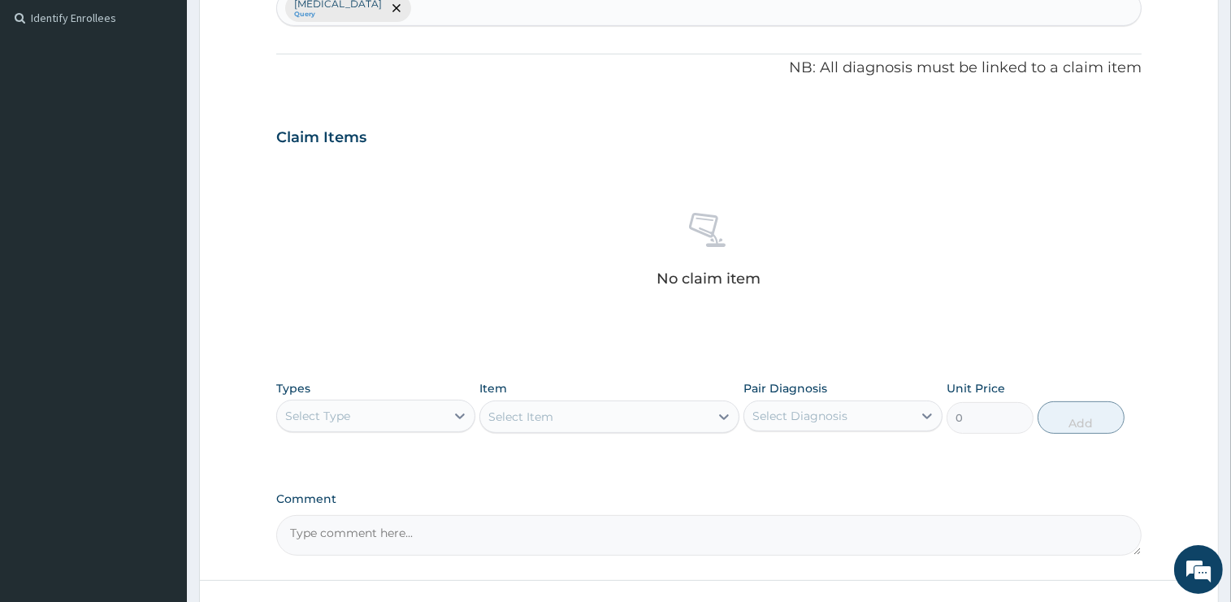
scroll to position [343, 0]
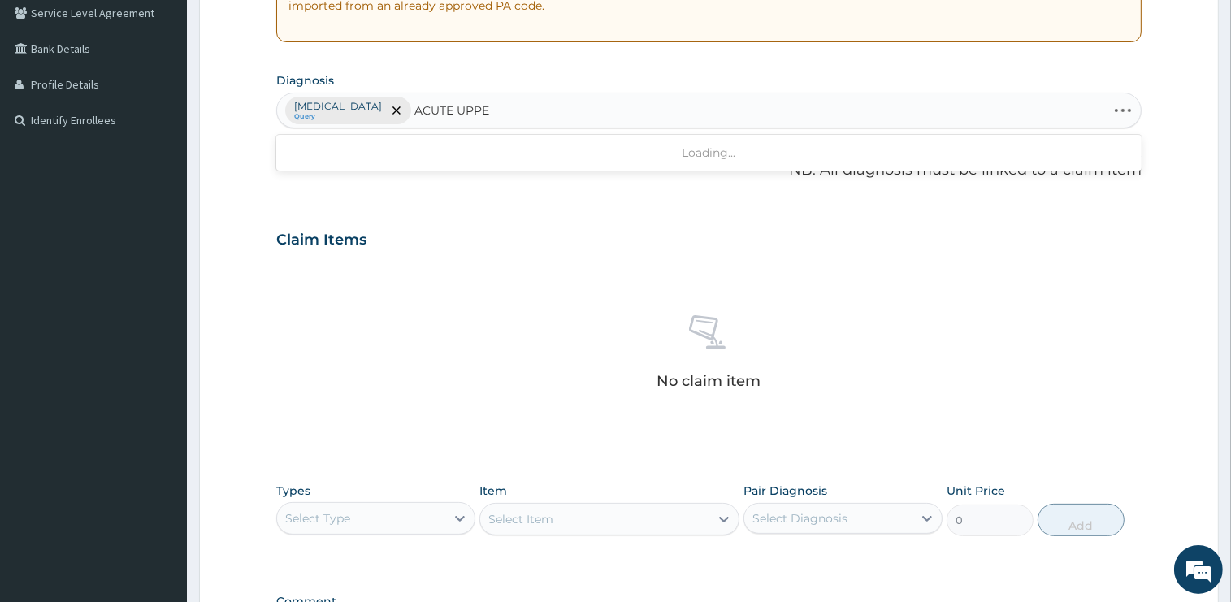
type input "ACUTE UPPER"
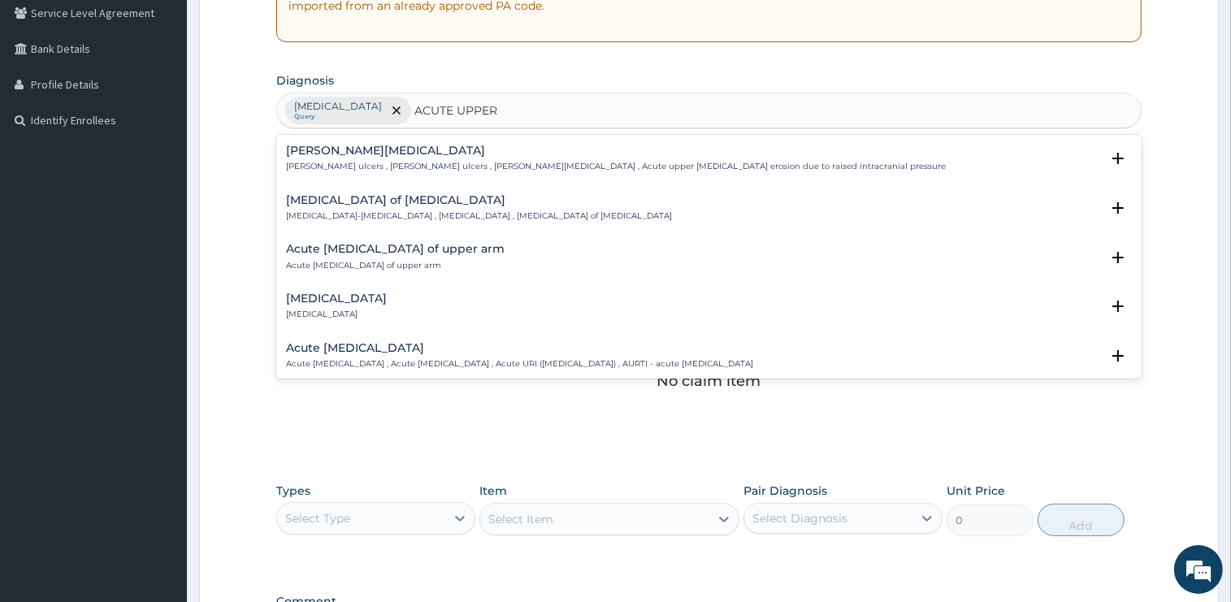
click at [340, 347] on h4 "Acute upper respiratory infection" at bounding box center [519, 348] width 467 height 12
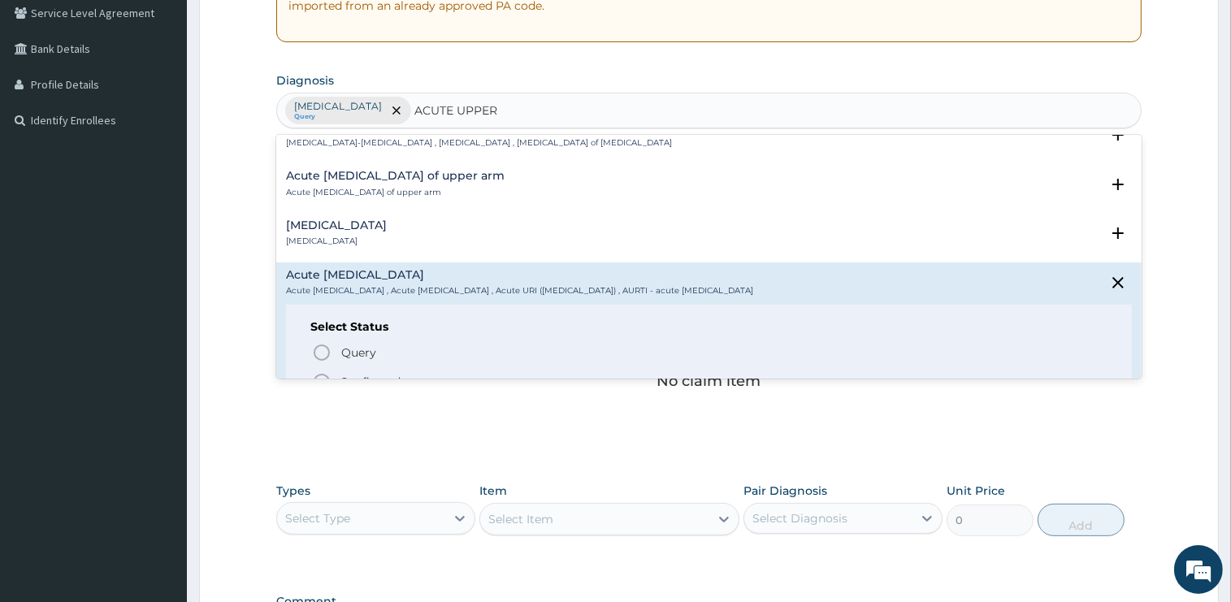
scroll to position [82, 0]
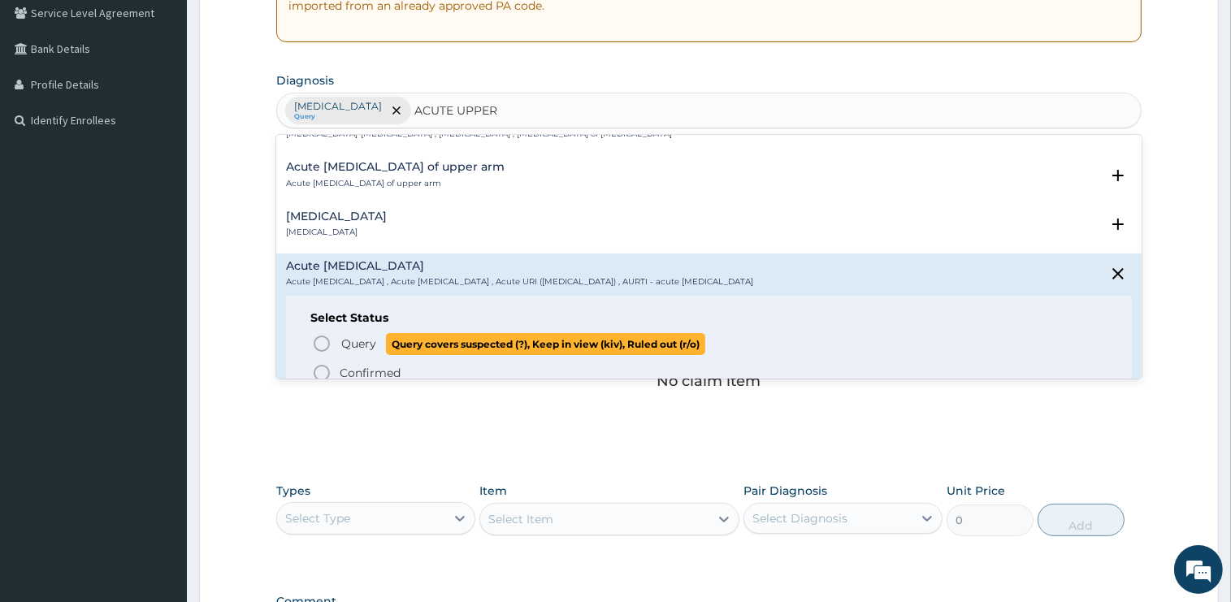
click at [346, 340] on span "Query" at bounding box center [358, 344] width 35 height 16
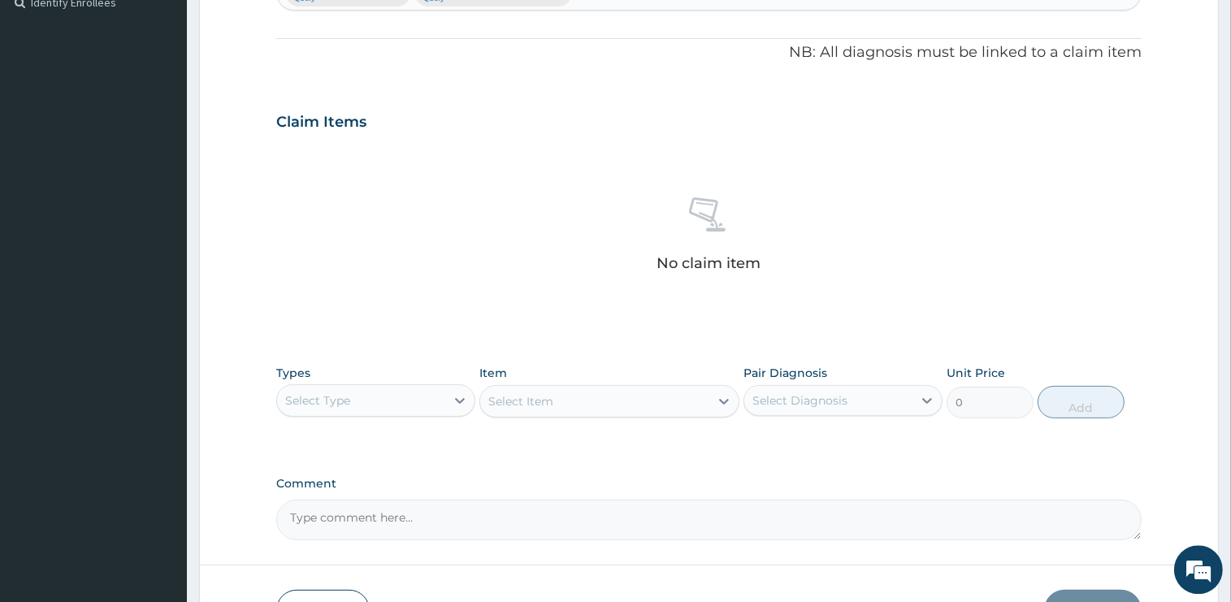
scroll to position [568, 0]
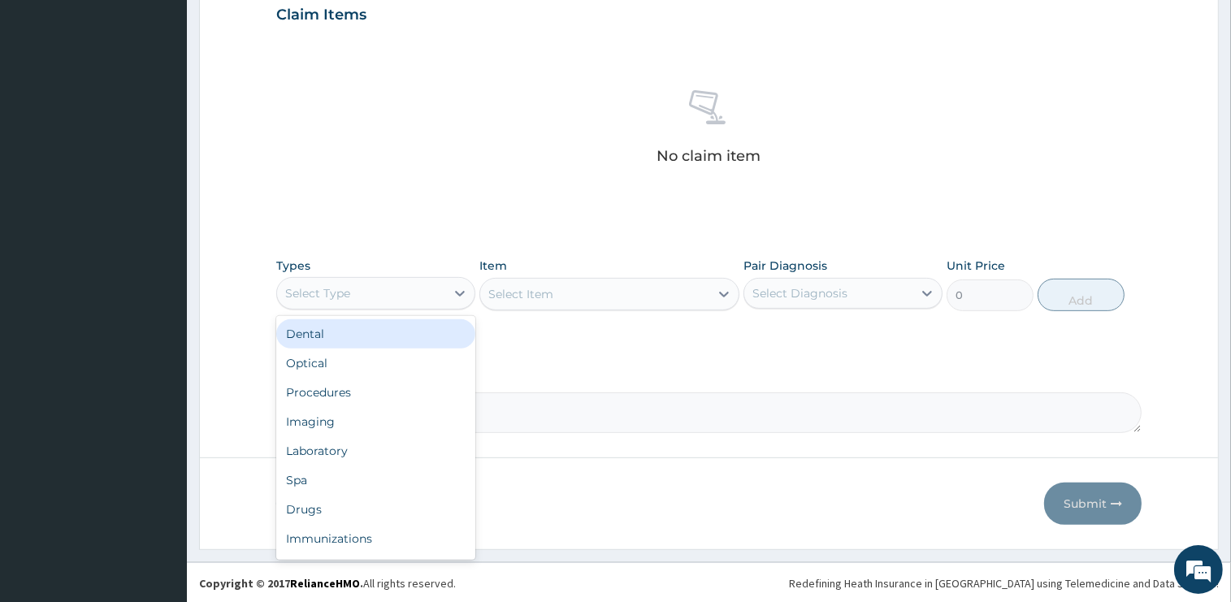
click at [375, 287] on div "Select Type" at bounding box center [361, 293] width 168 height 26
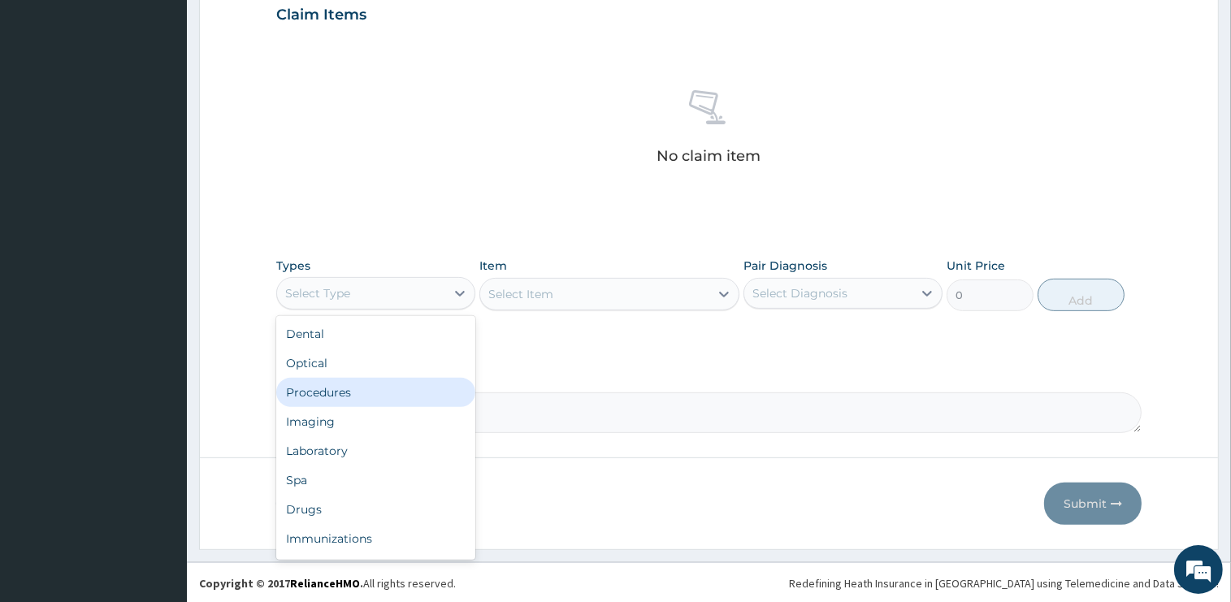
click at [352, 392] on div "Procedures" at bounding box center [375, 392] width 199 height 29
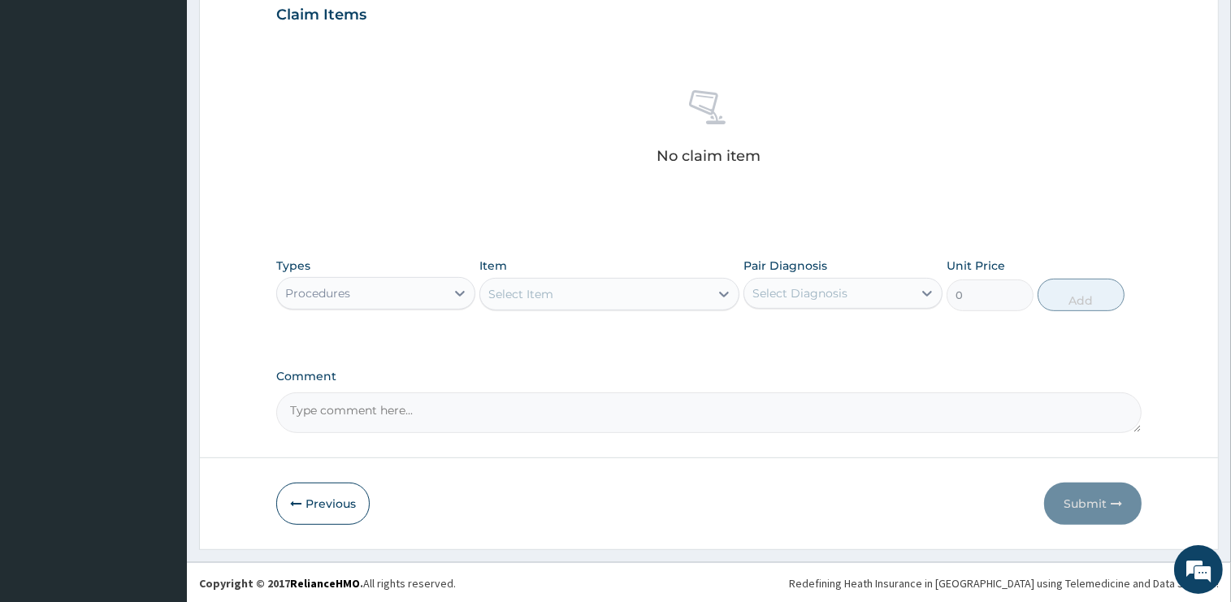
click at [593, 301] on div "Select Item" at bounding box center [594, 294] width 229 height 26
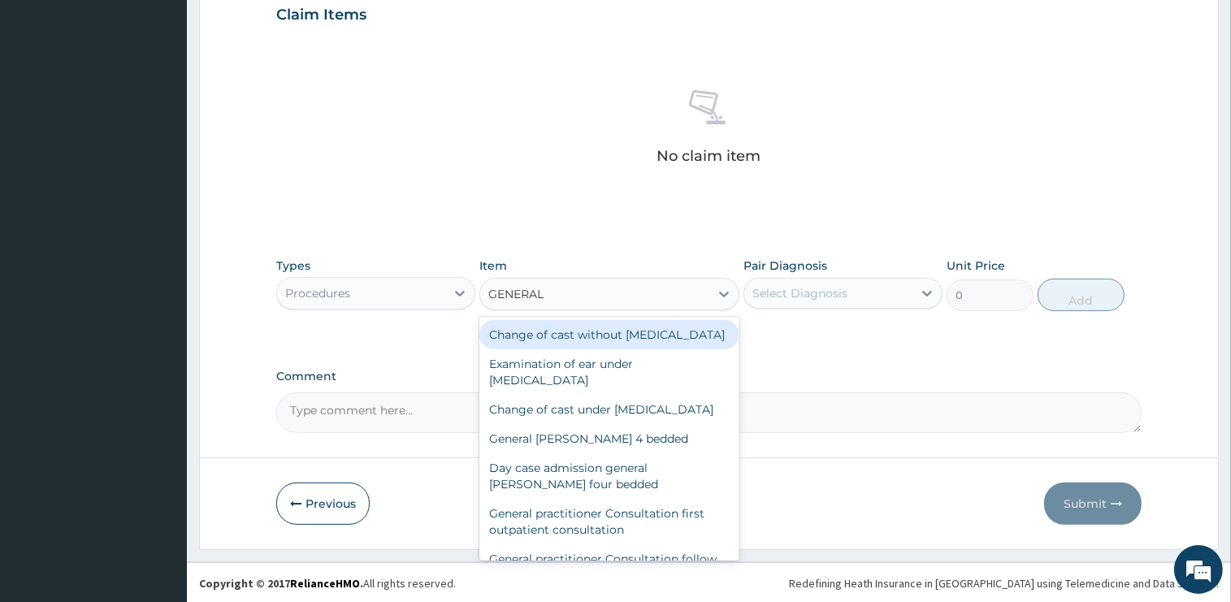
type input "GENERAL P"
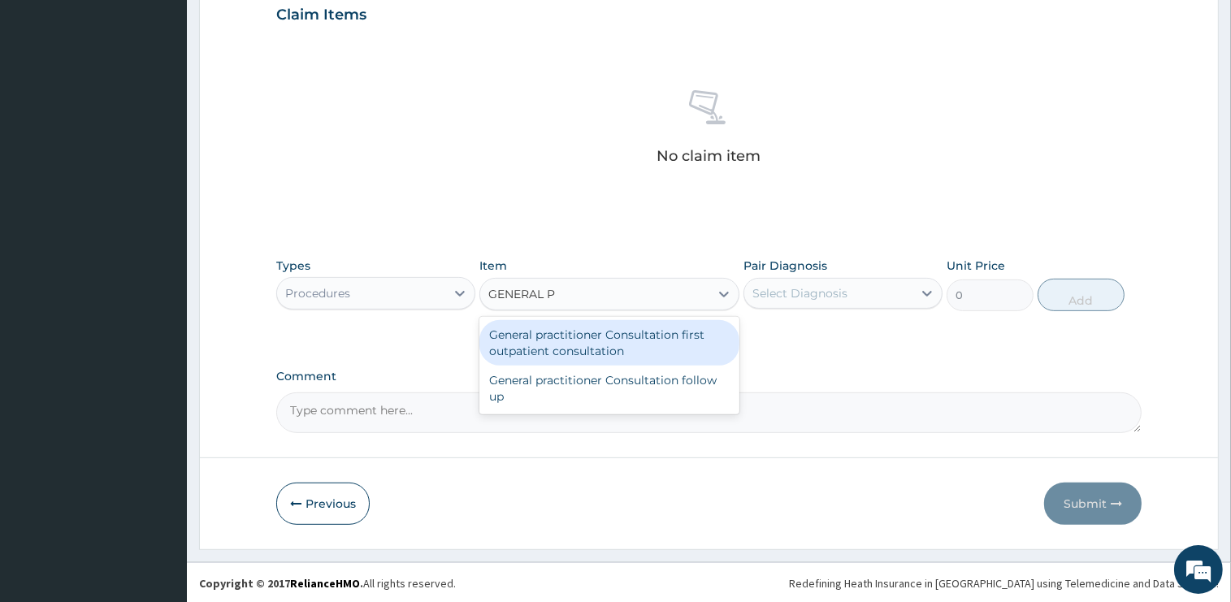
drag, startPoint x: 619, startPoint y: 337, endPoint x: 439, endPoint y: 210, distance: 220.5
click at [619, 338] on div "General practitioner Consultation first outpatient consultation" at bounding box center [609, 343] width 260 height 46
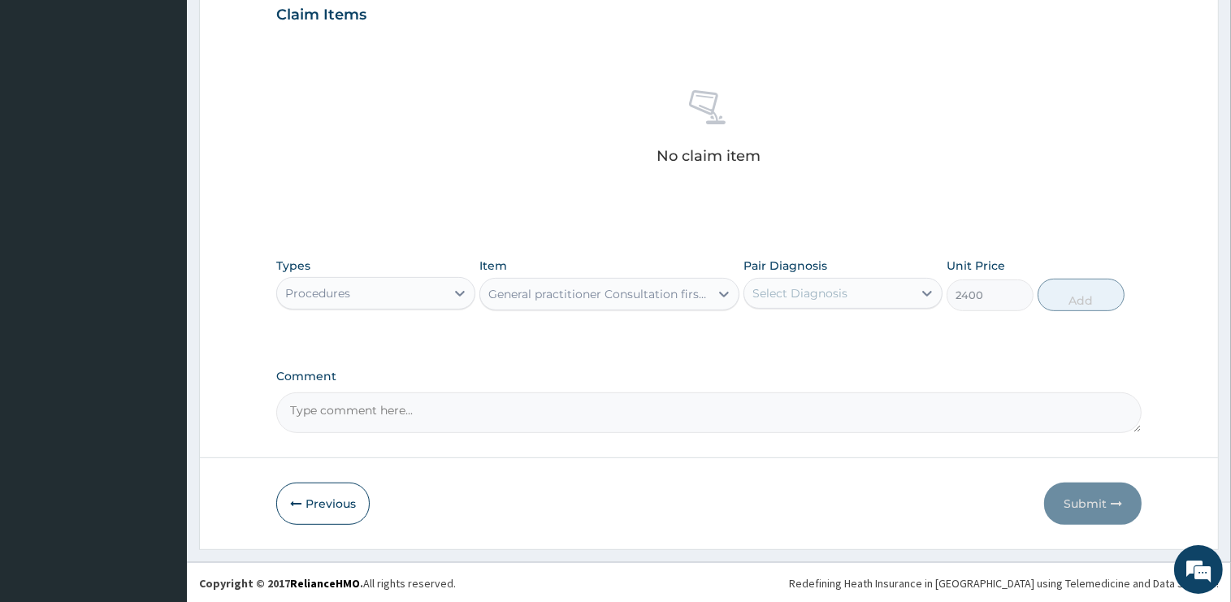
type input "2400"
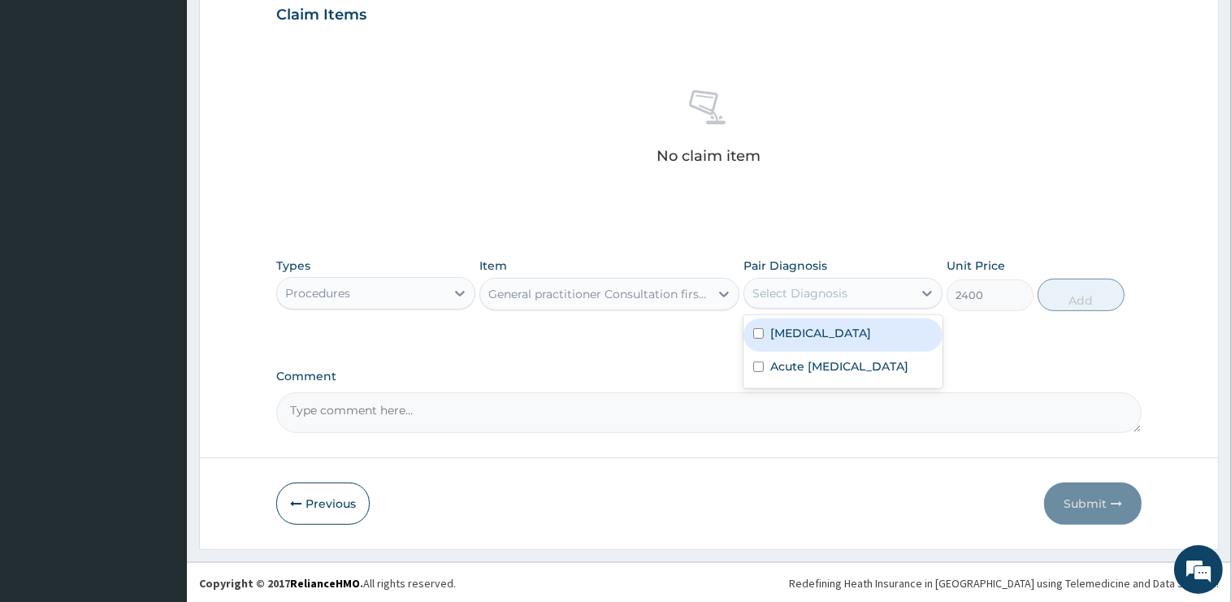
click at [834, 297] on div "Select Diagnosis" at bounding box center [799, 293] width 95 height 16
click at [825, 336] on div "[MEDICAL_DATA]" at bounding box center [843, 335] width 199 height 33
checkbox input "true"
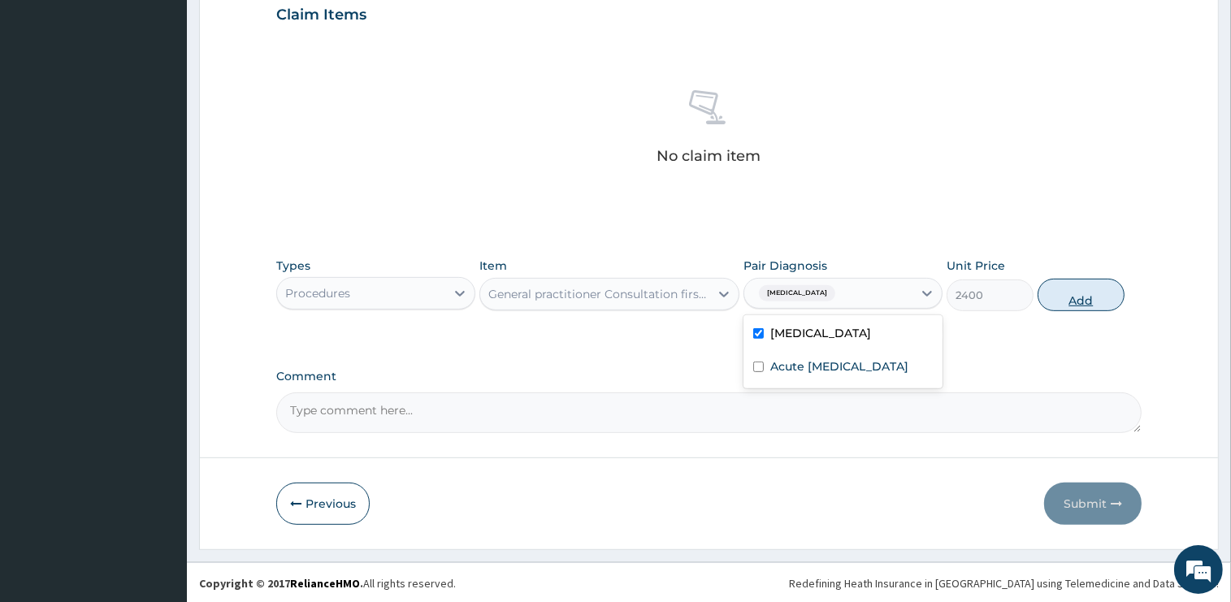
click at [1088, 297] on button "Add" at bounding box center [1081, 295] width 87 height 33
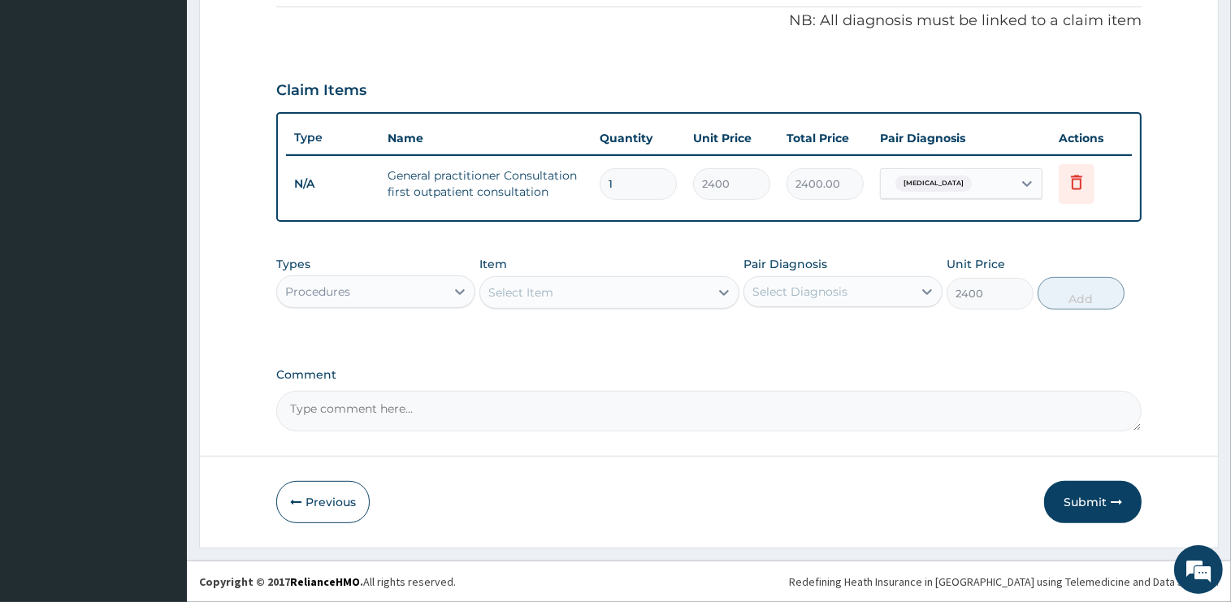
type input "0"
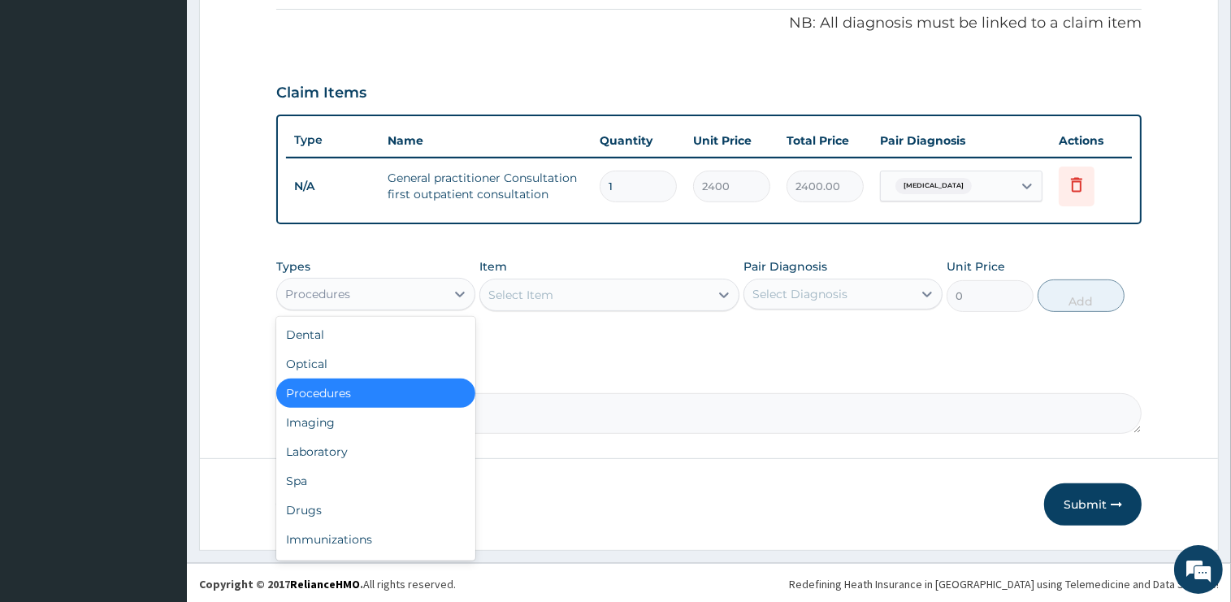
click at [356, 296] on div "Procedures" at bounding box center [361, 294] width 168 height 26
click at [340, 447] on div "Laboratory" at bounding box center [375, 451] width 199 height 29
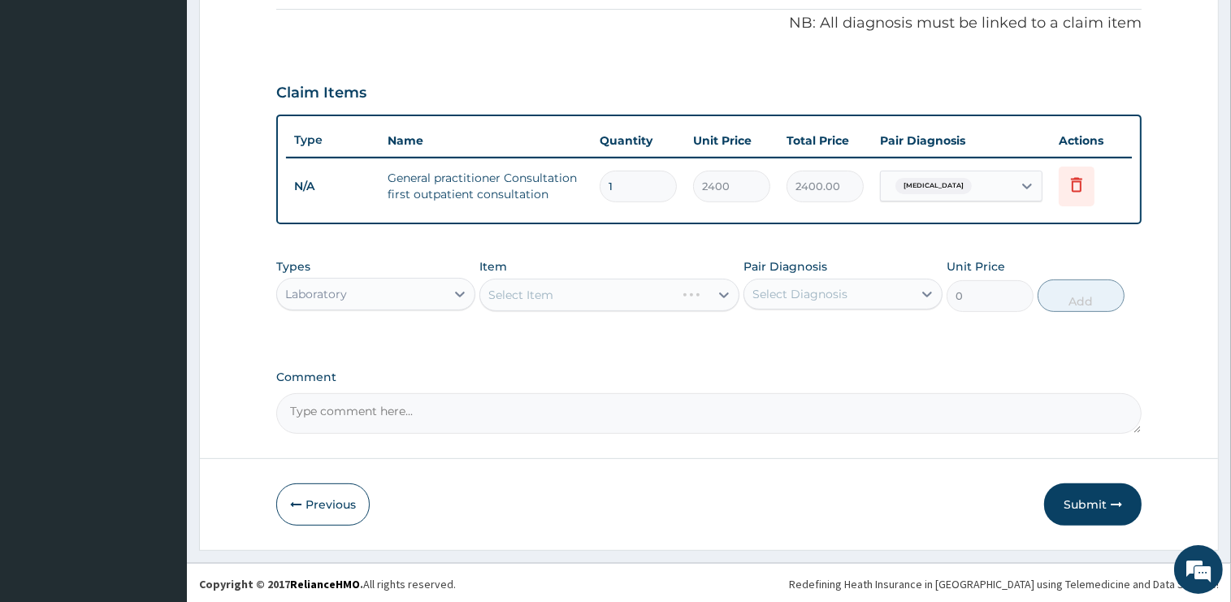
click at [552, 282] on div "Select Item" at bounding box center [609, 295] width 260 height 33
click at [562, 273] on div "Item Select Item" at bounding box center [609, 285] width 260 height 54
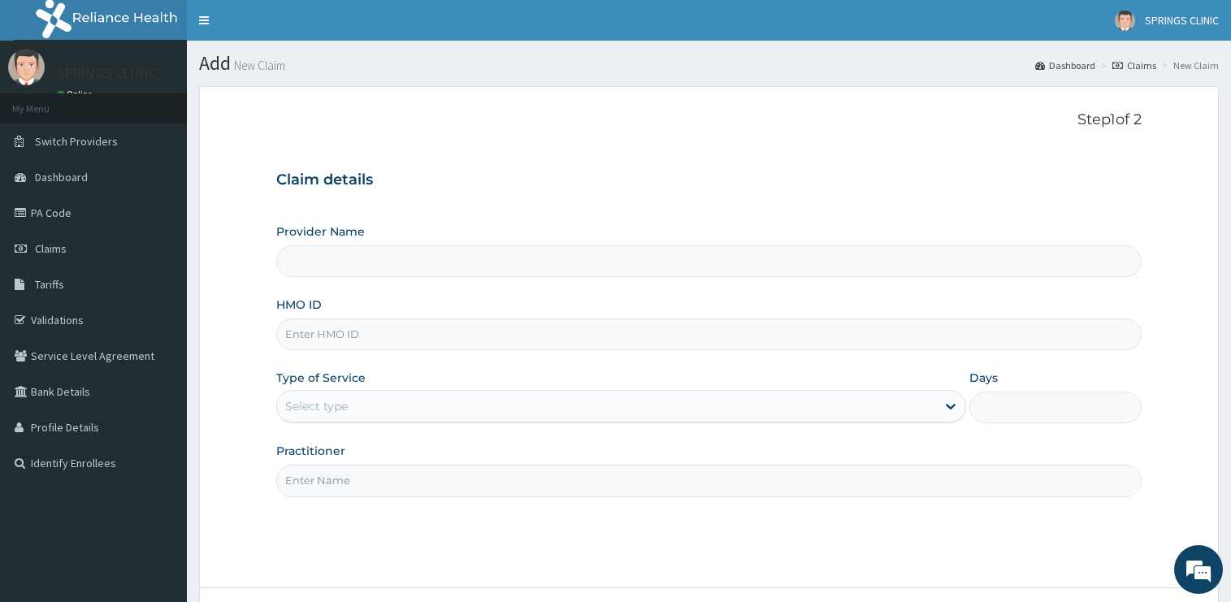
type input "Springs Clinic"
type input "DAL/10565/A"
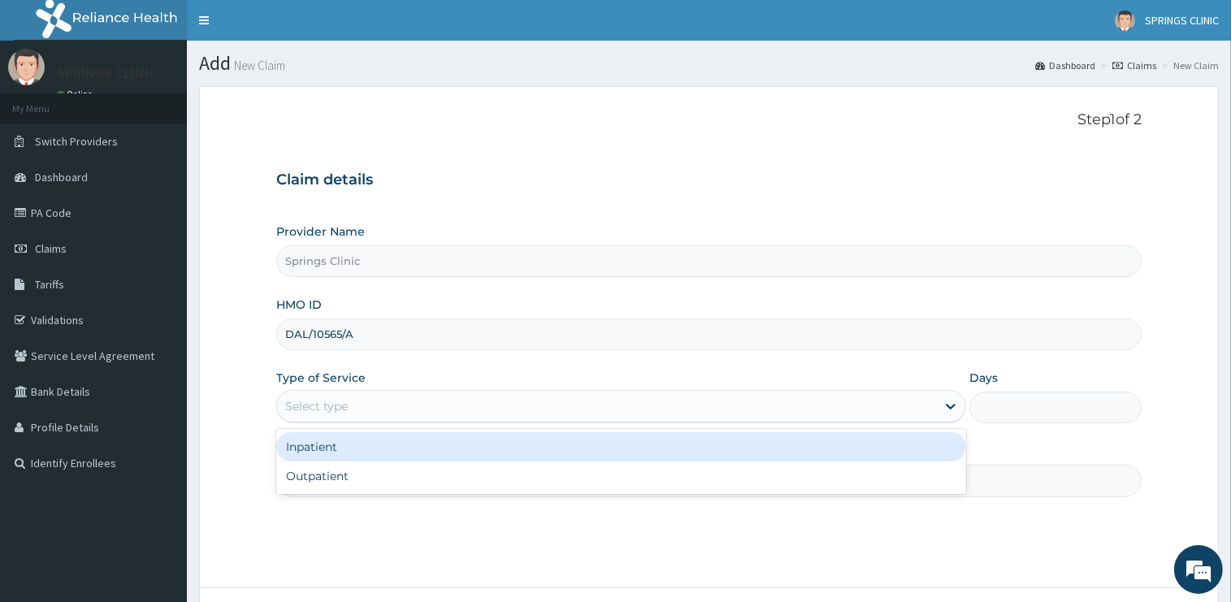
click at [323, 406] on div "Select type" at bounding box center [316, 406] width 63 height 16
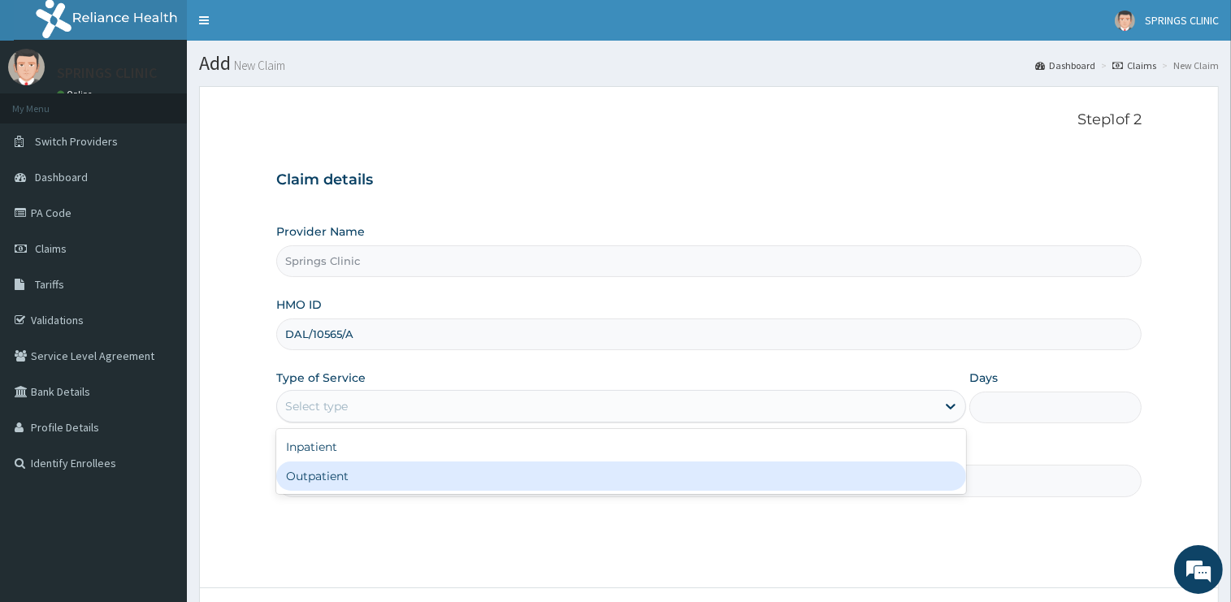
click at [321, 476] on div "Outpatient" at bounding box center [621, 476] width 690 height 29
type input "1"
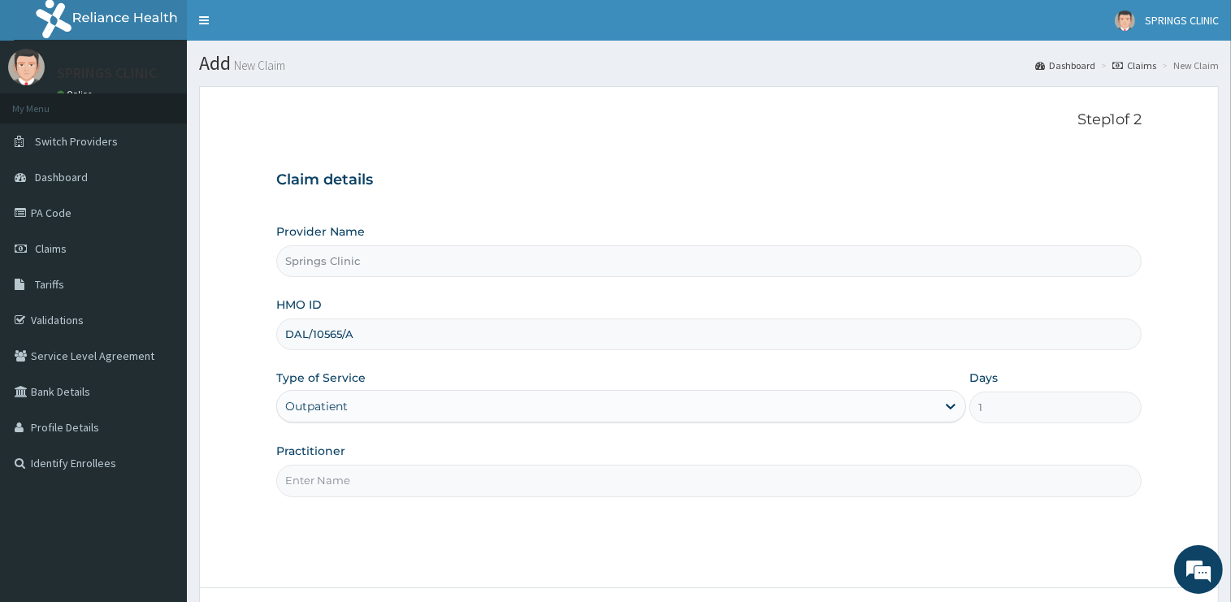
click at [323, 479] on input "Practitioner" at bounding box center [708, 481] width 865 height 32
drag, startPoint x: 323, startPoint y: 479, endPoint x: 325, endPoint y: 489, distance: 9.9
click at [324, 482] on input "Practitioner" at bounding box center [708, 481] width 865 height 32
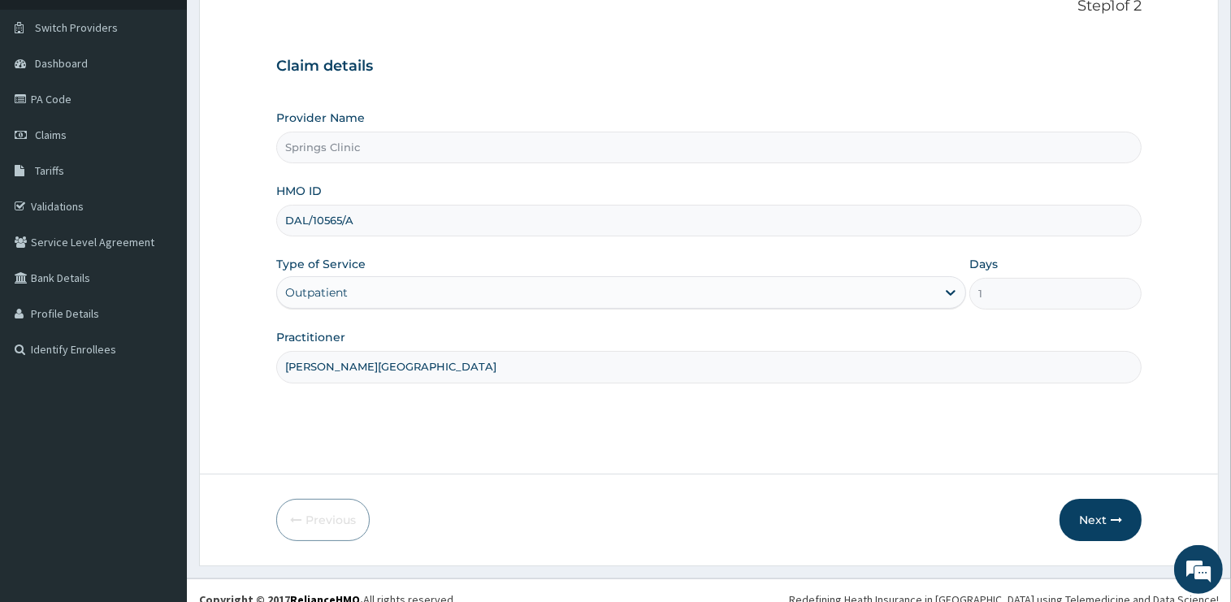
scroll to position [131, 0]
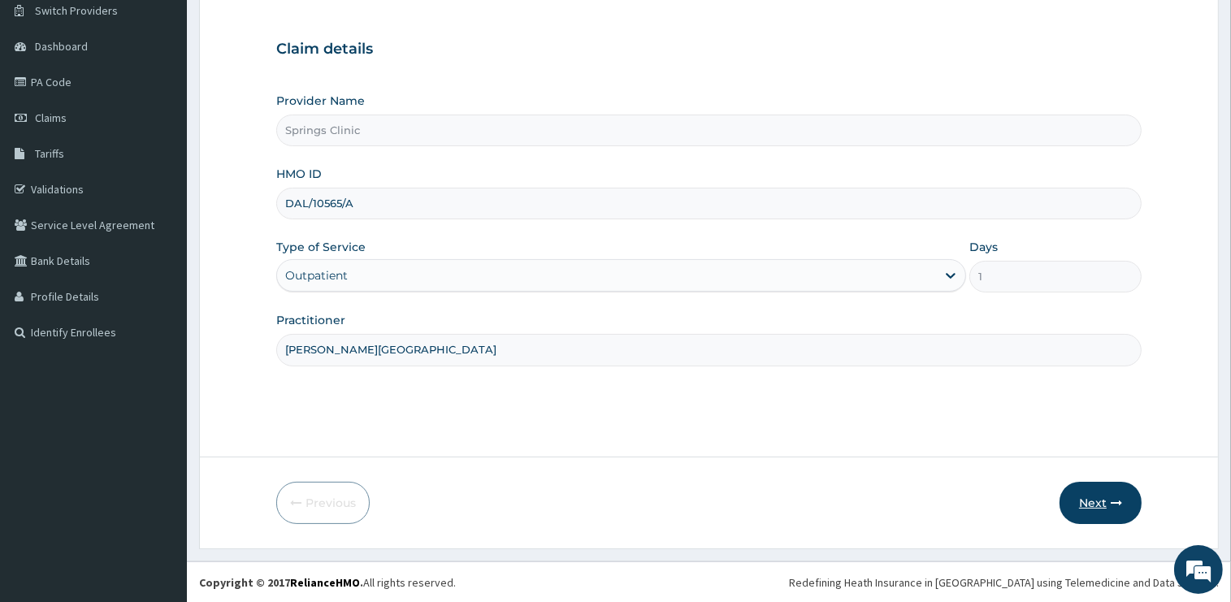
type input "[PERSON_NAME][GEOGRAPHIC_DATA]"
click at [1104, 499] on button "Next" at bounding box center [1101, 503] width 82 height 42
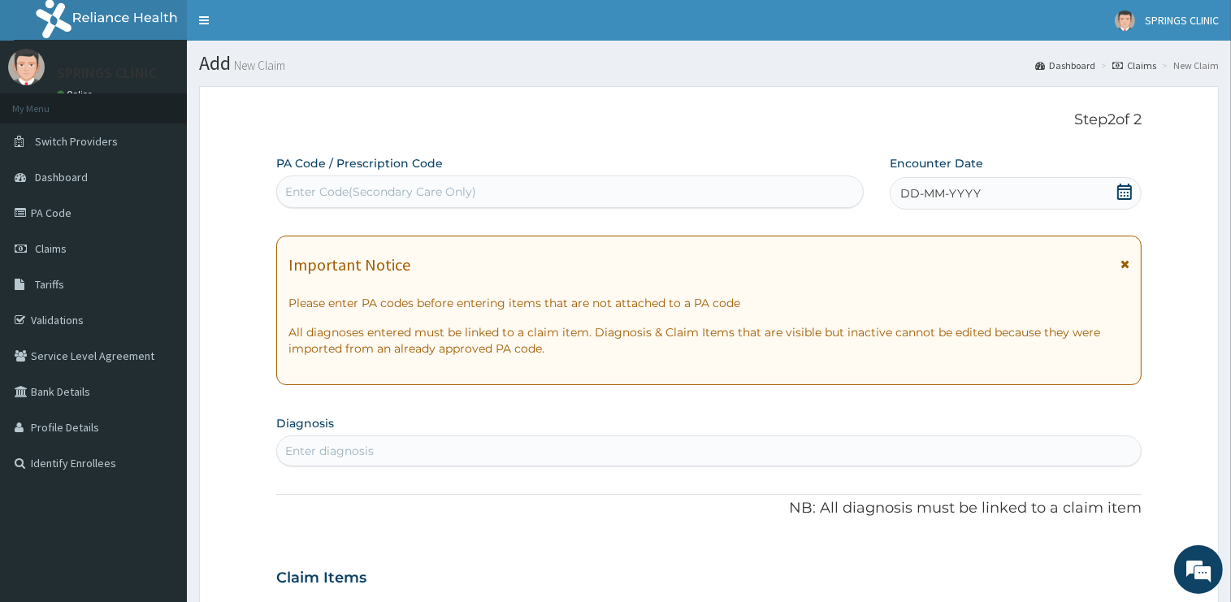
scroll to position [0, 0]
click at [1129, 194] on icon at bounding box center [1125, 192] width 16 height 16
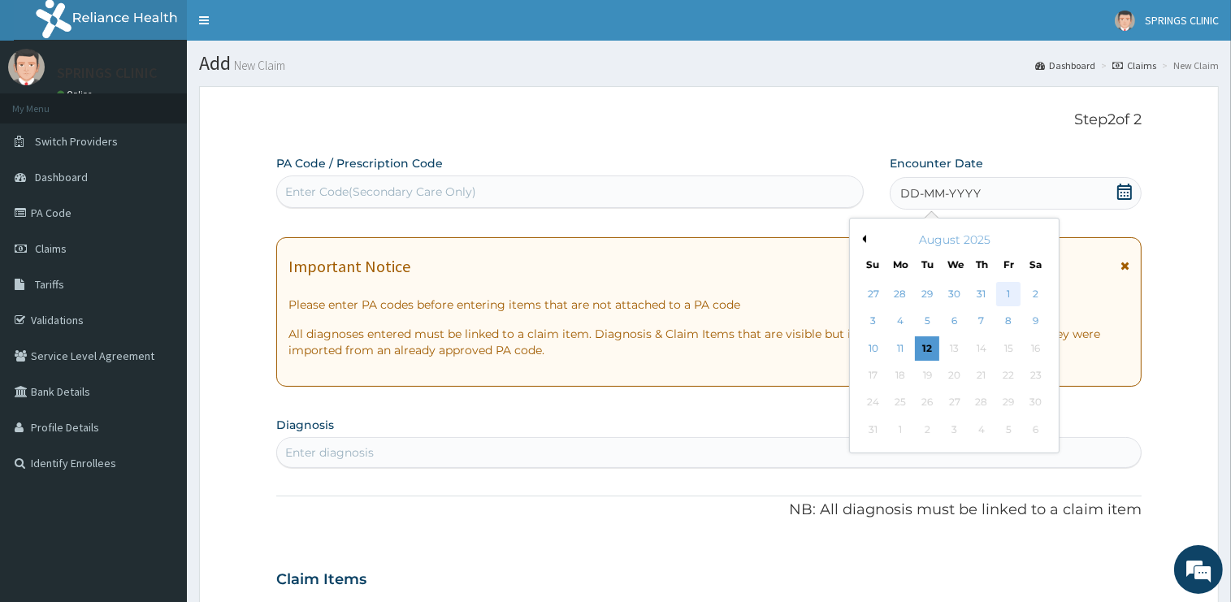
click at [1009, 296] on div "1" at bounding box center [1008, 294] width 24 height 24
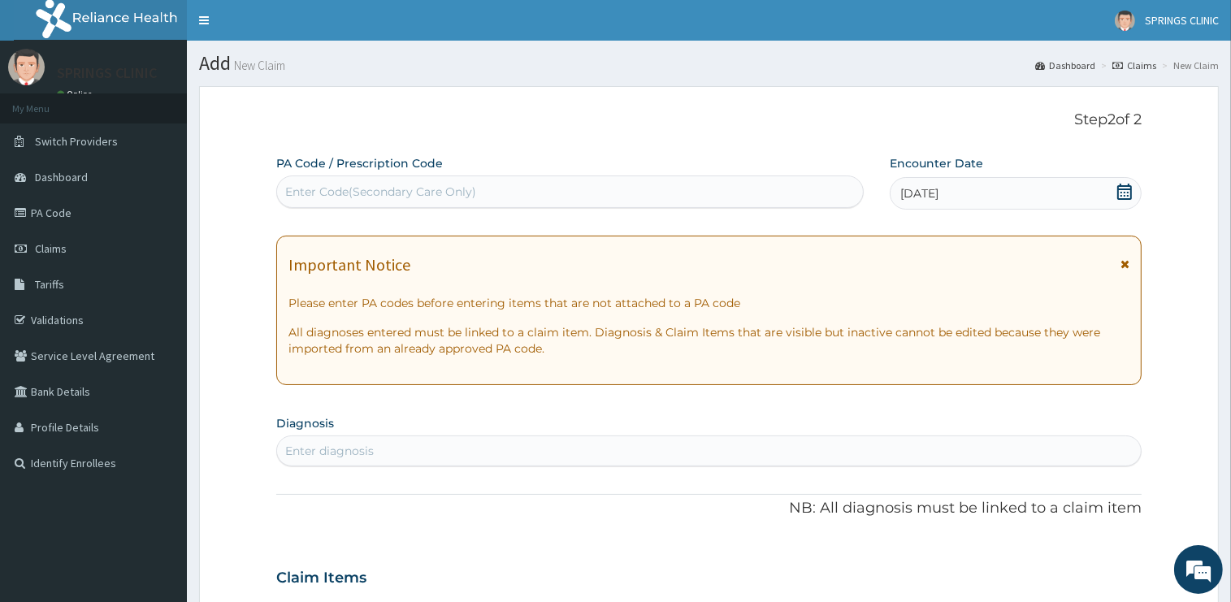
click at [379, 454] on div "Enter diagnosis" at bounding box center [709, 451] width 864 height 26
type input "[MEDICAL_DATA]"
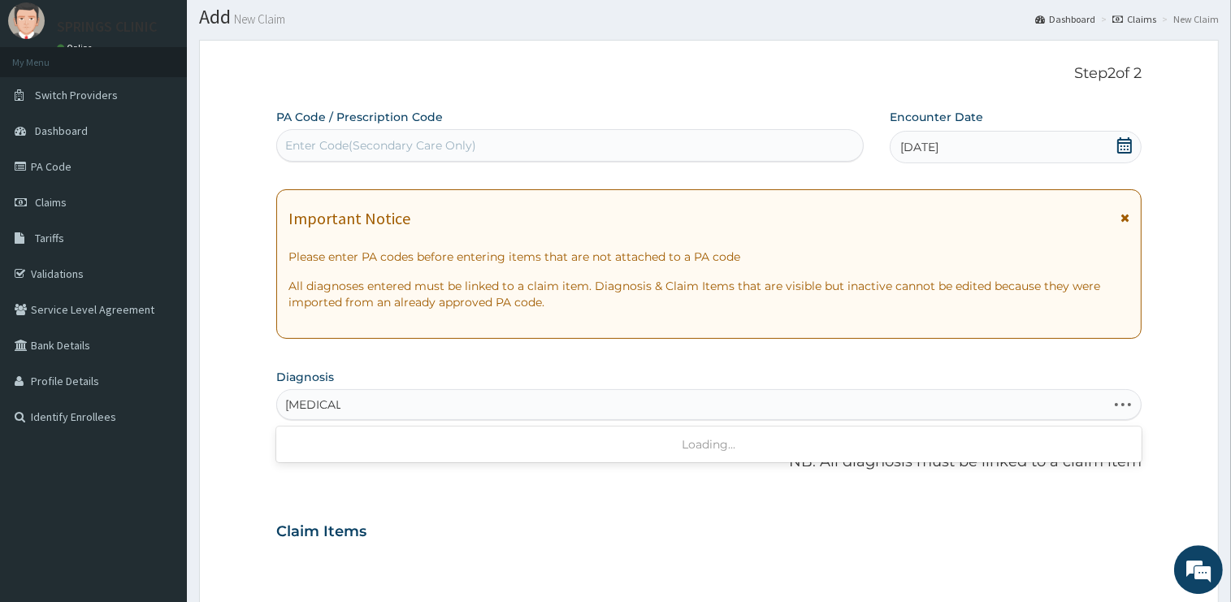
scroll to position [171, 0]
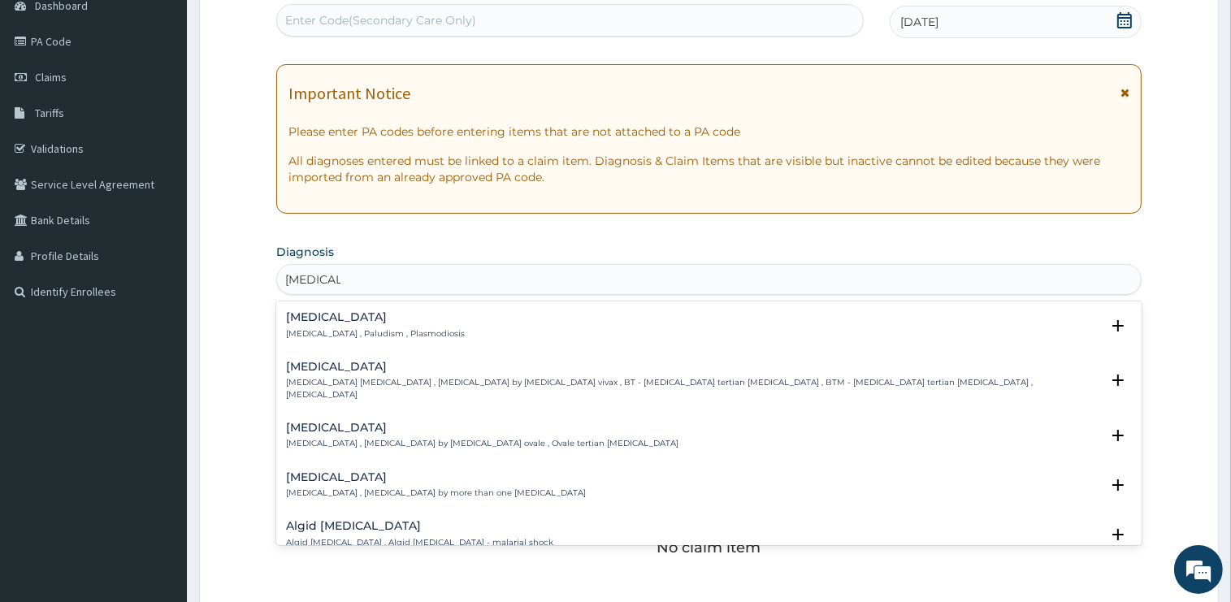
click at [310, 312] on h4 "[MEDICAL_DATA]" at bounding box center [375, 317] width 179 height 12
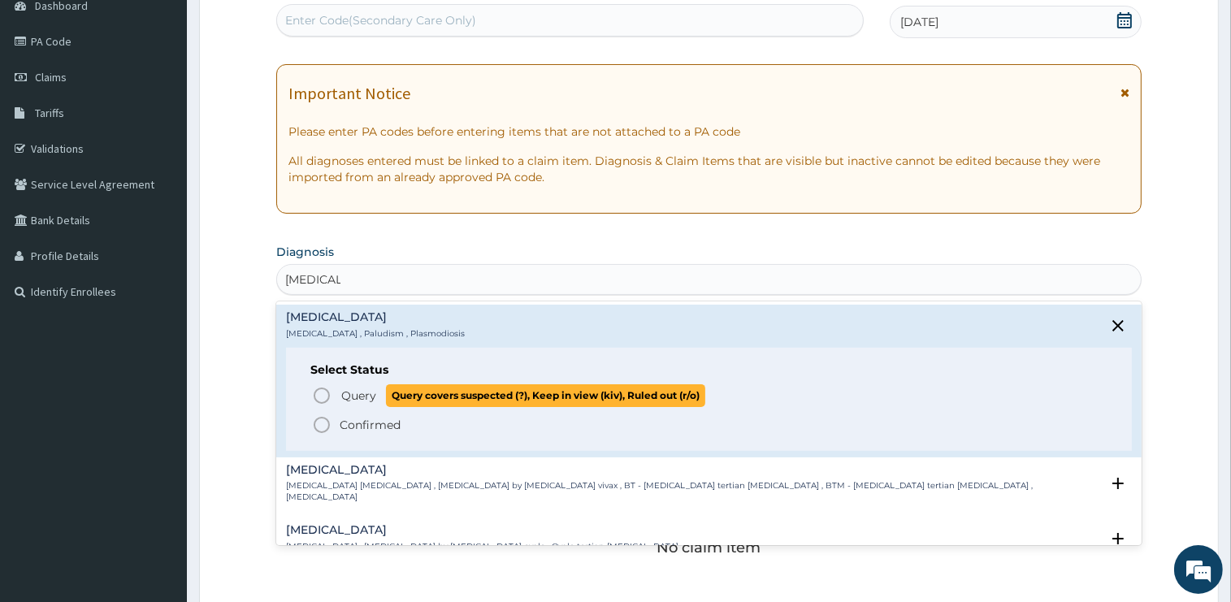
click at [344, 395] on span "Query" at bounding box center [358, 396] width 35 height 16
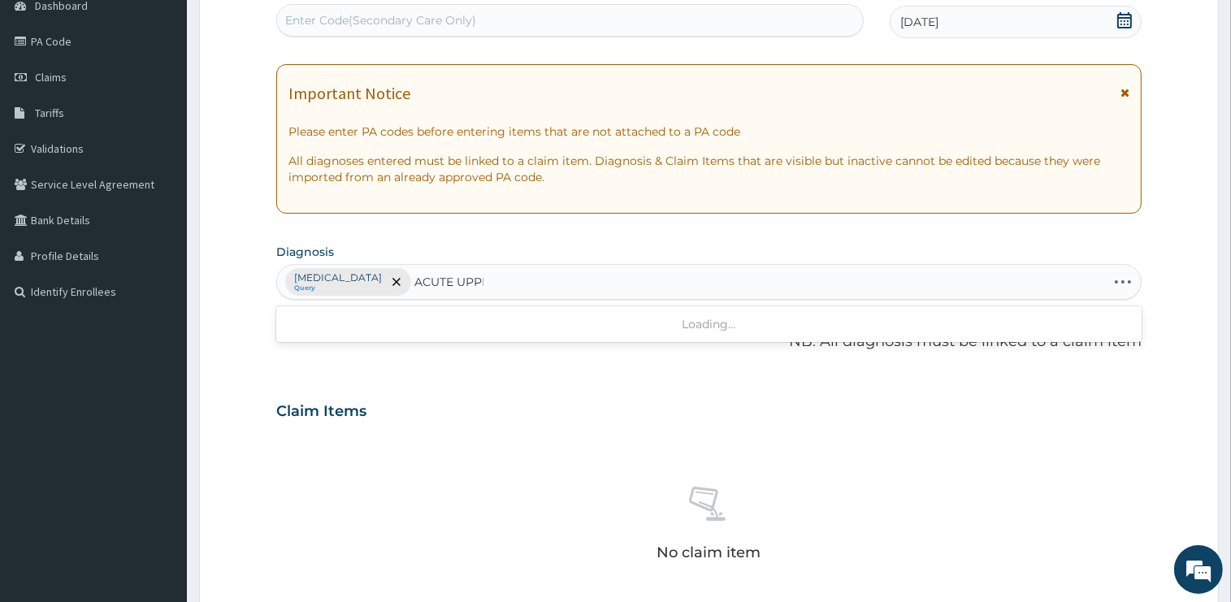
type input "ACUTE UPPER"
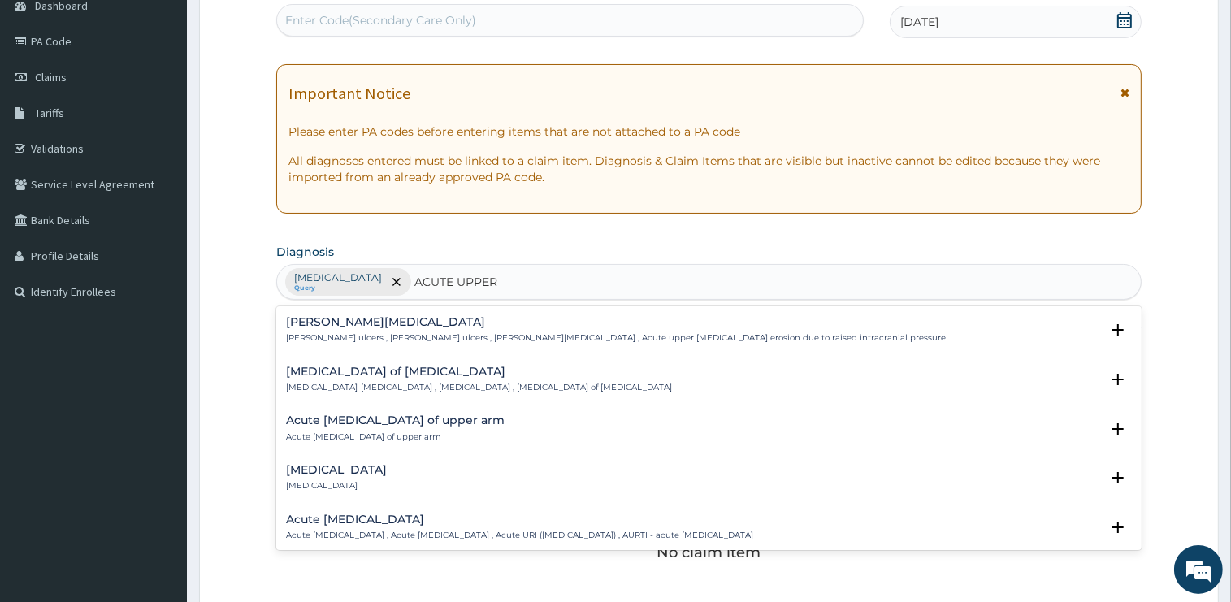
click at [350, 520] on h4 "Acute [MEDICAL_DATA]" at bounding box center [519, 520] width 467 height 12
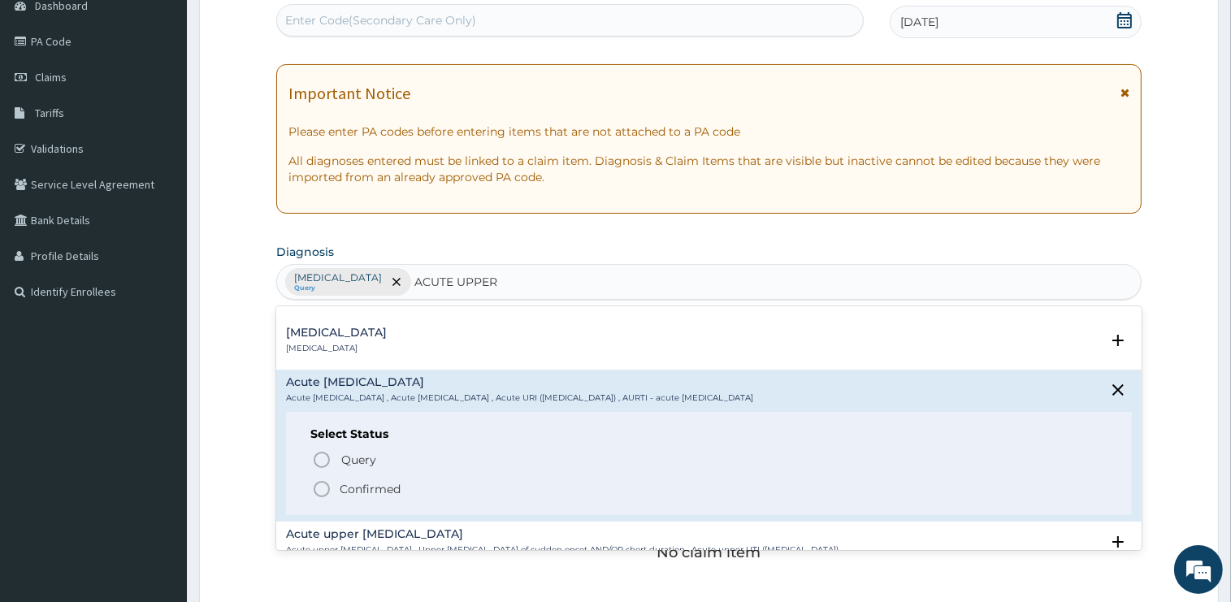
scroll to position [164, 0]
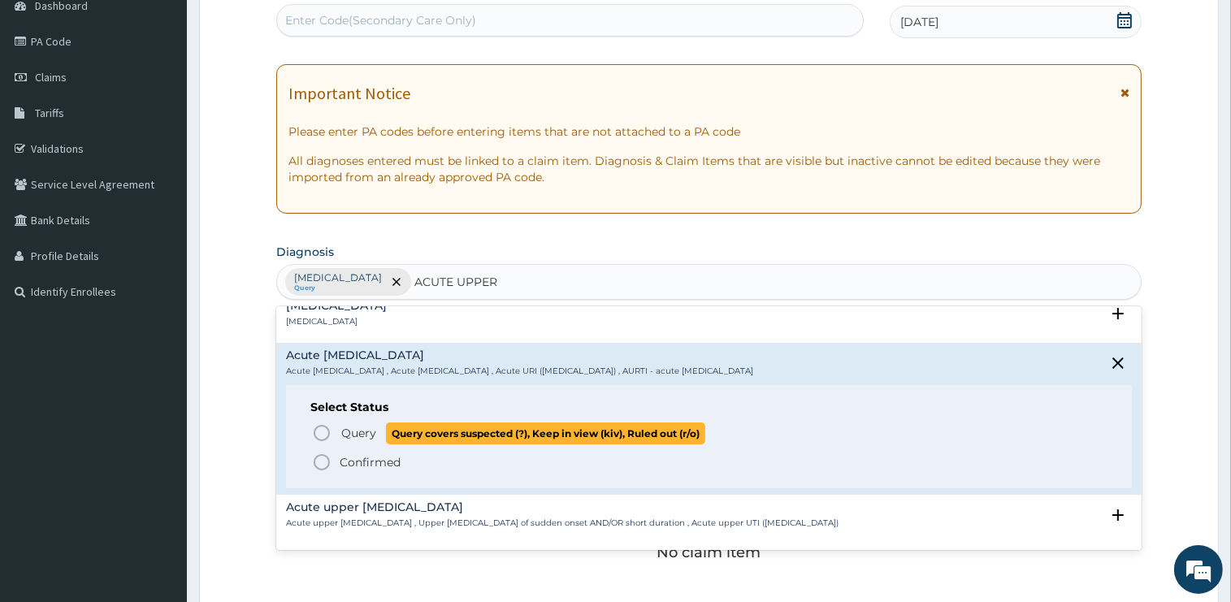
click at [367, 429] on span "Query" at bounding box center [358, 433] width 35 height 16
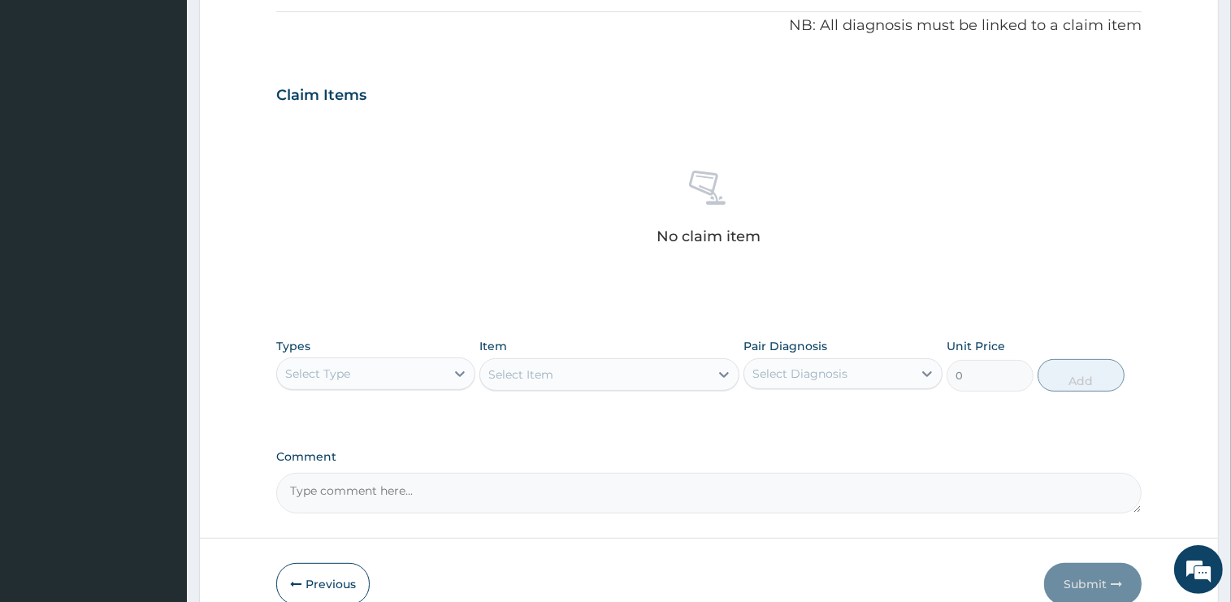
scroll to position [514, 0]
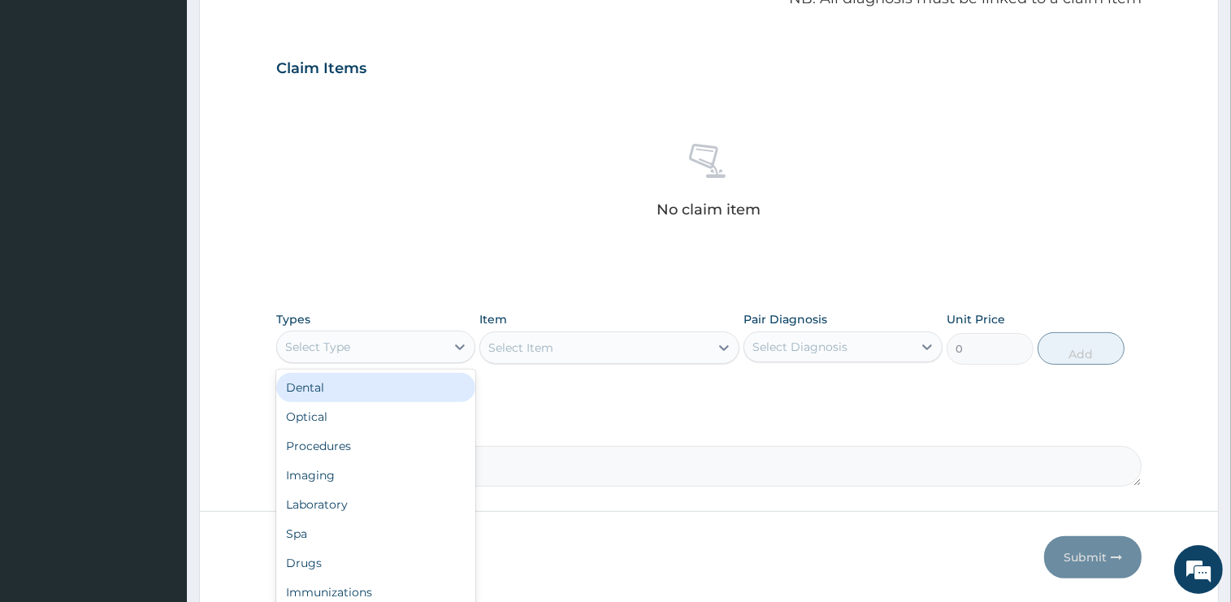
click at [332, 356] on div "Select Type" at bounding box center [361, 347] width 168 height 26
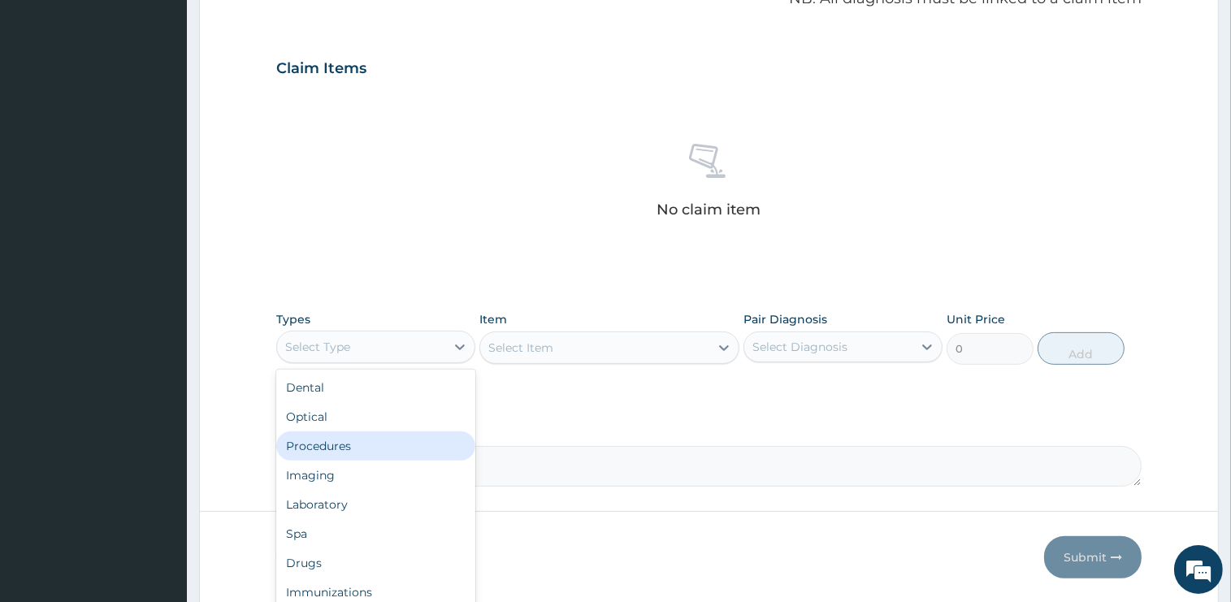
click at [336, 440] on div "Procedures" at bounding box center [375, 445] width 199 height 29
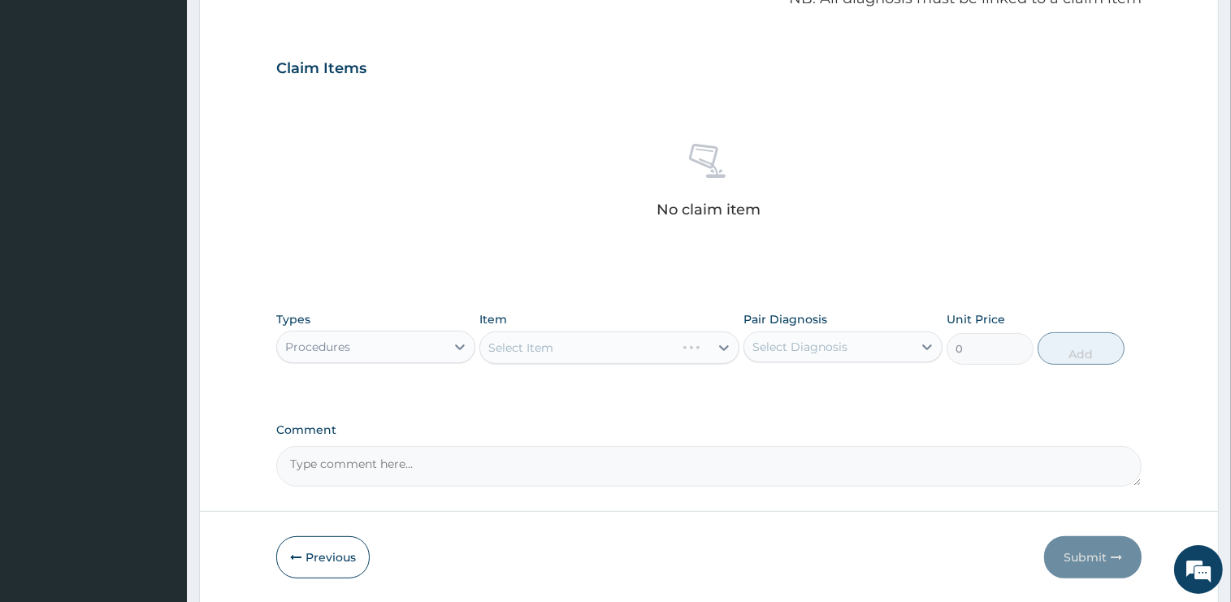
click at [577, 353] on div "Select Item" at bounding box center [609, 348] width 260 height 33
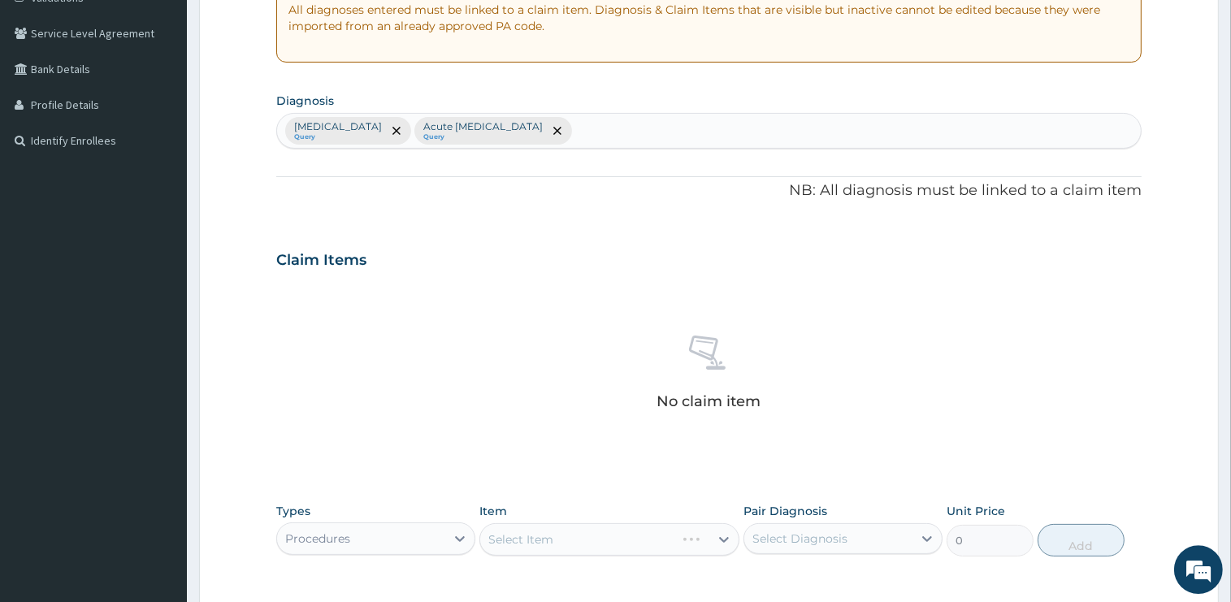
scroll to position [429, 0]
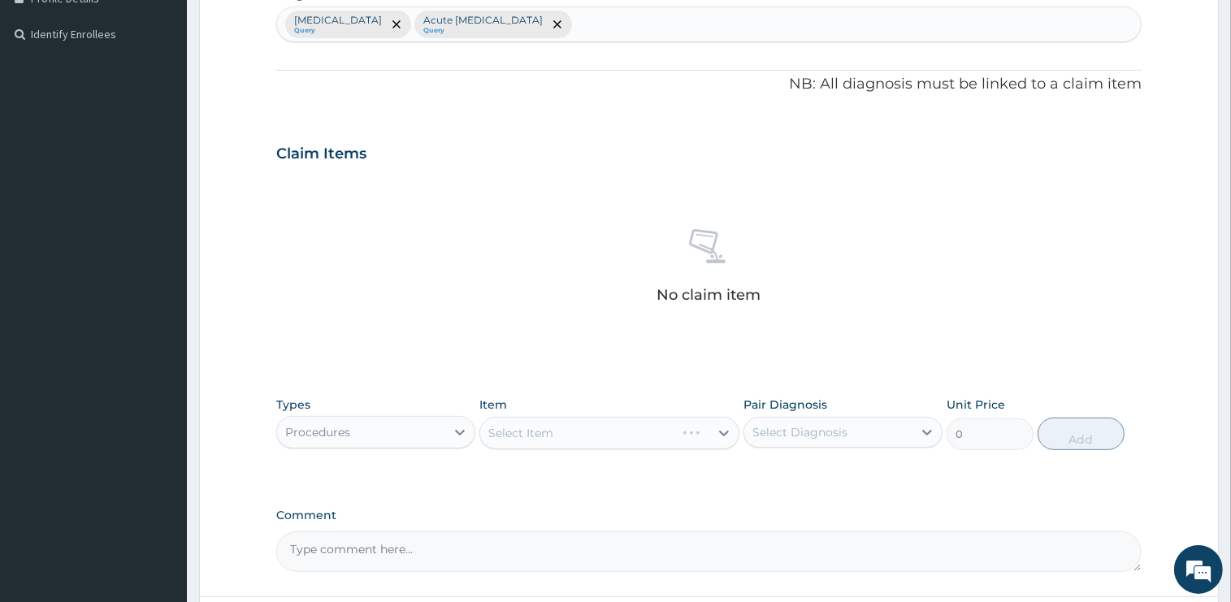
click at [564, 430] on div "Select Item" at bounding box center [609, 433] width 260 height 33
click at [609, 448] on div "Select Item" at bounding box center [609, 433] width 260 height 33
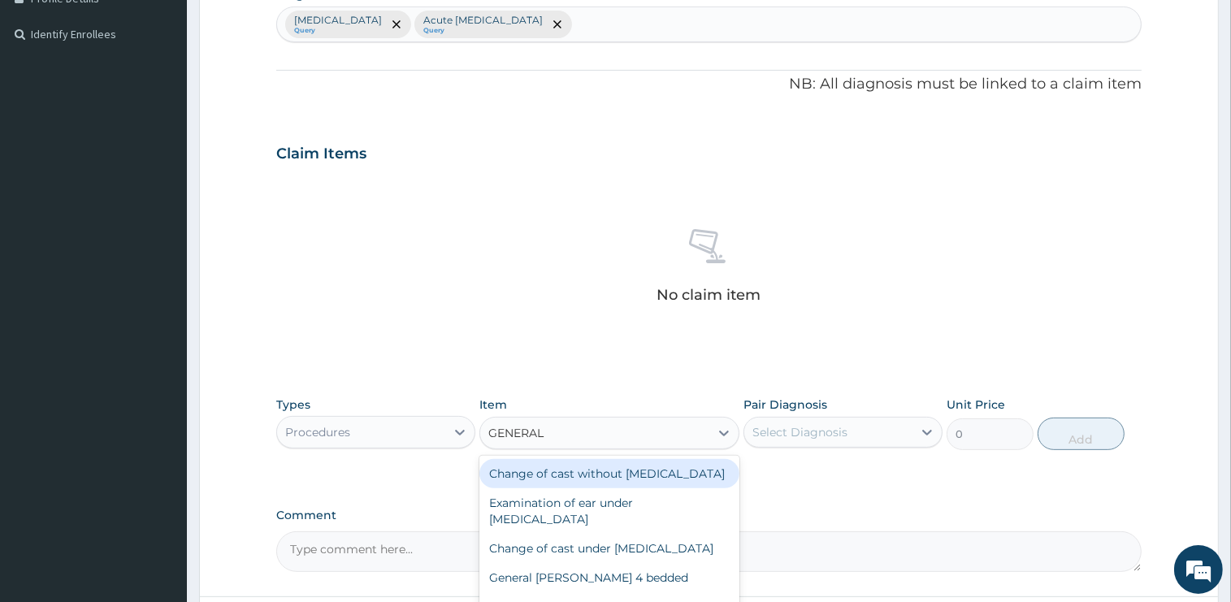
type input "GENERAL P"
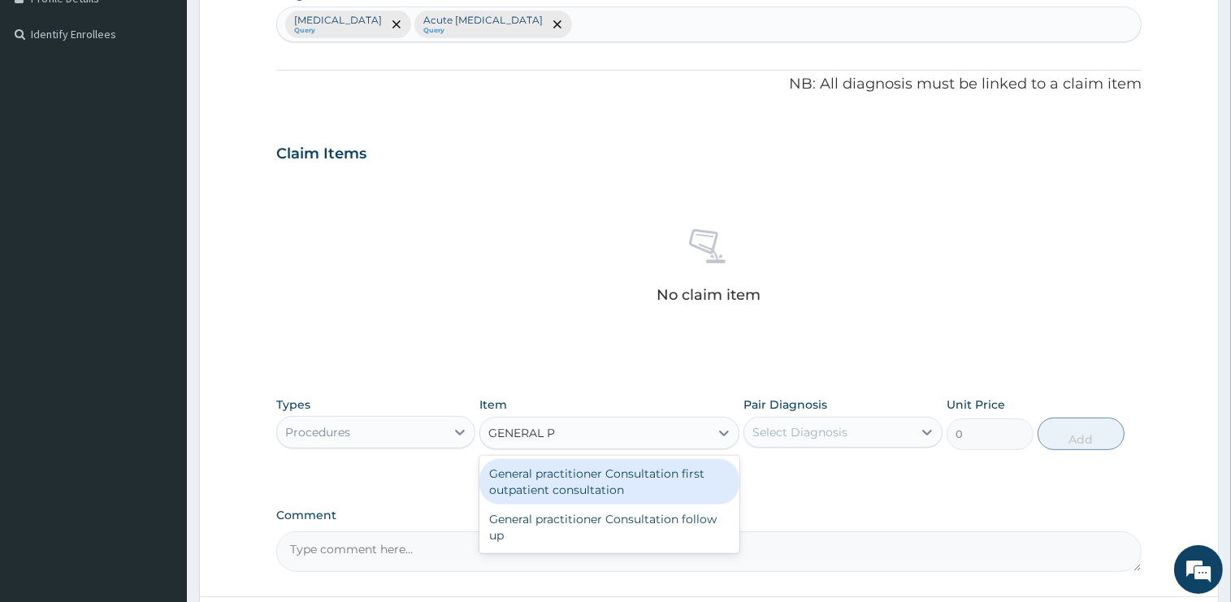
click at [626, 486] on div "General practitioner Consultation first outpatient consultation" at bounding box center [609, 482] width 260 height 46
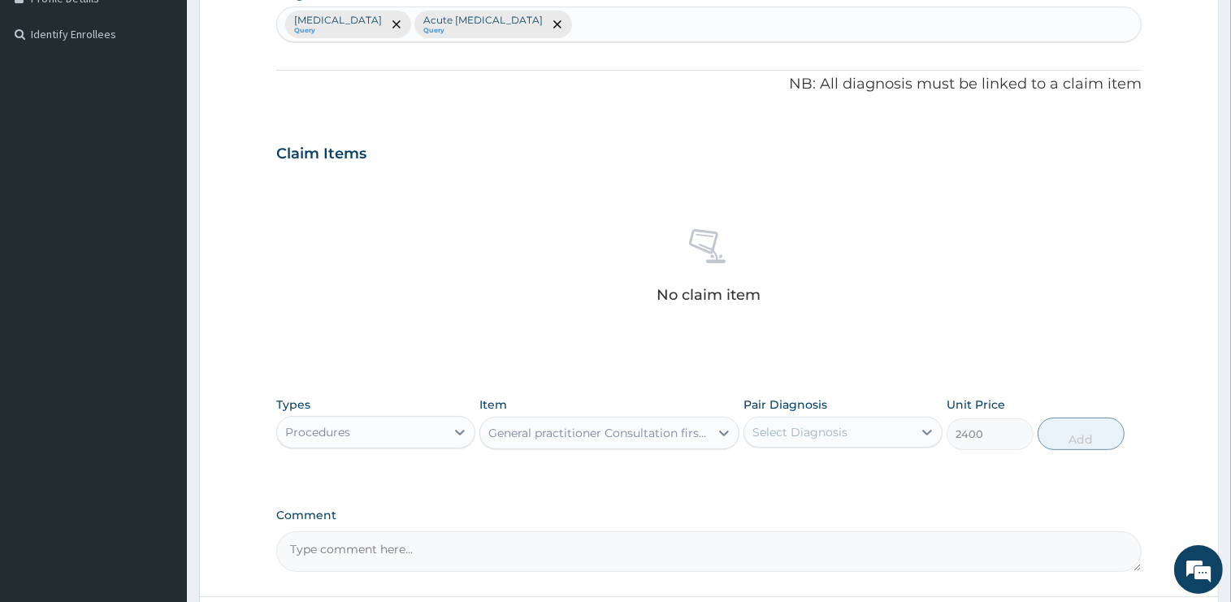
type input "2400"
click at [855, 437] on div "Select Diagnosis" at bounding box center [828, 432] width 168 height 26
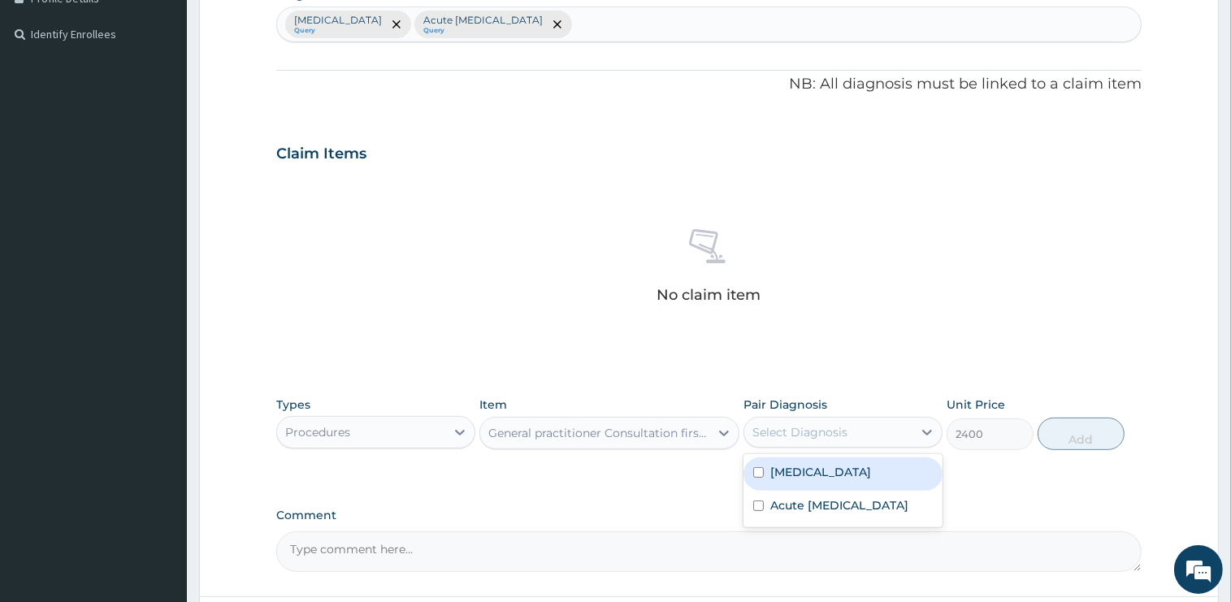
click at [846, 463] on div "[MEDICAL_DATA]" at bounding box center [843, 474] width 199 height 33
checkbox input "true"
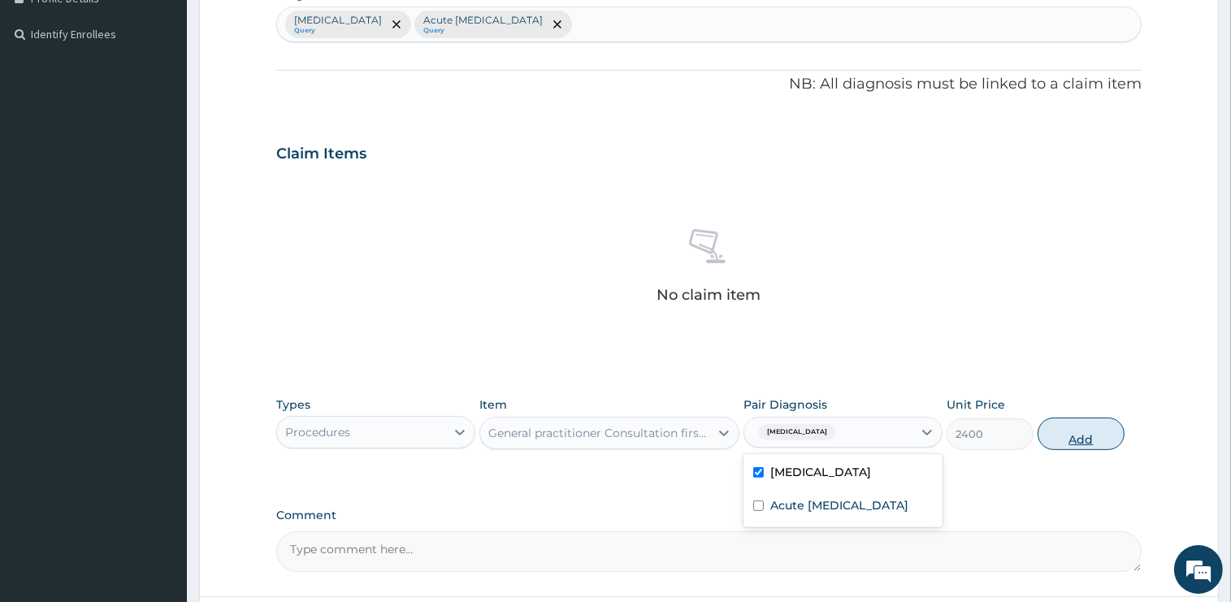
click at [1073, 440] on button "Add" at bounding box center [1081, 434] width 87 height 33
type input "0"
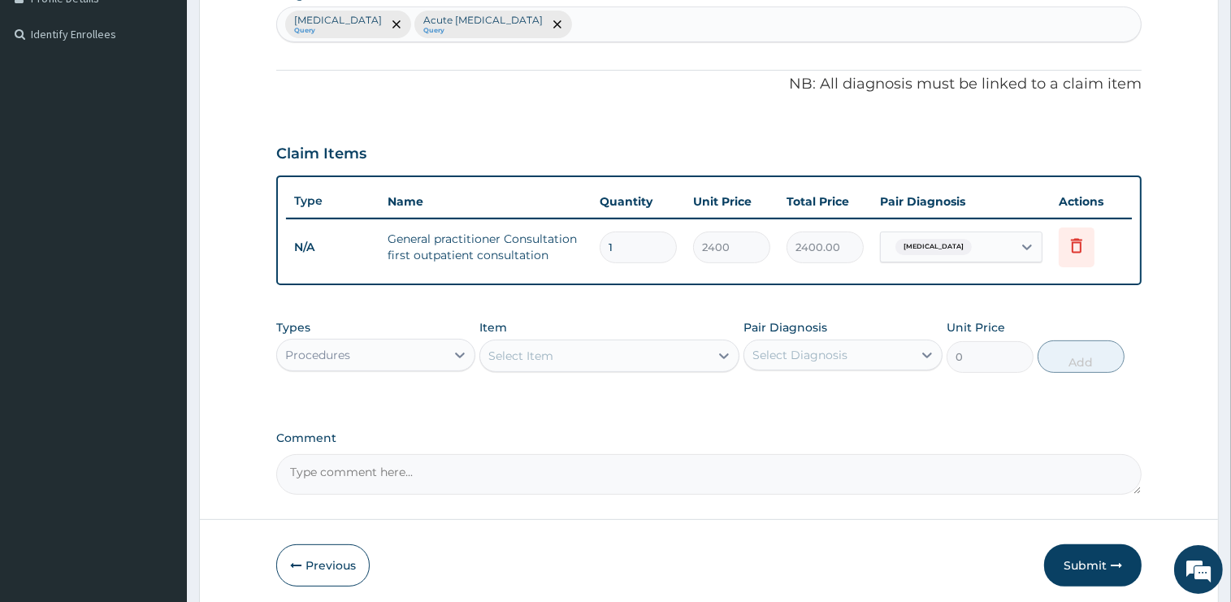
click at [554, 353] on div "Select Item" at bounding box center [594, 356] width 229 height 26
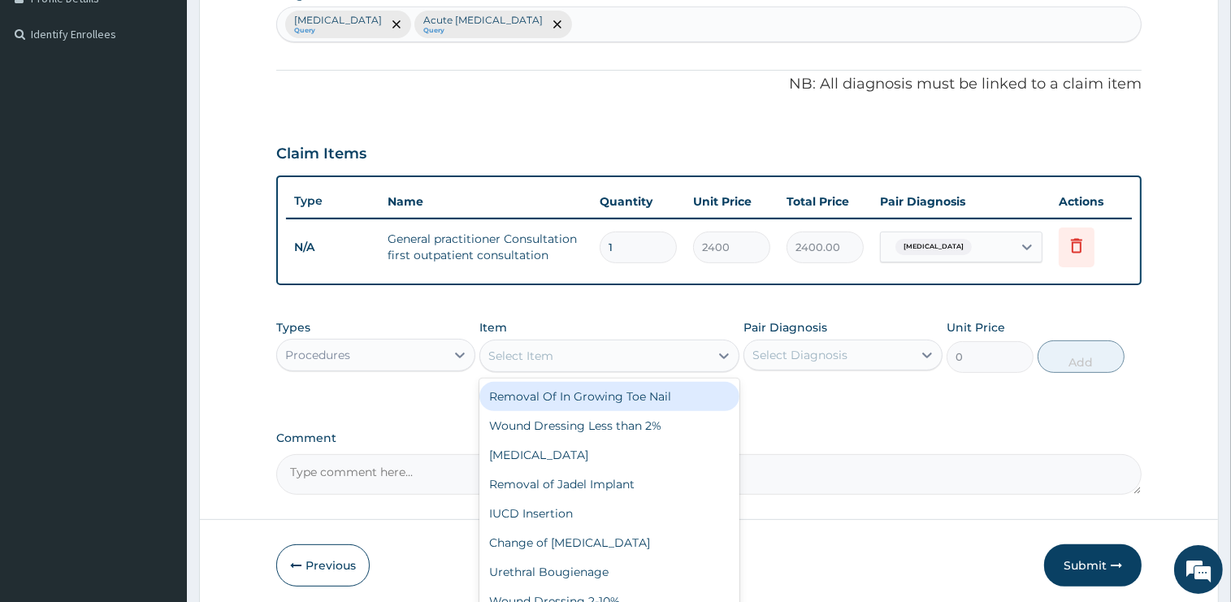
click at [397, 353] on div "Procedures" at bounding box center [361, 355] width 168 height 26
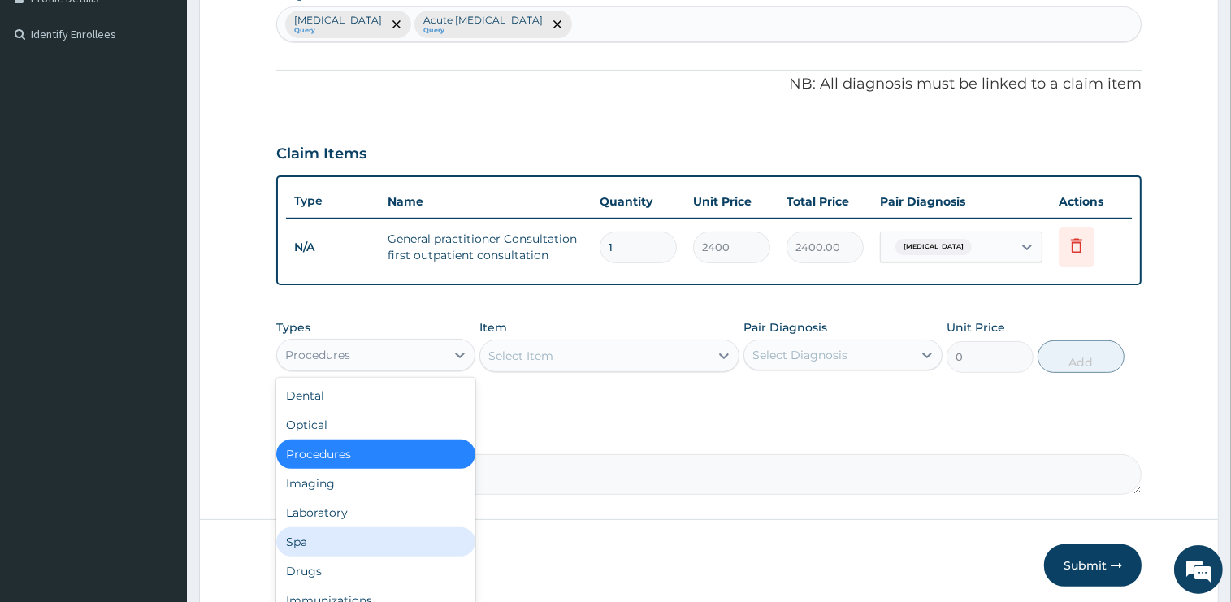
scroll to position [55, 0]
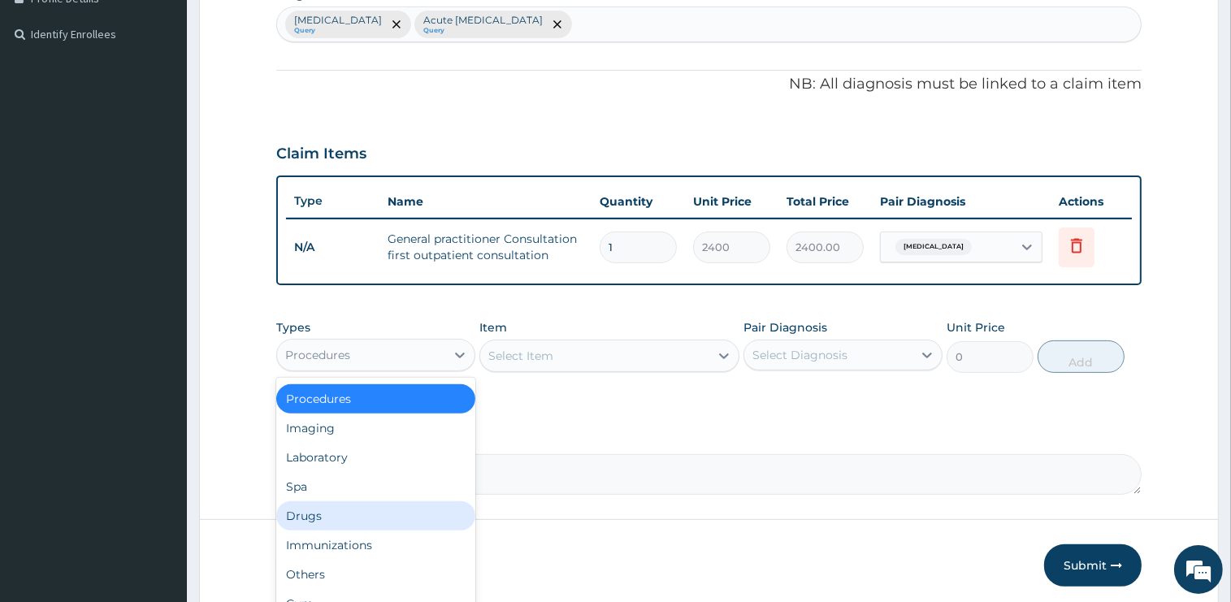
click at [337, 507] on div "Drugs" at bounding box center [375, 515] width 199 height 29
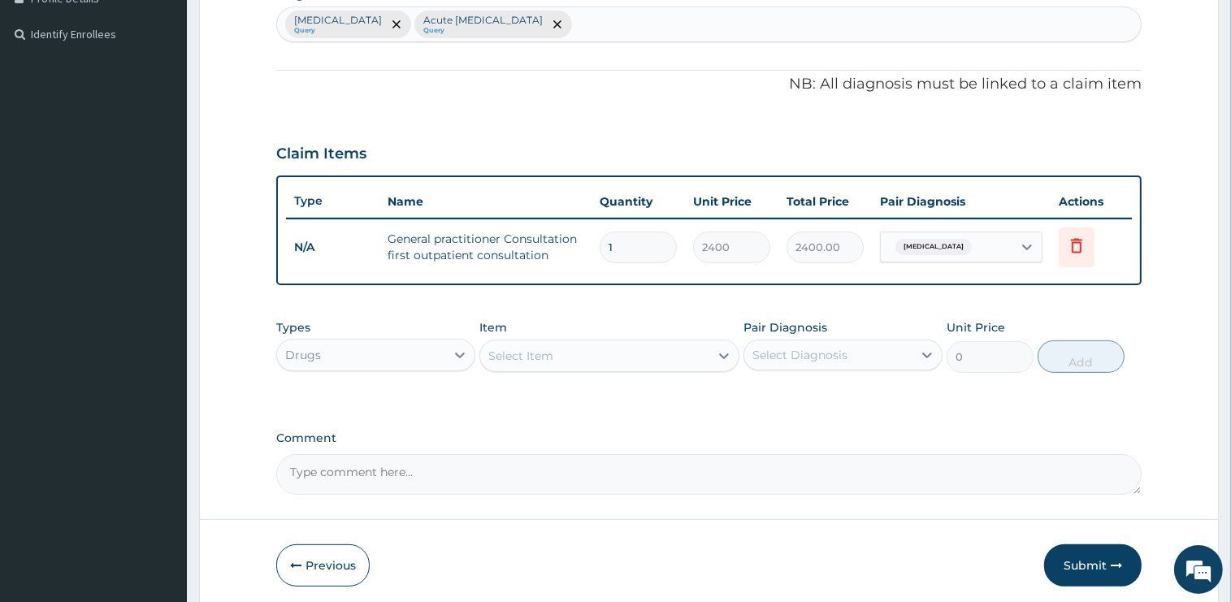
click at [589, 347] on div "Select Item" at bounding box center [594, 356] width 229 height 26
click at [411, 356] on div "Drugs" at bounding box center [361, 355] width 168 height 26
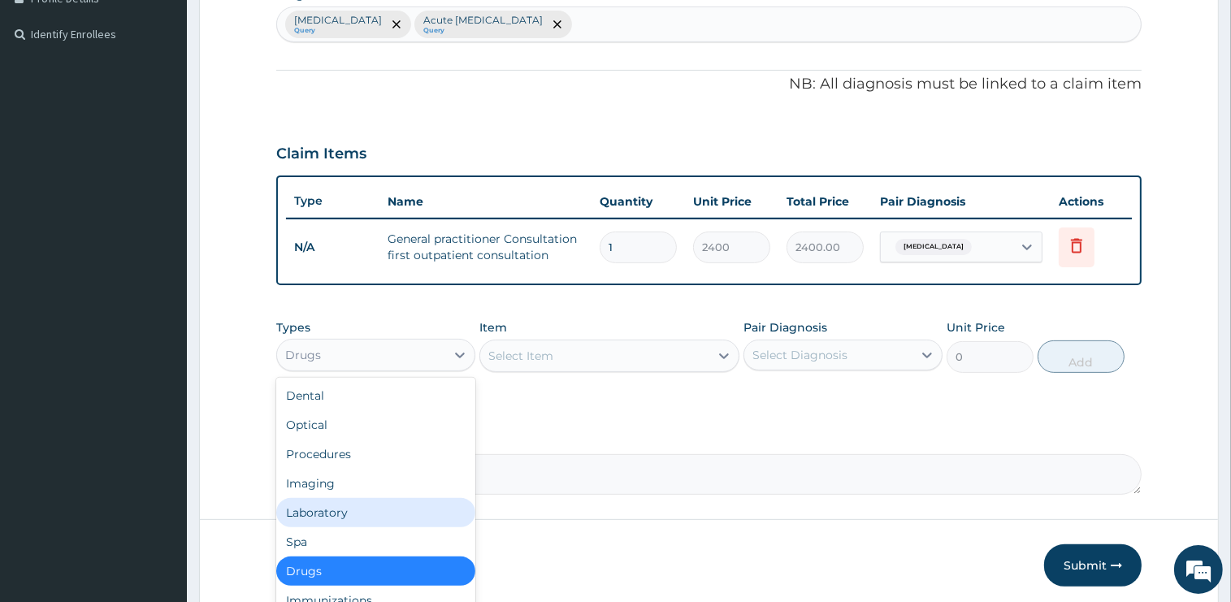
click at [345, 514] on div "Laboratory" at bounding box center [375, 512] width 199 height 29
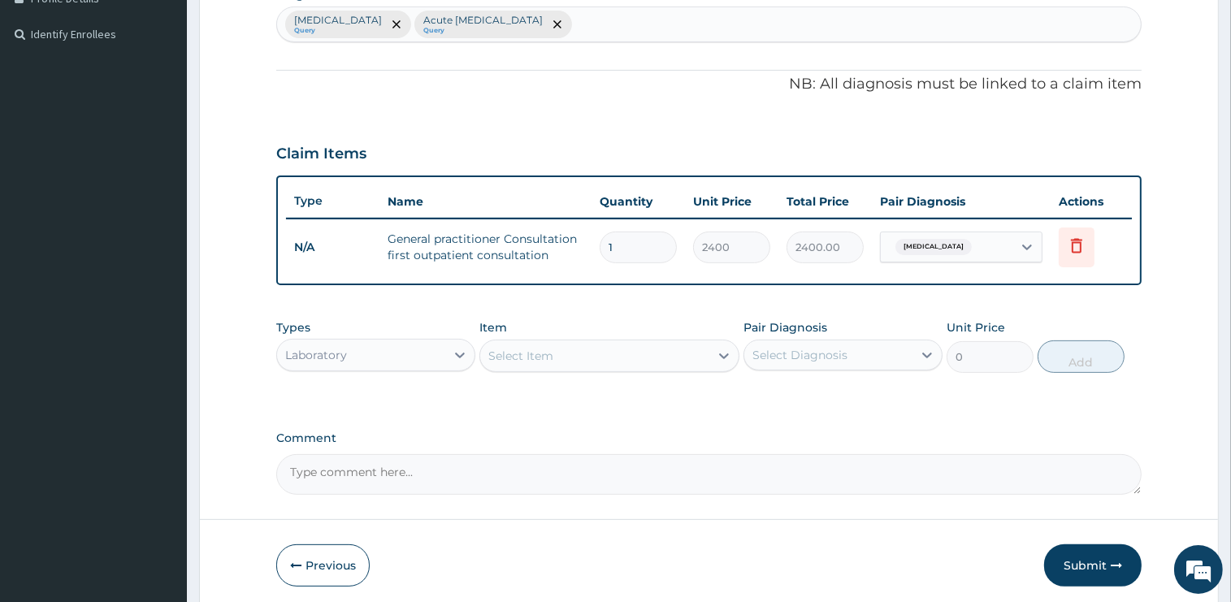
click at [564, 351] on div "Select Item" at bounding box center [594, 356] width 229 height 26
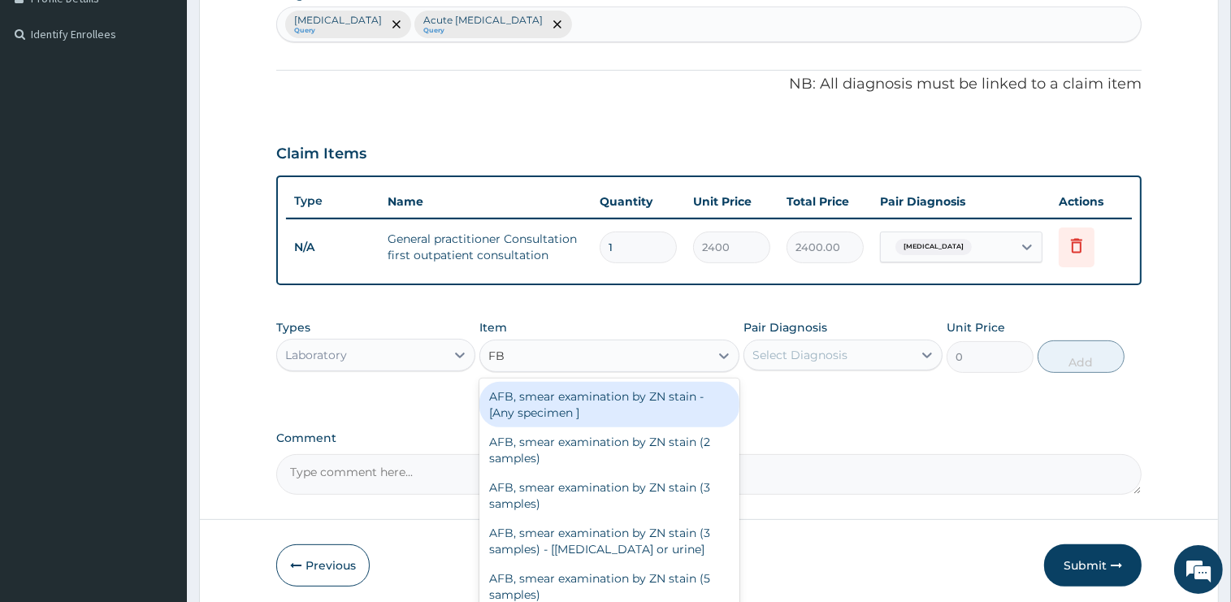
type input "FBC"
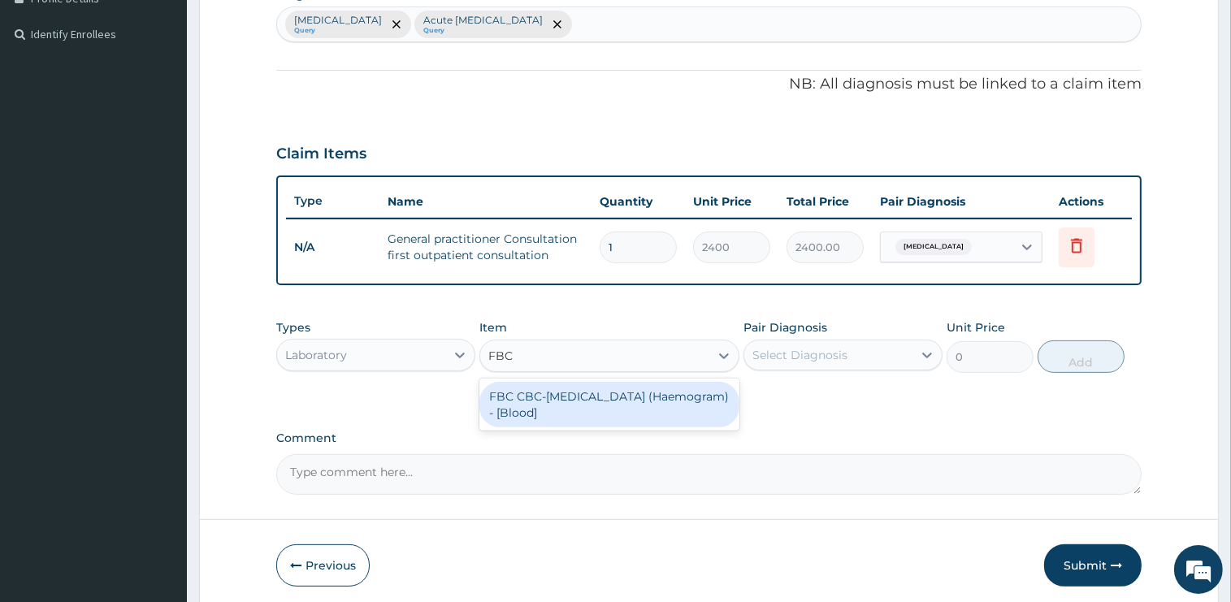
click at [569, 399] on div "FBC CBC-Complete Blood Count (Haemogram) - [Blood]" at bounding box center [609, 405] width 260 height 46
type input "3000"
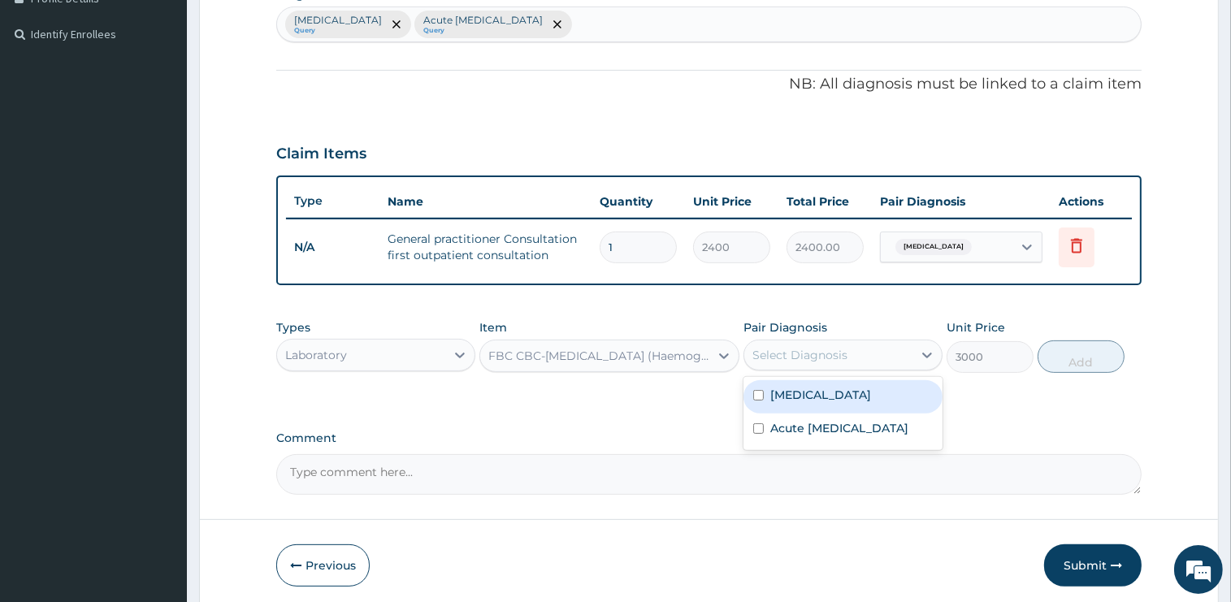
click at [830, 353] on div "Select Diagnosis" at bounding box center [799, 355] width 95 height 16
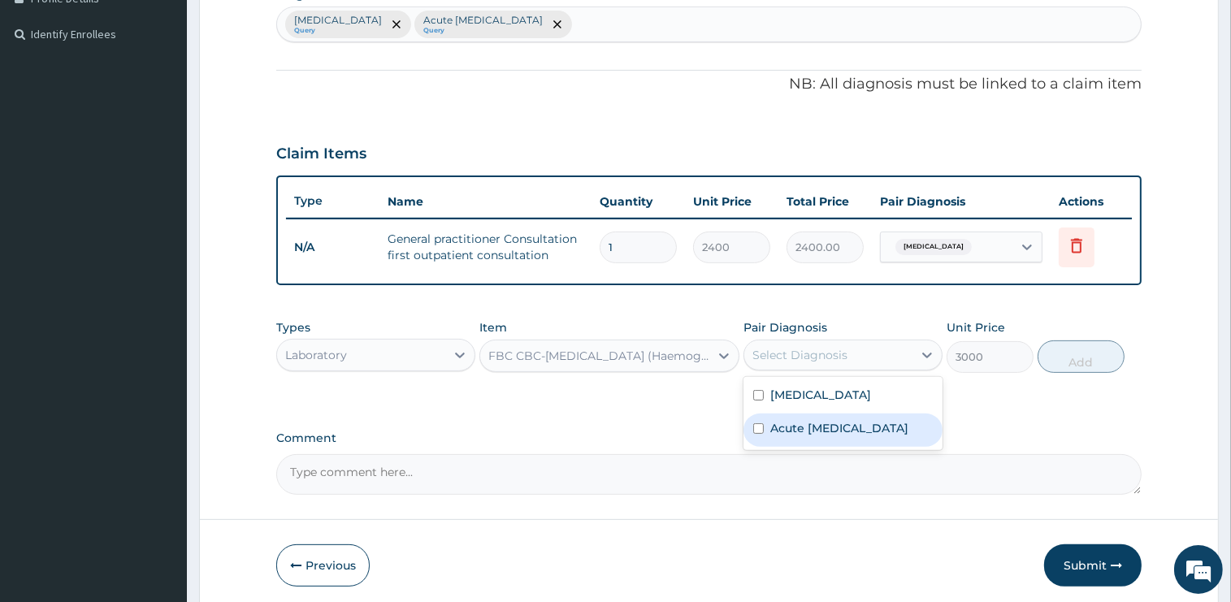
click at [817, 432] on label "Acute [MEDICAL_DATA]" at bounding box center [839, 428] width 138 height 16
checkbox input "true"
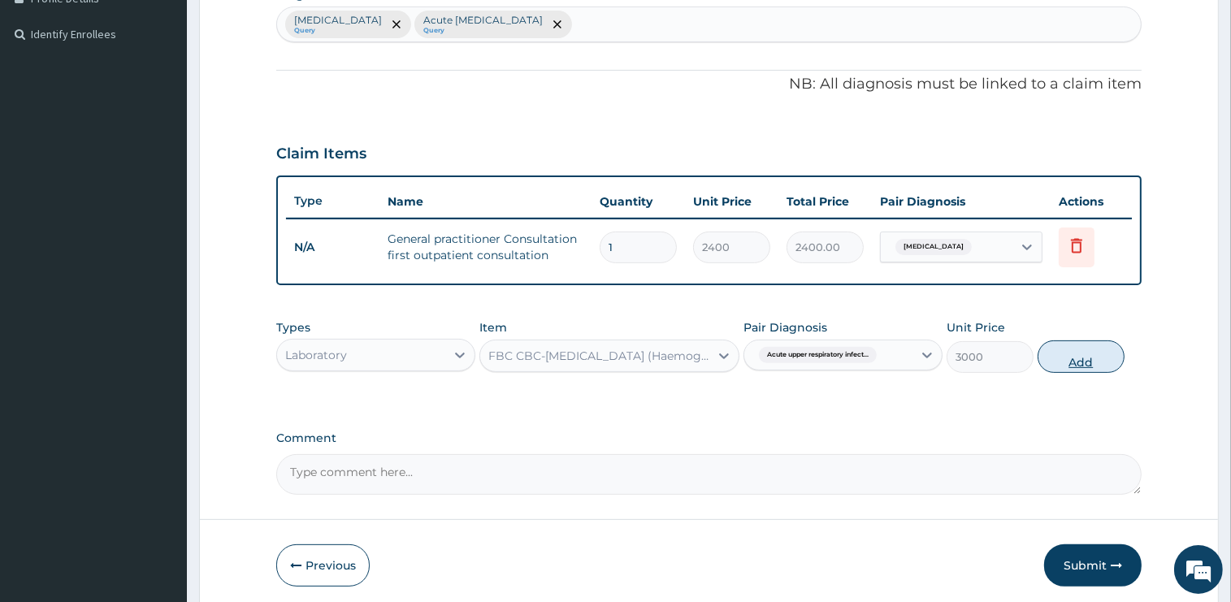
click at [1060, 349] on button "Add" at bounding box center [1081, 356] width 87 height 33
type input "0"
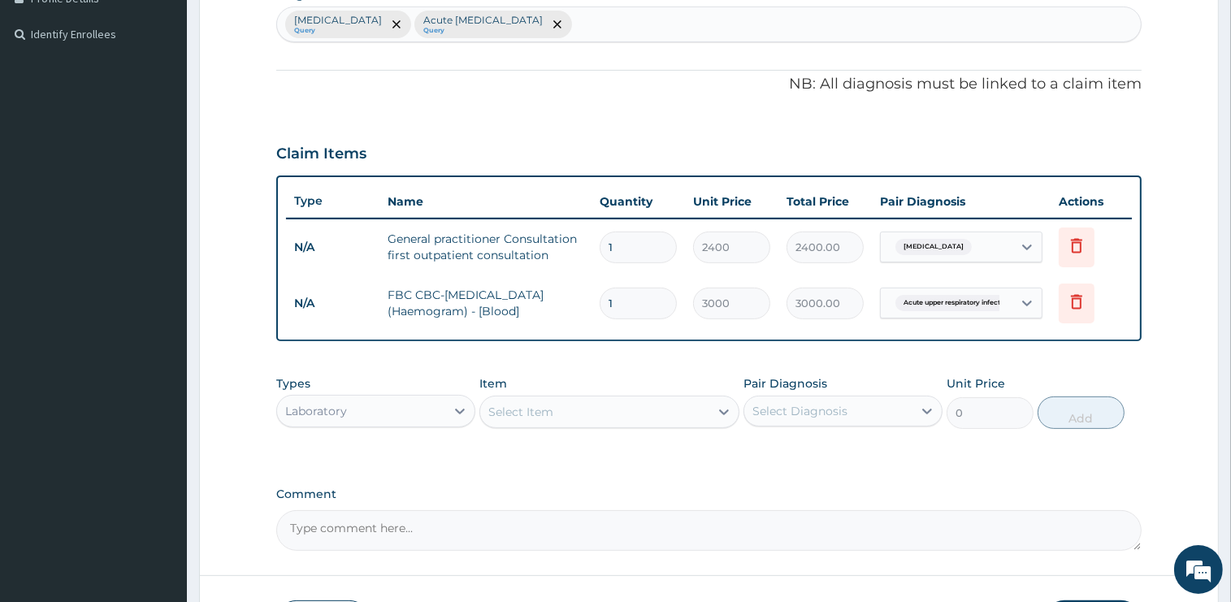
click at [596, 414] on div "Select Item" at bounding box center [594, 412] width 229 height 26
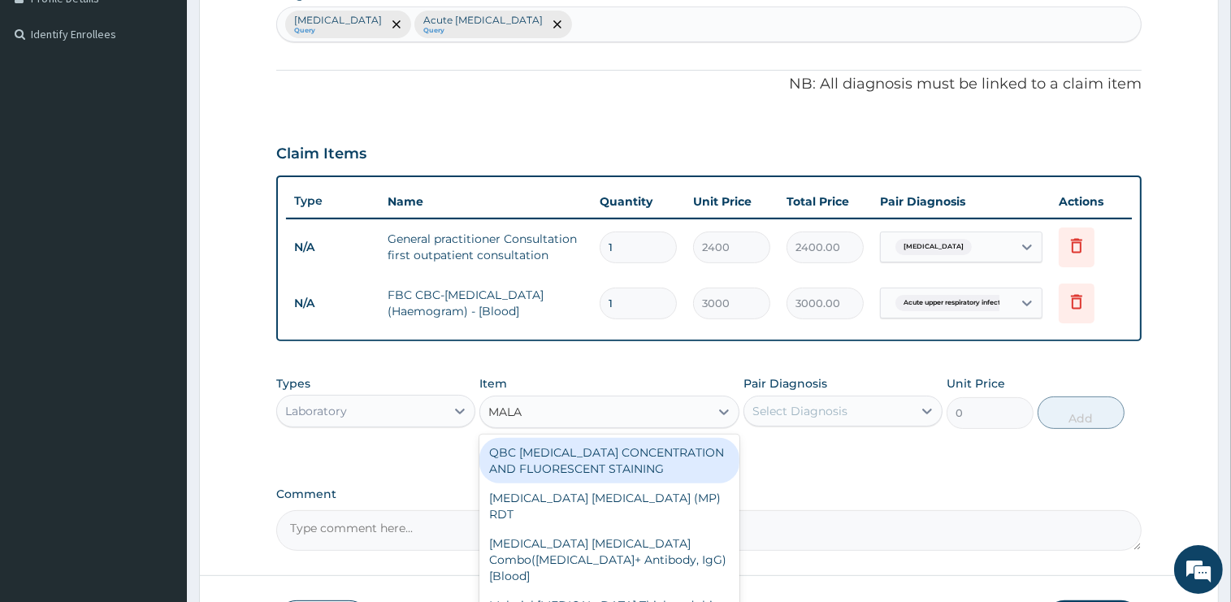
type input "MALAR"
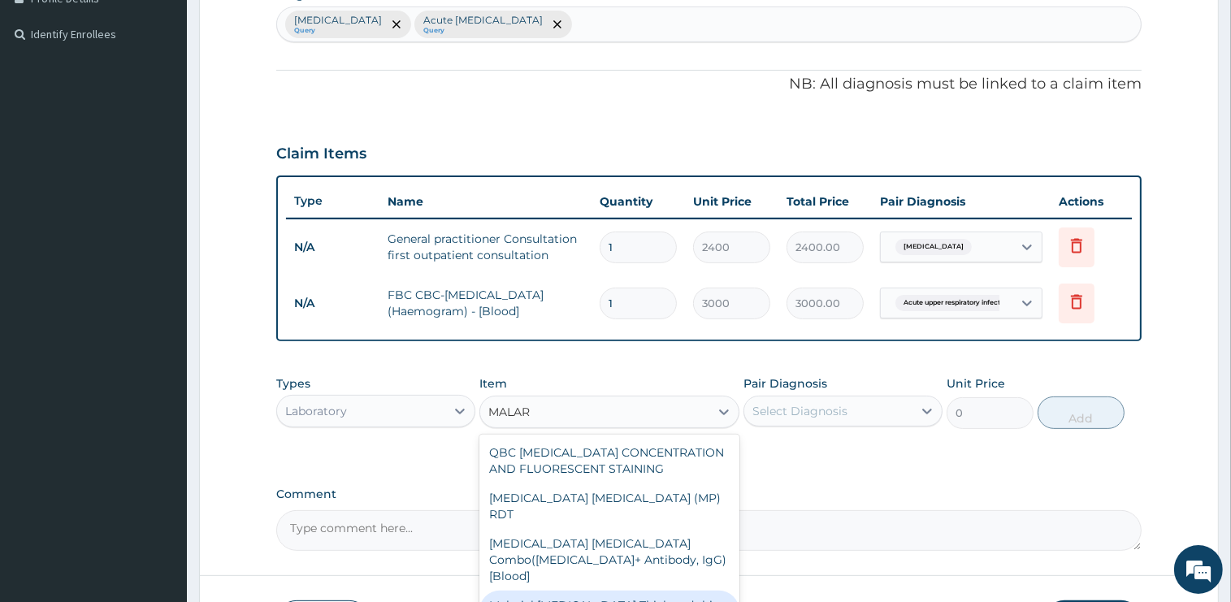
click at [593, 591] on div "Malarial Parasite Thick and thin films - [Blood]" at bounding box center [609, 614] width 260 height 46
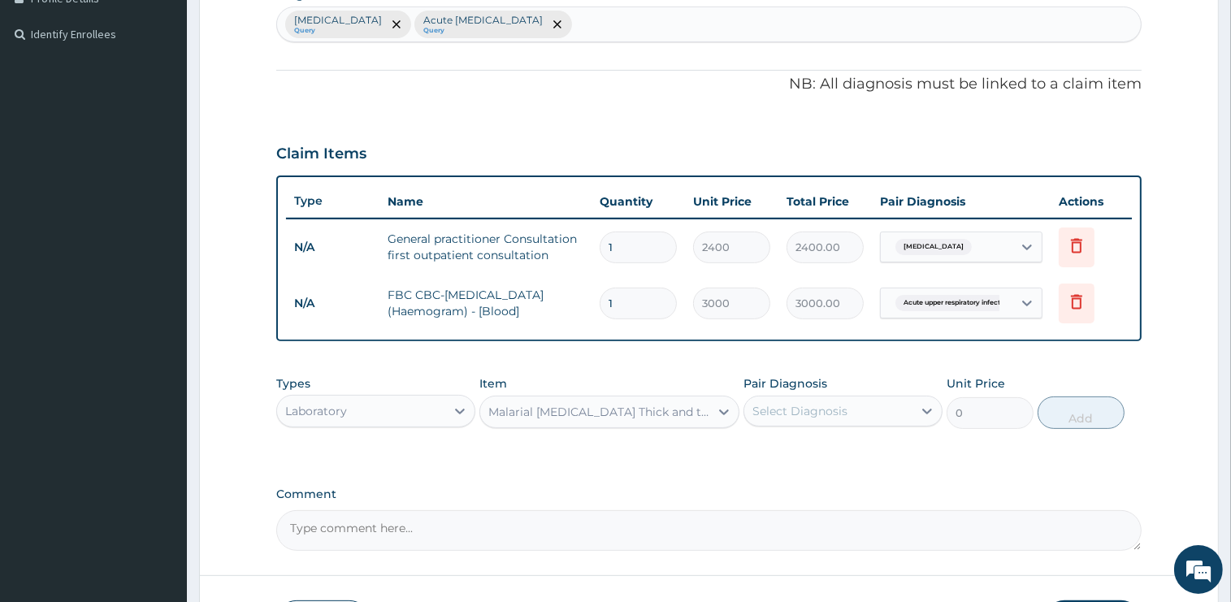
type input "1500"
click at [834, 398] on div "Select Diagnosis" at bounding box center [828, 411] width 168 height 26
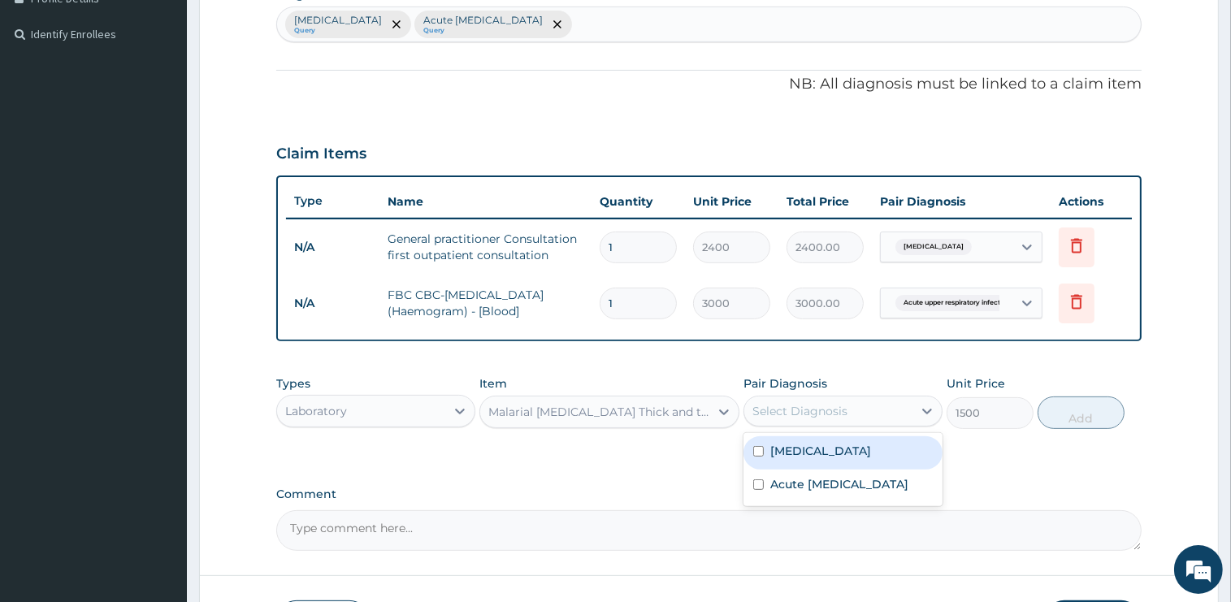
click at [809, 452] on label "[MEDICAL_DATA]" at bounding box center [820, 451] width 101 height 16
checkbox input "true"
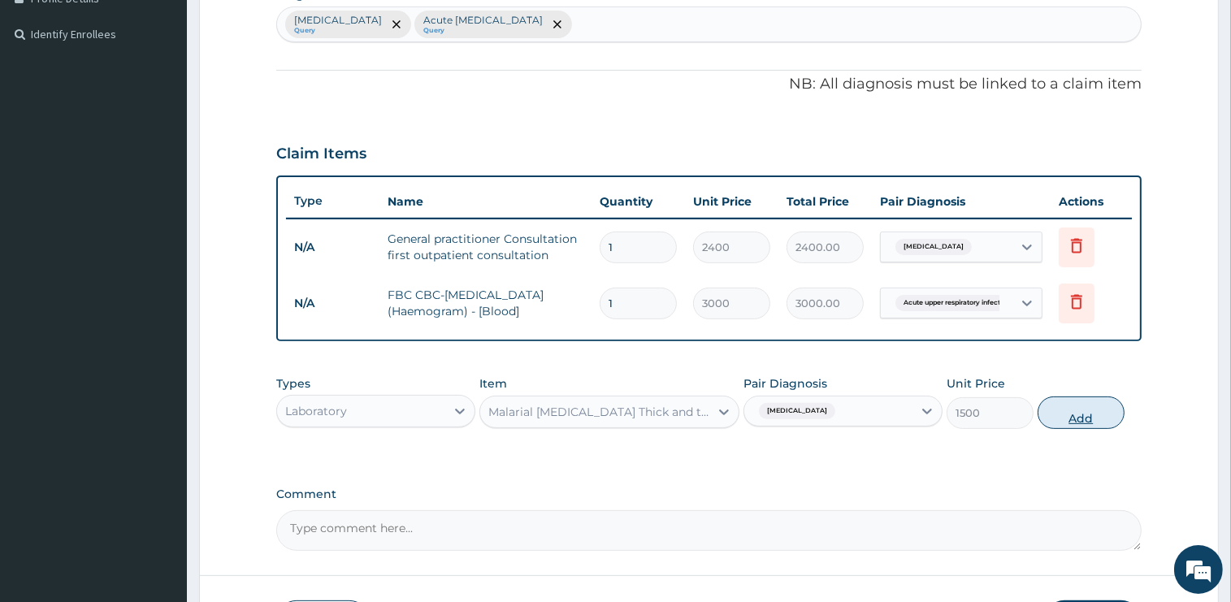
click at [1071, 414] on button "Add" at bounding box center [1081, 413] width 87 height 33
type input "0"
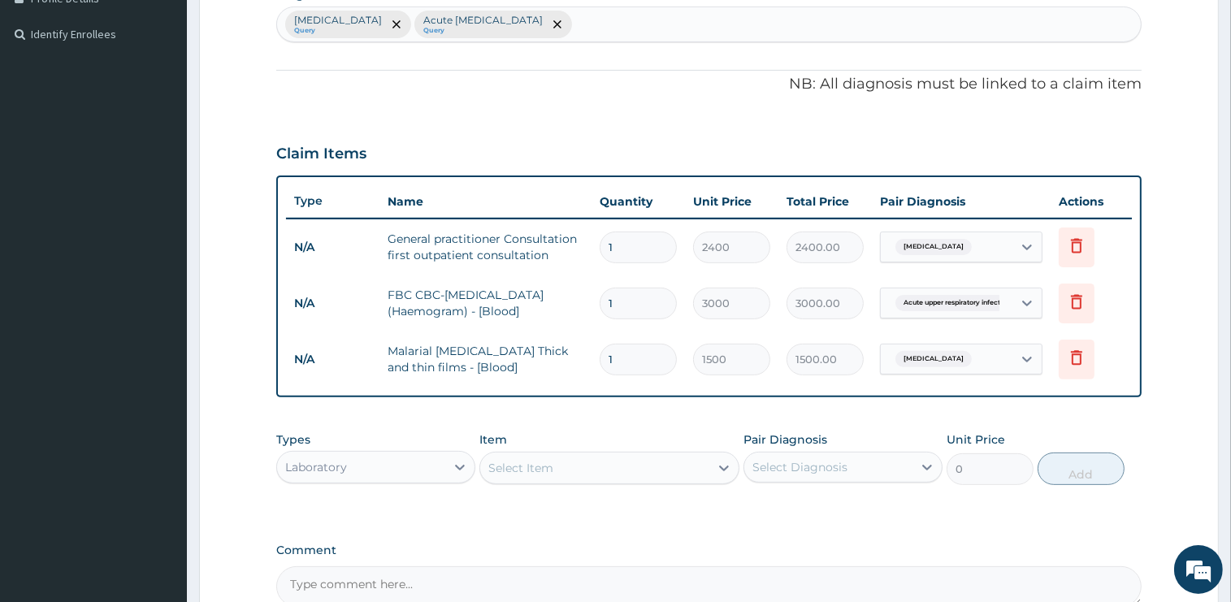
click at [590, 468] on div "Select Item" at bounding box center [594, 468] width 229 height 26
click at [380, 467] on div "Laboratory" at bounding box center [361, 467] width 168 height 26
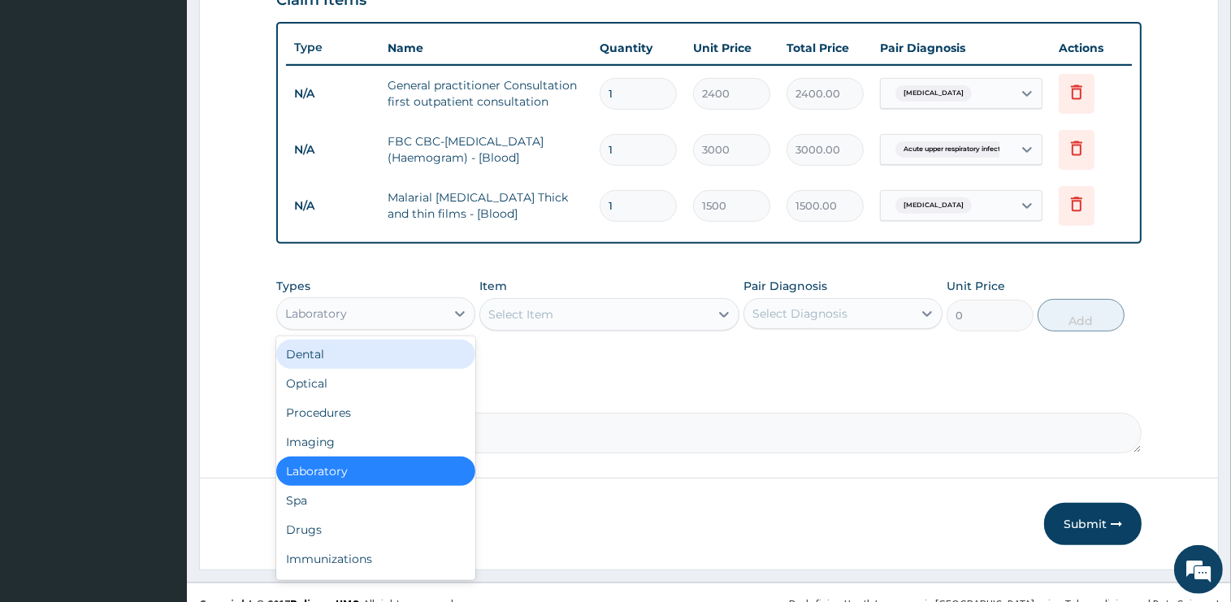
scroll to position [601, 0]
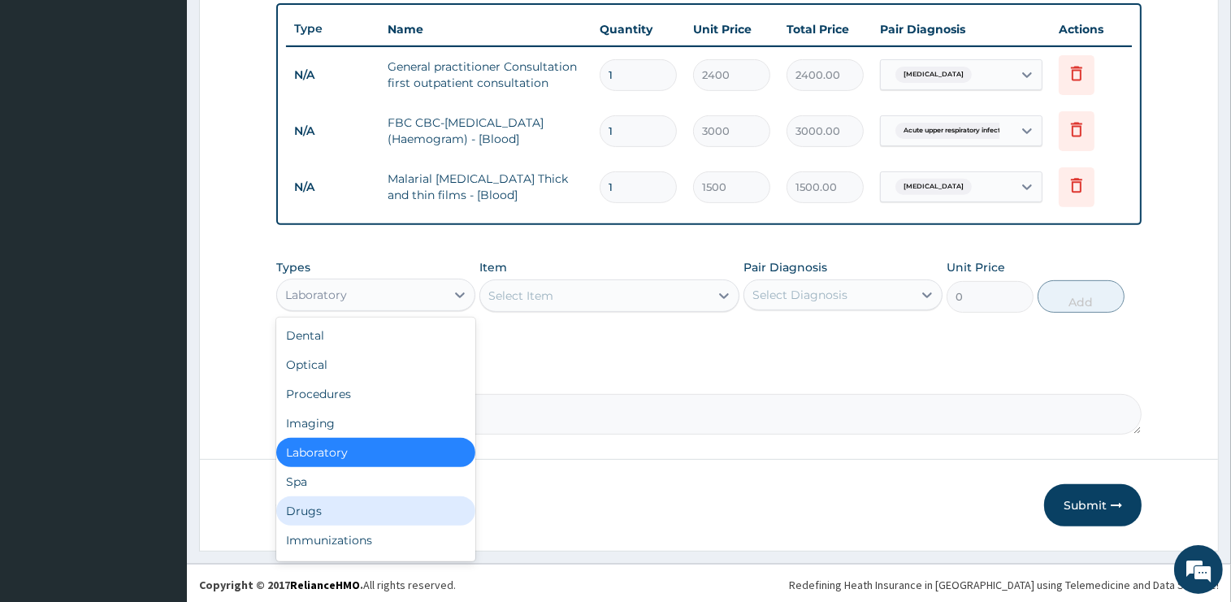
click at [312, 515] on div "Drugs" at bounding box center [375, 511] width 199 height 29
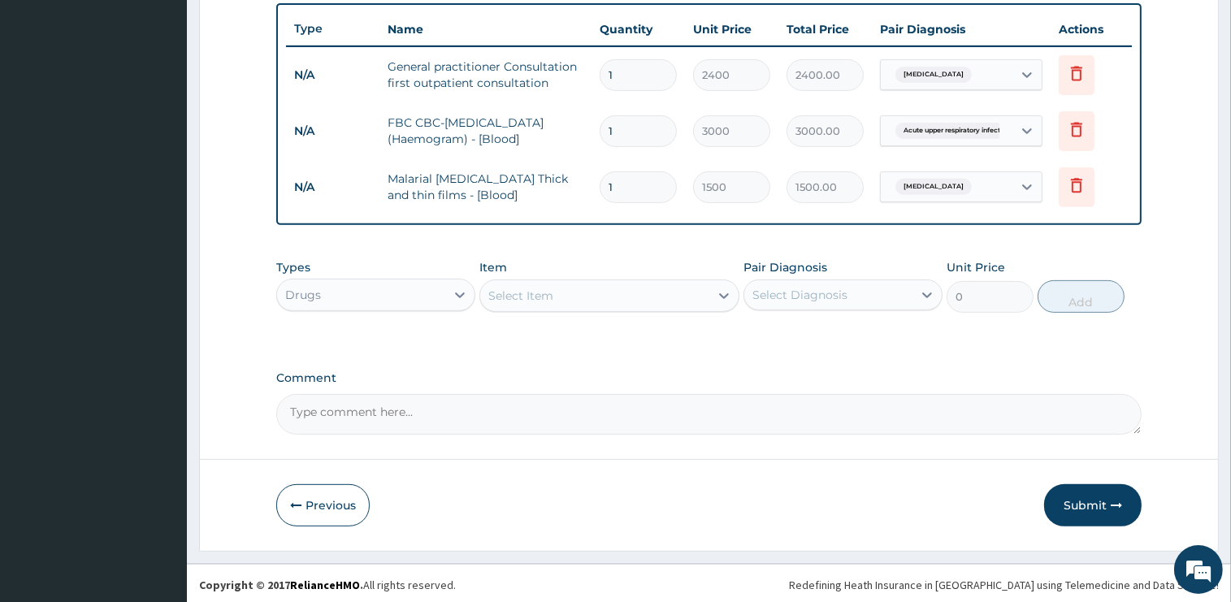
click at [551, 294] on div "Select Item" at bounding box center [520, 296] width 65 height 16
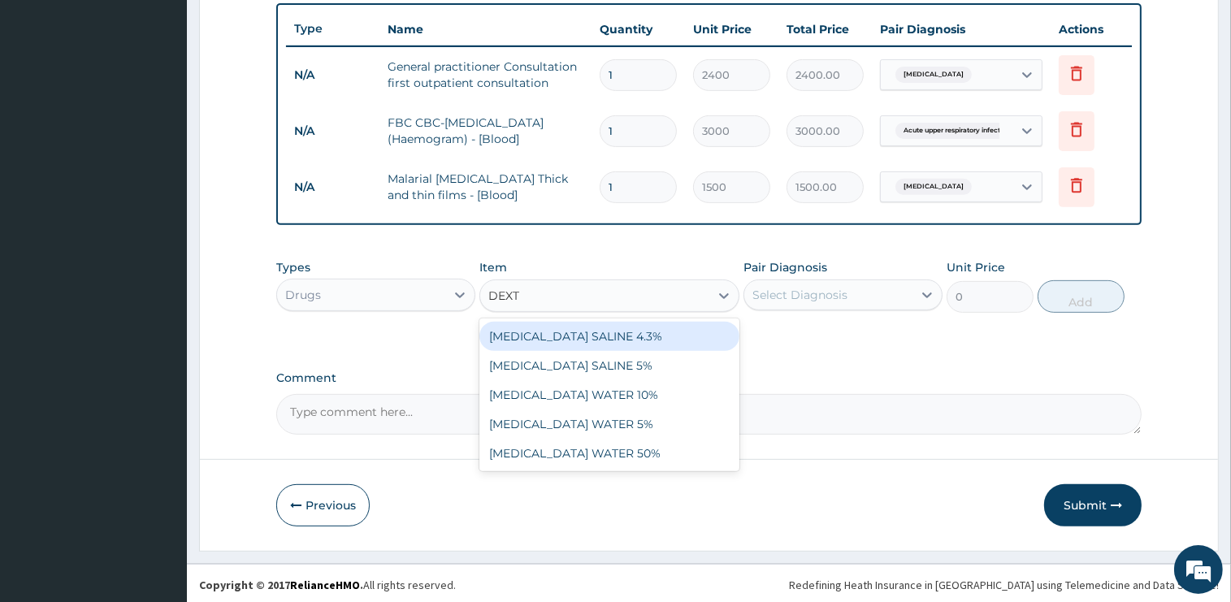
type input "DEXTR"
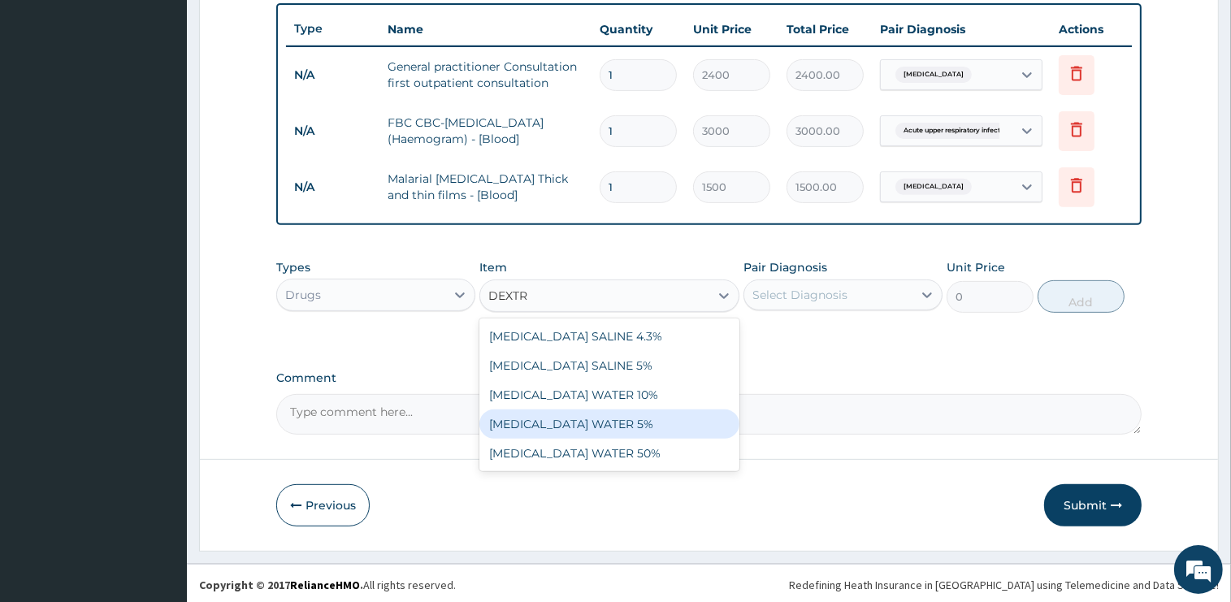
click at [597, 418] on div "DEXTROSE WATER 5%" at bounding box center [609, 424] width 260 height 29
type input "1875"
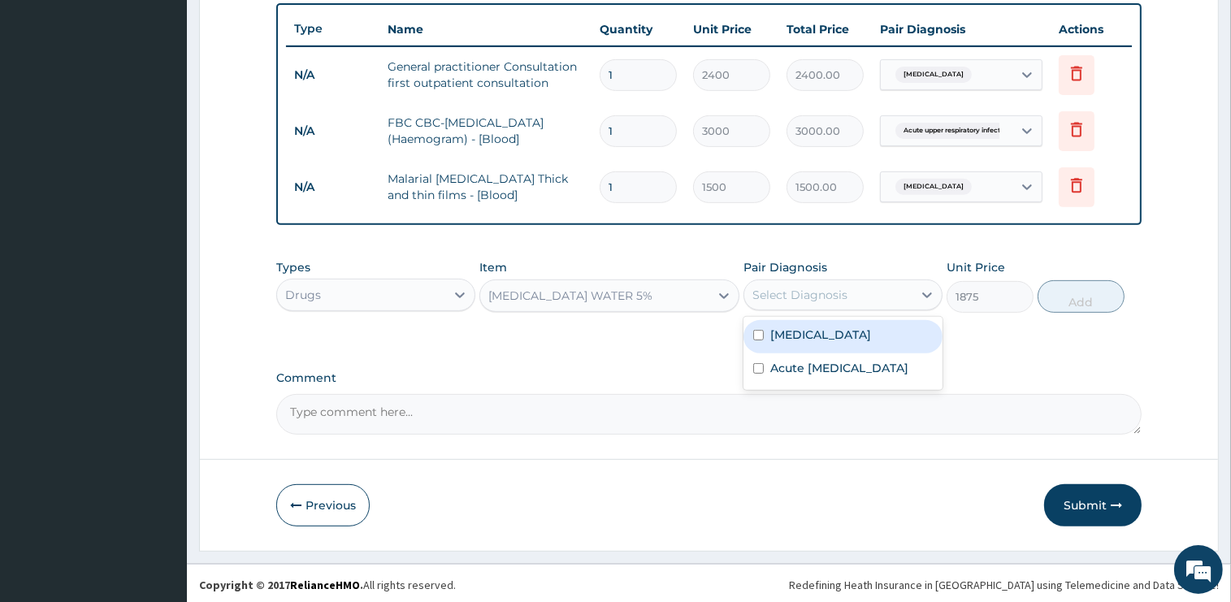
click at [865, 292] on div "Select Diagnosis" at bounding box center [828, 295] width 168 height 26
click at [826, 341] on div "[MEDICAL_DATA]" at bounding box center [843, 336] width 199 height 33
checkbox input "true"
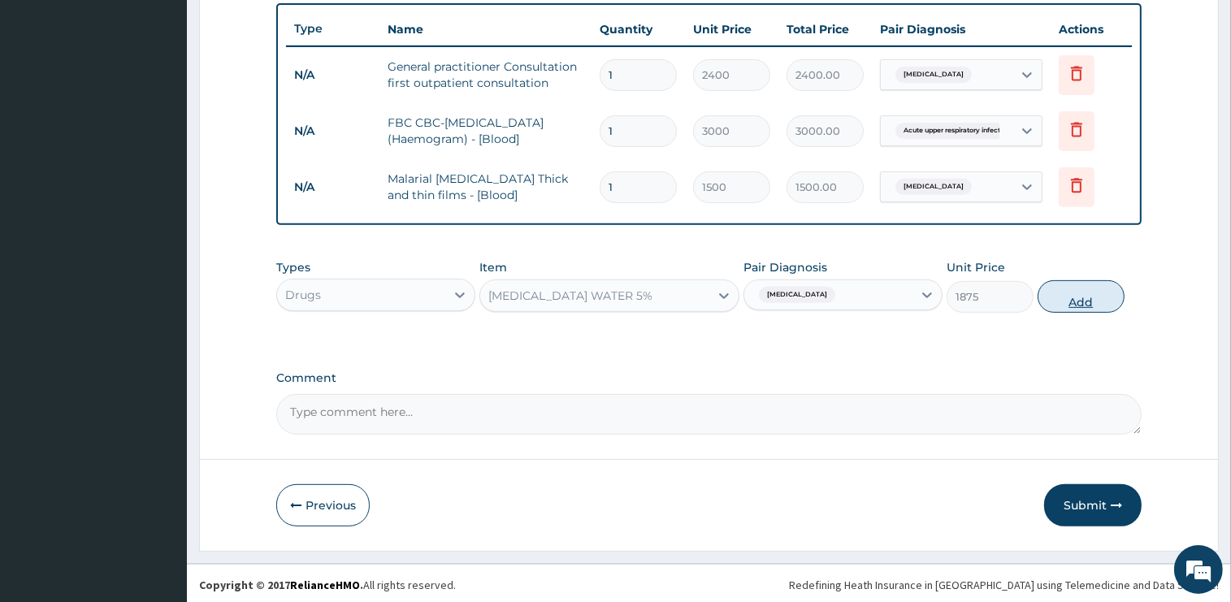
click at [1081, 303] on button "Add" at bounding box center [1081, 296] width 87 height 33
type input "0"
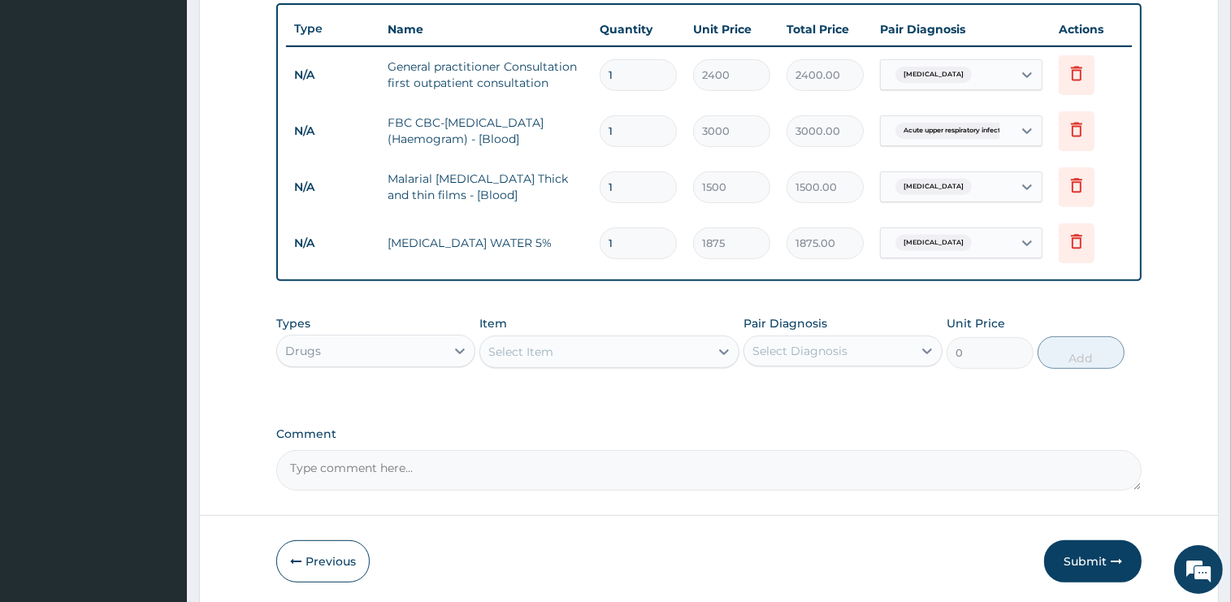
click at [549, 355] on div "Select Item" at bounding box center [520, 352] width 65 height 16
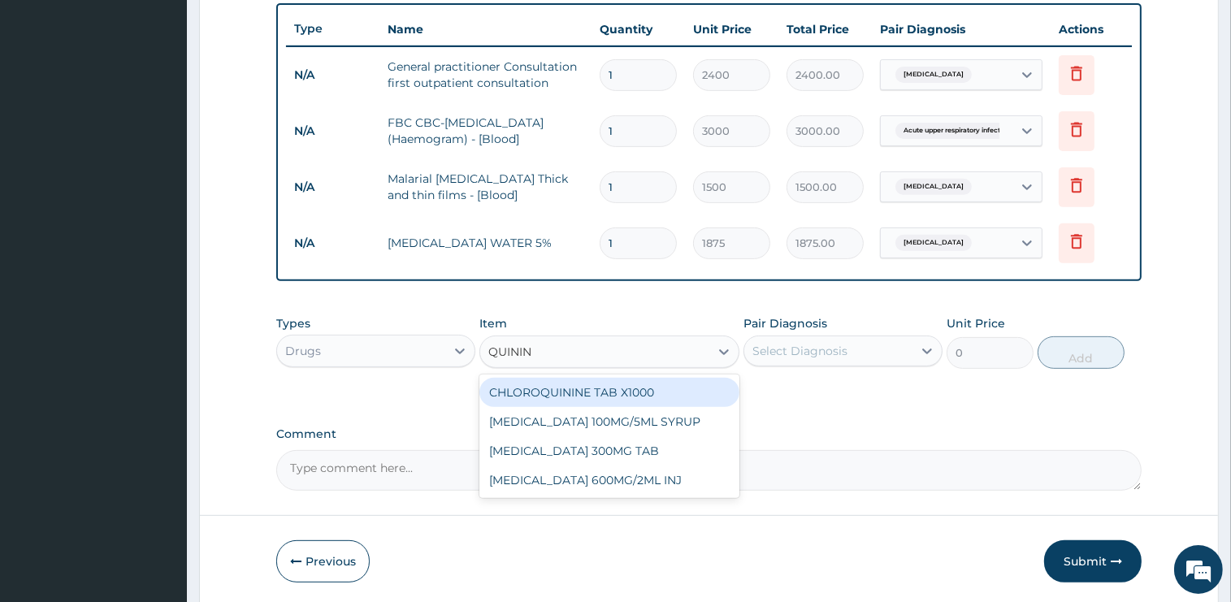
type input "QUININE"
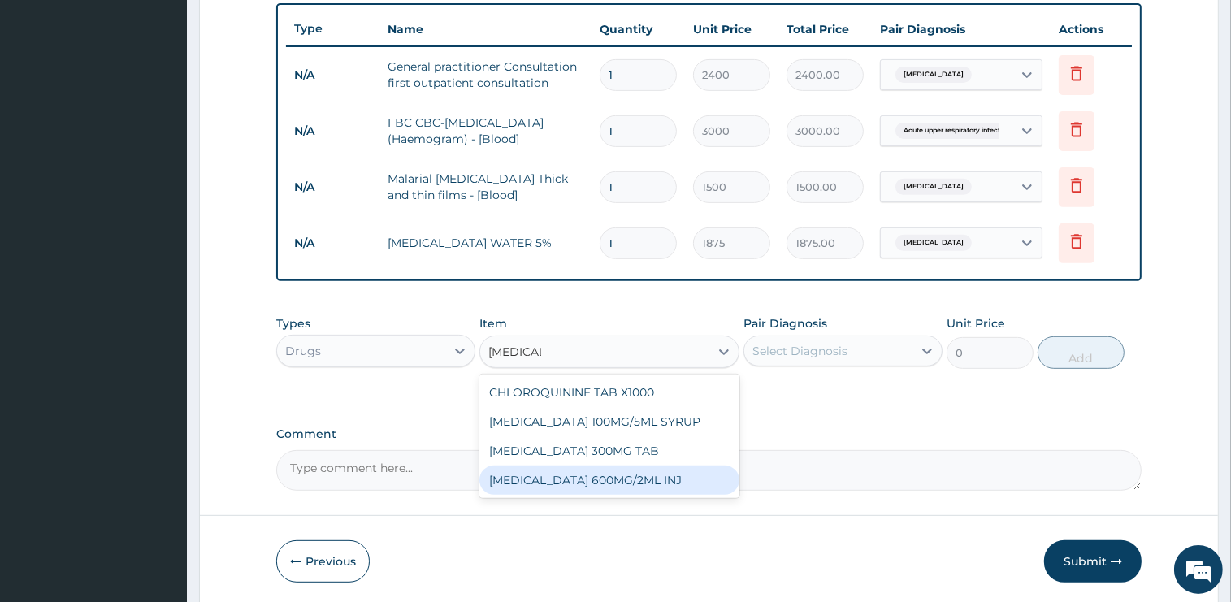
click at [599, 473] on div "QUININE 600MG/2ML INJ" at bounding box center [609, 480] width 260 height 29
type input "3000"
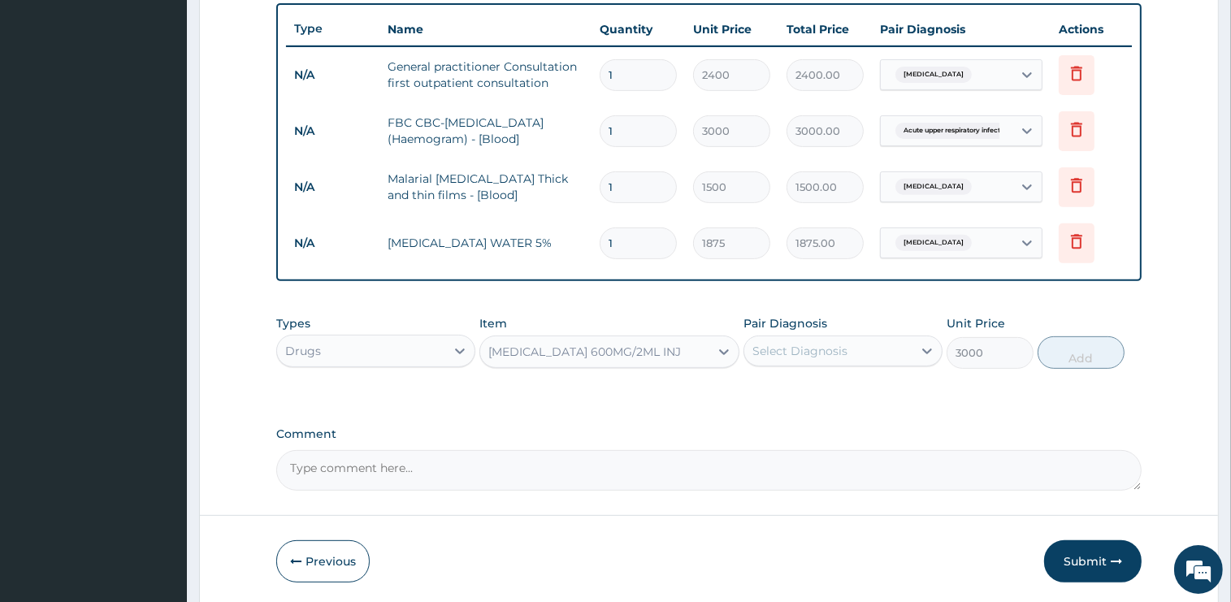
click at [804, 358] on div "Select Diagnosis" at bounding box center [828, 351] width 168 height 26
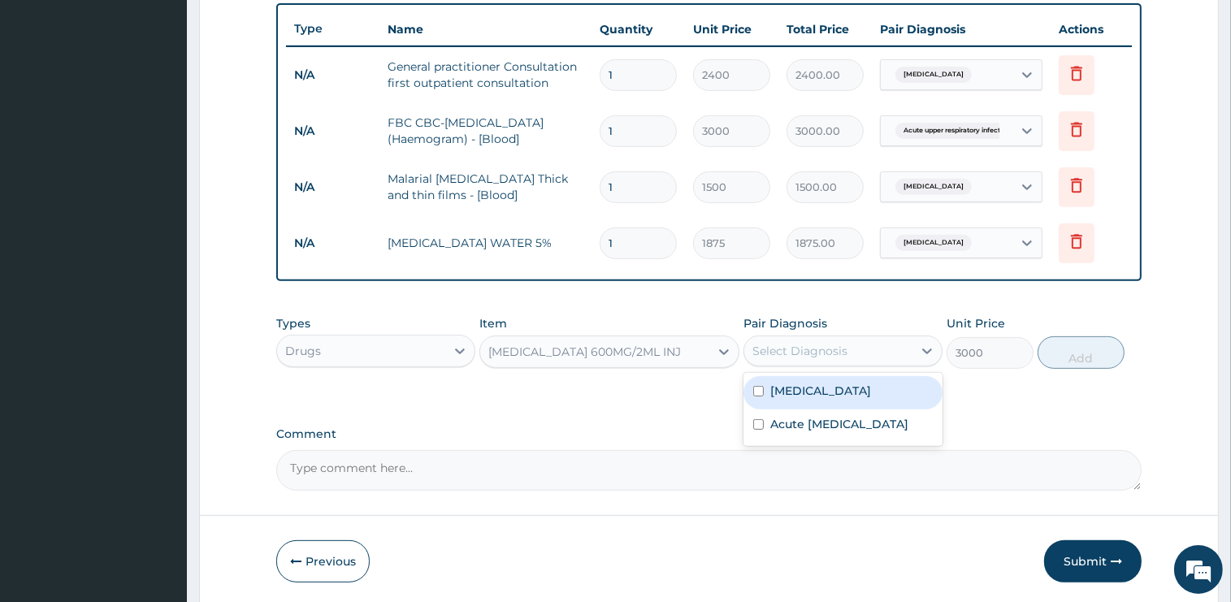
click at [805, 395] on label "[MEDICAL_DATA]" at bounding box center [820, 391] width 101 height 16
checkbox input "true"
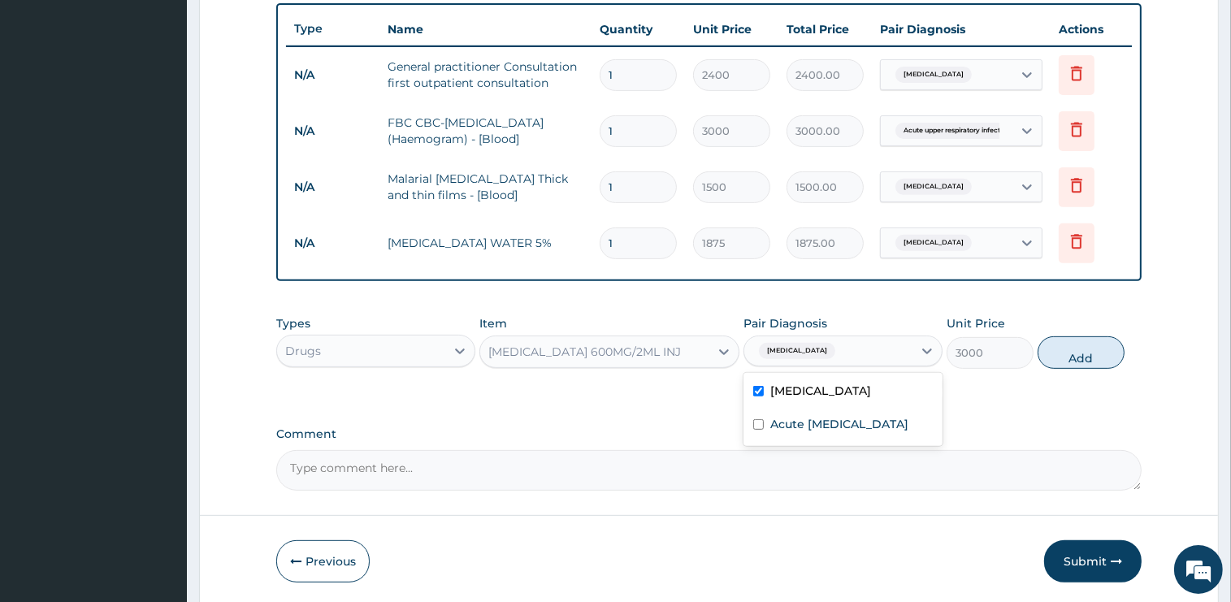
click at [1073, 363] on button "Add" at bounding box center [1081, 352] width 87 height 33
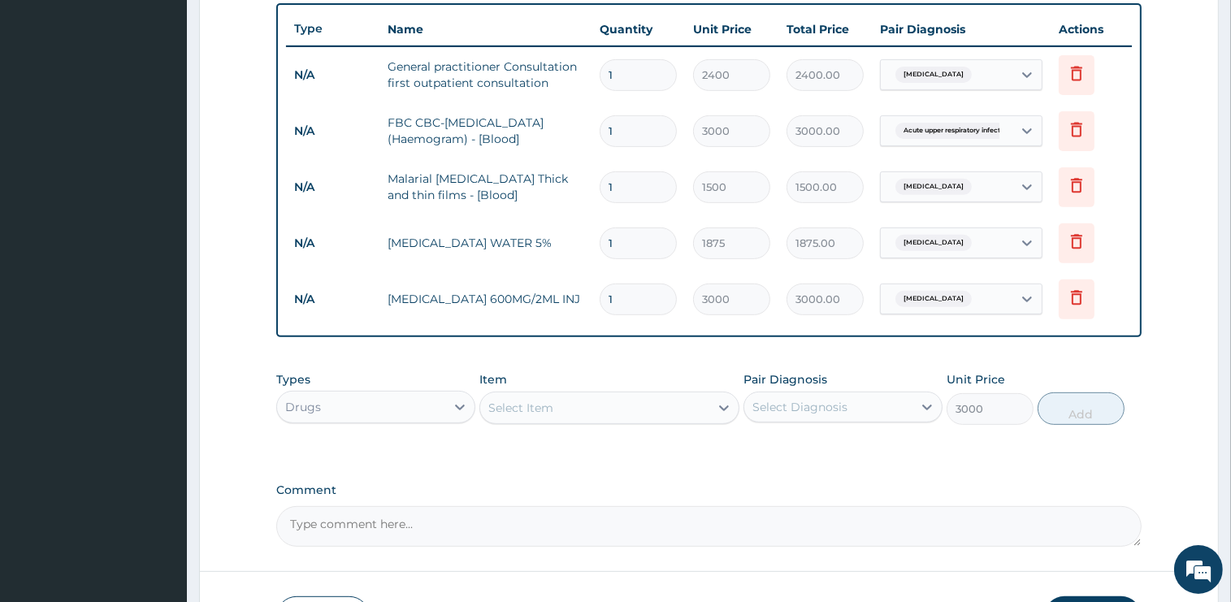
type input "0"
click at [579, 401] on div "Select Item" at bounding box center [594, 408] width 229 height 26
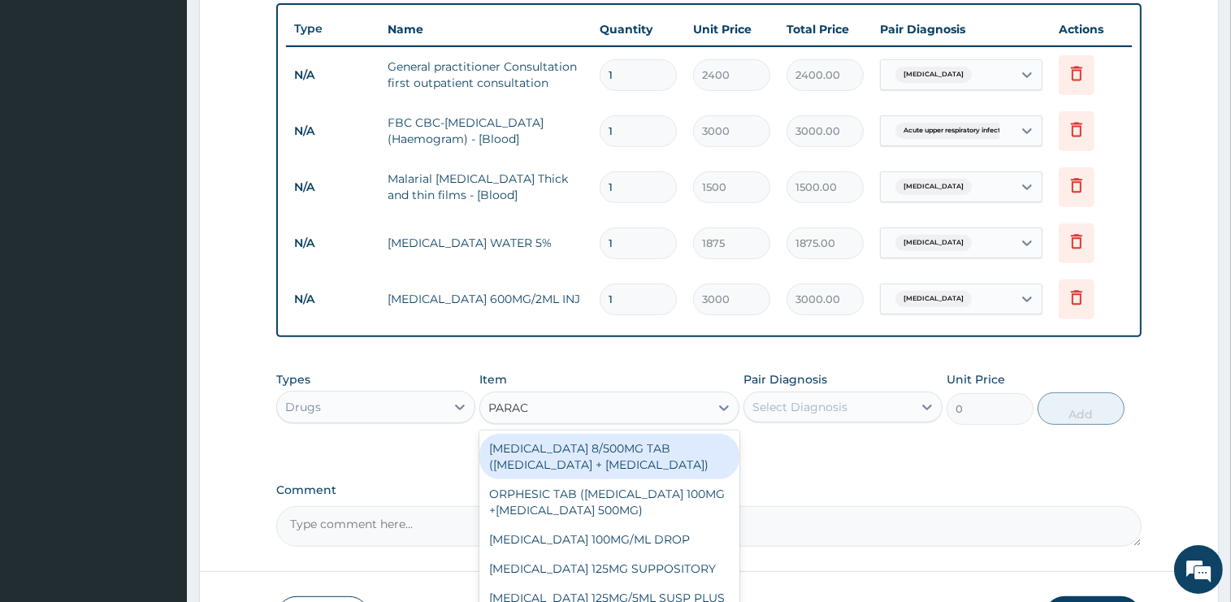
type input "PARACE"
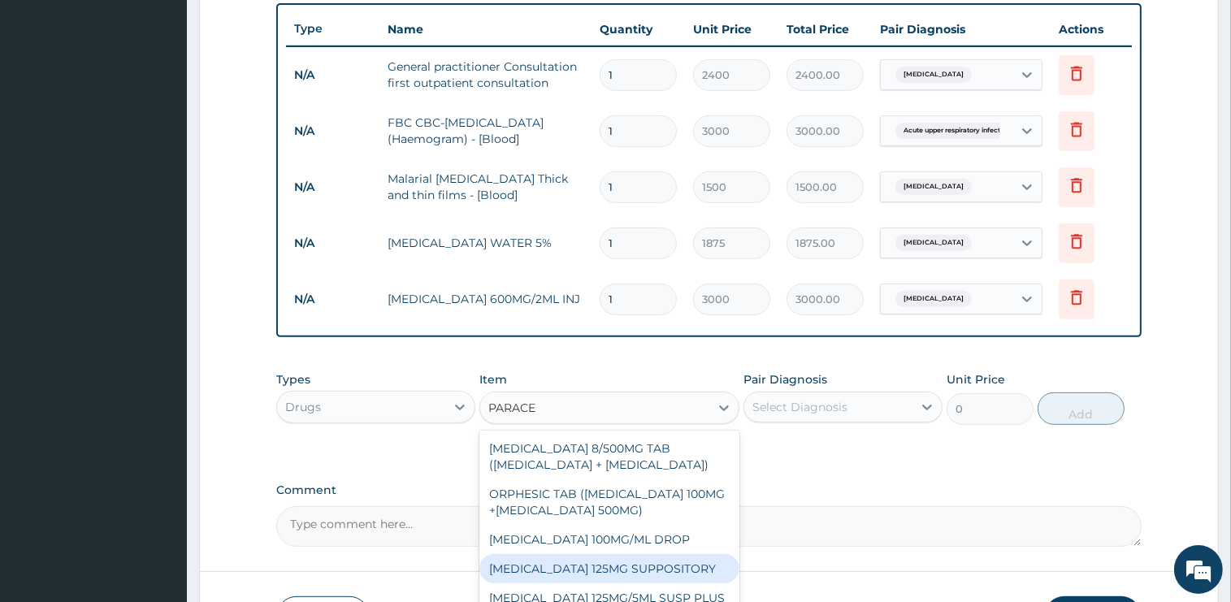
scroll to position [137, 0]
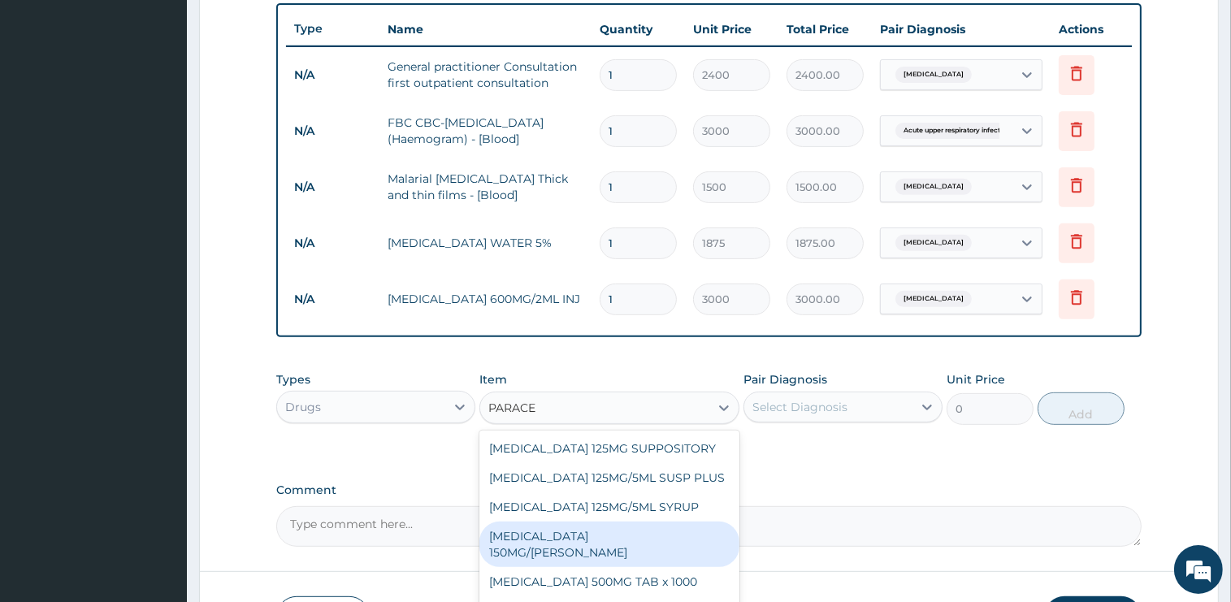
click at [633, 553] on div "PARACETAMOL 150MG/ML VIAL" at bounding box center [609, 545] width 260 height 46
type input "1035"
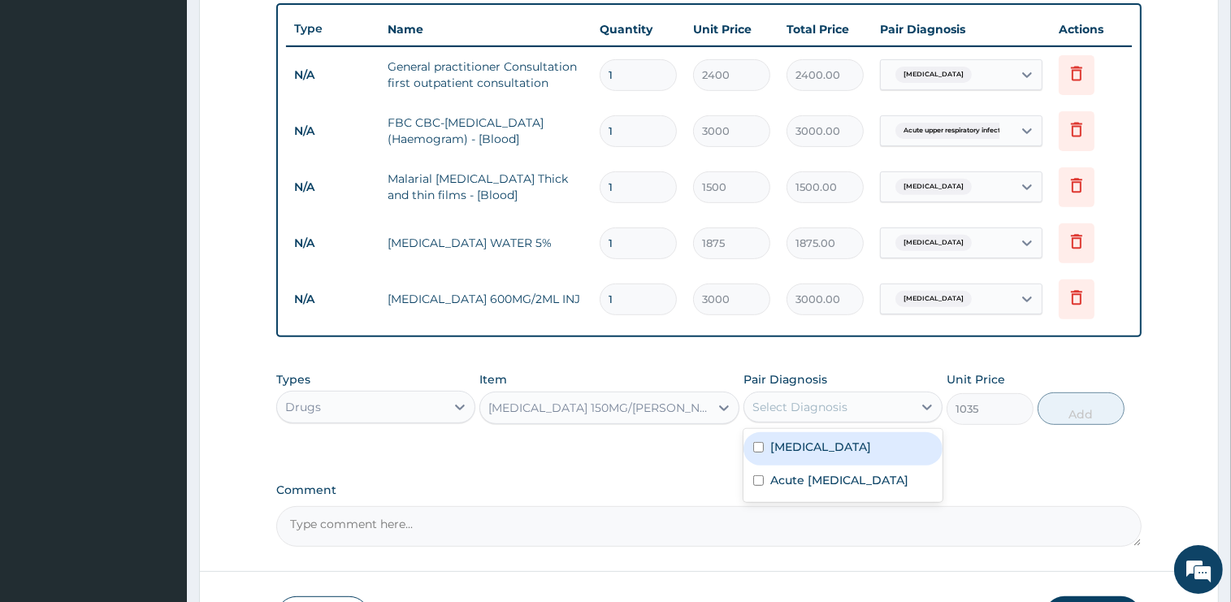
click at [836, 406] on div "Select Diagnosis" at bounding box center [799, 407] width 95 height 16
drag, startPoint x: 822, startPoint y: 453, endPoint x: 969, endPoint y: 445, distance: 148.1
click at [823, 452] on div "[MEDICAL_DATA]" at bounding box center [843, 448] width 199 height 33
checkbox input "true"
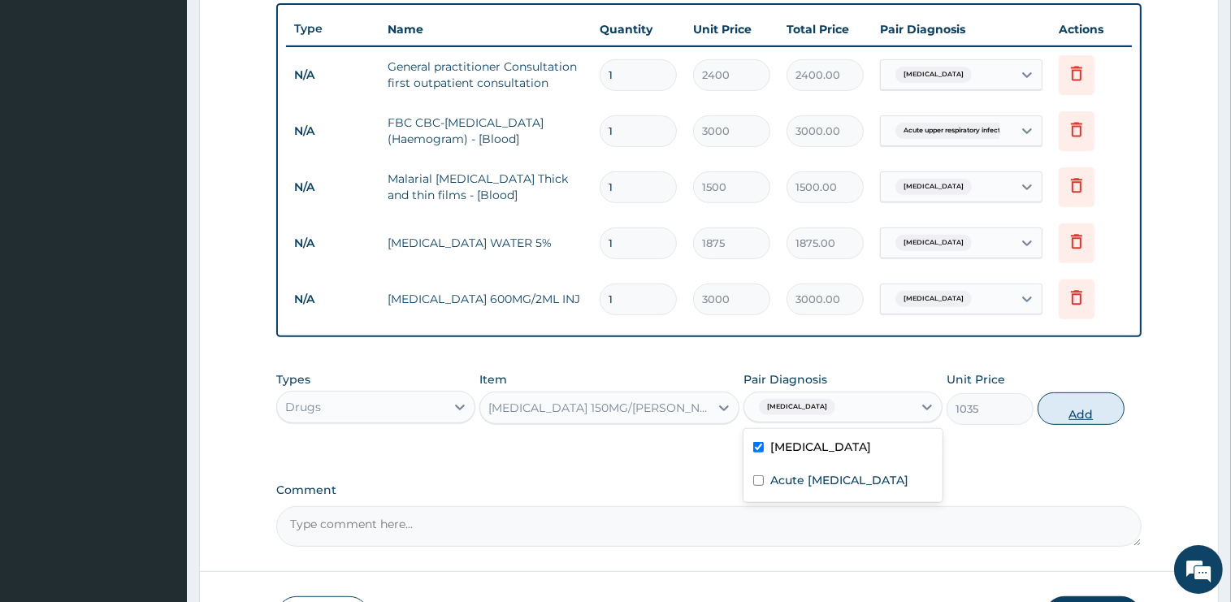
click at [1054, 414] on button "Add" at bounding box center [1081, 408] width 87 height 33
type input "0"
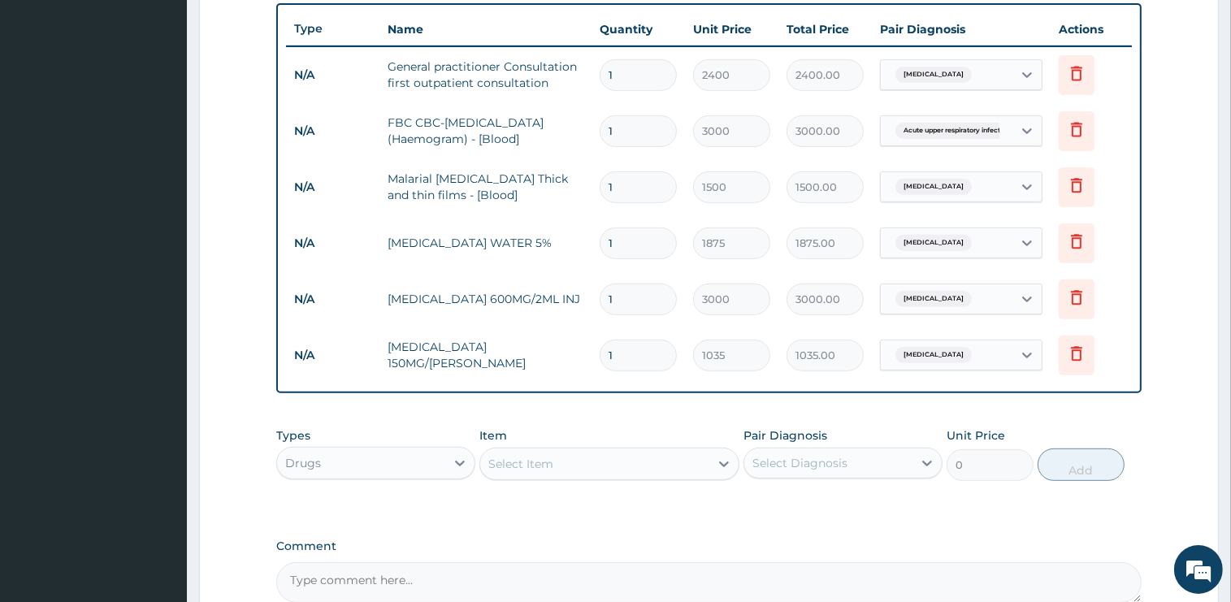
click at [603, 470] on div "Select Item" at bounding box center [594, 464] width 229 height 26
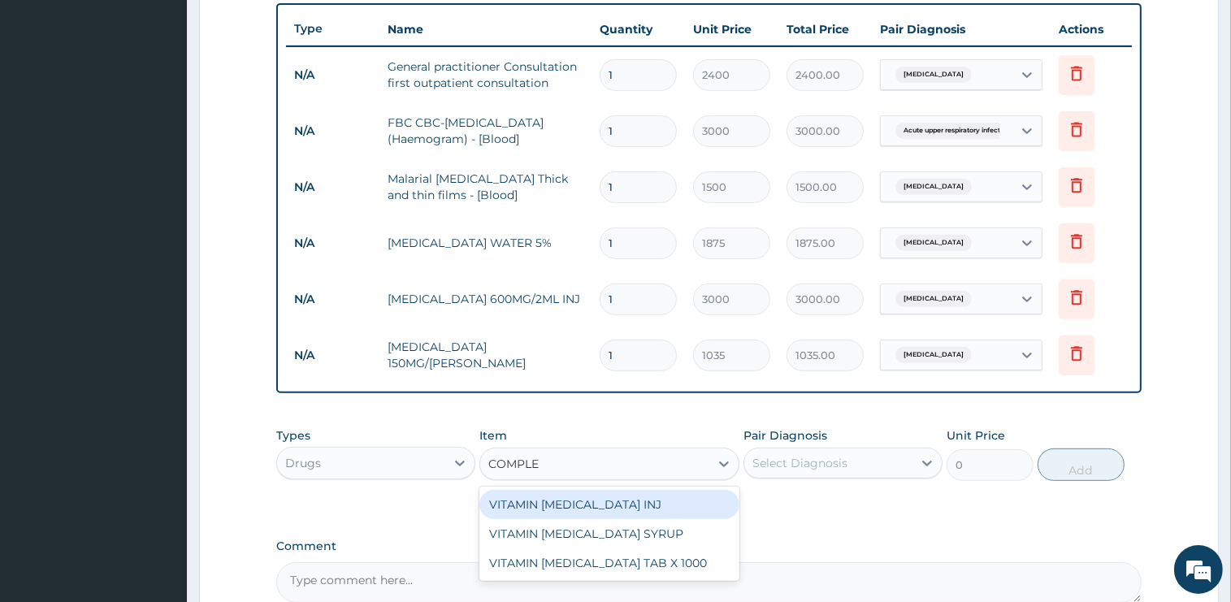
type input "COMPLEX"
click at [616, 493] on div "VITAMIN B COMPLEX INJ" at bounding box center [609, 504] width 260 height 29
type input "1000"
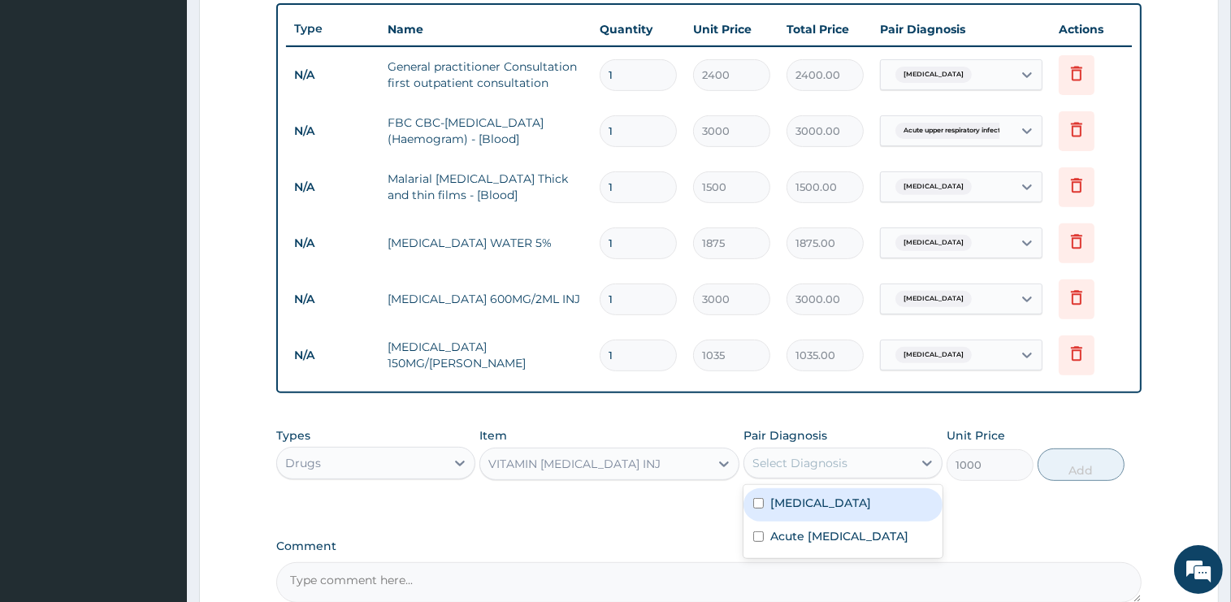
click at [808, 465] on div "Select Diagnosis" at bounding box center [799, 463] width 95 height 16
click at [815, 497] on div "[MEDICAL_DATA]" at bounding box center [843, 504] width 199 height 33
checkbox input "true"
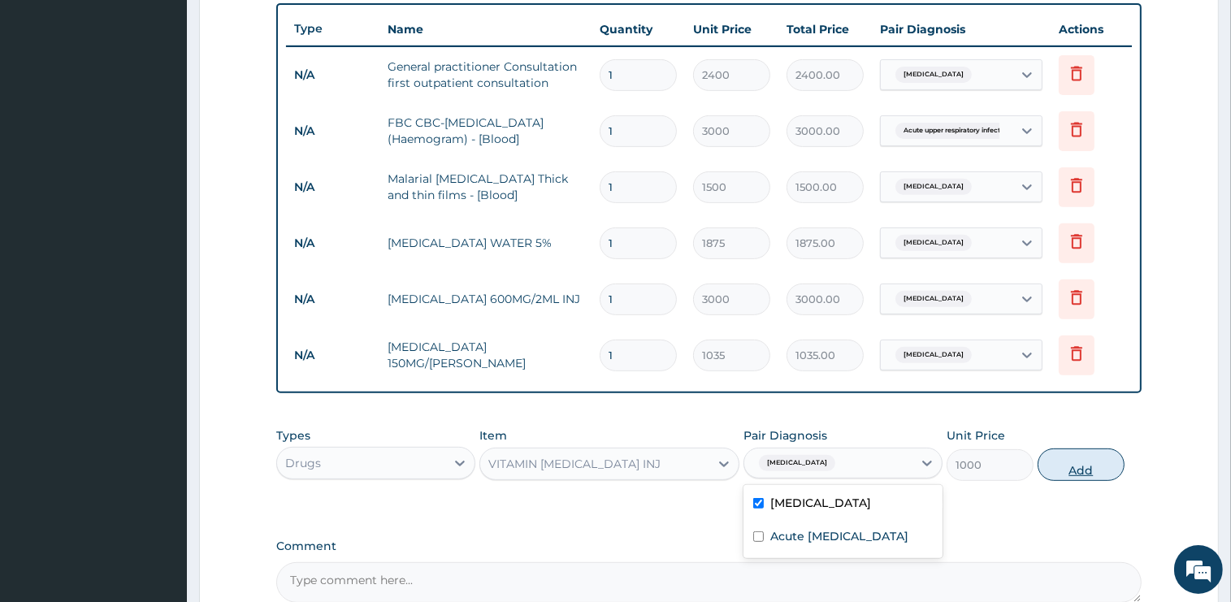
click at [1059, 467] on button "Add" at bounding box center [1081, 465] width 87 height 33
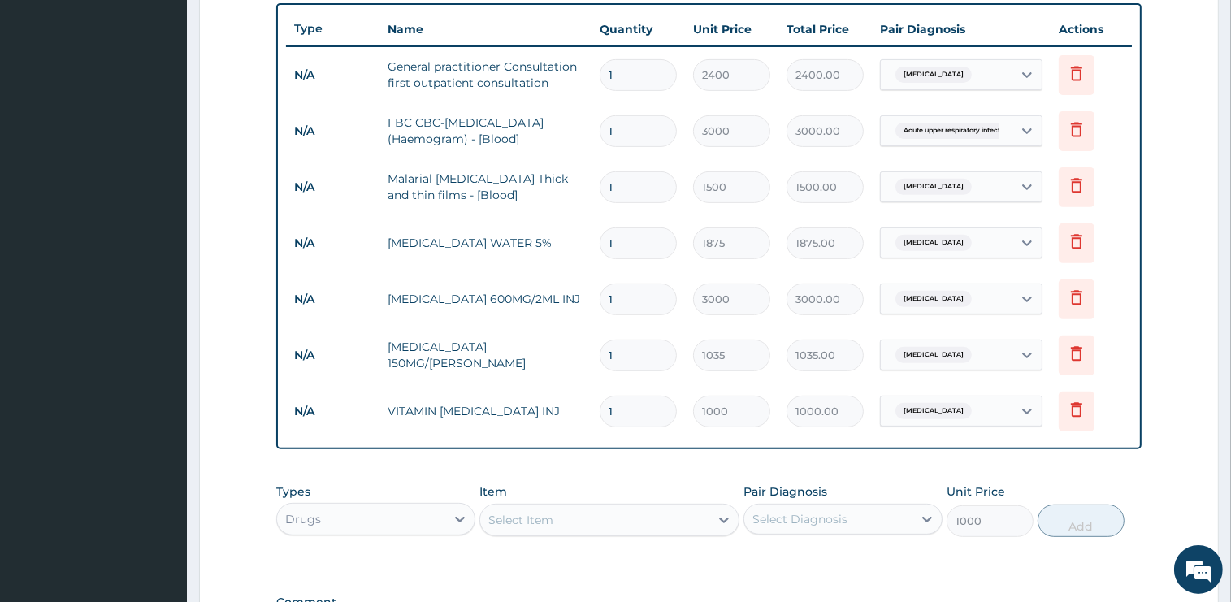
type input "0"
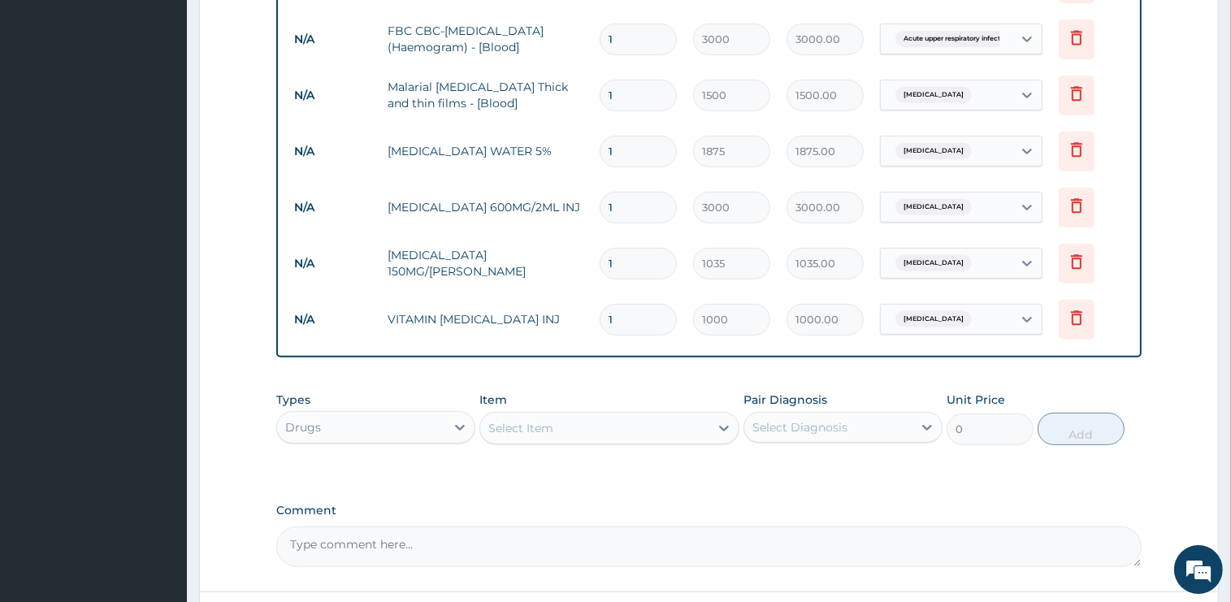
scroll to position [774, 0]
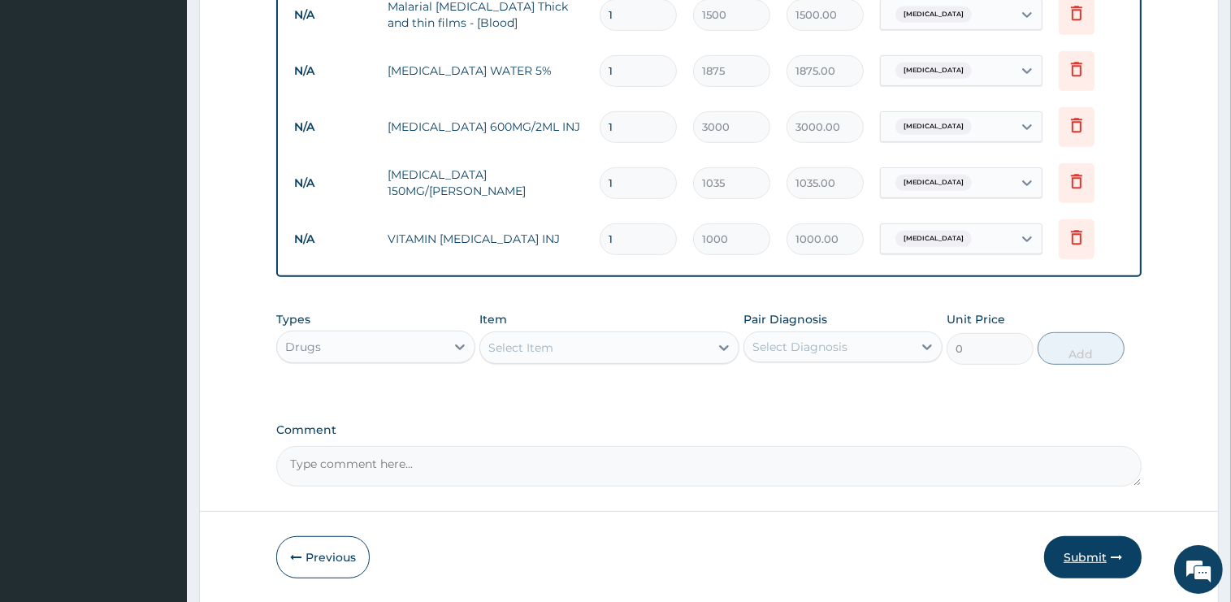
click at [1082, 554] on button "Submit" at bounding box center [1093, 557] width 98 height 42
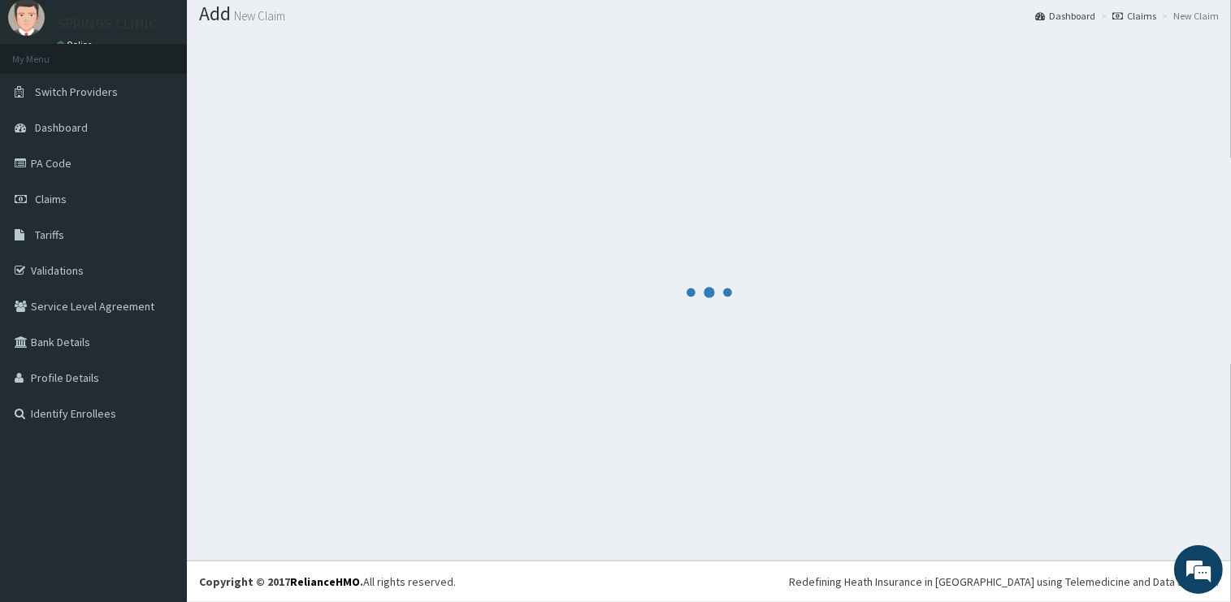
scroll to position [49, 0]
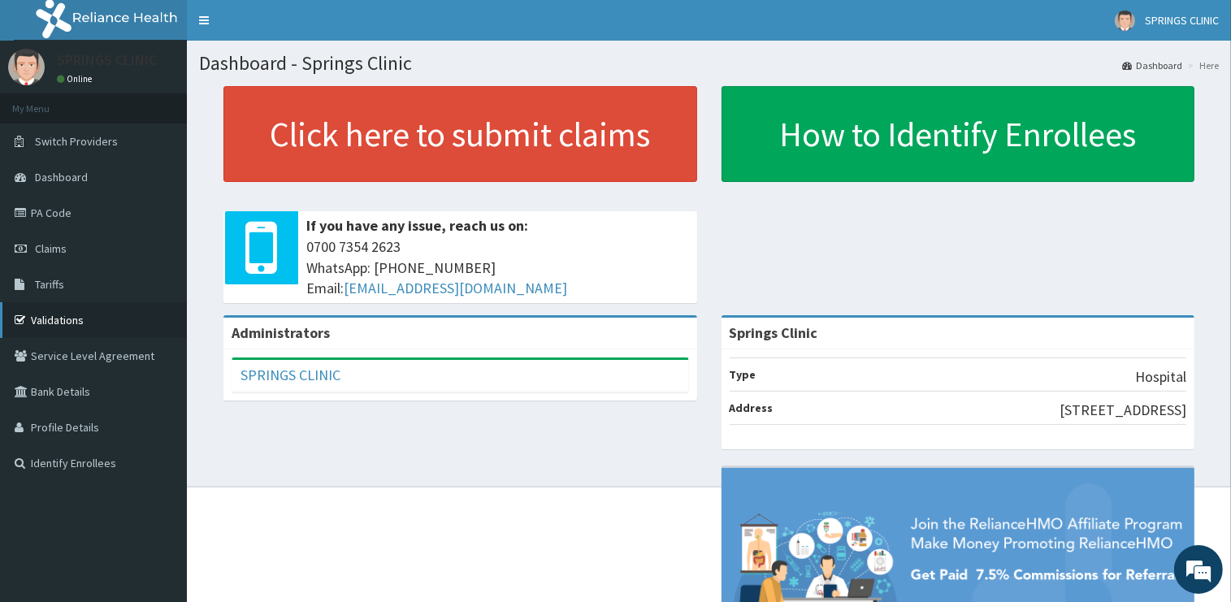
click at [72, 330] on link "Validations" at bounding box center [93, 320] width 187 height 36
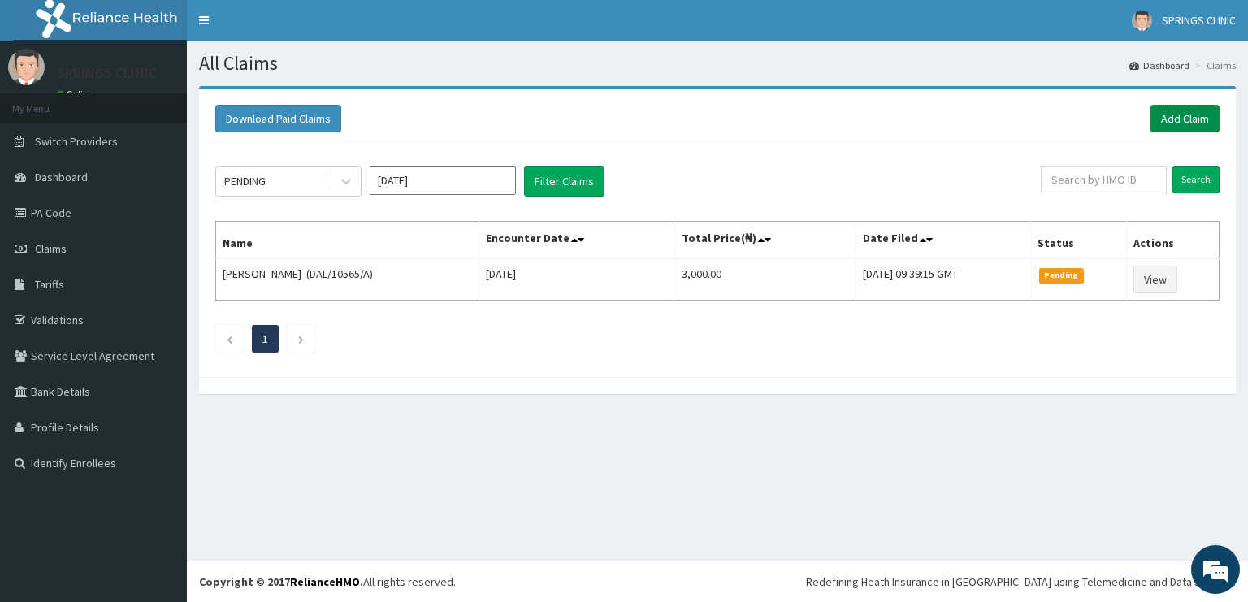
click at [1175, 113] on link "Add Claim" at bounding box center [1185, 119] width 69 height 28
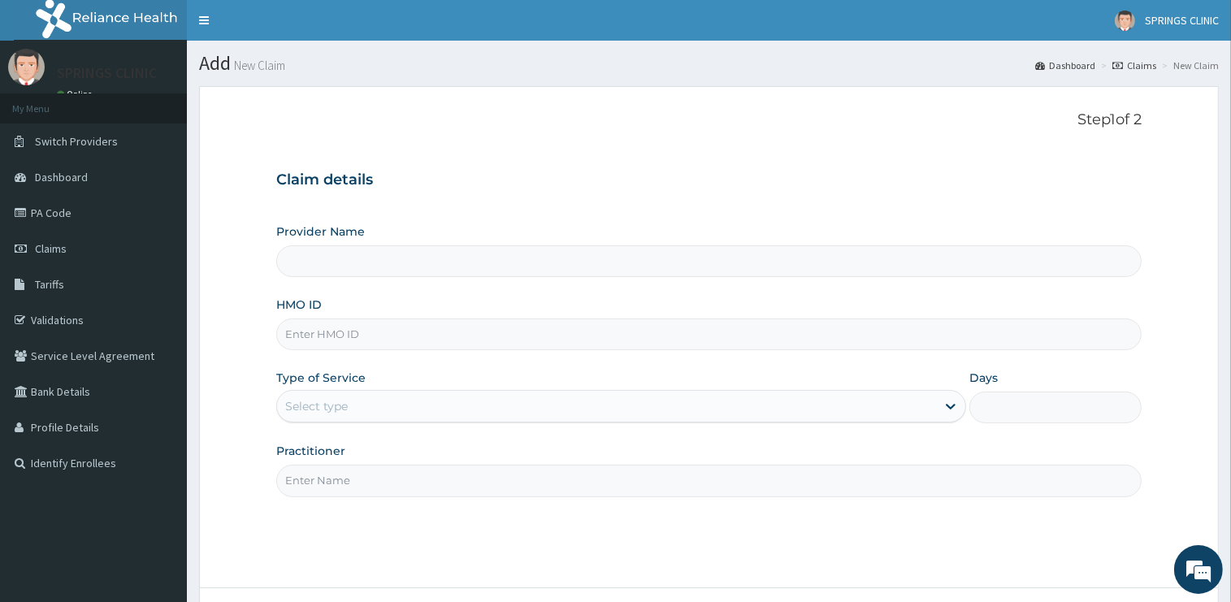
click at [309, 336] on input "HMO ID" at bounding box center [708, 335] width 865 height 32
type input "D"
type input "Springs Clinic"
type input "DAL/10565/A"
click at [345, 414] on div "Select type" at bounding box center [606, 406] width 659 height 26
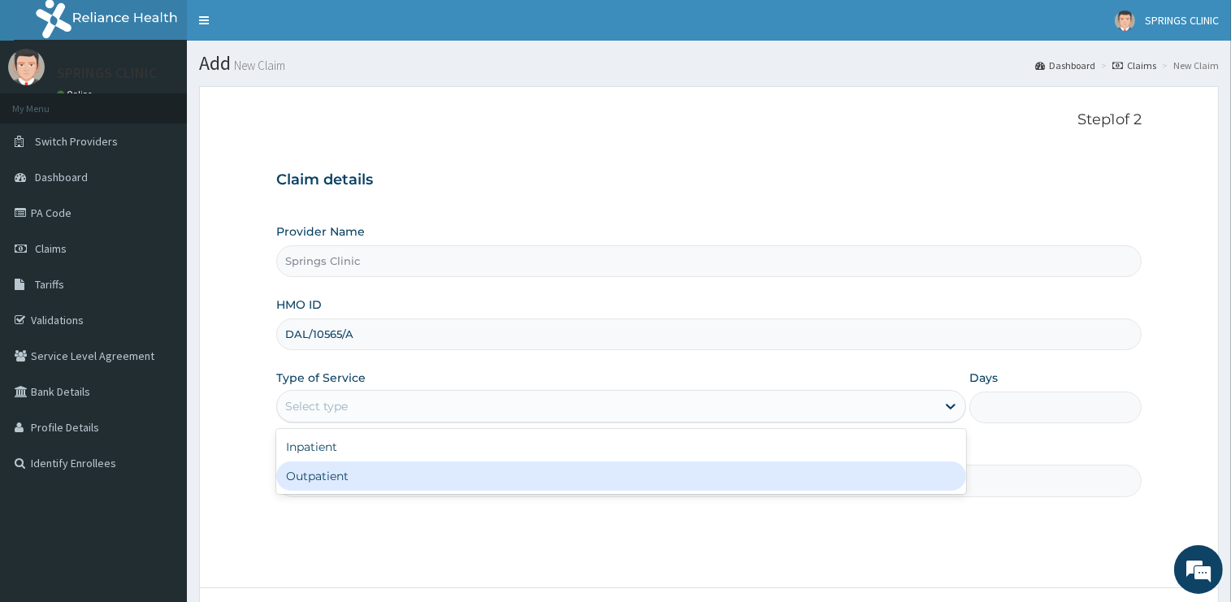
click at [345, 466] on div "Outpatient" at bounding box center [621, 476] width 690 height 29
type input "1"
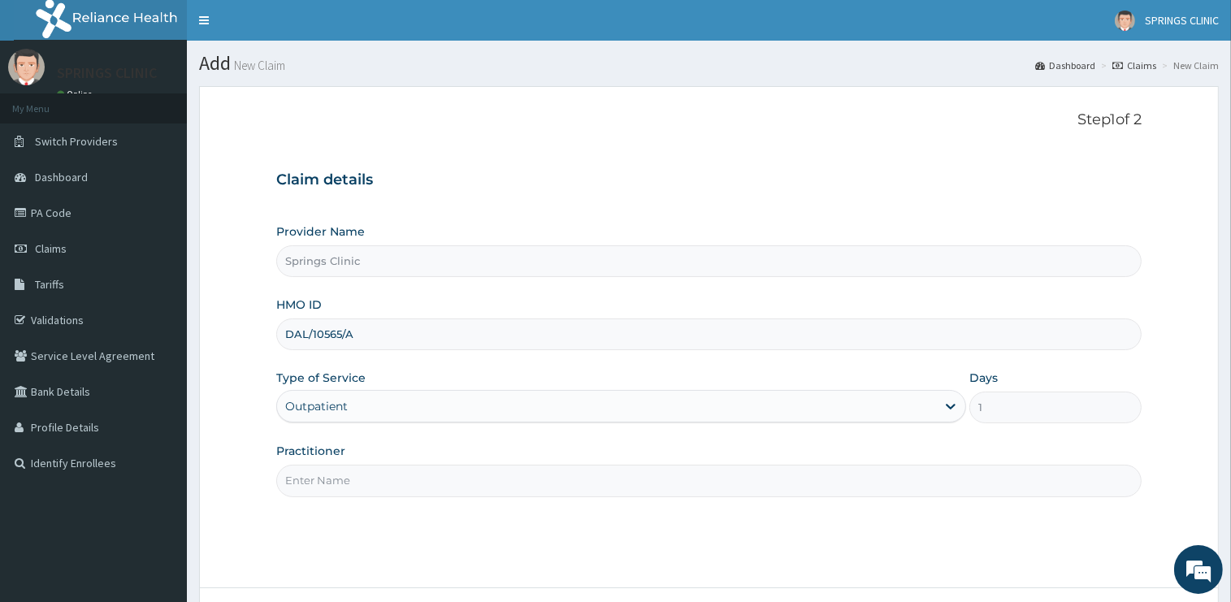
click at [346, 479] on input "Practitioner" at bounding box center [708, 481] width 865 height 32
drag, startPoint x: 346, startPoint y: 479, endPoint x: 344, endPoint y: 488, distance: 9.3
click at [345, 482] on input "Practitioner" at bounding box center [708, 481] width 865 height 32
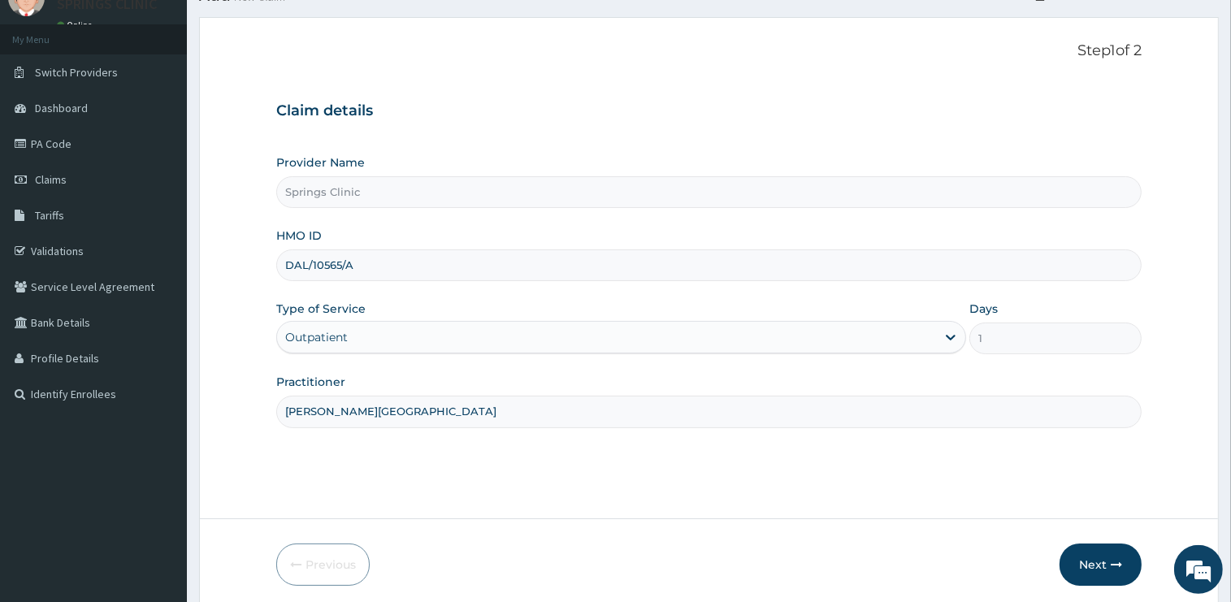
scroll to position [131, 0]
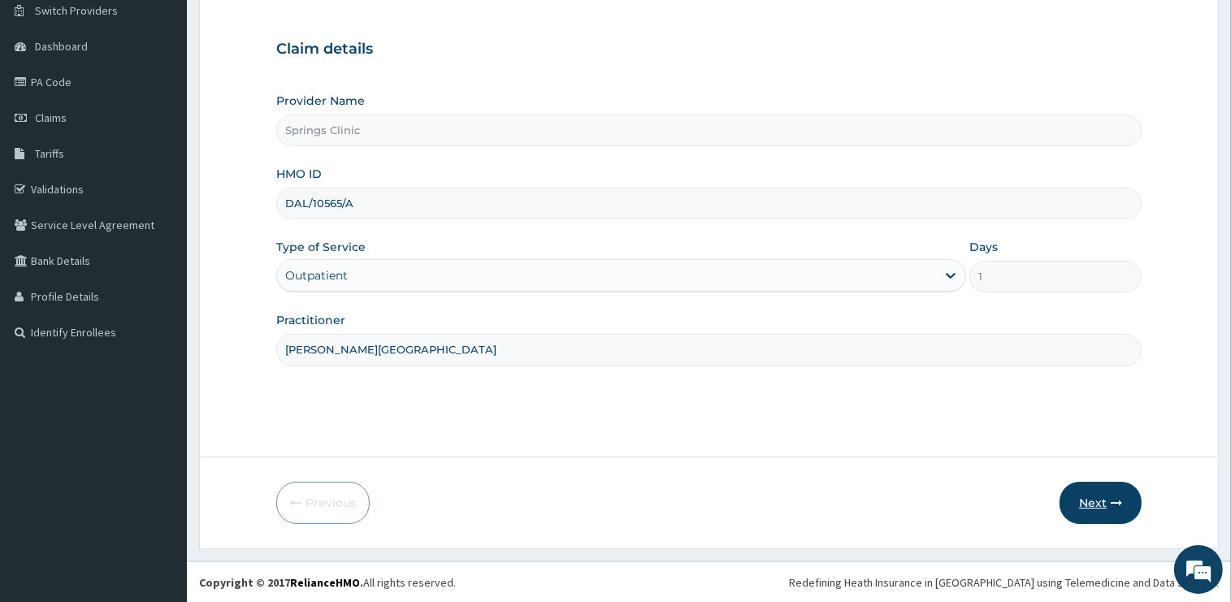
type input "[PERSON_NAME][GEOGRAPHIC_DATA]"
click at [1094, 505] on button "Next" at bounding box center [1101, 503] width 82 height 42
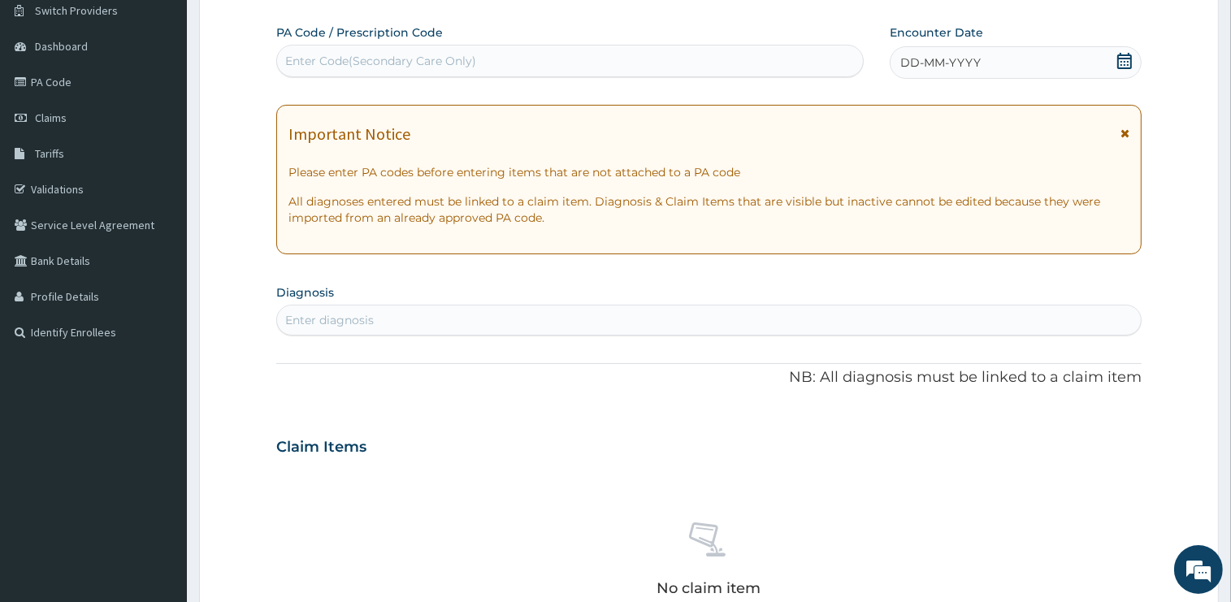
scroll to position [0, 0]
click at [1124, 59] on icon at bounding box center [1125, 61] width 16 height 16
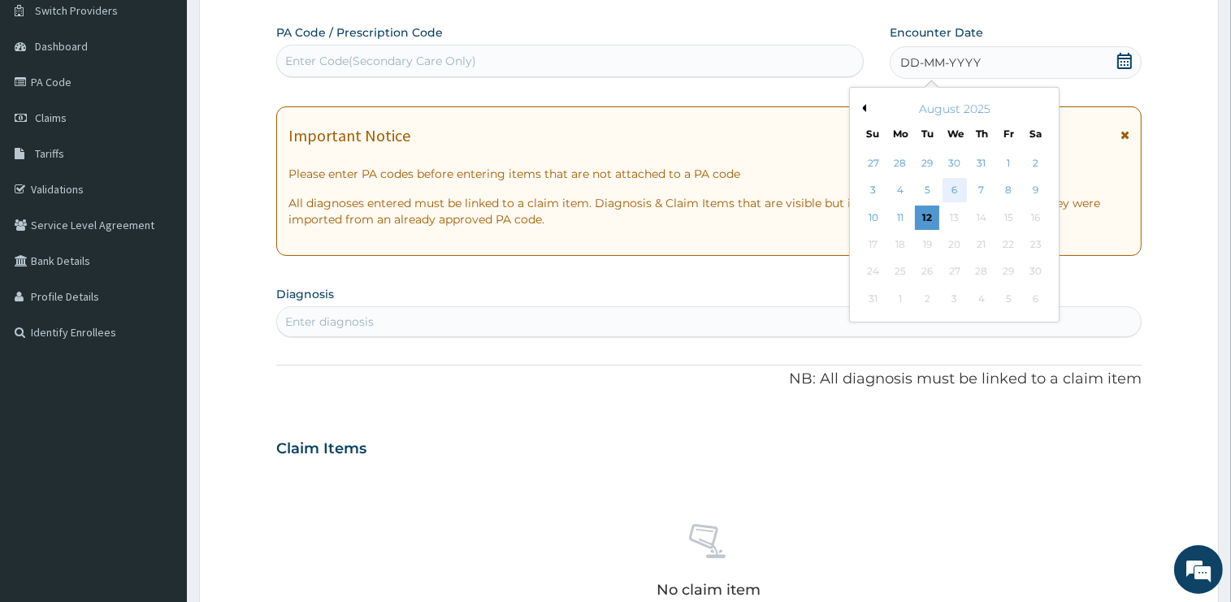
click at [959, 184] on div "6" at bounding box center [955, 191] width 24 height 24
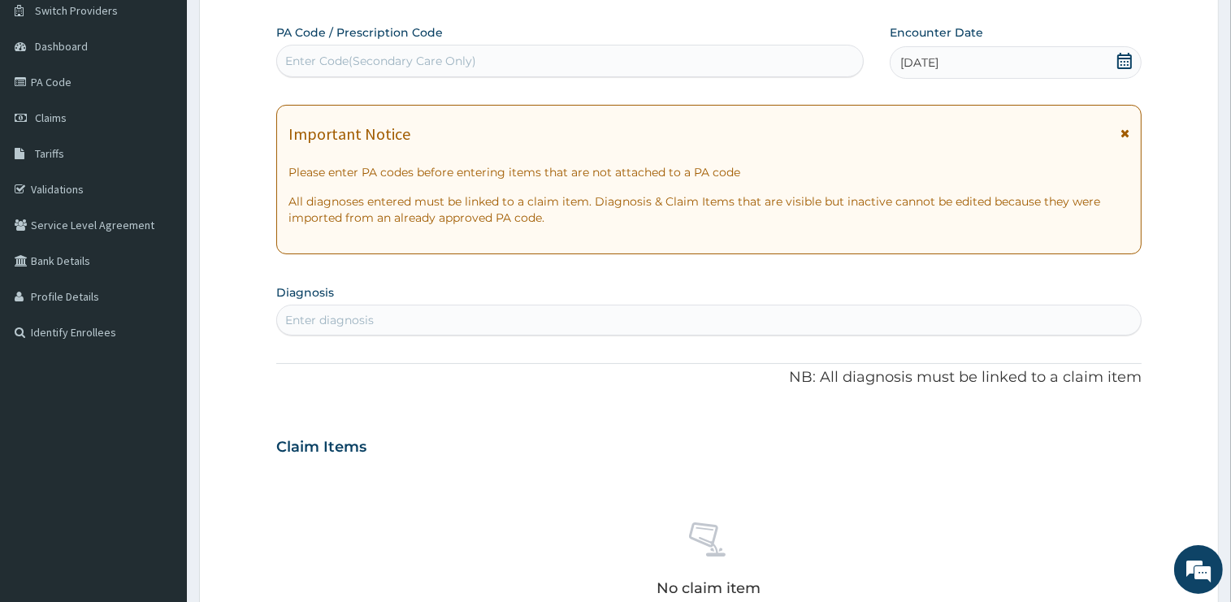
click at [510, 324] on div "Enter diagnosis" at bounding box center [709, 320] width 864 height 26
type input "[MEDICAL_DATA]"
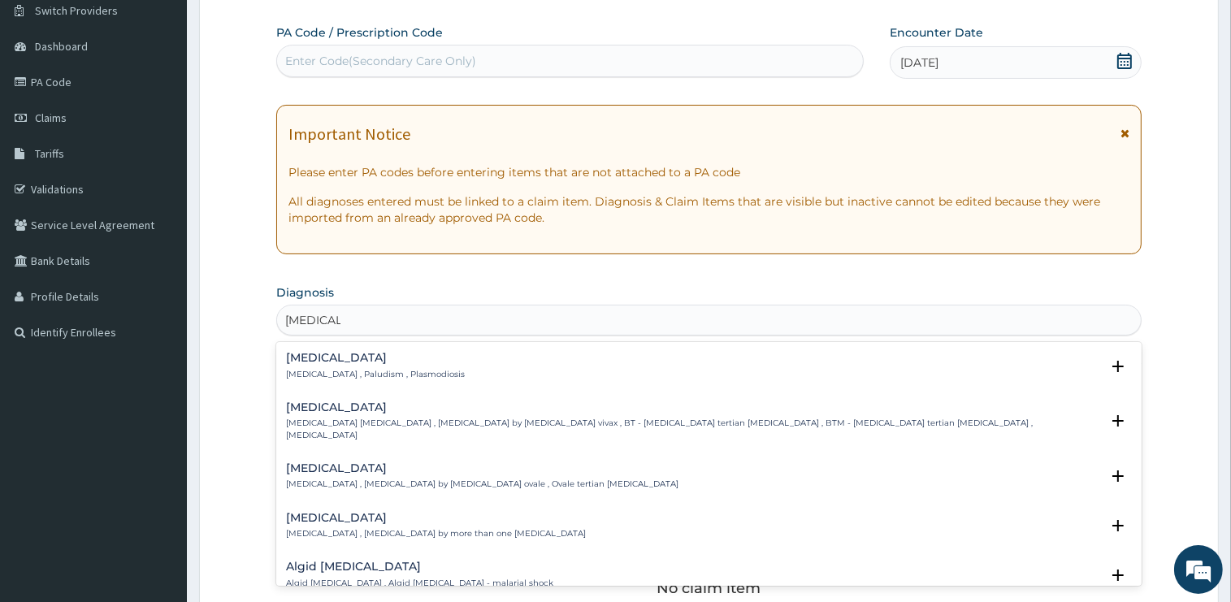
click at [306, 362] on h4 "[MEDICAL_DATA]" at bounding box center [375, 358] width 179 height 12
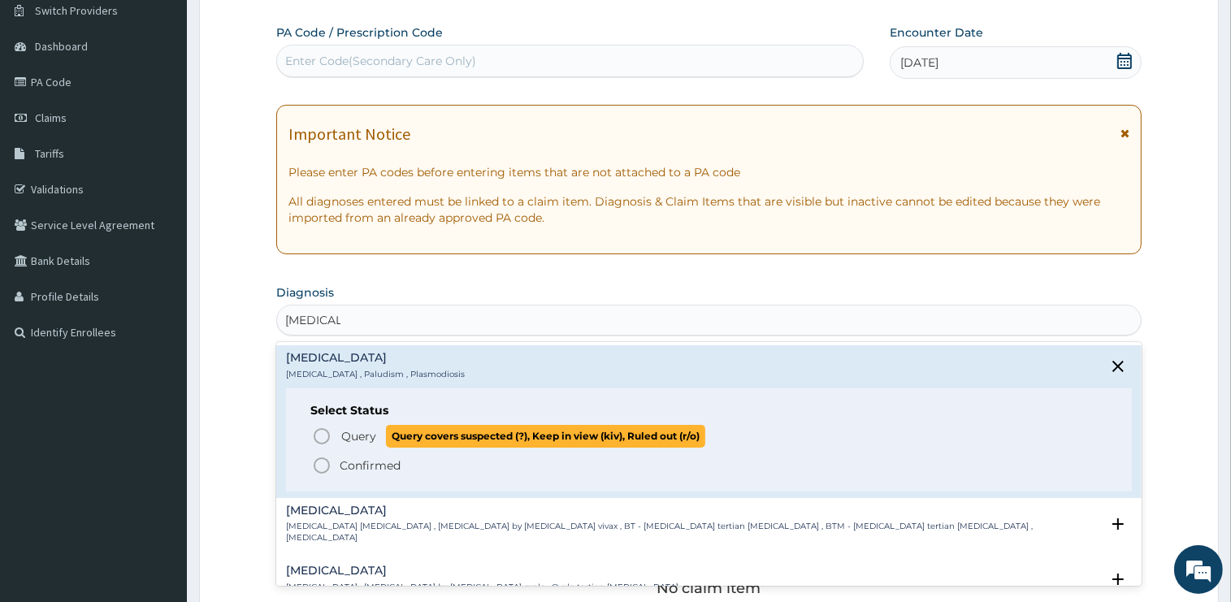
click at [363, 431] on span "Query" at bounding box center [358, 436] width 35 height 16
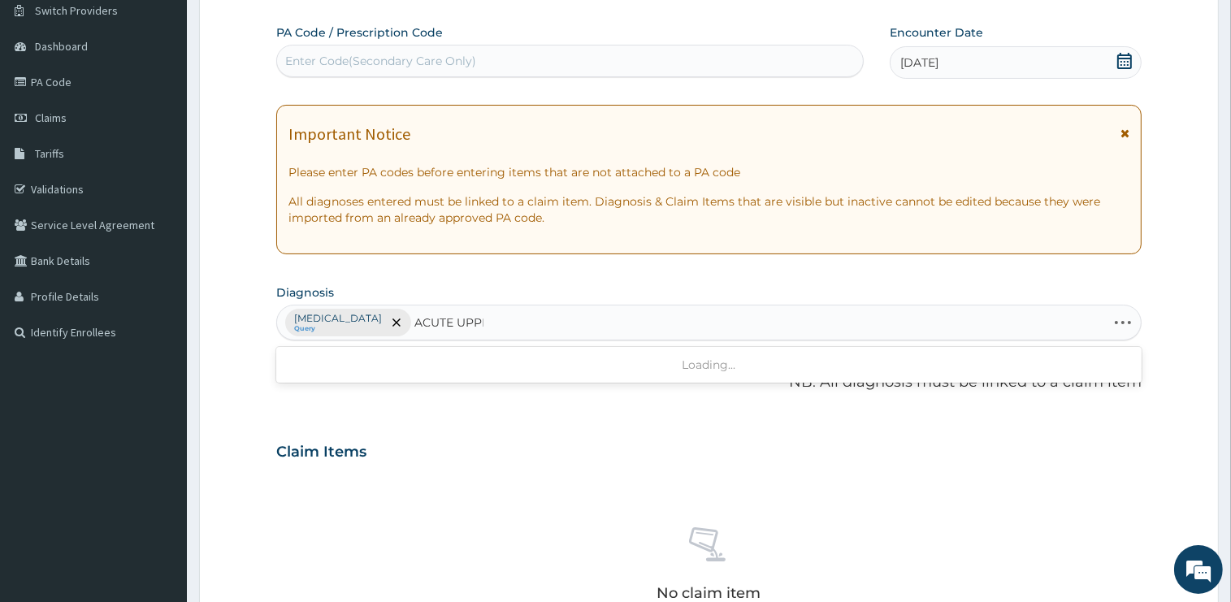
type input "ACUTE UPPER"
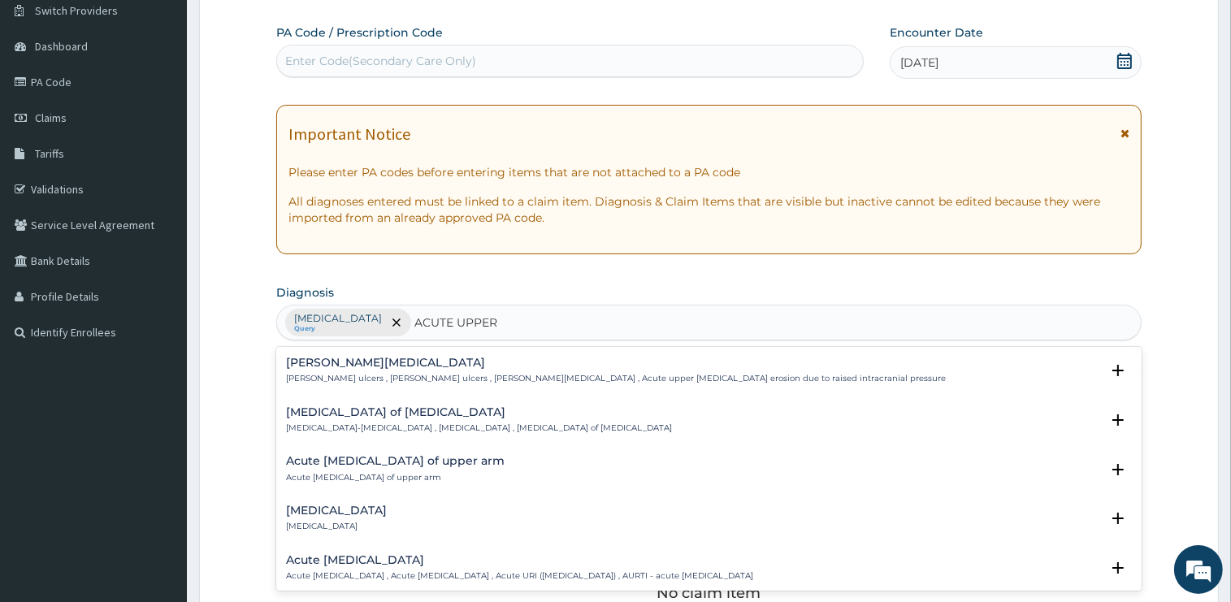
click at [368, 555] on h4 "Acute [MEDICAL_DATA]" at bounding box center [519, 560] width 467 height 12
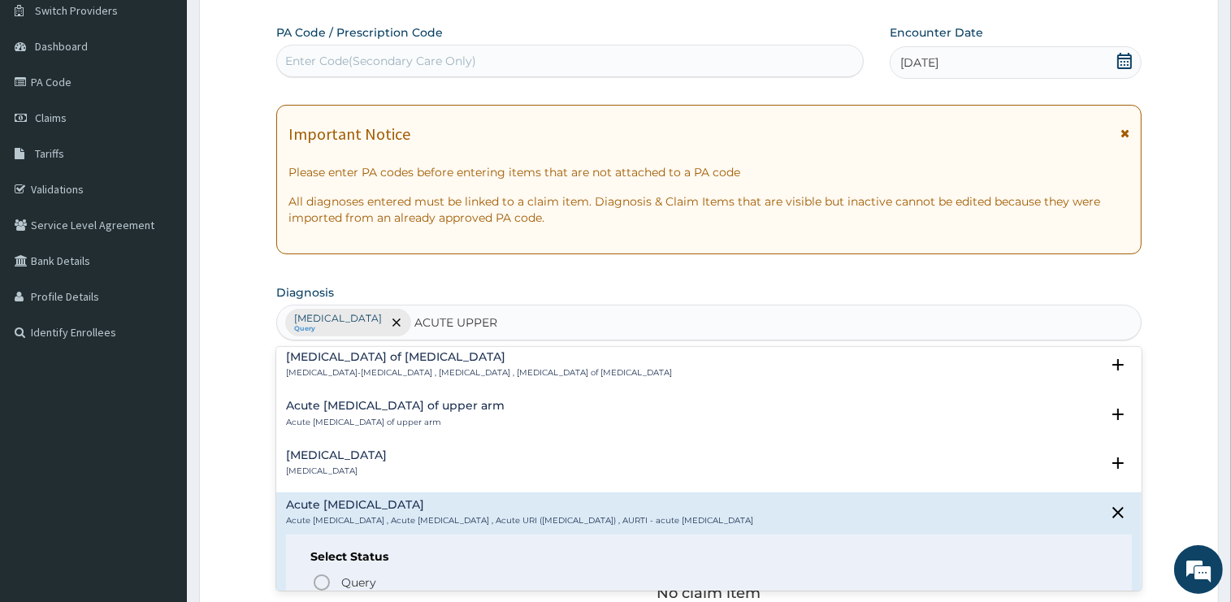
scroll to position [82, 0]
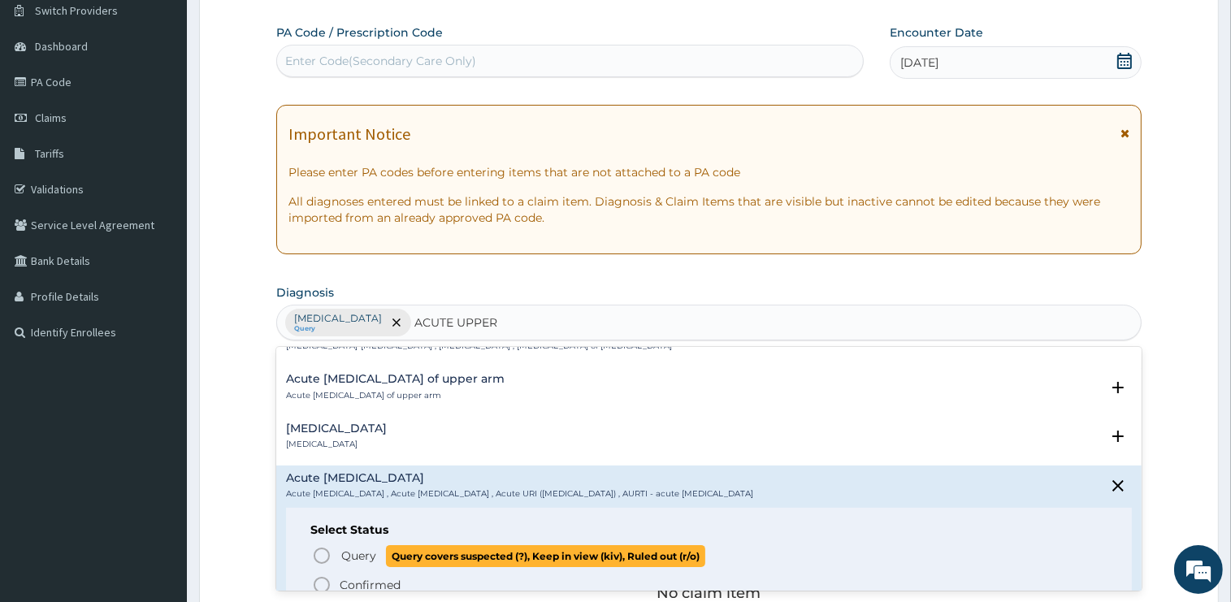
click at [349, 558] on span "Query" at bounding box center [358, 556] width 35 height 16
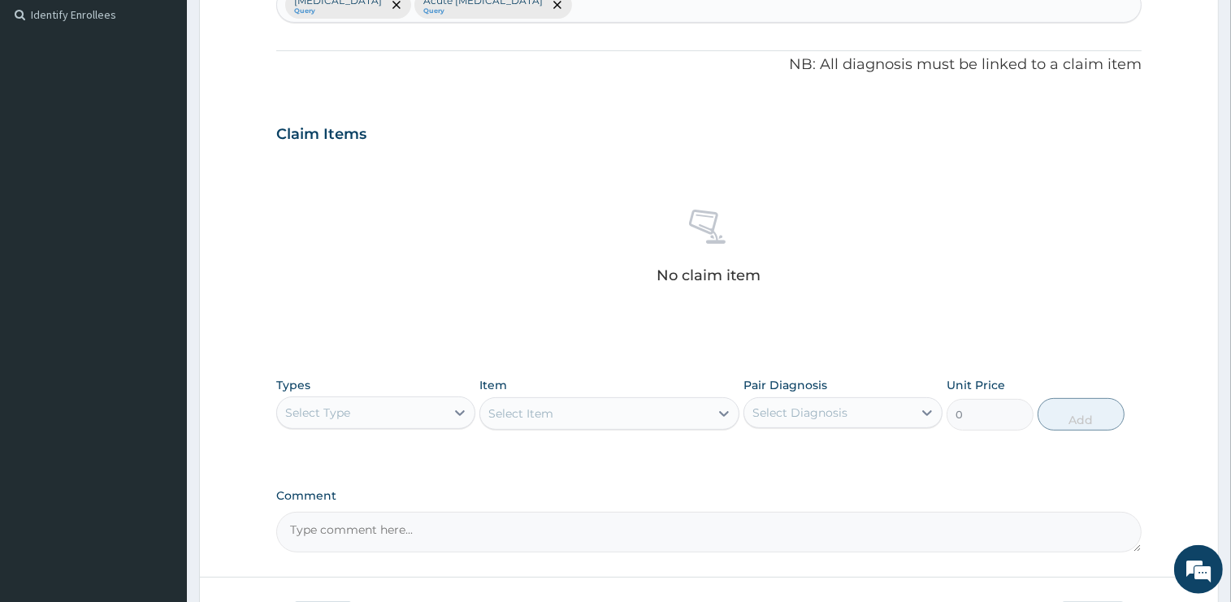
scroll to position [560, 0]
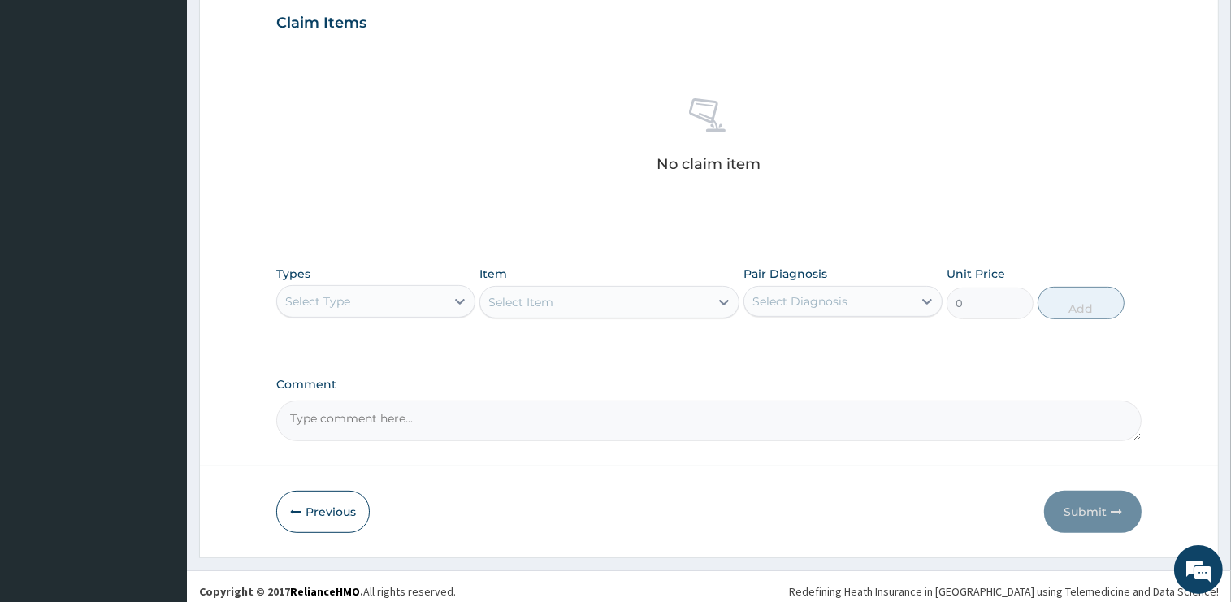
click at [372, 288] on div "Select Type" at bounding box center [361, 301] width 168 height 26
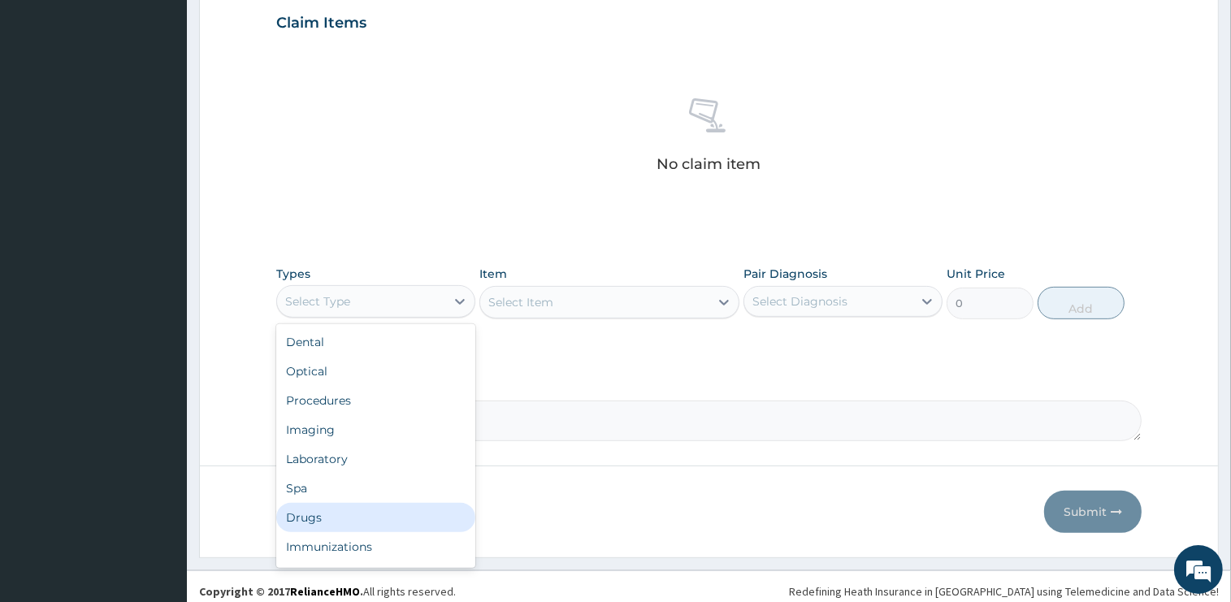
click at [320, 524] on div "Drugs" at bounding box center [375, 517] width 199 height 29
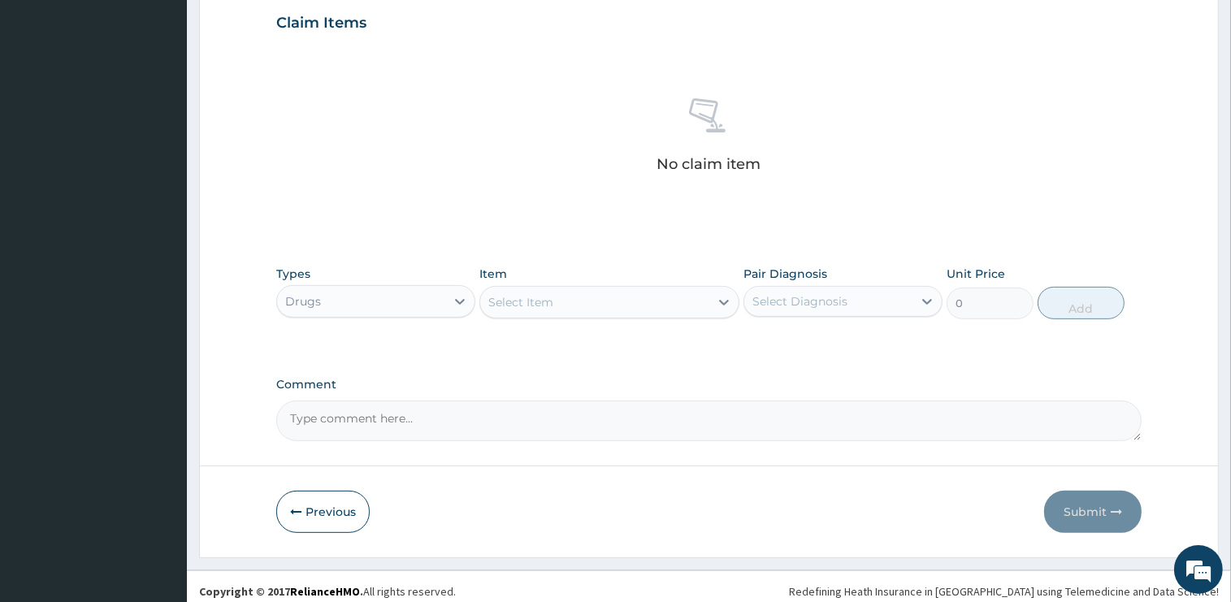
click at [611, 306] on div "Select Item" at bounding box center [594, 302] width 229 height 26
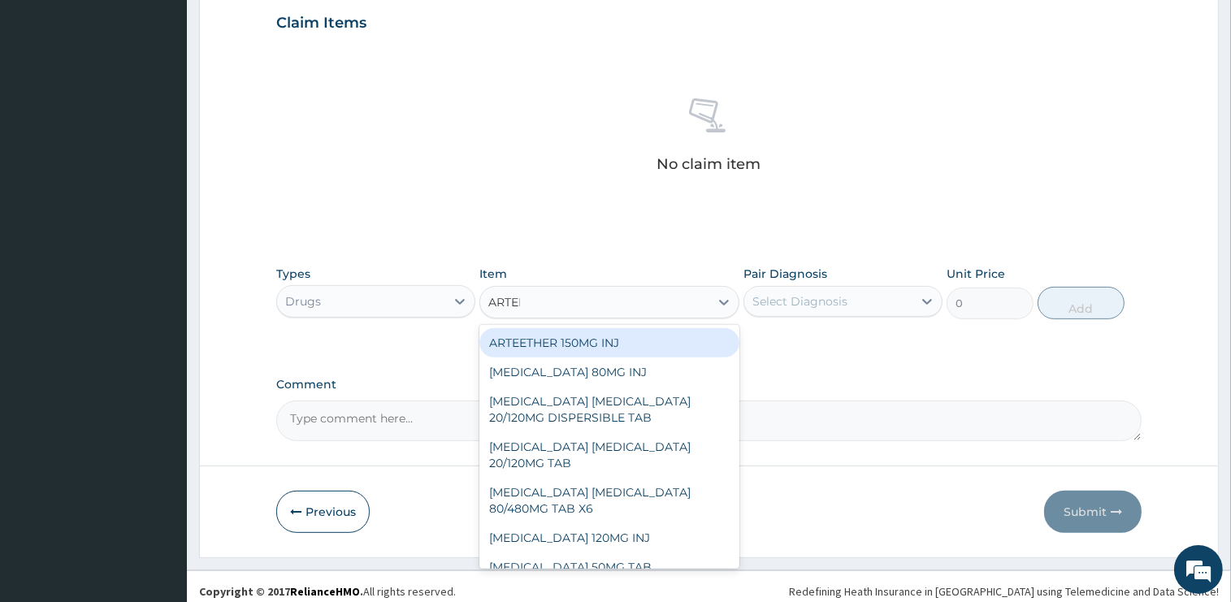
type input "ARTEME"
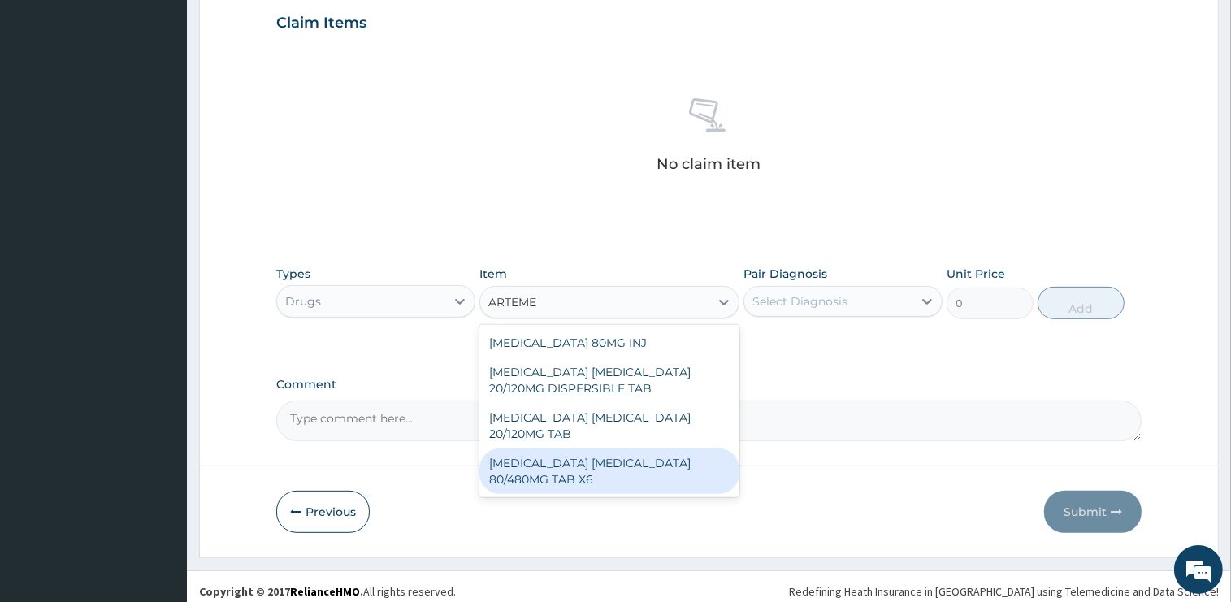
click at [671, 462] on div "ARTEMETHER LUMEFANTRINE 80/480MG TAB X6" at bounding box center [609, 472] width 260 height 46
type input "375"
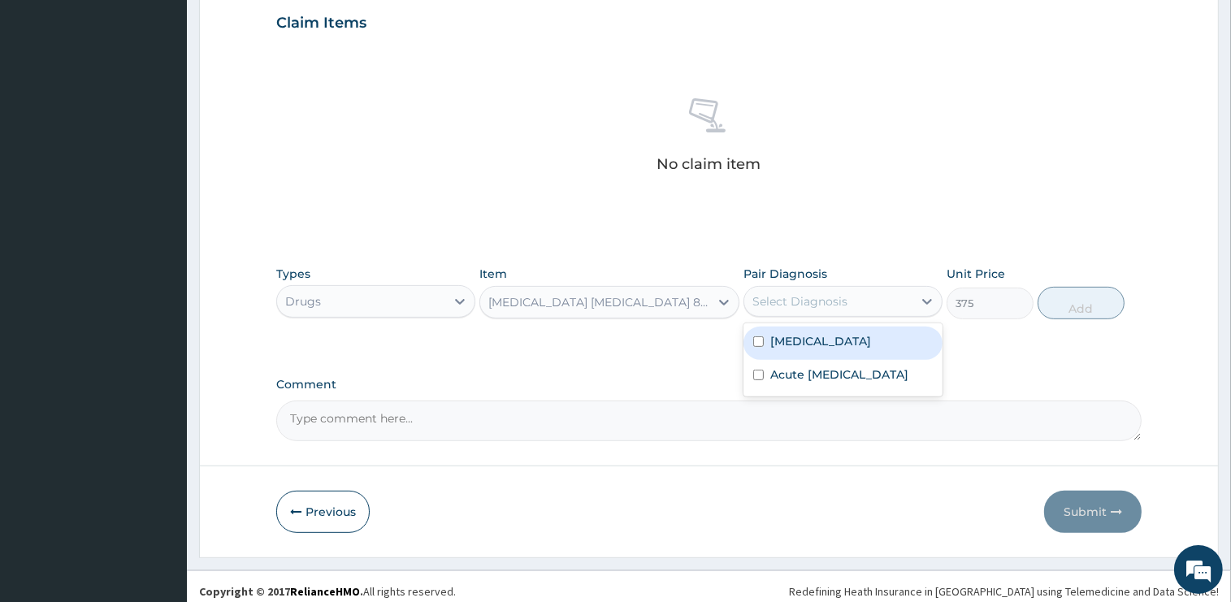
click at [872, 295] on div "Select Diagnosis" at bounding box center [828, 301] width 168 height 26
click at [839, 346] on div "[MEDICAL_DATA]" at bounding box center [843, 343] width 199 height 33
checkbox input "true"
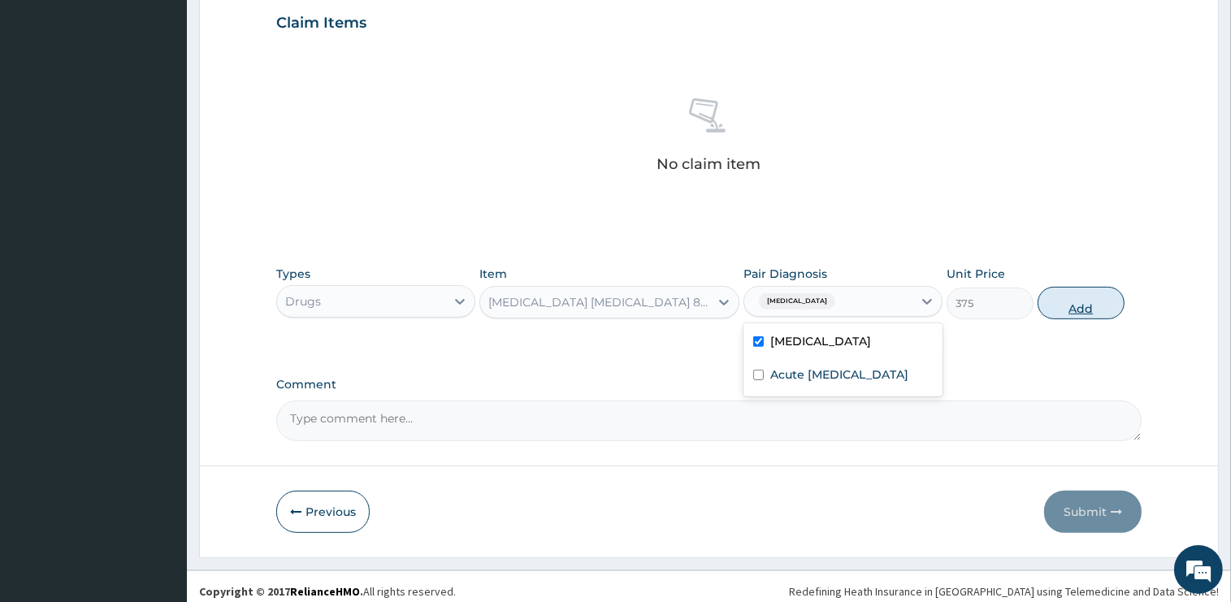
click at [1055, 309] on button "Add" at bounding box center [1081, 303] width 87 height 33
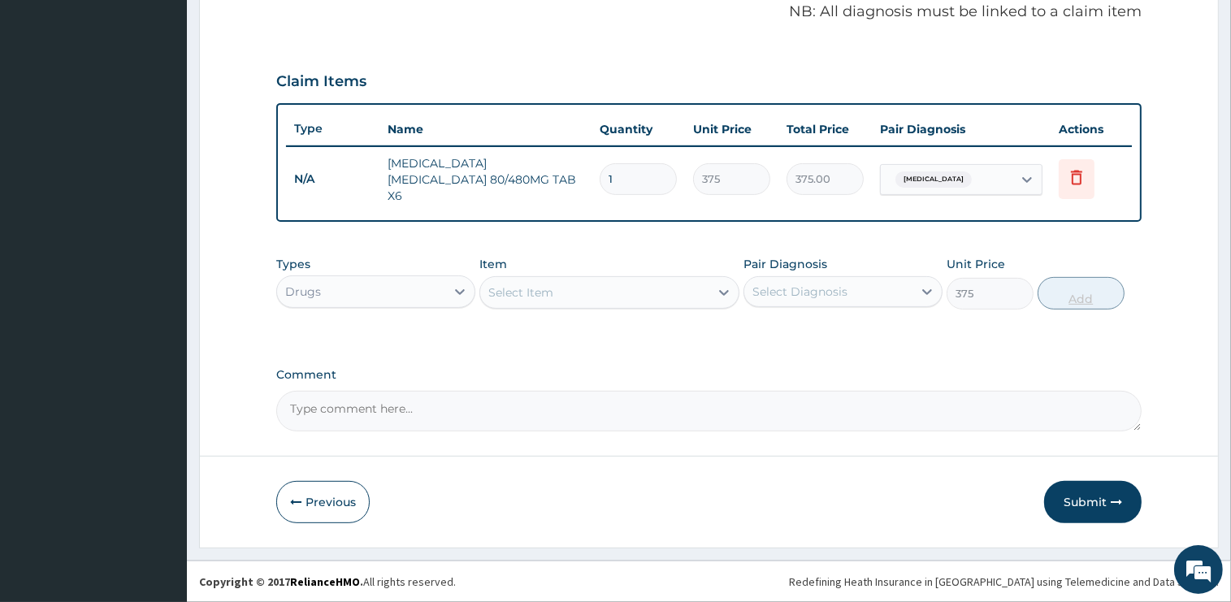
type input "0"
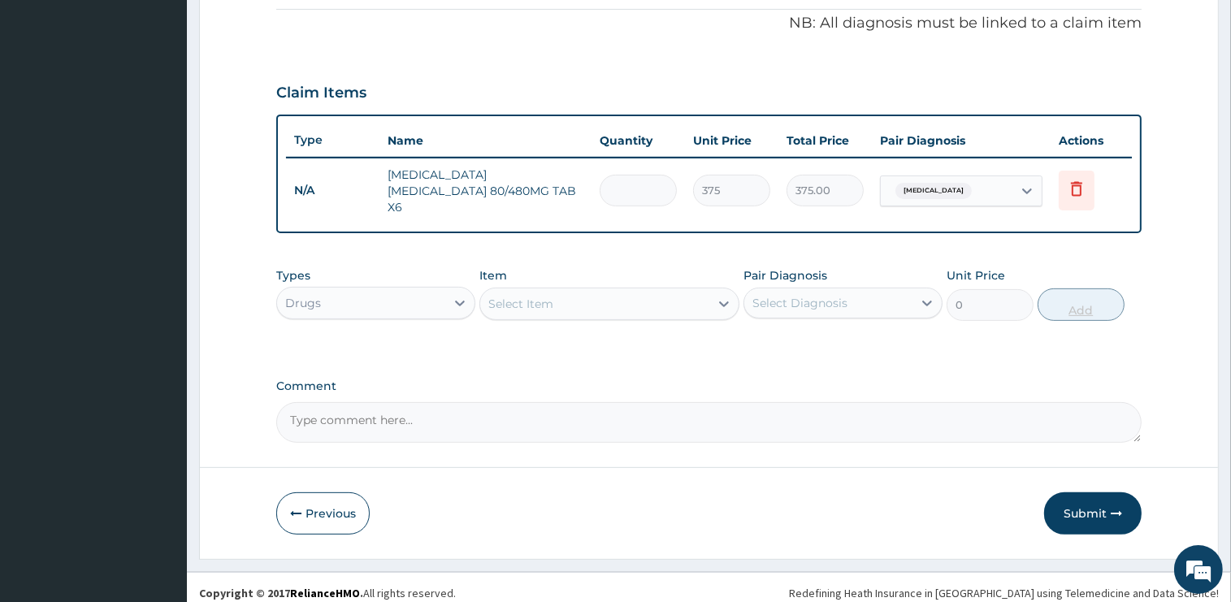
type input "0.00"
type input "6"
type input "2250.00"
type input "6"
click at [562, 296] on div "Select Item" at bounding box center [594, 304] width 229 height 26
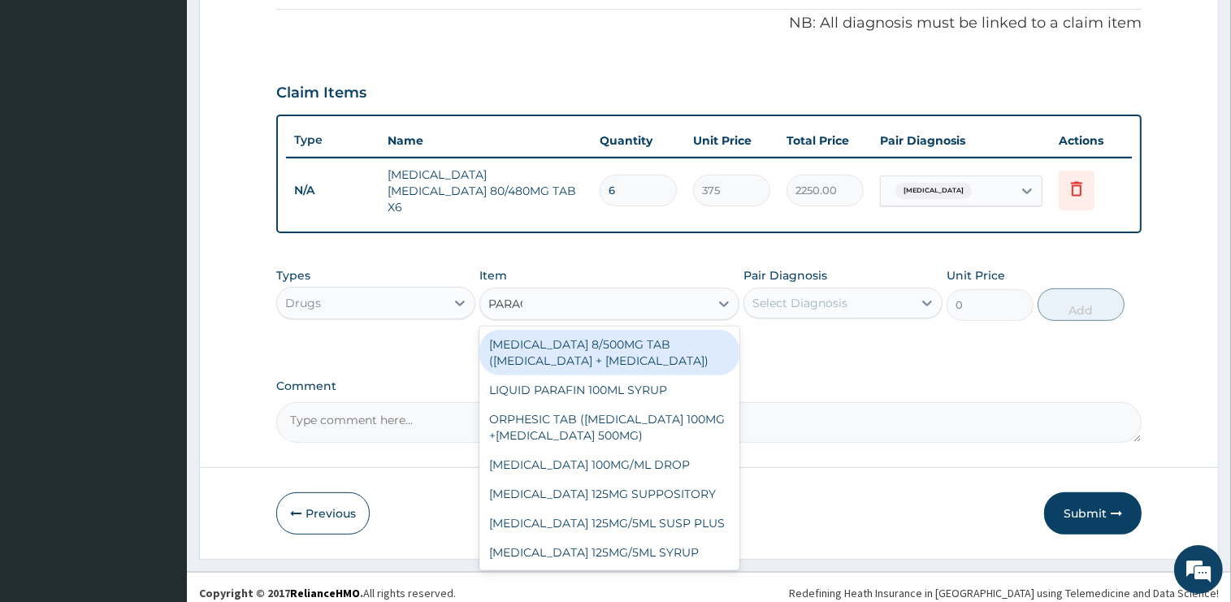
type input "PARACE"
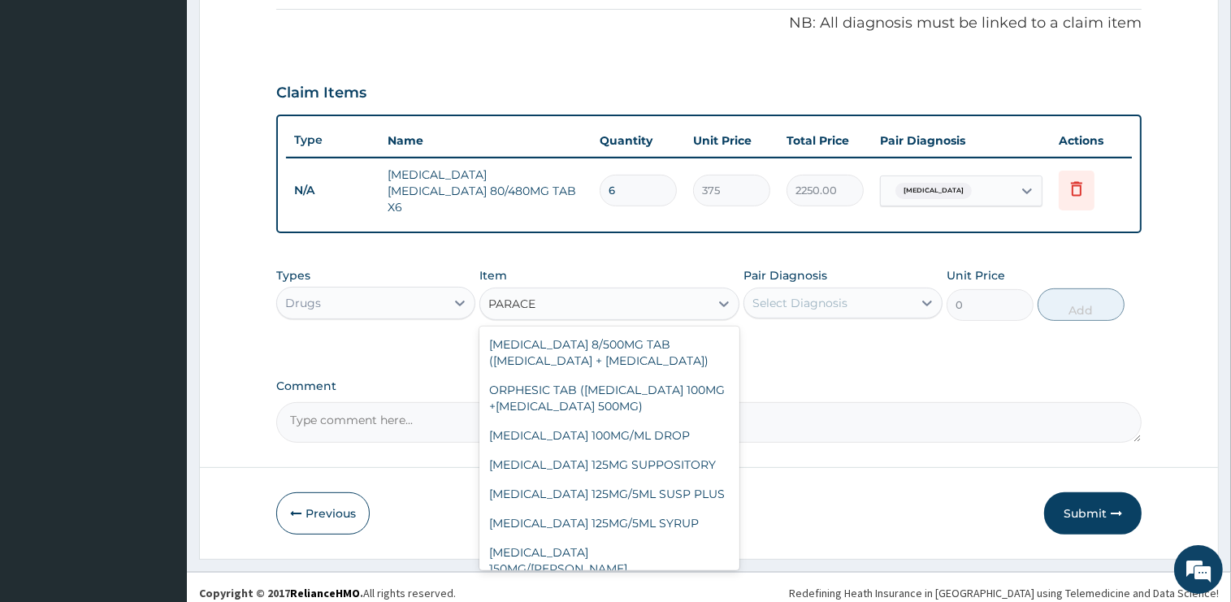
scroll to position [137, 0]
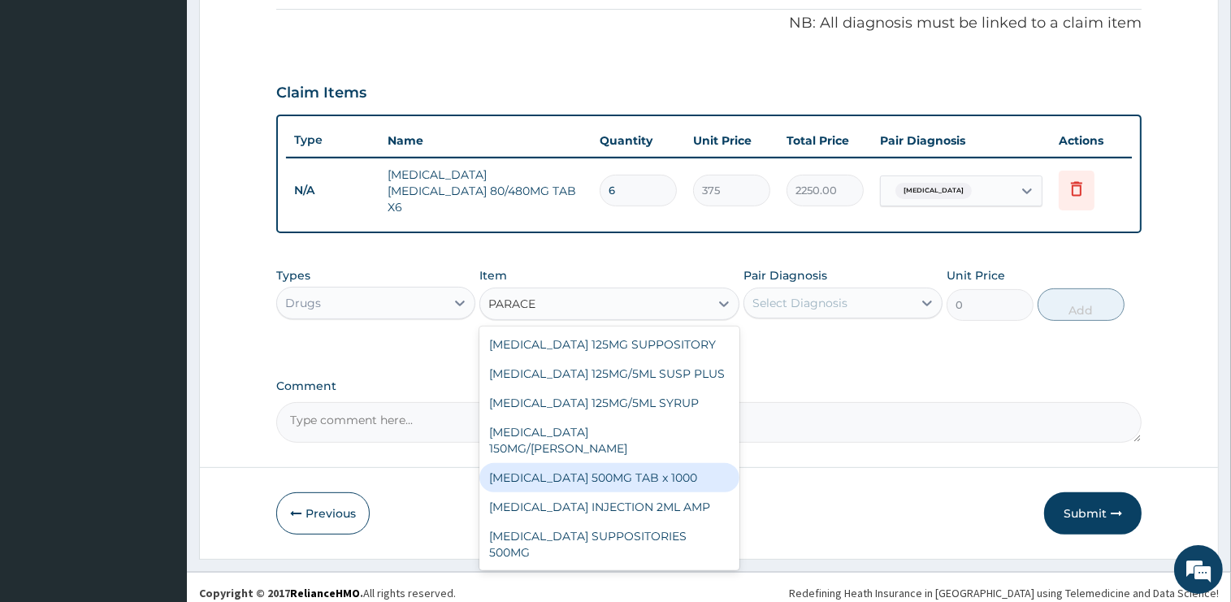
click at [635, 463] on div "PARACETAMOL 500MG TAB x 1000" at bounding box center [609, 477] width 260 height 29
type input "15.75"
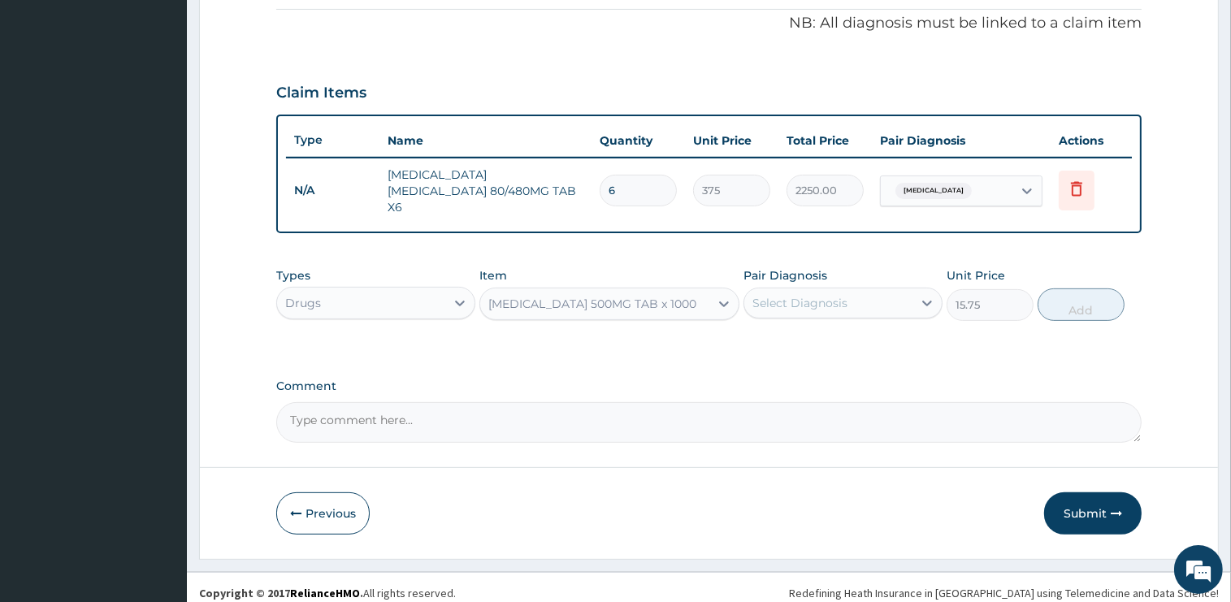
click at [795, 295] on div "Select Diagnosis" at bounding box center [799, 303] width 95 height 16
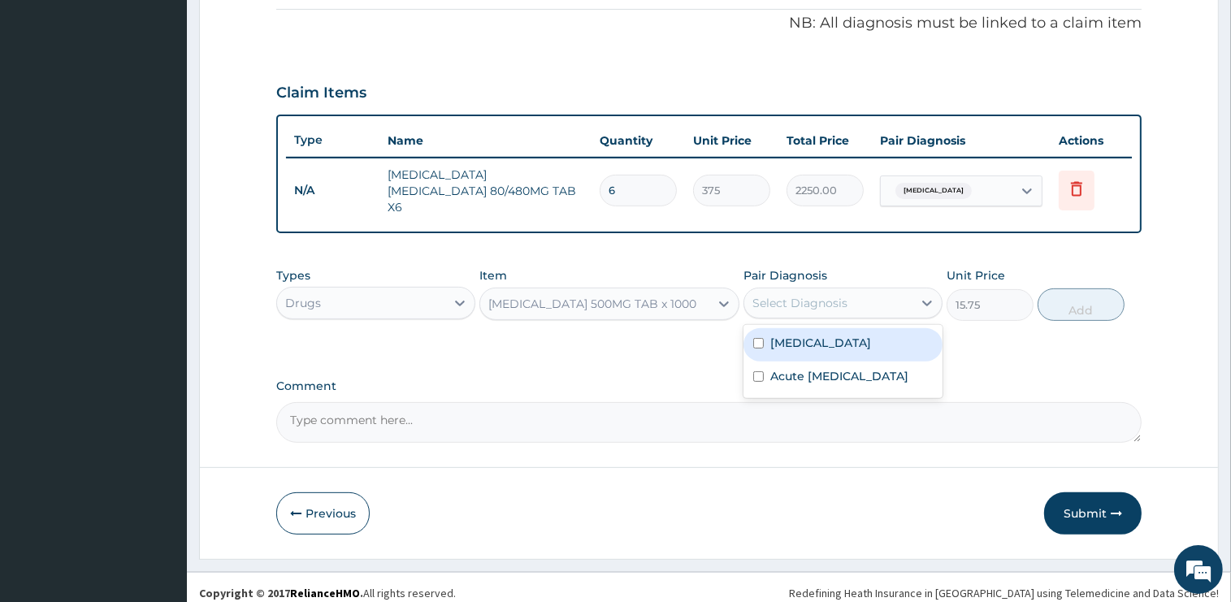
click at [809, 340] on div "[MEDICAL_DATA]" at bounding box center [843, 344] width 199 height 33
checkbox input "true"
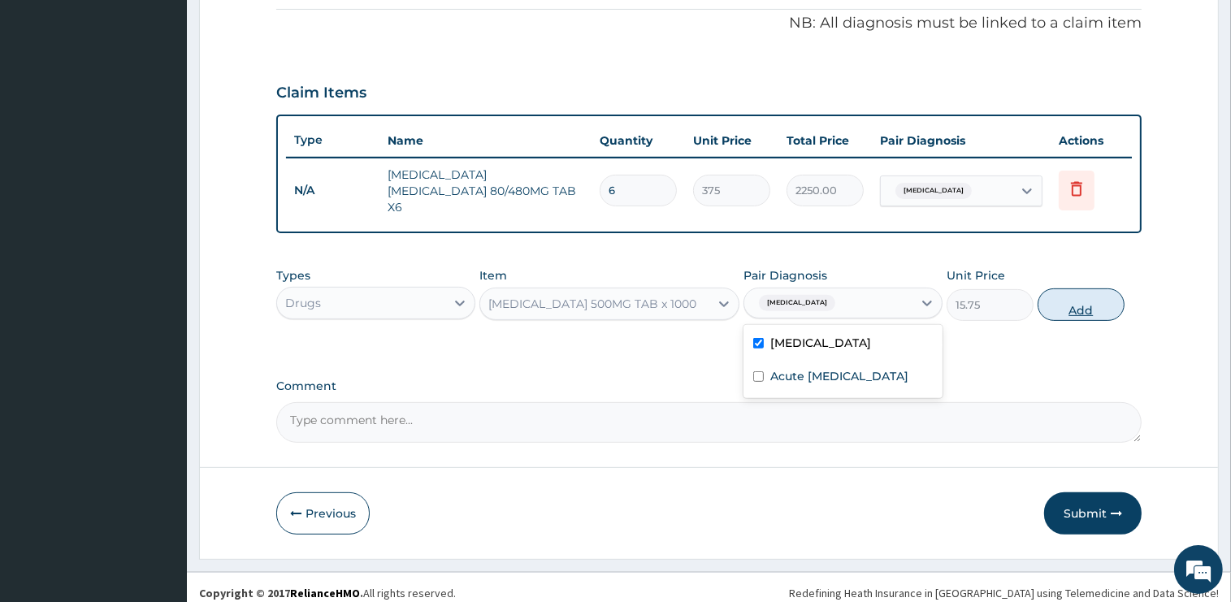
click at [1048, 288] on button "Add" at bounding box center [1081, 304] width 87 height 33
type input "0"
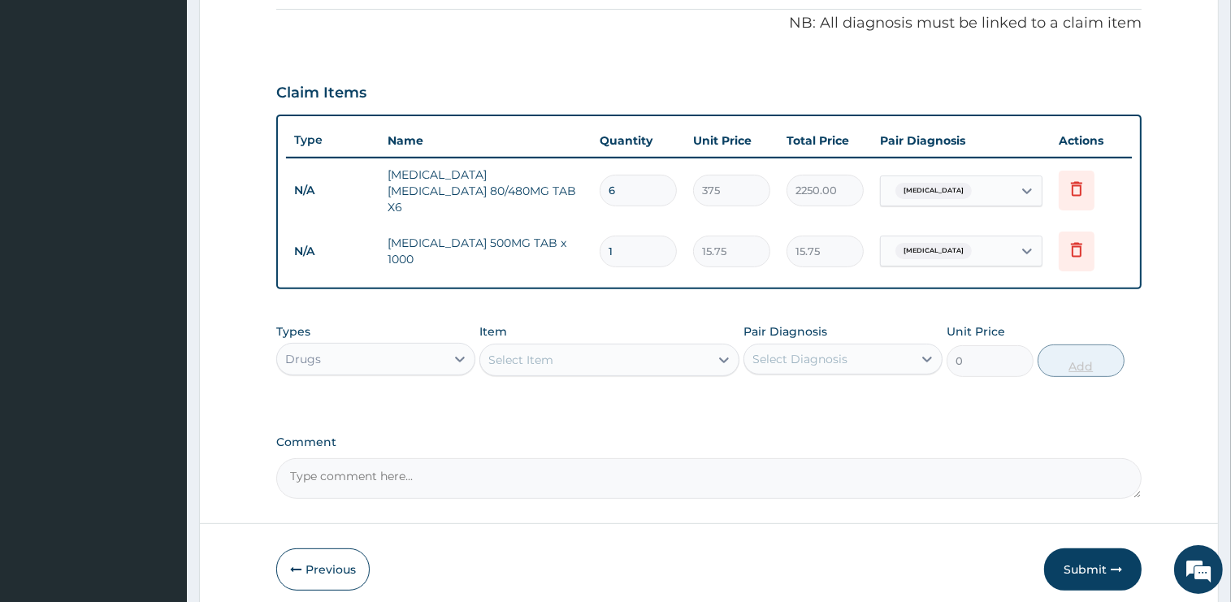
type input "12"
type input "189.00"
type input "12"
click at [575, 347] on div "Select Item" at bounding box center [594, 360] width 229 height 26
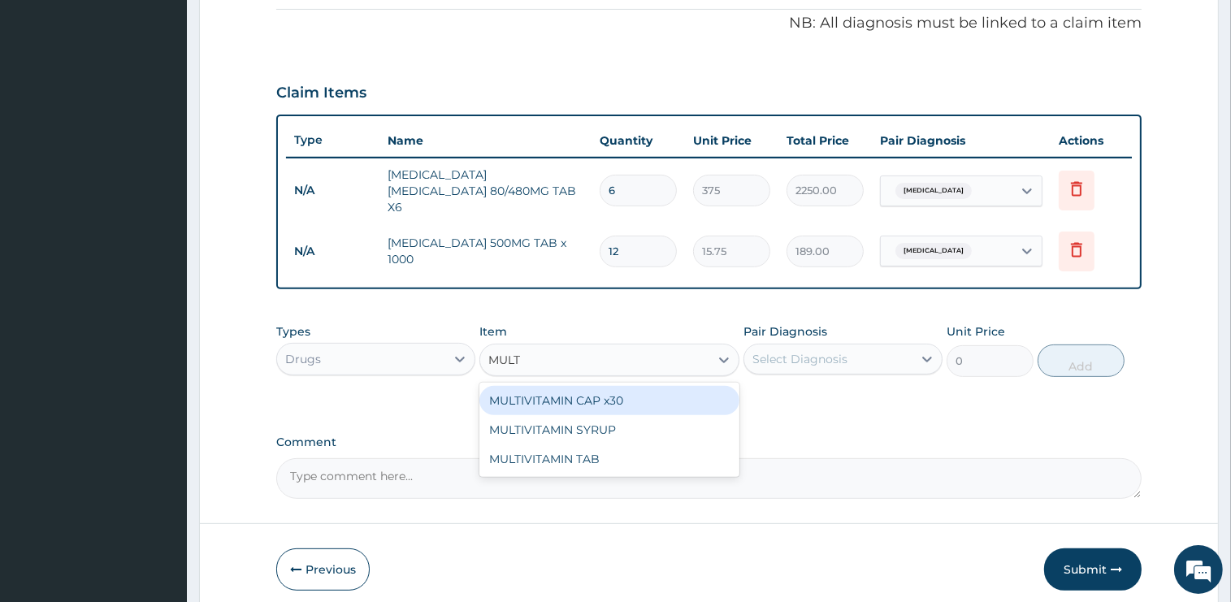
type input "MULTI"
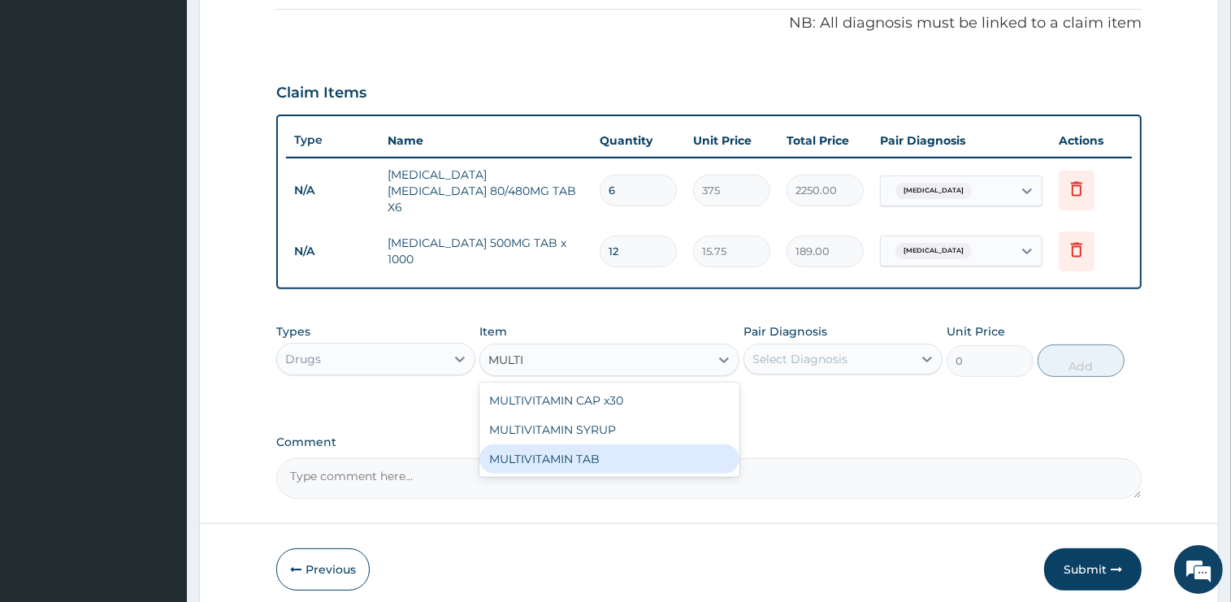
click at [618, 453] on div "MULTIVITAMIN TAB" at bounding box center [609, 459] width 260 height 29
type input "45"
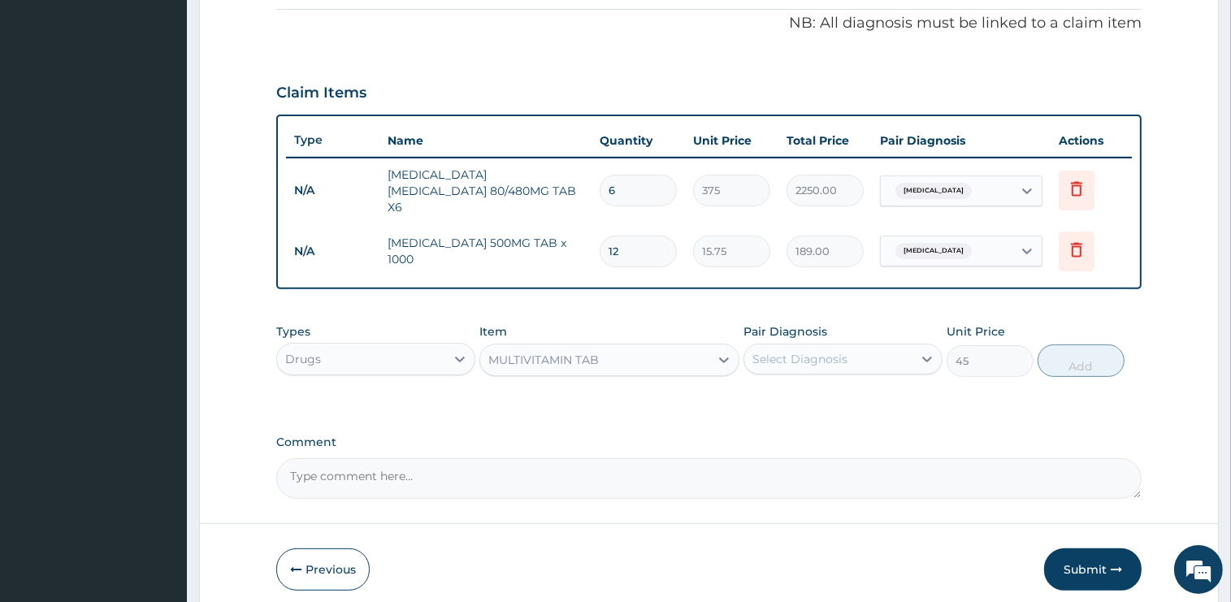
click at [821, 351] on div "Select Diagnosis" at bounding box center [799, 359] width 95 height 16
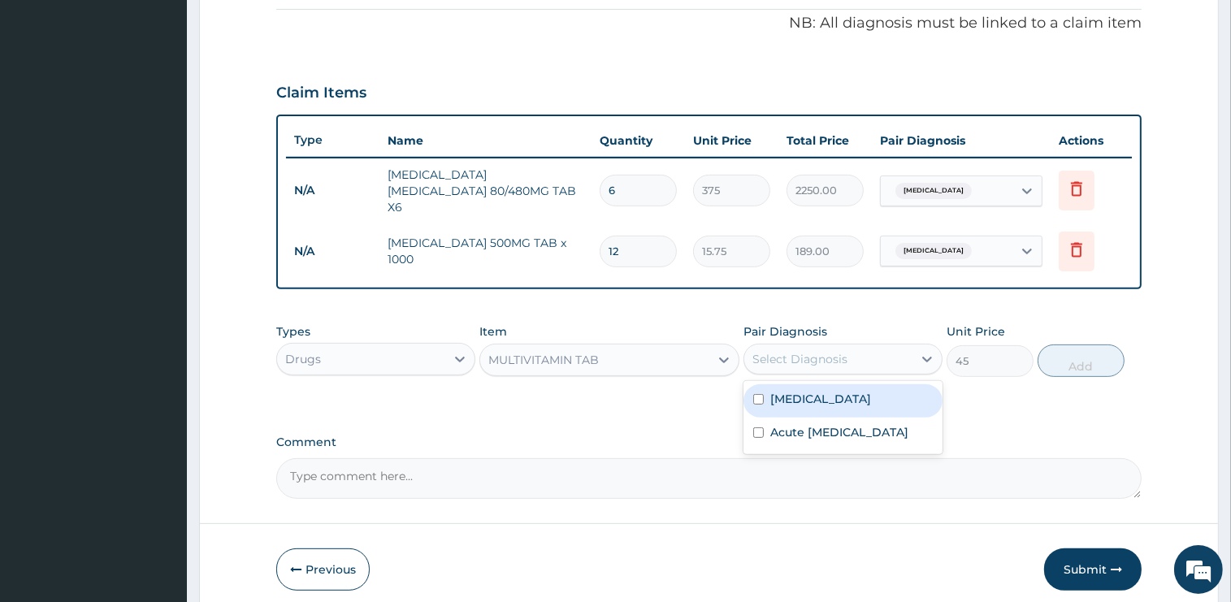
click at [824, 384] on div "[MEDICAL_DATA]" at bounding box center [843, 400] width 199 height 33
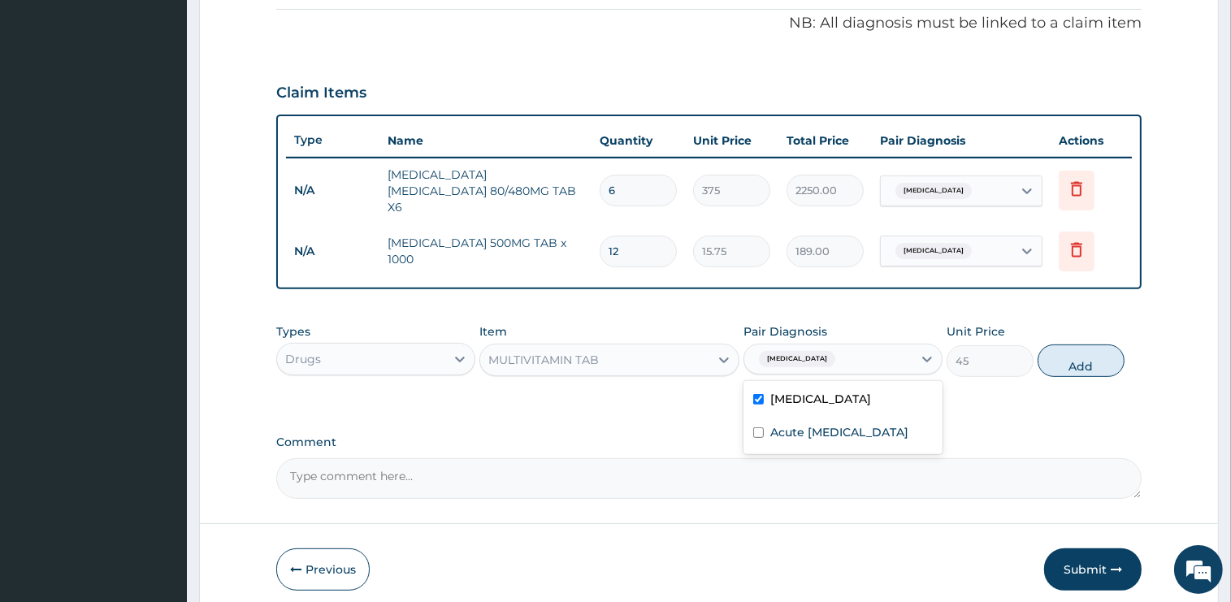
checkbox input "true"
click at [1060, 357] on button "Add" at bounding box center [1081, 361] width 87 height 33
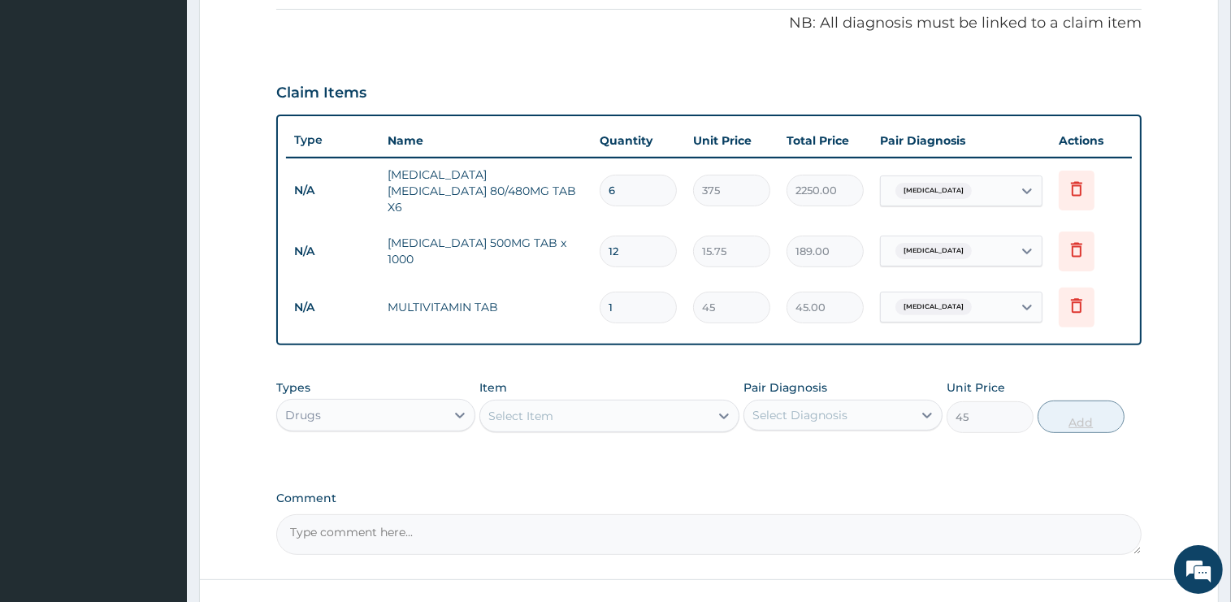
type input "0"
type input "10"
type input "450.00"
type input "10"
click at [626, 403] on div "Select Item" at bounding box center [594, 416] width 229 height 26
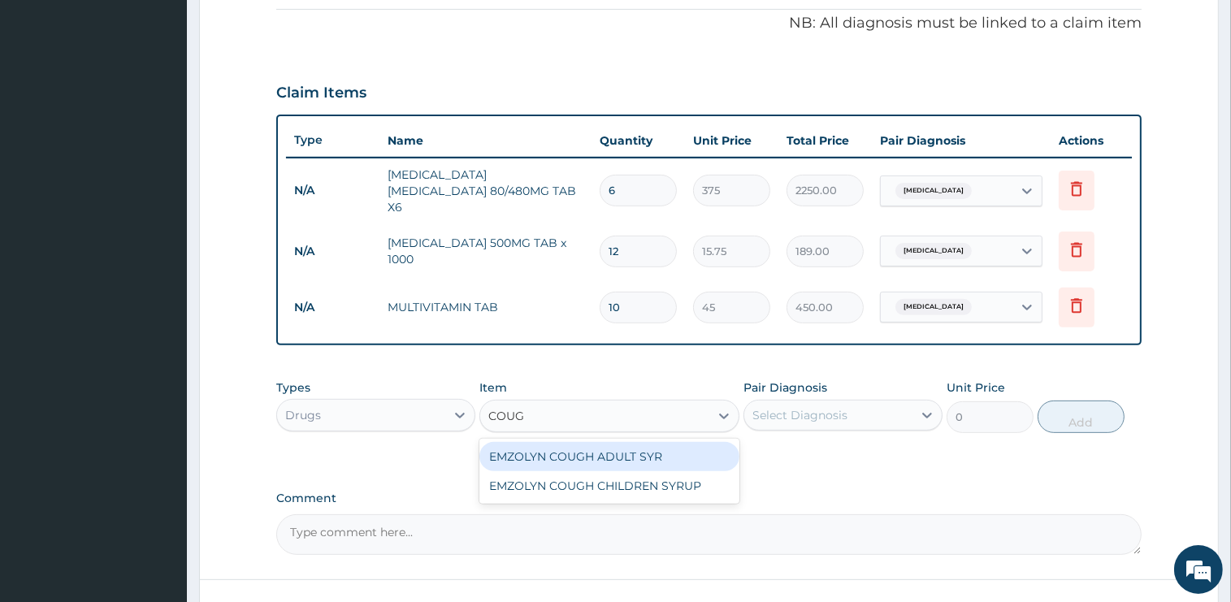
type input "COUGH"
click at [638, 450] on div "EMZOLYN COUGH ADULT SYR" at bounding box center [609, 456] width 260 height 29
type input "1050"
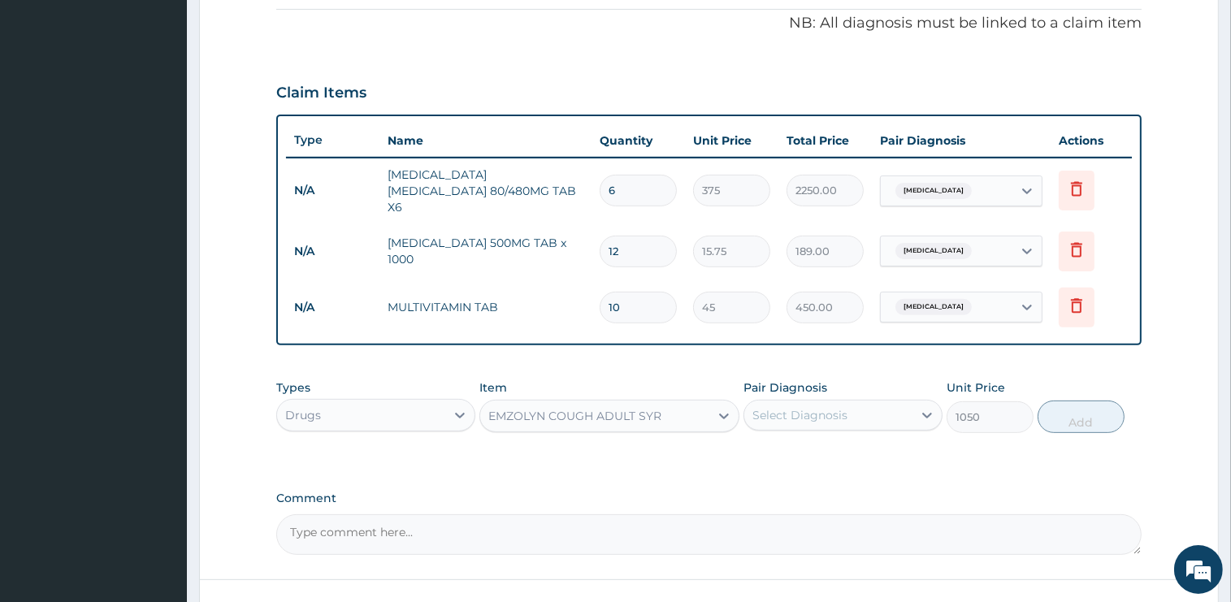
click at [822, 407] on div "Select Diagnosis" at bounding box center [799, 415] width 95 height 16
click at [827, 480] on label "Acute [MEDICAL_DATA]" at bounding box center [839, 488] width 138 height 16
checkbox input "true"
click at [1052, 408] on button "Add" at bounding box center [1081, 417] width 87 height 33
type input "0"
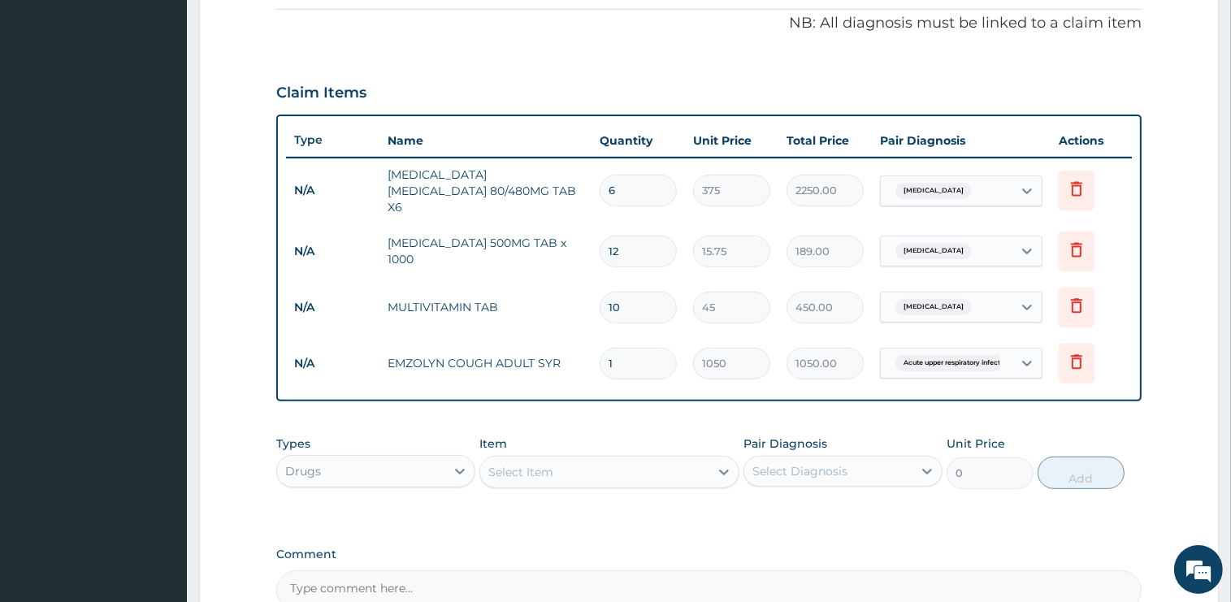
click at [528, 468] on div "Select Item" at bounding box center [520, 472] width 65 height 16
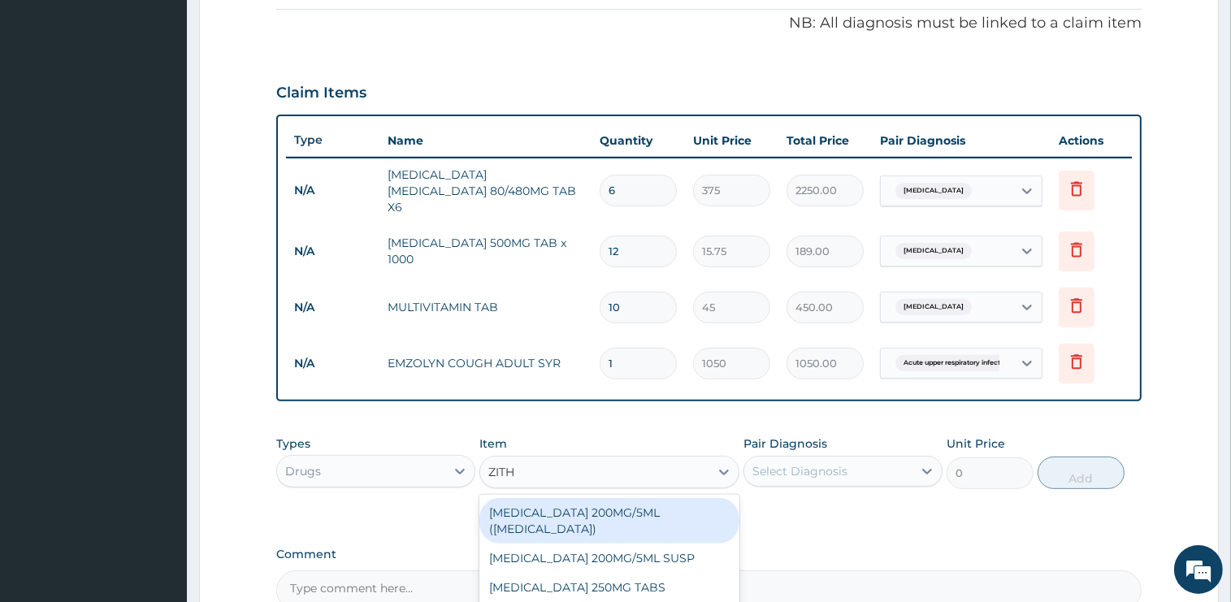
type input "ZITHR"
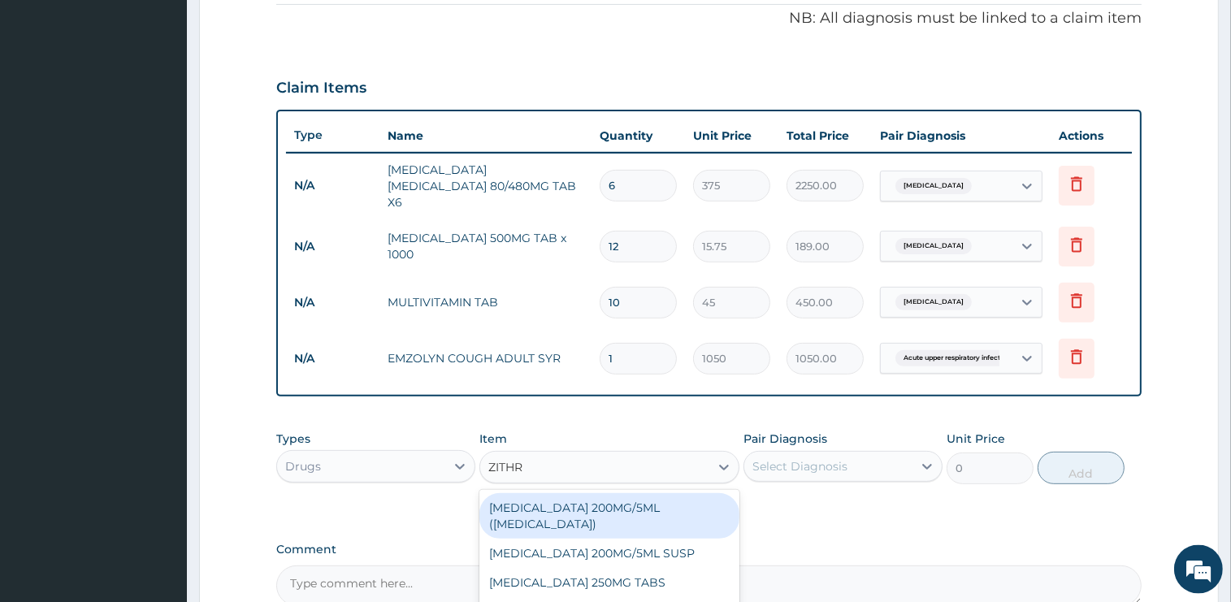
scroll to position [657, 0]
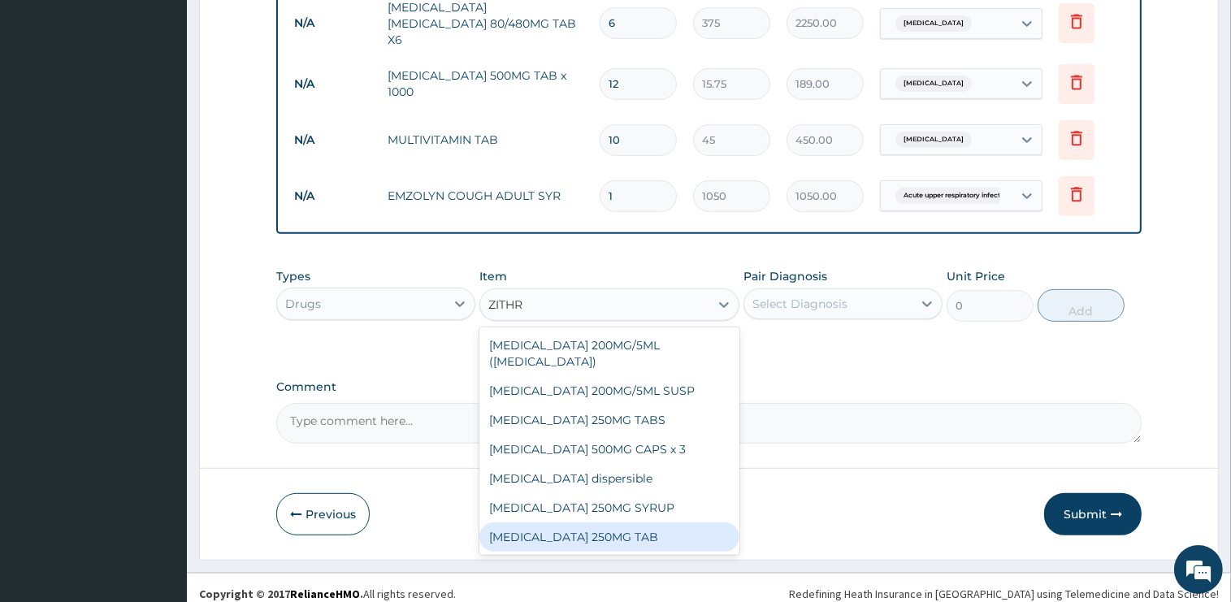
click at [606, 527] on div "ZITHROMAX 250MG TAB" at bounding box center [609, 537] width 260 height 29
type input "1575"
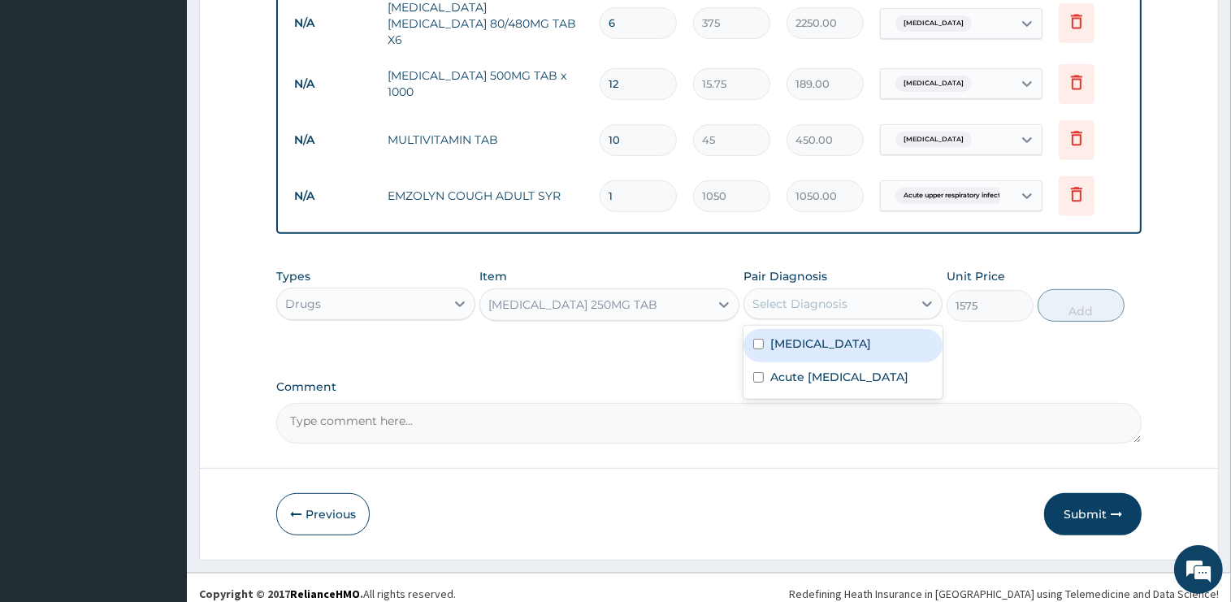
click at [820, 306] on div "Select Diagnosis" at bounding box center [843, 303] width 199 height 31
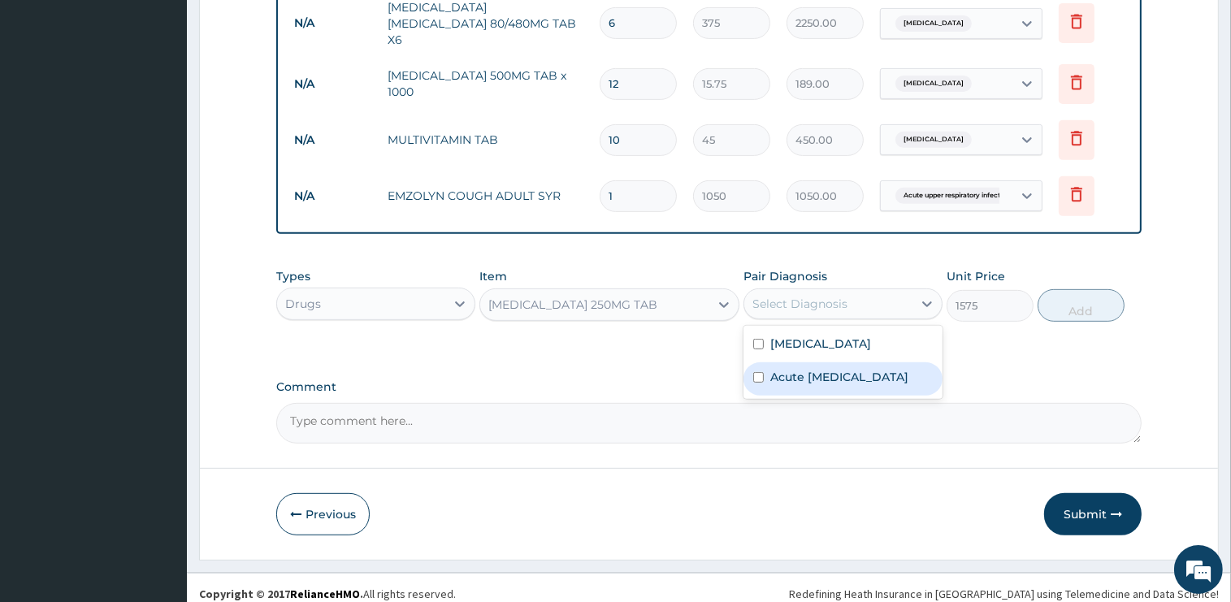
click at [822, 369] on label "Acute [MEDICAL_DATA]" at bounding box center [839, 377] width 138 height 16
checkbox input "true"
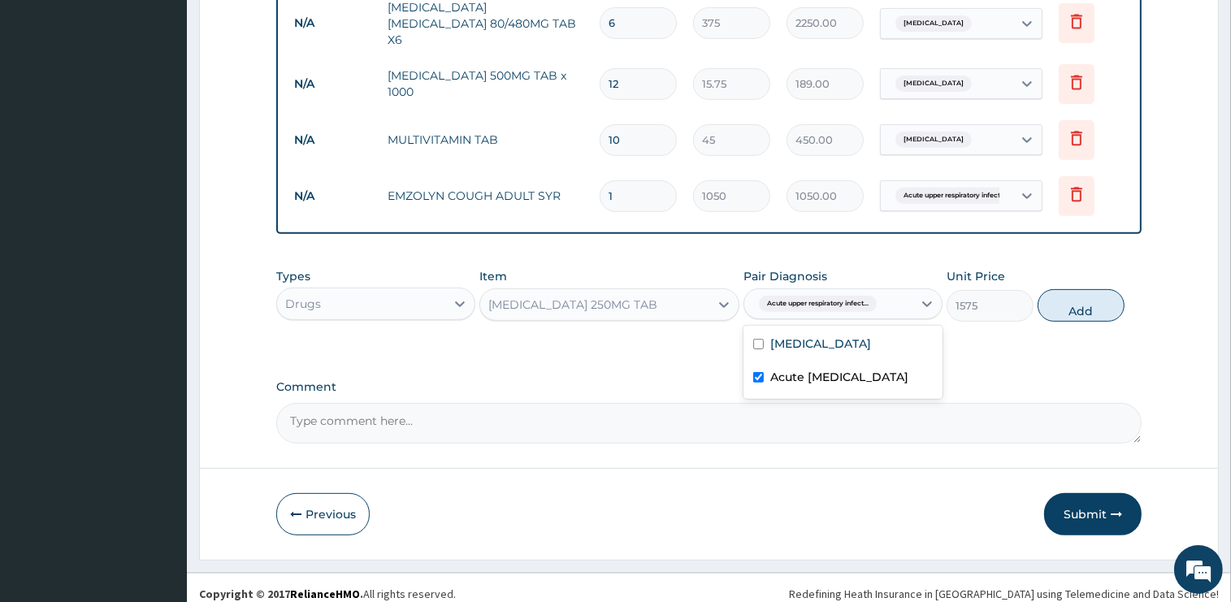
click at [1073, 289] on button "Add" at bounding box center [1081, 305] width 87 height 33
type input "0"
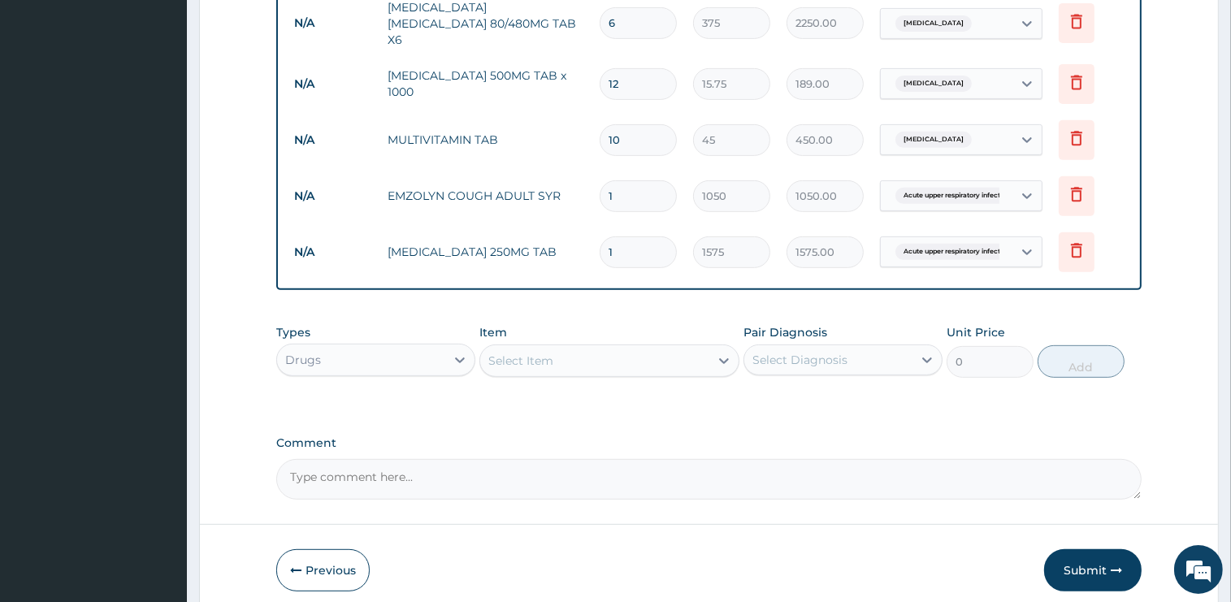
type input "0.00"
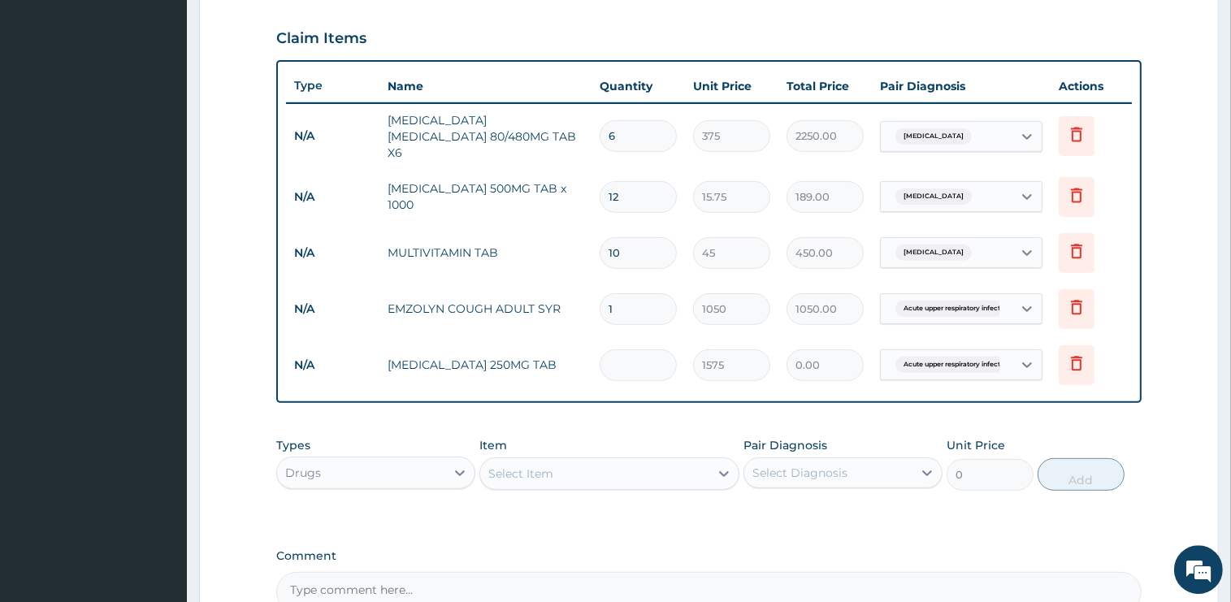
scroll to position [542, 0]
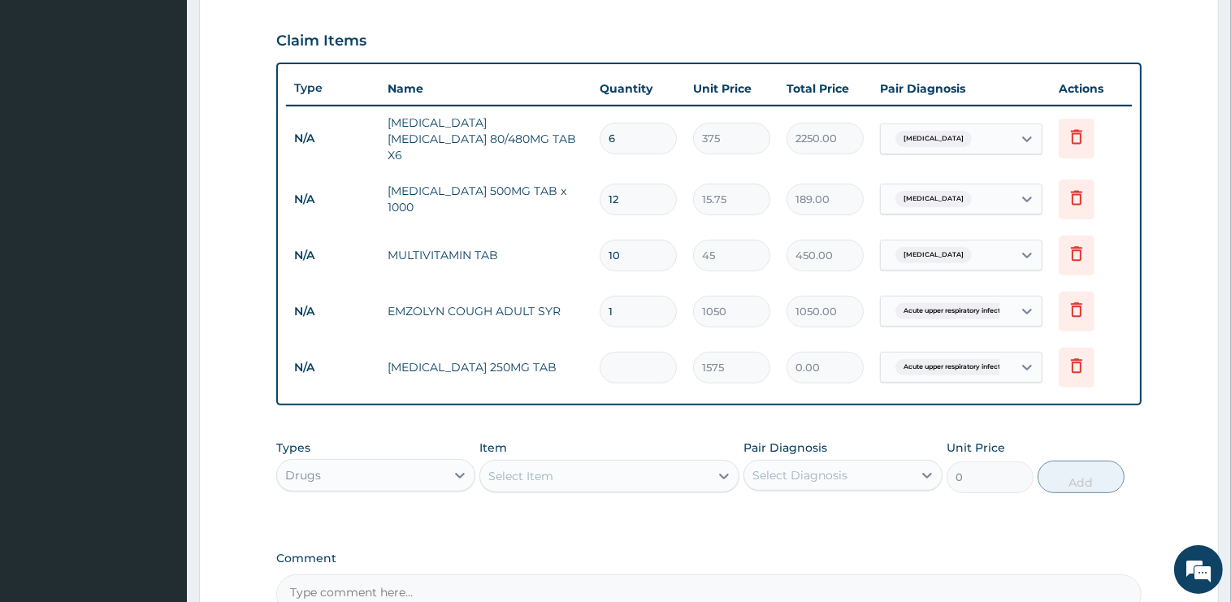
type input "6"
type input "9450.00"
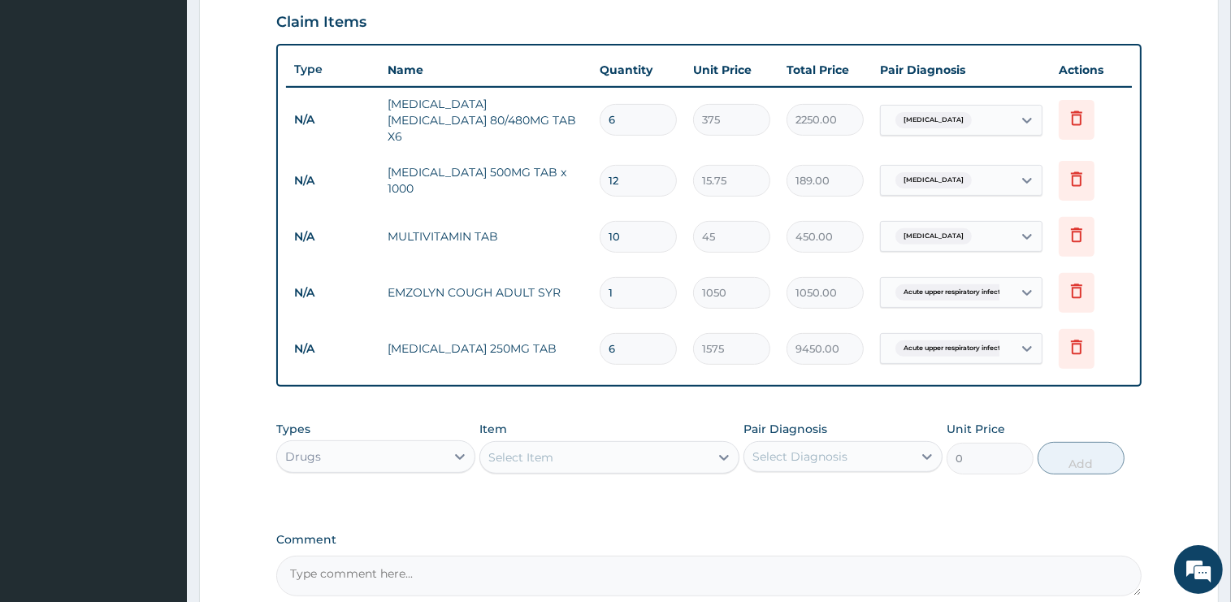
scroll to position [713, 0]
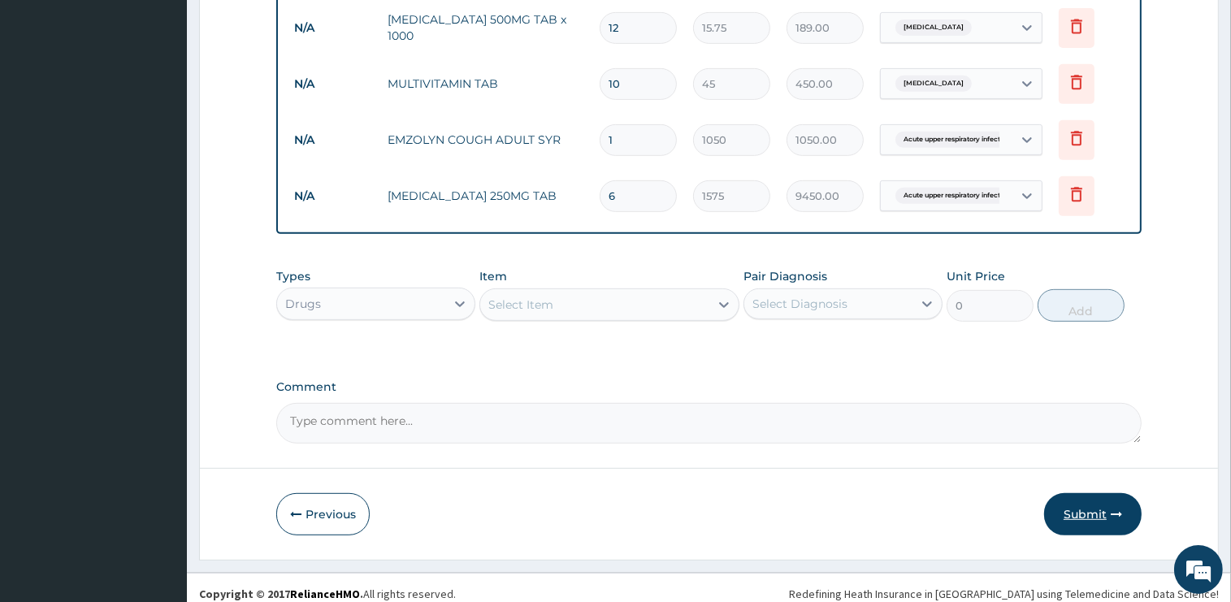
click at [1081, 501] on button "Submit" at bounding box center [1093, 514] width 98 height 42
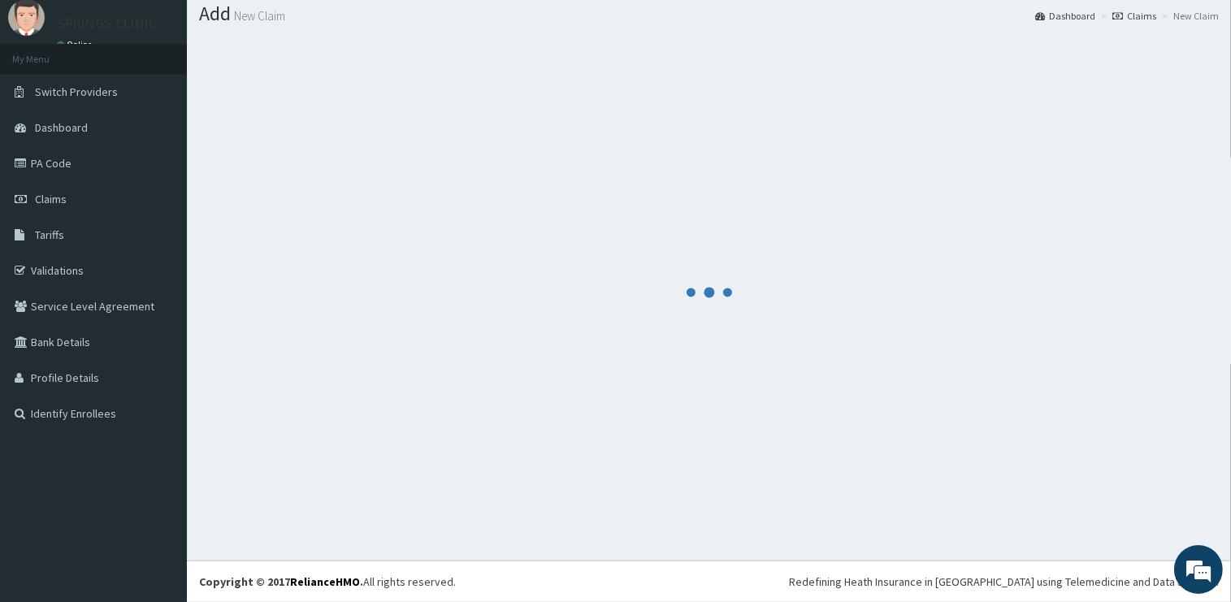
scroll to position [49, 0]
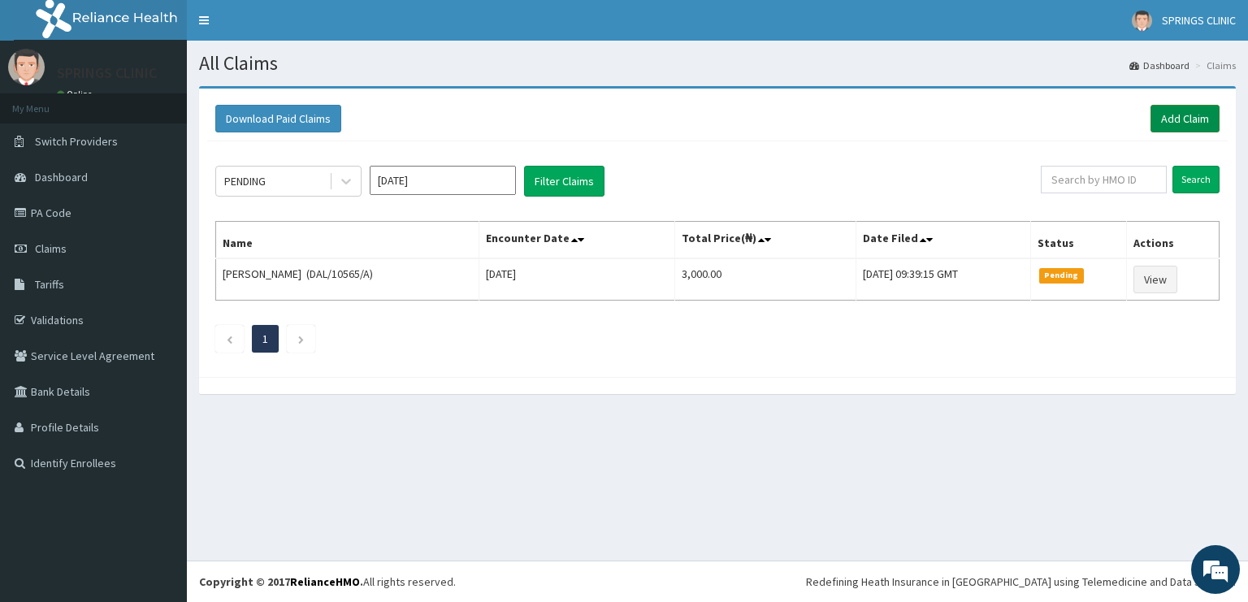
click at [1170, 122] on link "Add Claim" at bounding box center [1185, 119] width 69 height 28
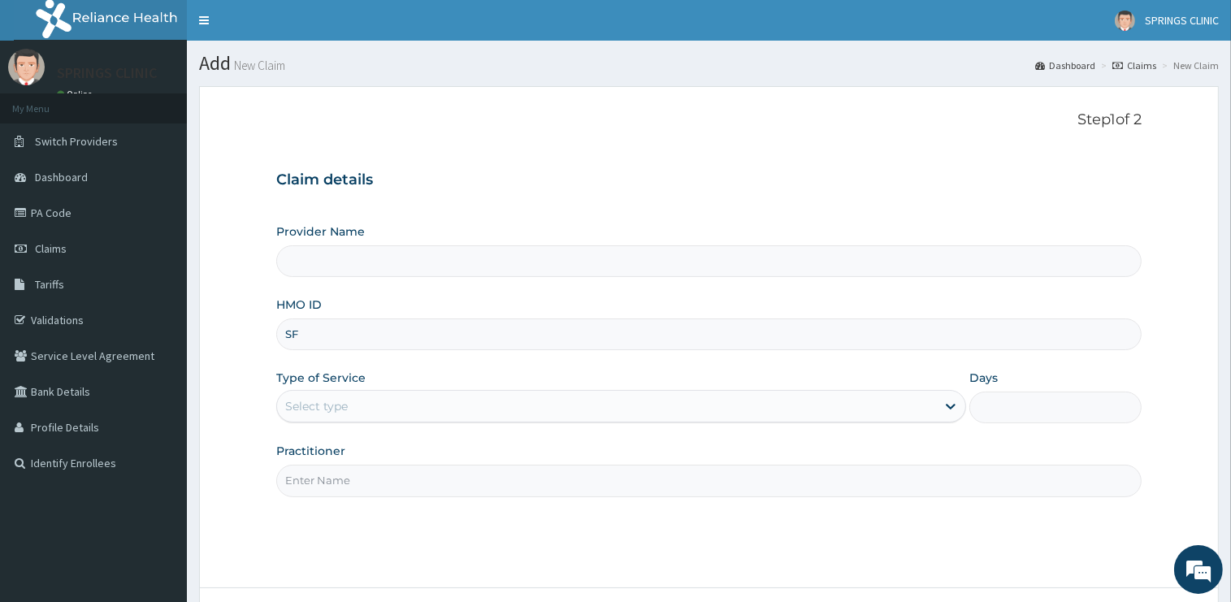
type input "SFA"
type input "Springs Clinic"
type input "SFA/15612/A"
click at [379, 408] on div "Select type" at bounding box center [606, 406] width 659 height 26
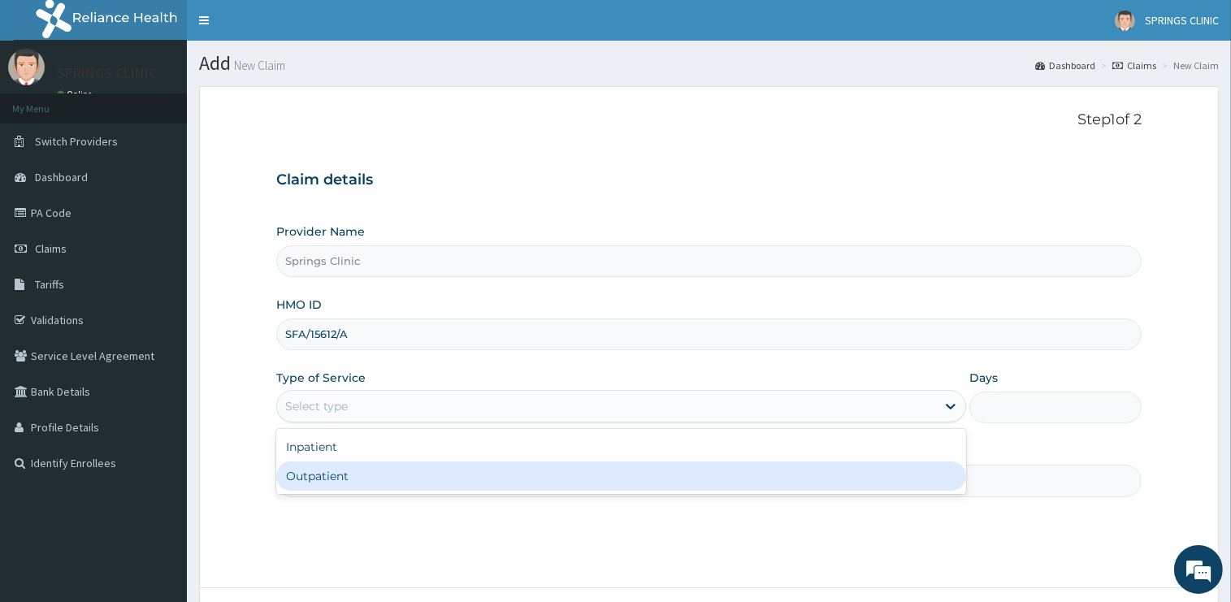
click at [384, 471] on div "Outpatient" at bounding box center [621, 476] width 690 height 29
type input "1"
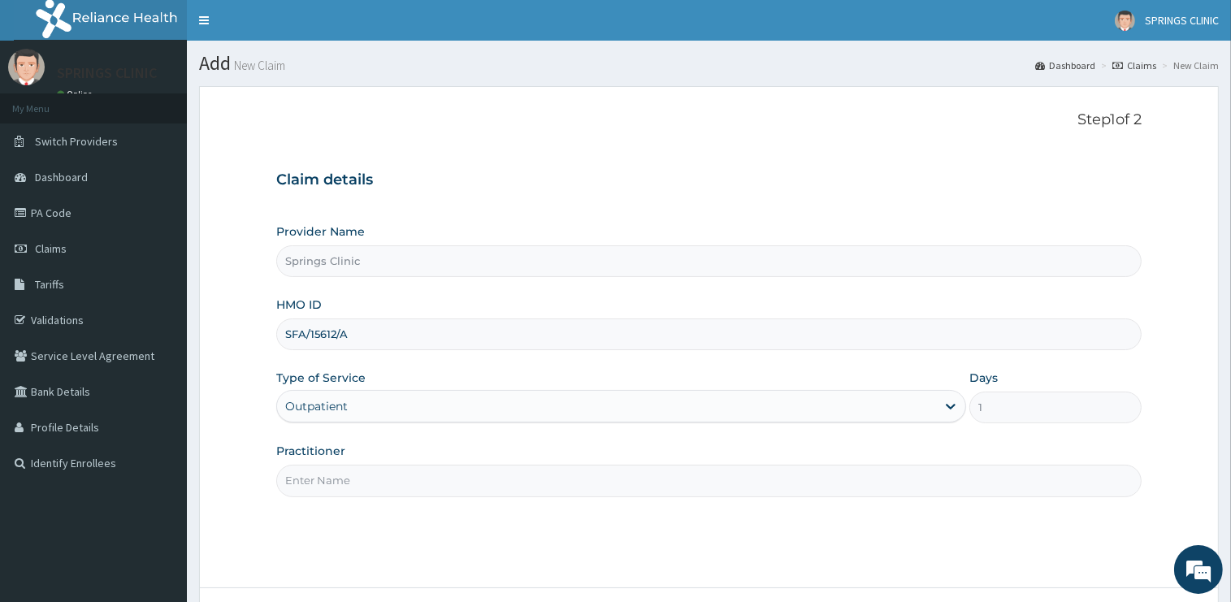
click at [364, 481] on input "Practitioner" at bounding box center [708, 481] width 865 height 32
drag, startPoint x: 364, startPoint y: 481, endPoint x: 366, endPoint y: 489, distance: 8.5
click at [365, 480] on input "Practitioner" at bounding box center [708, 481] width 865 height 32
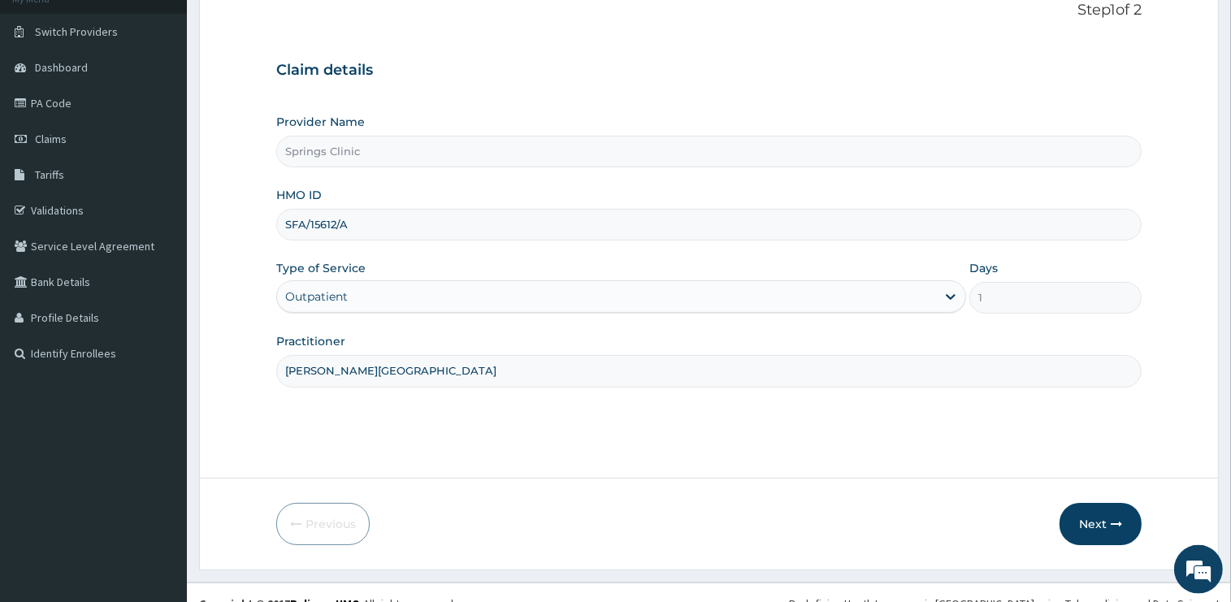
scroll to position [131, 0]
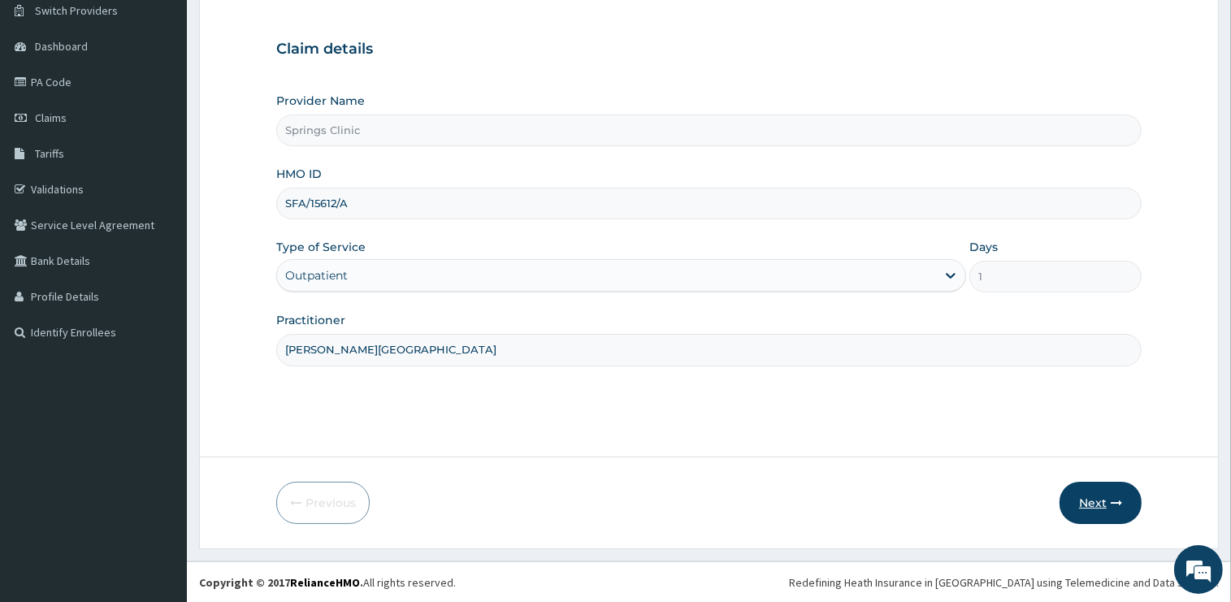
type input "[PERSON_NAME][GEOGRAPHIC_DATA]"
click at [1091, 499] on button "Next" at bounding box center [1101, 503] width 82 height 42
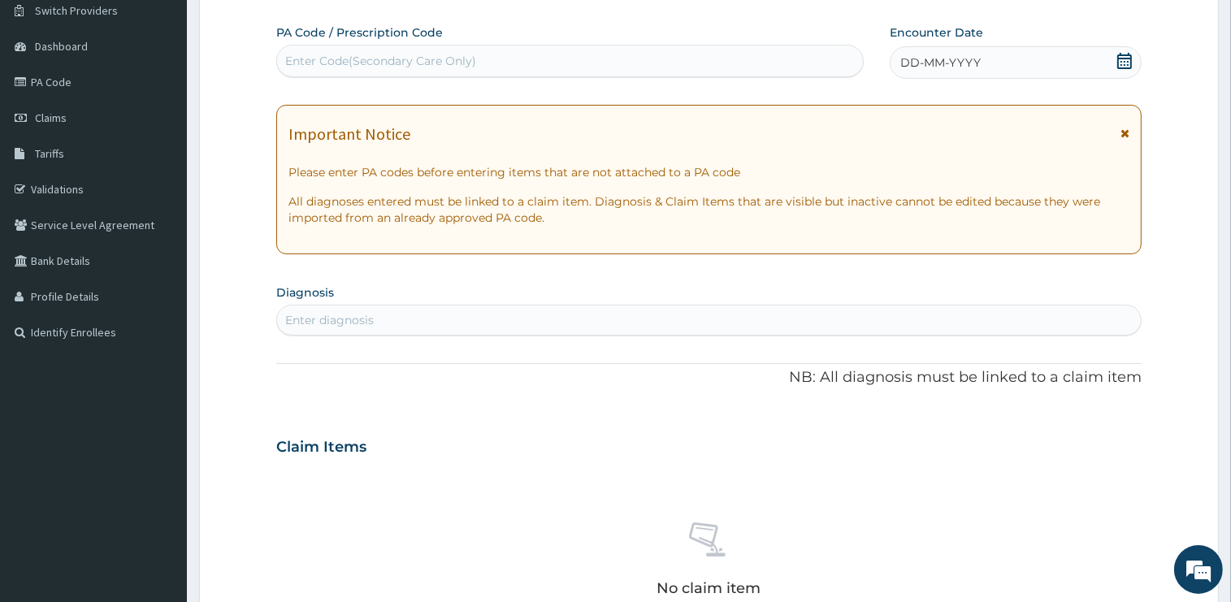
scroll to position [0, 0]
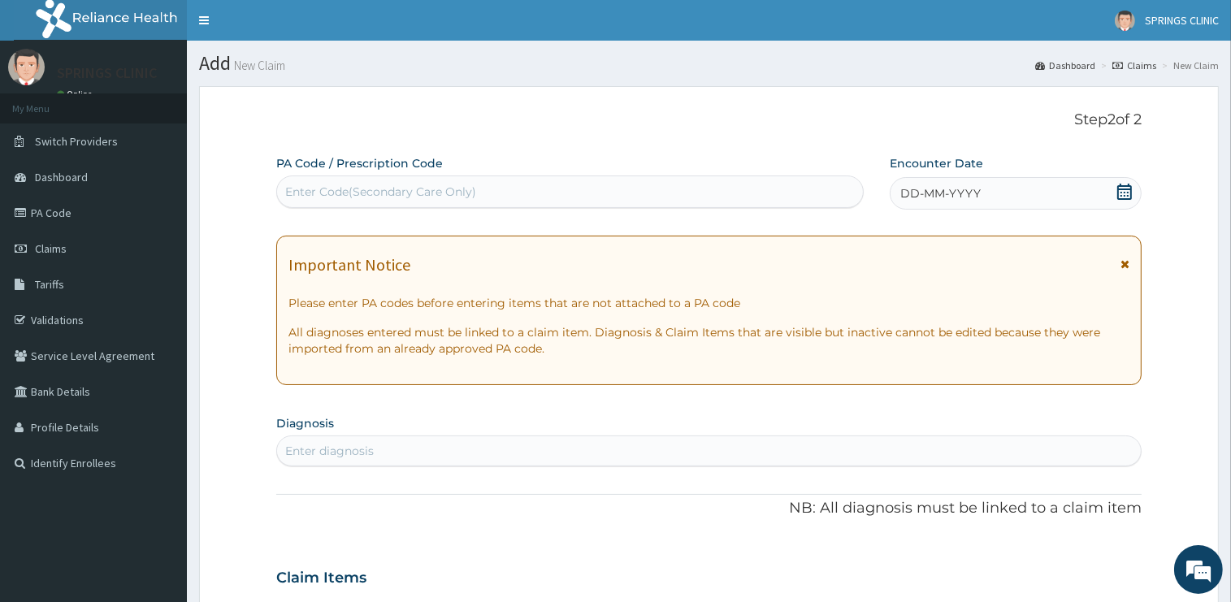
click at [1131, 193] on icon at bounding box center [1124, 192] width 15 height 16
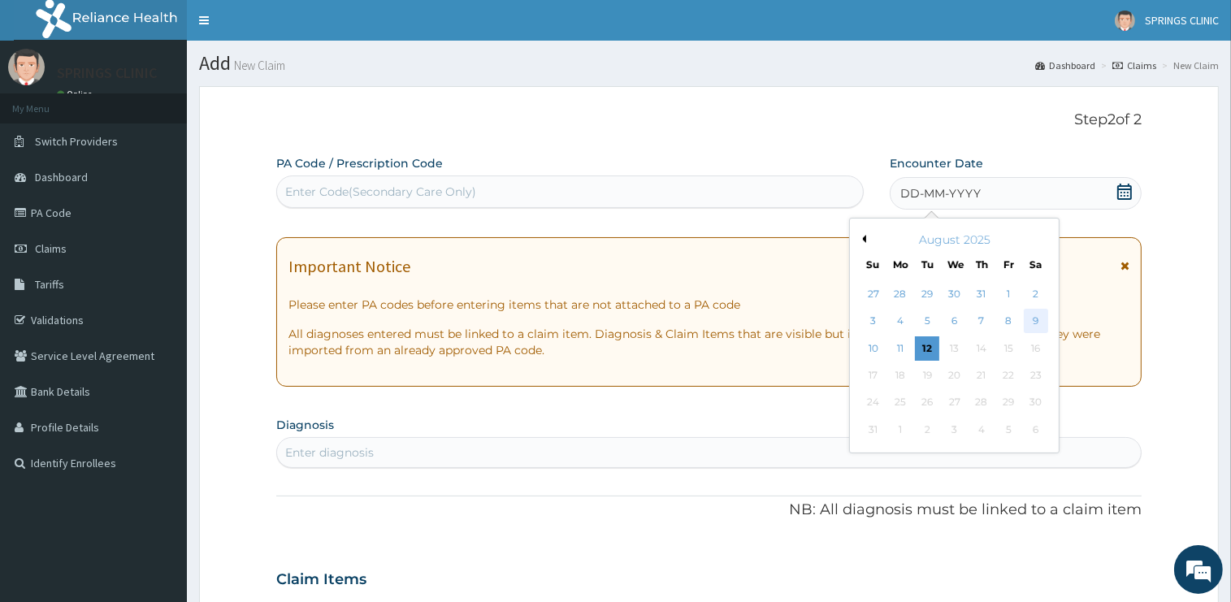
click at [1037, 321] on div "9" at bounding box center [1036, 322] width 24 height 24
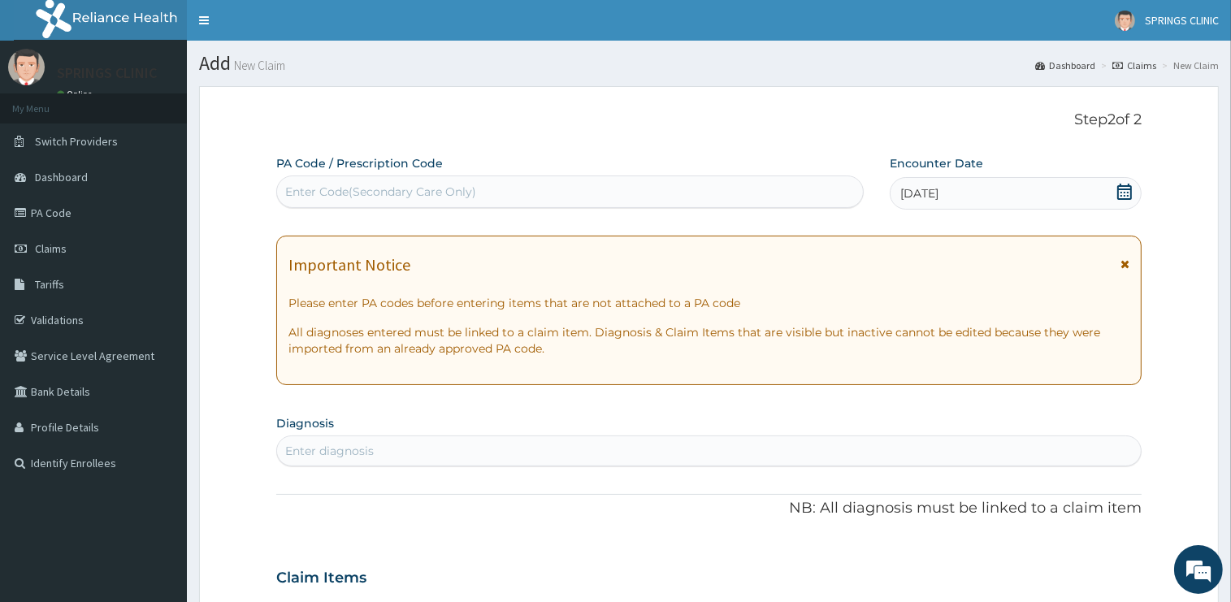
click at [388, 453] on div "Enter diagnosis" at bounding box center [709, 451] width 864 height 26
type input "[MEDICAL_DATA]"
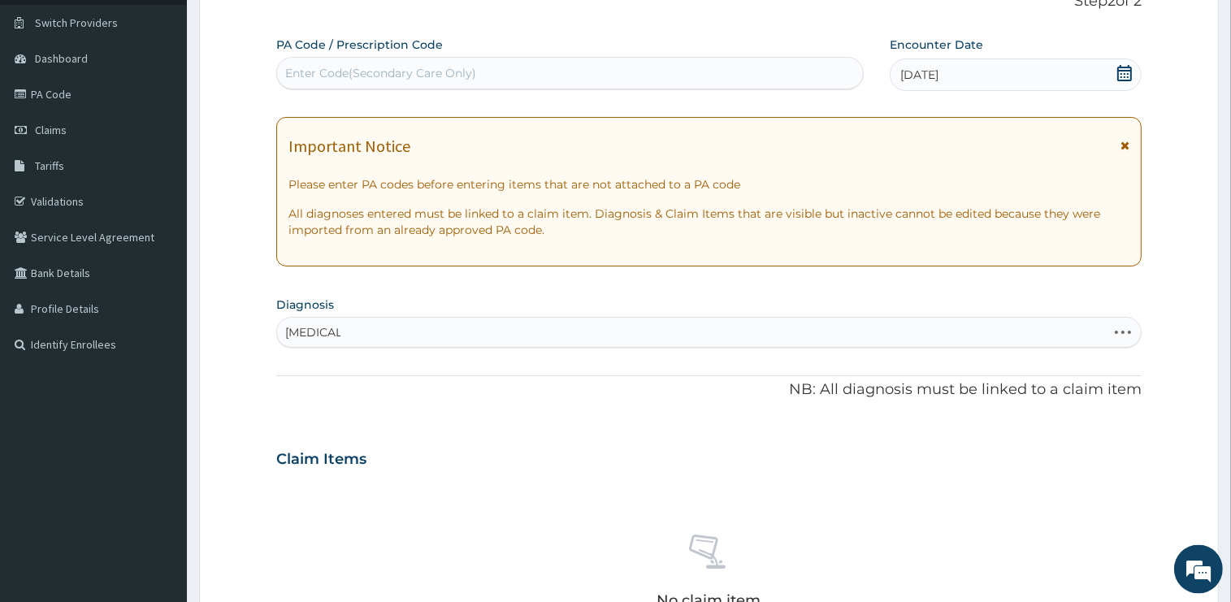
scroll to position [171, 0]
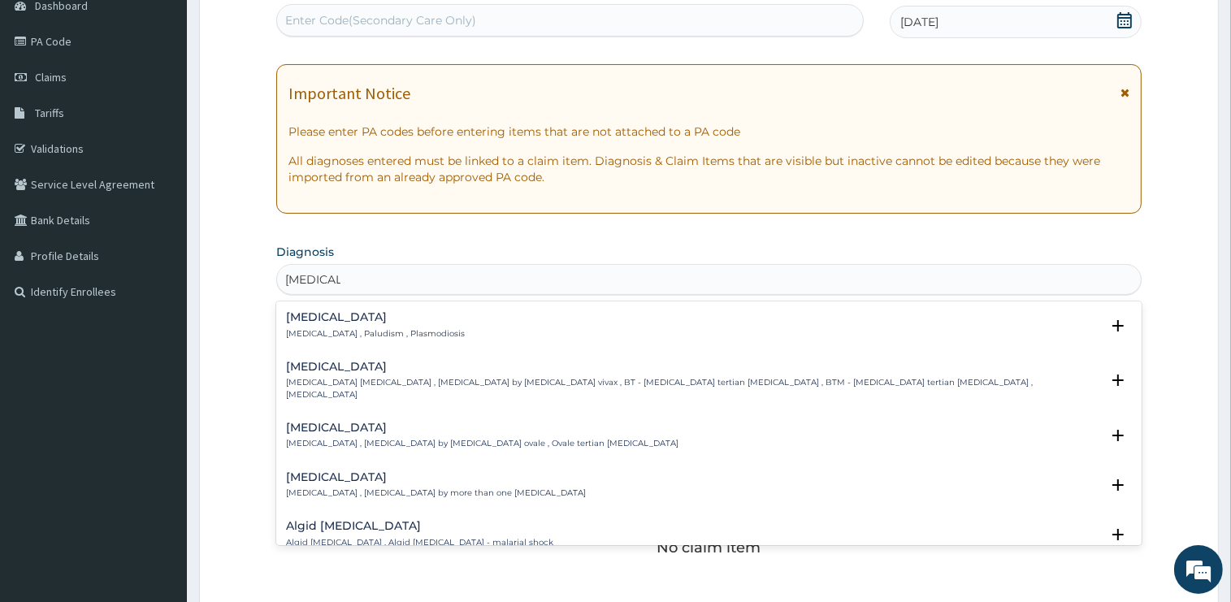
click at [314, 323] on h4 "[MEDICAL_DATA]" at bounding box center [375, 317] width 179 height 12
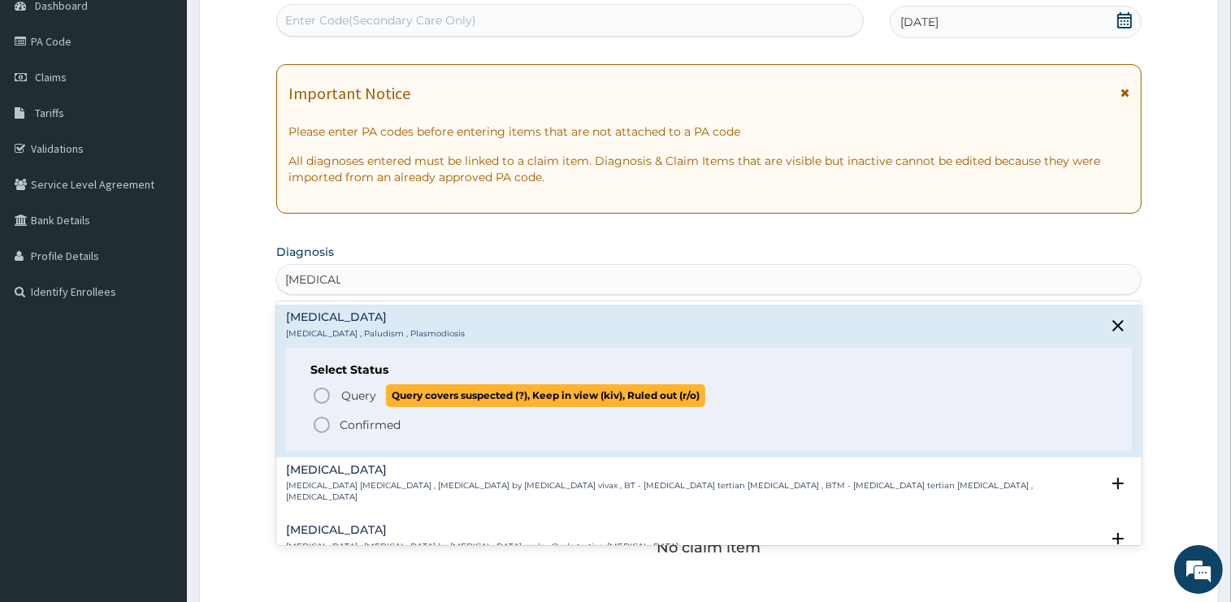
click at [358, 397] on span "Query" at bounding box center [358, 396] width 35 height 16
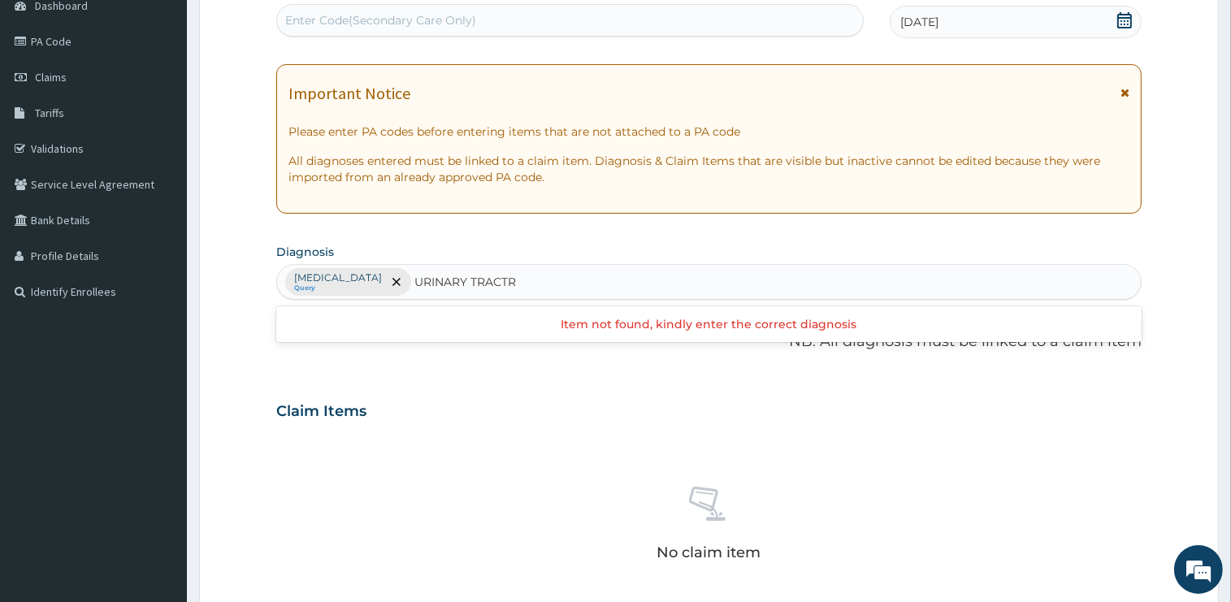
type input "URINARY TRACT"
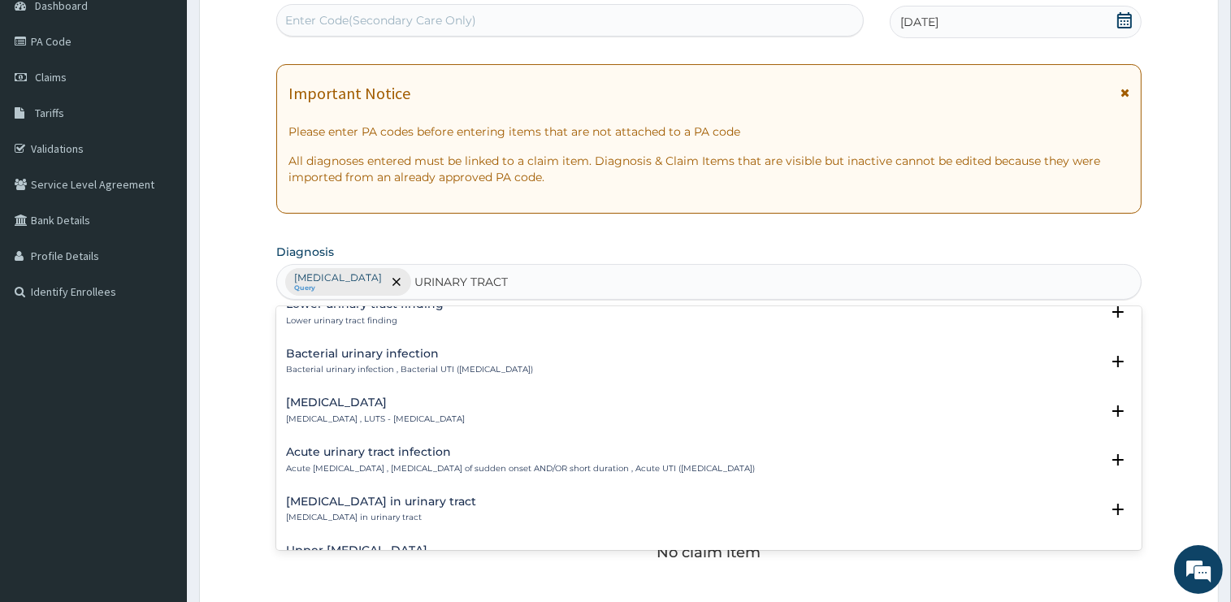
scroll to position [492, 0]
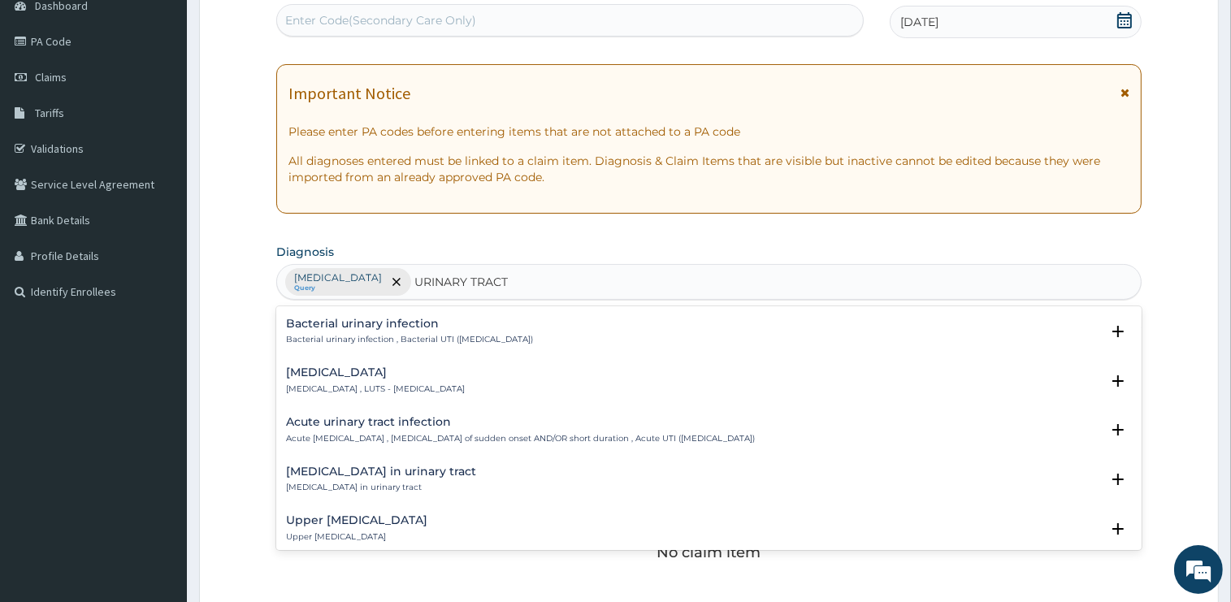
click at [351, 424] on h4 "Acute urinary tract infection" at bounding box center [520, 422] width 469 height 12
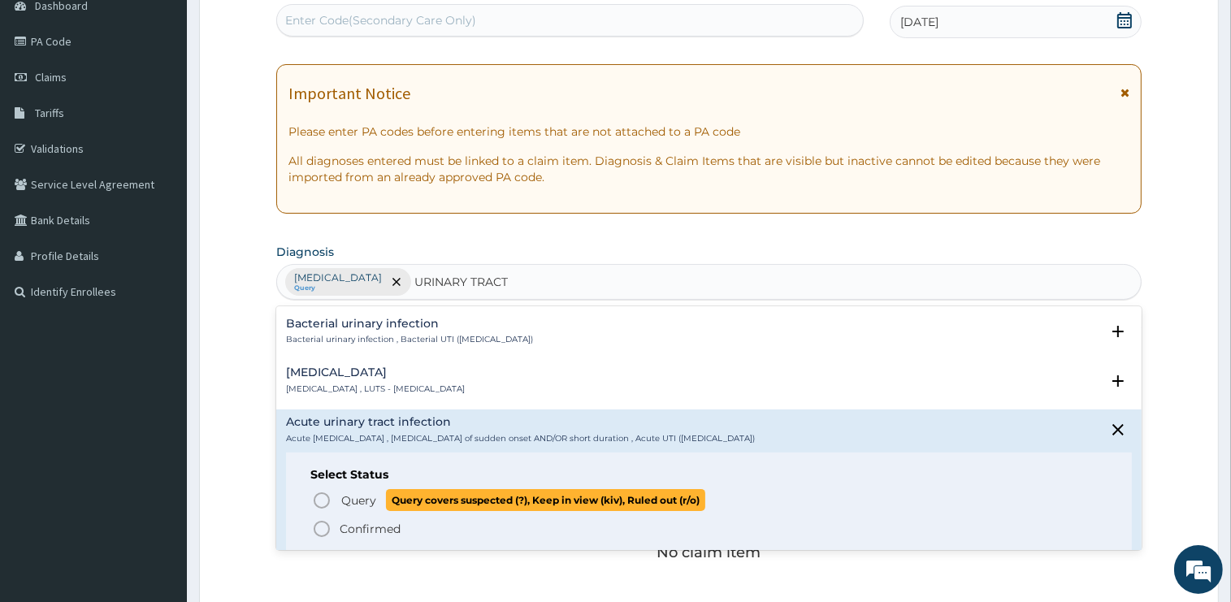
click at [362, 497] on span "Query" at bounding box center [358, 500] width 35 height 16
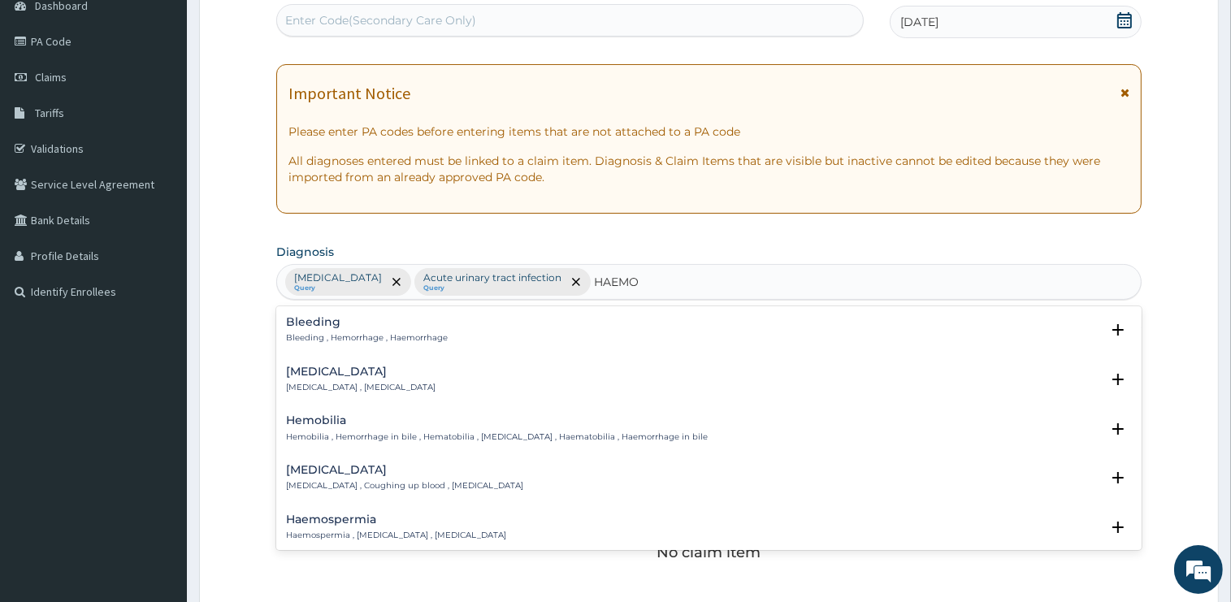
type input "HAEMO"
click at [585, 247] on section "Diagnosis option Acute [MEDICAL_DATA], selected. option Bleeding focused, 1 of …" at bounding box center [708, 270] width 865 height 60
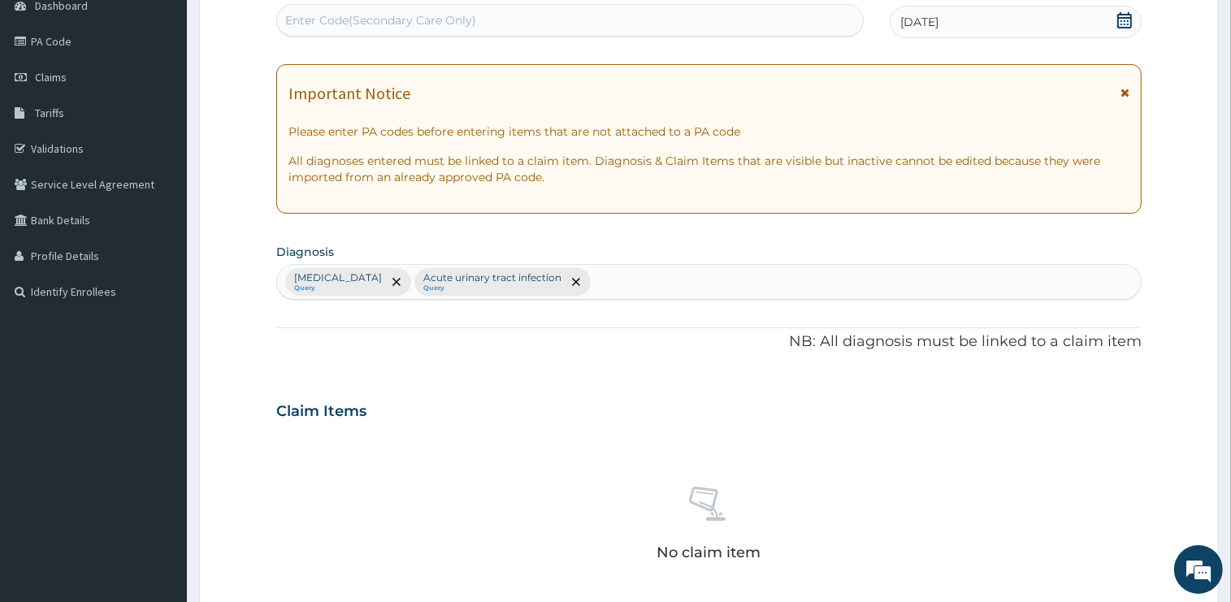
click at [582, 283] on div "[MEDICAL_DATA] Query Acute [MEDICAL_DATA] Query" at bounding box center [709, 282] width 864 height 34
type input "IRON DEFICIE"
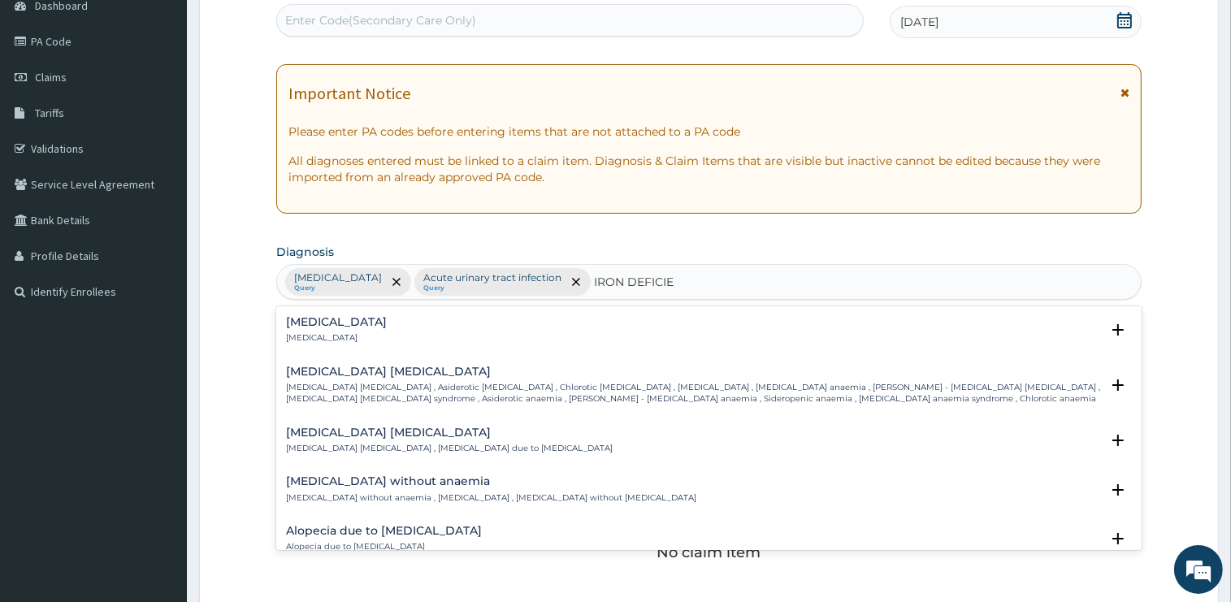
click at [367, 388] on p "[MEDICAL_DATA] [MEDICAL_DATA] , Asiderotic [MEDICAL_DATA] , Chlorotic [MEDICAL_…" at bounding box center [693, 394] width 814 height 24
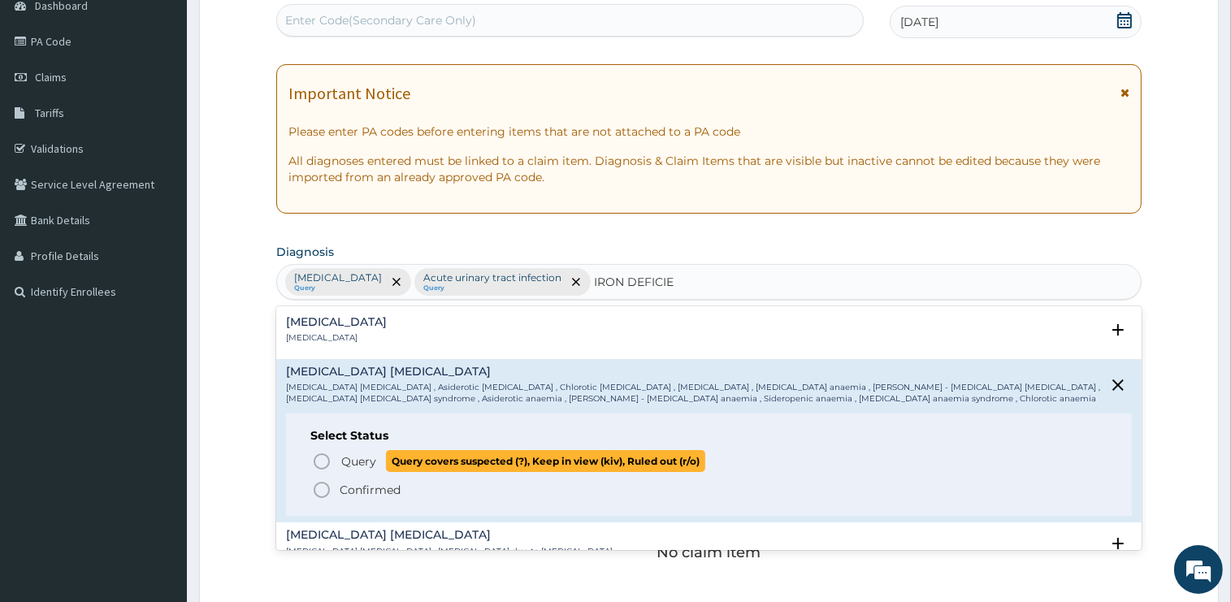
click at [374, 457] on span "Query" at bounding box center [358, 461] width 35 height 16
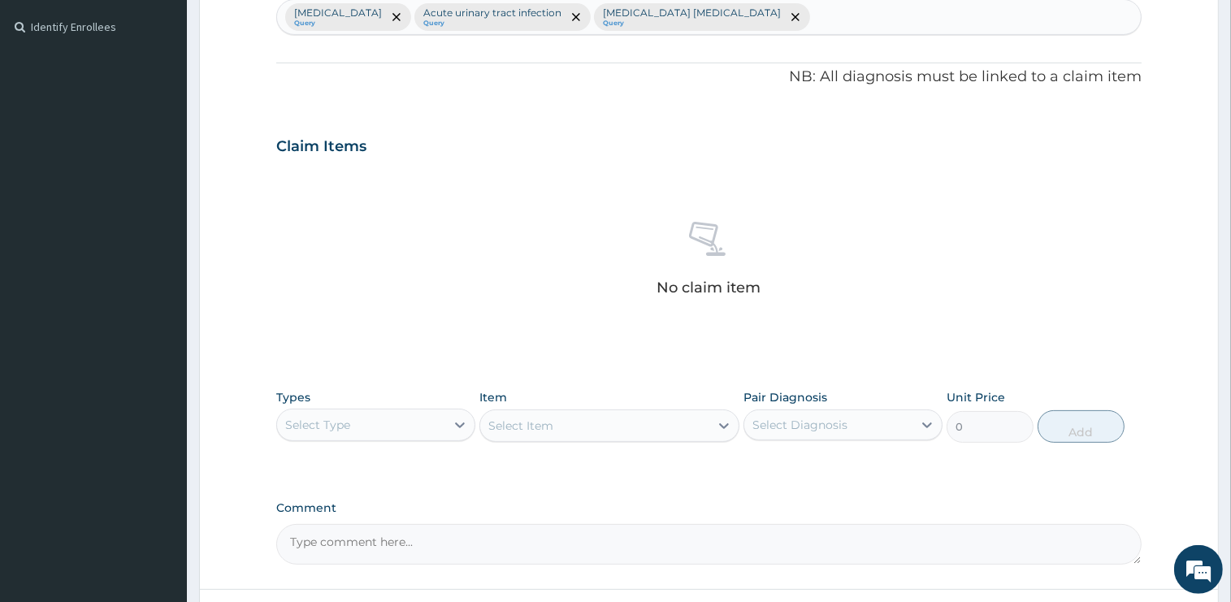
scroll to position [568, 0]
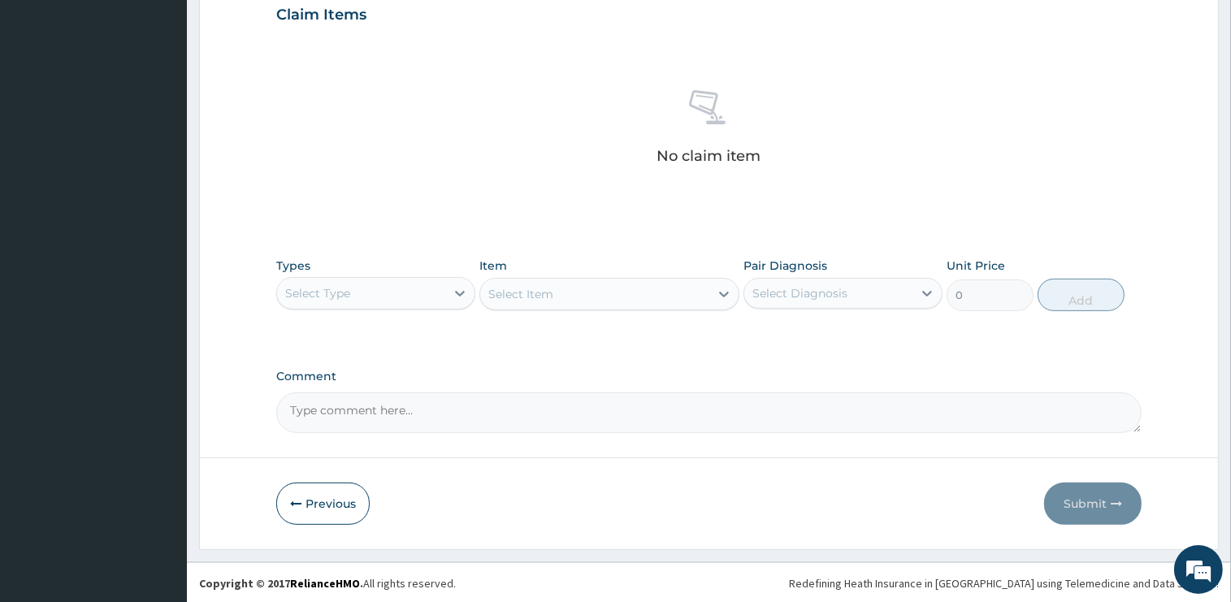
click at [356, 284] on div "Select Type" at bounding box center [361, 293] width 168 height 26
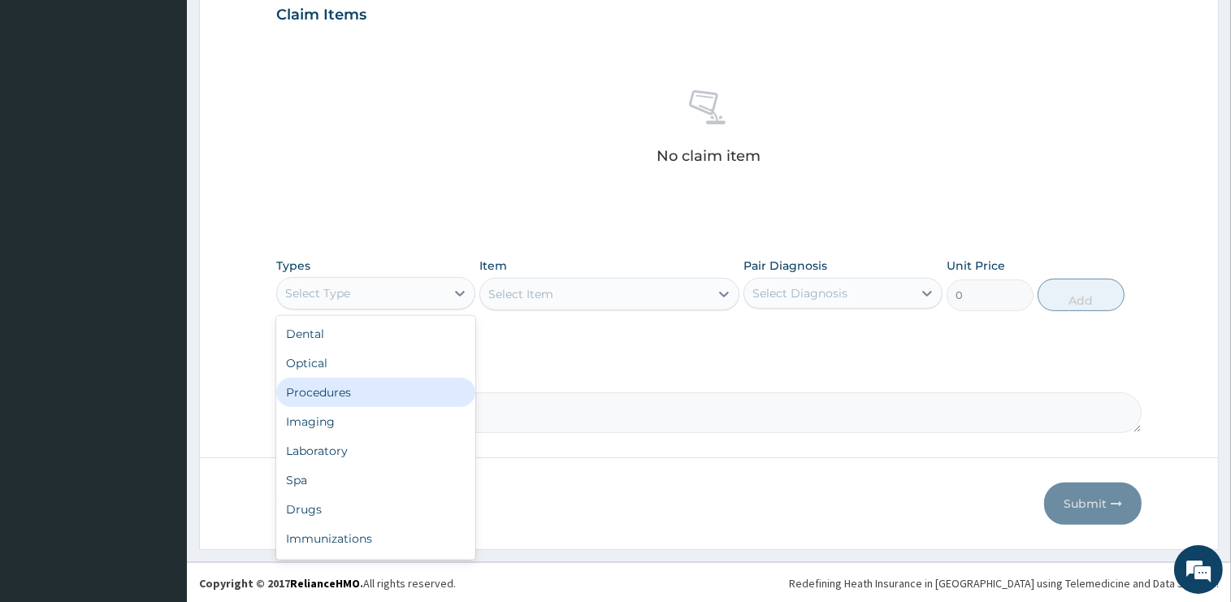
click at [345, 390] on div "Procedures" at bounding box center [375, 392] width 199 height 29
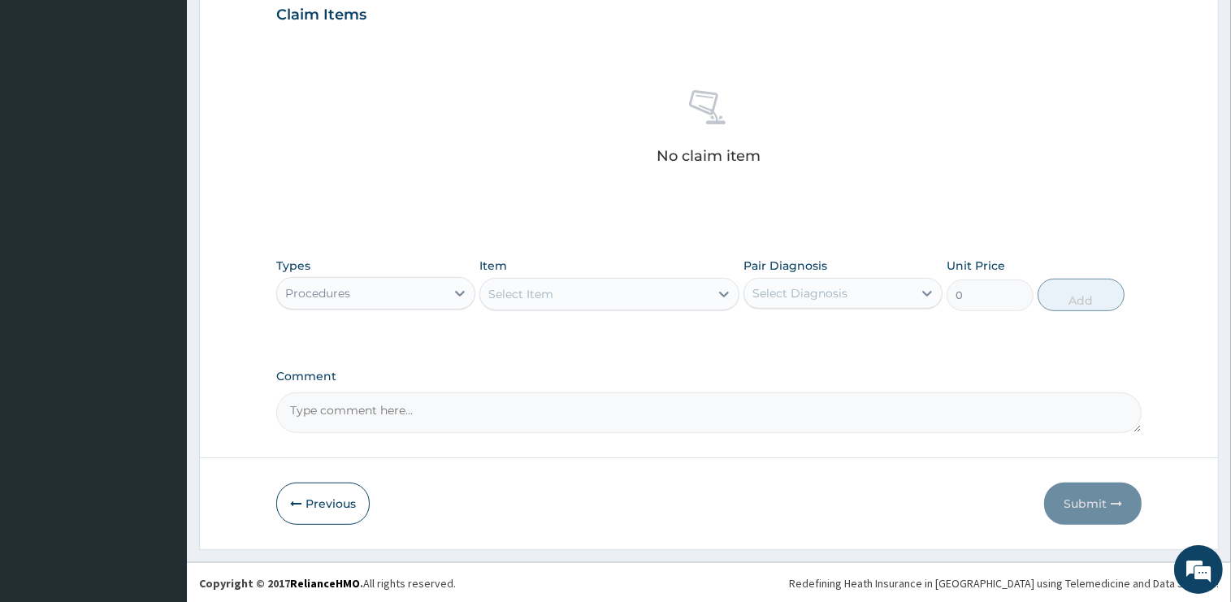
click at [574, 287] on div "Select Item" at bounding box center [594, 294] width 229 height 26
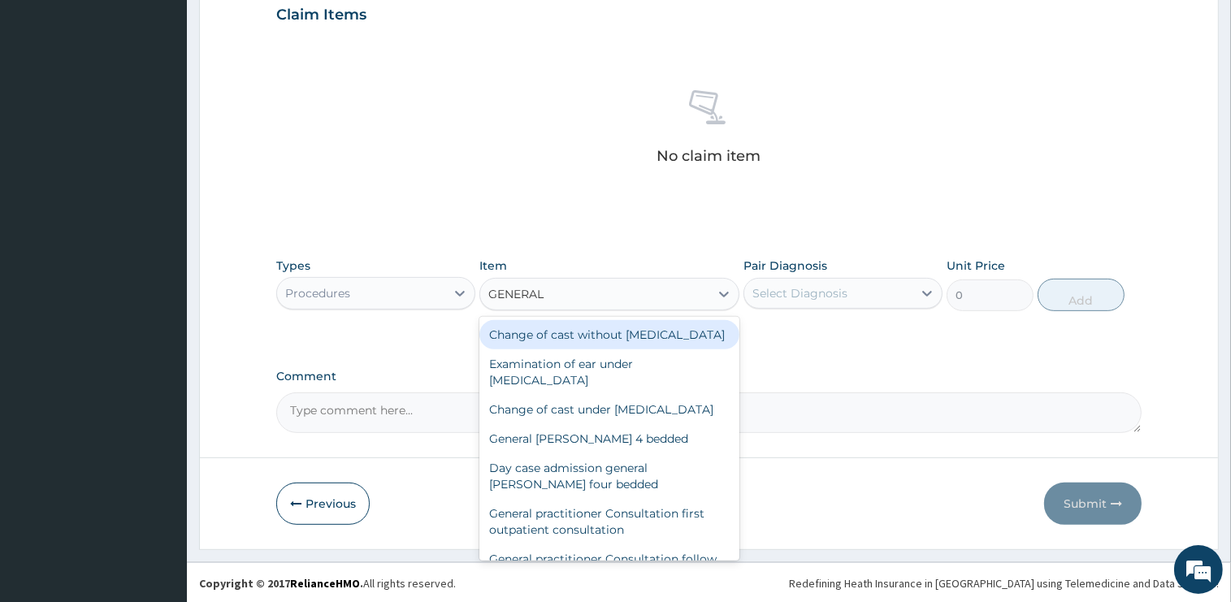
type input "GENERAL P"
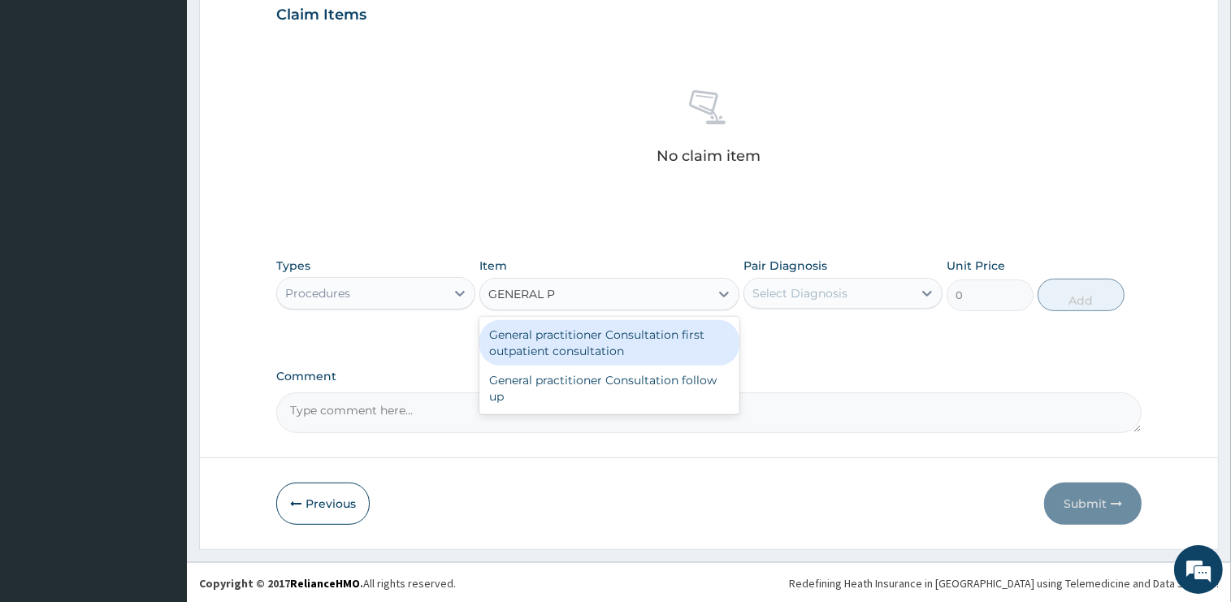
click at [718, 344] on div "General practitioner Consultation first outpatient consultation" at bounding box center [609, 343] width 260 height 46
type input "2400"
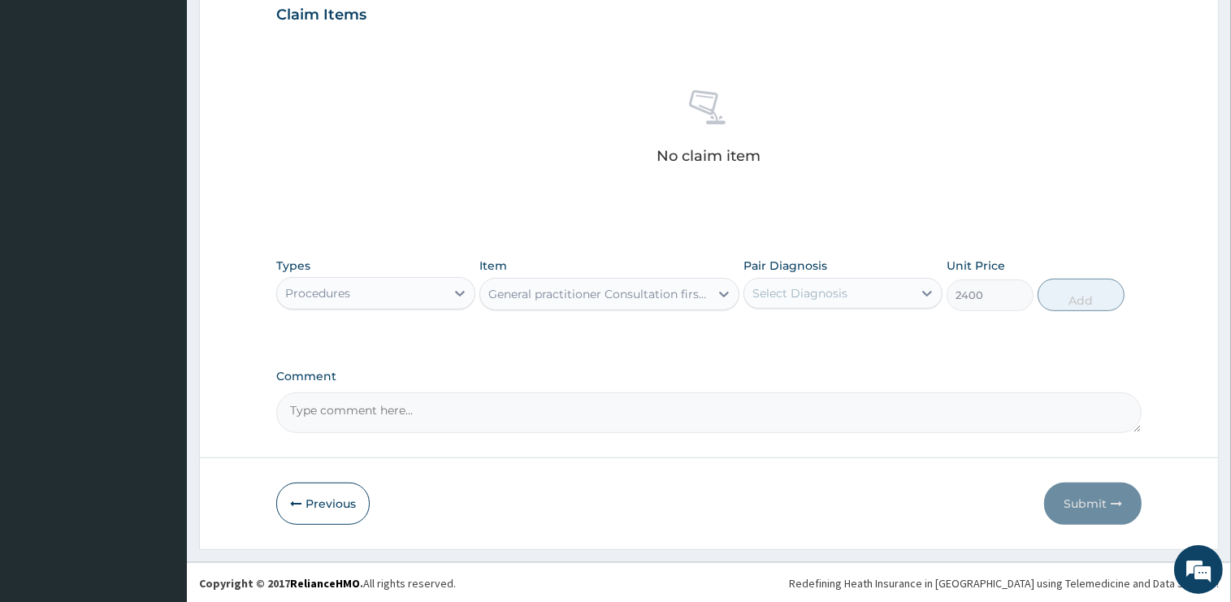
click at [813, 293] on div "Select Diagnosis" at bounding box center [799, 293] width 95 height 16
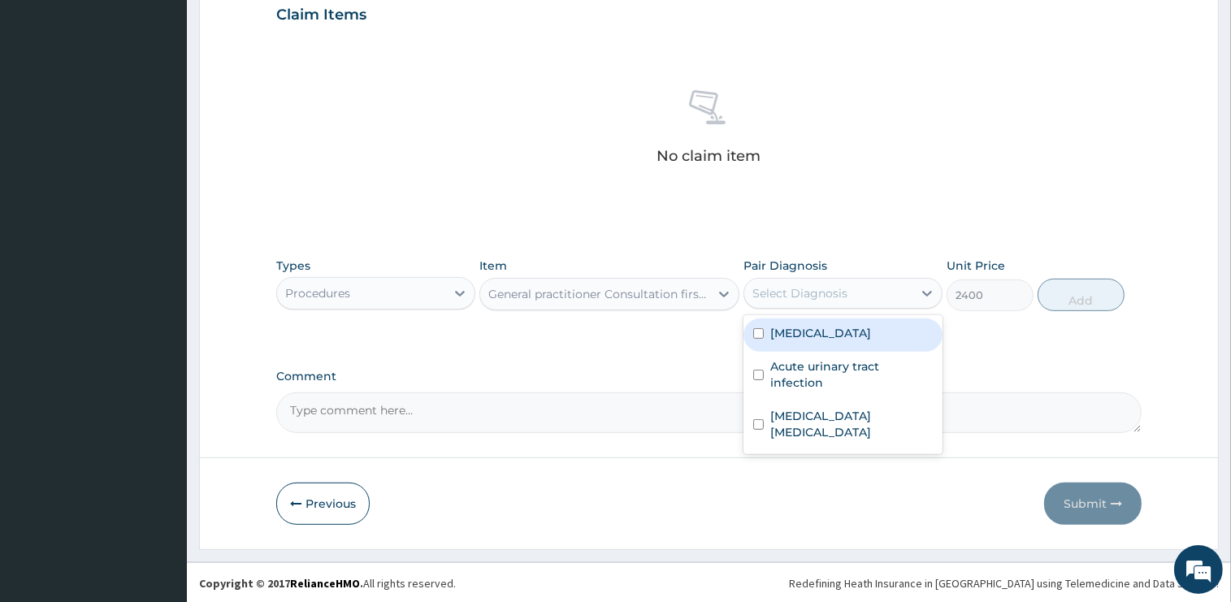
click at [803, 336] on label "[MEDICAL_DATA]" at bounding box center [820, 333] width 101 height 16
checkbox input "true"
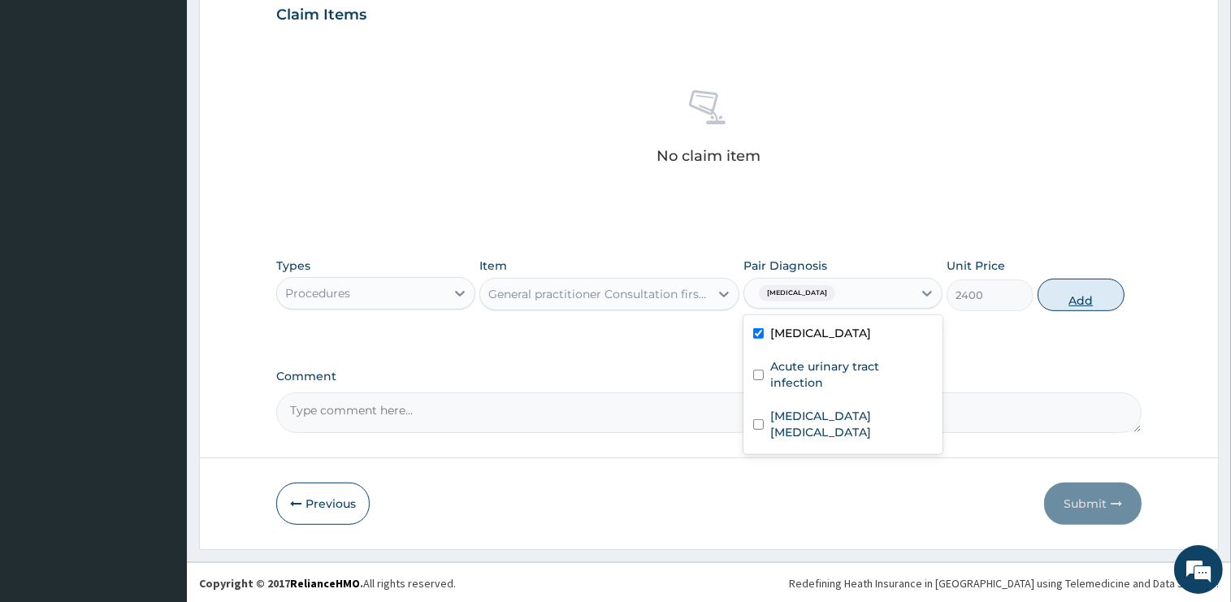
click at [1104, 301] on button "Add" at bounding box center [1081, 295] width 87 height 33
type input "0"
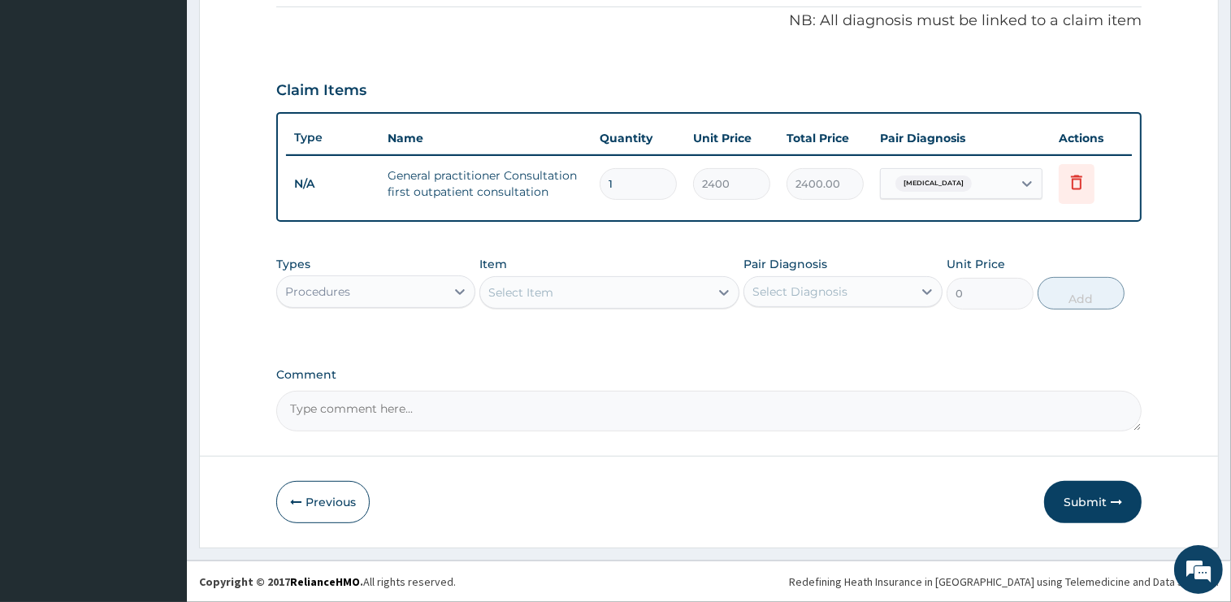
scroll to position [490, 0]
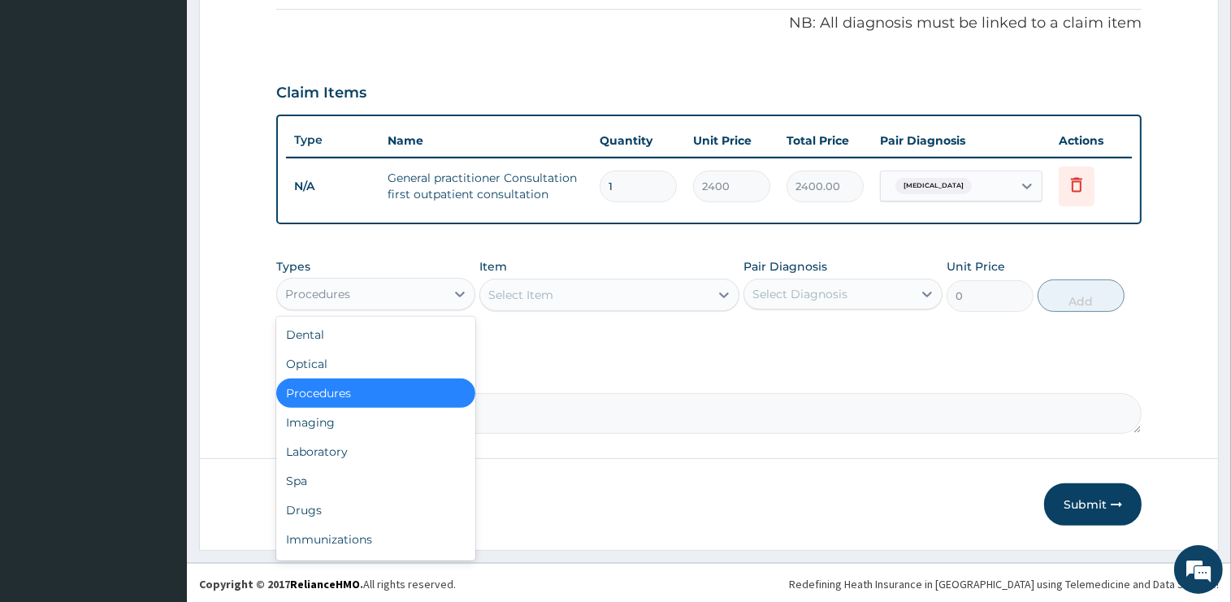
drag, startPoint x: 359, startPoint y: 297, endPoint x: 353, endPoint y: 369, distance: 71.7
click at [359, 297] on div "Procedures" at bounding box center [361, 294] width 168 height 26
click at [335, 446] on div "Laboratory" at bounding box center [375, 451] width 199 height 29
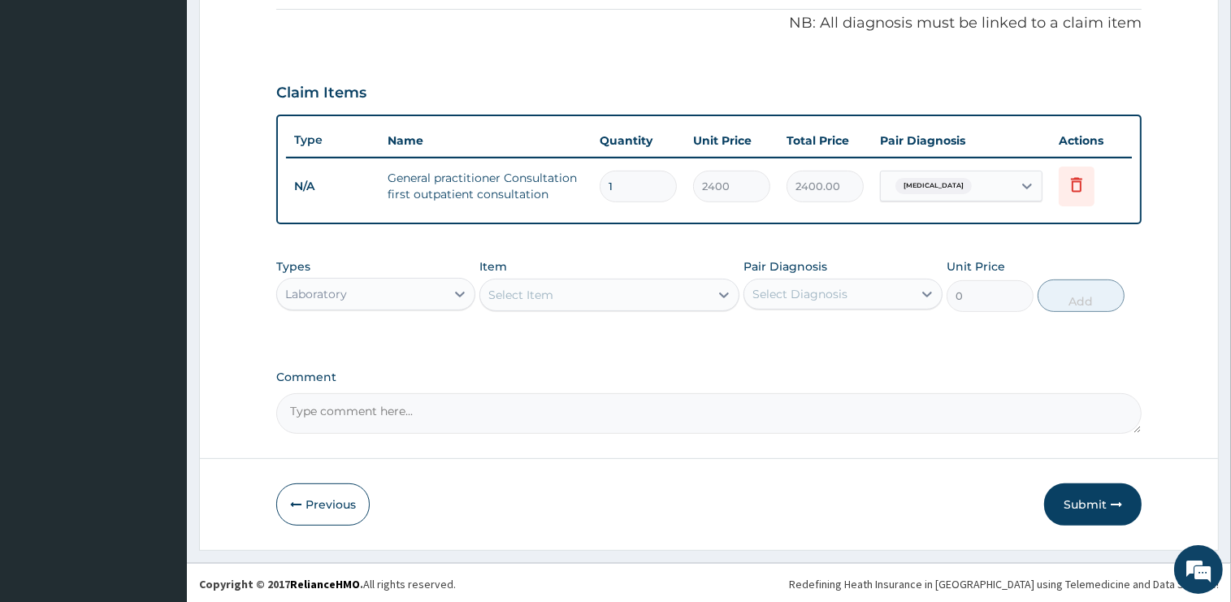
click at [597, 299] on div "Select Item" at bounding box center [594, 295] width 229 height 26
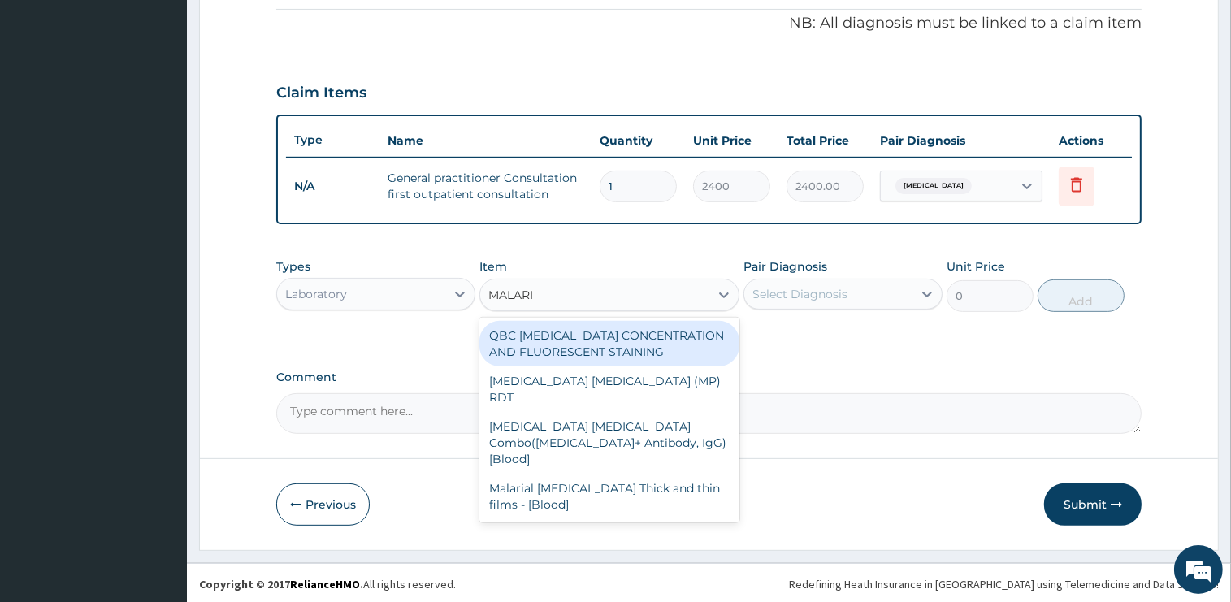
type input "[MEDICAL_DATA]"
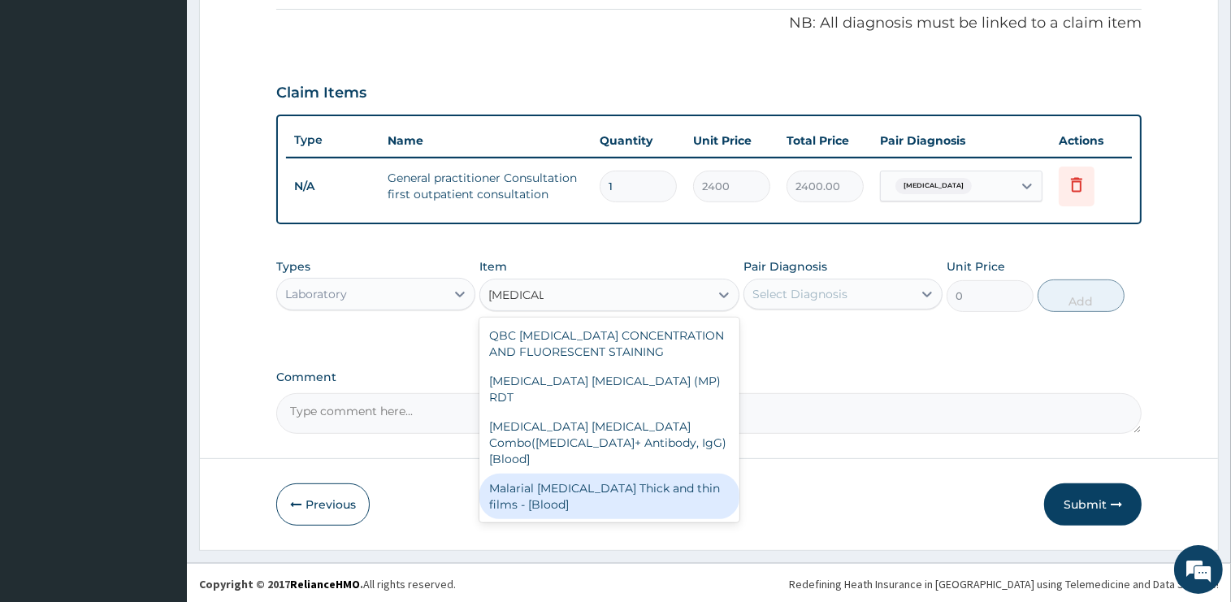
click at [656, 474] on div "Malarial [MEDICAL_DATA] Thick and thin films - [Blood]" at bounding box center [609, 497] width 260 height 46
type input "1500"
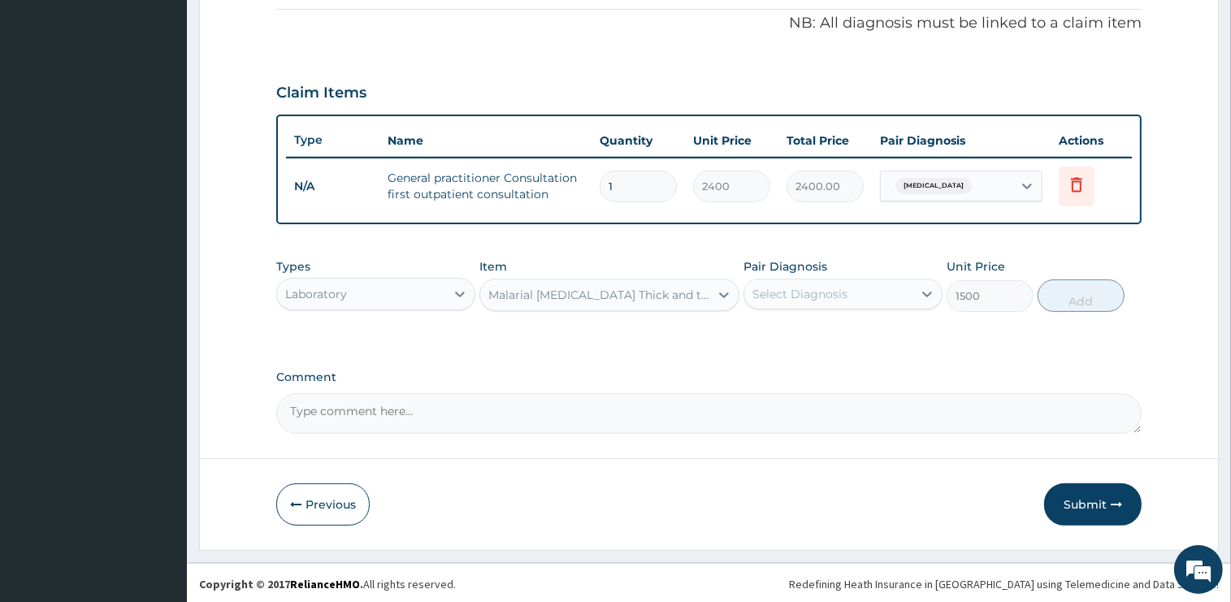
click at [789, 298] on div "Select Diagnosis" at bounding box center [799, 294] width 95 height 16
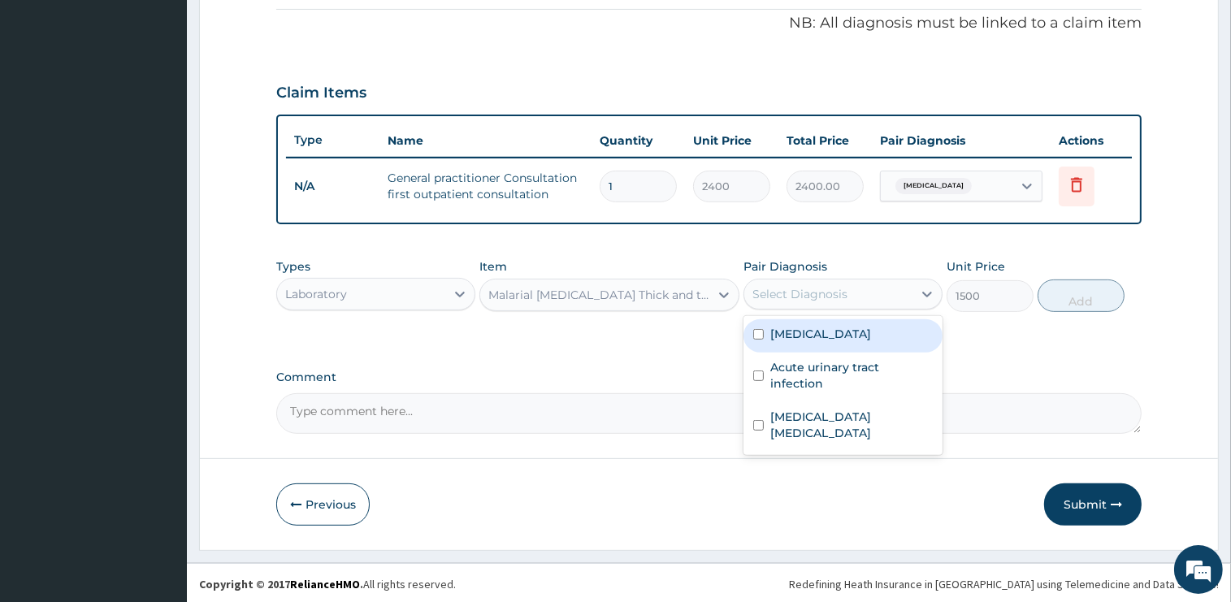
click at [792, 333] on label "[MEDICAL_DATA]" at bounding box center [820, 334] width 101 height 16
checkbox input "true"
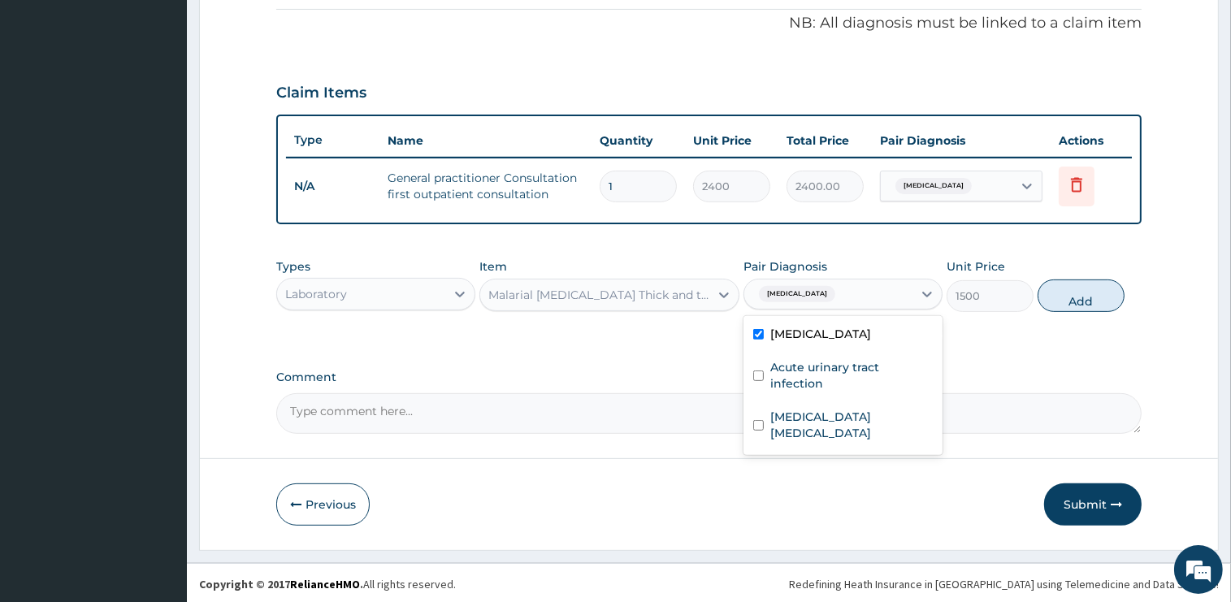
click at [1095, 296] on button "Add" at bounding box center [1081, 296] width 87 height 33
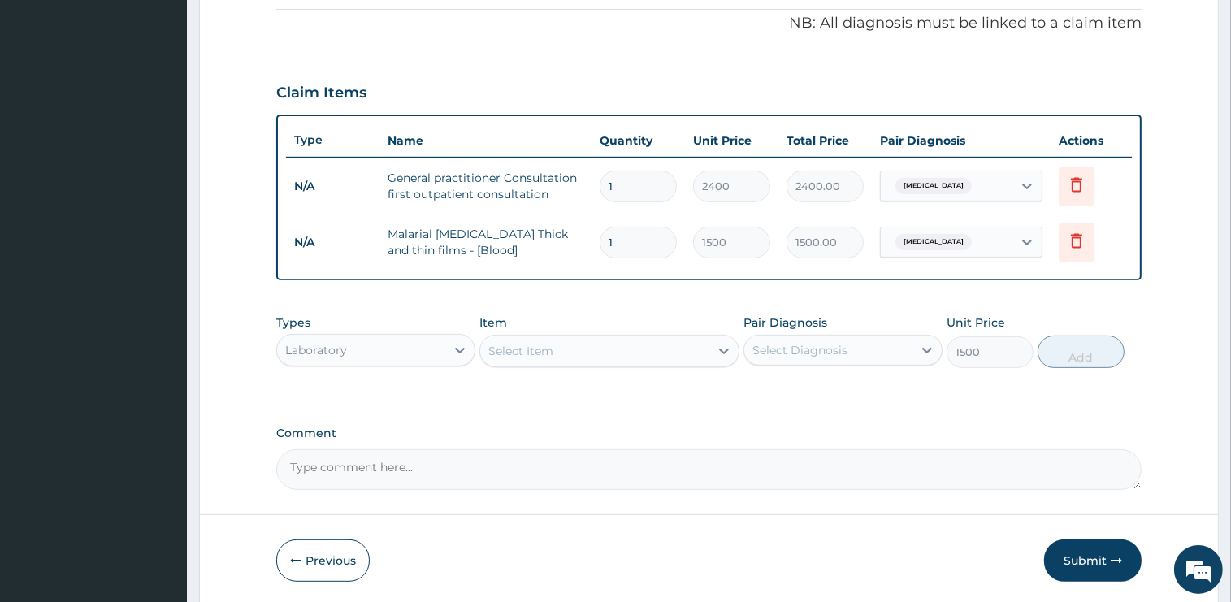
type input "0"
click at [562, 353] on div "Select Item" at bounding box center [594, 351] width 229 height 26
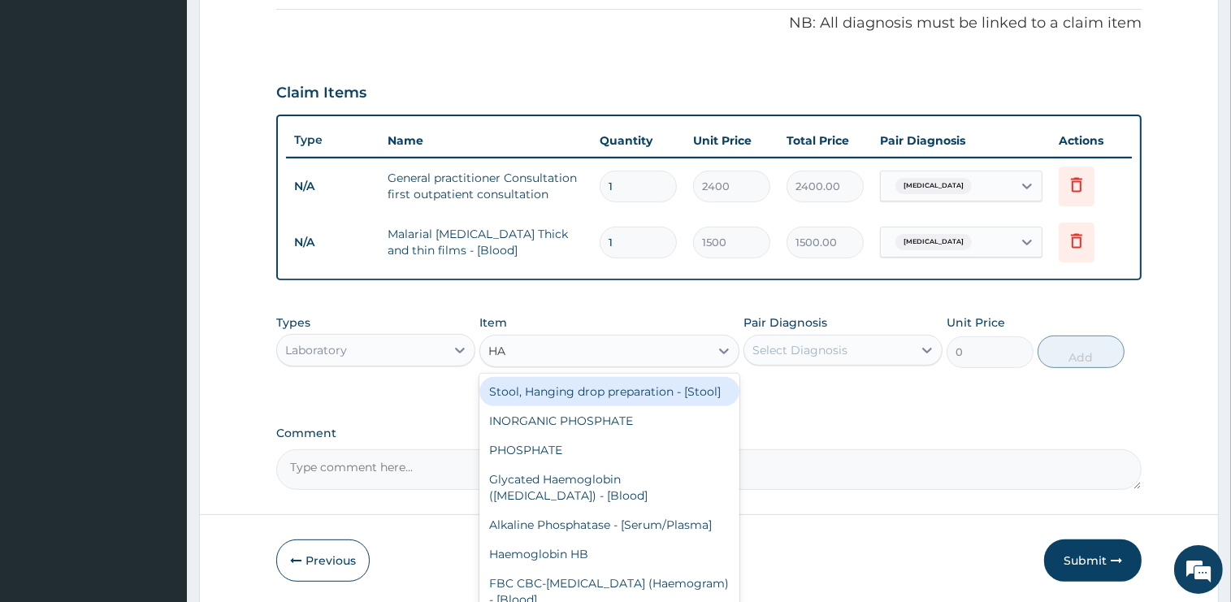
type input "HAE"
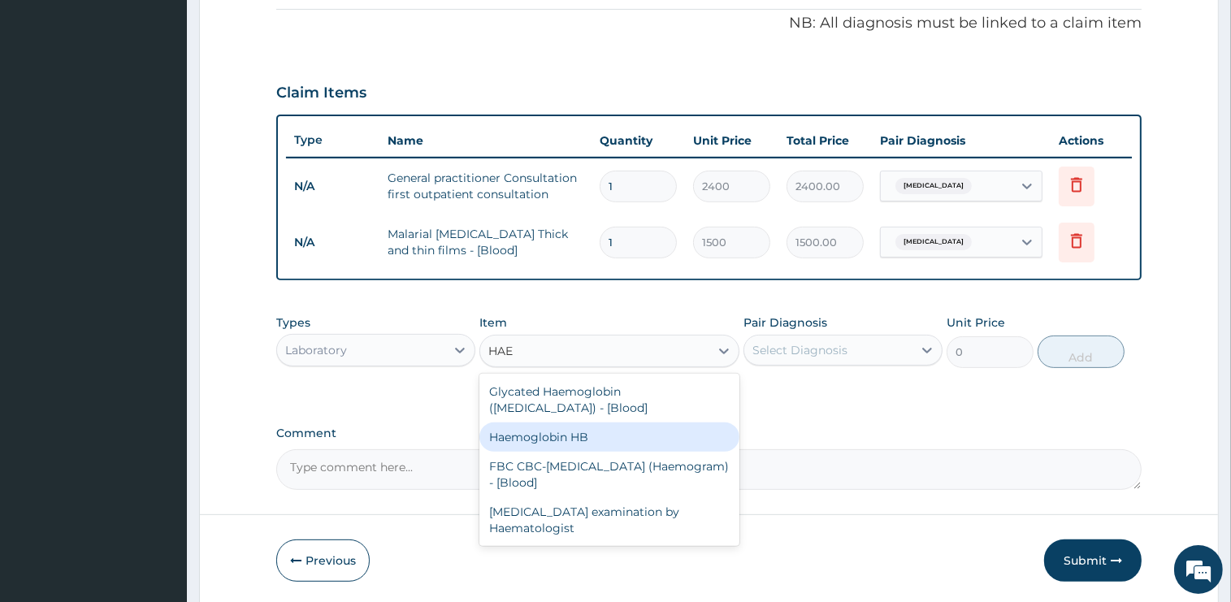
click at [595, 428] on div "Haemoglobin HB" at bounding box center [609, 437] width 260 height 29
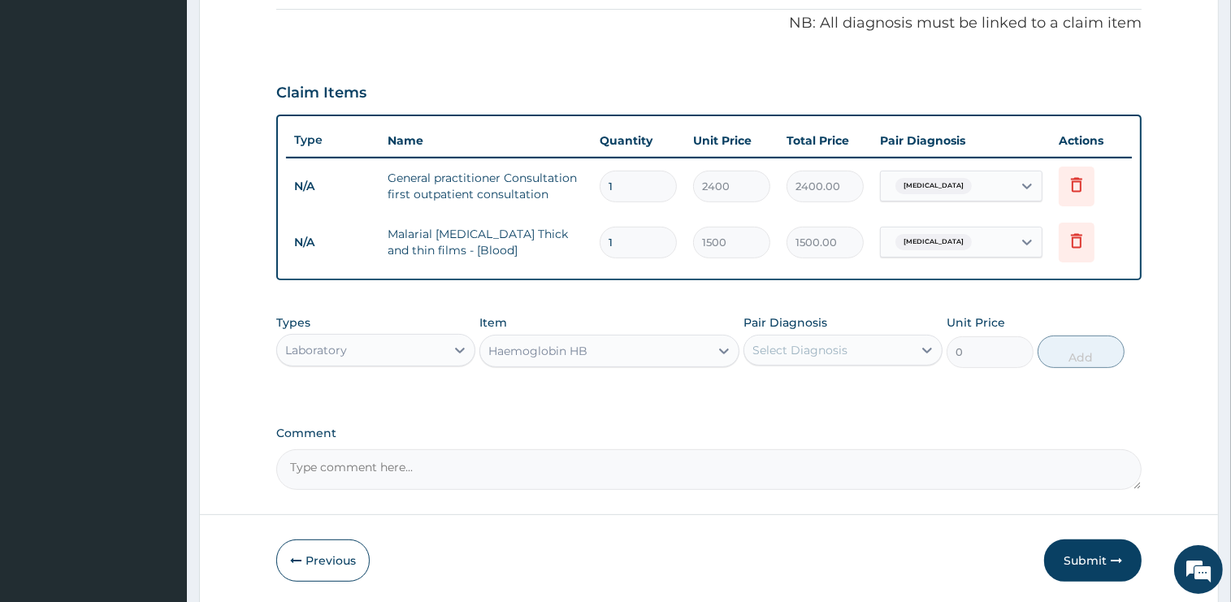
type input "1500"
click at [848, 349] on div "Select Diagnosis" at bounding box center [828, 350] width 168 height 26
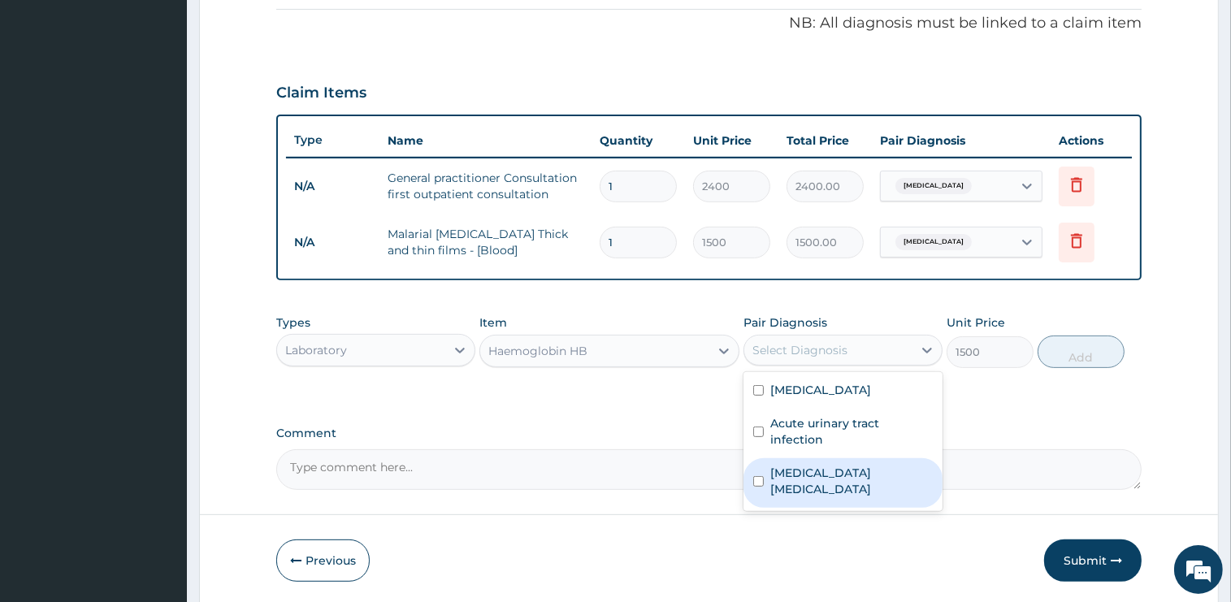
drag, startPoint x: 817, startPoint y: 421, endPoint x: 825, endPoint y: 461, distance: 40.5
click at [825, 465] on label "Iron deficiency anemia" at bounding box center [851, 481] width 163 height 33
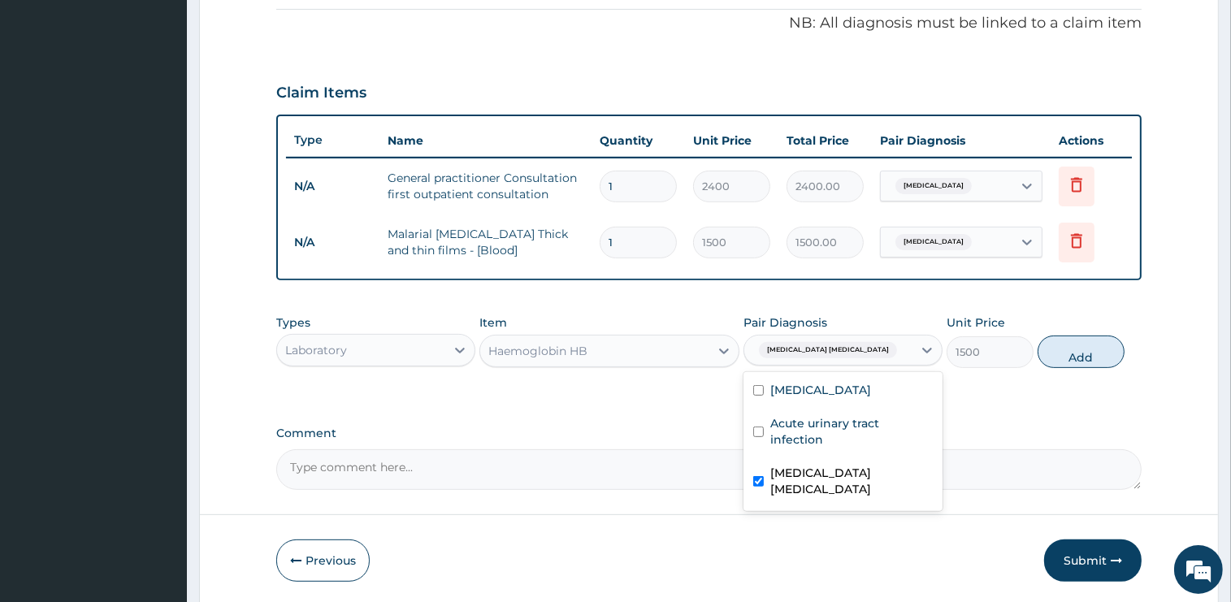
checkbox input "true"
click at [1084, 349] on button "Add" at bounding box center [1081, 352] width 87 height 33
type input "0"
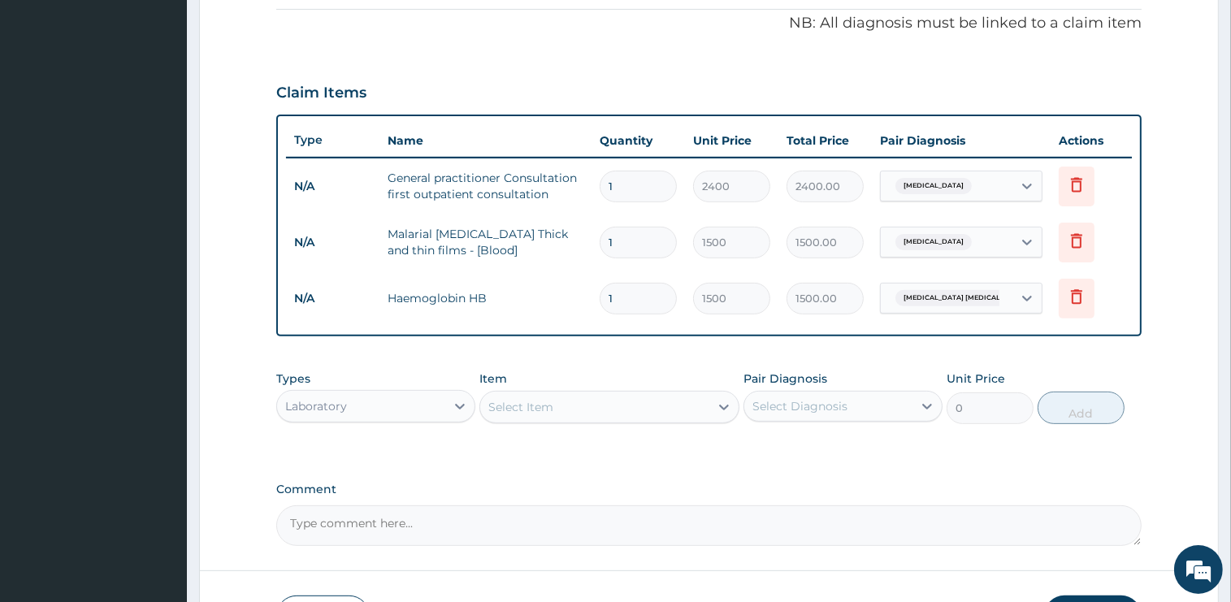
click at [558, 405] on div "Select Item" at bounding box center [594, 407] width 229 height 26
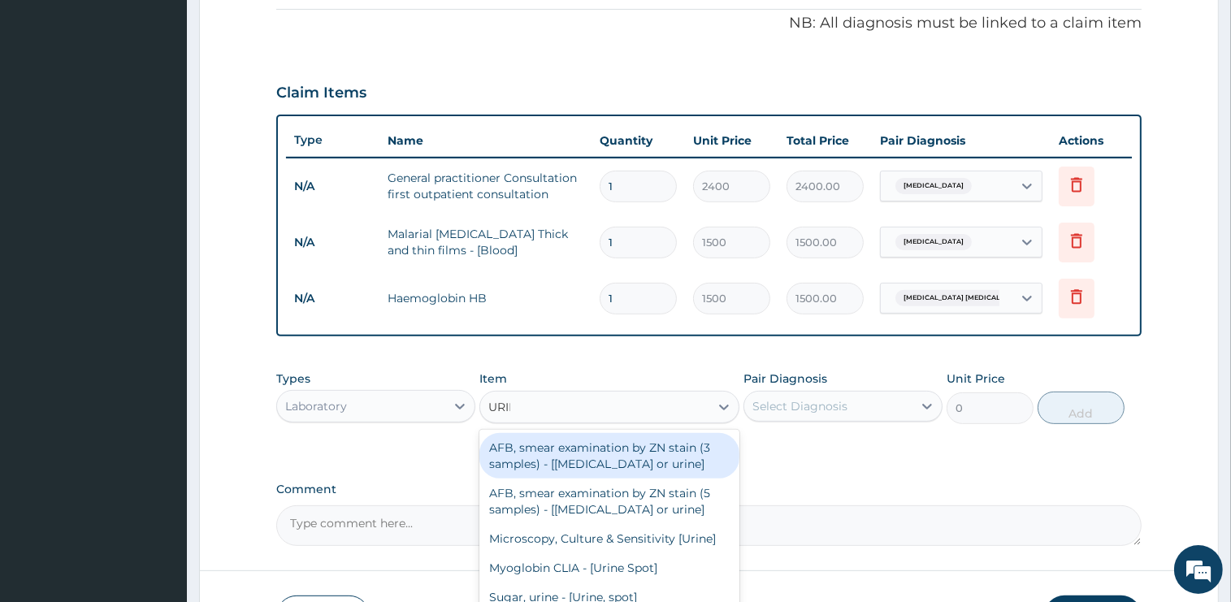
type input "URINA"
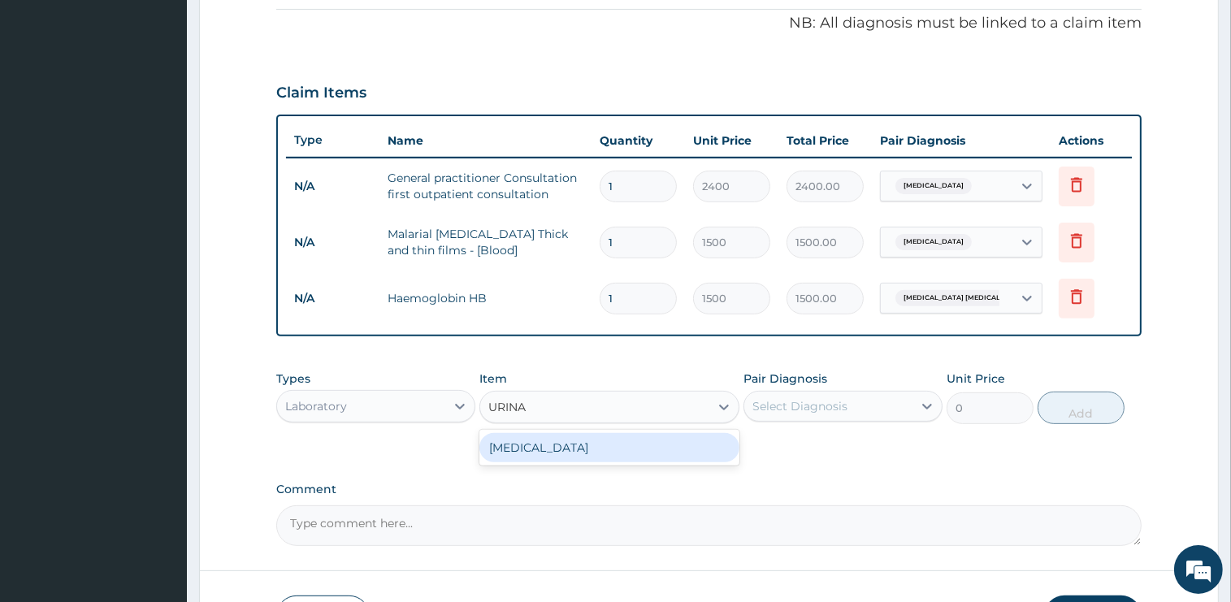
click at [645, 447] on div "URINALYSIS" at bounding box center [609, 447] width 260 height 29
type input "2000"
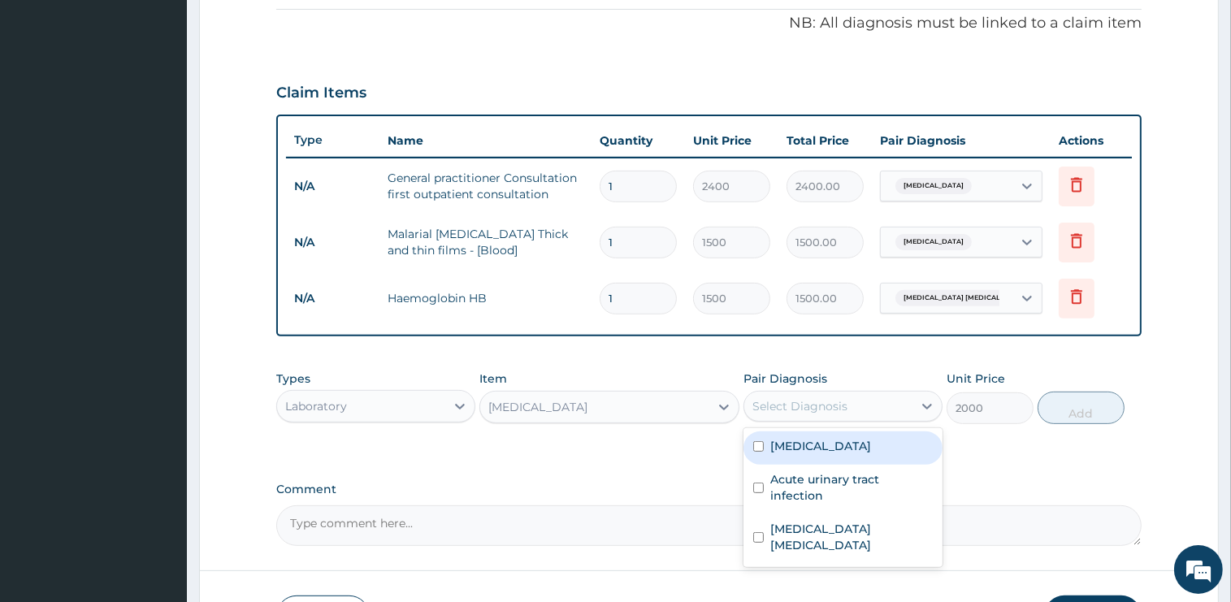
click at [832, 405] on div "Select Diagnosis" at bounding box center [799, 406] width 95 height 16
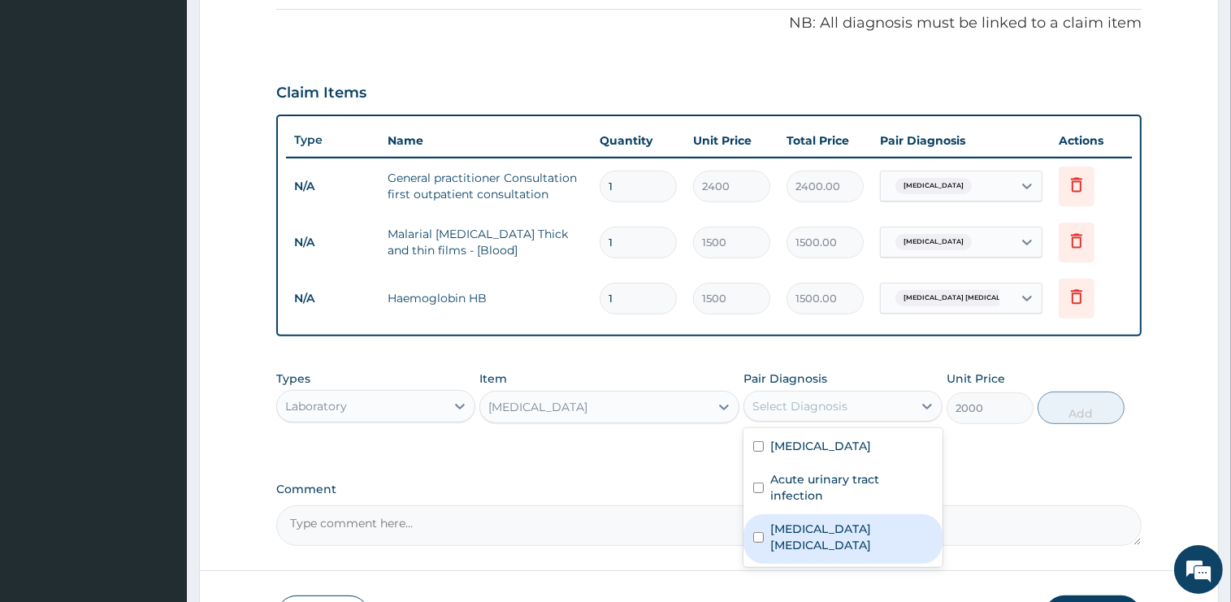
click at [824, 520] on div "Iron deficiency anemia" at bounding box center [843, 539] width 199 height 50
checkbox input "true"
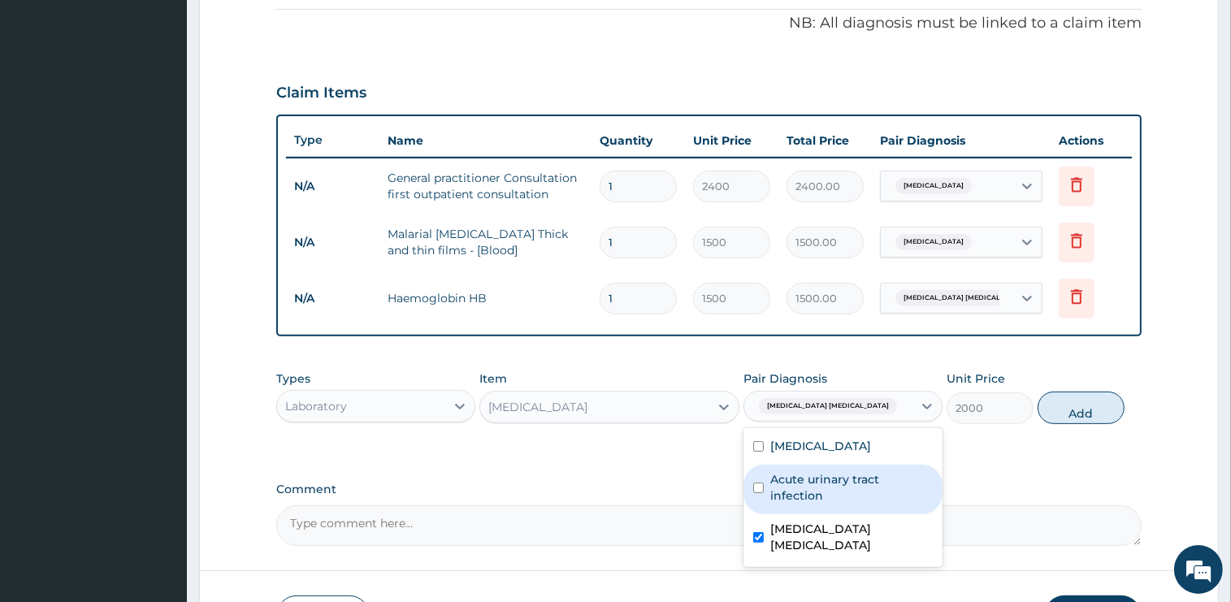
drag, startPoint x: 817, startPoint y: 470, endPoint x: 817, endPoint y: 488, distance: 18.7
click at [817, 471] on label "Acute urinary tract infection" at bounding box center [851, 487] width 163 height 33
checkbox input "true"
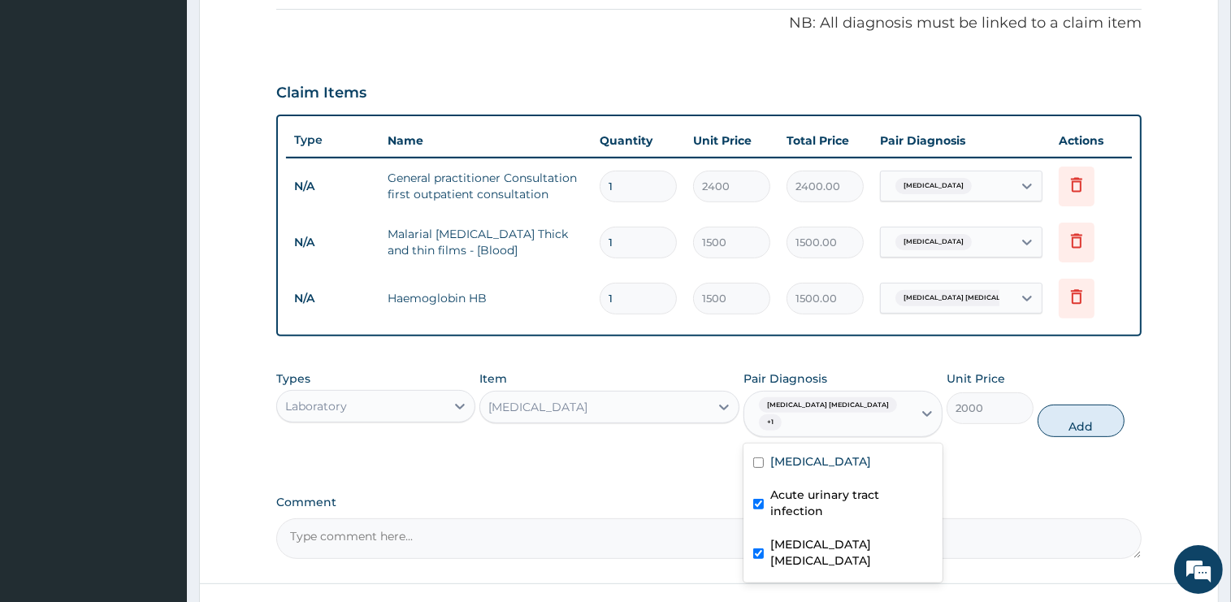
click at [761, 549] on input "checkbox" at bounding box center [758, 554] width 11 height 11
checkbox input "false"
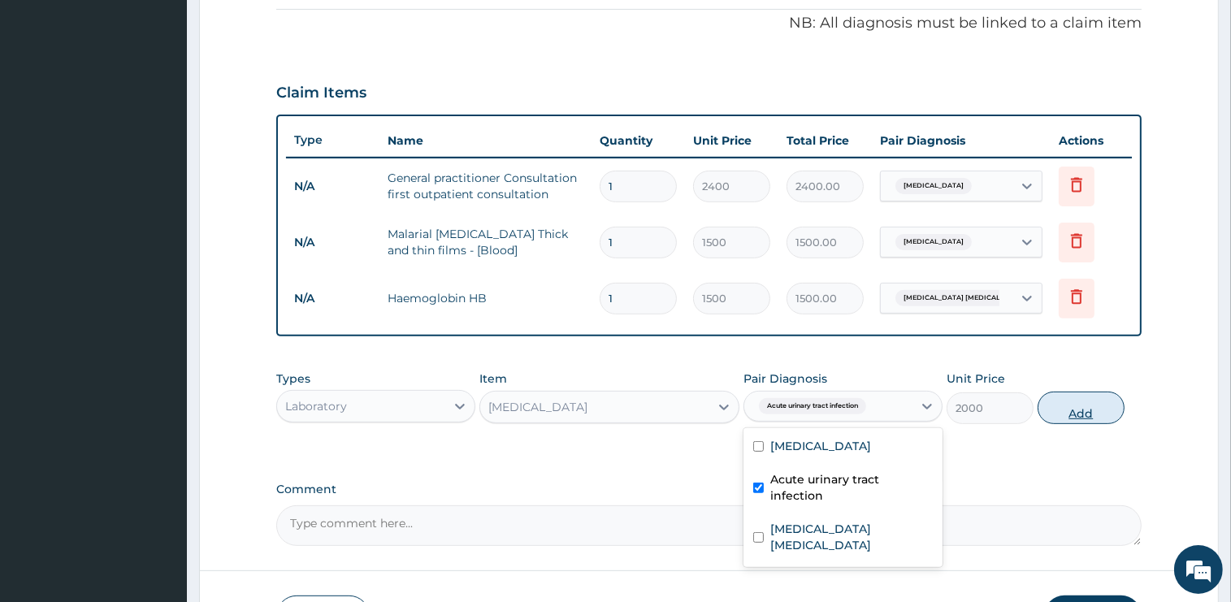
click at [1071, 405] on button "Add" at bounding box center [1081, 408] width 87 height 33
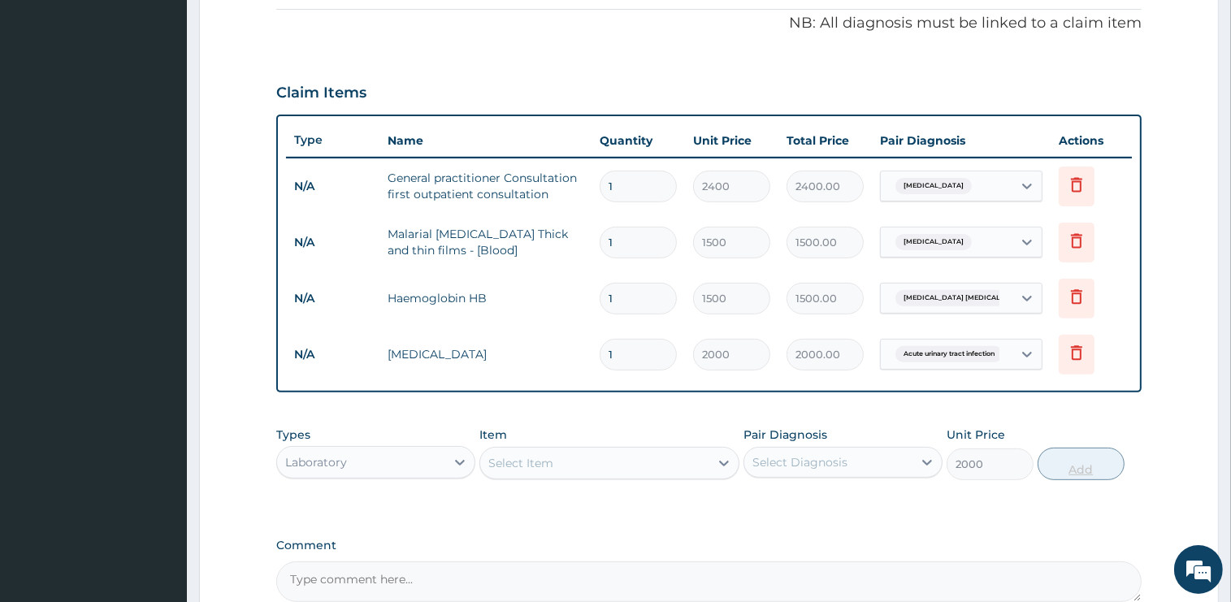
type input "0"
click at [364, 473] on div "Laboratory" at bounding box center [375, 462] width 199 height 33
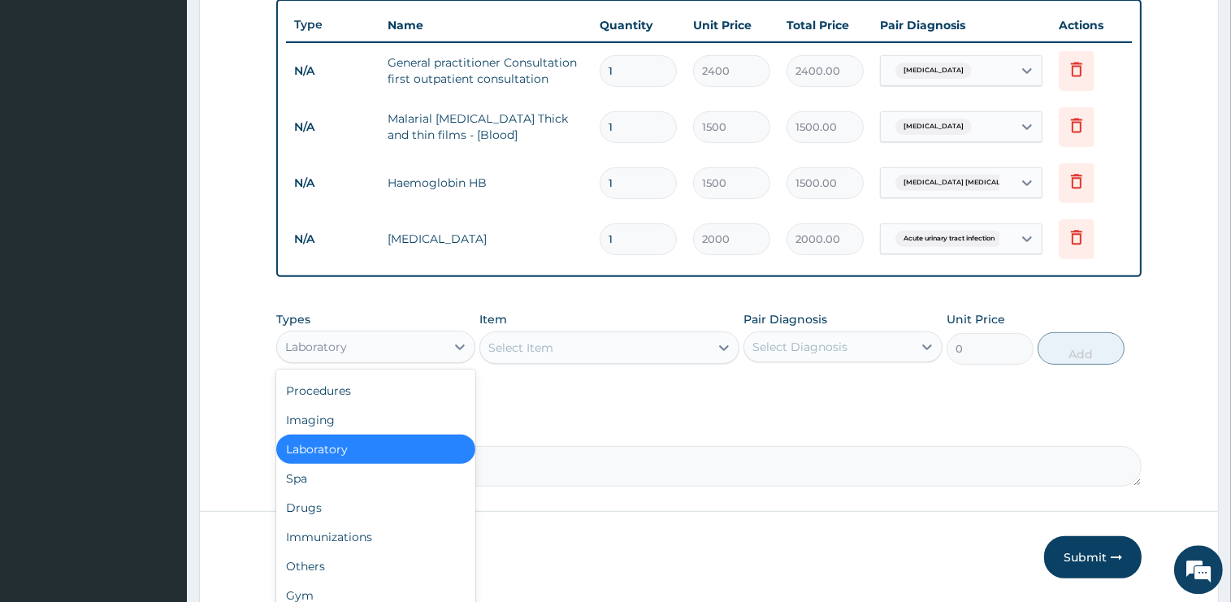
scroll to position [657, 0]
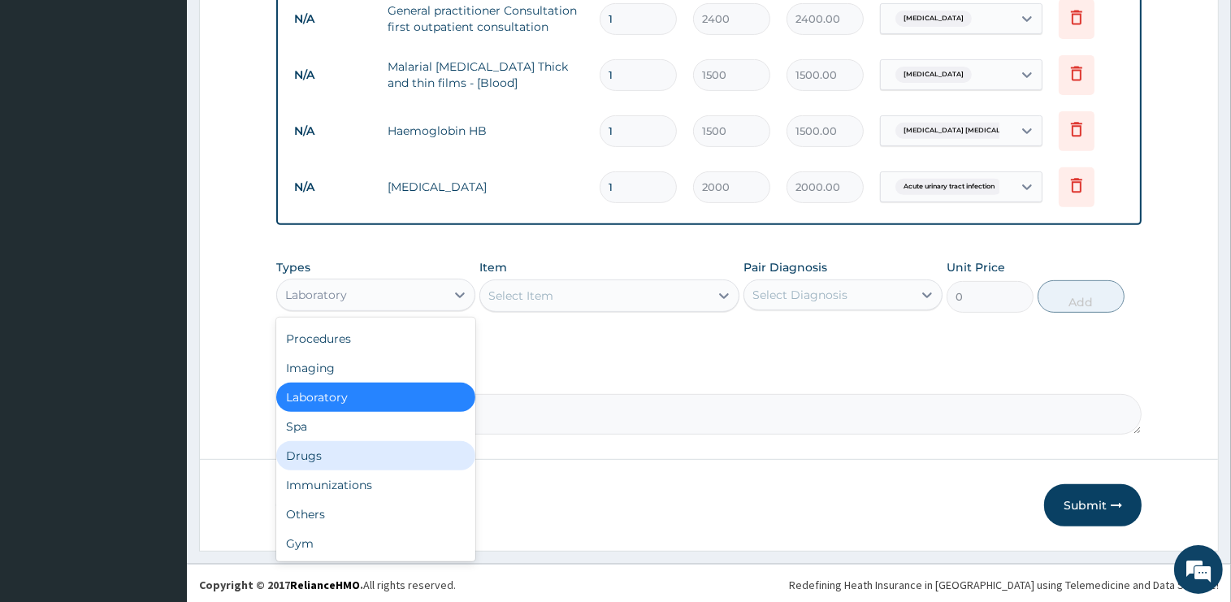
click at [338, 448] on div "Drugs" at bounding box center [375, 455] width 199 height 29
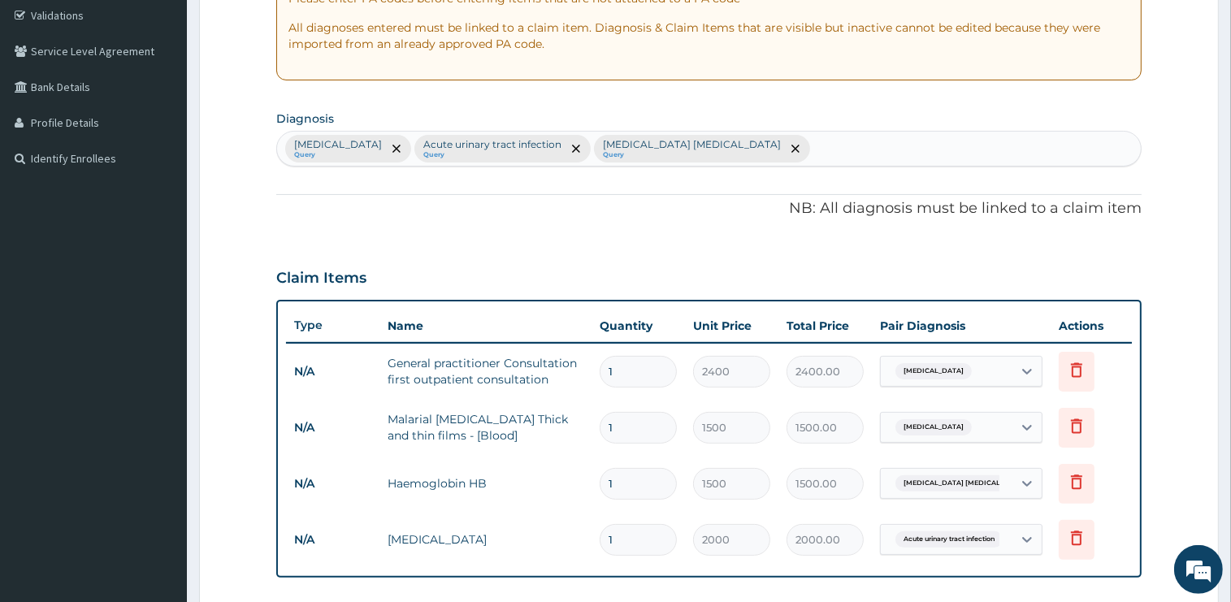
scroll to position [228, 0]
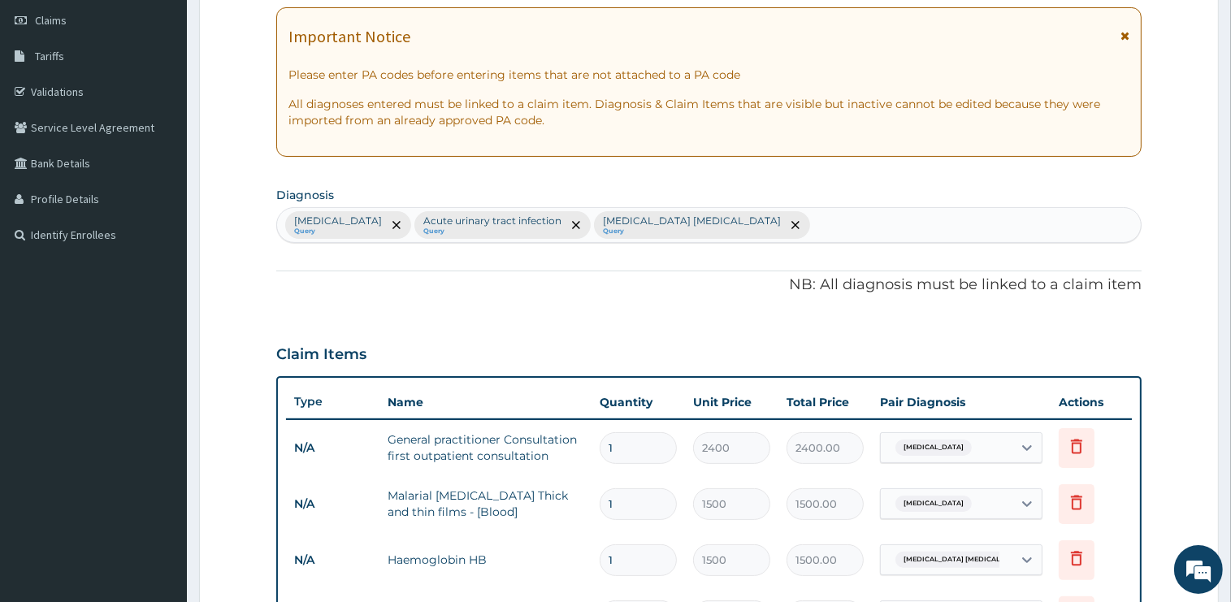
click at [763, 223] on div "Malaria Query Acute urinary tract infection Query Iron deficiency anemia Query" at bounding box center [709, 225] width 864 height 34
type input "MYALGIA"
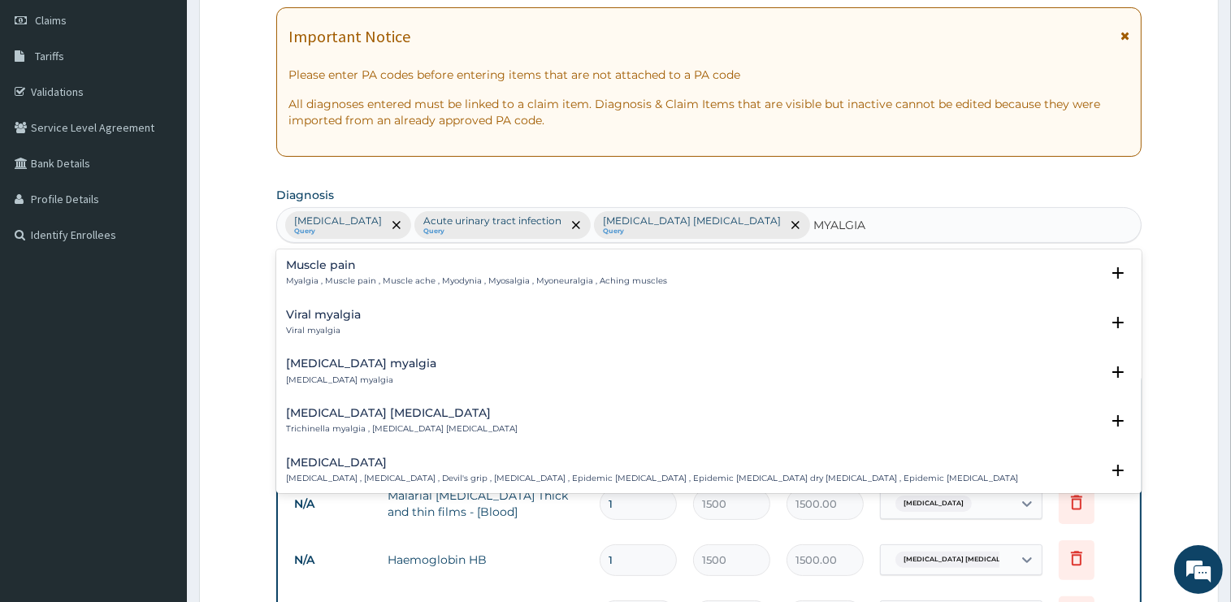
click at [351, 273] on div "Muscle pain Myalgia , Muscle pain , Muscle ache , Myodynia , Myosalgia , Myoneu…" at bounding box center [476, 273] width 381 height 28
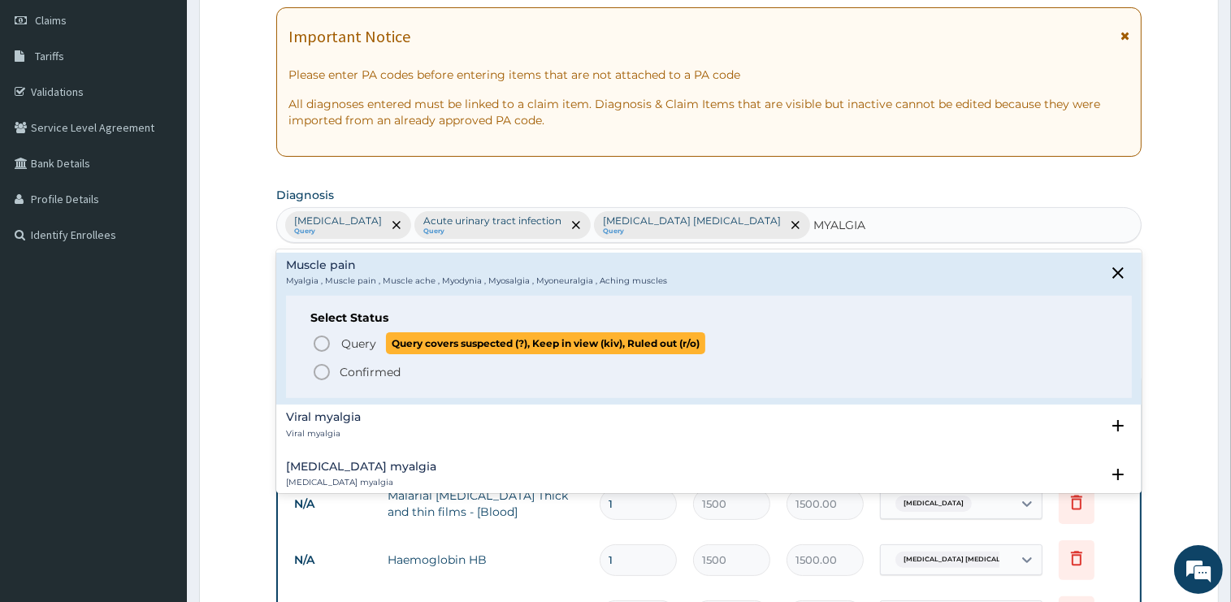
click at [369, 349] on span "Query" at bounding box center [358, 344] width 35 height 16
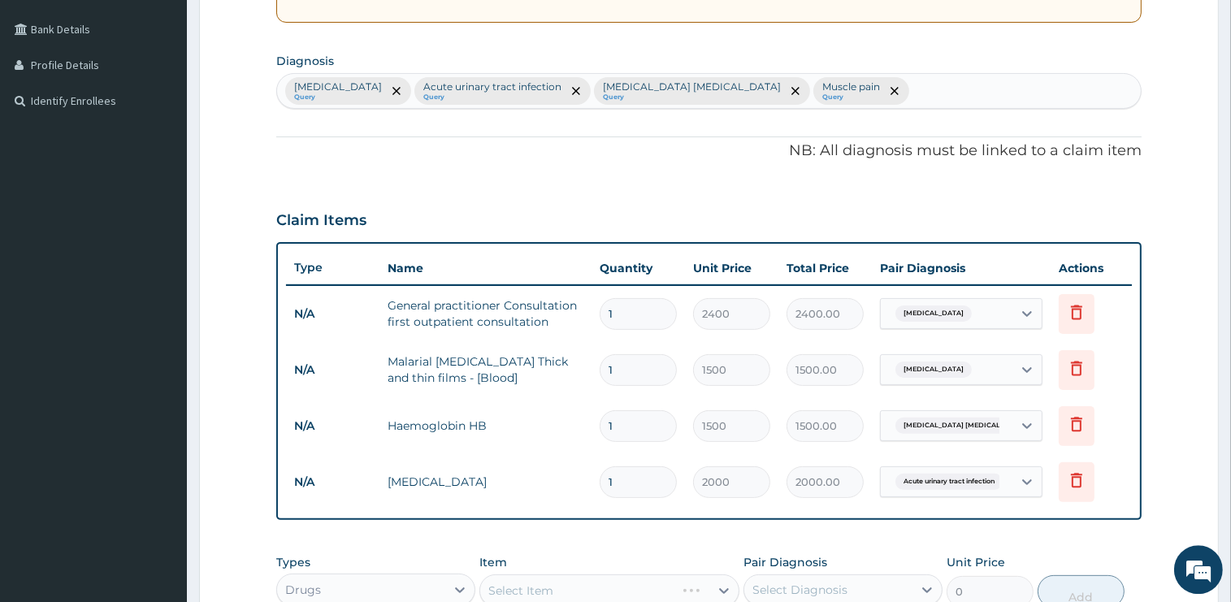
scroll to position [657, 0]
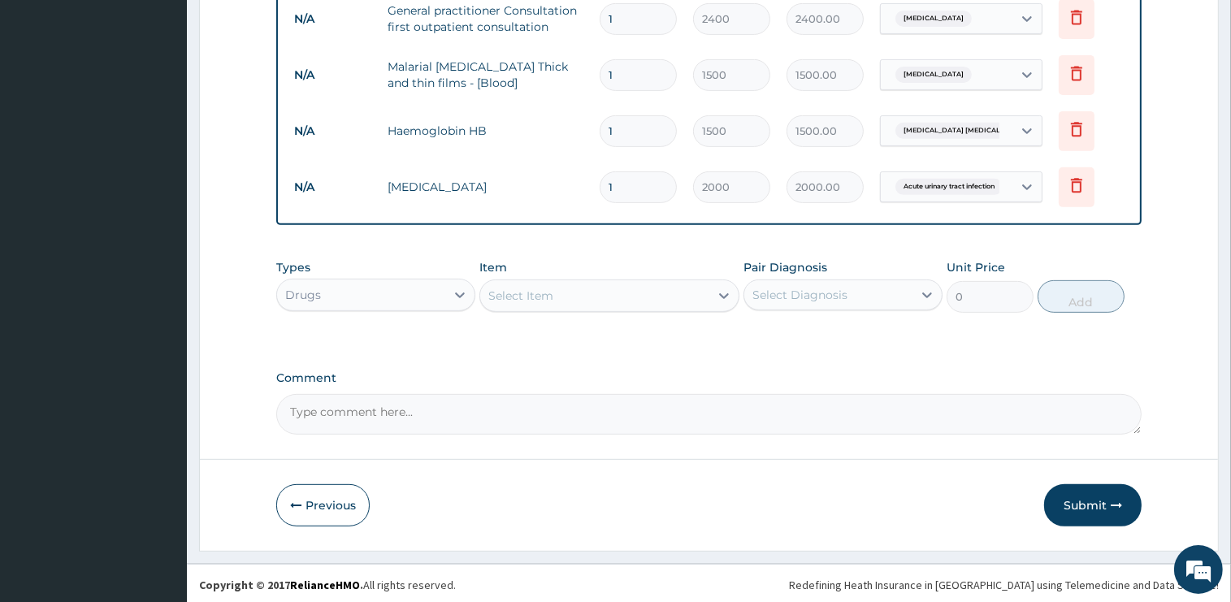
click at [570, 297] on div "Select Item" at bounding box center [594, 296] width 229 height 26
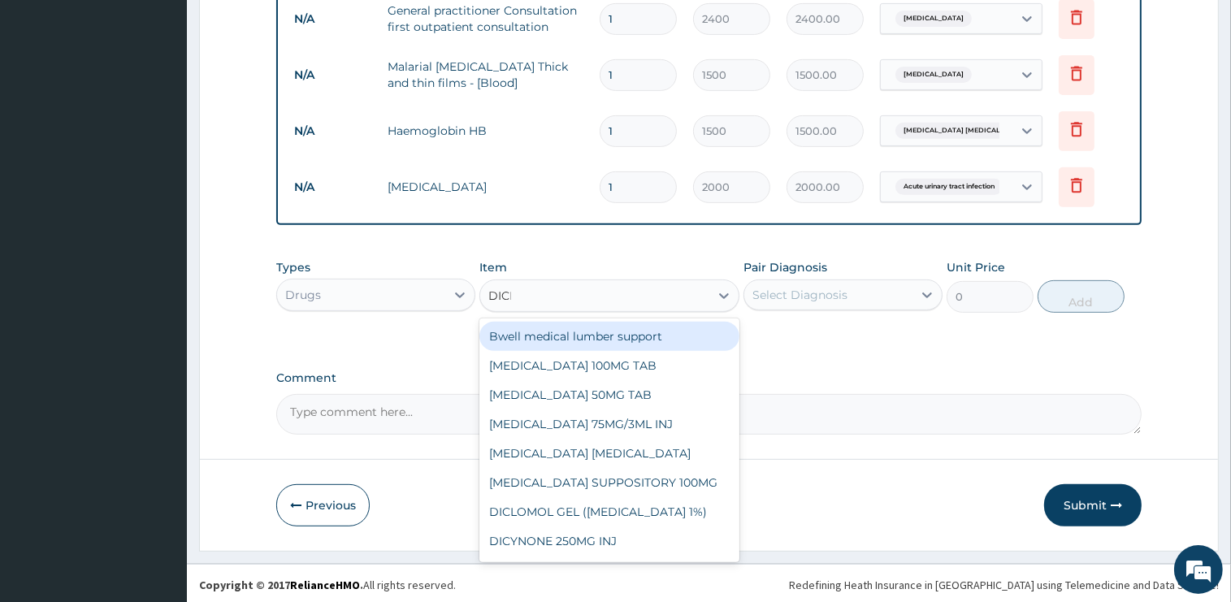
type input "DICLO"
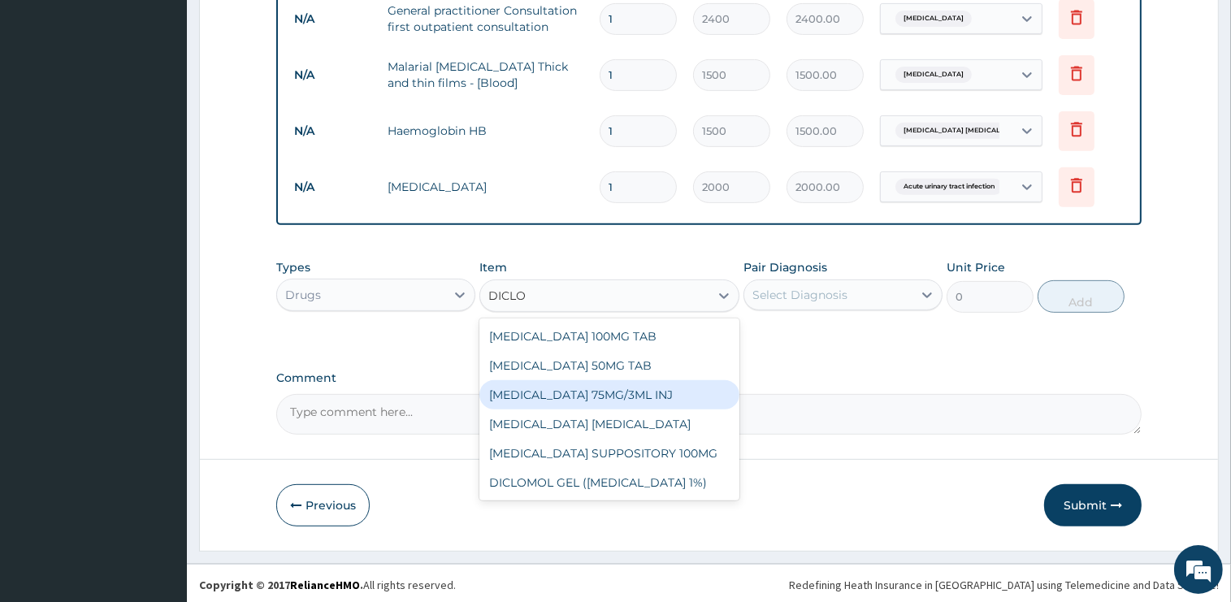
click at [600, 393] on div "DICLOFENAC 75MG/3ML INJ" at bounding box center [609, 394] width 260 height 29
type input "1000"
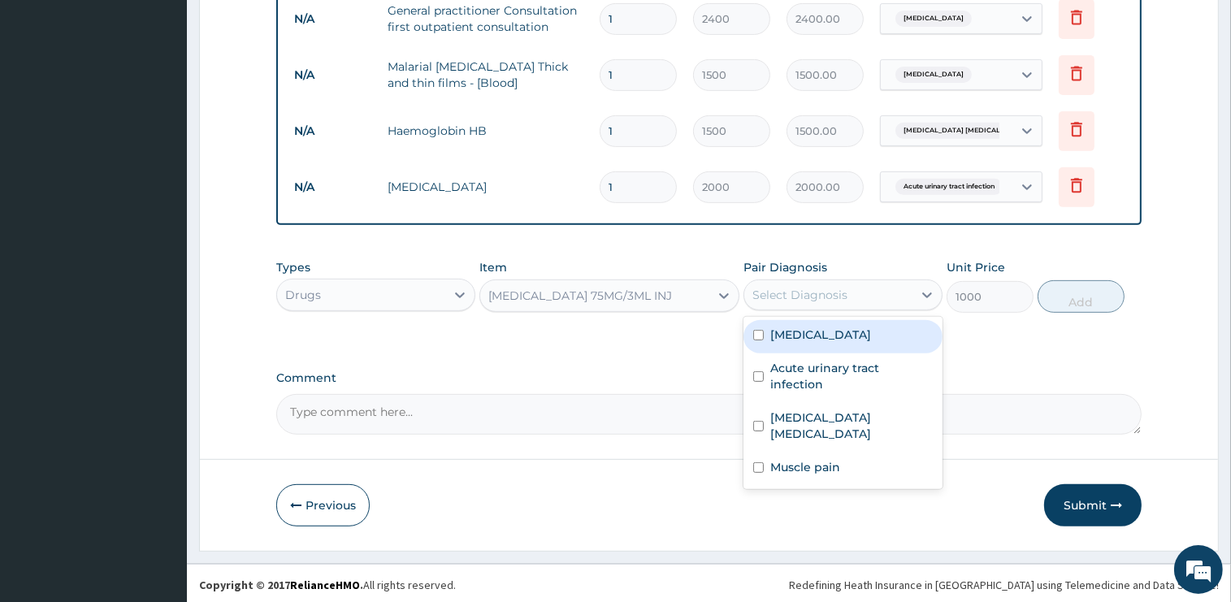
click at [866, 282] on div "Select Diagnosis" at bounding box center [828, 295] width 168 height 26
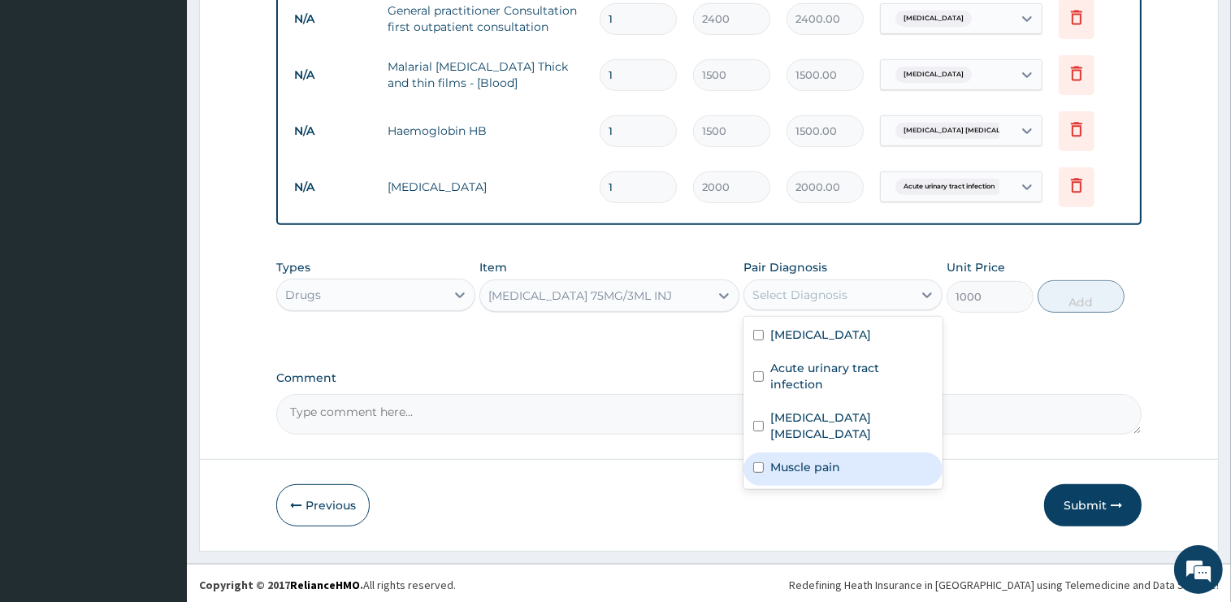
drag, startPoint x: 822, startPoint y: 435, endPoint x: 981, endPoint y: 323, distance: 193.7
click at [822, 459] on label "Muscle pain" at bounding box center [805, 467] width 70 height 16
checkbox input "true"
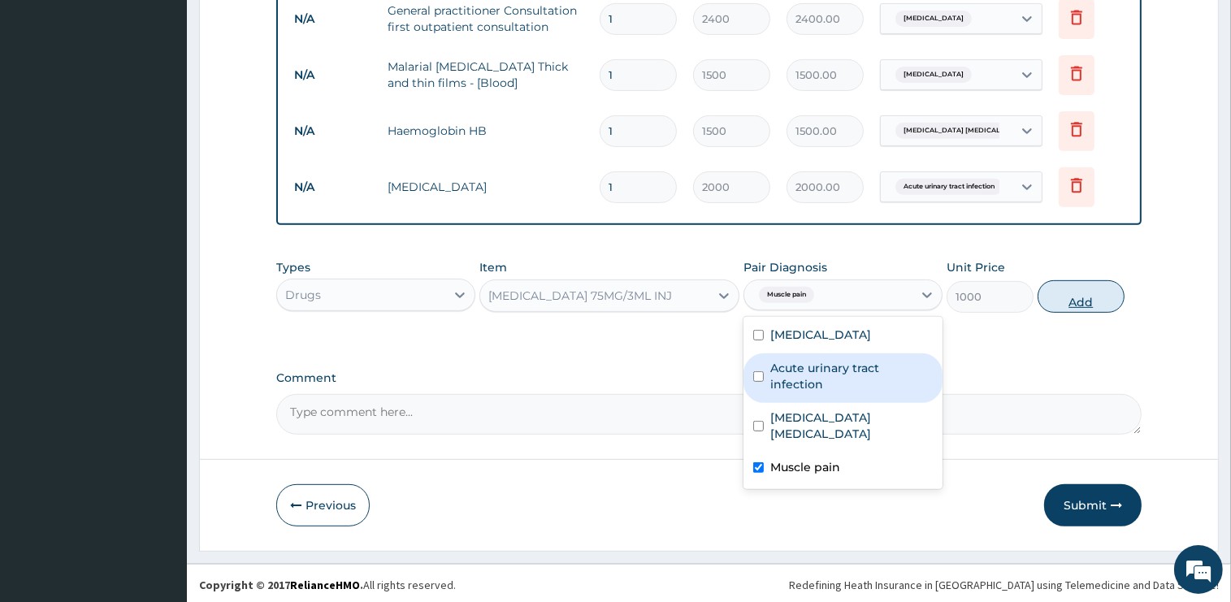
click at [1087, 285] on button "Add" at bounding box center [1081, 296] width 87 height 33
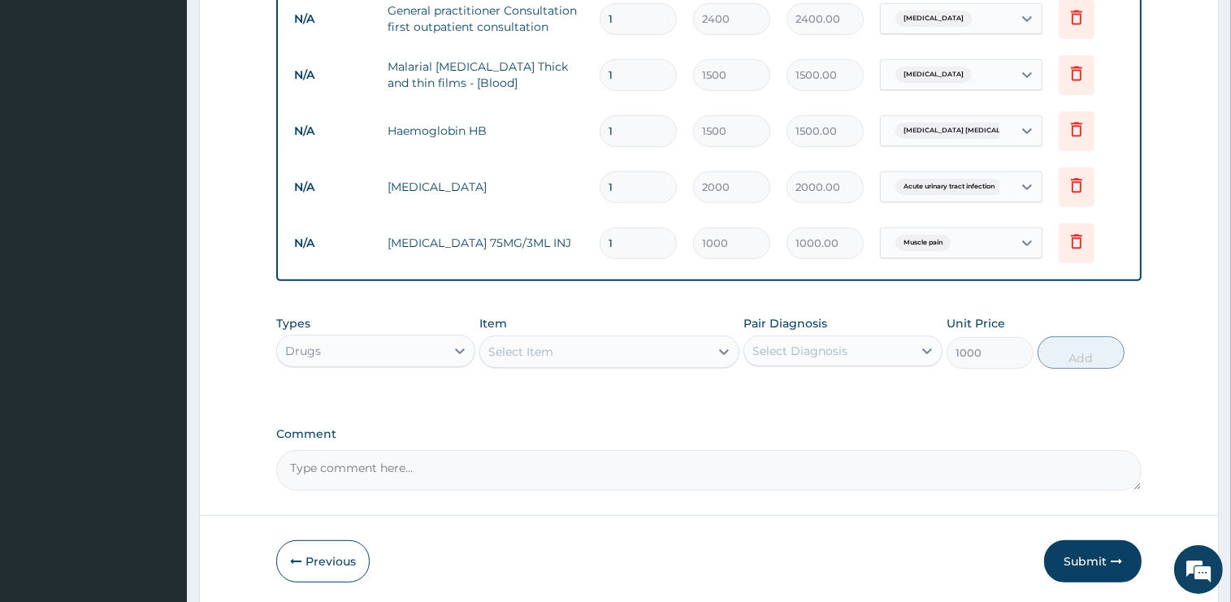
type input "0"
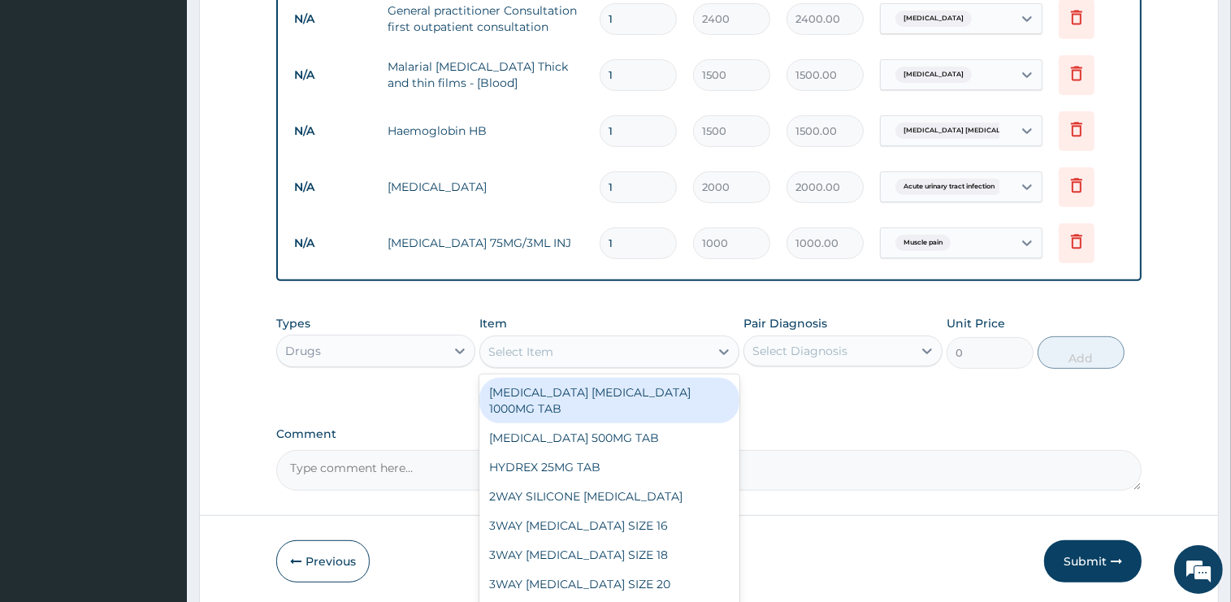
click at [562, 356] on div "Select Item" at bounding box center [594, 352] width 229 height 26
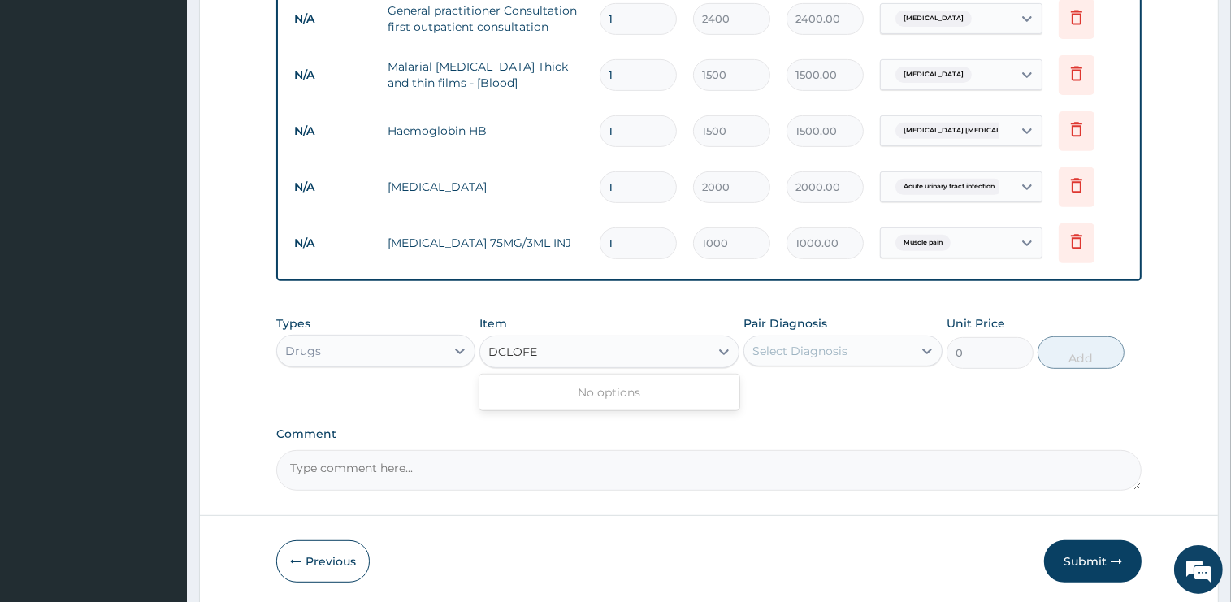
click at [495, 349] on input "DCLOFE" at bounding box center [513, 352] width 50 height 16
type input "DICLOFE"
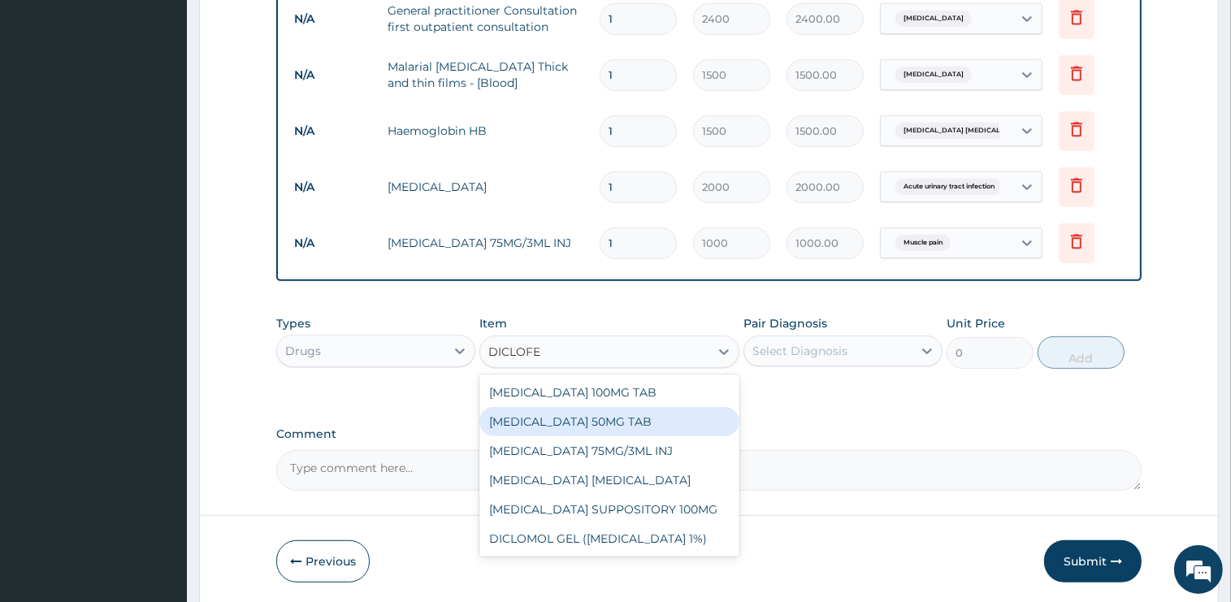
click at [616, 412] on div "DICLOFENAC 50MG TAB" at bounding box center [609, 421] width 260 height 29
type input "75"
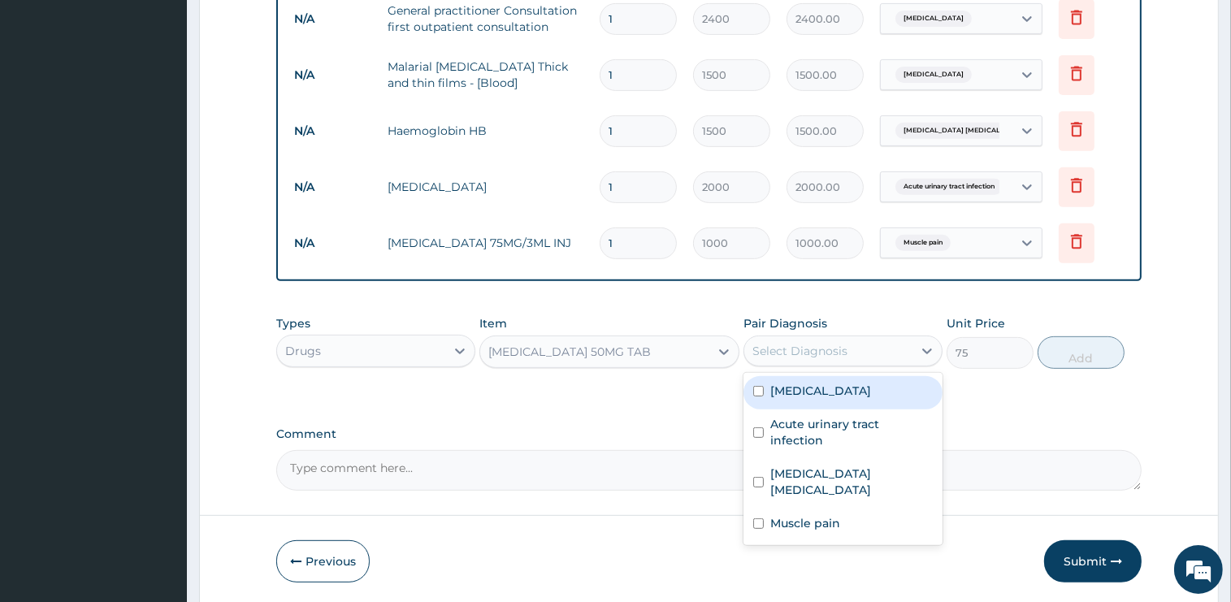
click at [803, 353] on div "Select Diagnosis" at bounding box center [799, 351] width 95 height 16
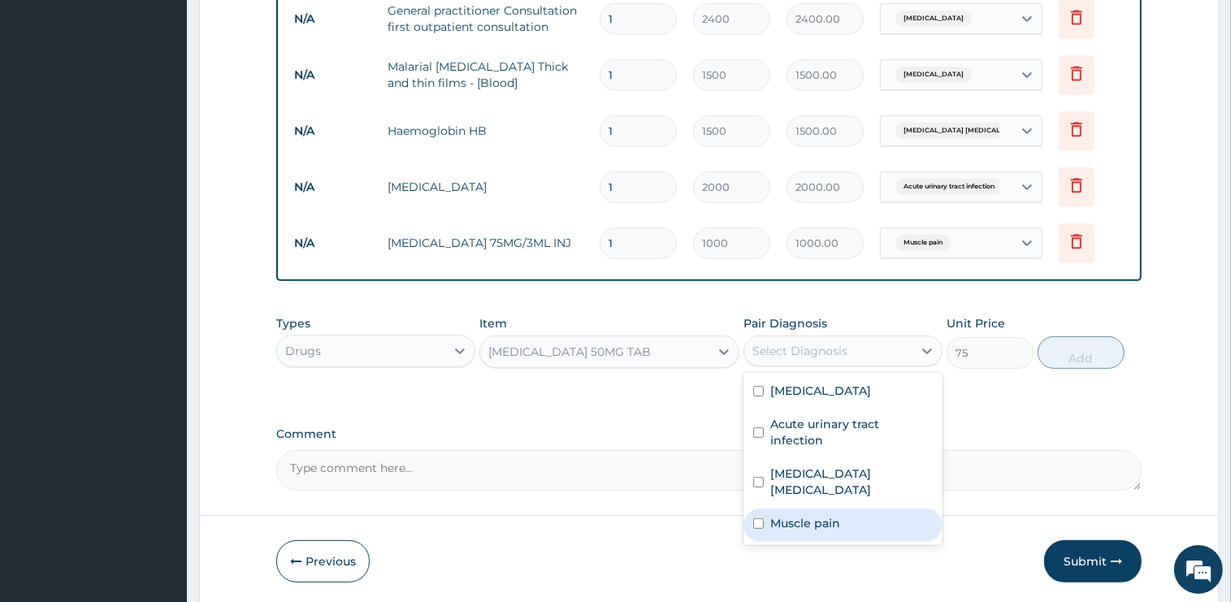
click at [802, 515] on label "Muscle pain" at bounding box center [805, 523] width 70 height 16
checkbox input "true"
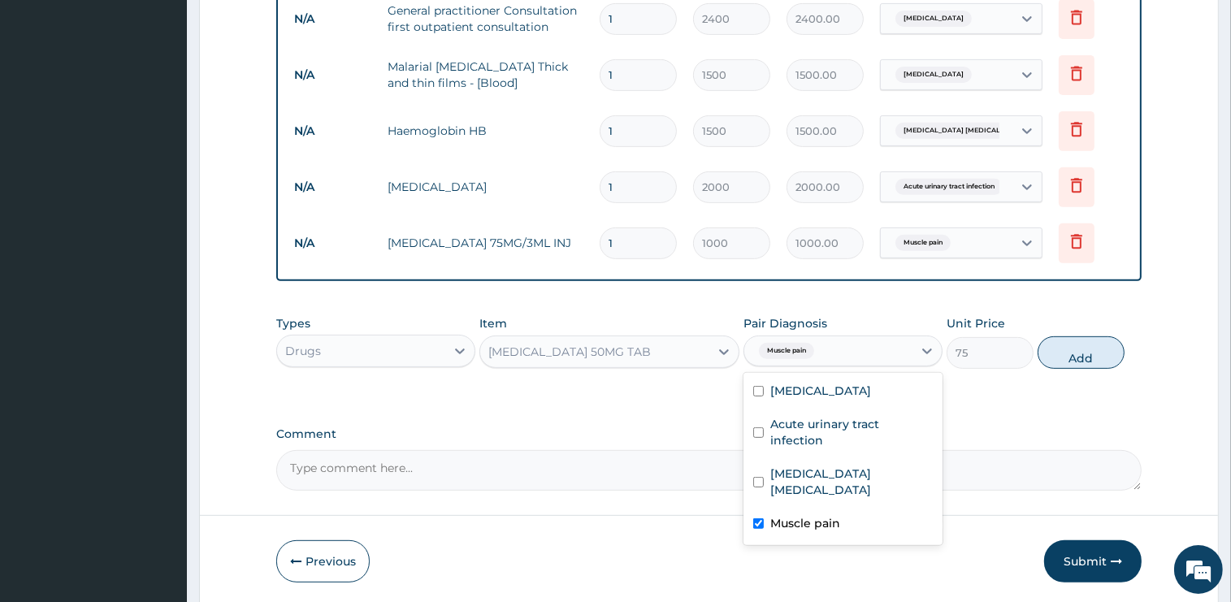
click at [1054, 353] on button "Add" at bounding box center [1081, 352] width 87 height 33
type input "0"
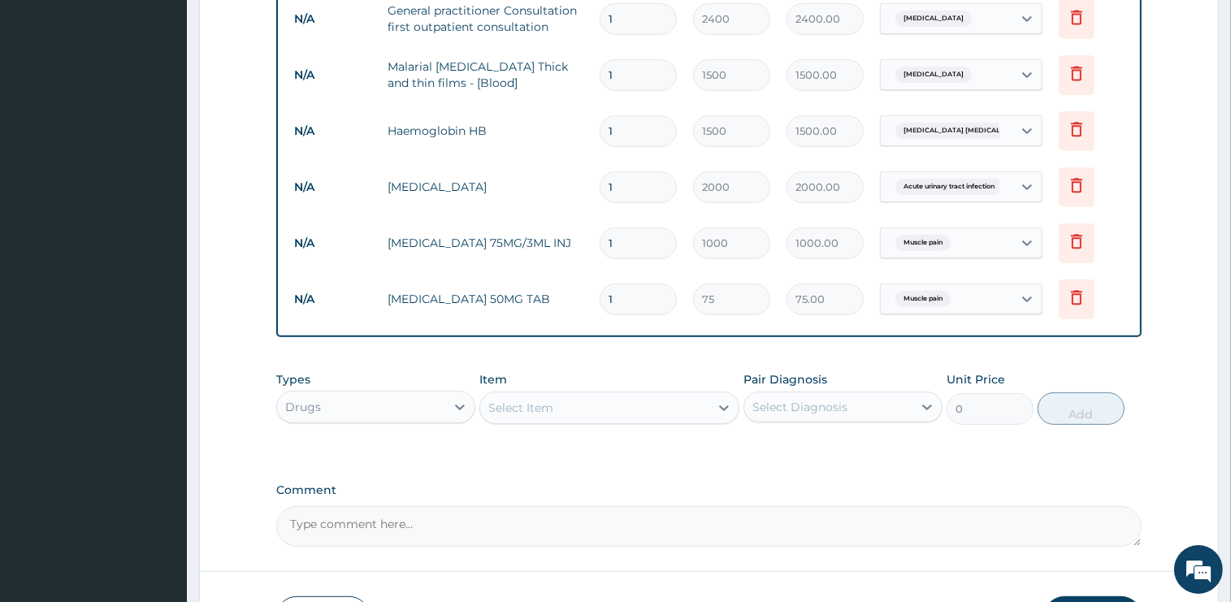
type input "10"
type input "750.00"
type input "10"
click at [575, 403] on div "Select Item" at bounding box center [594, 408] width 229 height 26
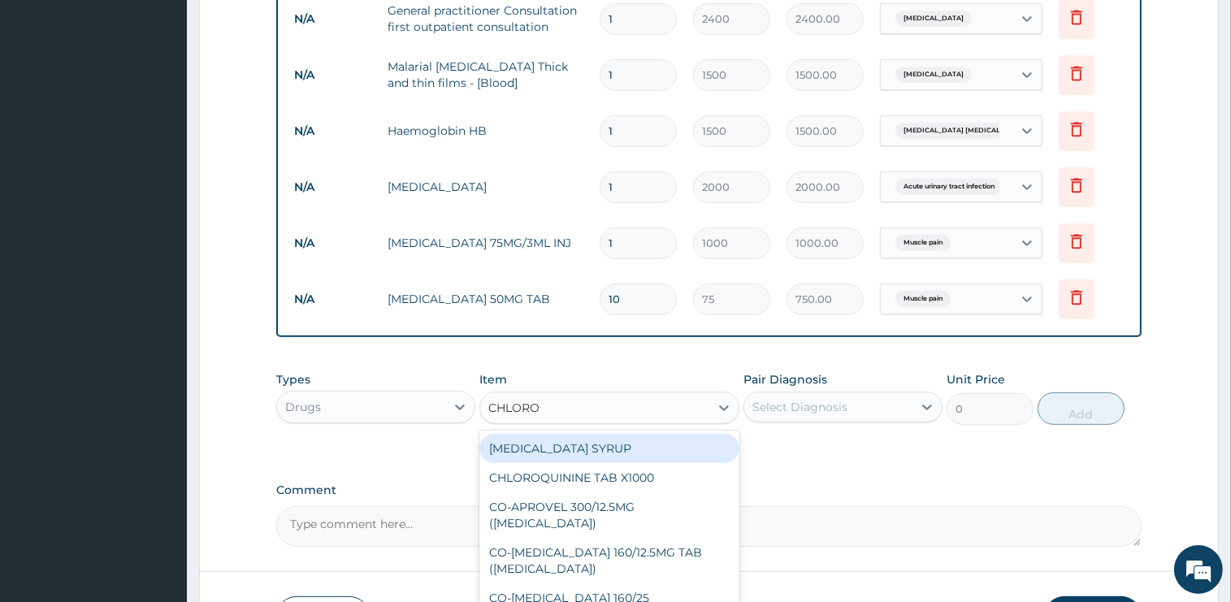
type input "CHLOROQ"
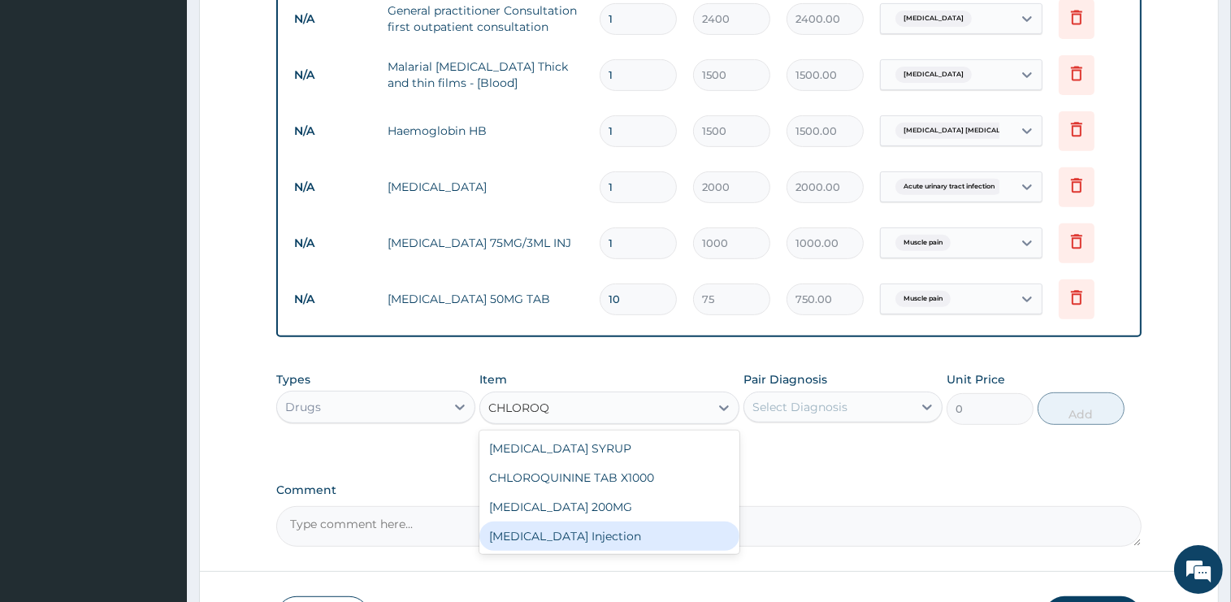
click at [600, 539] on div "Chloroquine Injection" at bounding box center [609, 536] width 260 height 29
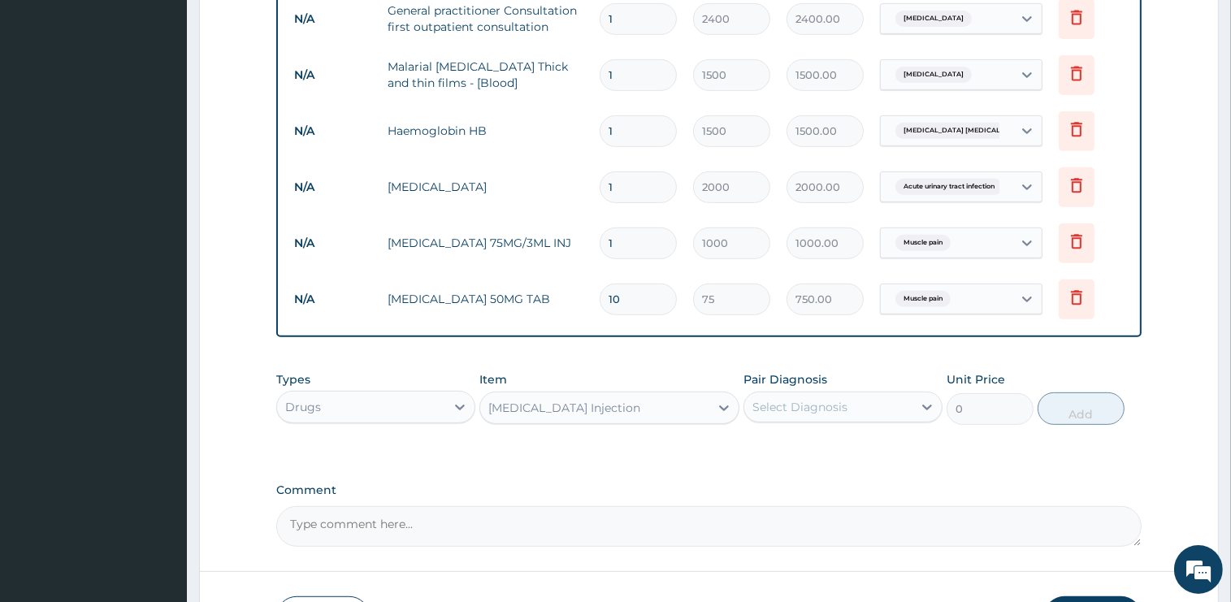
type input "800"
click at [846, 399] on div "Select Diagnosis" at bounding box center [799, 407] width 95 height 16
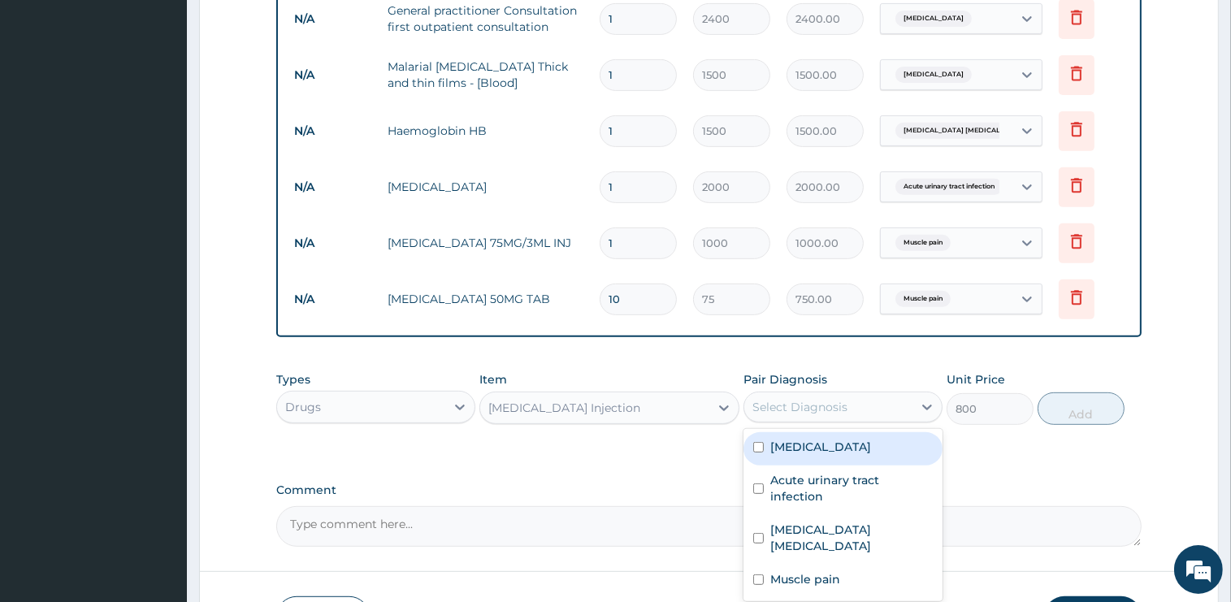
click at [830, 444] on div "[MEDICAL_DATA]" at bounding box center [843, 448] width 199 height 33
checkbox input "true"
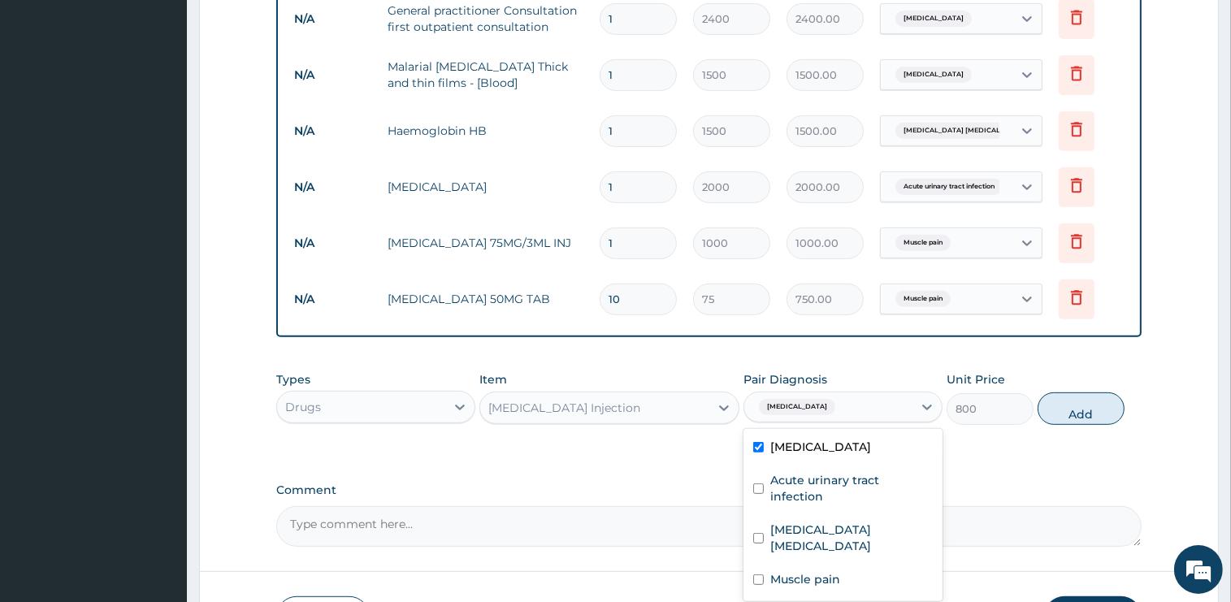
drag, startPoint x: 1073, startPoint y: 404, endPoint x: 818, endPoint y: 423, distance: 255.8
click at [1069, 407] on button "Add" at bounding box center [1081, 408] width 87 height 33
type input "0"
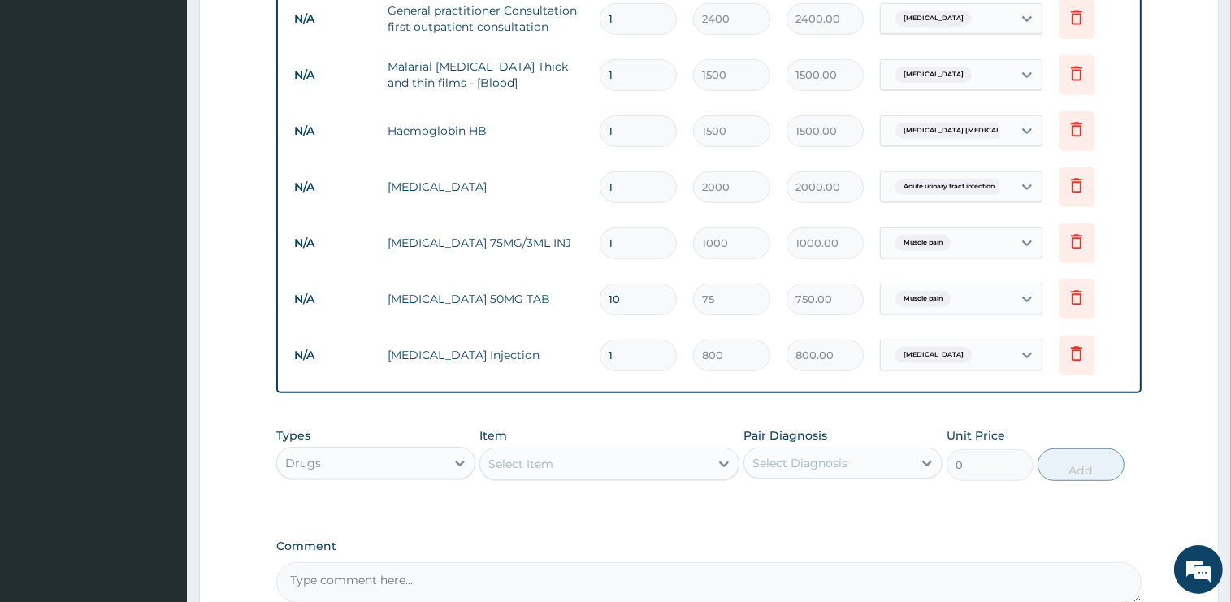
type input "0.00"
type input "3"
type input "2400.00"
type input "3"
click at [583, 462] on div "Select Item" at bounding box center [594, 464] width 229 height 26
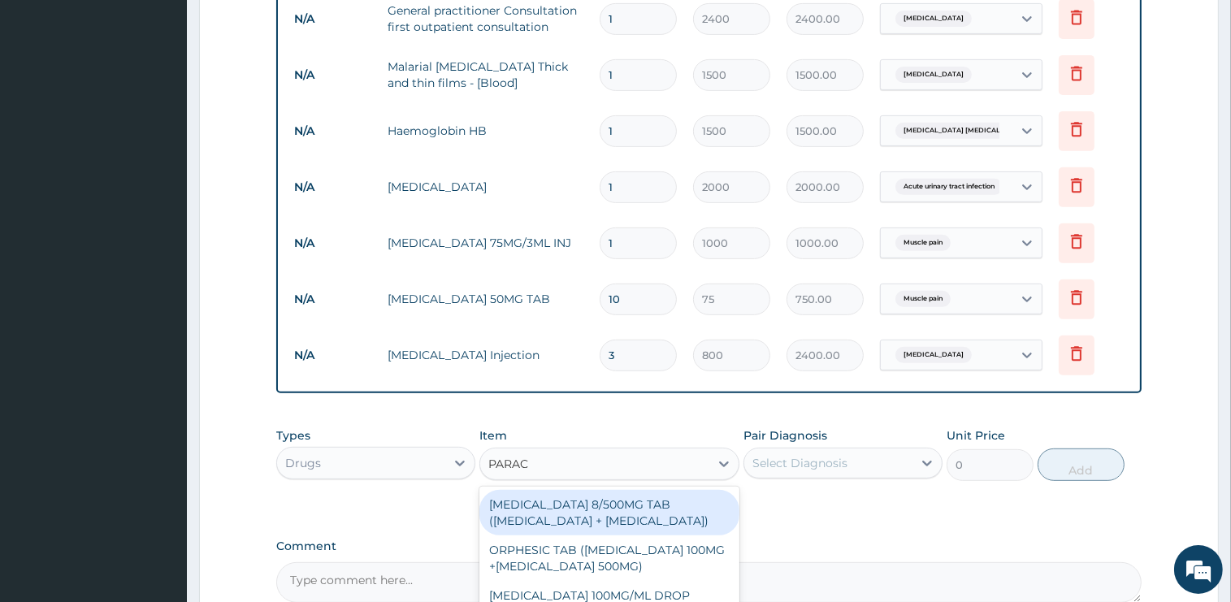
type input "PARACE"
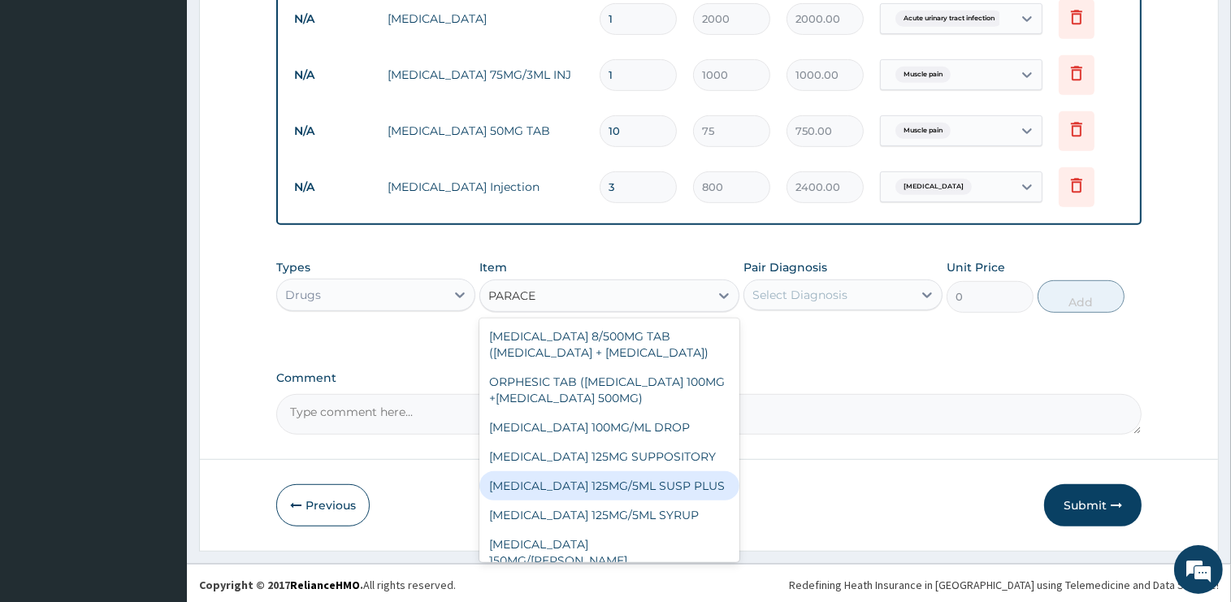
scroll to position [137, 0]
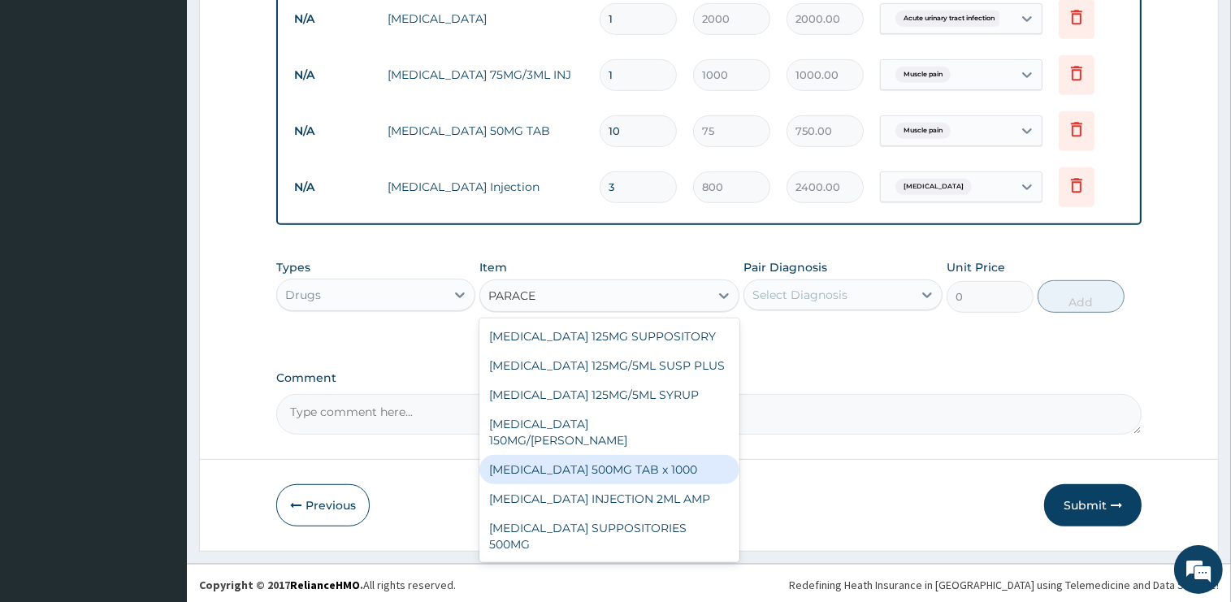
click at [658, 476] on div "PARACETAMOL 500MG TAB x 1000" at bounding box center [609, 469] width 260 height 29
type input "15.75"
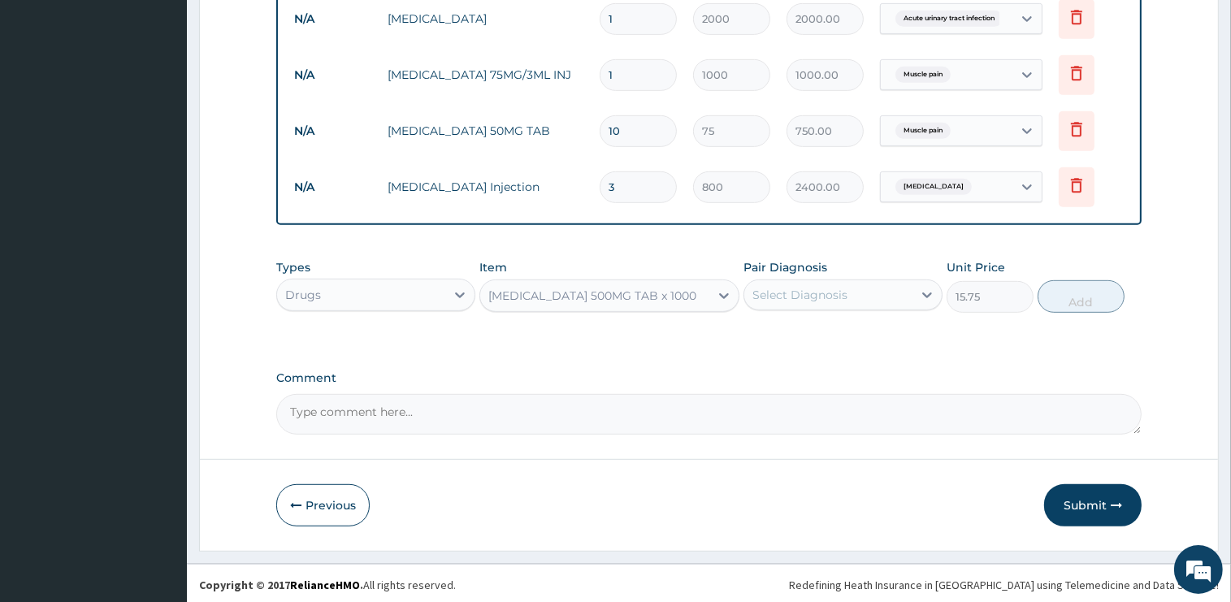
click at [797, 290] on div "Select Diagnosis" at bounding box center [799, 295] width 95 height 16
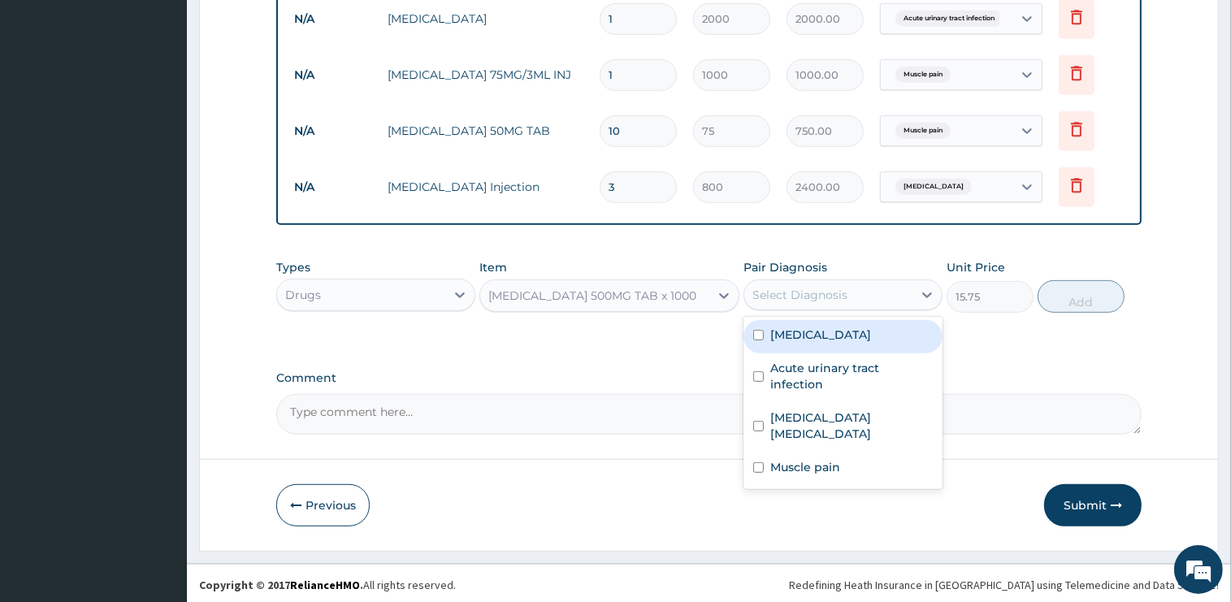
click at [809, 346] on div "[MEDICAL_DATA]" at bounding box center [843, 336] width 199 height 33
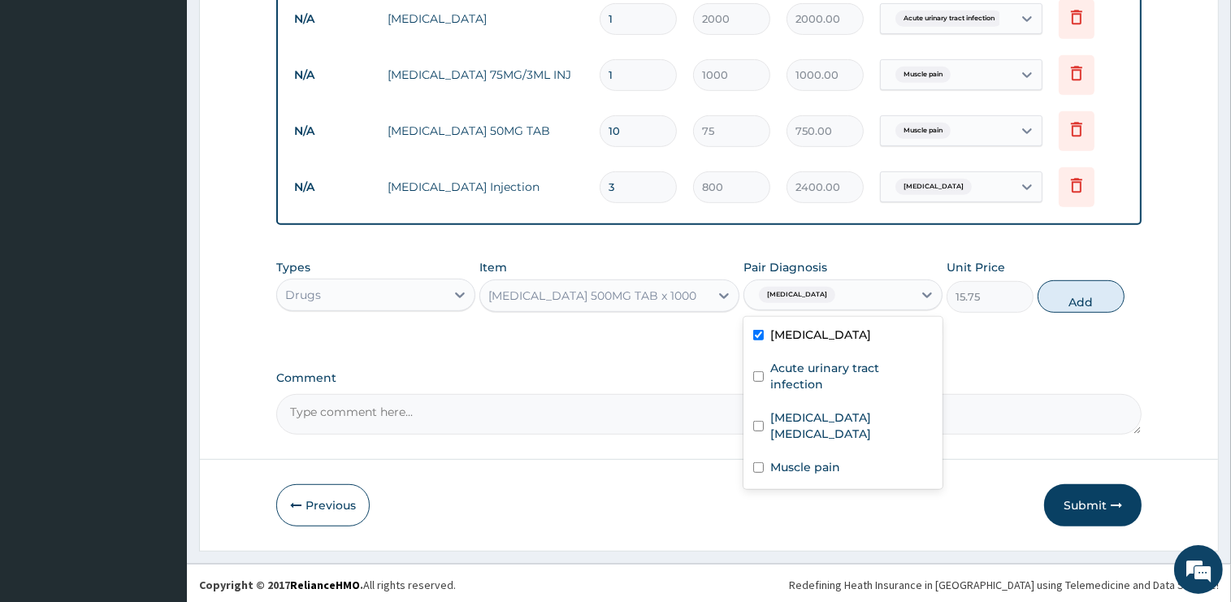
checkbox input "true"
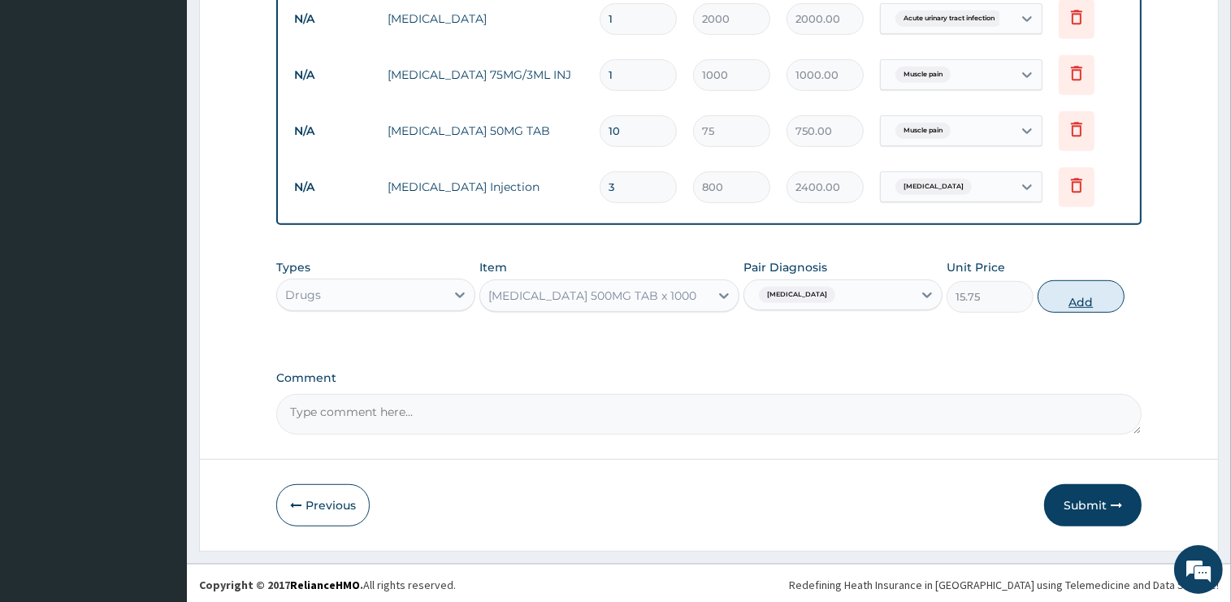
click at [1083, 288] on button "Add" at bounding box center [1081, 296] width 87 height 33
type input "0"
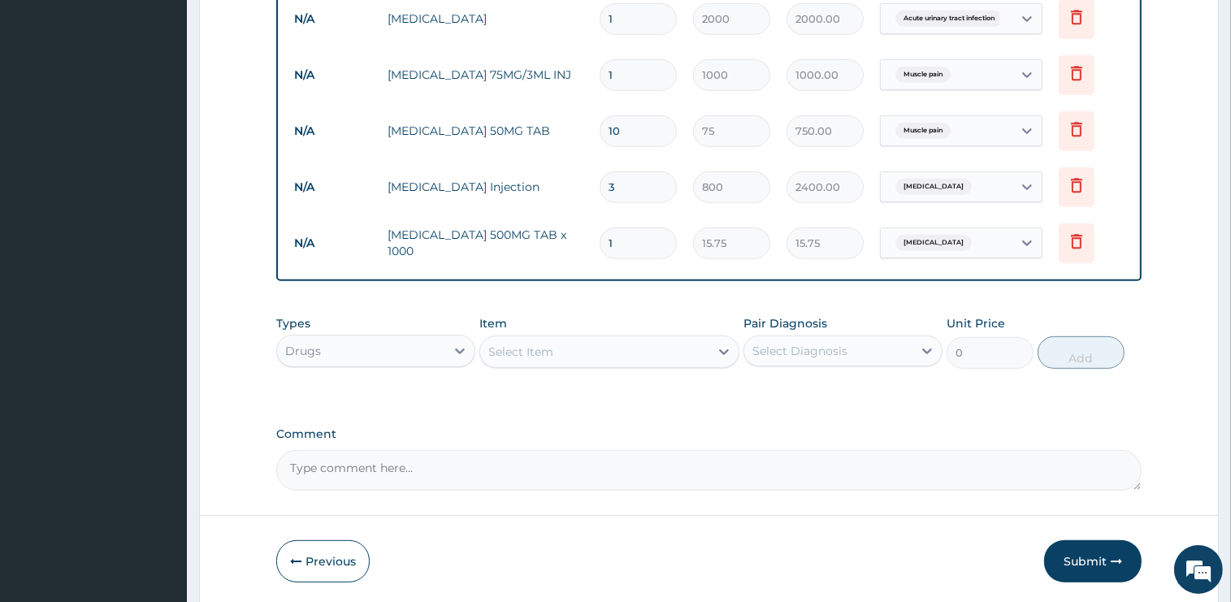
type input "12"
type input "189.00"
type input "12"
click at [582, 342] on div "Select Item" at bounding box center [594, 352] width 229 height 26
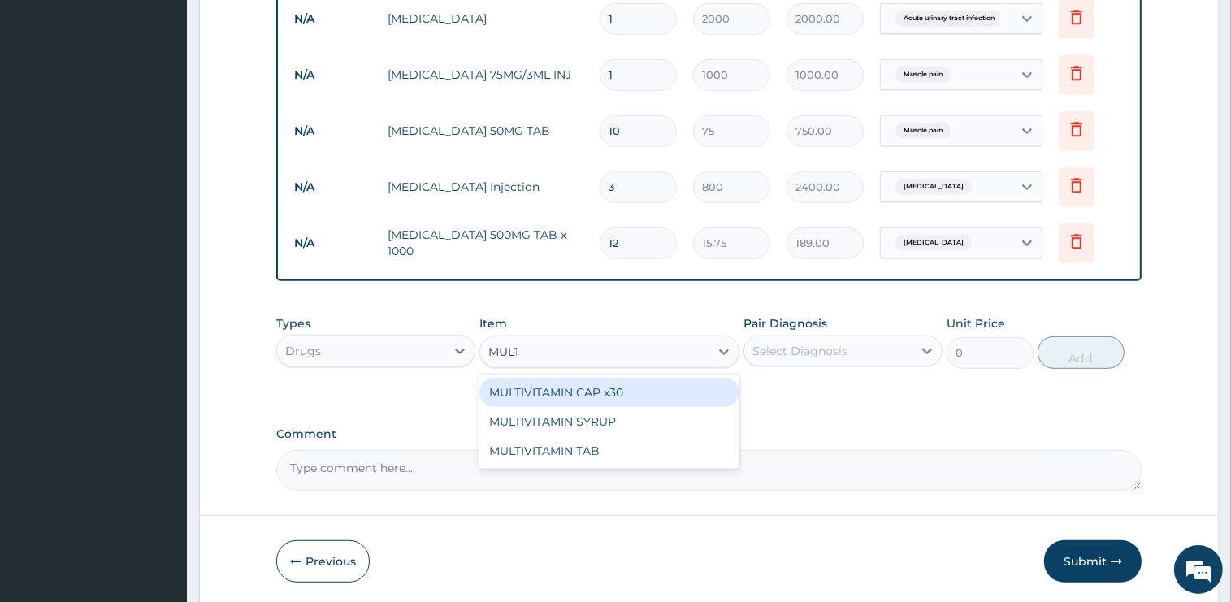
type input "MULTI"
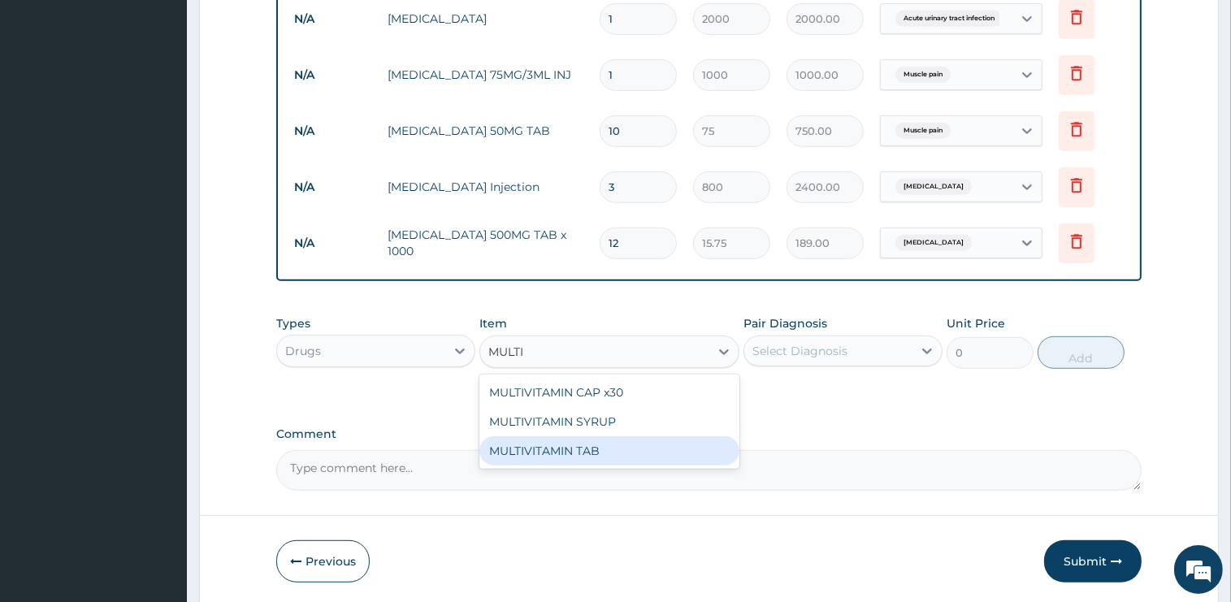
click at [590, 453] on div "MULTIVITAMIN TAB" at bounding box center [609, 450] width 260 height 29
type input "45"
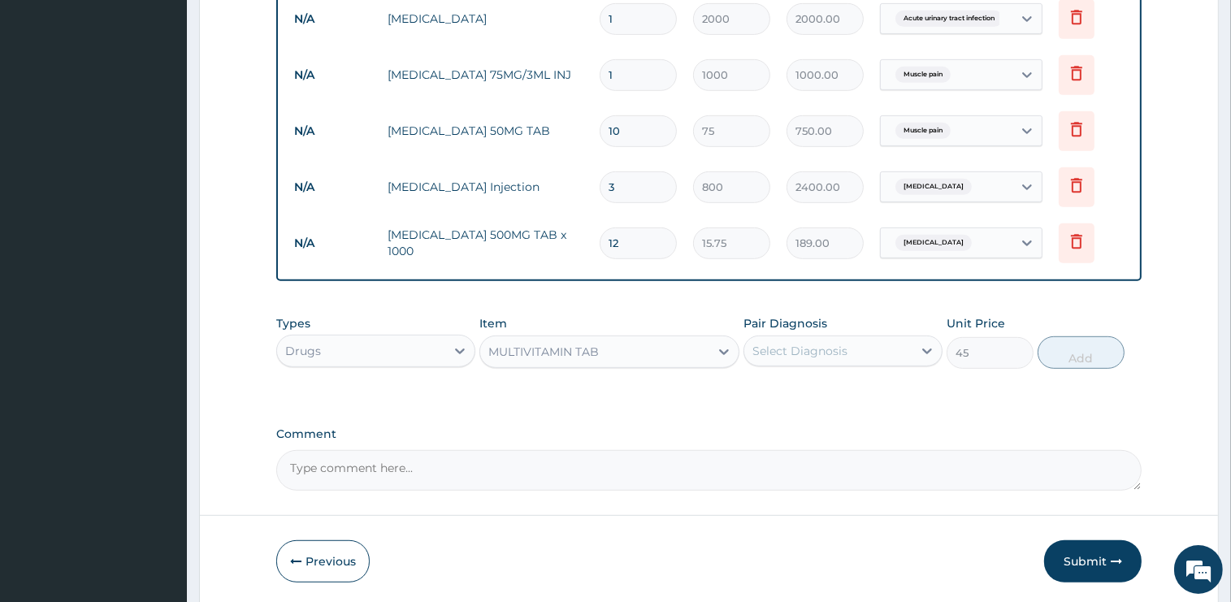
click at [814, 356] on div "Select Diagnosis" at bounding box center [799, 351] width 95 height 16
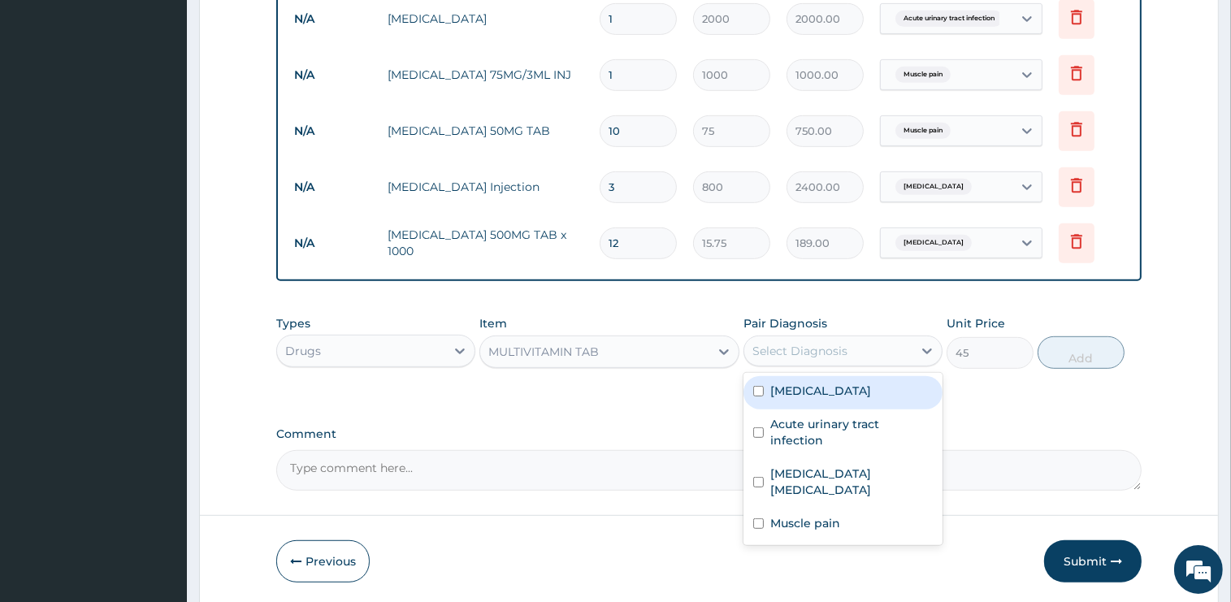
click at [811, 386] on label "[MEDICAL_DATA]" at bounding box center [820, 391] width 101 height 16
checkbox input "true"
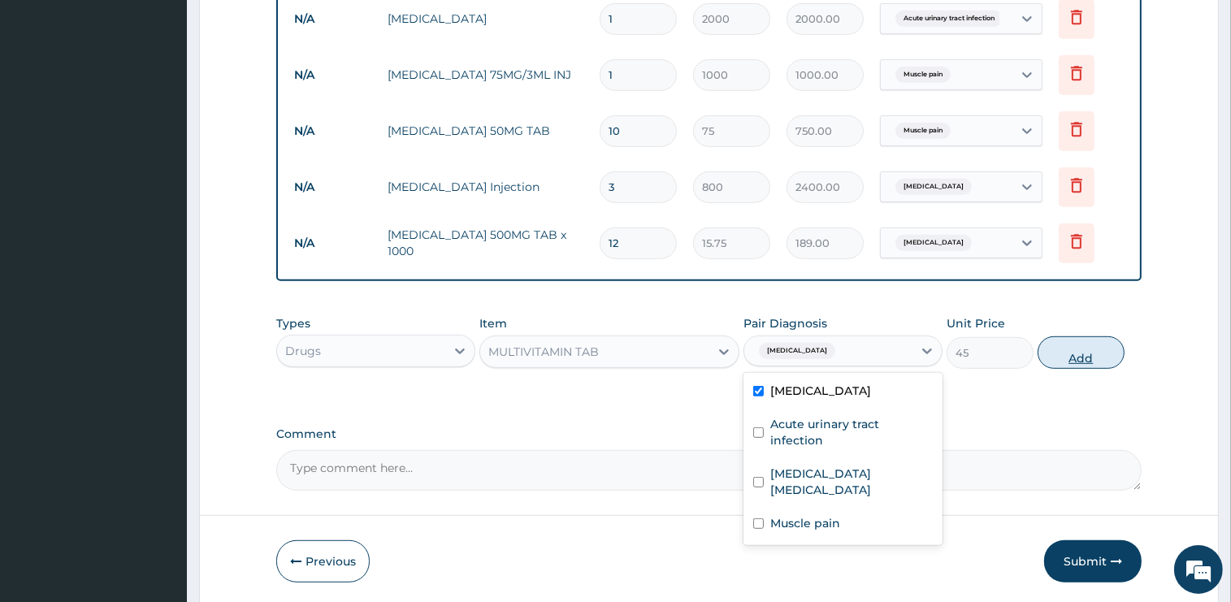
click at [1048, 349] on button "Add" at bounding box center [1081, 352] width 87 height 33
type input "0"
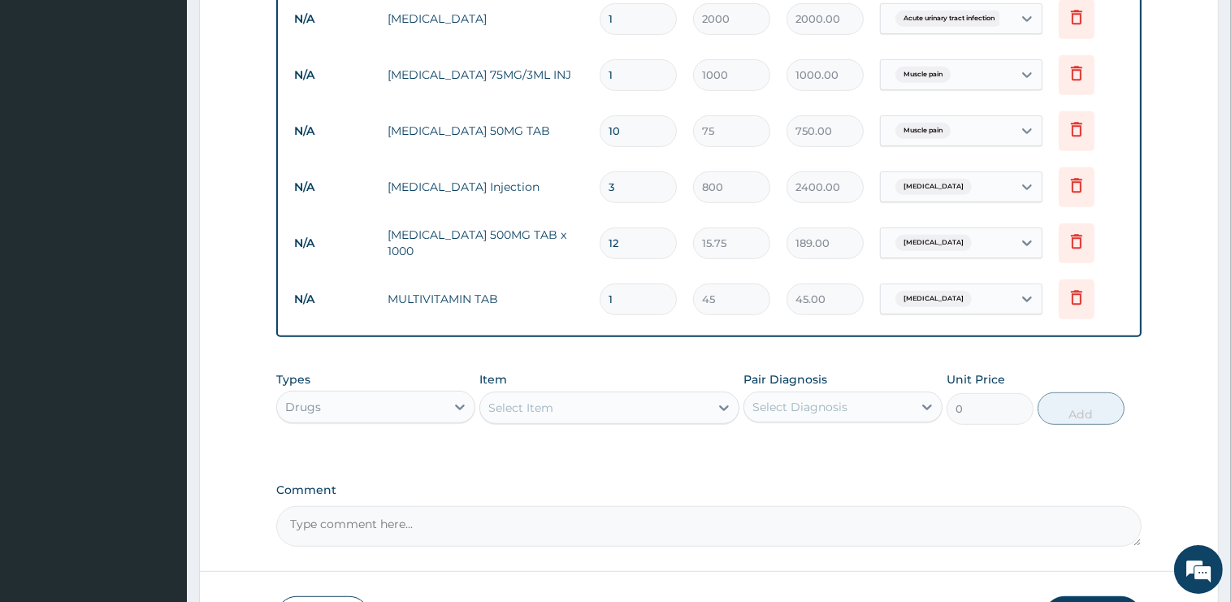
type input "10"
type input "450.00"
type input "10"
click at [552, 404] on div "Select Item" at bounding box center [520, 408] width 65 height 16
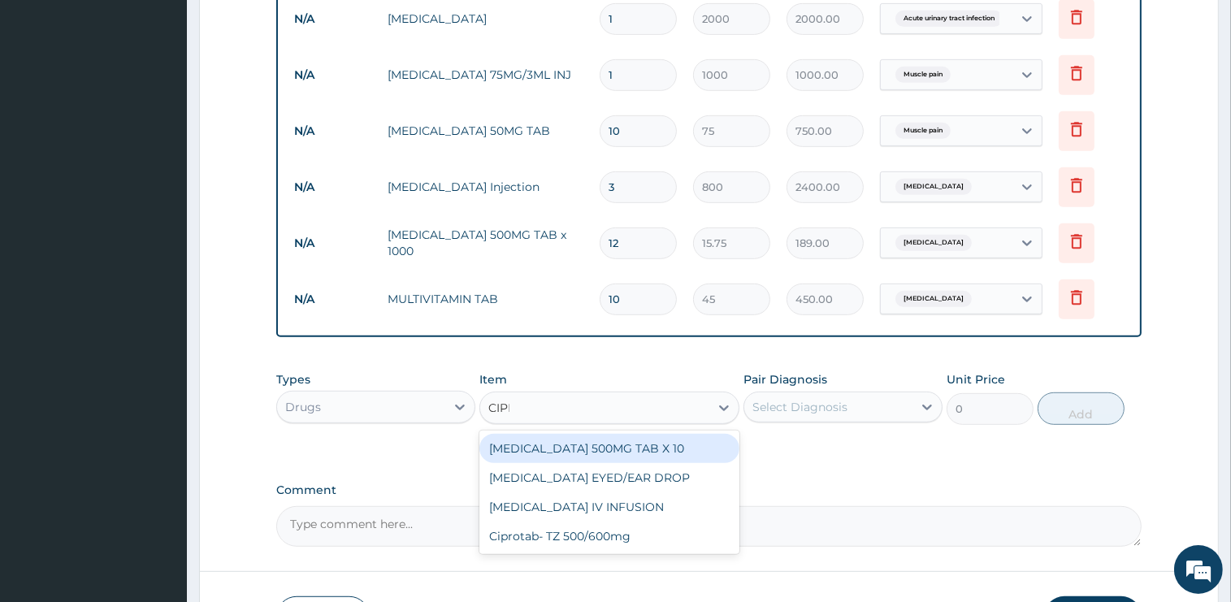
type input "CIPRO"
click at [603, 442] on div "CIPROFLOXACIN 500MG TAB X 10" at bounding box center [609, 448] width 260 height 29
type input "90"
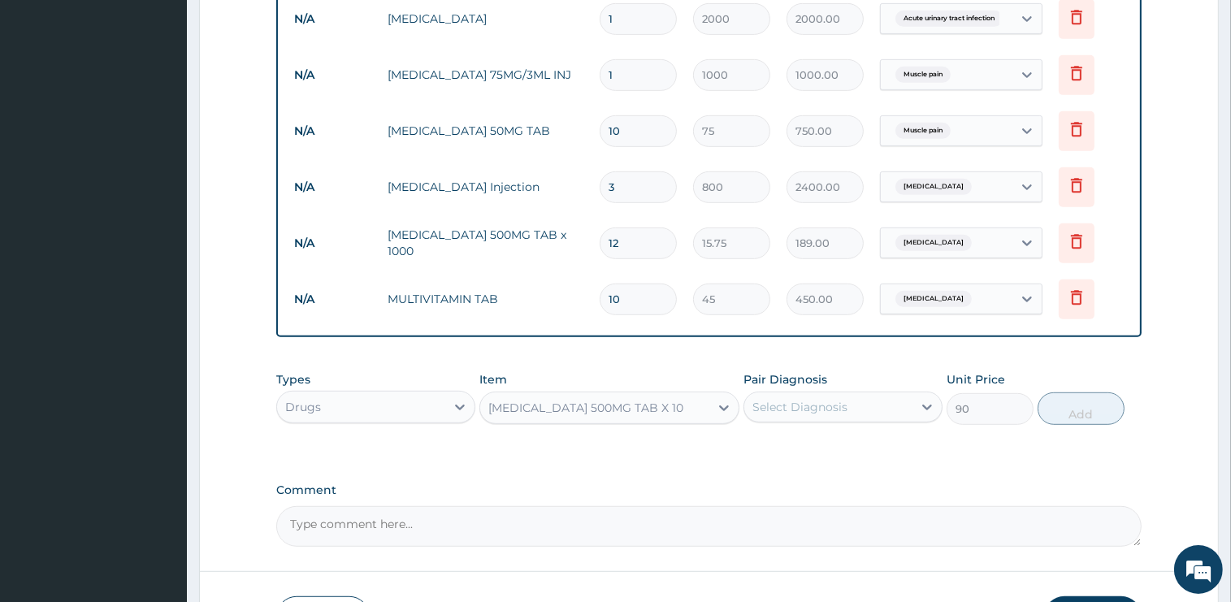
click at [818, 403] on div "Select Diagnosis" at bounding box center [799, 407] width 95 height 16
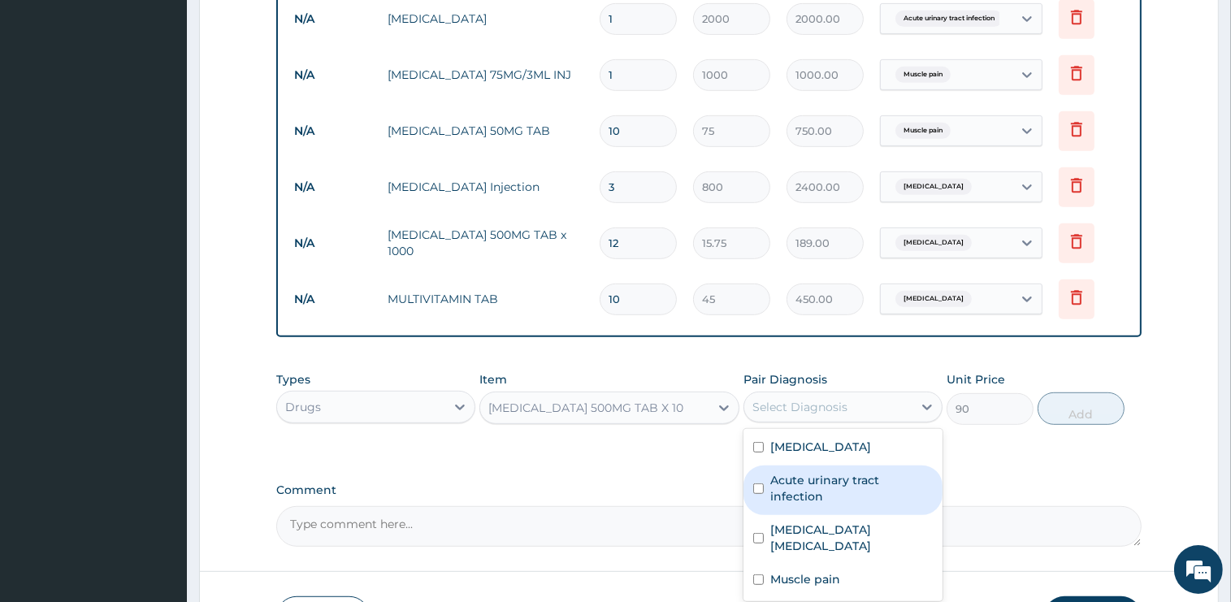
click at [870, 479] on label "Acute urinary tract infection" at bounding box center [851, 488] width 163 height 33
checkbox input "true"
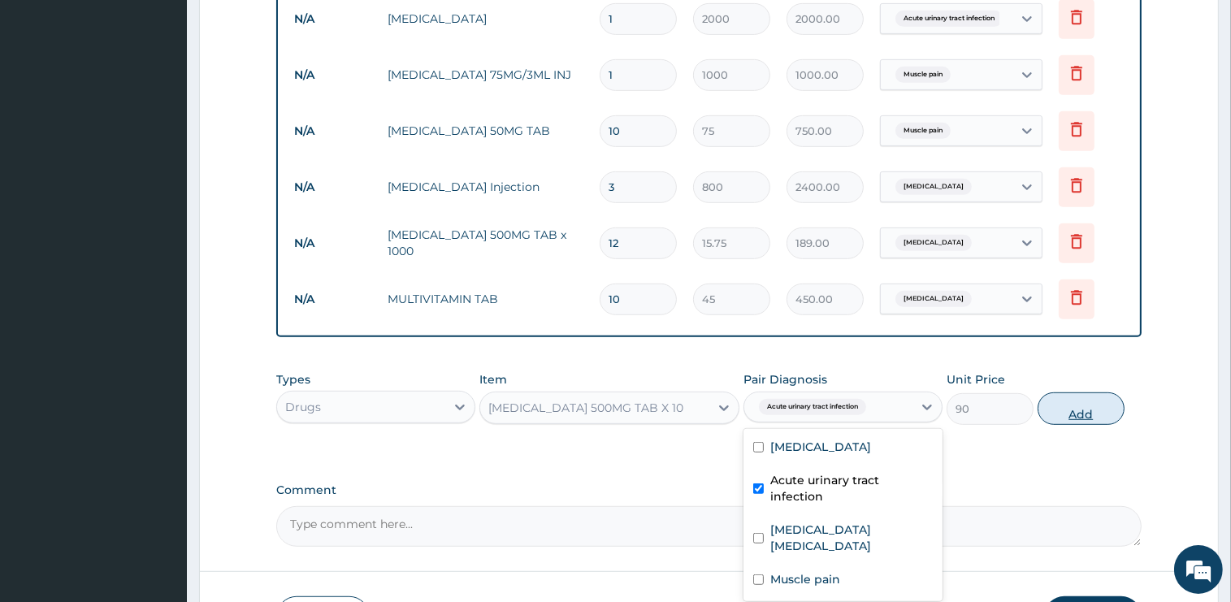
click at [1079, 405] on button "Add" at bounding box center [1081, 408] width 87 height 33
type input "0"
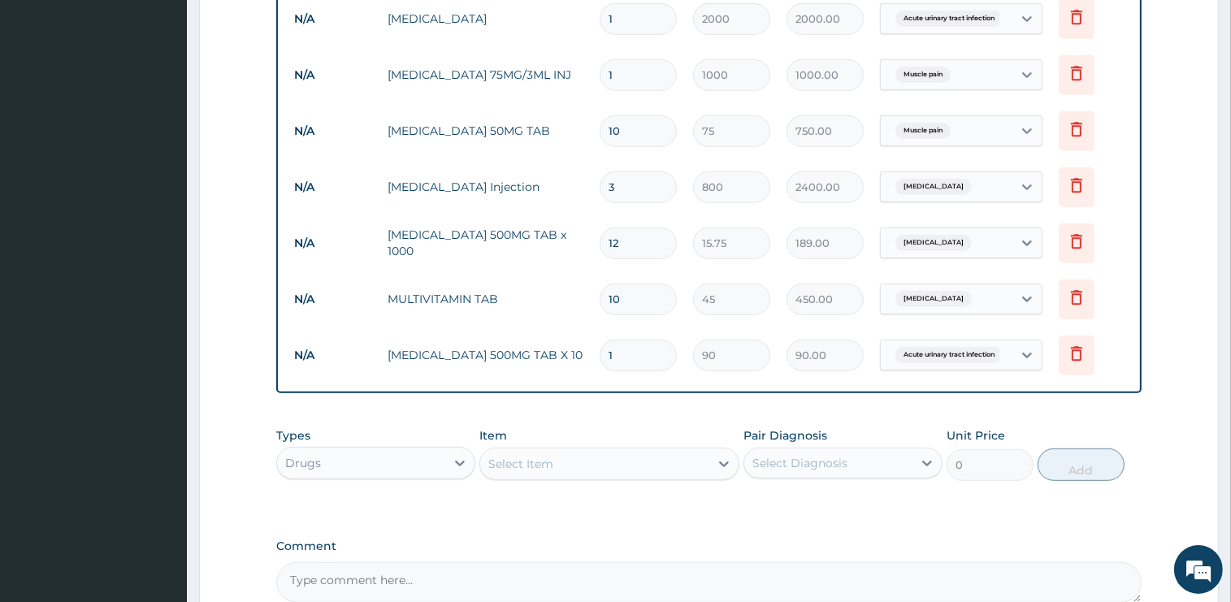
type input "10"
type input "900.00"
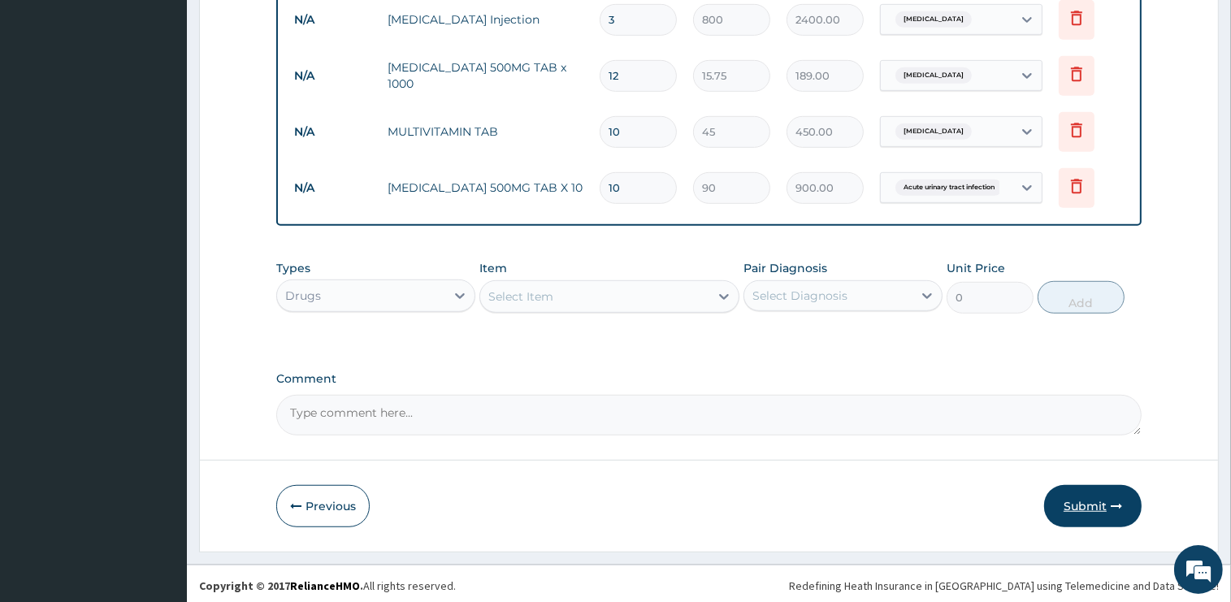
type input "10"
click at [1078, 502] on button "Submit" at bounding box center [1093, 506] width 98 height 42
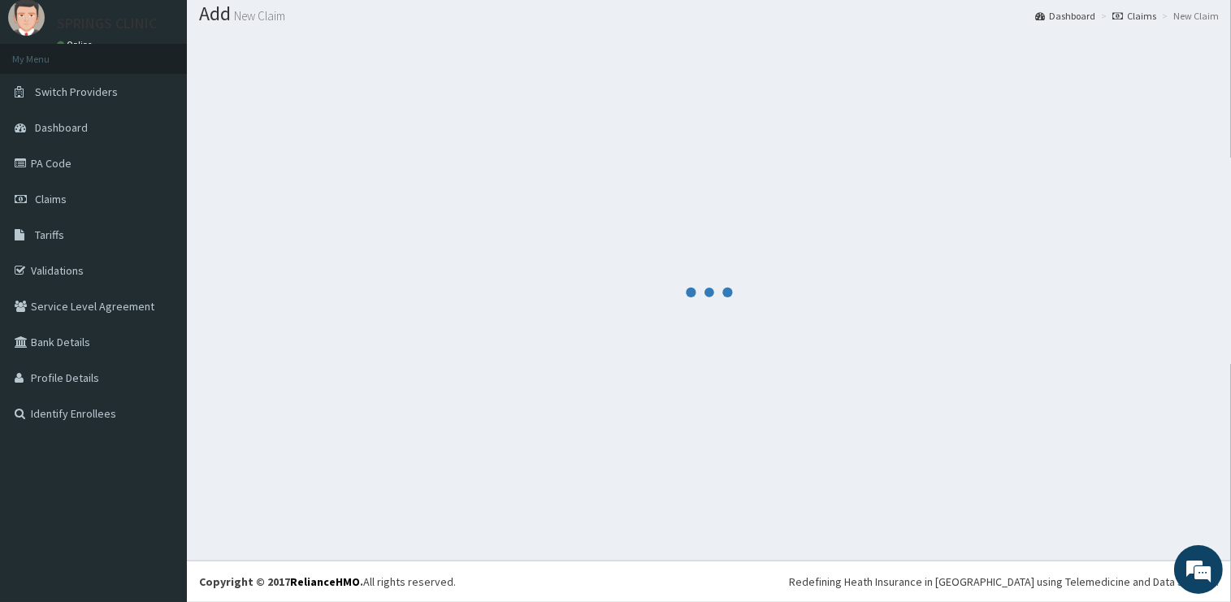
scroll to position [49, 0]
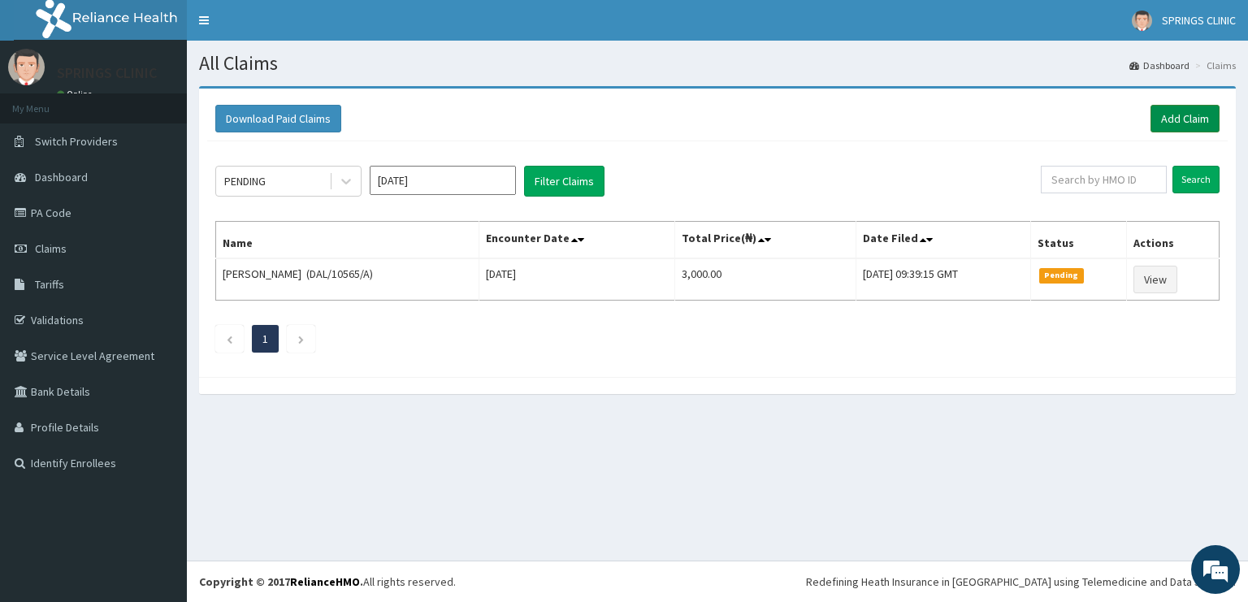
click at [1182, 120] on link "Add Claim" at bounding box center [1185, 119] width 69 height 28
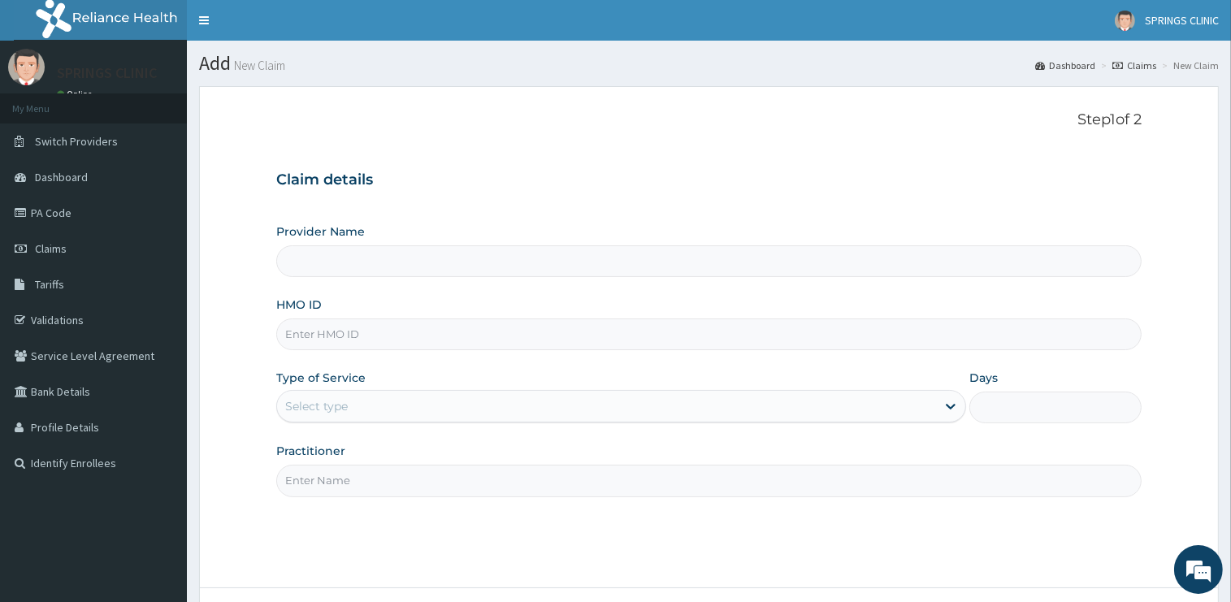
type input "Springs Clinic"
type input "D"
drag, startPoint x: 366, startPoint y: 336, endPoint x: 236, endPoint y: 310, distance: 132.6
click at [276, 319] on input "PPG/10085/A" at bounding box center [708, 335] width 865 height 32
type input "PPG/10085/A"
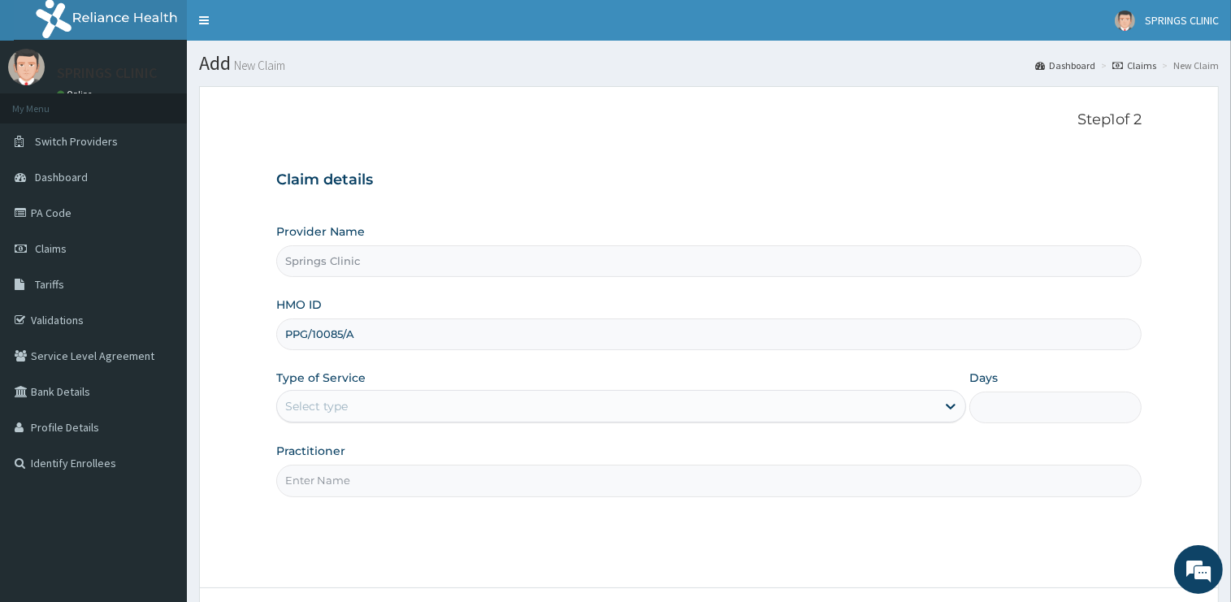
click at [337, 408] on div "Select type" at bounding box center [316, 406] width 63 height 16
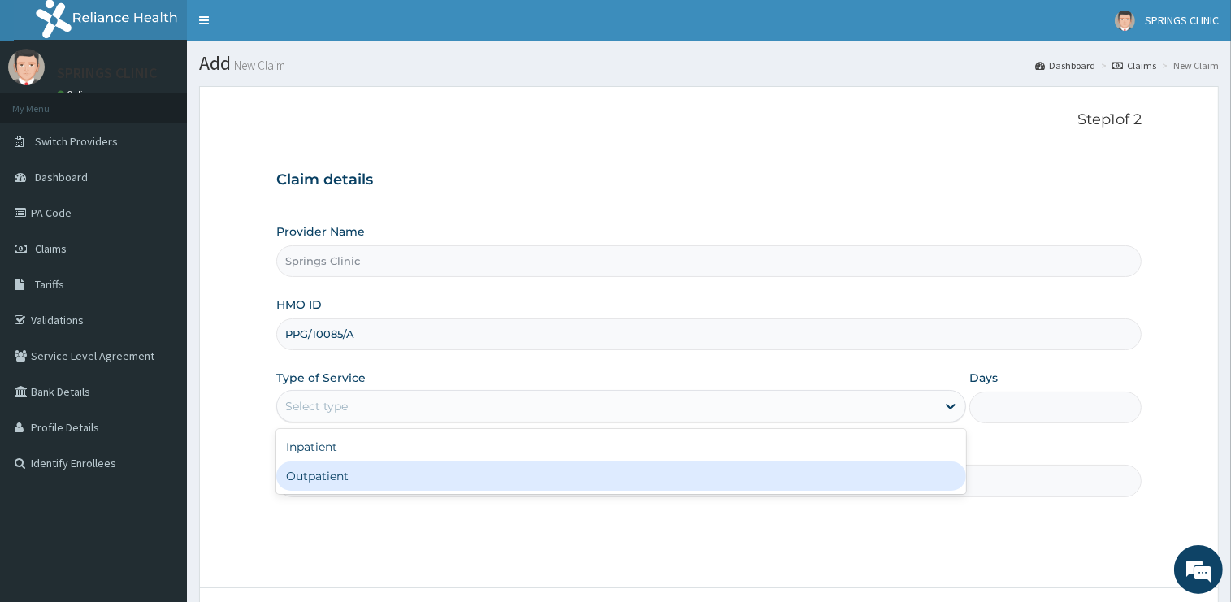
click at [346, 481] on div "Outpatient" at bounding box center [621, 476] width 690 height 29
type input "1"
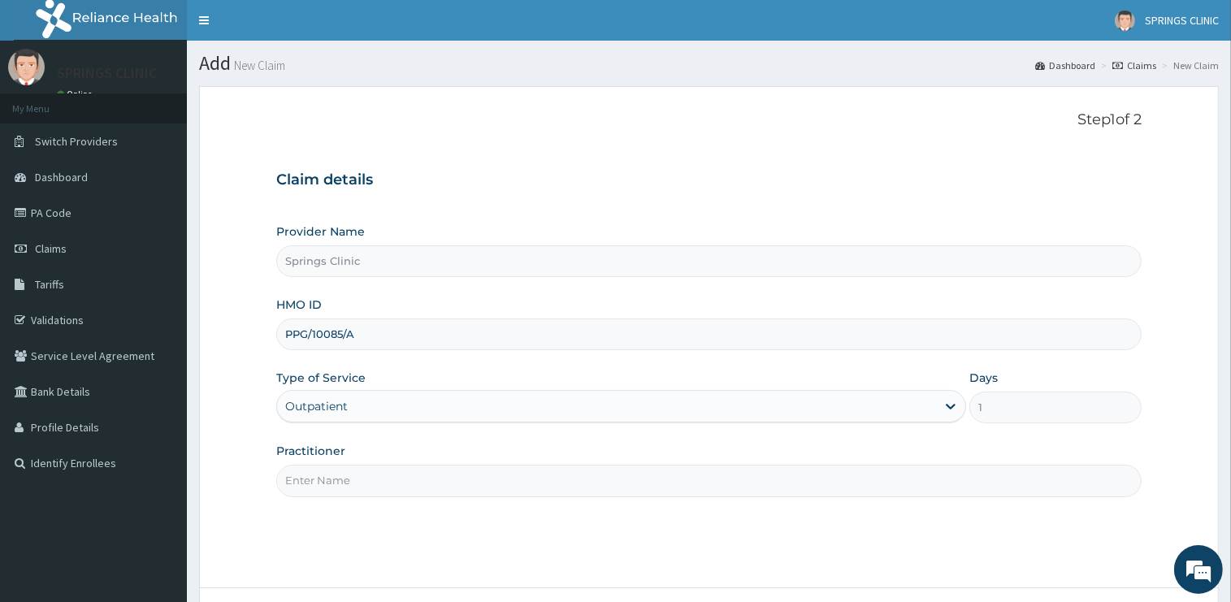
click at [346, 488] on input "Practitioner" at bounding box center [708, 481] width 865 height 32
click at [347, 485] on input "Practitioner" at bounding box center [708, 481] width 865 height 32
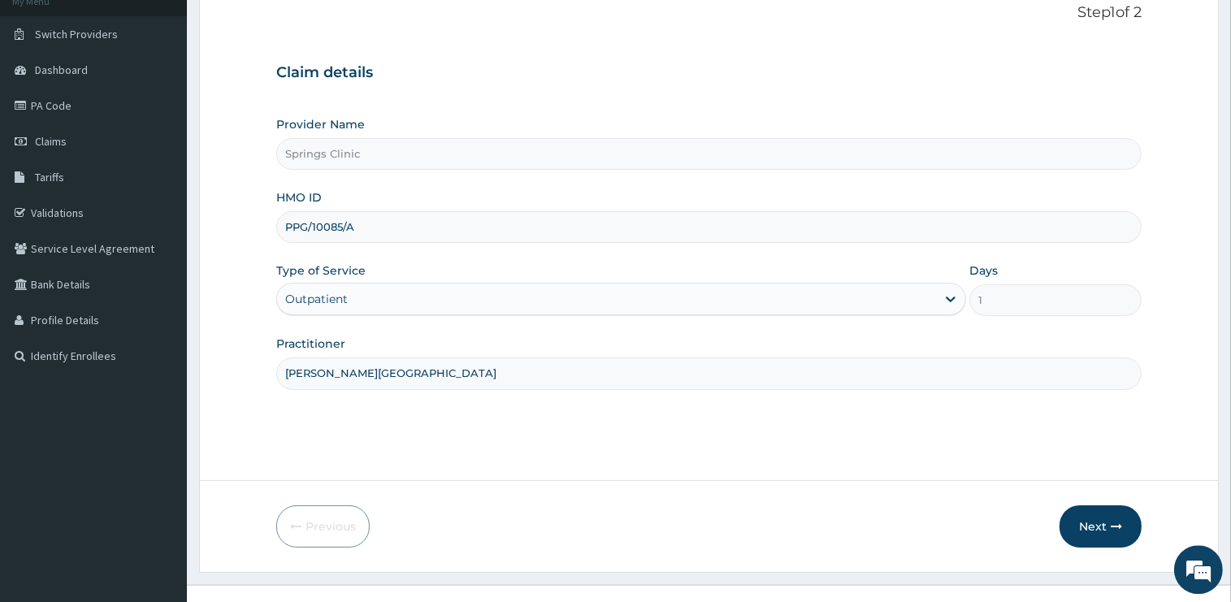
scroll to position [131, 0]
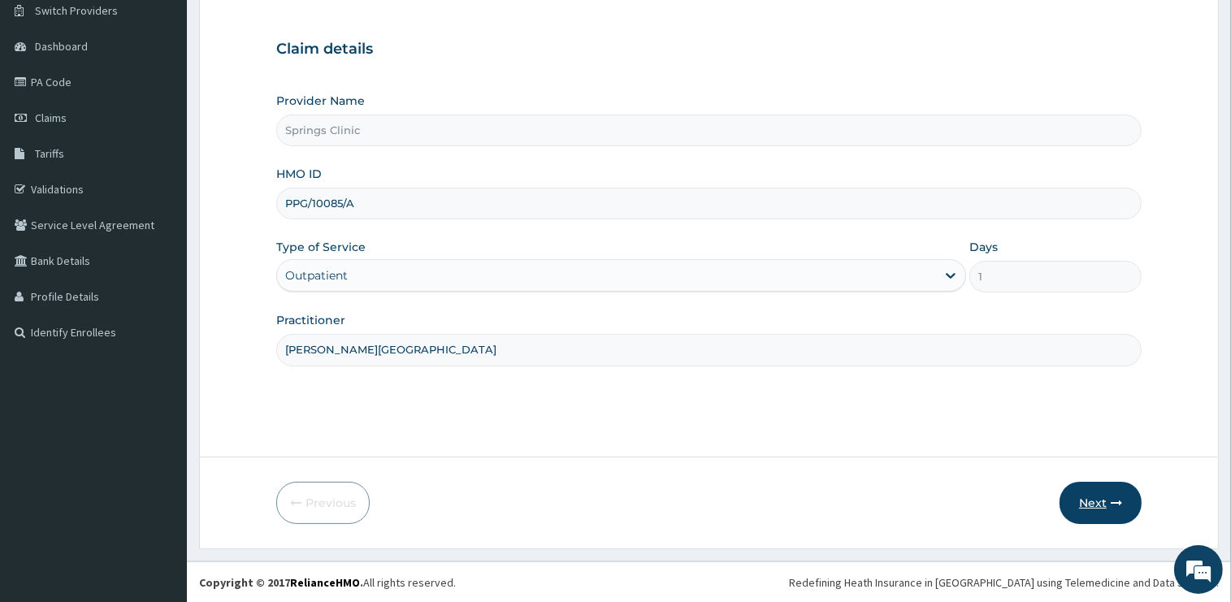
type input "[PERSON_NAME][GEOGRAPHIC_DATA]"
click at [1094, 498] on button "Next" at bounding box center [1101, 503] width 82 height 42
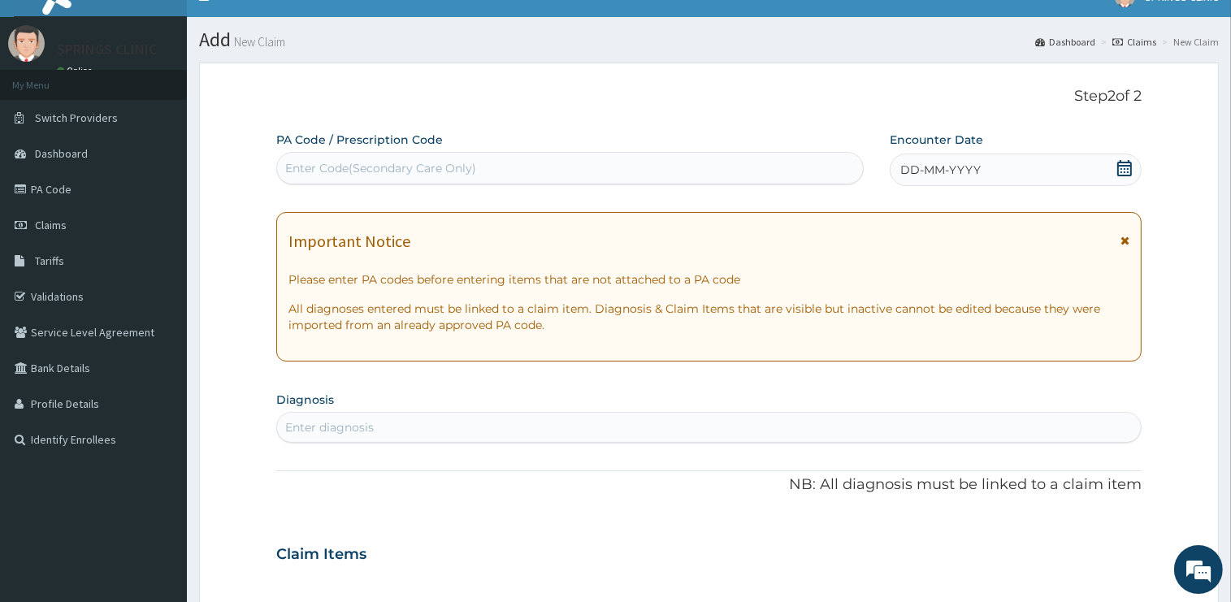
scroll to position [0, 0]
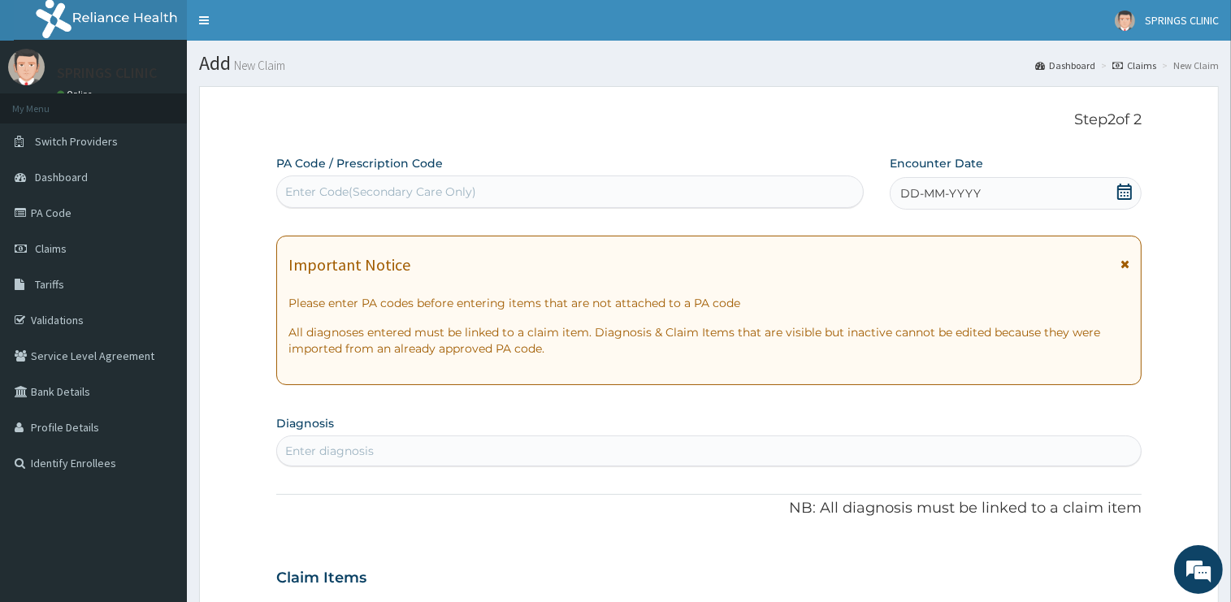
click at [1123, 197] on icon at bounding box center [1125, 192] width 16 height 16
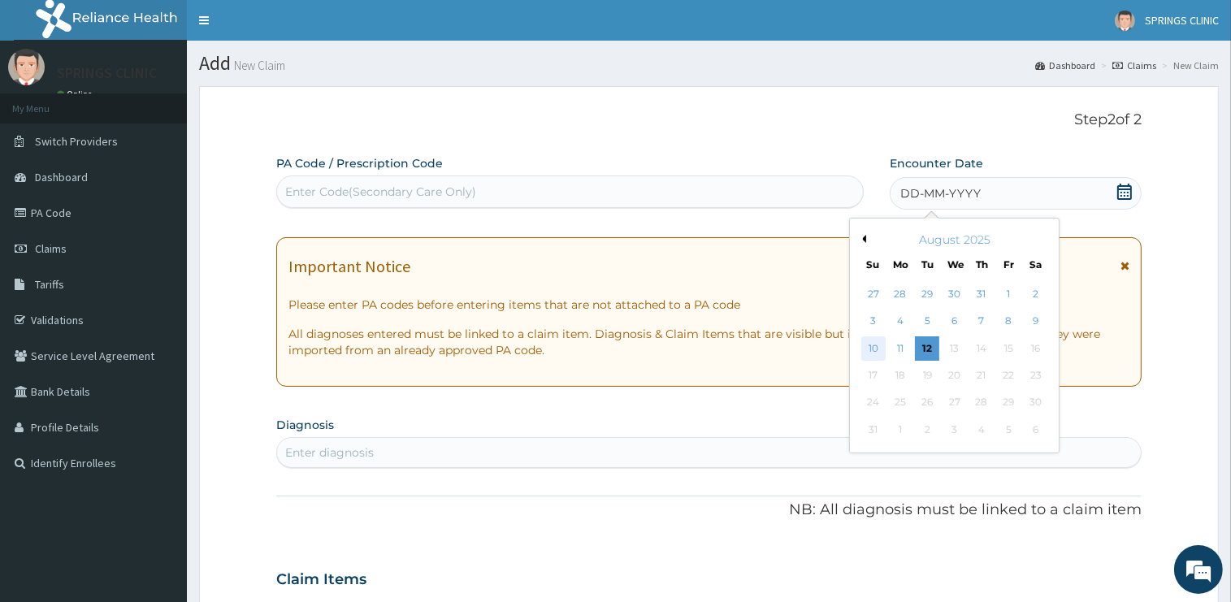
click at [871, 349] on div "10" at bounding box center [873, 348] width 24 height 24
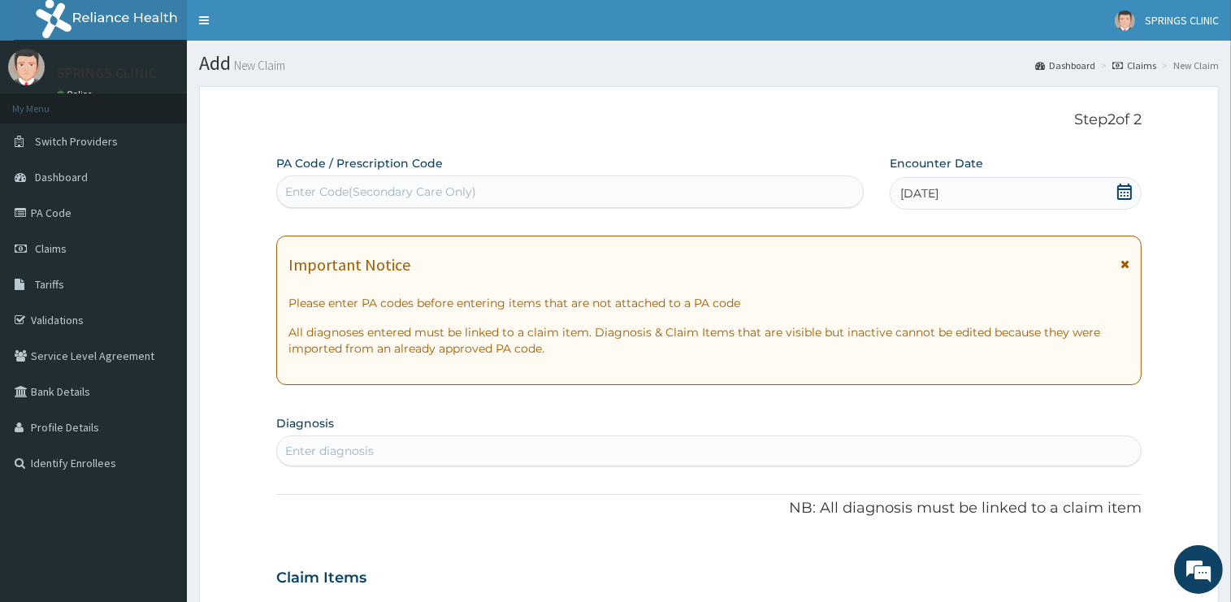
click at [494, 453] on div "Enter diagnosis" at bounding box center [709, 451] width 864 height 26
type input "[MEDICAL_DATA]"
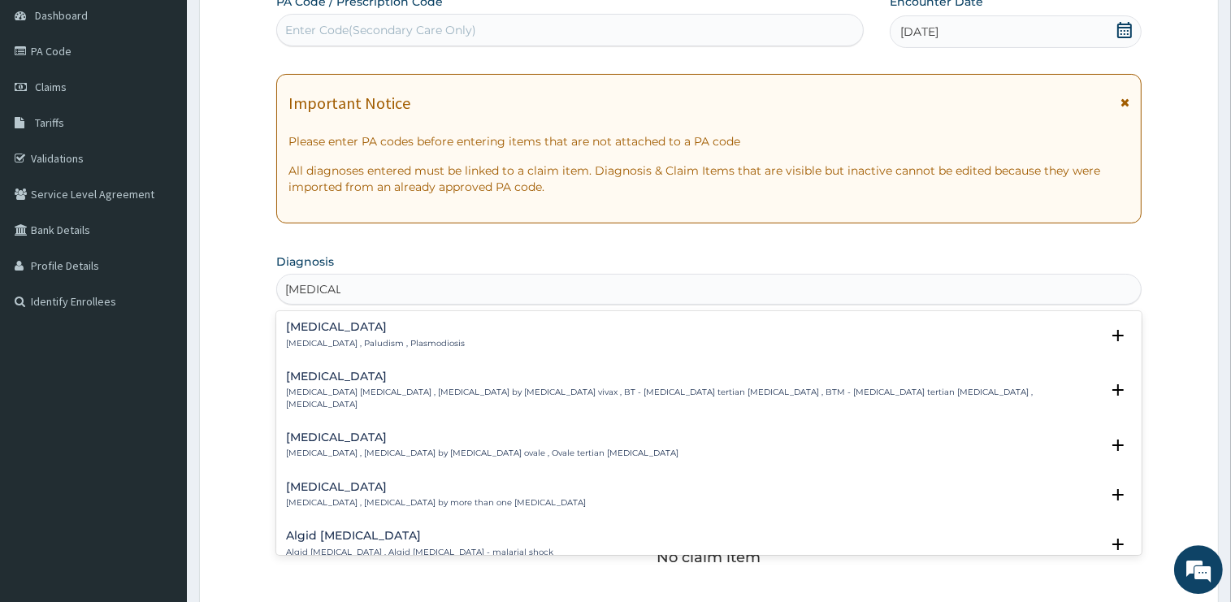
scroll to position [171, 0]
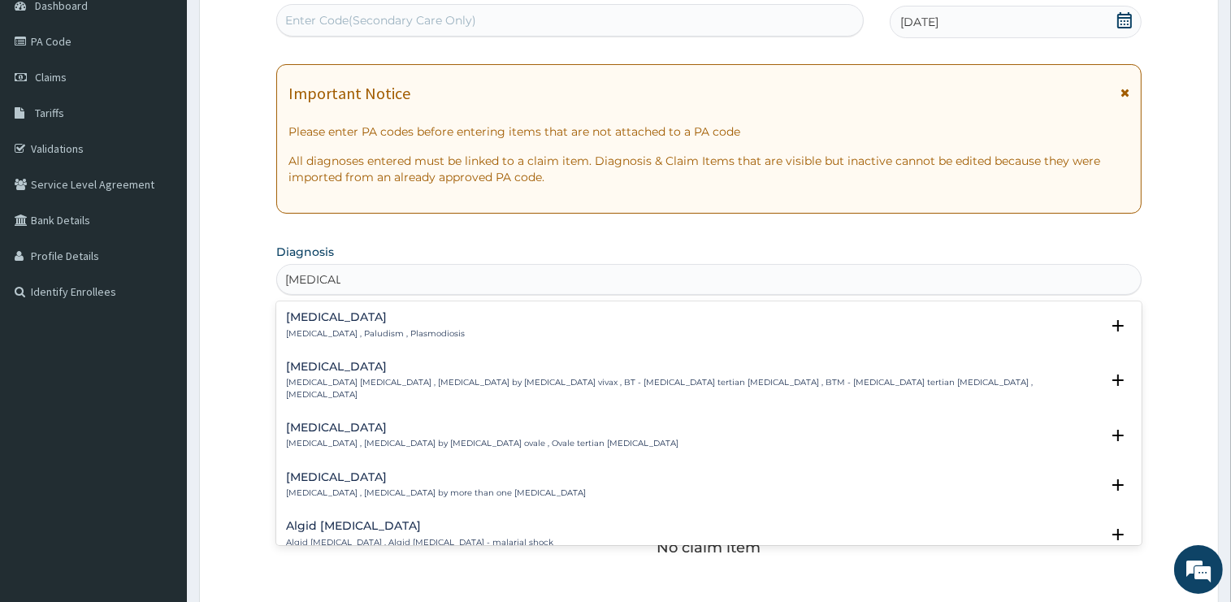
click at [297, 321] on h4 "[MEDICAL_DATA]" at bounding box center [375, 317] width 179 height 12
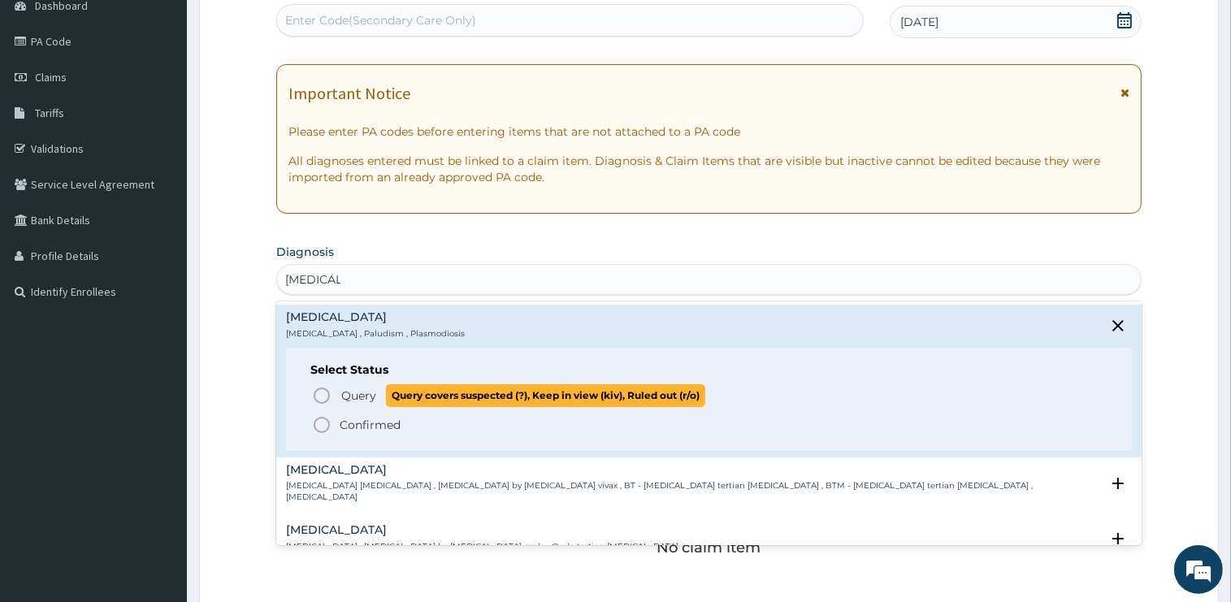
click at [343, 391] on span "Query" at bounding box center [358, 396] width 35 height 16
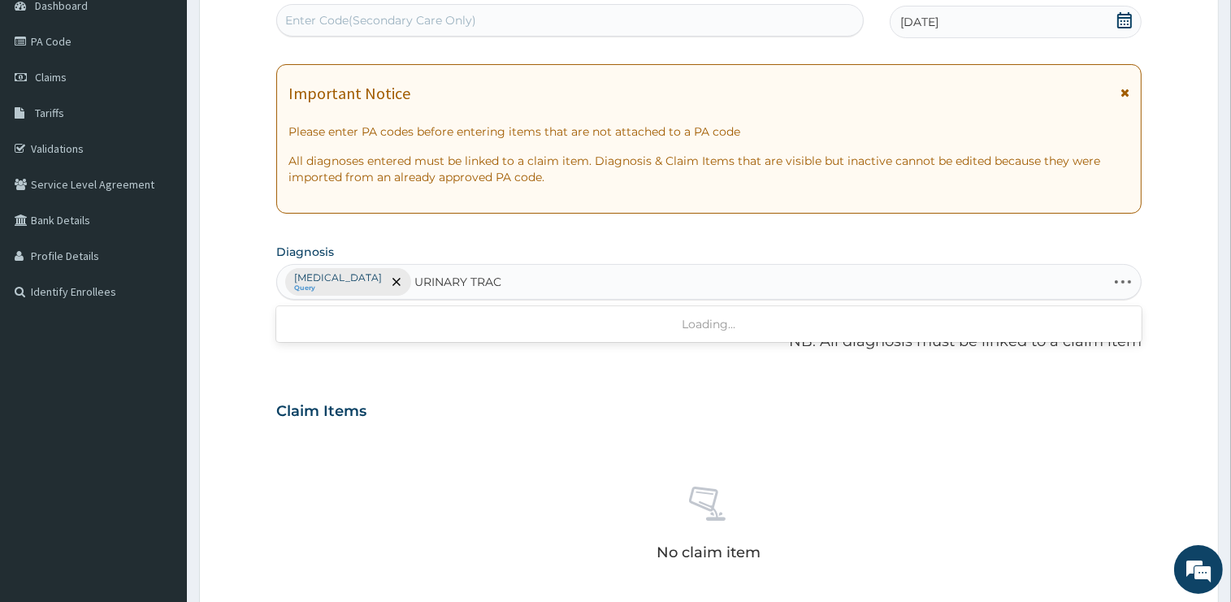
type input "URINARY TRACT"
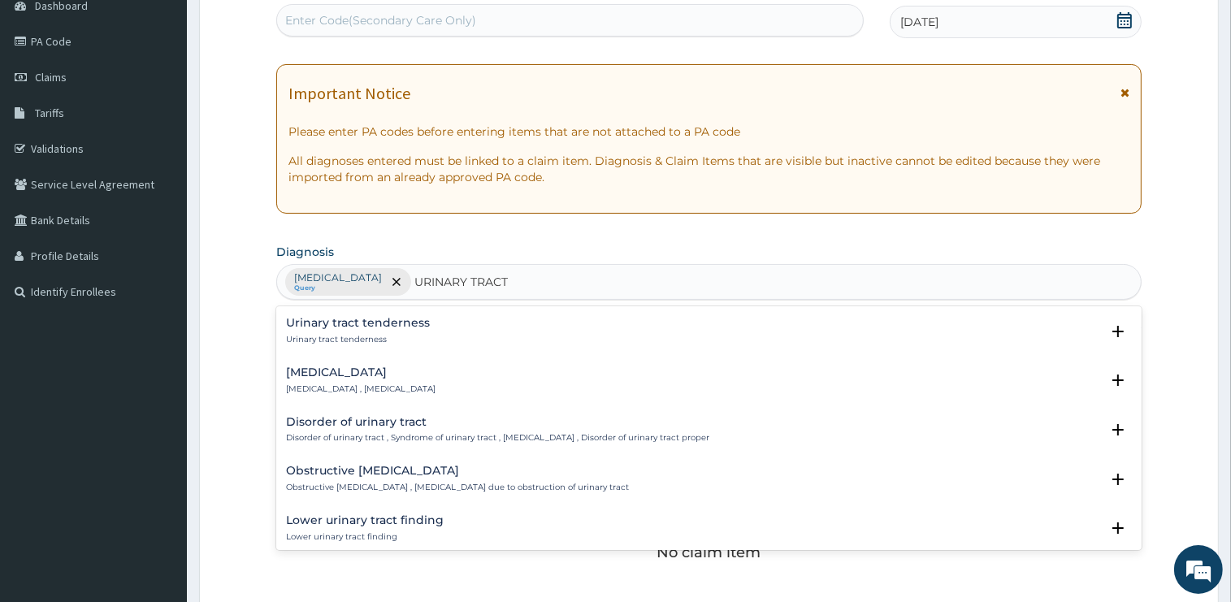
scroll to position [410, 0]
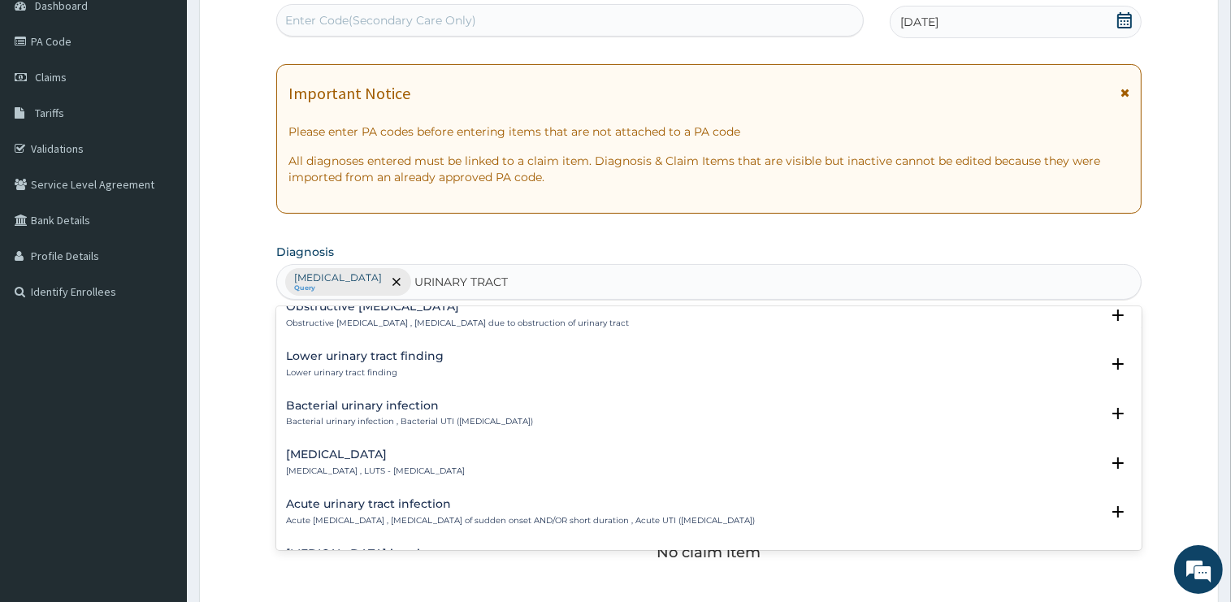
click at [349, 507] on h4 "Acute urinary tract infection" at bounding box center [520, 504] width 469 height 12
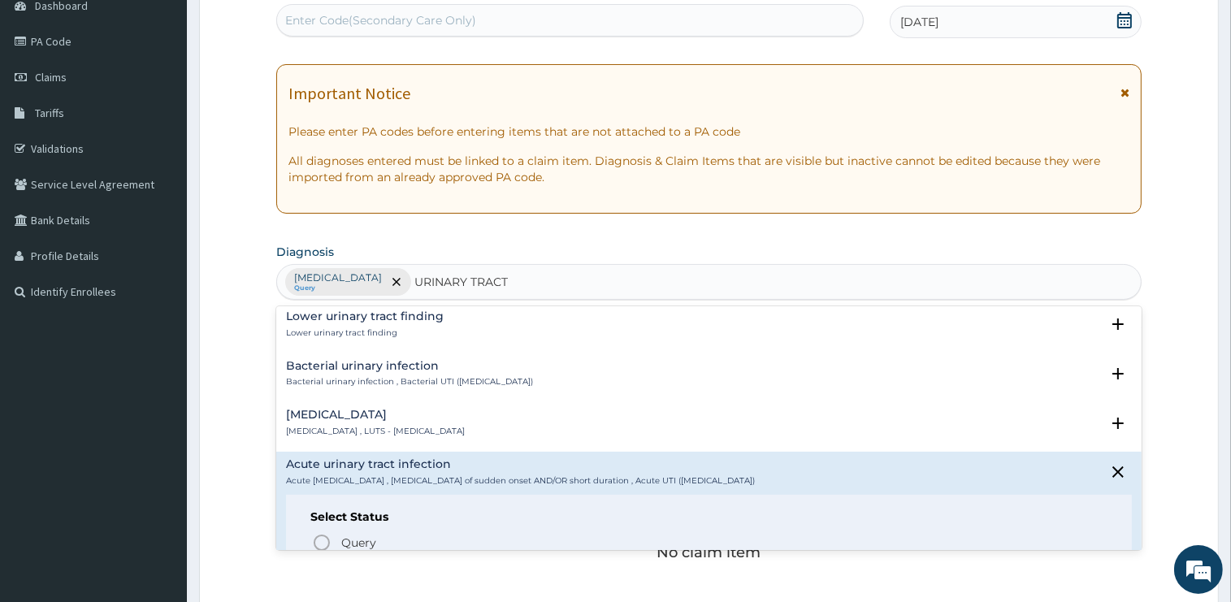
scroll to position [492, 0]
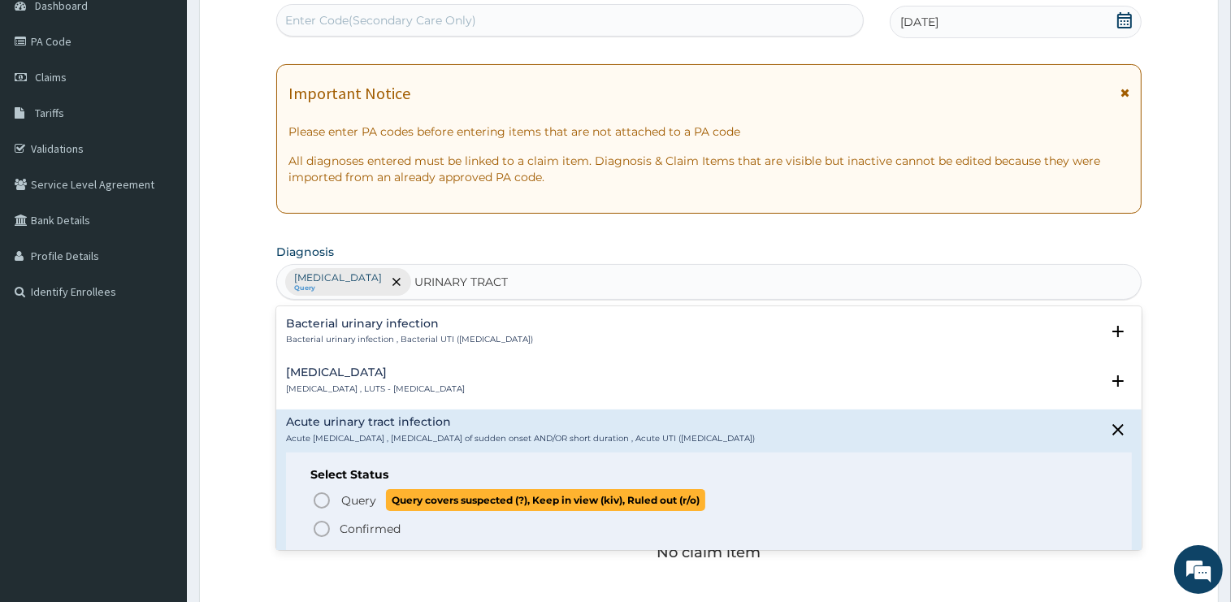
click at [362, 502] on span "Query" at bounding box center [358, 500] width 35 height 16
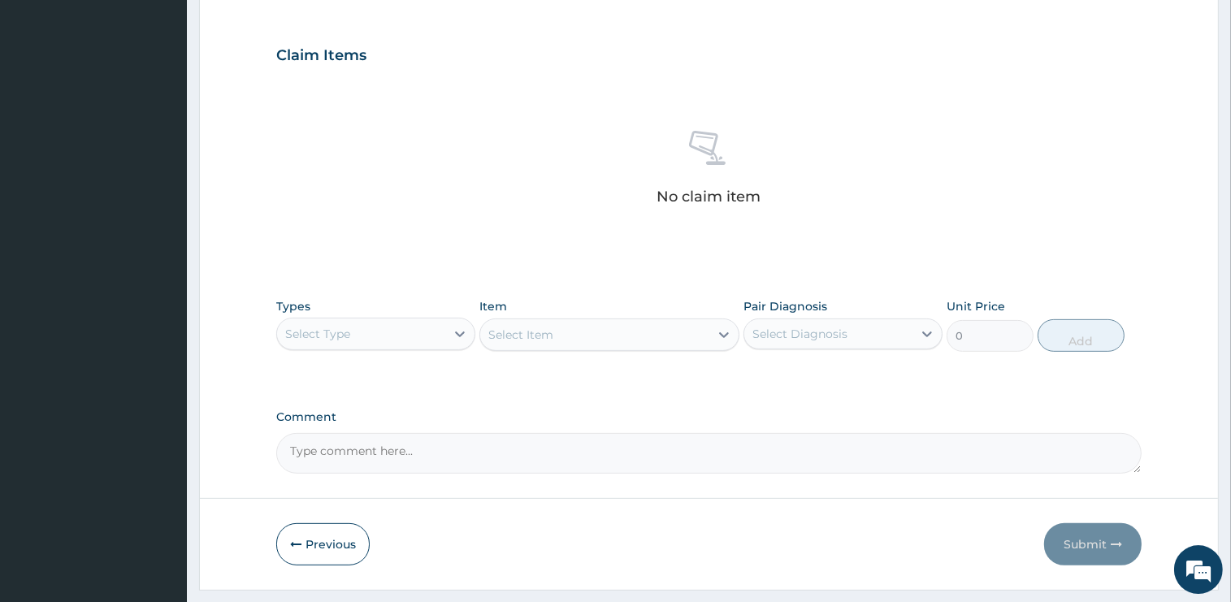
scroll to position [568, 0]
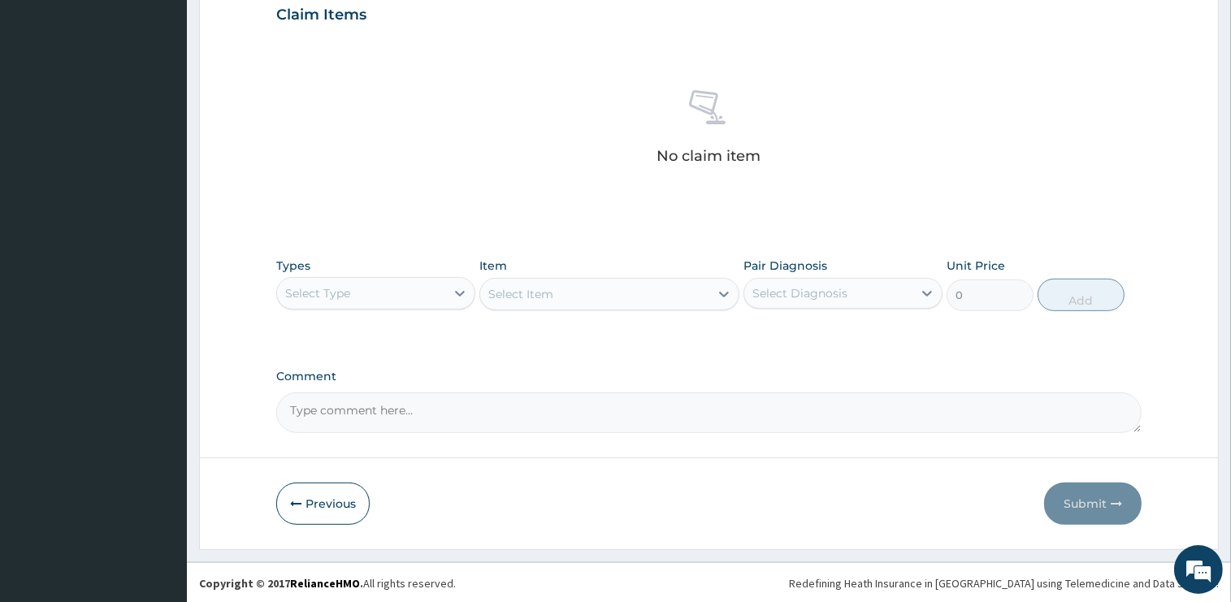
click at [354, 294] on div "Select Type" at bounding box center [361, 293] width 168 height 26
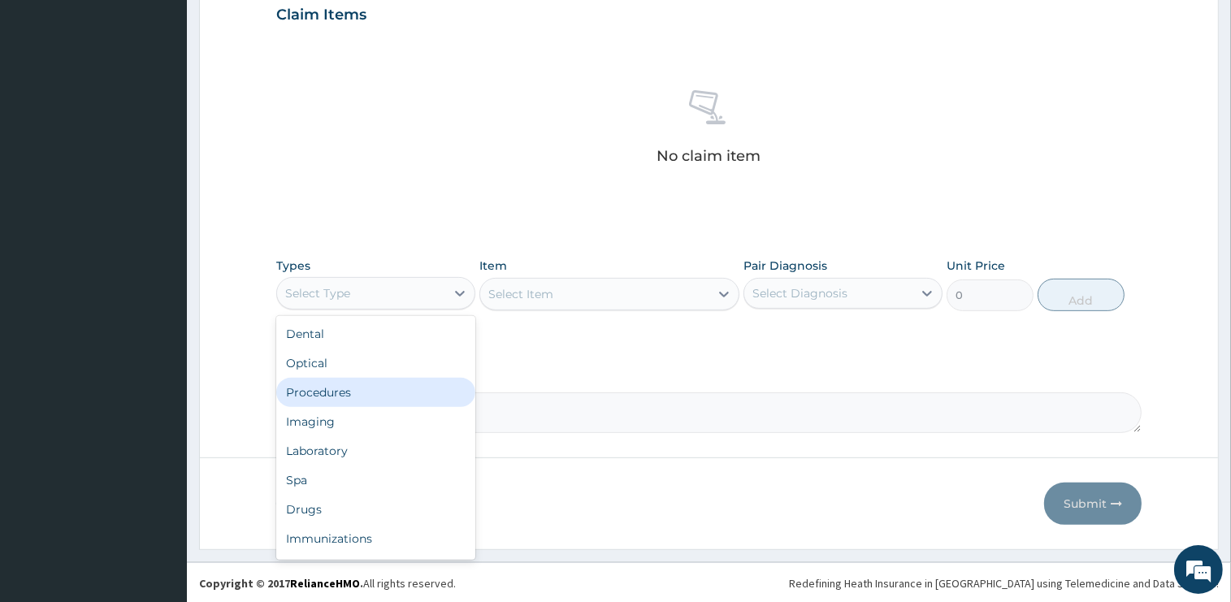
click at [360, 393] on div "Procedures" at bounding box center [375, 392] width 199 height 29
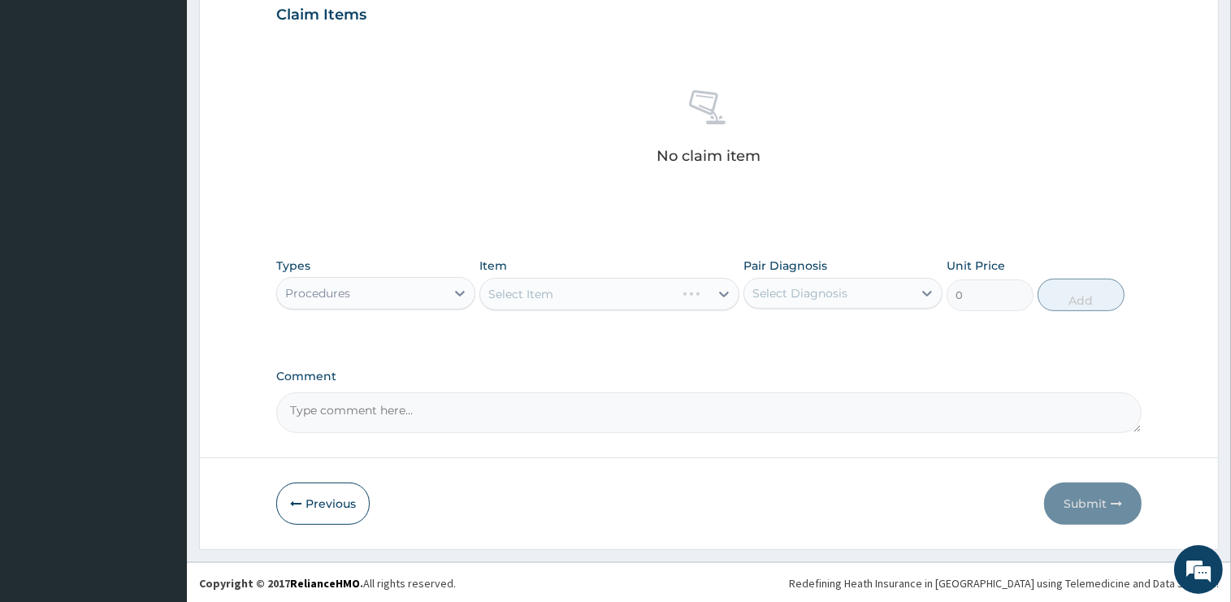
click at [568, 299] on div "Select Item" at bounding box center [609, 294] width 260 height 33
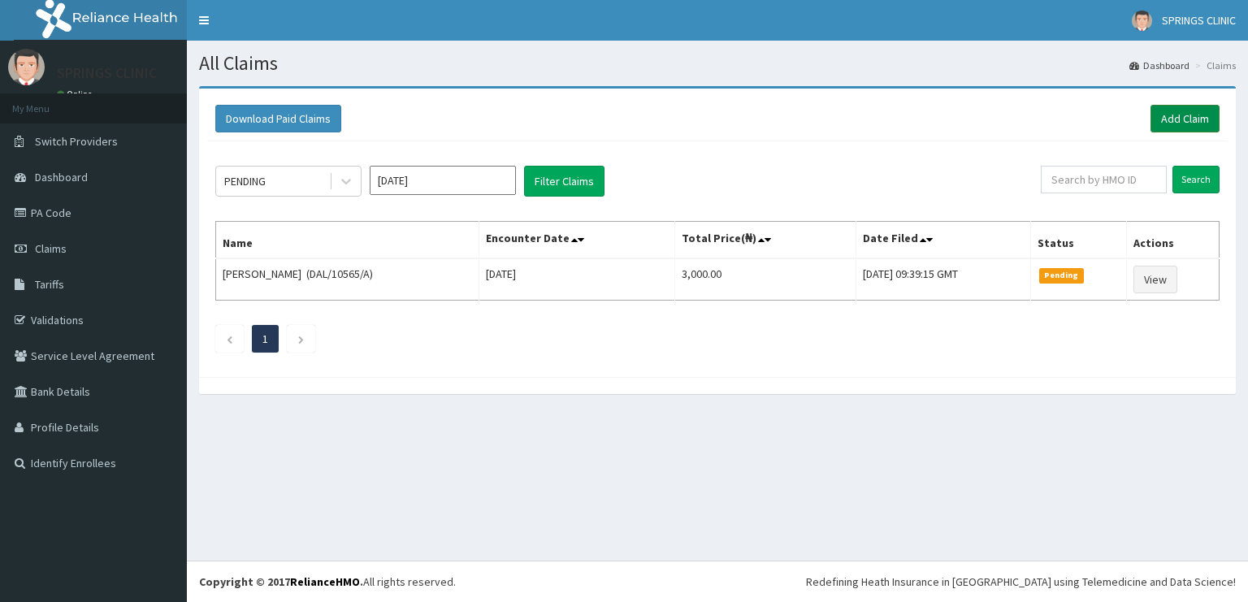
click at [1188, 125] on link "Add Claim" at bounding box center [1185, 119] width 69 height 28
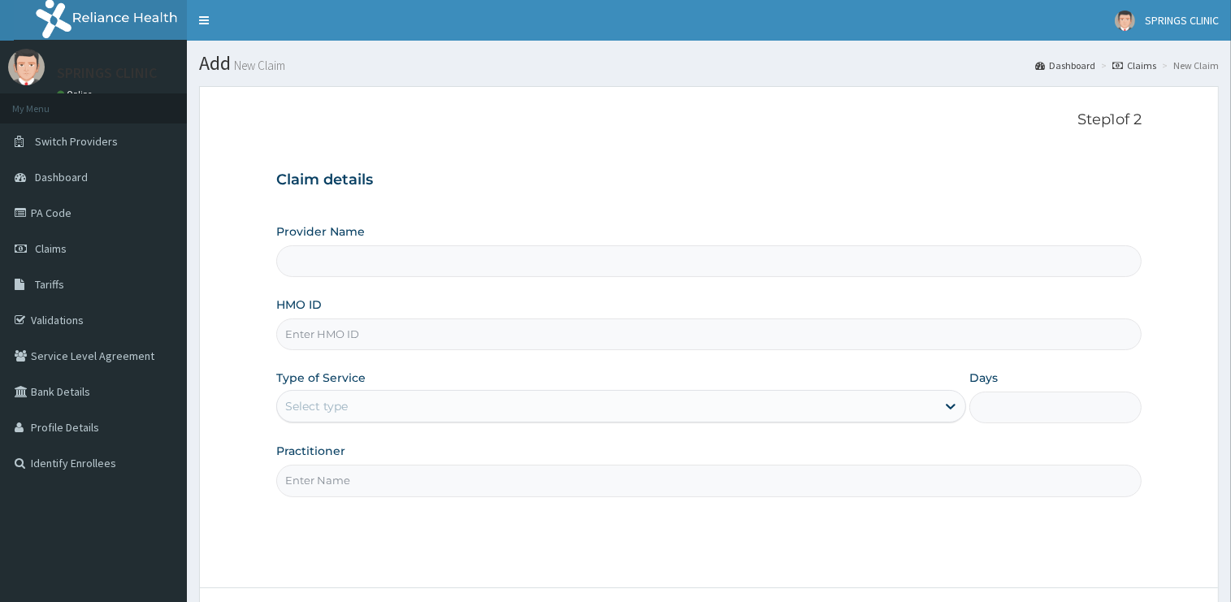
type input "Springs Clinic"
click at [359, 334] on input "HMO ID" at bounding box center [708, 335] width 865 height 32
drag, startPoint x: 425, startPoint y: 340, endPoint x: 277, endPoint y: 339, distance: 147.9
click at [277, 339] on input "PPG/10085/A" at bounding box center [708, 335] width 865 height 32
type input "PPG/10085/A"
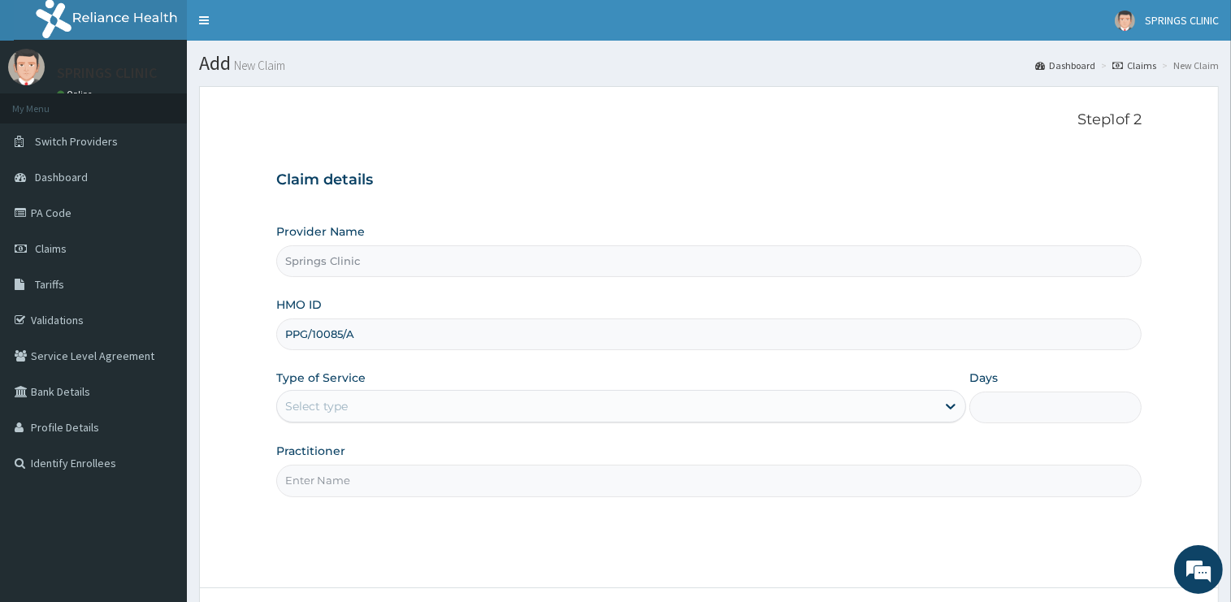
click at [336, 397] on div "Select type" at bounding box center [606, 406] width 659 height 26
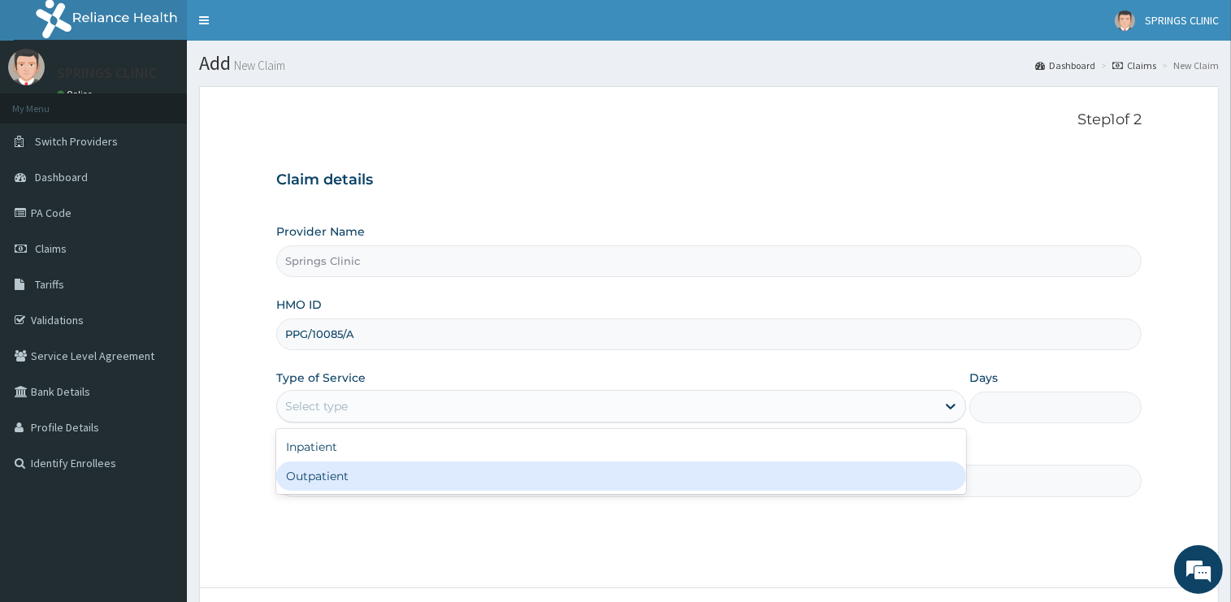
click at [340, 476] on div "Outpatient" at bounding box center [621, 476] width 690 height 29
type input "1"
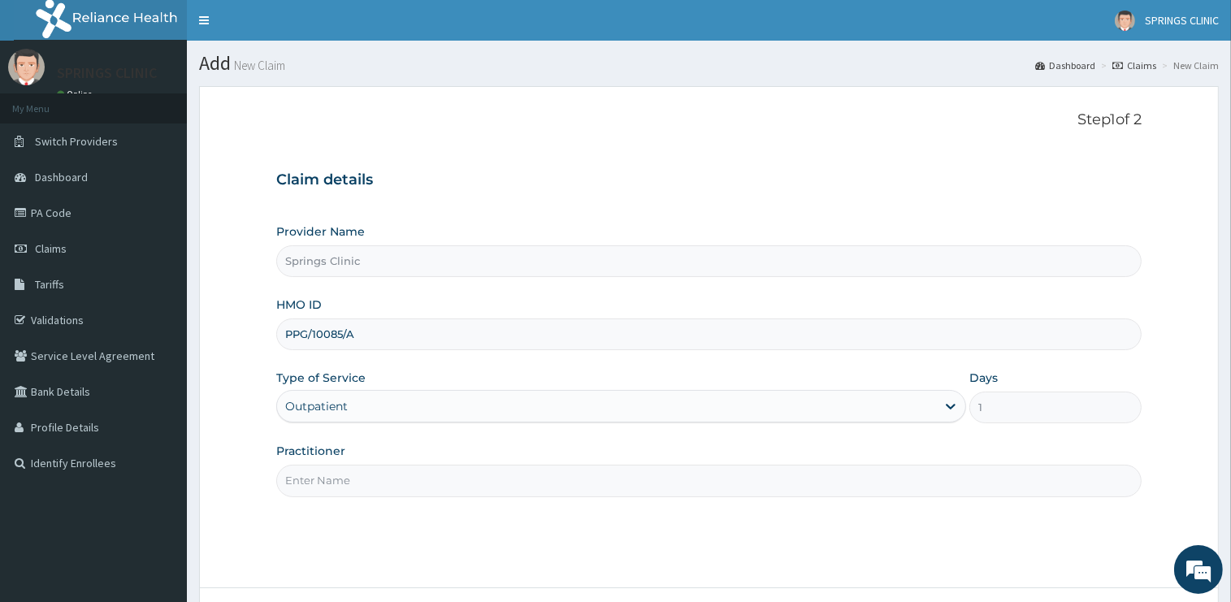
click at [341, 483] on input "Practitioner" at bounding box center [708, 481] width 865 height 32
type input "[PERSON_NAME][GEOGRAPHIC_DATA]"
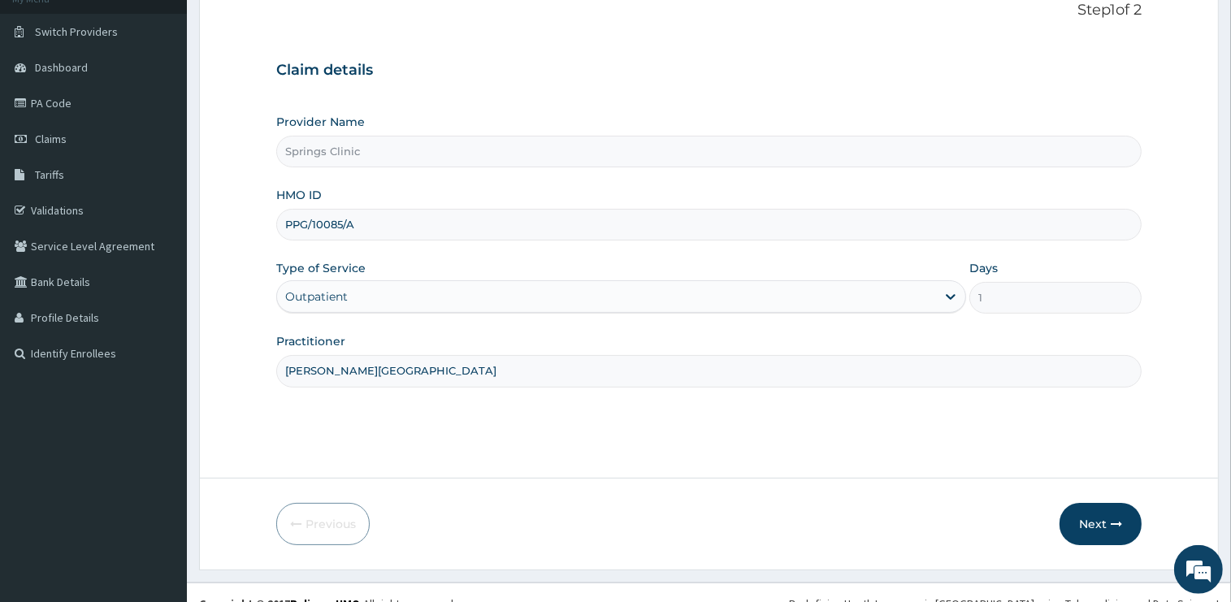
scroll to position [131, 0]
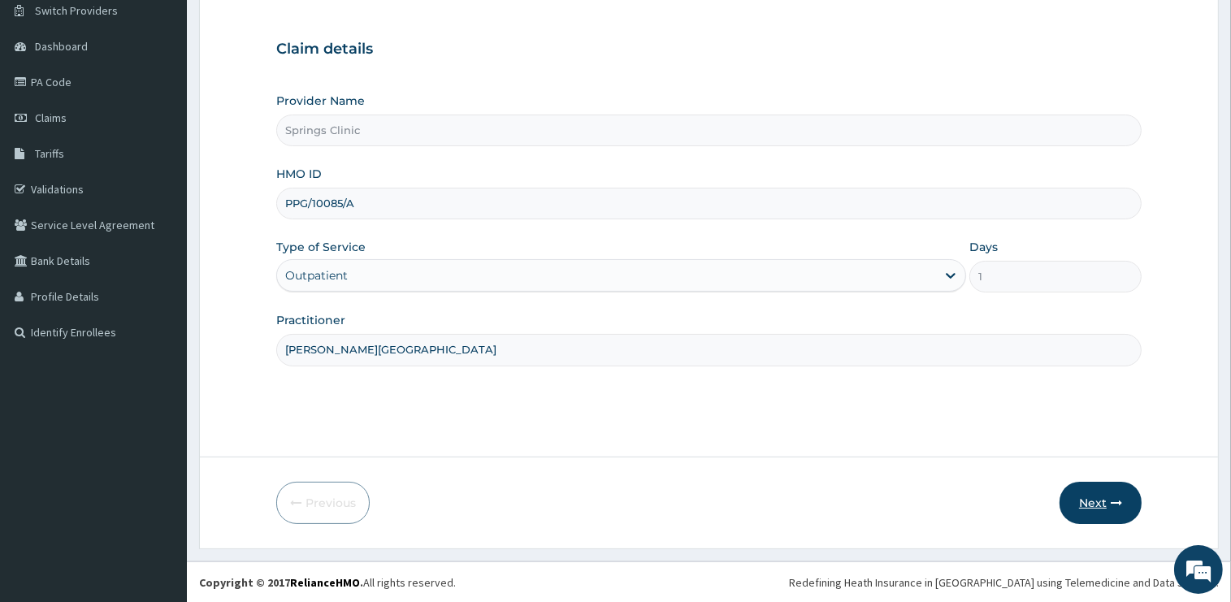
click at [1117, 505] on icon "button" at bounding box center [1116, 502] width 11 height 11
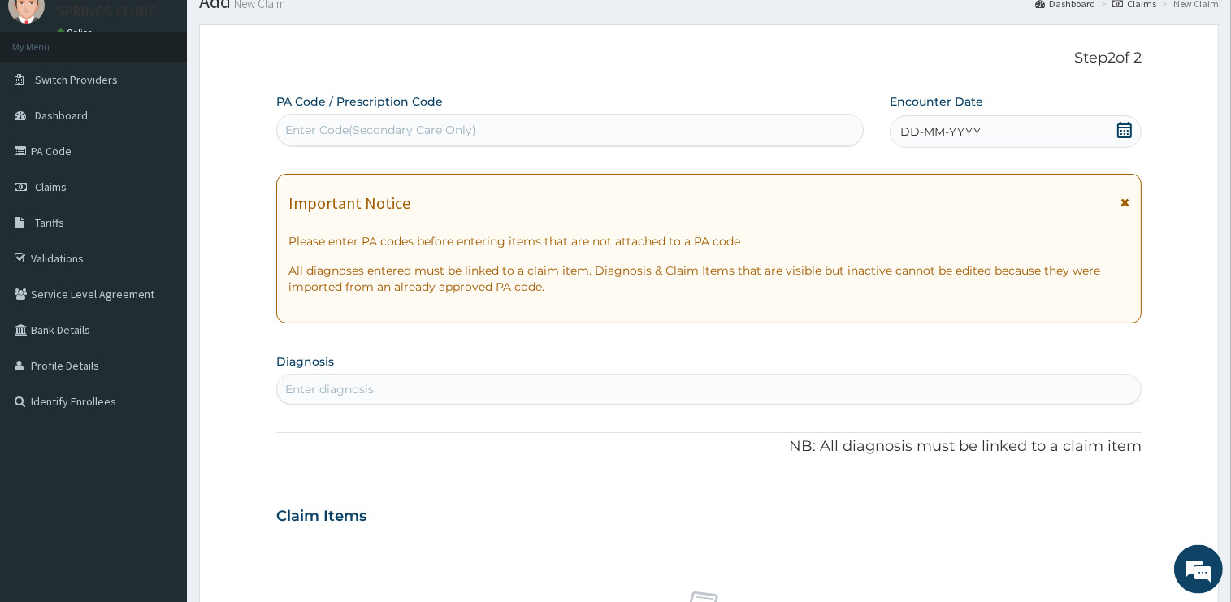
scroll to position [0, 0]
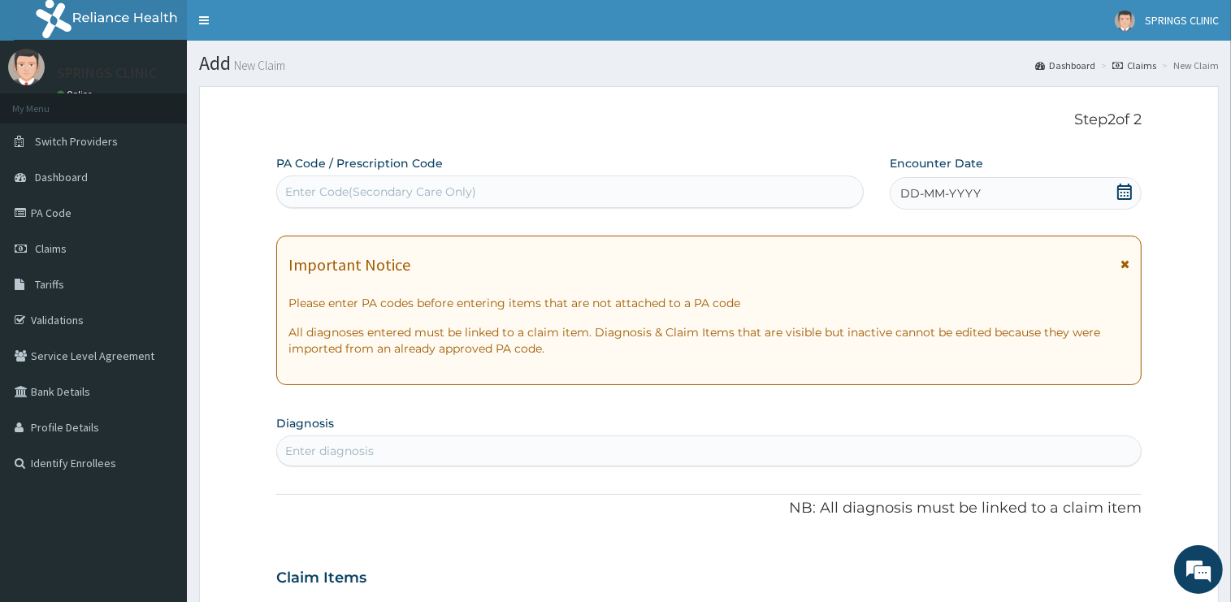
click at [1126, 187] on icon at bounding box center [1125, 192] width 16 height 16
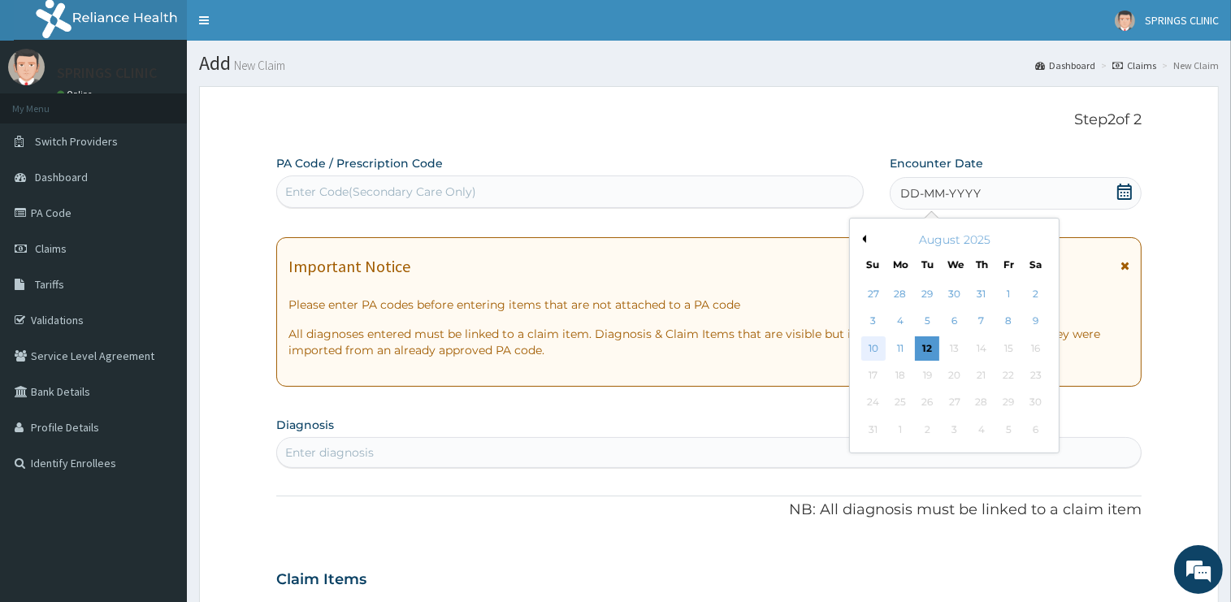
click at [876, 348] on div "10" at bounding box center [873, 348] width 24 height 24
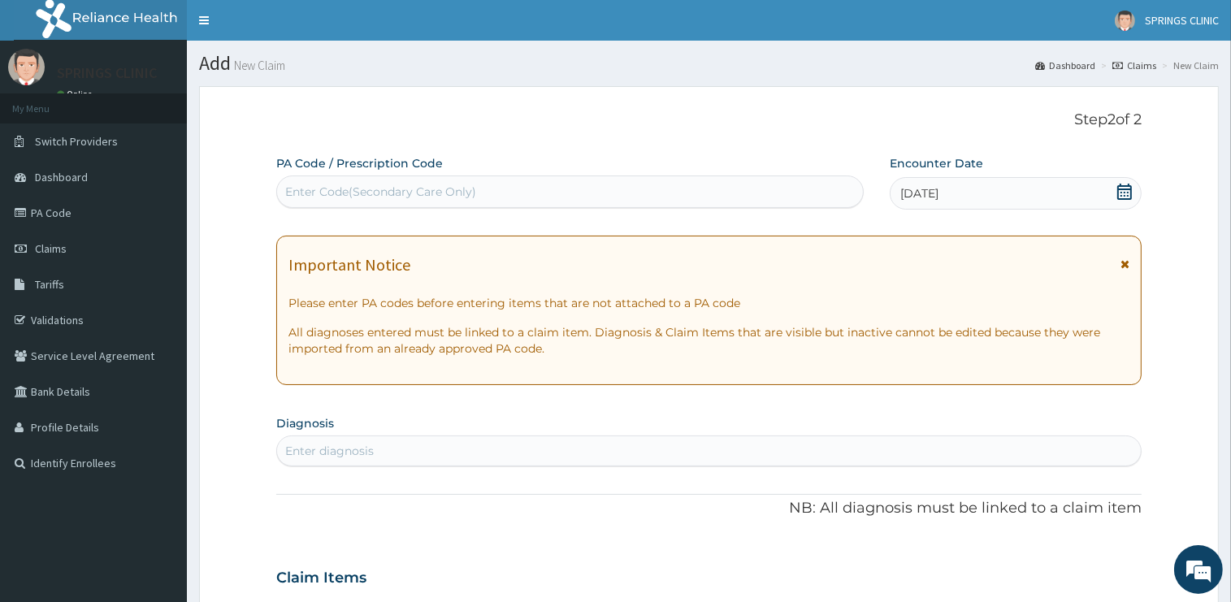
click at [356, 452] on div "Enter diagnosis" at bounding box center [329, 451] width 89 height 16
type input "[MEDICAL_DATA]"
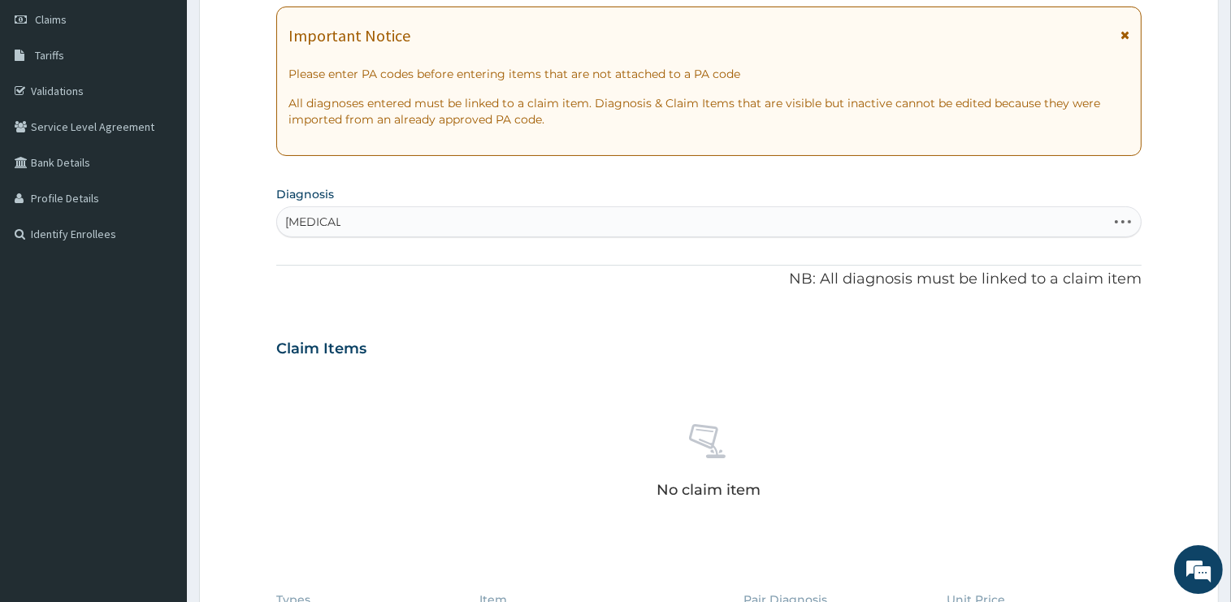
scroll to position [257, 0]
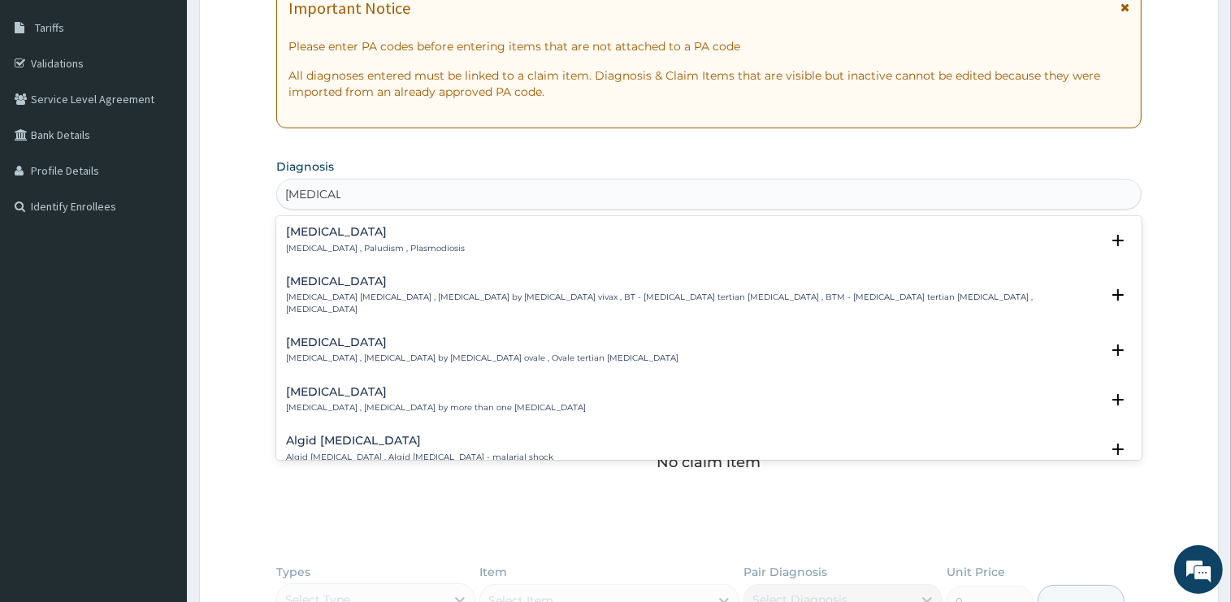
click at [319, 239] on div "[MEDICAL_DATA] [MEDICAL_DATA] , Paludism , Plasmodiosis" at bounding box center [375, 240] width 179 height 28
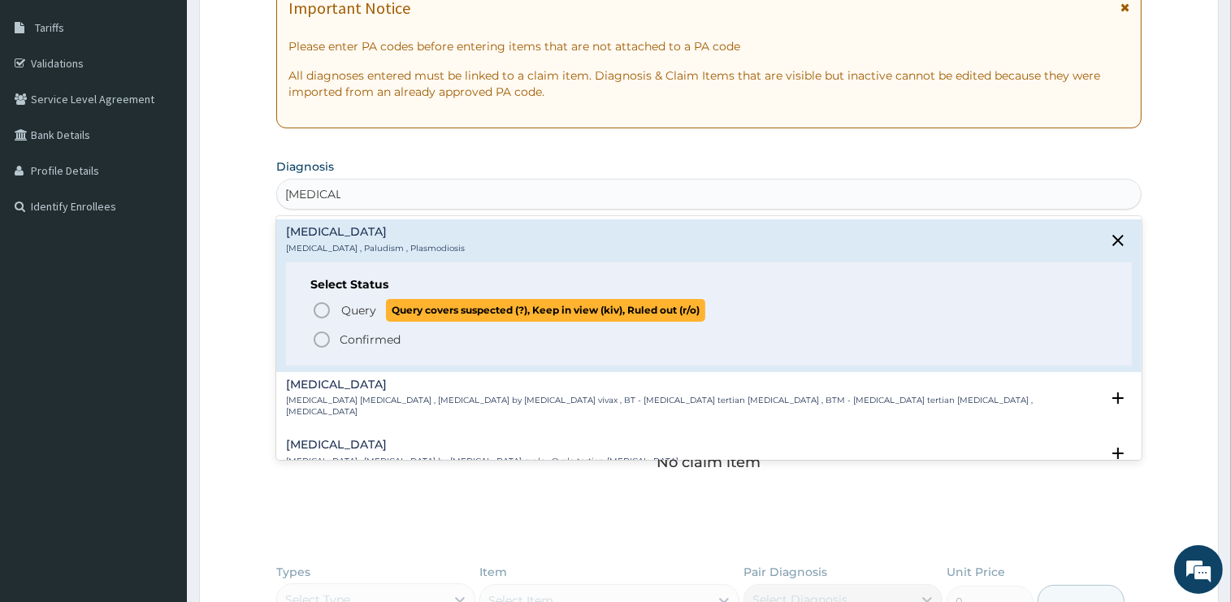
click at [359, 309] on span "Query" at bounding box center [358, 310] width 35 height 16
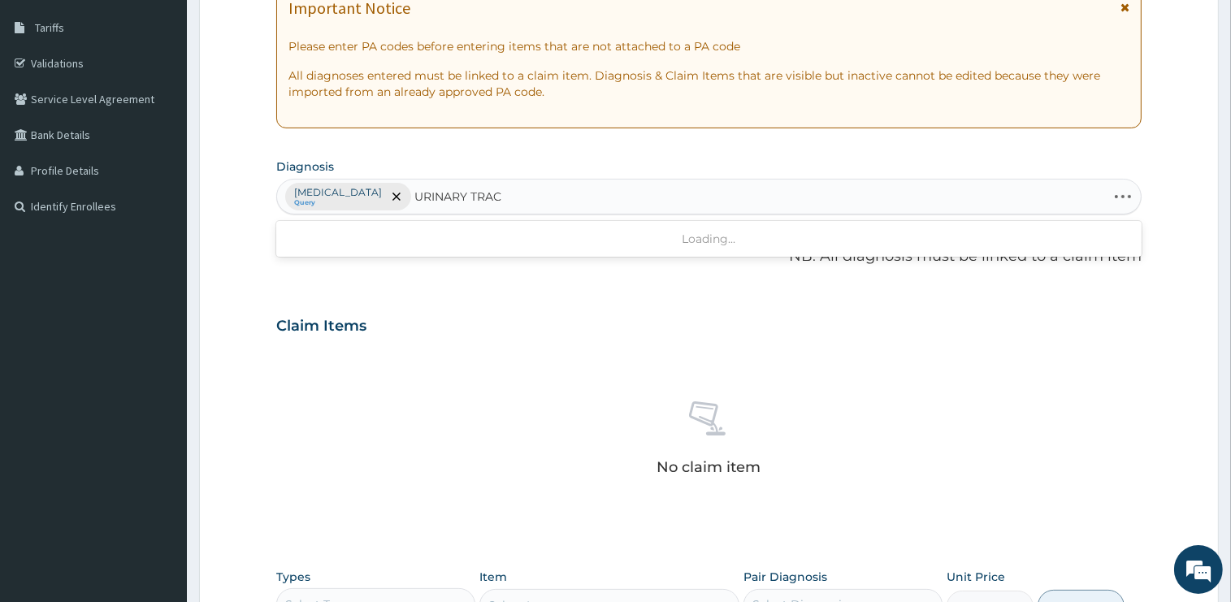
type input "URINARY TRACT"
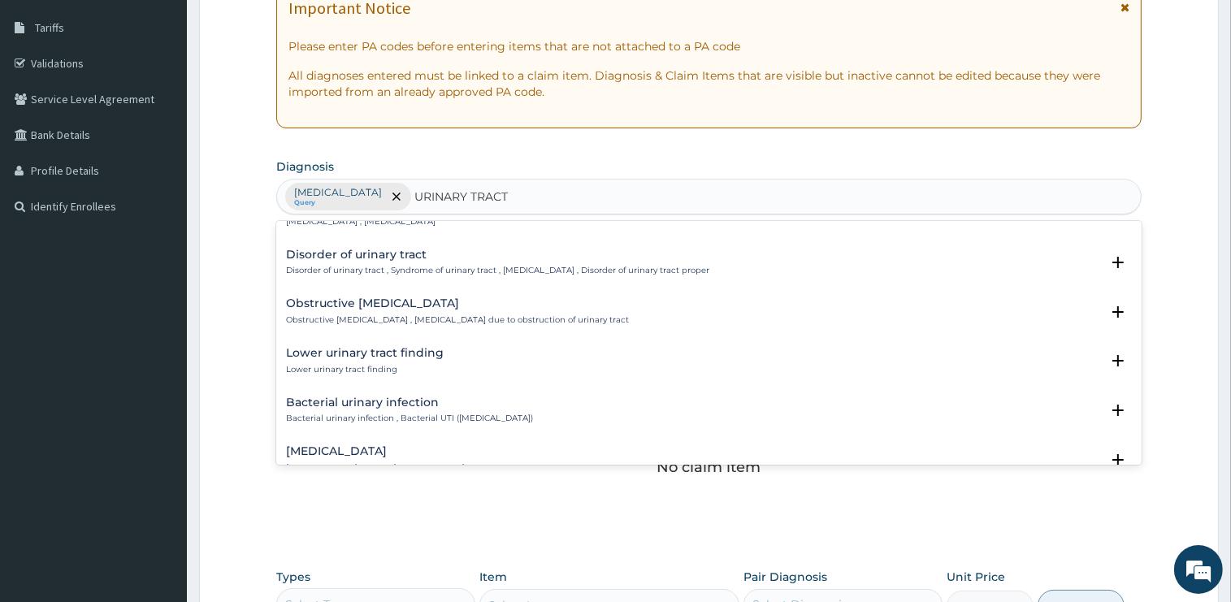
scroll to position [492, 0]
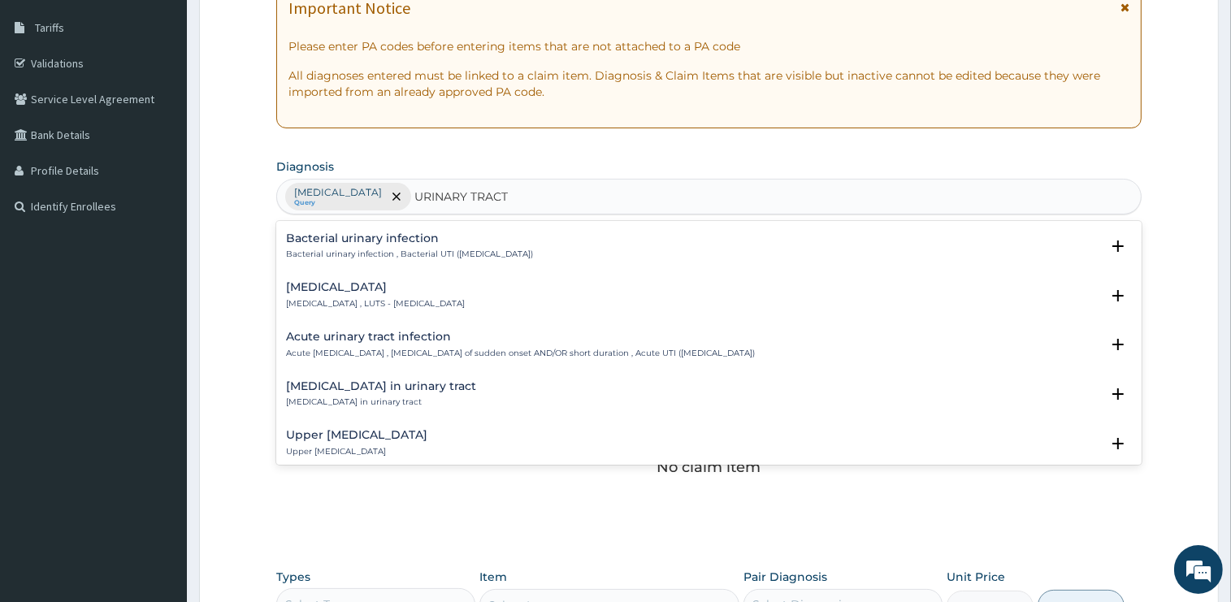
click at [348, 343] on h4 "Acute urinary tract infection" at bounding box center [520, 337] width 469 height 12
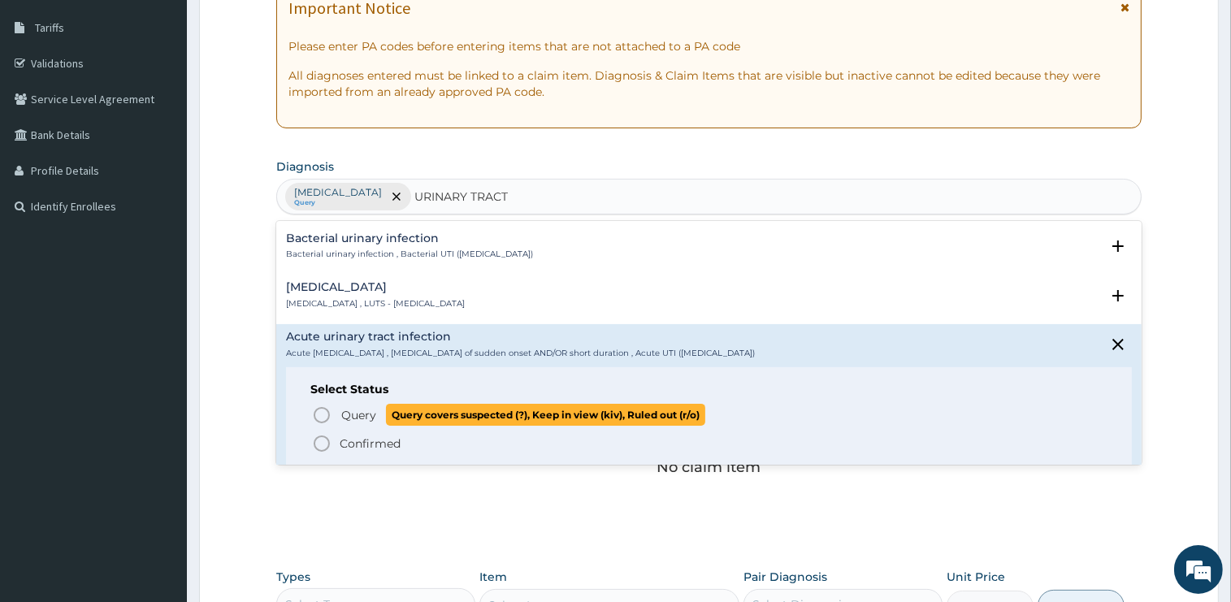
click at [361, 415] on span "Query" at bounding box center [358, 415] width 35 height 16
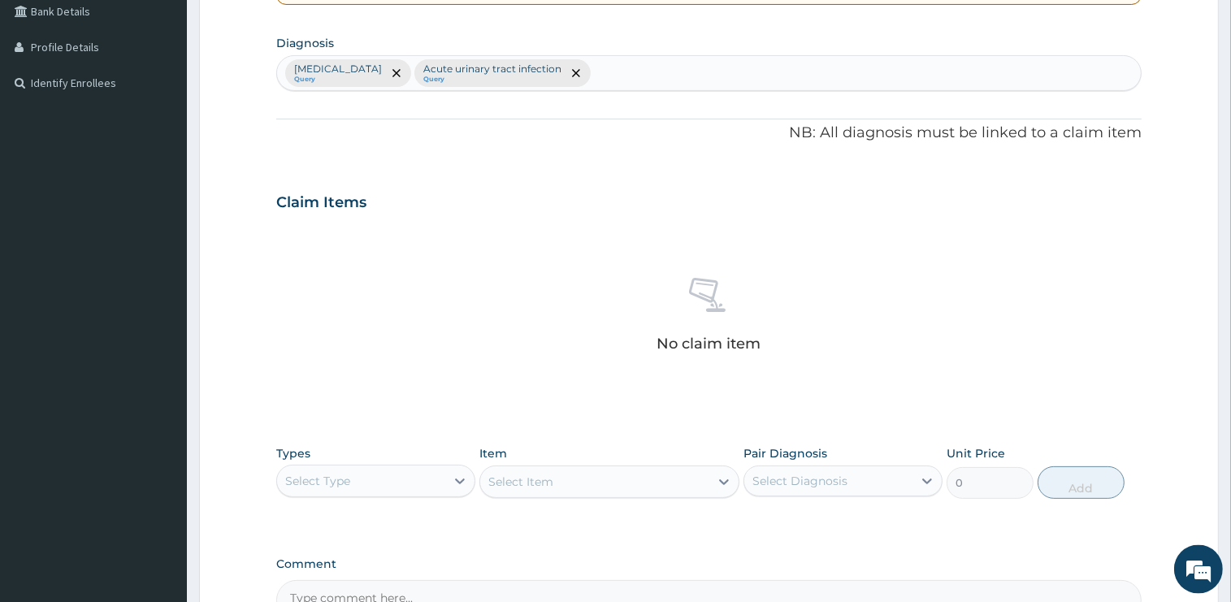
scroll to position [568, 0]
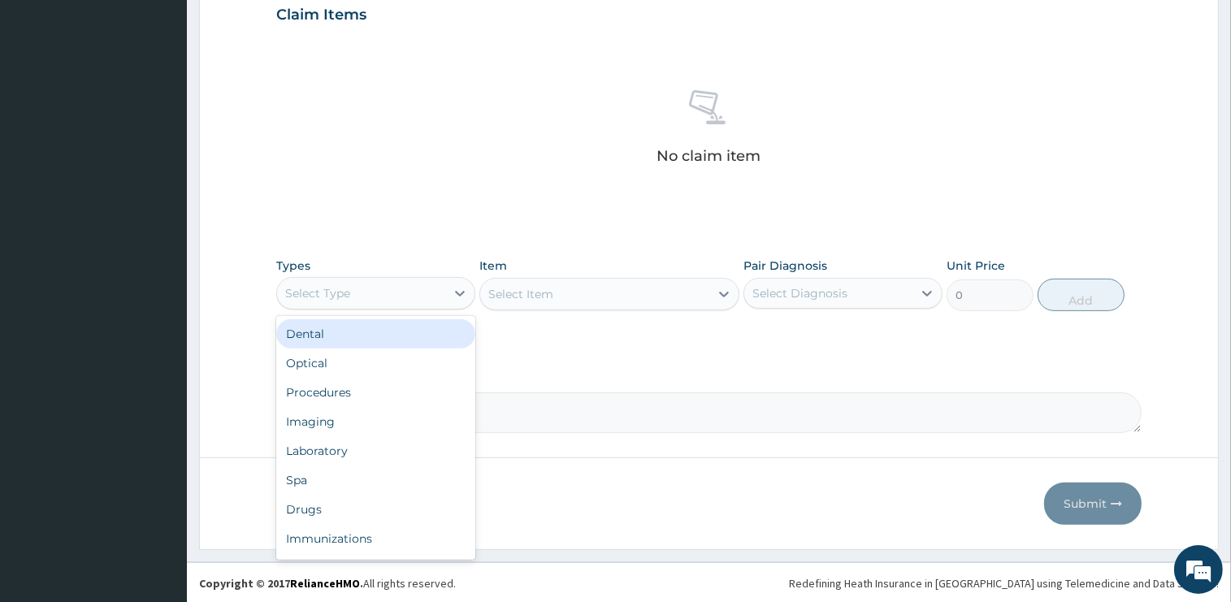
click at [389, 295] on div "Select Type" at bounding box center [361, 293] width 168 height 26
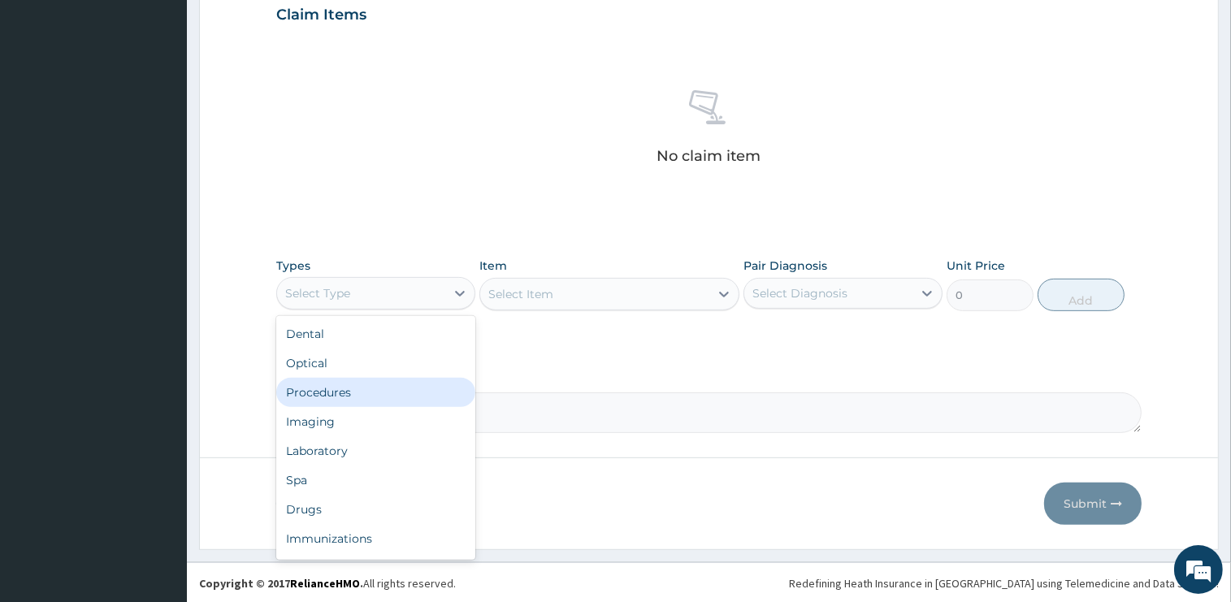
click at [340, 392] on div "Procedures" at bounding box center [375, 392] width 199 height 29
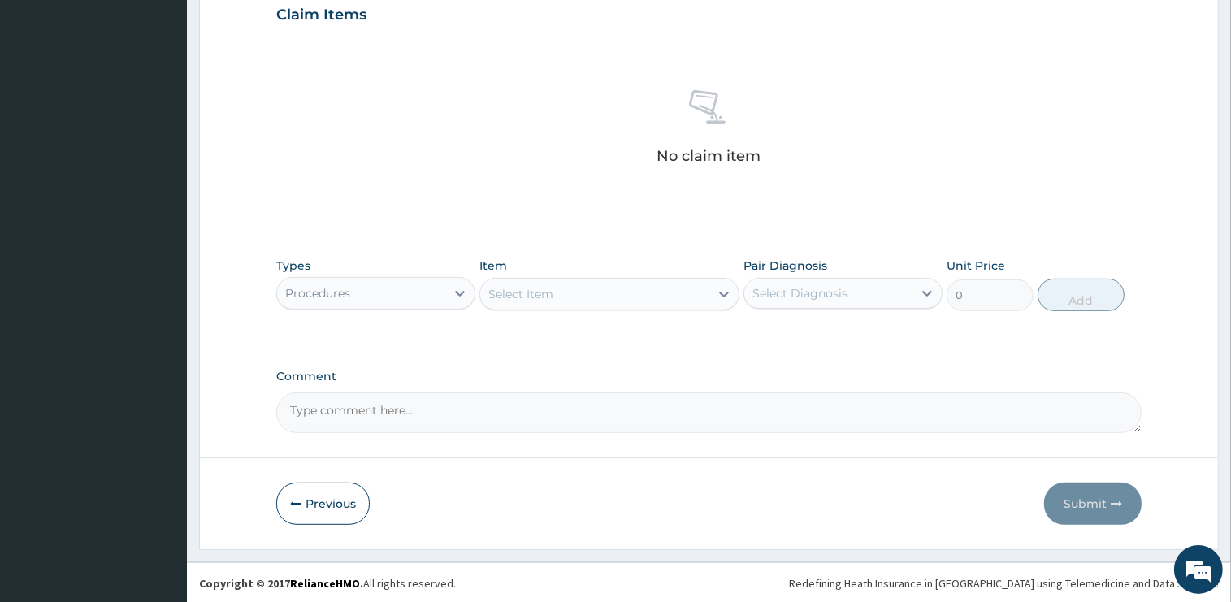
click at [636, 291] on div "Select Item" at bounding box center [594, 294] width 229 height 26
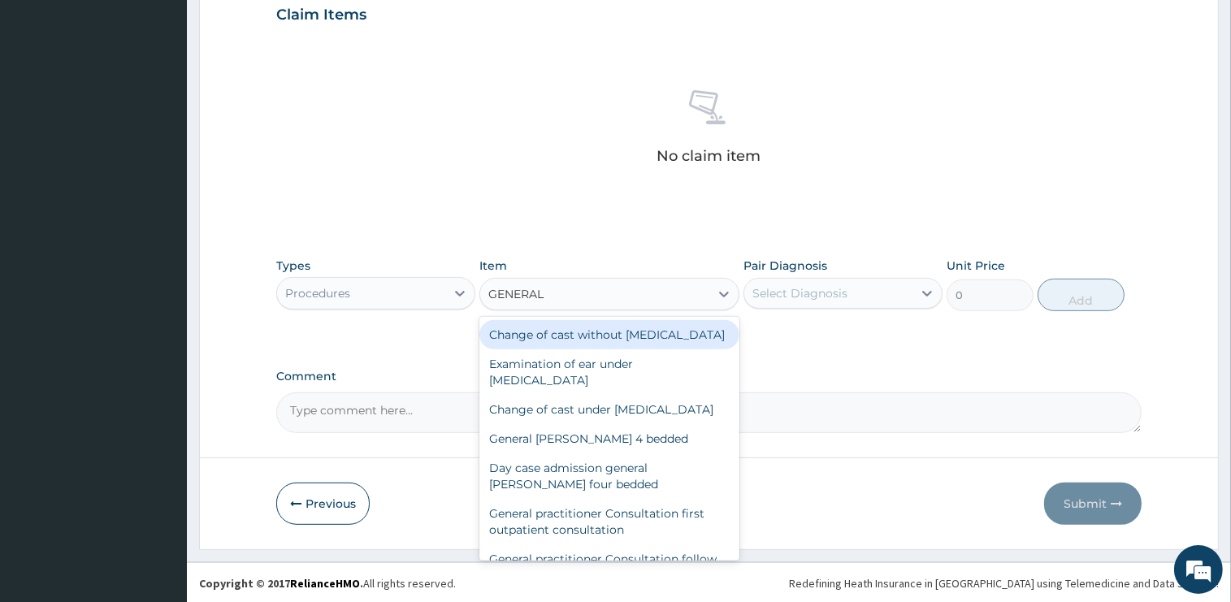
type input "GENERAL P"
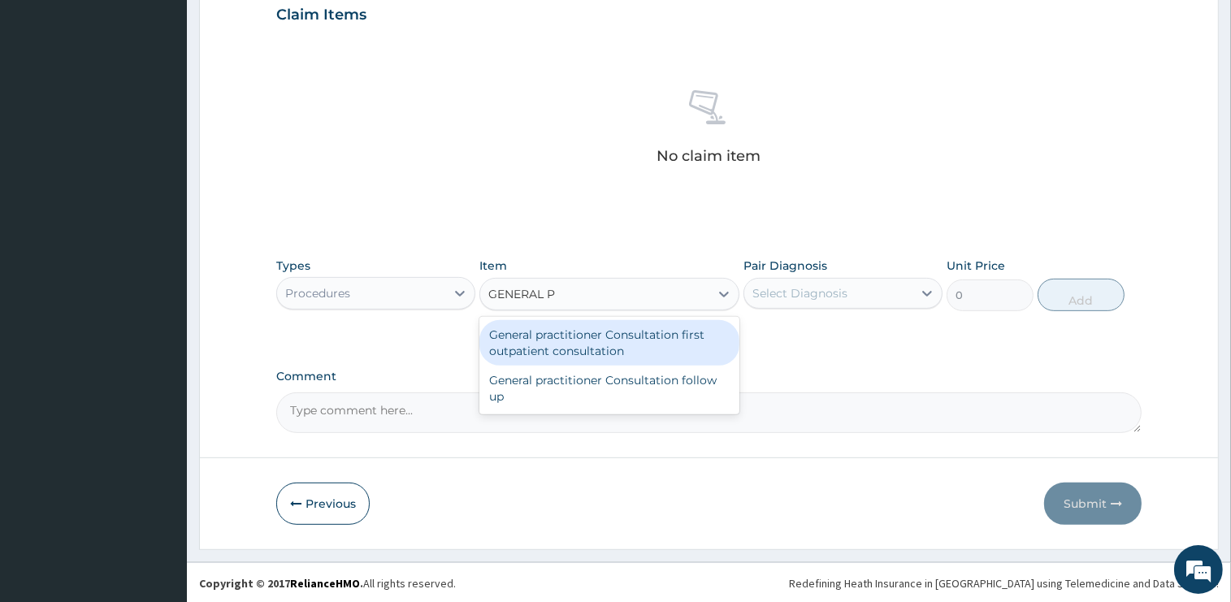
click at [626, 333] on div "General practitioner Consultation first outpatient consultation" at bounding box center [609, 343] width 260 height 46
type input "2400"
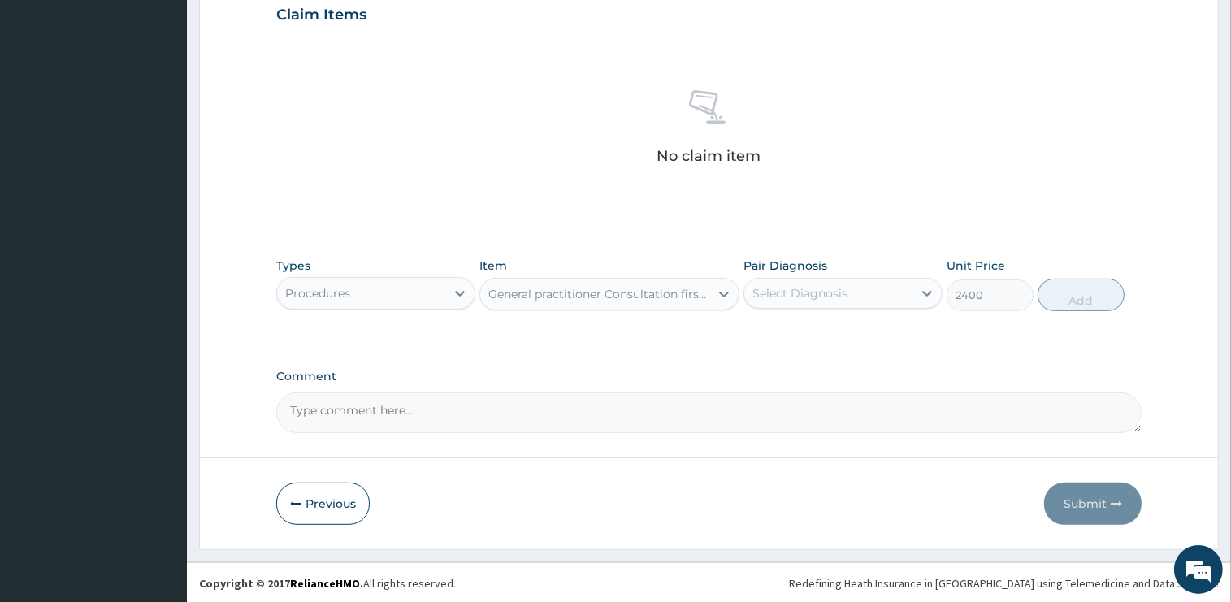
click at [840, 298] on div "Select Diagnosis" at bounding box center [799, 293] width 95 height 16
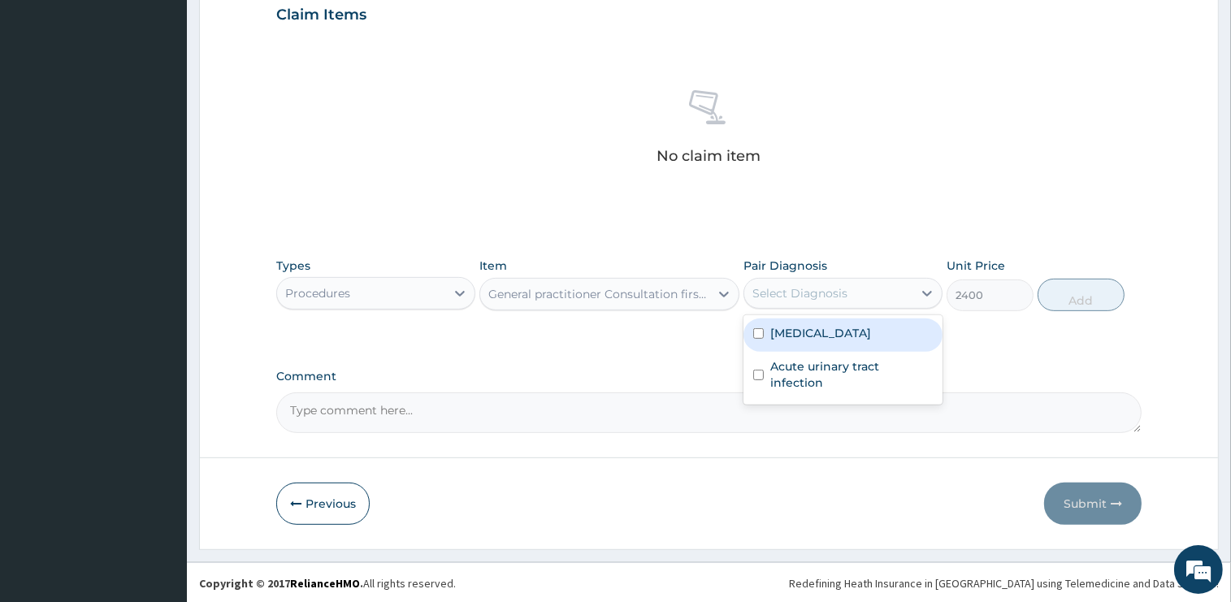
click at [830, 332] on div "[MEDICAL_DATA]" at bounding box center [843, 335] width 199 height 33
checkbox input "true"
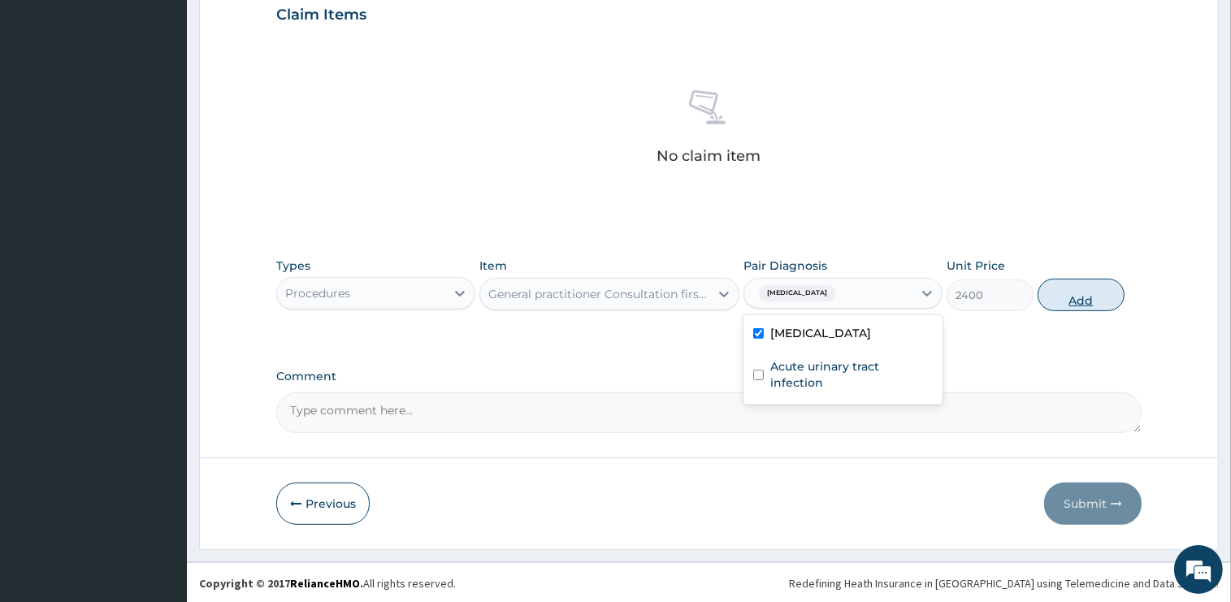
click at [1074, 301] on button "Add" at bounding box center [1081, 295] width 87 height 33
type input "0"
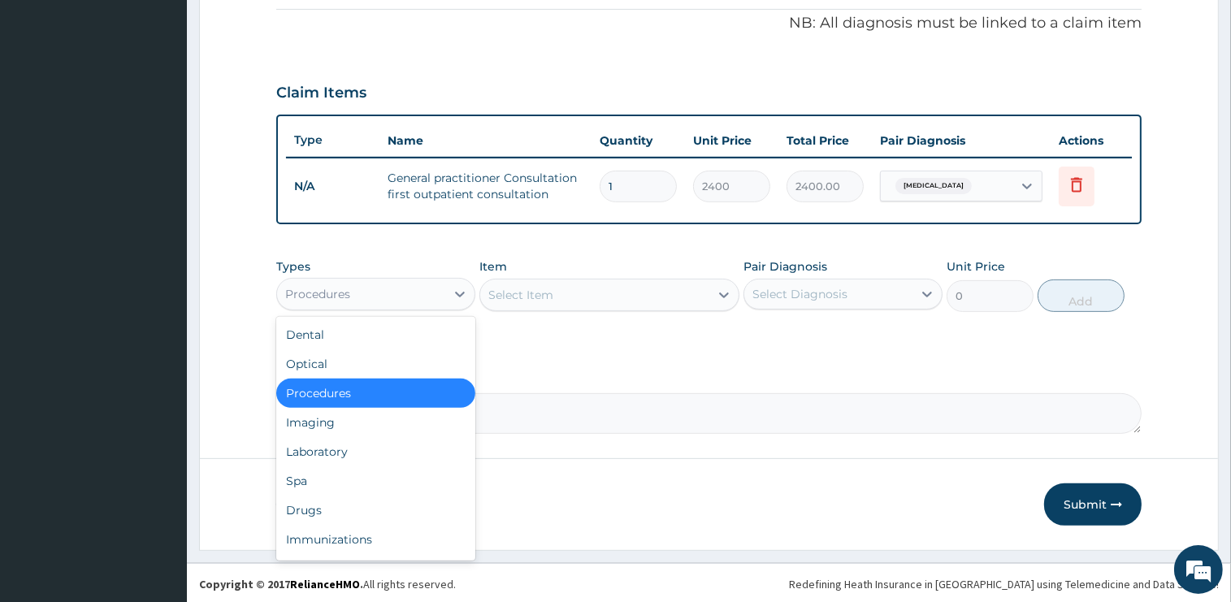
click at [384, 294] on div "Procedures" at bounding box center [361, 294] width 168 height 26
click at [334, 457] on div "Laboratory" at bounding box center [375, 451] width 199 height 29
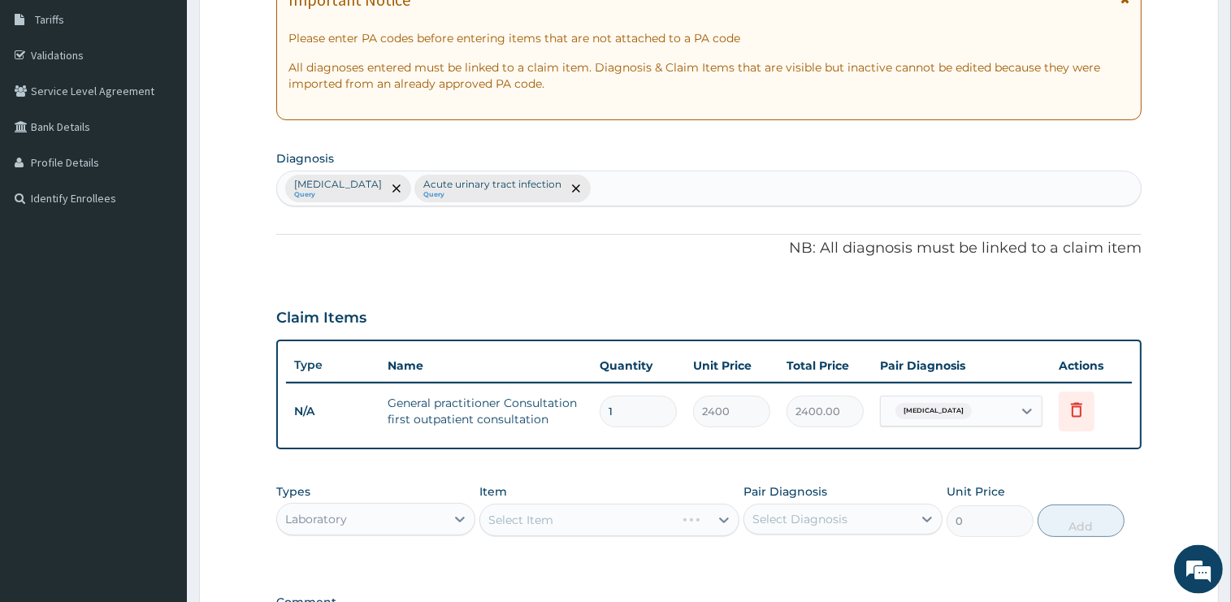
scroll to position [232, 0]
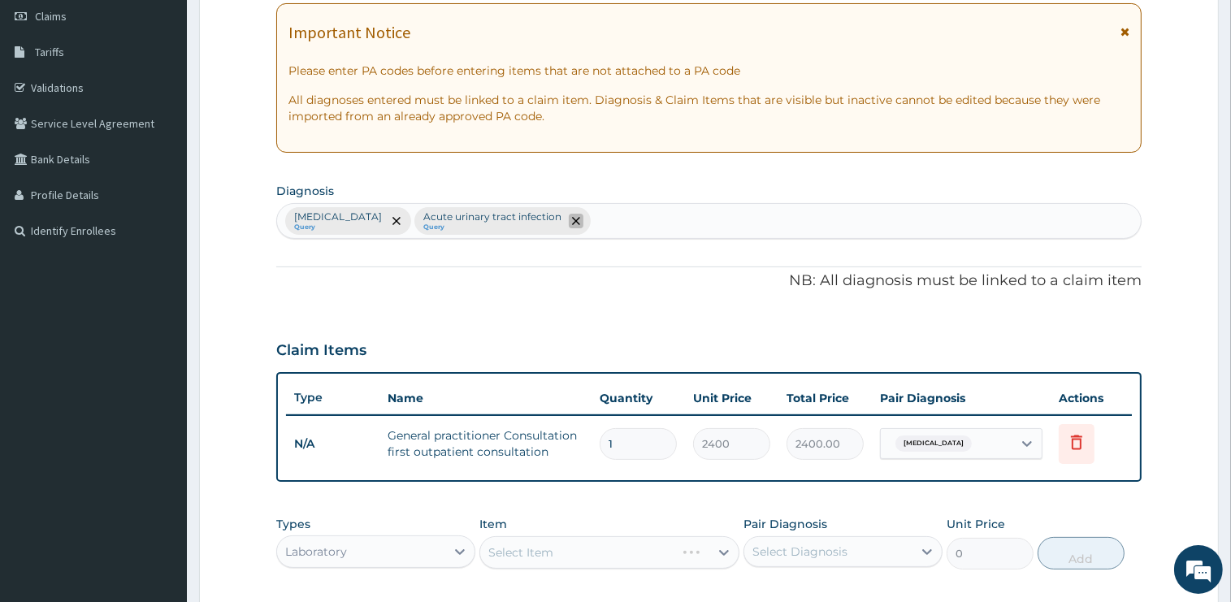
click at [572, 219] on icon "remove selection option" at bounding box center [576, 221] width 8 height 8
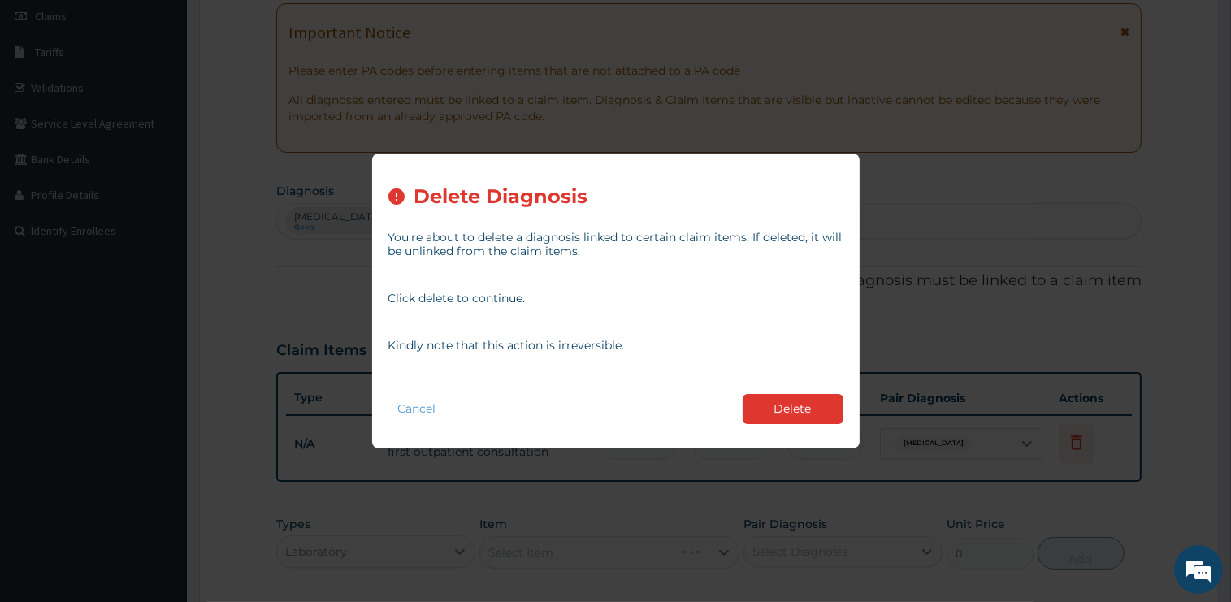
click at [778, 405] on button "Delete" at bounding box center [793, 409] width 101 height 30
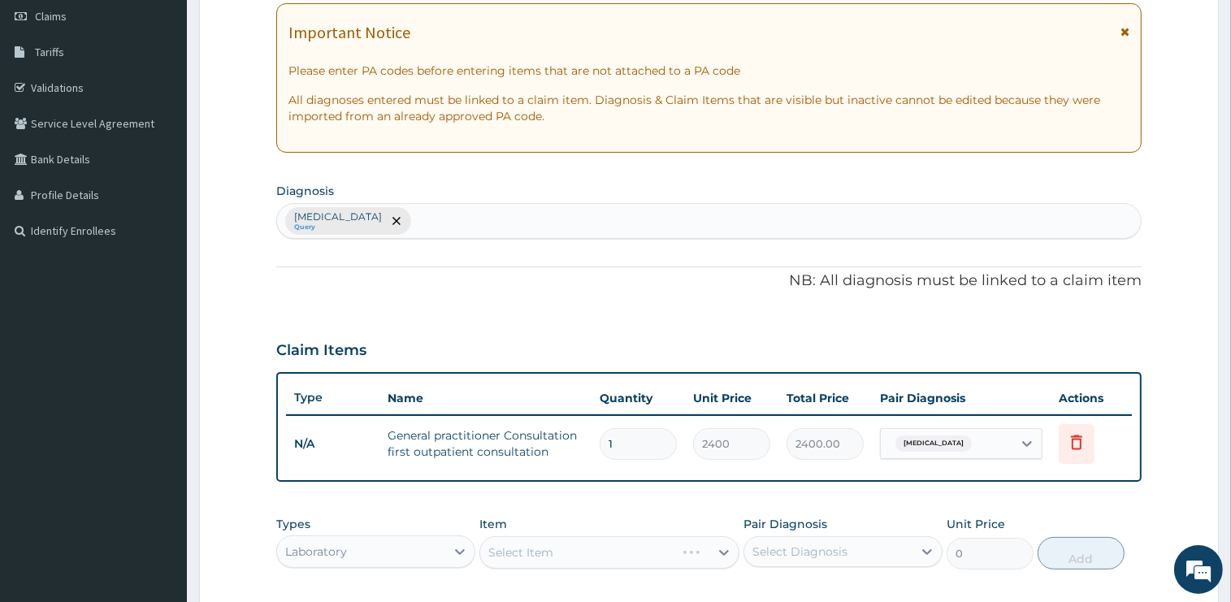
click at [460, 228] on div "[MEDICAL_DATA] Query" at bounding box center [709, 221] width 864 height 34
type input "ACUTE UPPER"
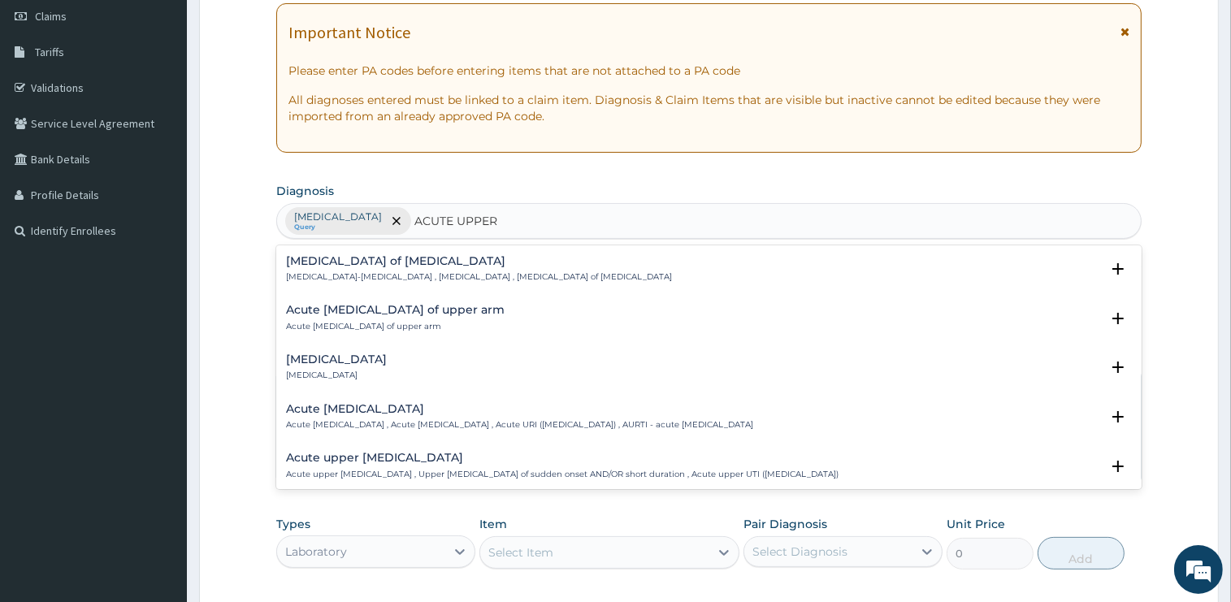
scroll to position [82, 0]
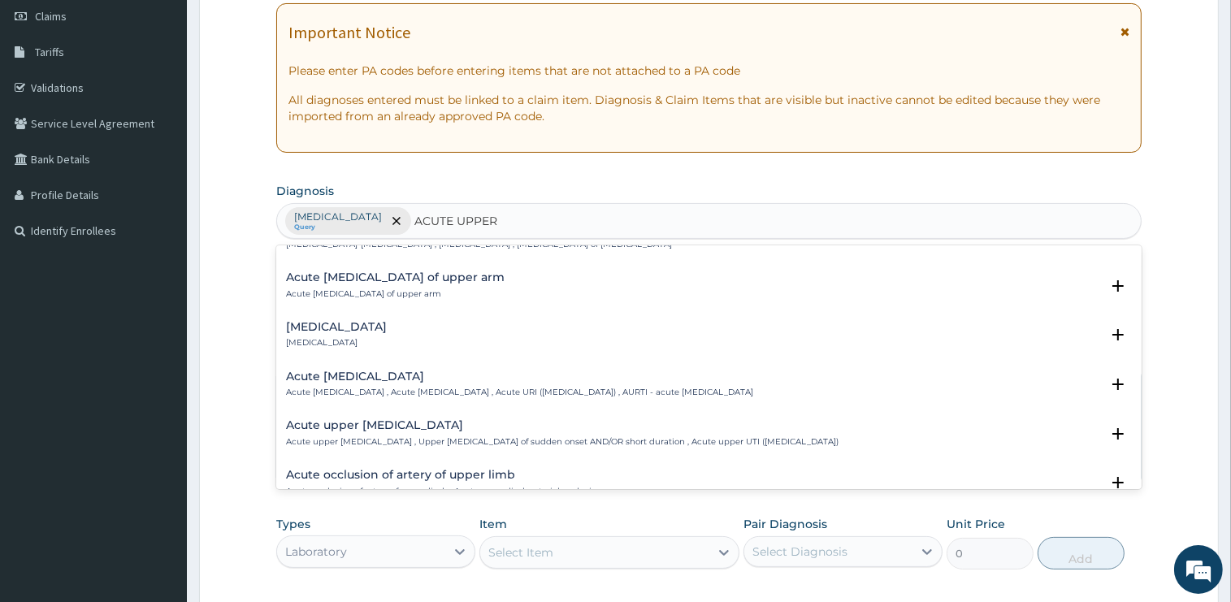
click at [369, 379] on h4 "Acute [MEDICAL_DATA]" at bounding box center [519, 377] width 467 height 12
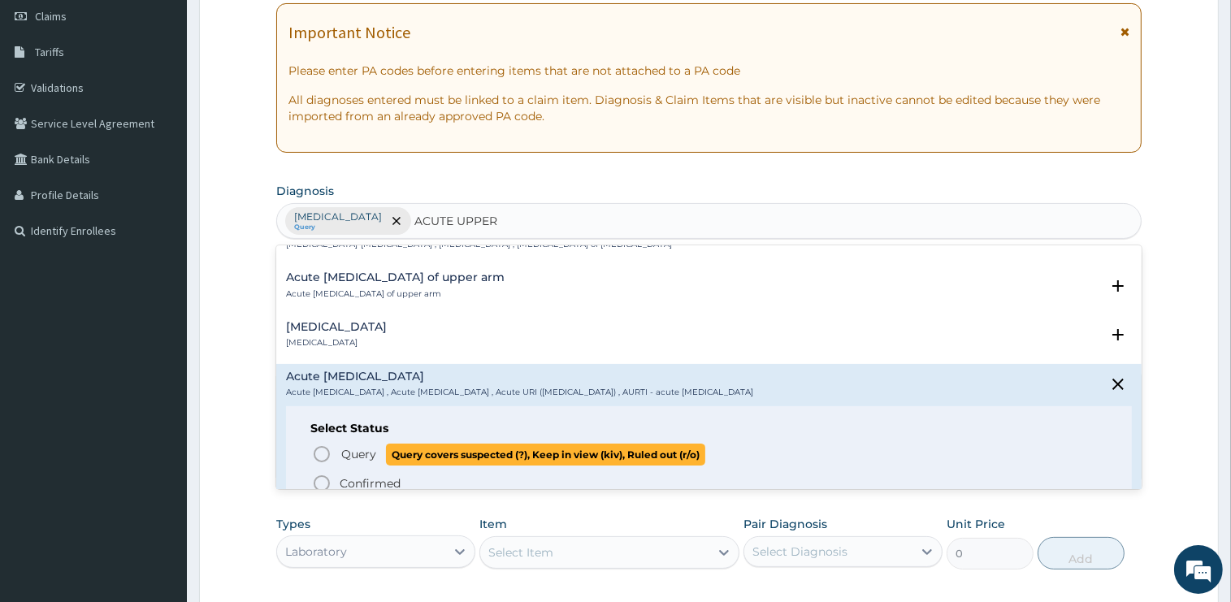
click at [356, 453] on span "Query" at bounding box center [358, 454] width 35 height 16
